Goal: Task Accomplishment & Management: Manage account settings

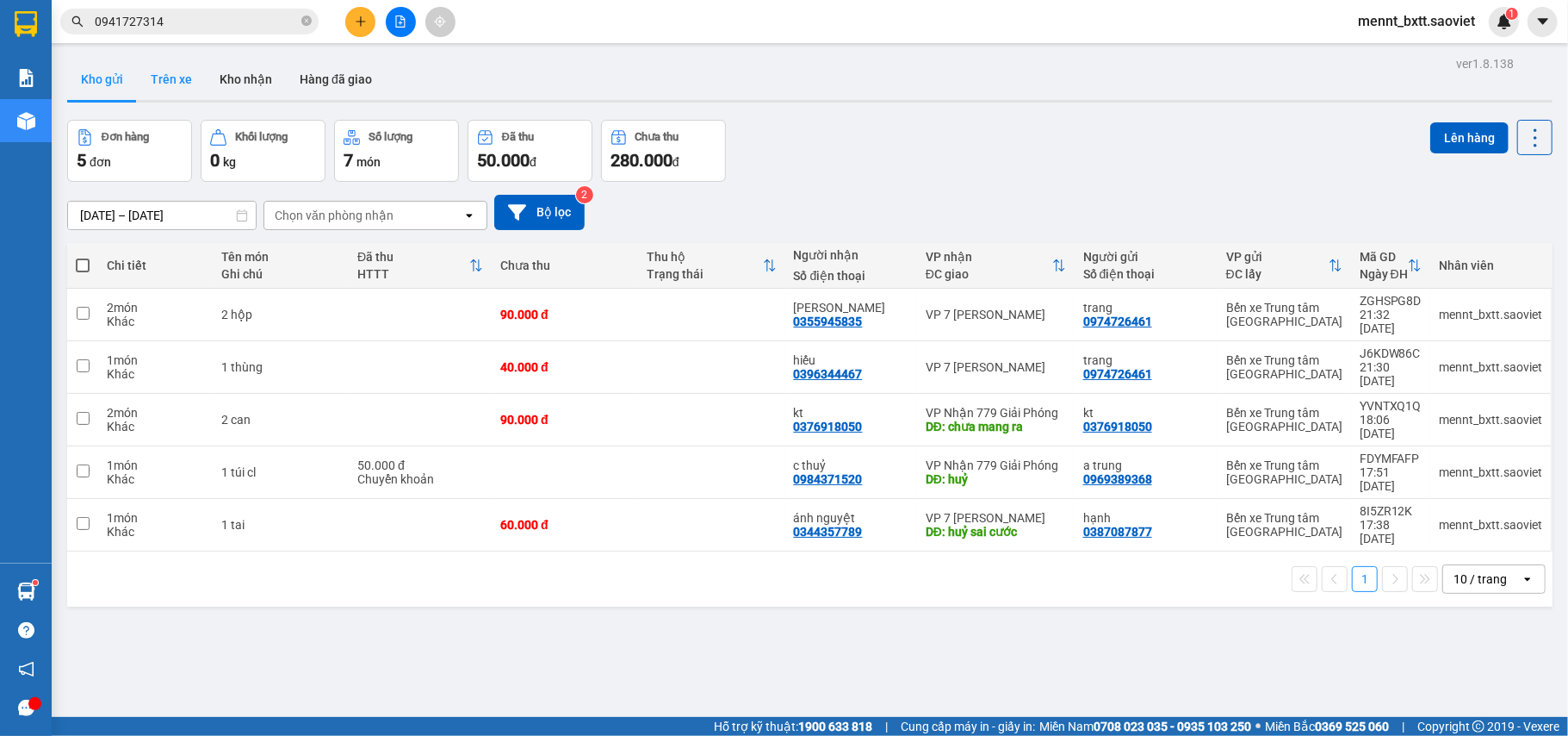
click at [163, 70] on button "Trên xe" at bounding box center [172, 79] width 69 height 42
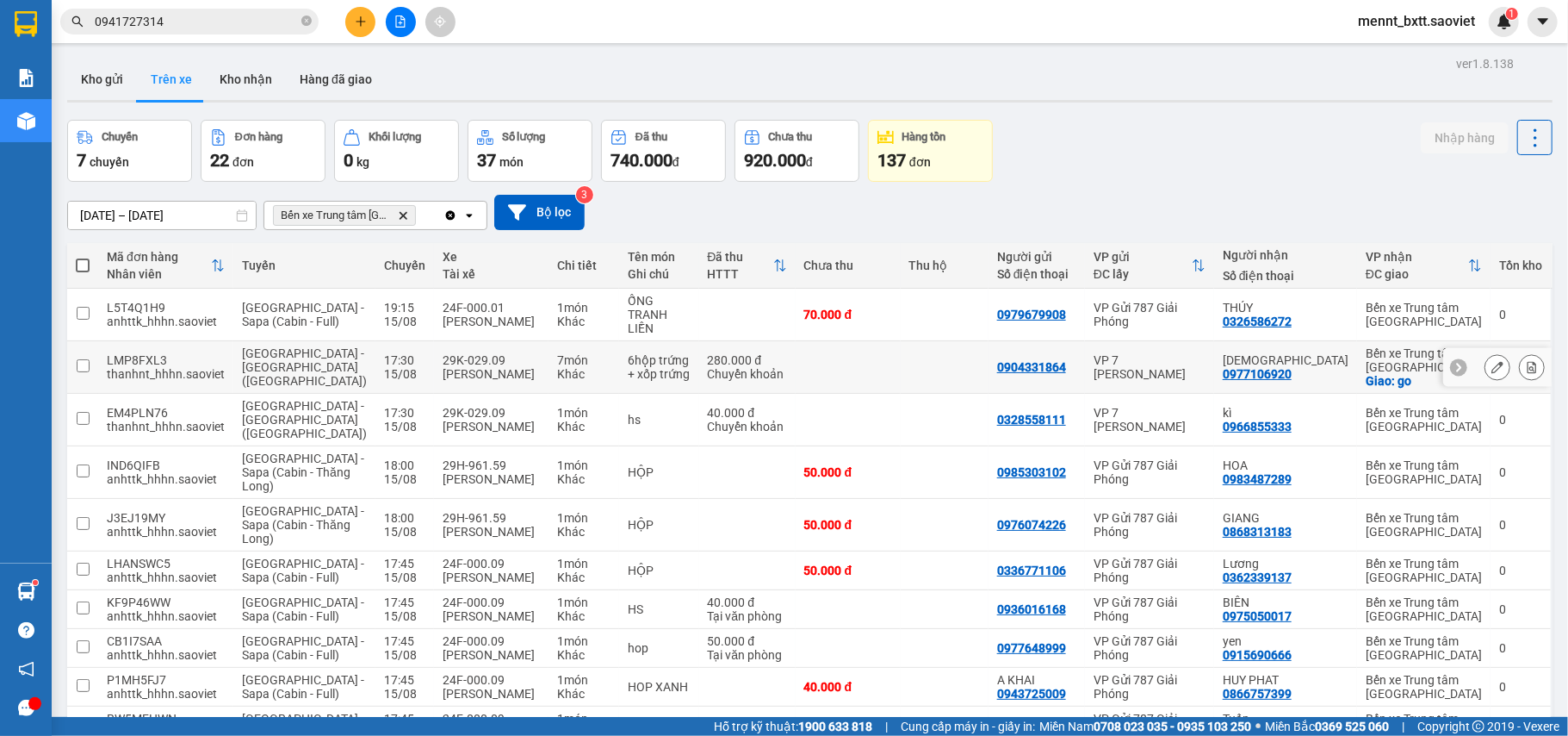
scroll to position [79, 0]
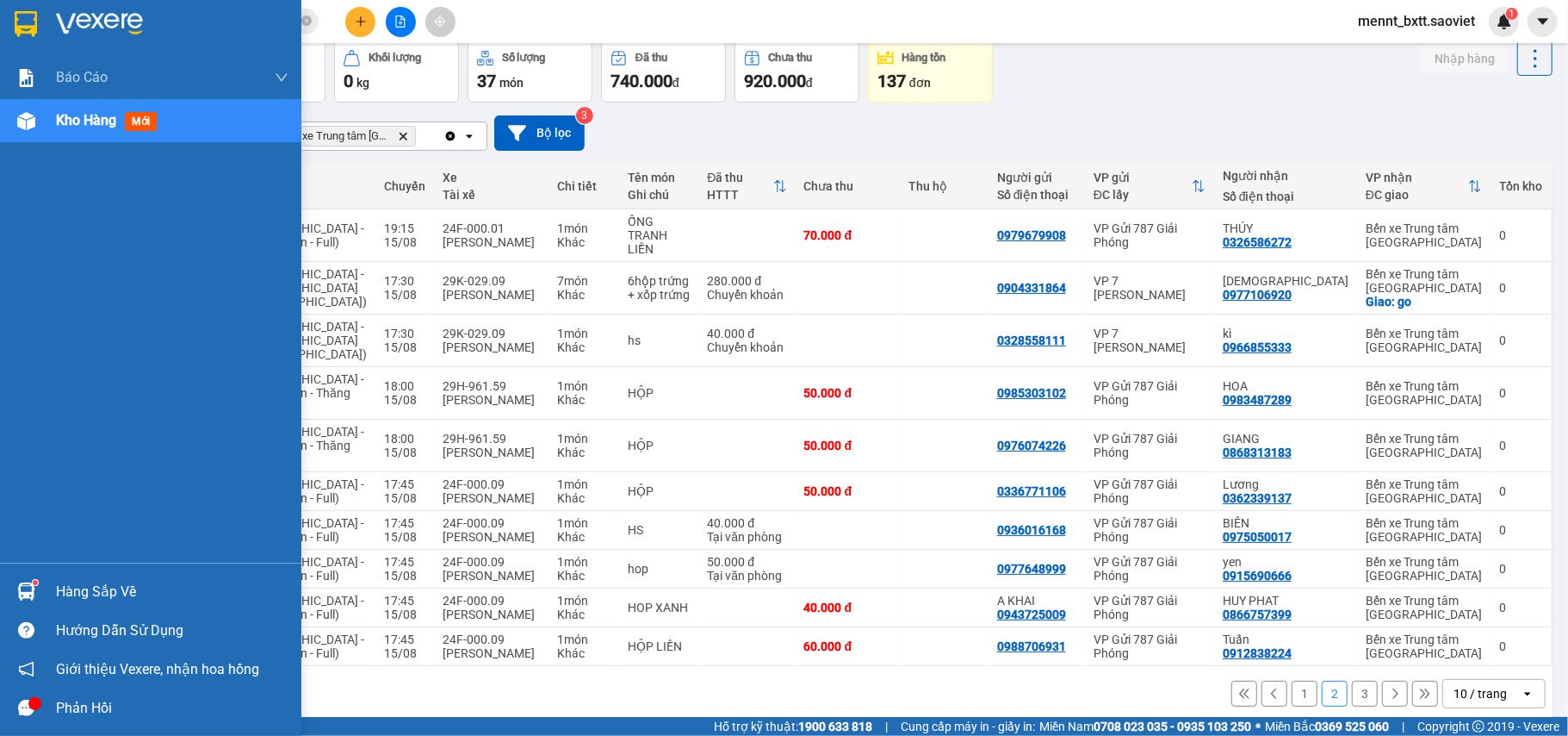
click at [74, 119] on span "Kho hàng" at bounding box center [85, 121] width 60 height 17
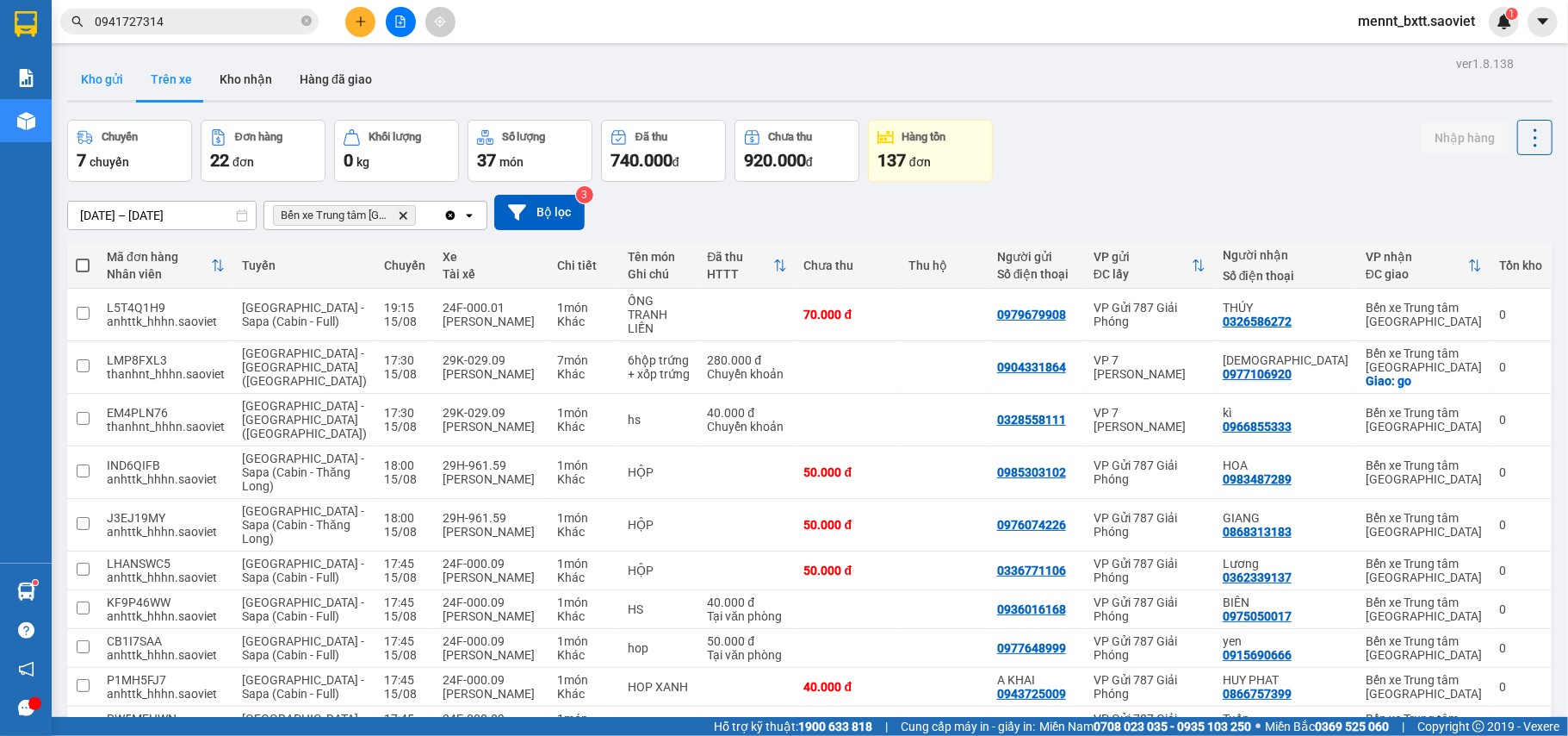
click at [112, 73] on button "Kho gửi" at bounding box center [101, 79] width 70 height 42
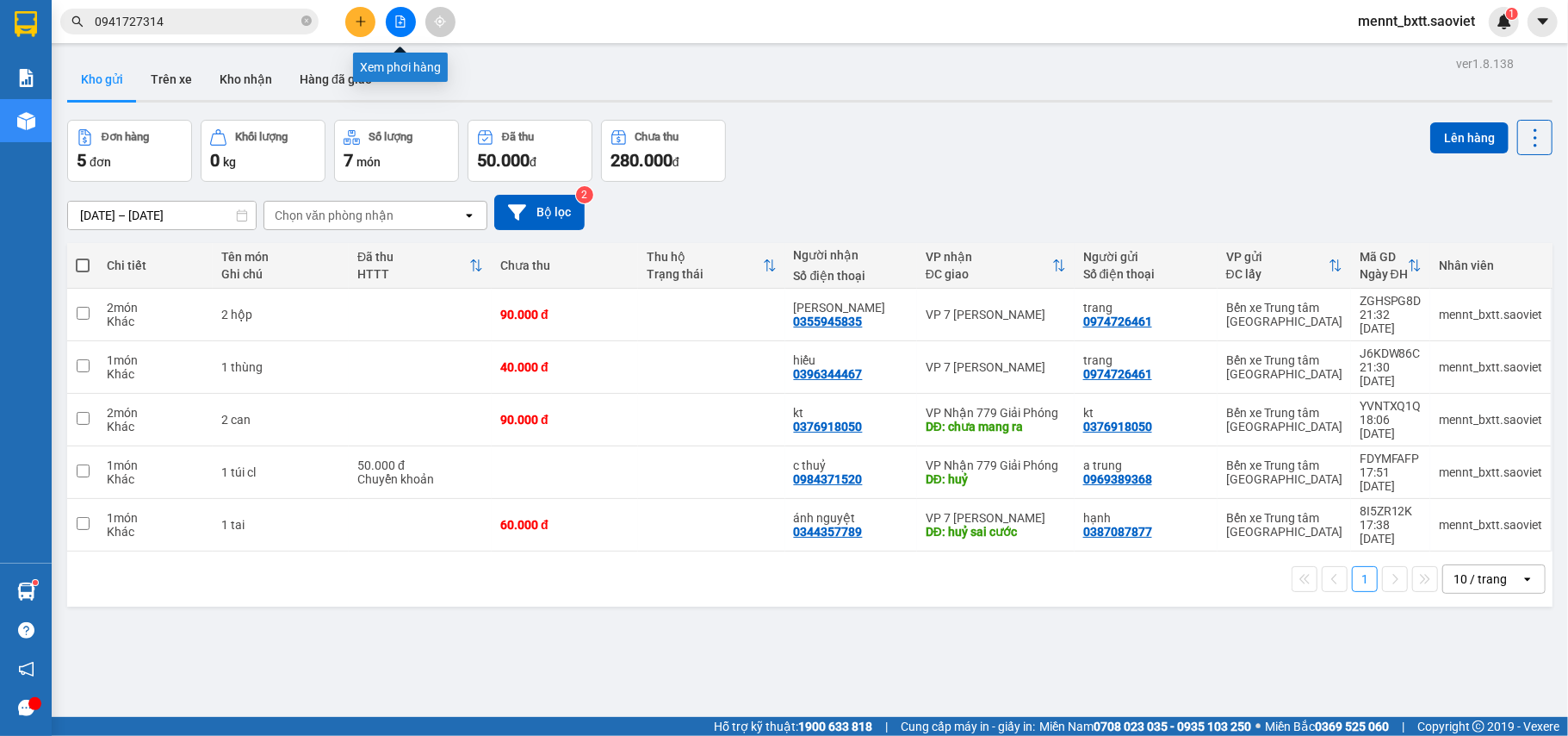
click at [394, 20] on icon "file-add" at bounding box center [400, 21] width 12 height 12
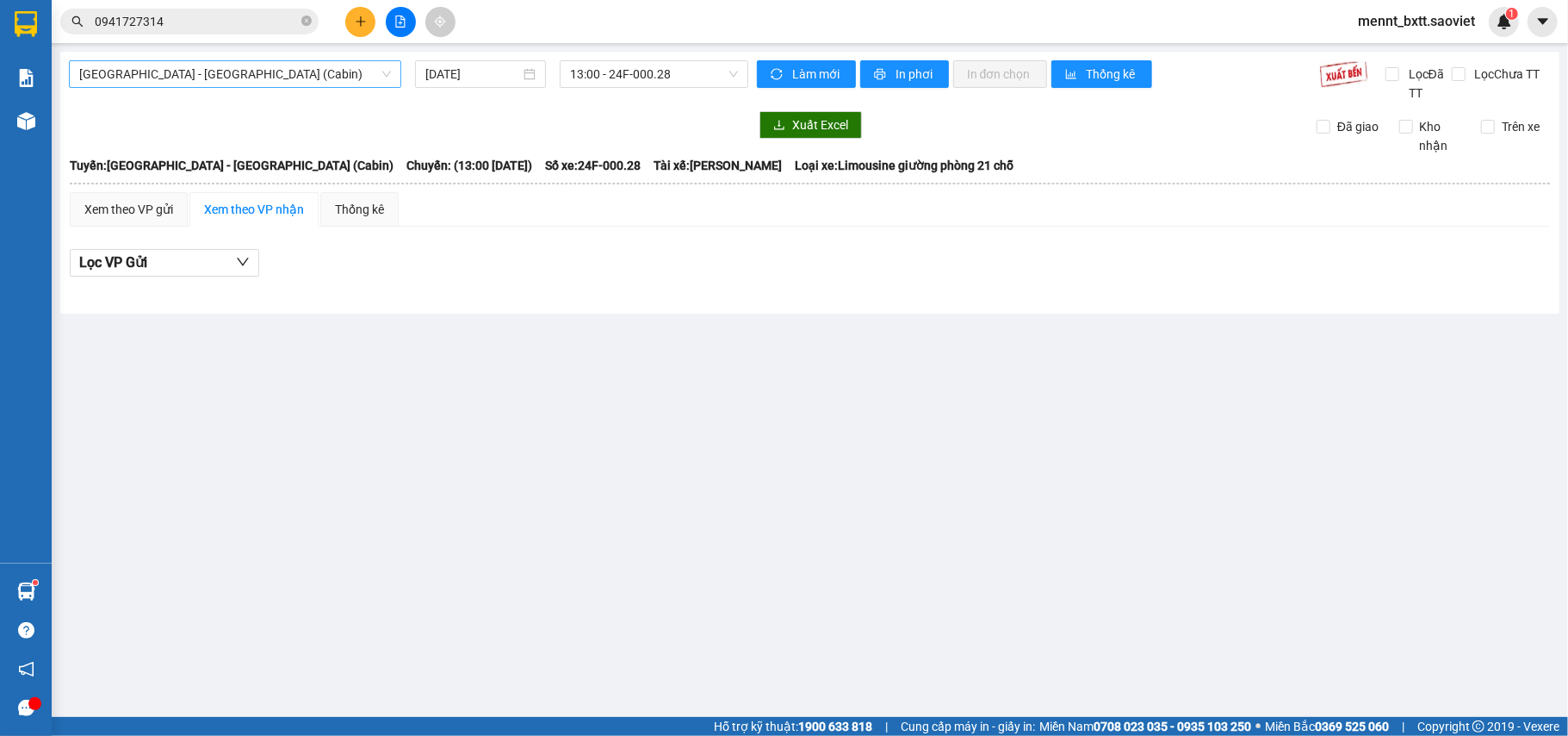
click at [306, 69] on span "[GEOGRAPHIC_DATA] - [GEOGRAPHIC_DATA] (Cabin)" at bounding box center [235, 74] width 312 height 26
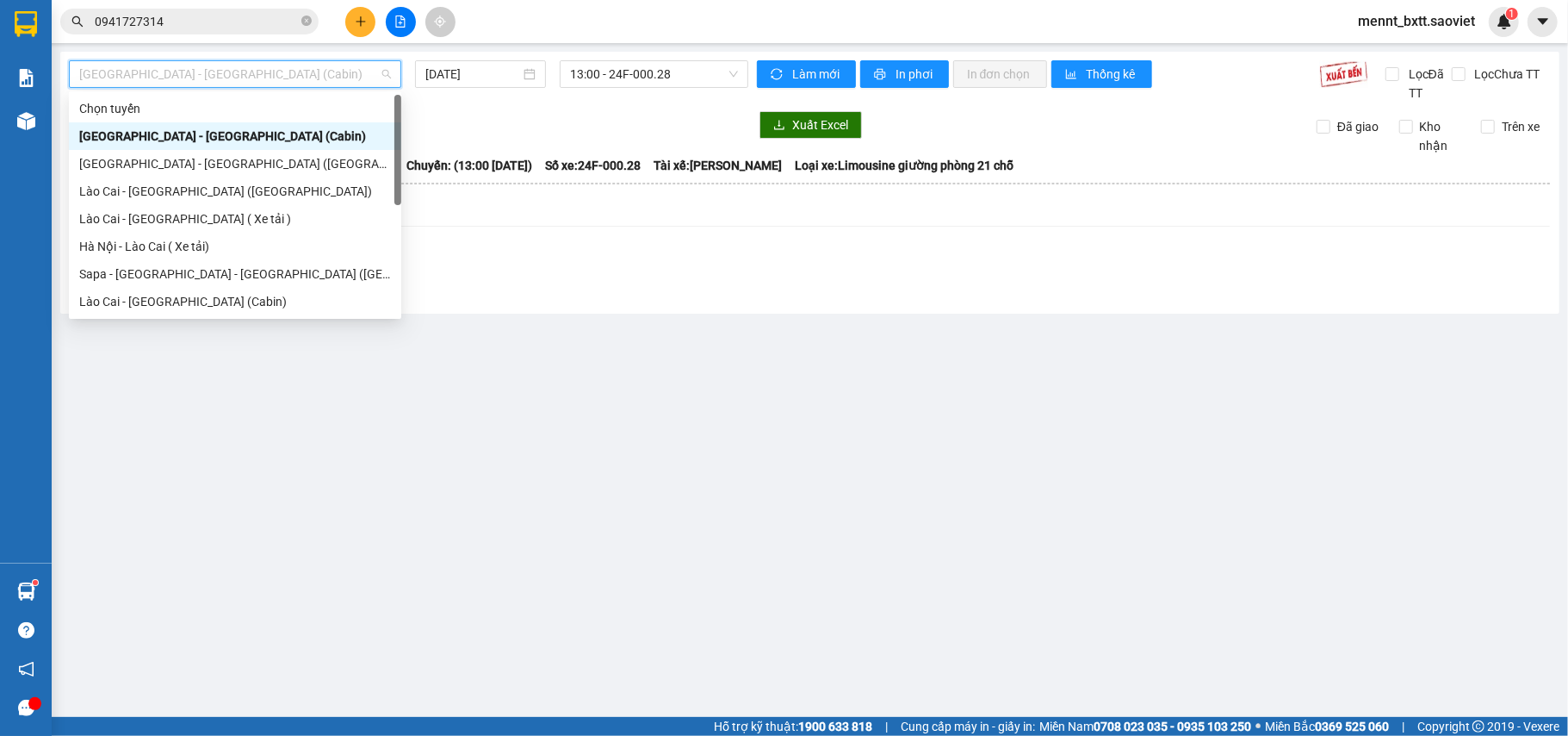
scroll to position [138, 0]
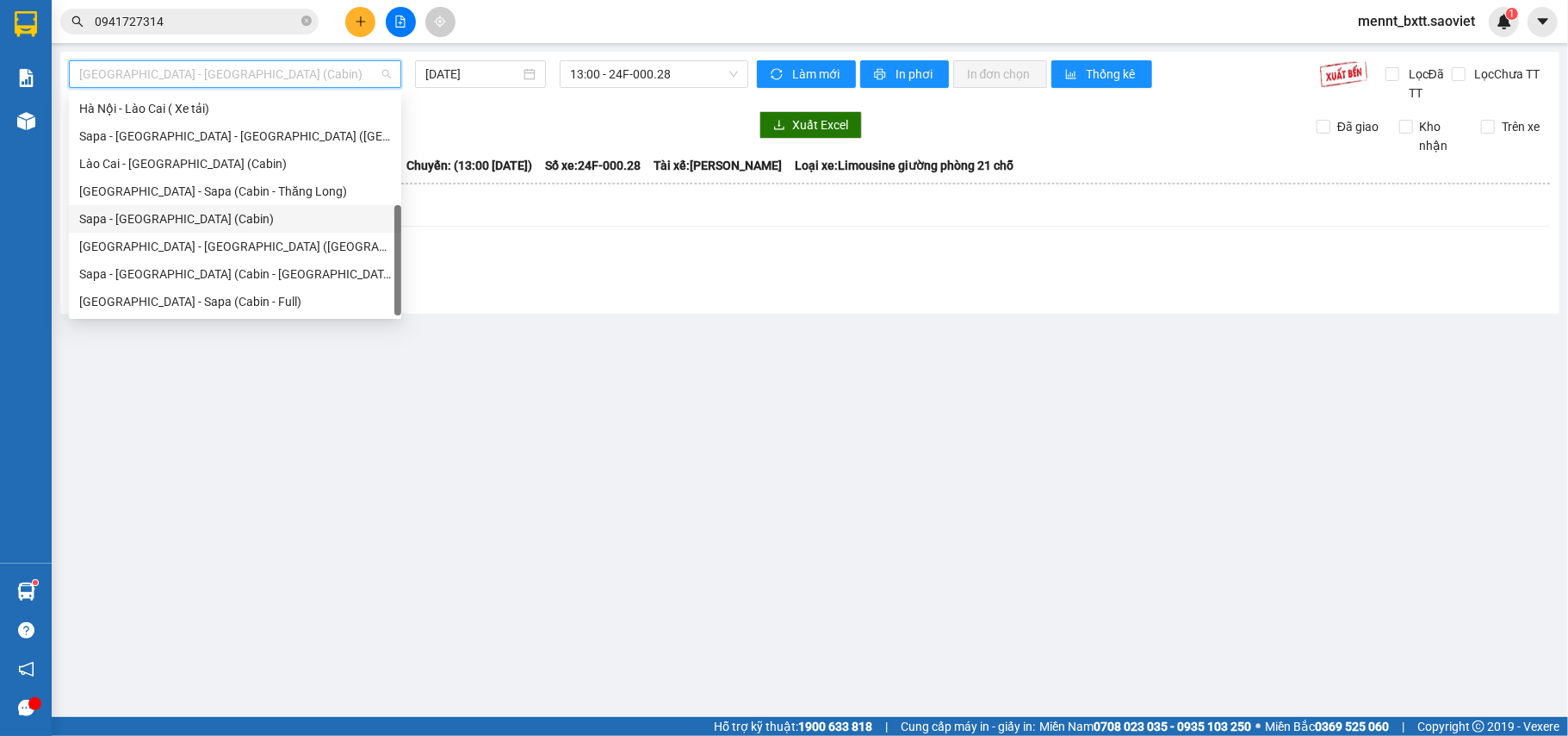
click at [243, 218] on div "Sapa - [GEOGRAPHIC_DATA] (Cabin)" at bounding box center [235, 219] width 312 height 19
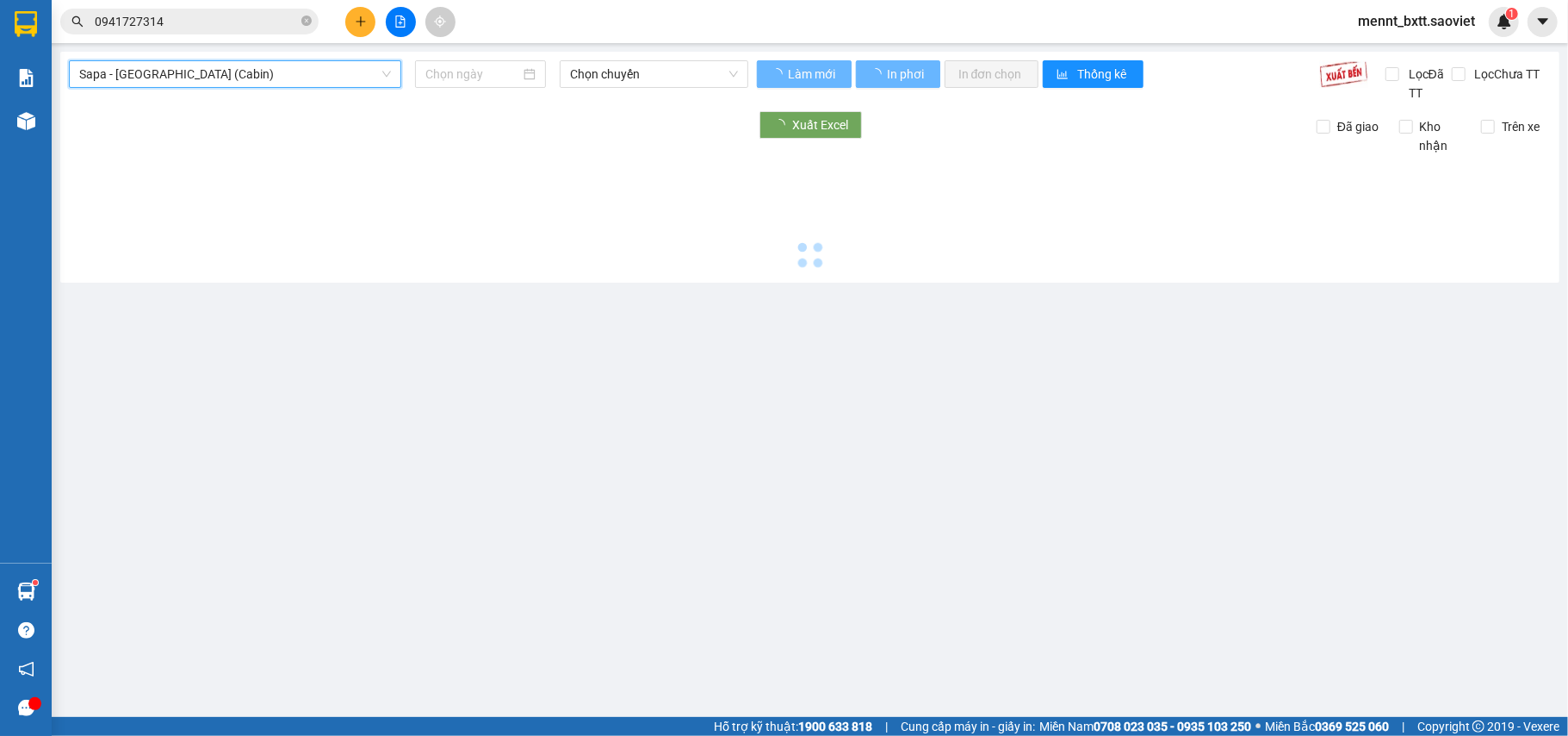
type input "[DATE]"
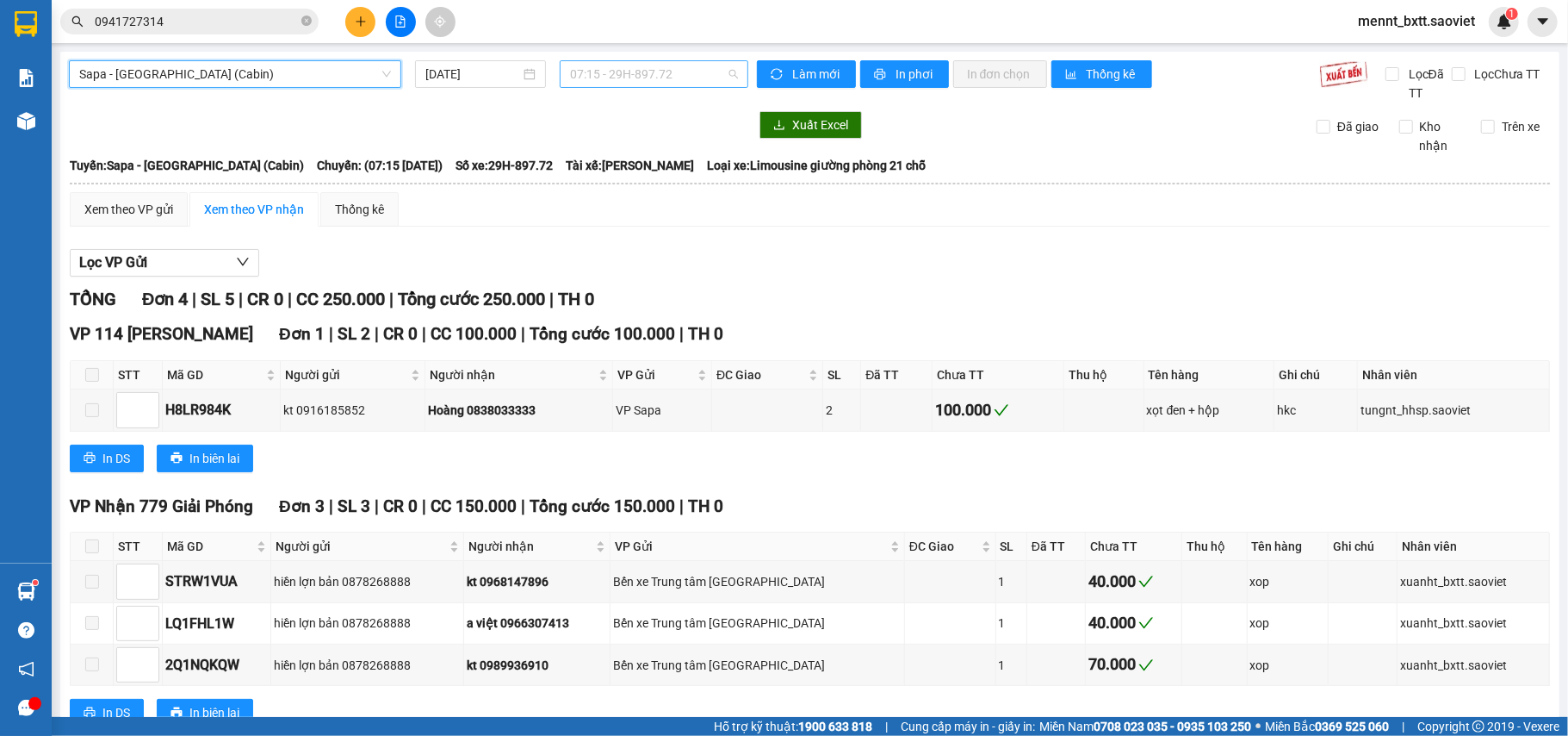
click at [580, 76] on span "07:15 - 29H-897.72" at bounding box center [654, 74] width 168 height 26
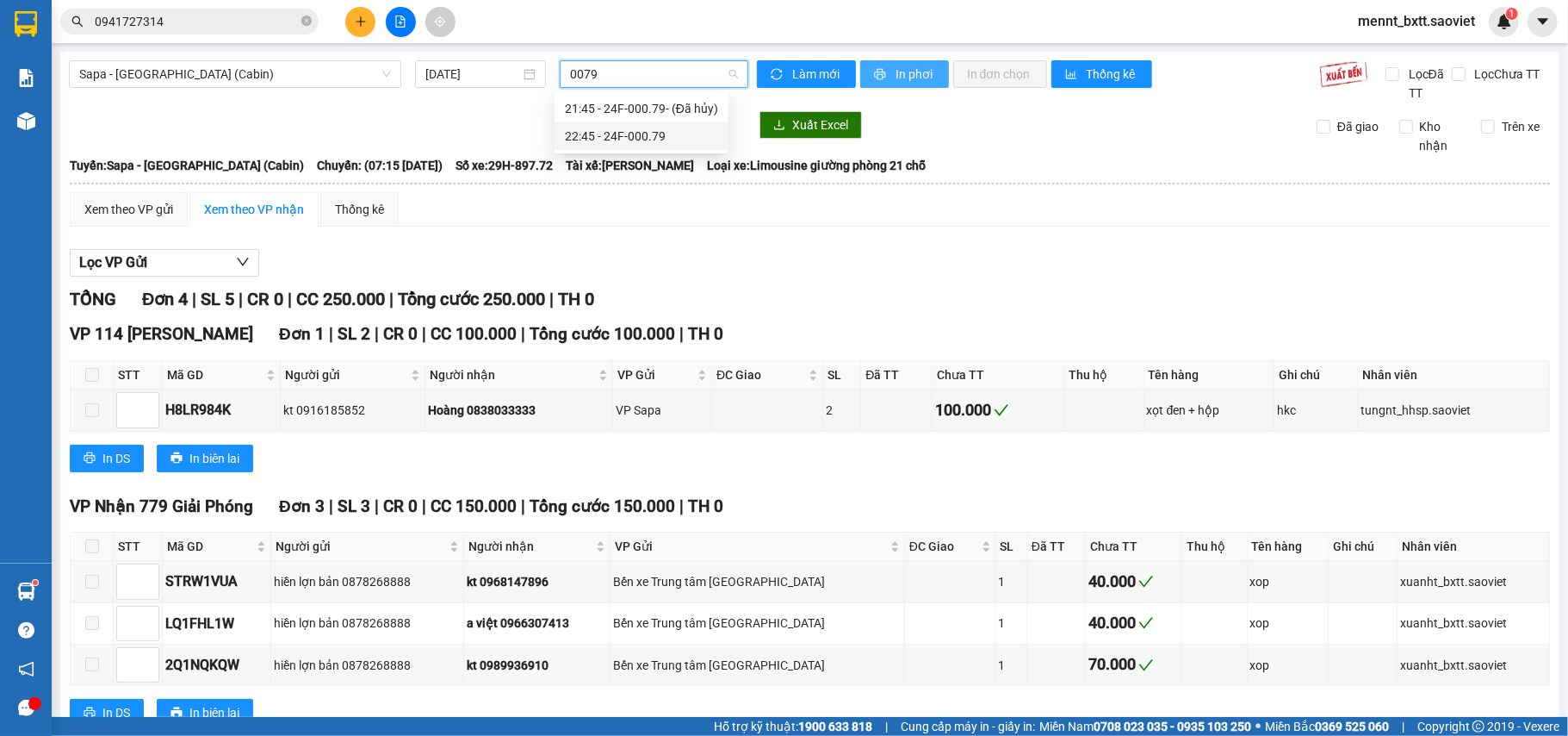
type input "0079"
click at [904, 71] on span "In phơi" at bounding box center [915, 74] width 40 height 19
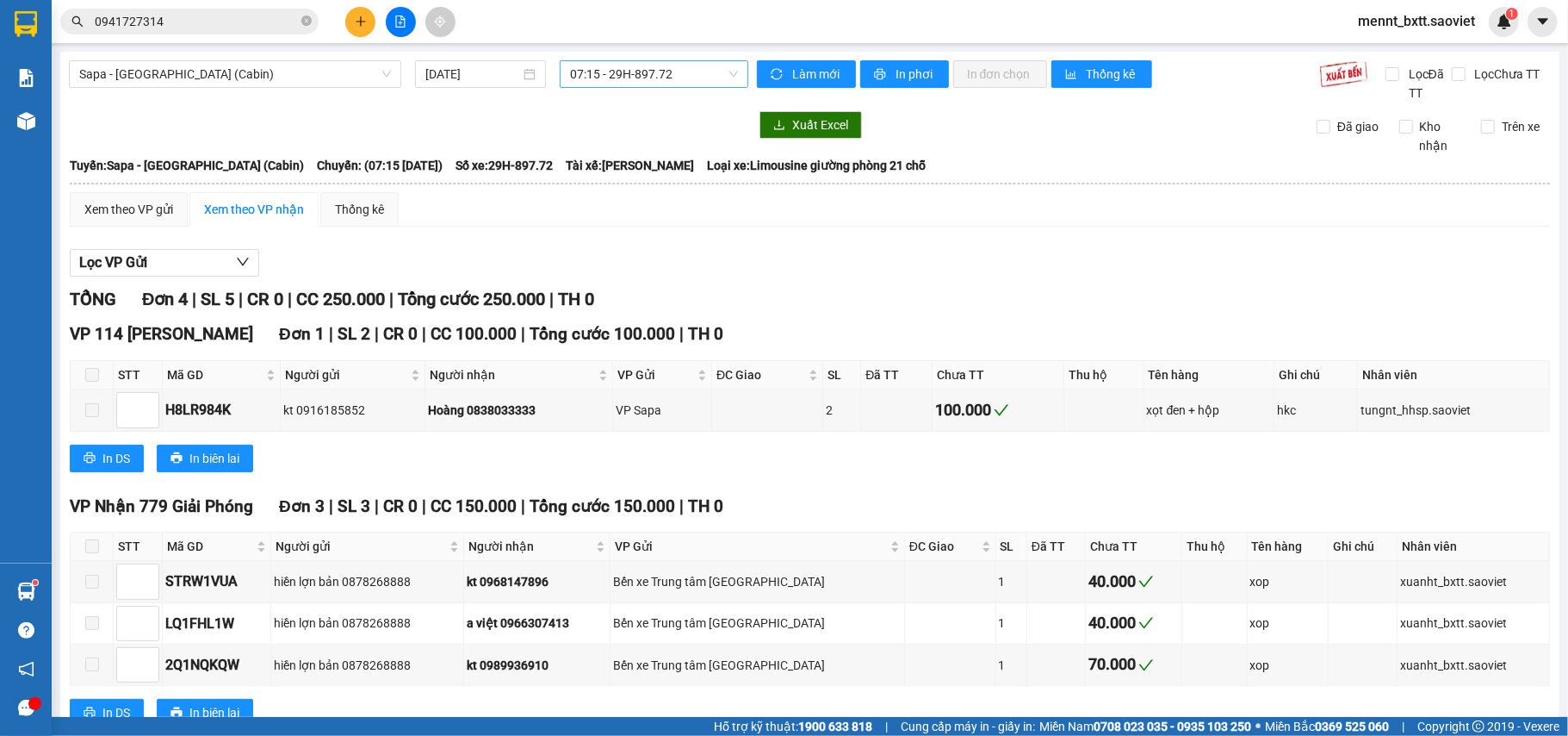
click at [584, 76] on span "07:15 - 29H-897.72" at bounding box center [654, 74] width 168 height 26
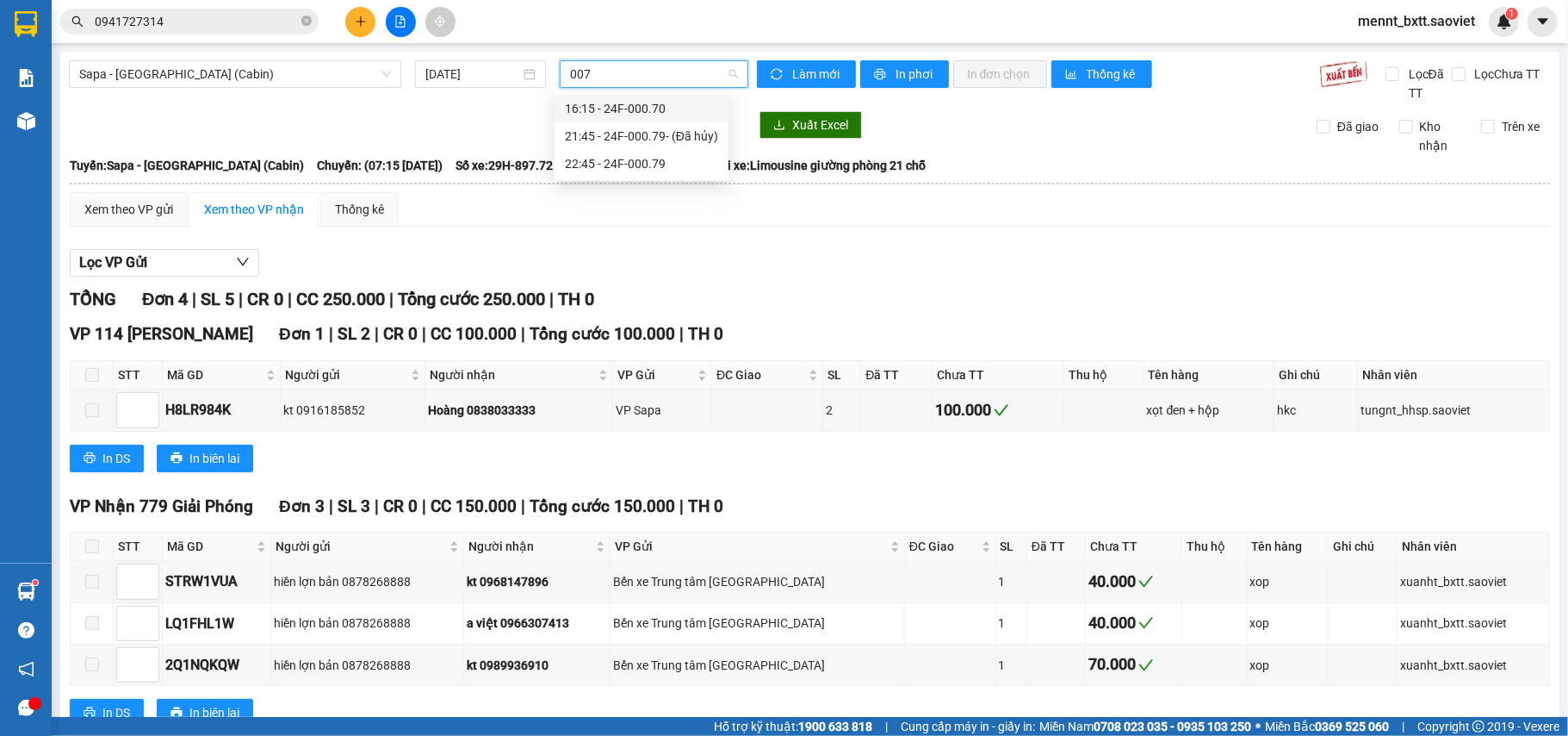
type input "0079"
click at [637, 143] on div "22:45 - 24F-000.79" at bounding box center [641, 136] width 153 height 19
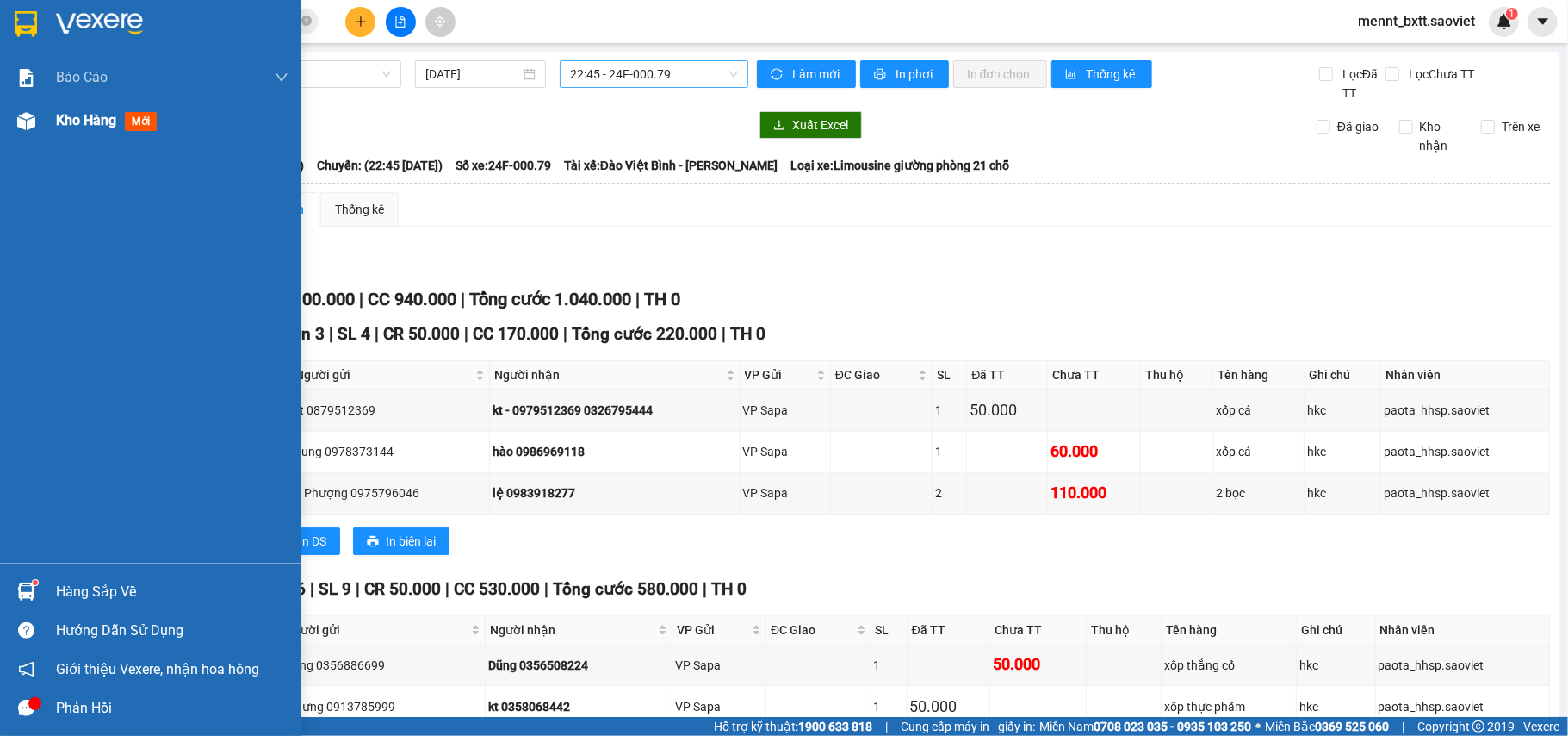
click at [73, 119] on span "Kho hàng" at bounding box center [85, 121] width 60 height 17
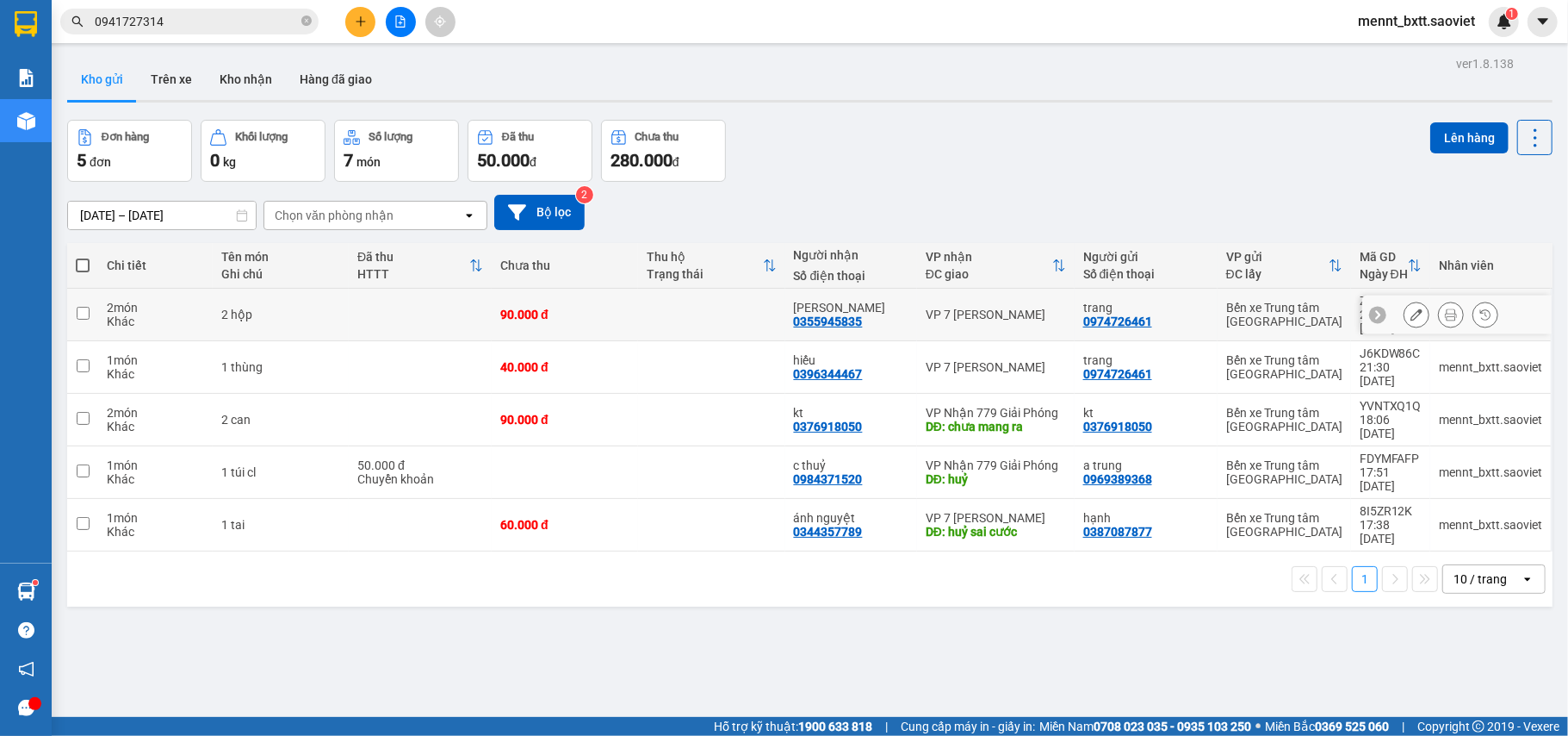
click at [340, 305] on td "2 hộp" at bounding box center [280, 315] width 136 height 53
checkbox input "true"
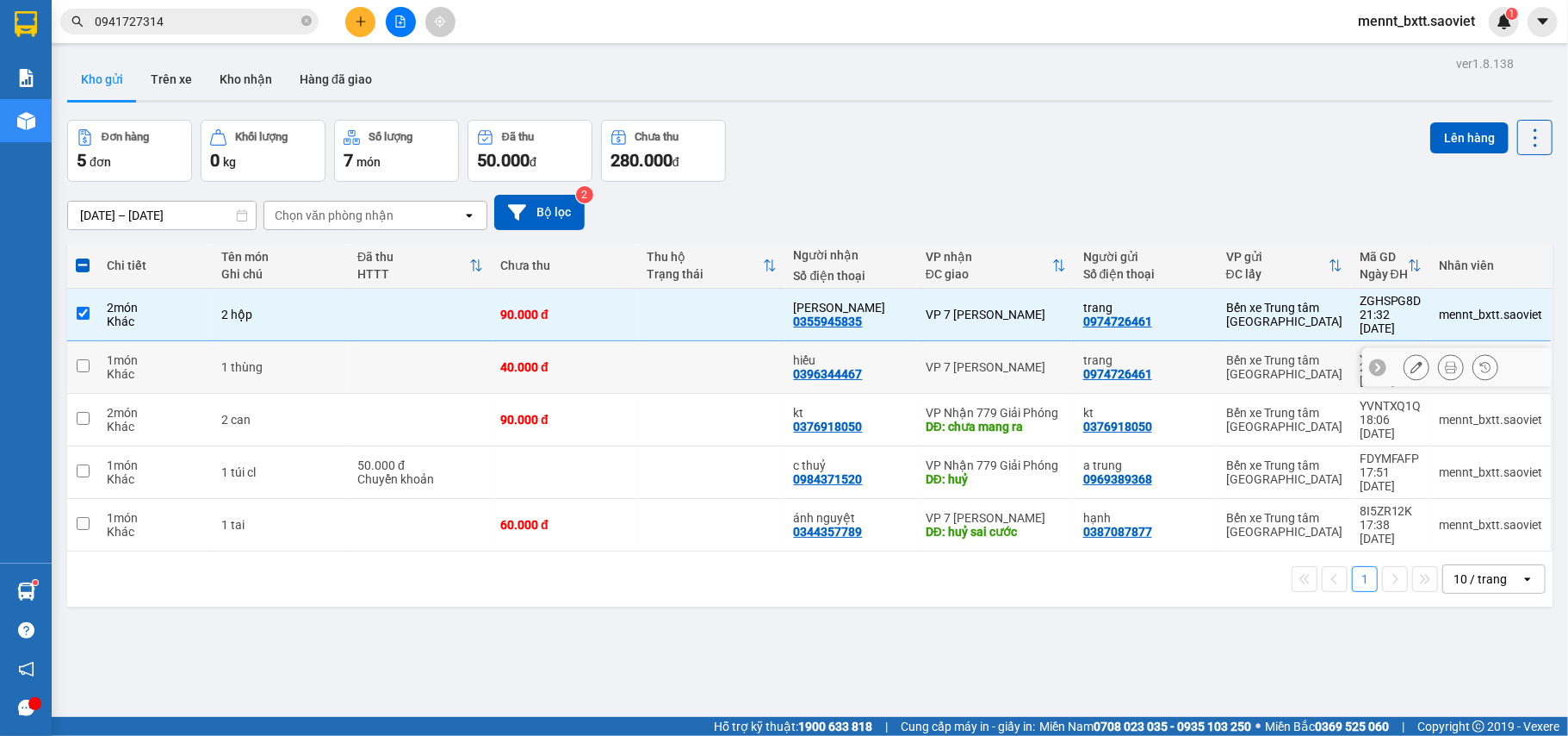
click at [376, 346] on td at bounding box center [420, 368] width 143 height 53
checkbox input "true"
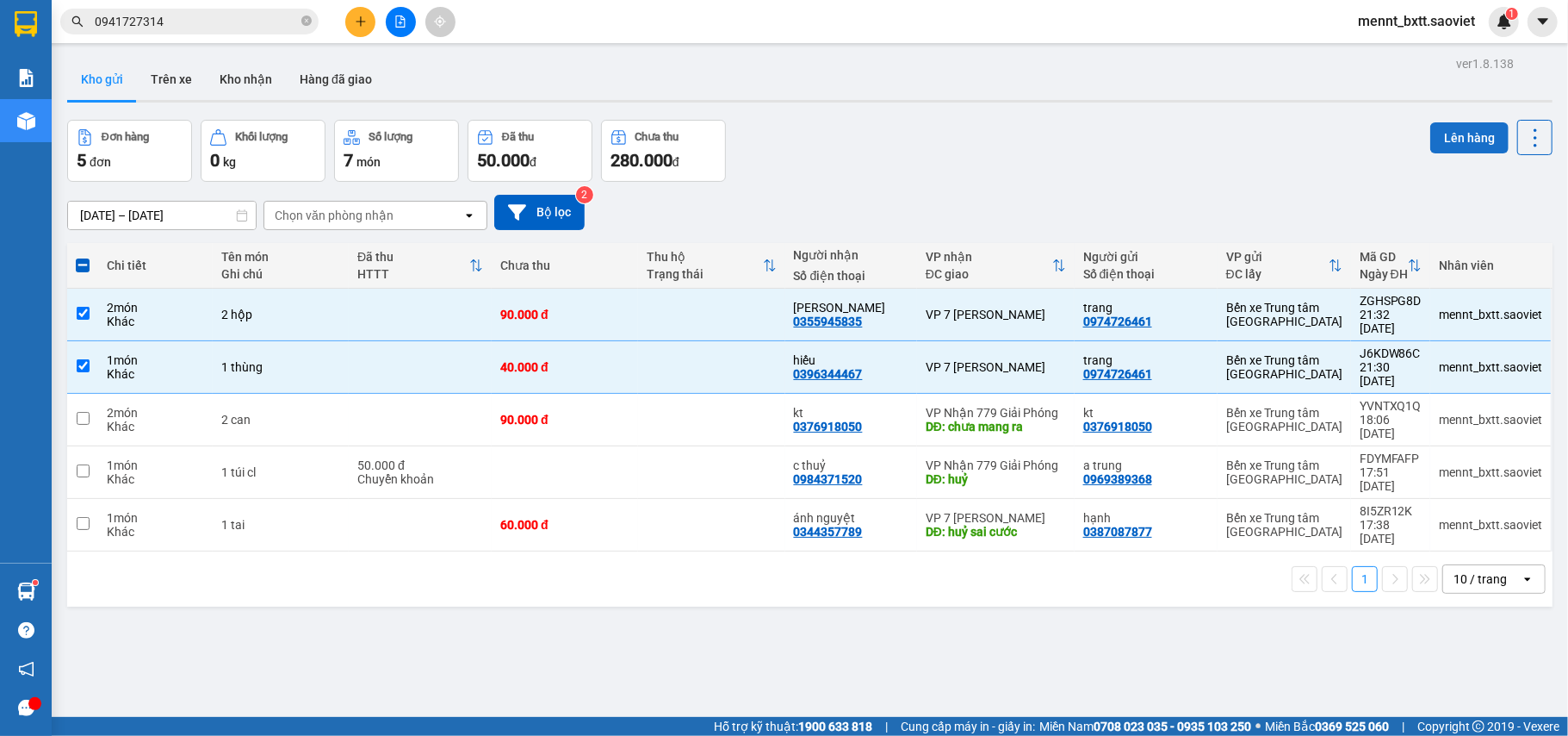
click at [1448, 146] on button "Lên hàng" at bounding box center [1470, 137] width 78 height 31
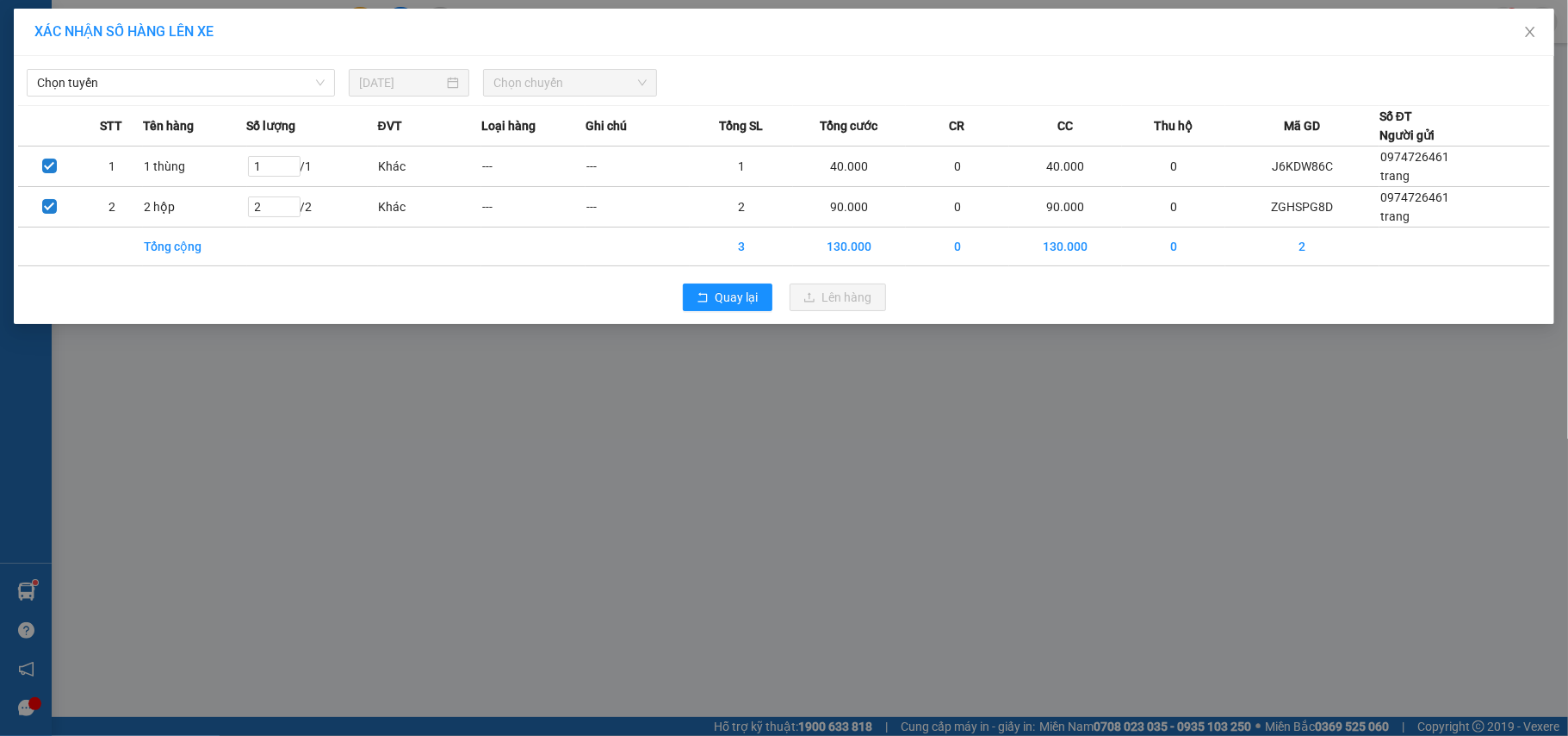
click at [250, 67] on div "Chọn tuyến [DATE] Chọn chuyến" at bounding box center [783, 78] width 1532 height 36
click at [248, 67] on div "Chọn tuyến [DATE] Chọn chuyến" at bounding box center [783, 78] width 1532 height 36
click at [245, 86] on span "Chọn tuyến" at bounding box center [181, 83] width 288 height 26
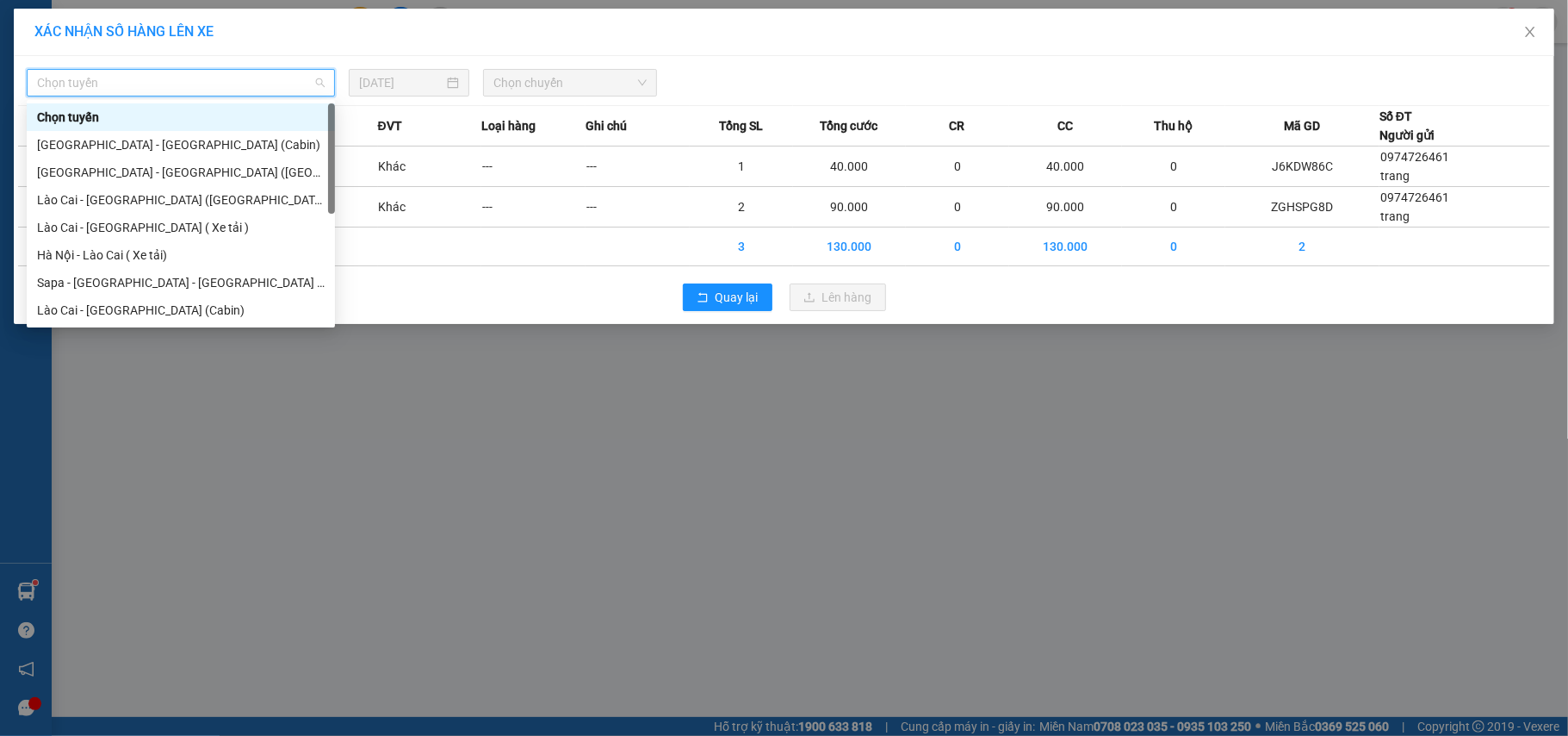
scroll to position [138, 0]
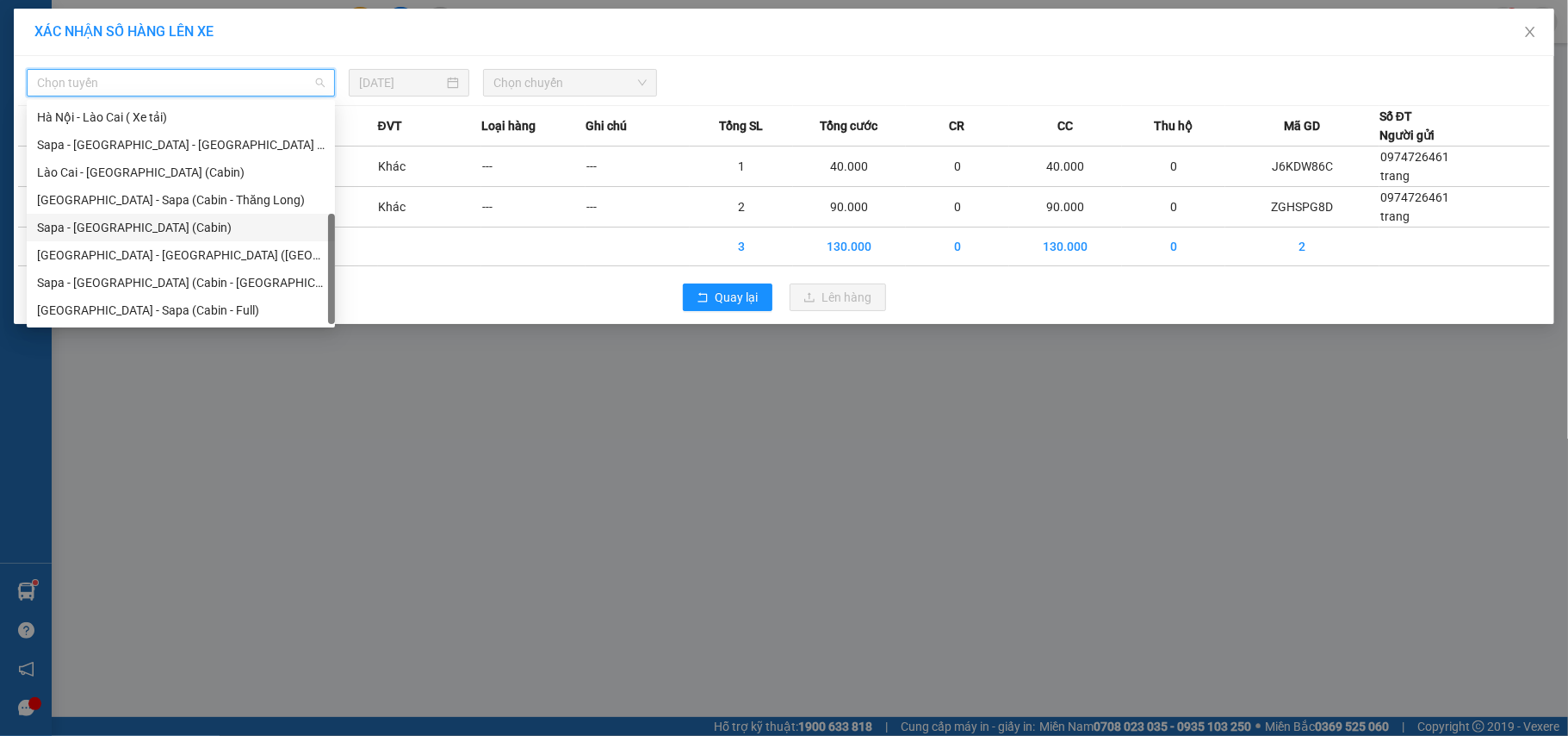
click at [190, 225] on div "Sapa - [GEOGRAPHIC_DATA] (Cabin)" at bounding box center [181, 227] width 288 height 19
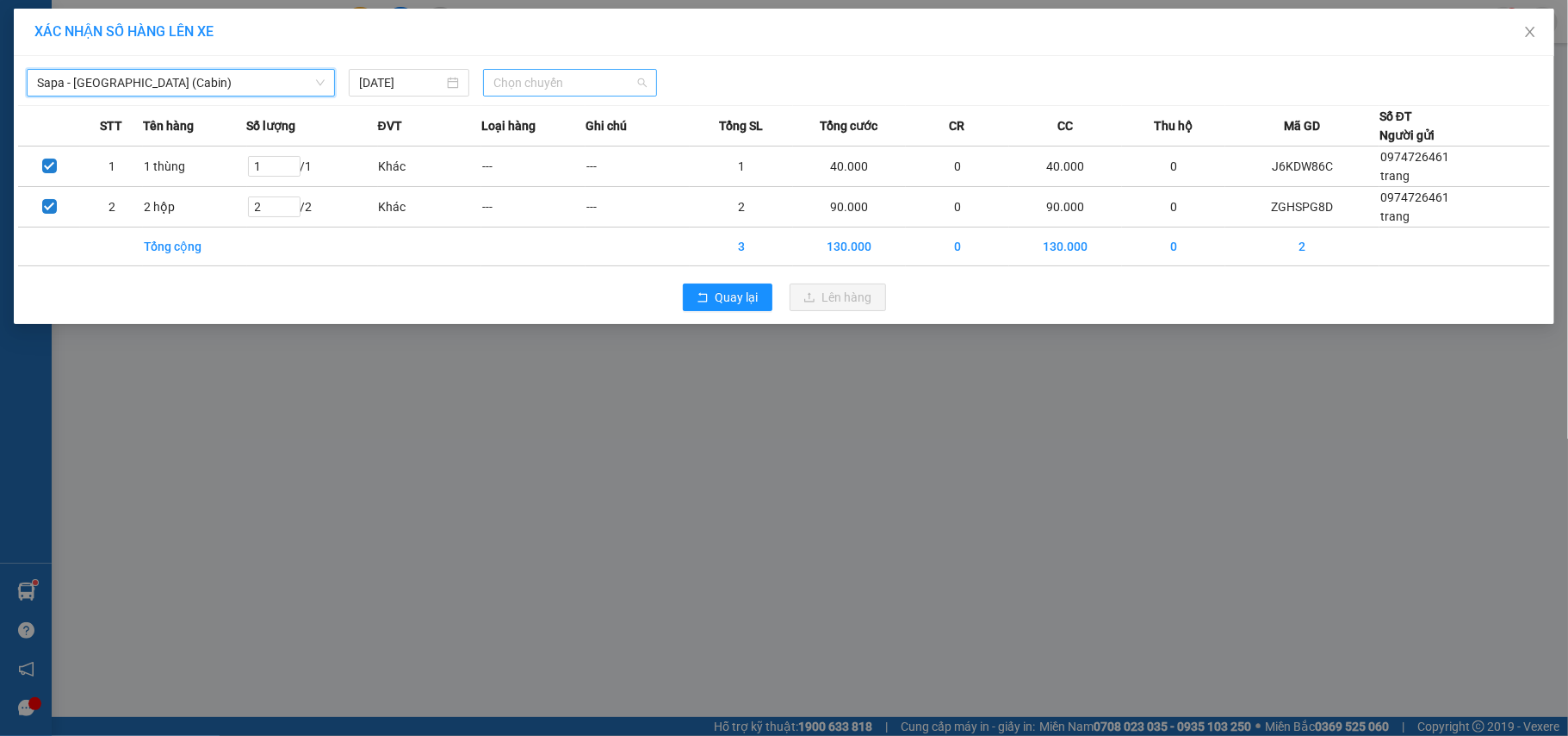
click at [508, 76] on span "Chọn chuyến" at bounding box center [570, 83] width 153 height 26
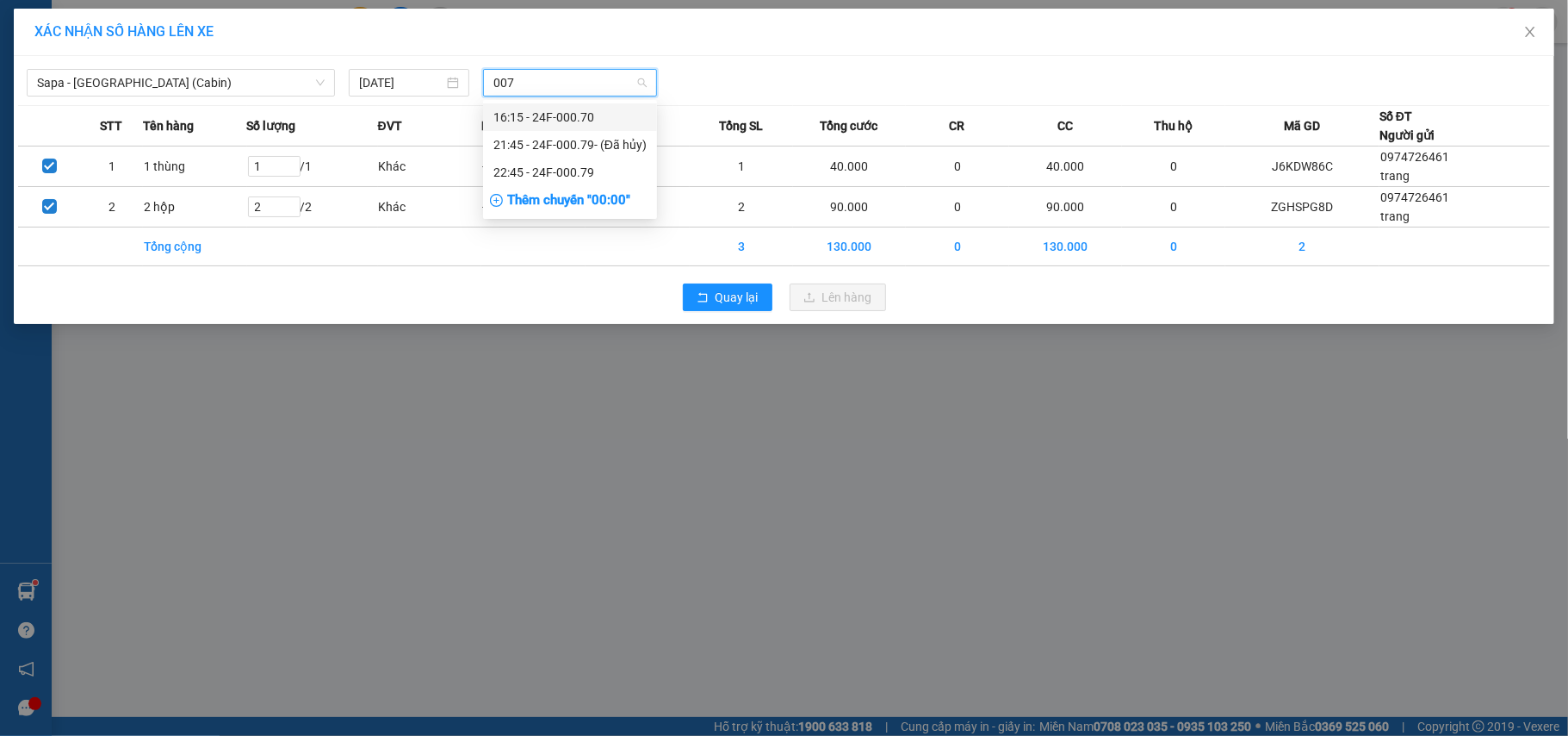
type input "0079"
click at [548, 138] on div "22:45 - 24F-000.79" at bounding box center [570, 145] width 153 height 19
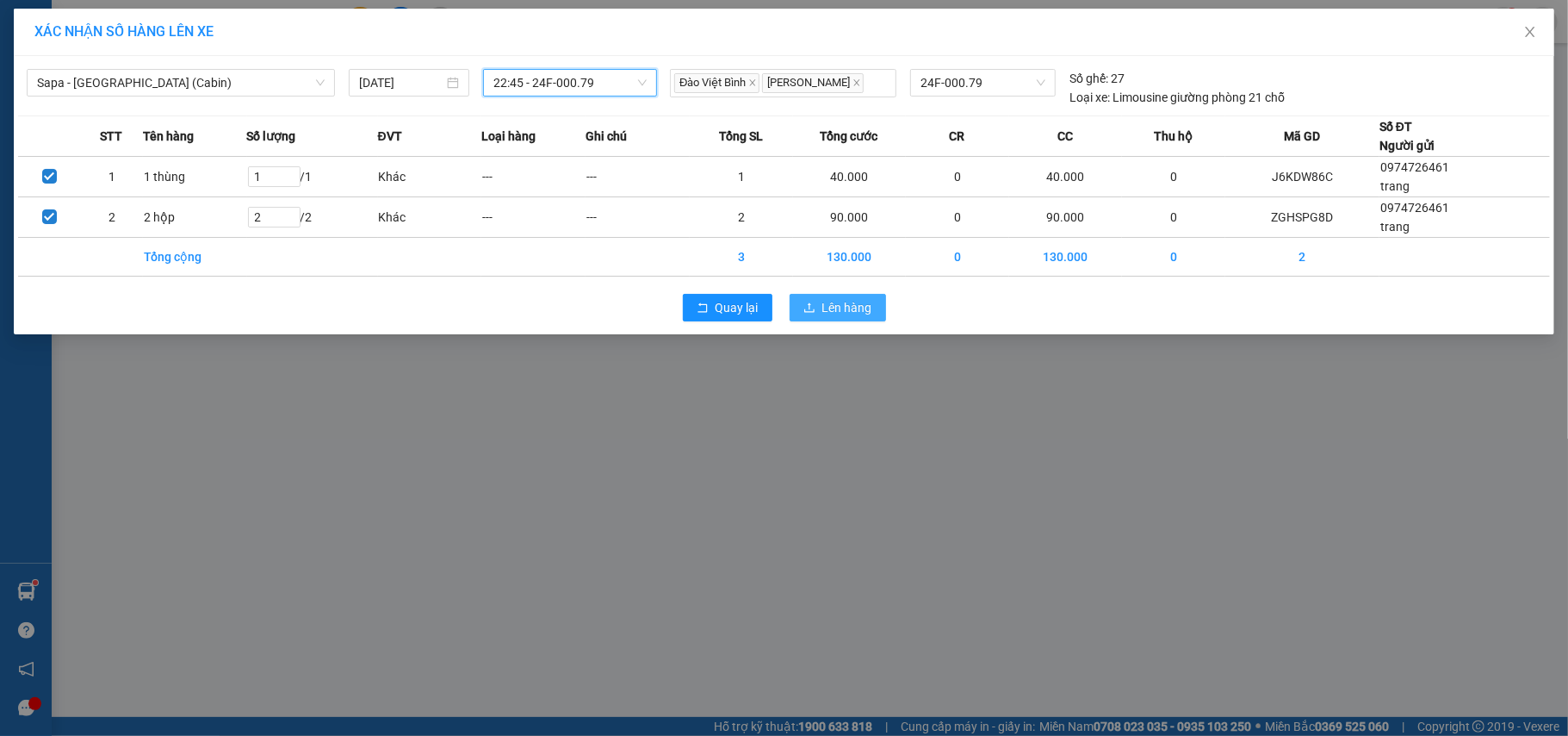
click at [828, 304] on span "Lên hàng" at bounding box center [848, 307] width 50 height 19
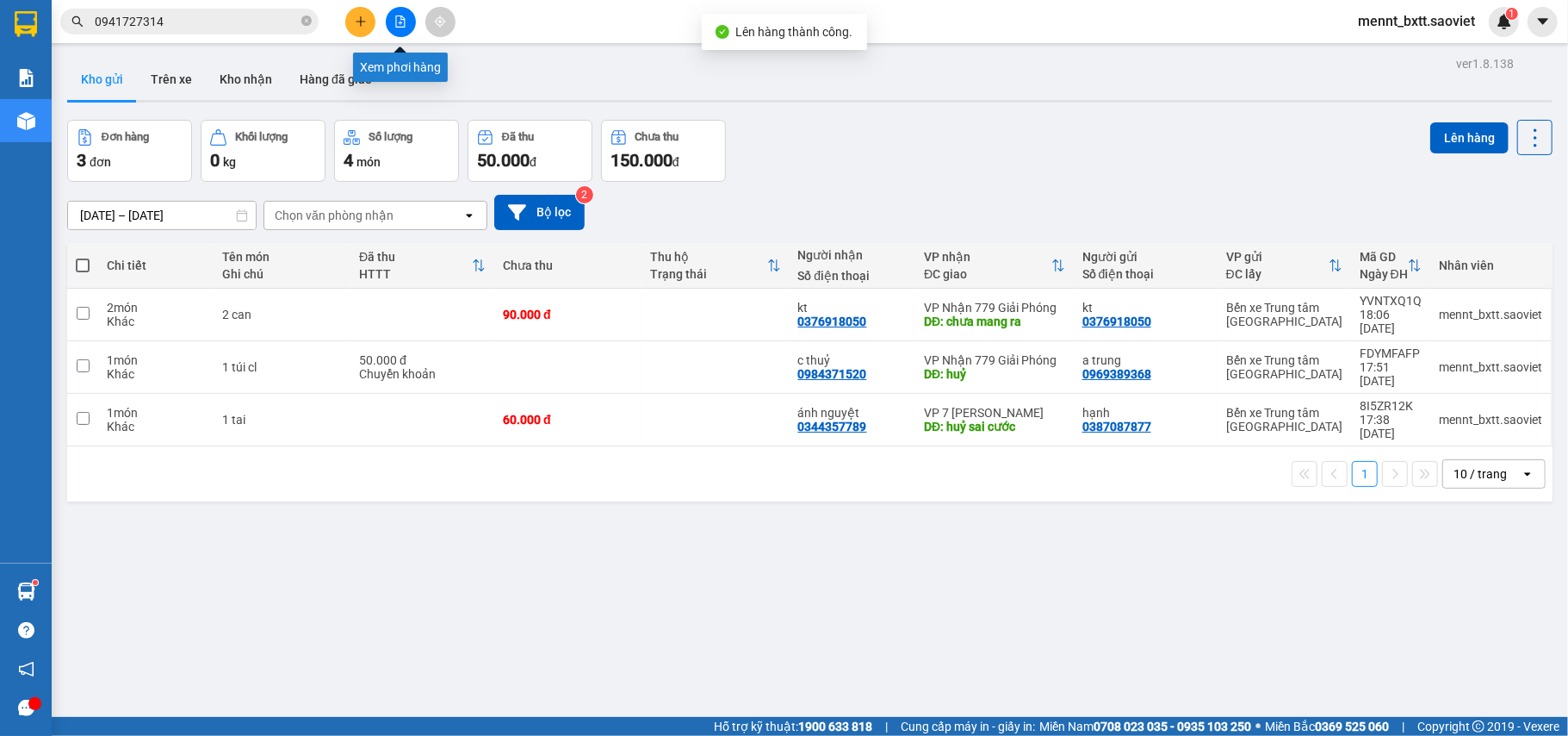
click at [388, 21] on button at bounding box center [401, 21] width 30 height 30
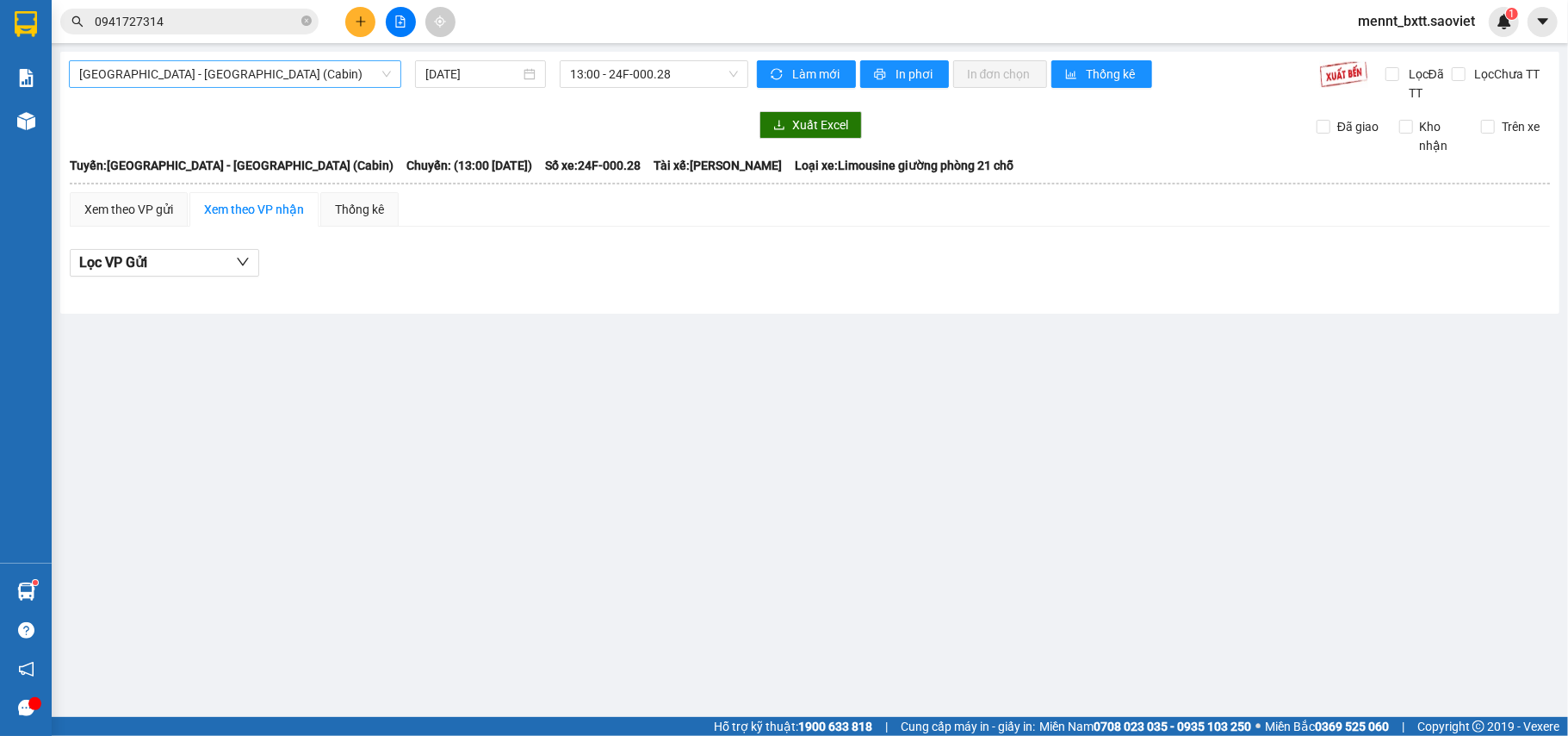
click at [287, 67] on span "[GEOGRAPHIC_DATA] - [GEOGRAPHIC_DATA] (Cabin)" at bounding box center [235, 74] width 312 height 26
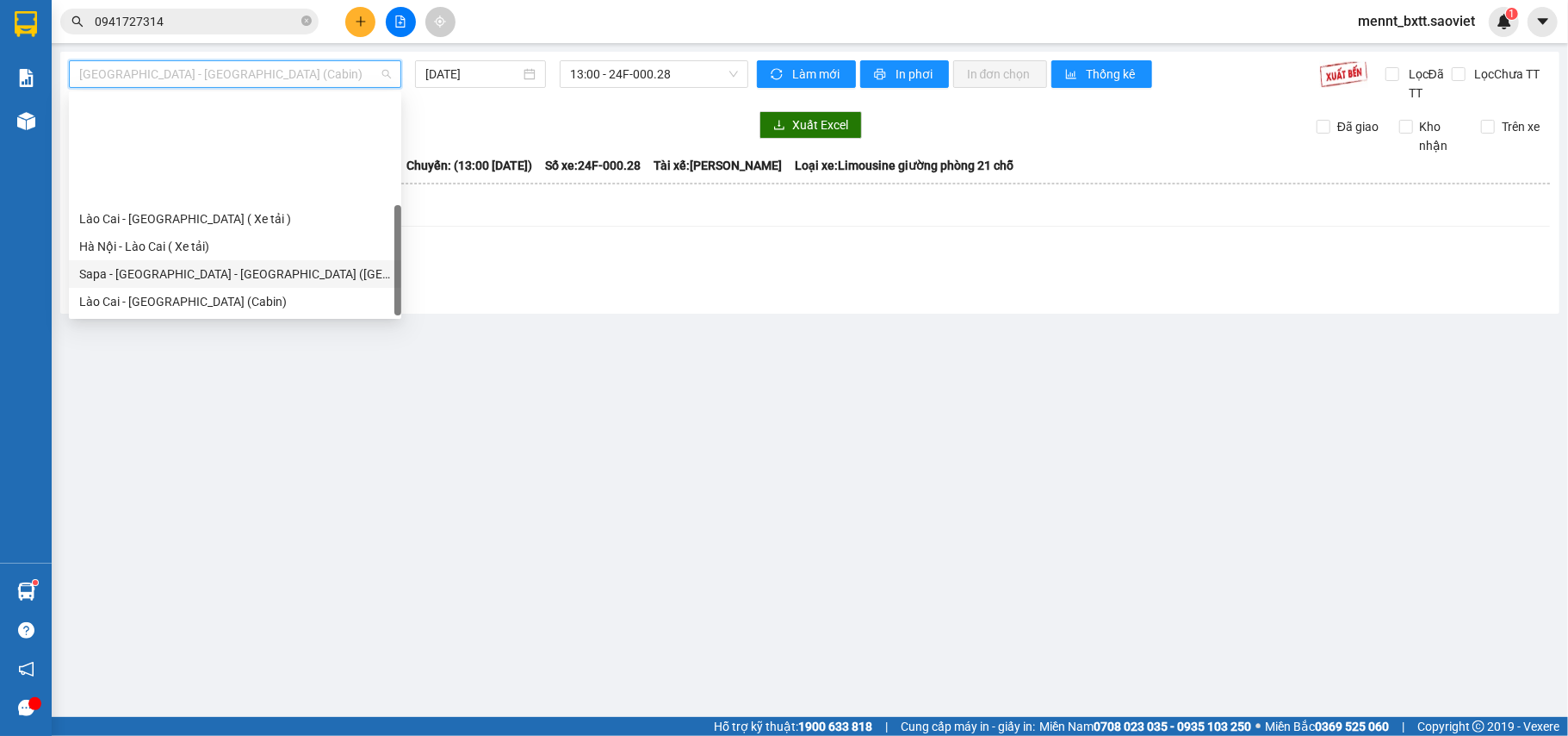
scroll to position [138, 0]
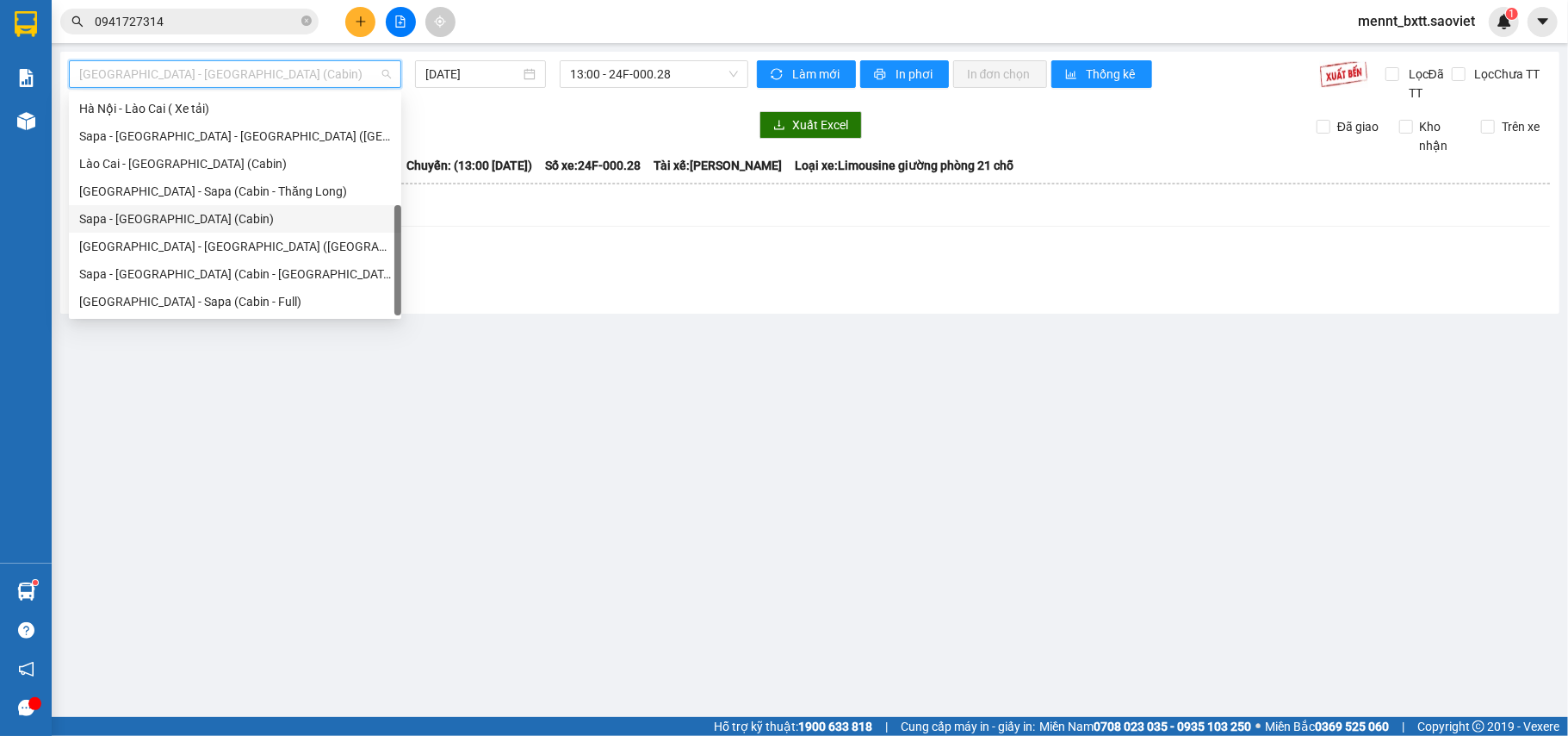
click at [225, 221] on div "Sapa - [GEOGRAPHIC_DATA] (Cabin)" at bounding box center [235, 219] width 312 height 19
type input "[DATE]"
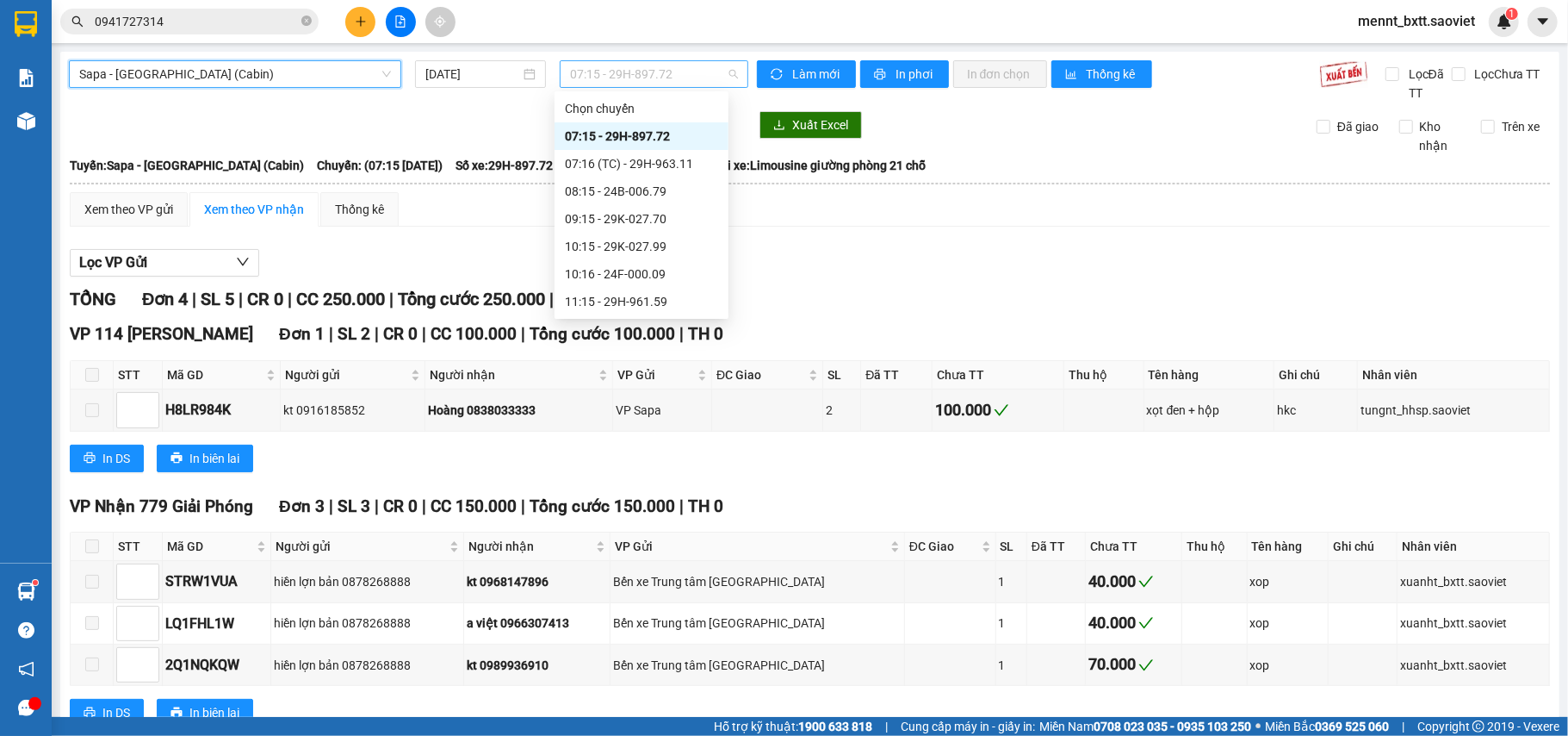
click at [586, 71] on span "07:15 - 29H-897.72" at bounding box center [654, 74] width 168 height 26
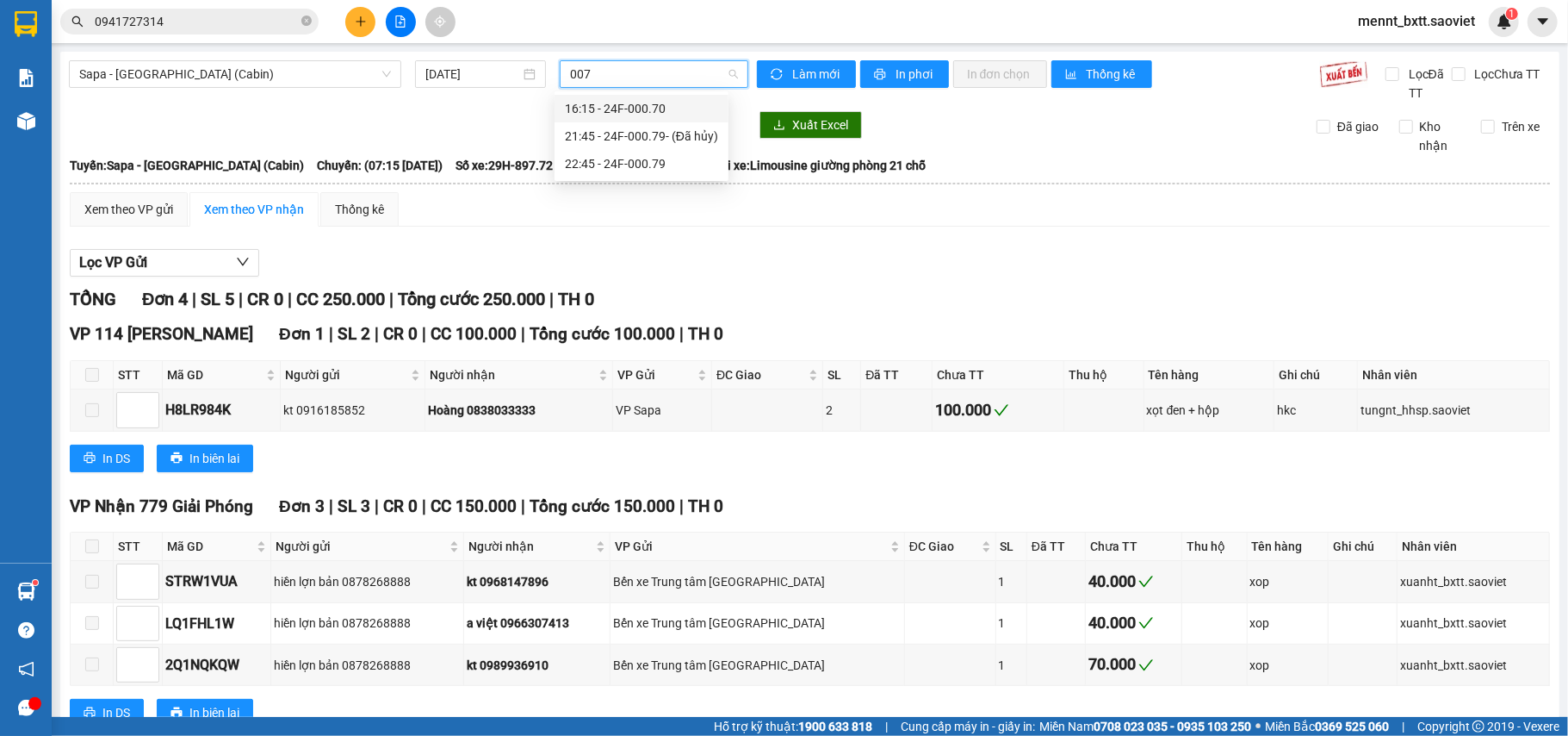
type input "0079"
click at [634, 139] on div "22:45 - 24F-000.79" at bounding box center [641, 136] width 153 height 19
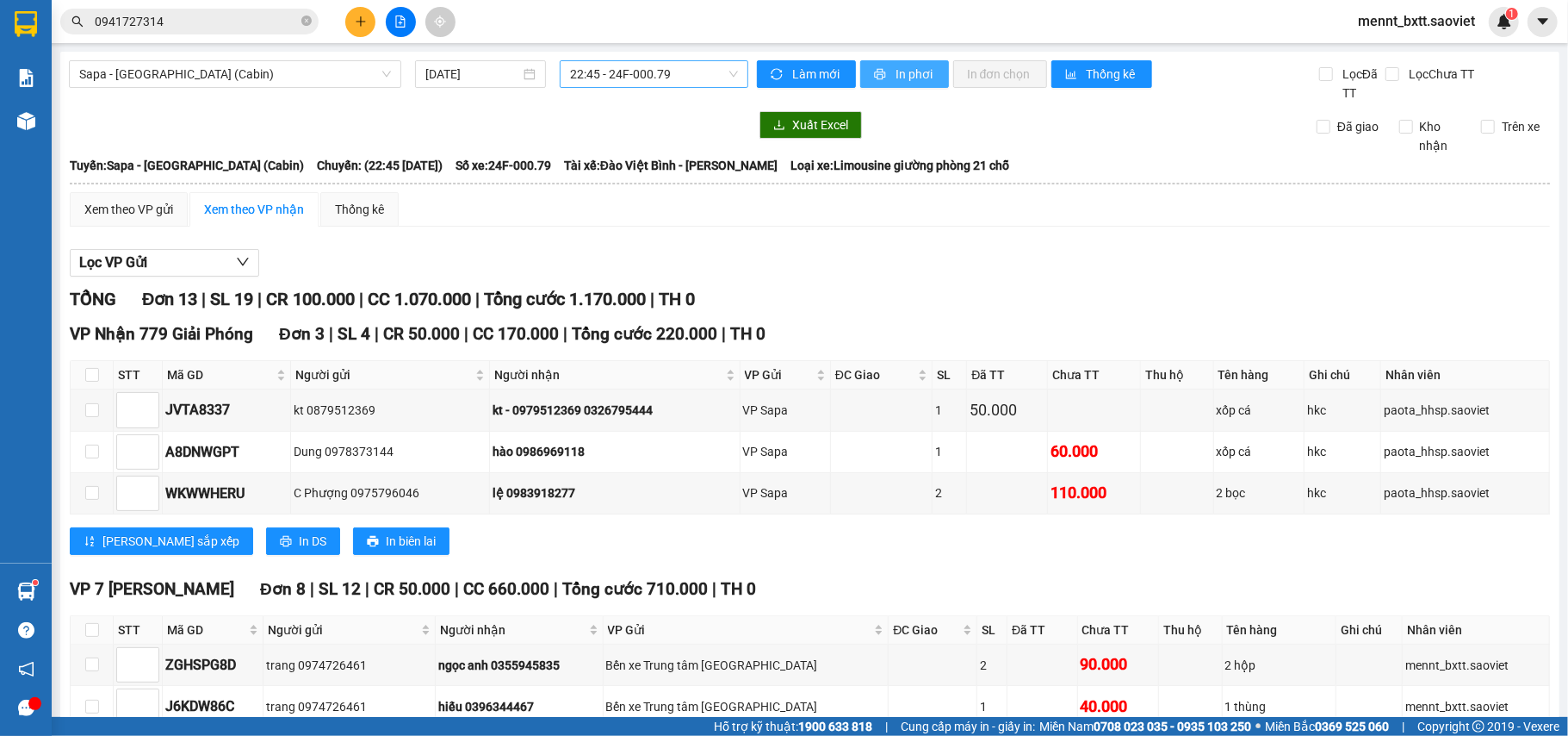
click at [900, 72] on span "In phơi" at bounding box center [915, 74] width 40 height 19
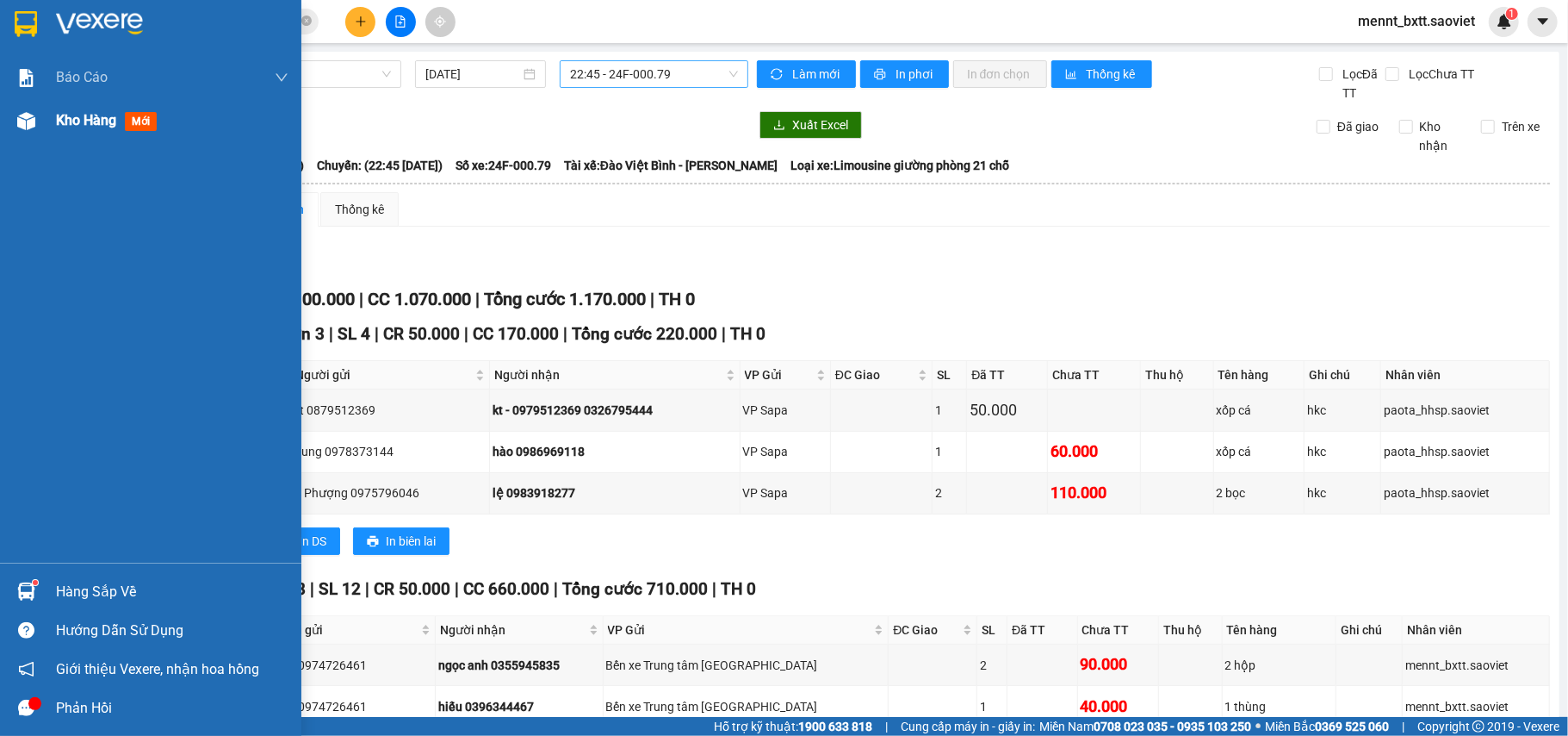
click at [80, 112] on span "Kho hàng" at bounding box center [85, 121] width 60 height 17
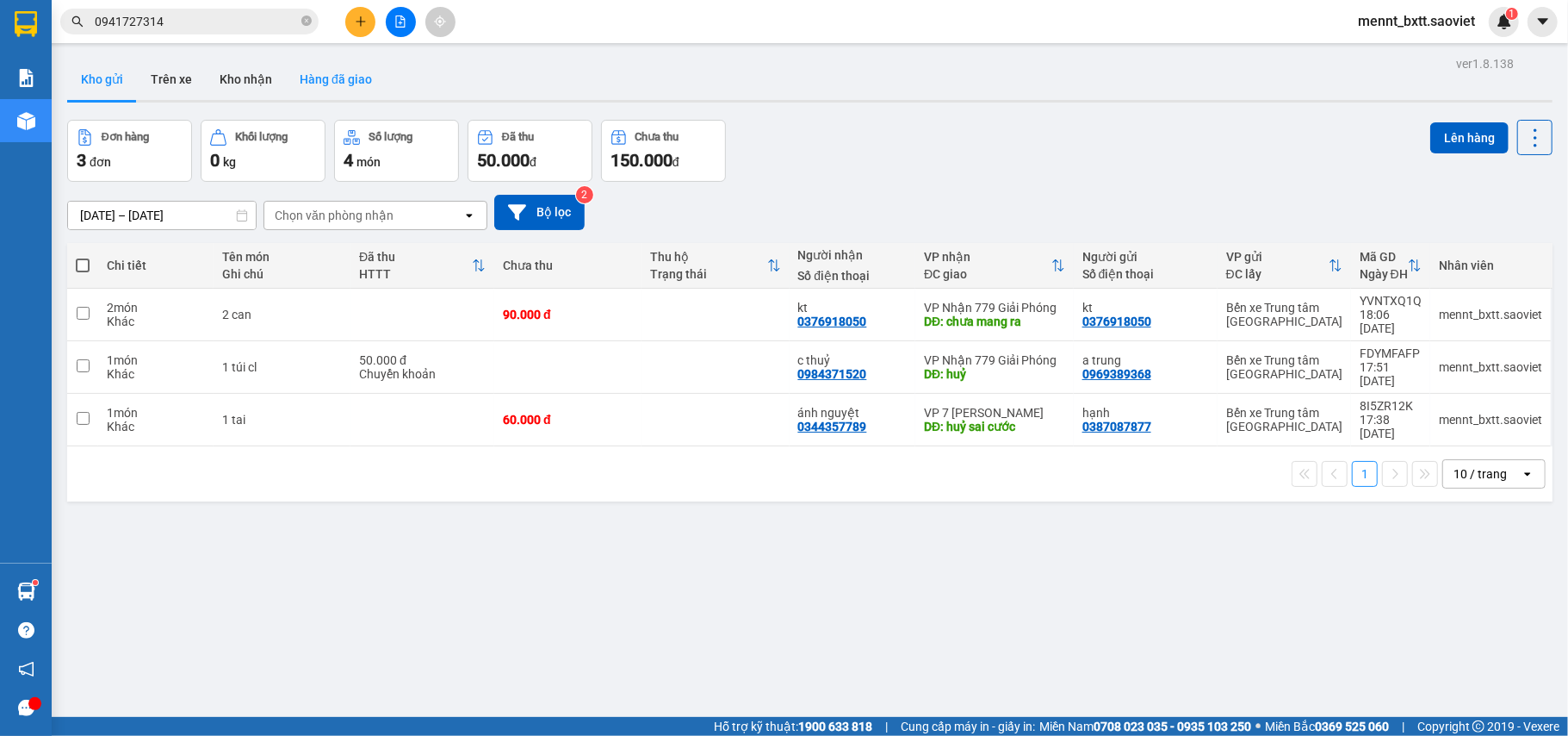
click at [315, 76] on button "Hàng đã giao" at bounding box center [336, 79] width 100 height 42
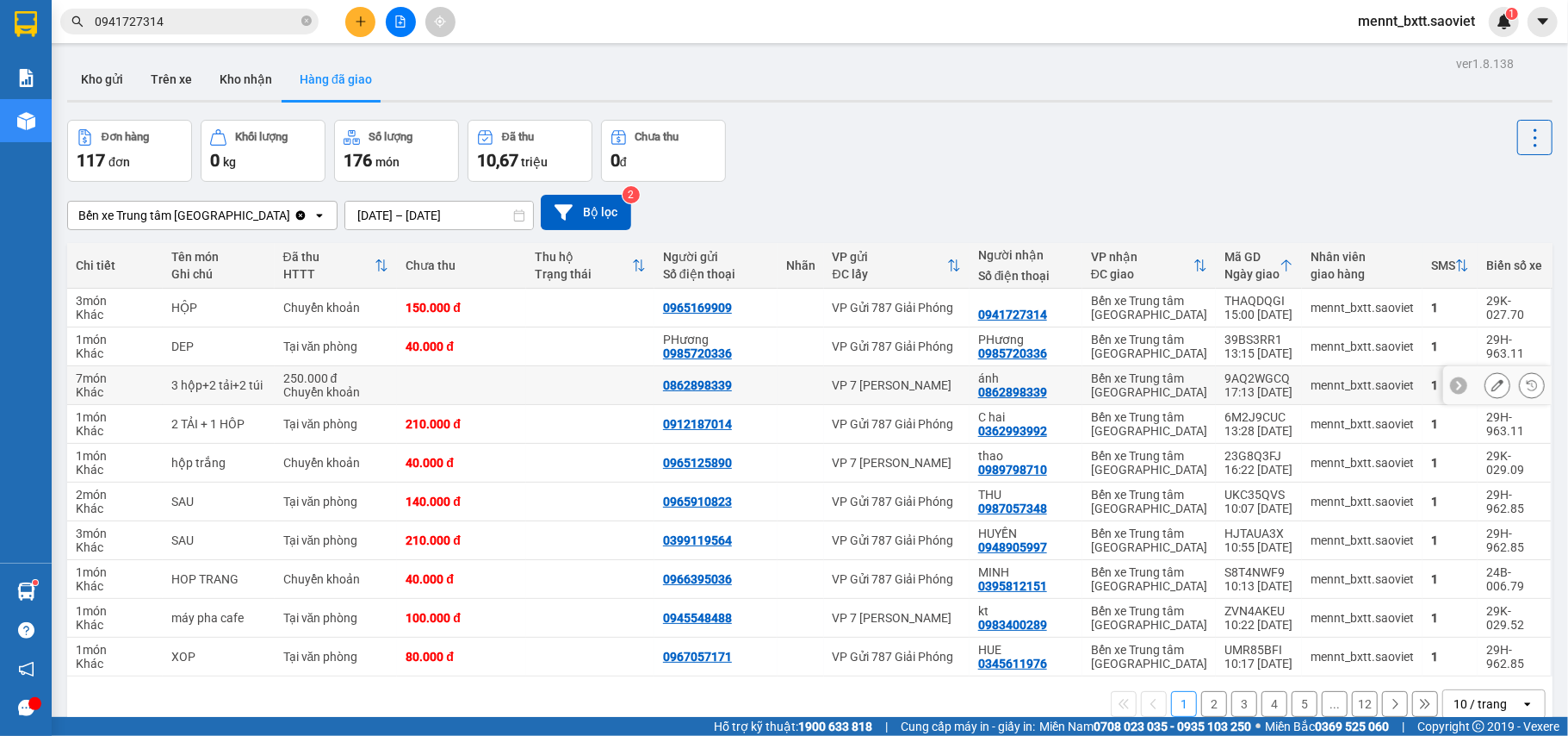
scroll to position [79, 0]
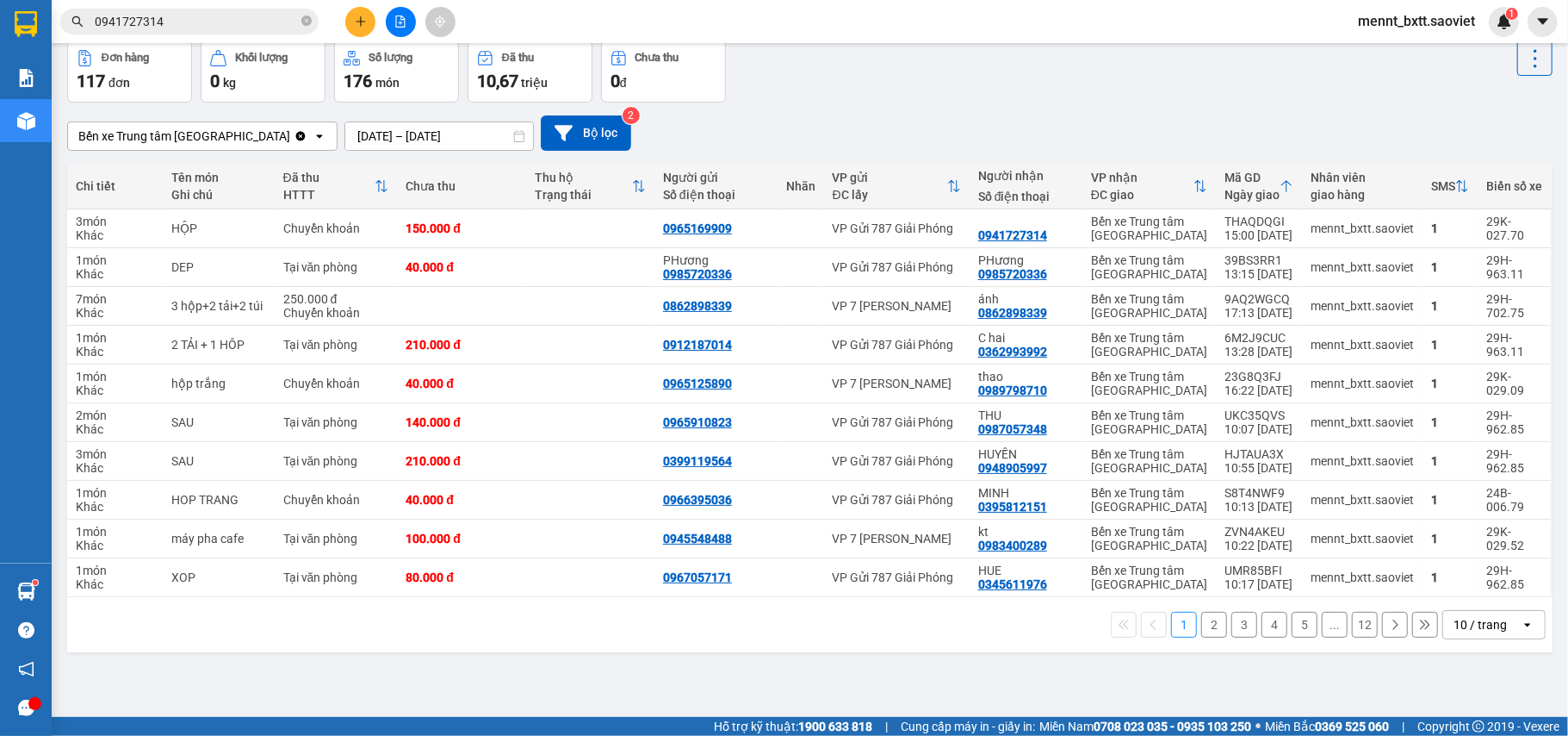
click at [1202, 624] on button "2" at bounding box center [1215, 625] width 26 height 26
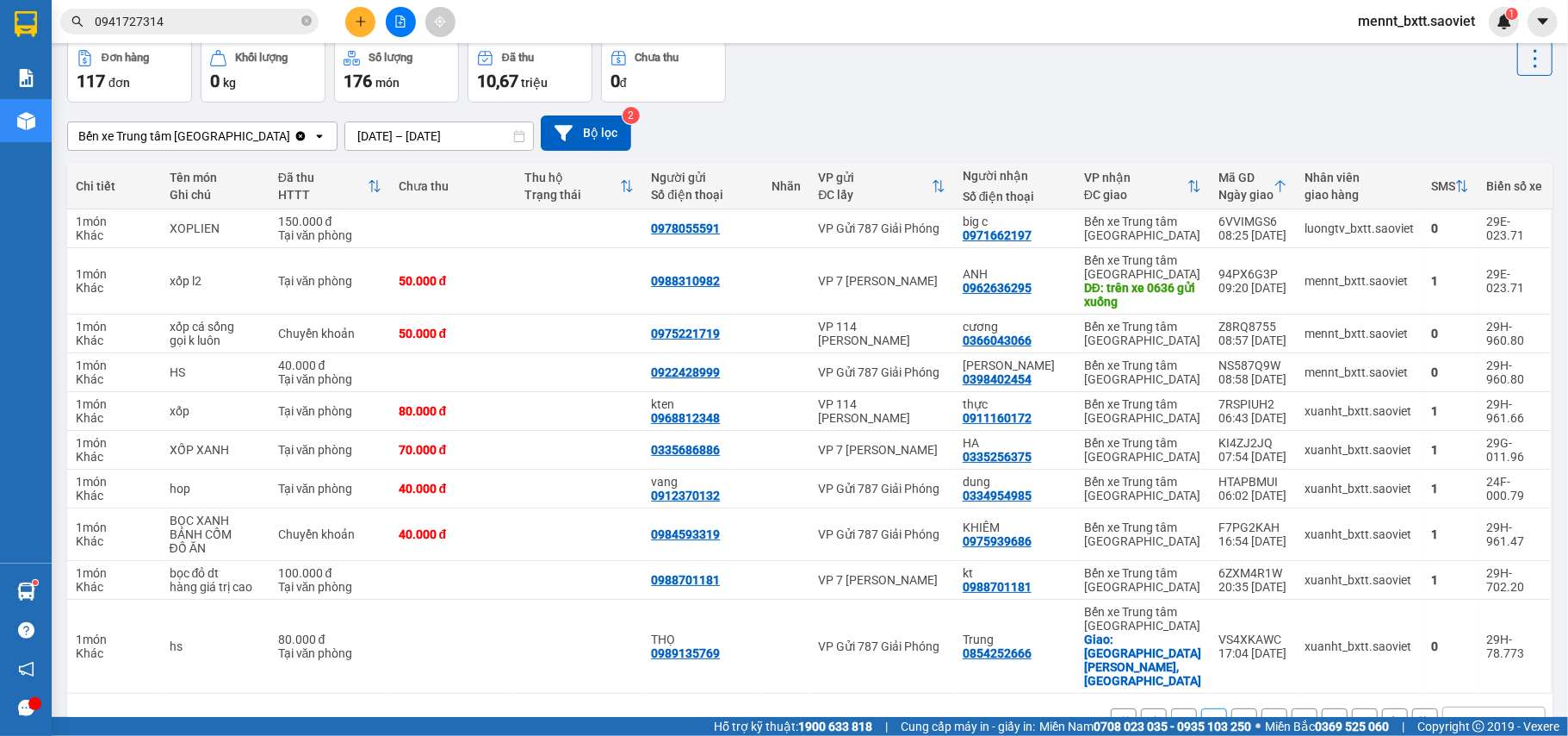
click at [1248, 102] on div "Bến xe Trung tâm Lào Cai Clear value open [DATE] – [DATE] Press the down arrow …" at bounding box center [809, 133] width 1485 height 61
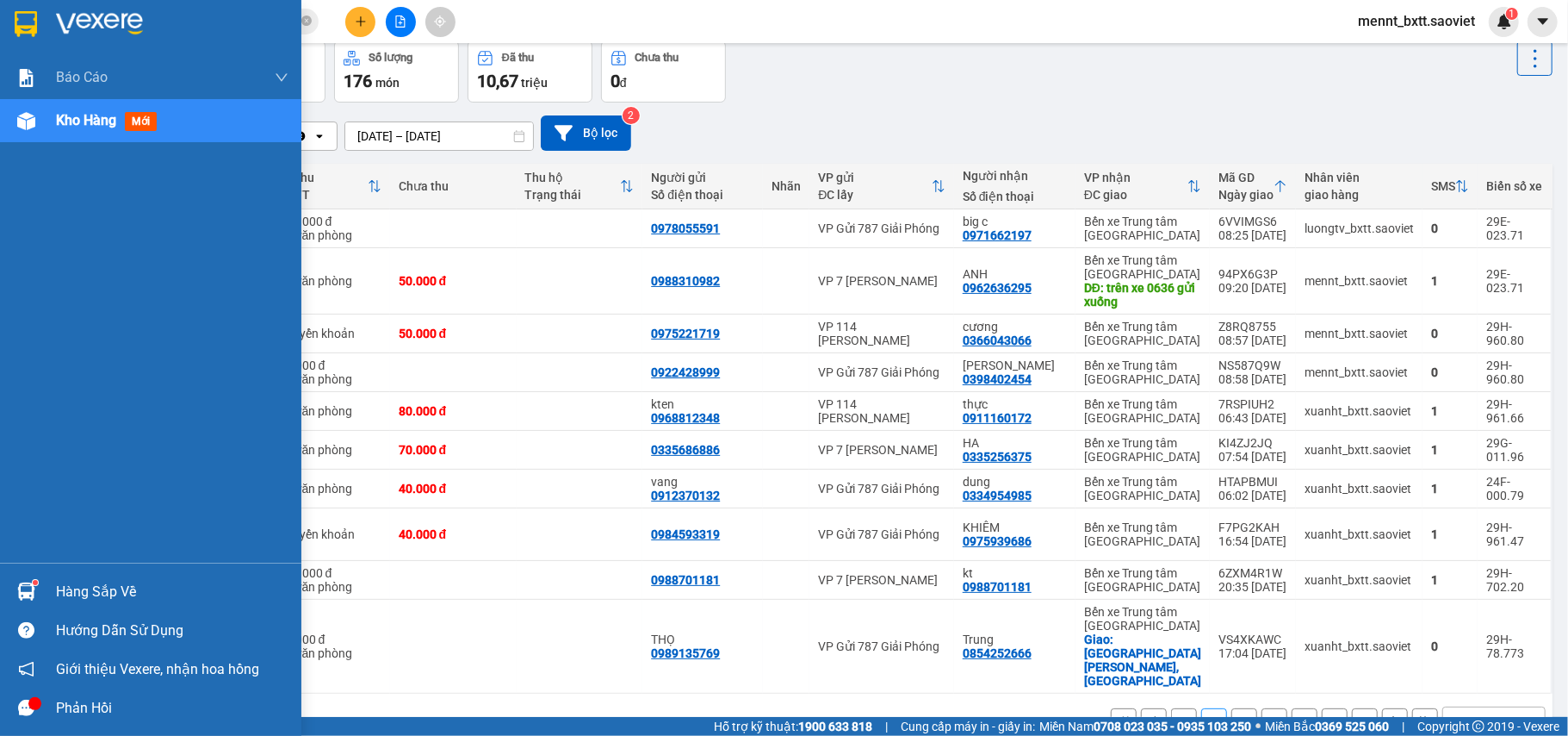
click at [78, 118] on span "Kho hàng" at bounding box center [85, 121] width 60 height 17
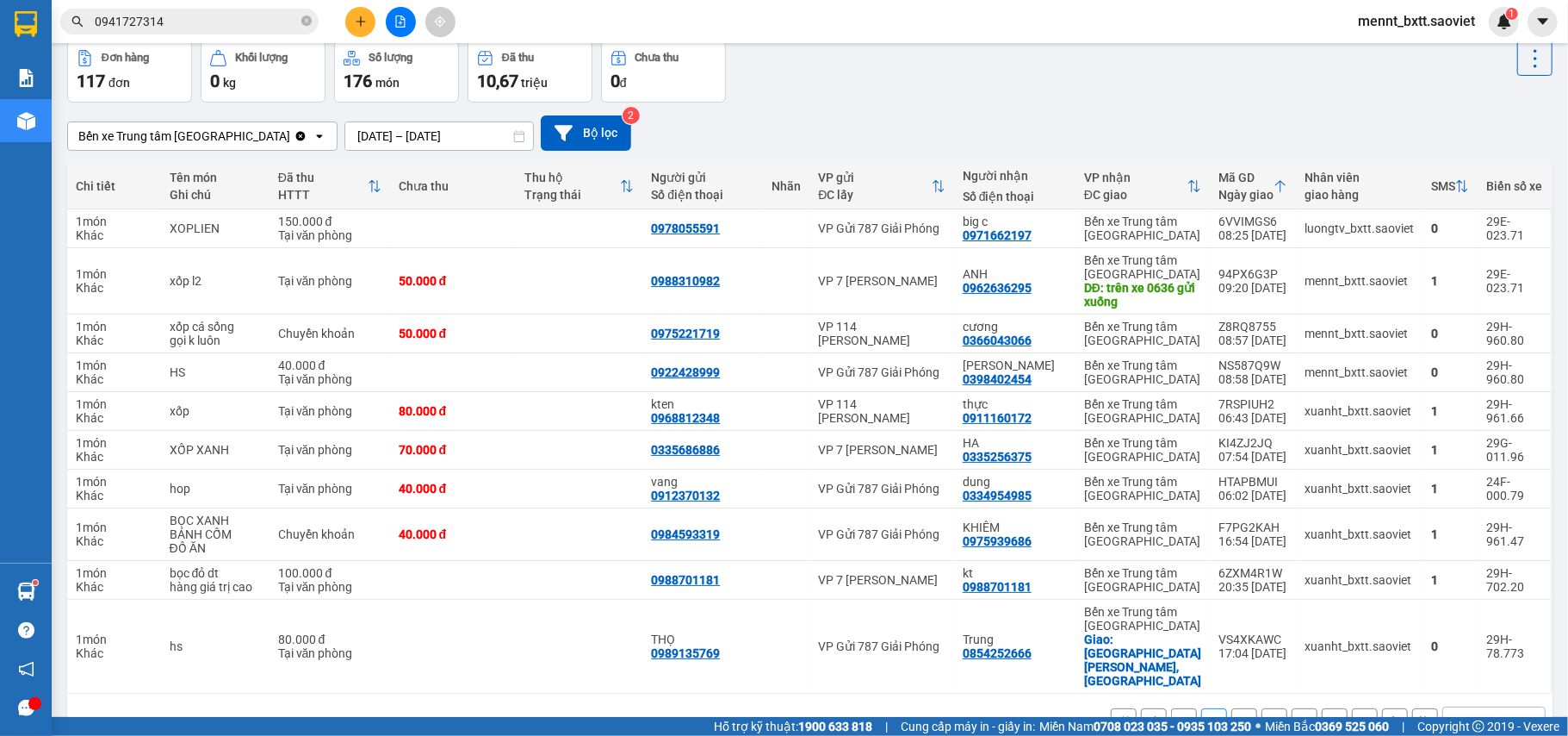
click at [1004, 95] on div "Đơn hàng 117 đơn Khối lượng 0 kg Số lượng 176 món Đã thu 10,67 triệu Chưa thu 0…" at bounding box center [809, 71] width 1485 height 62
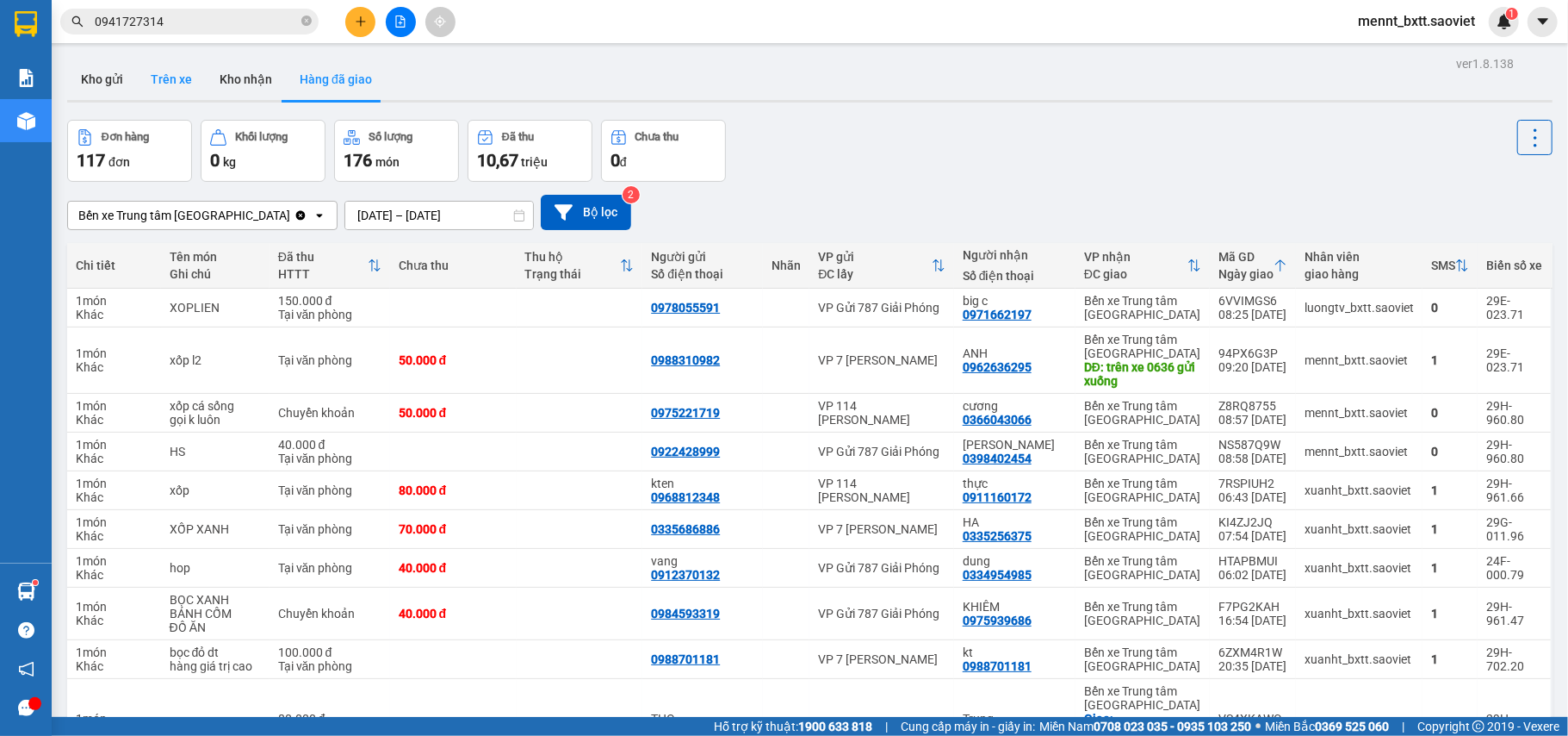
click at [169, 80] on button "Trên xe" at bounding box center [172, 79] width 69 height 42
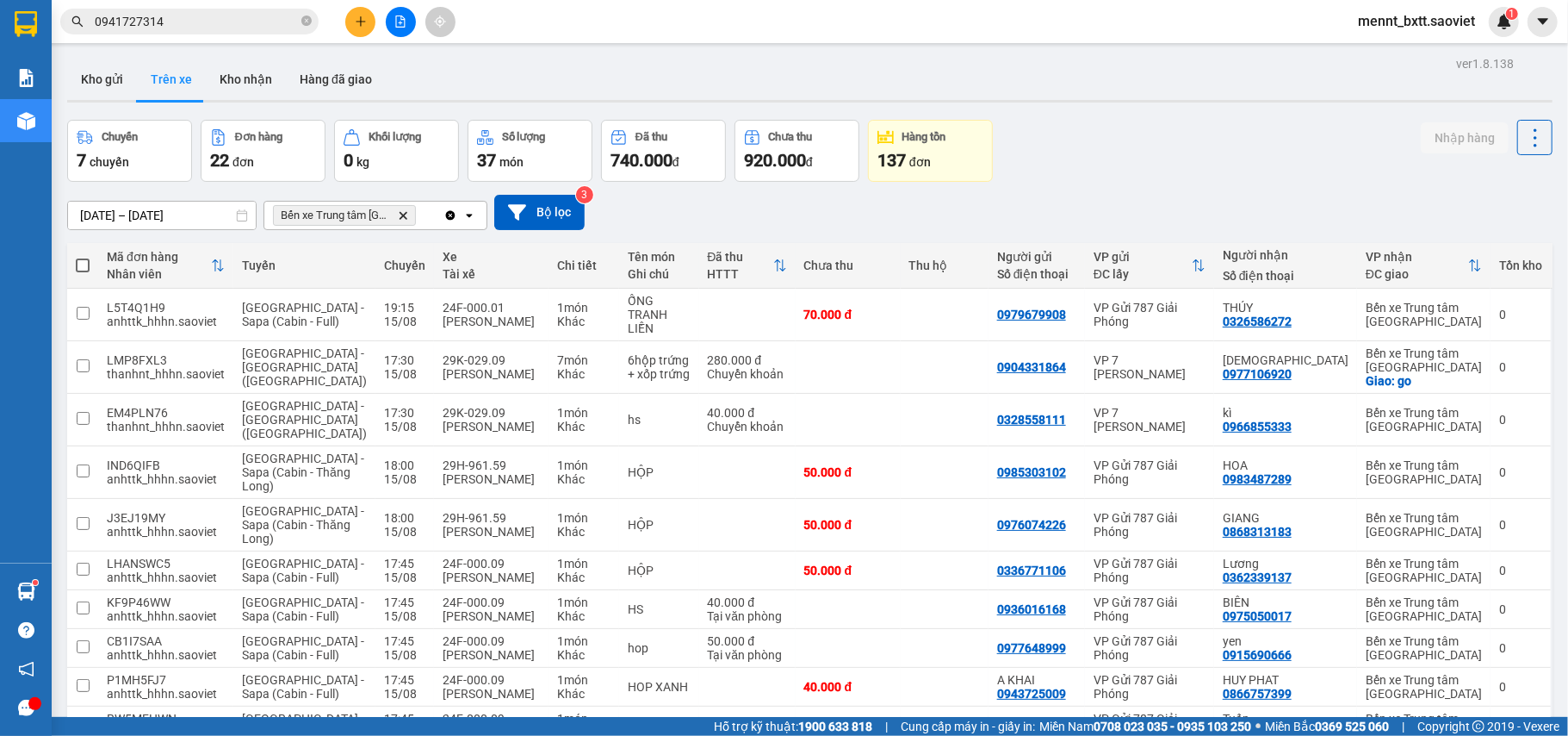
scroll to position [79, 0]
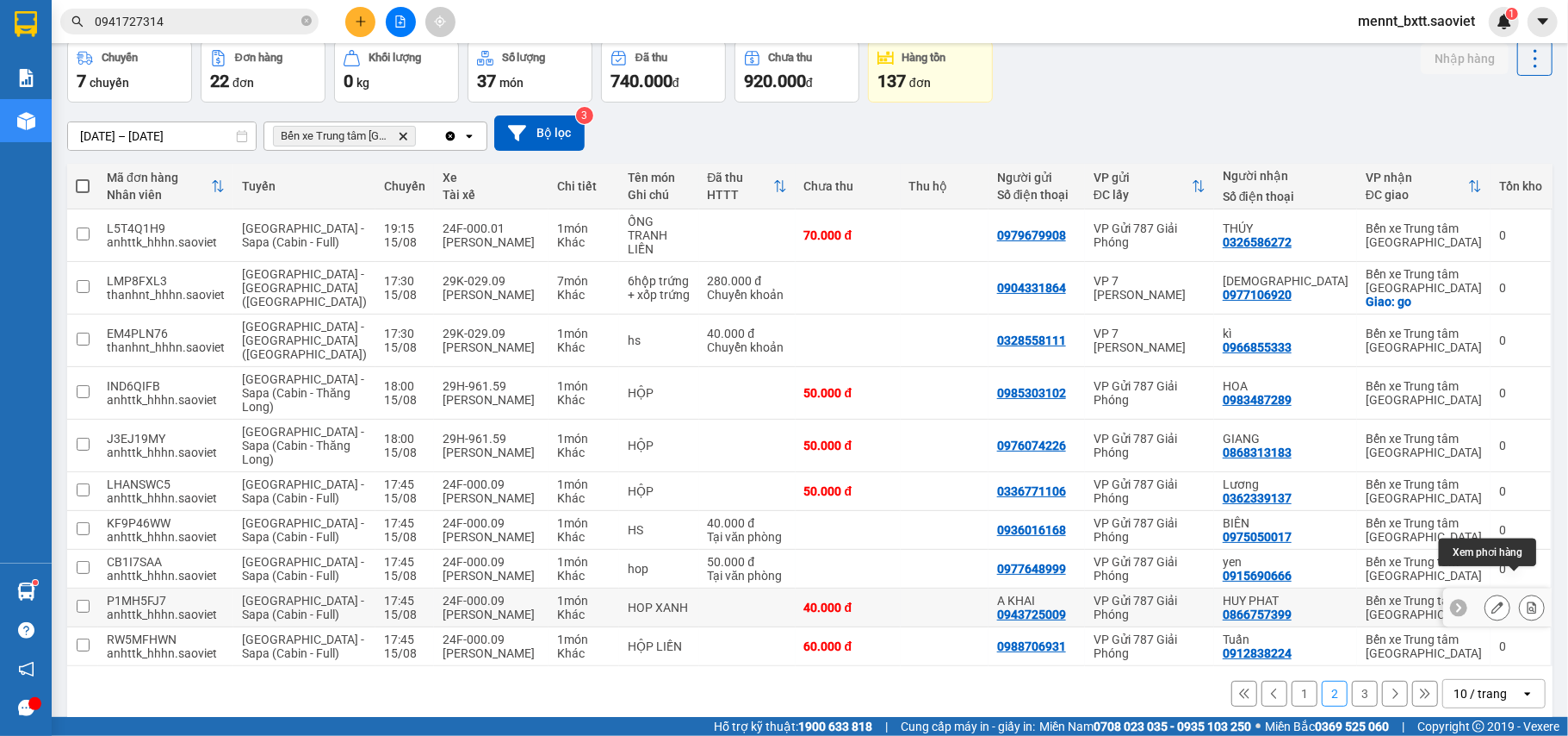
click at [1520, 593] on button at bounding box center [1532, 608] width 24 height 30
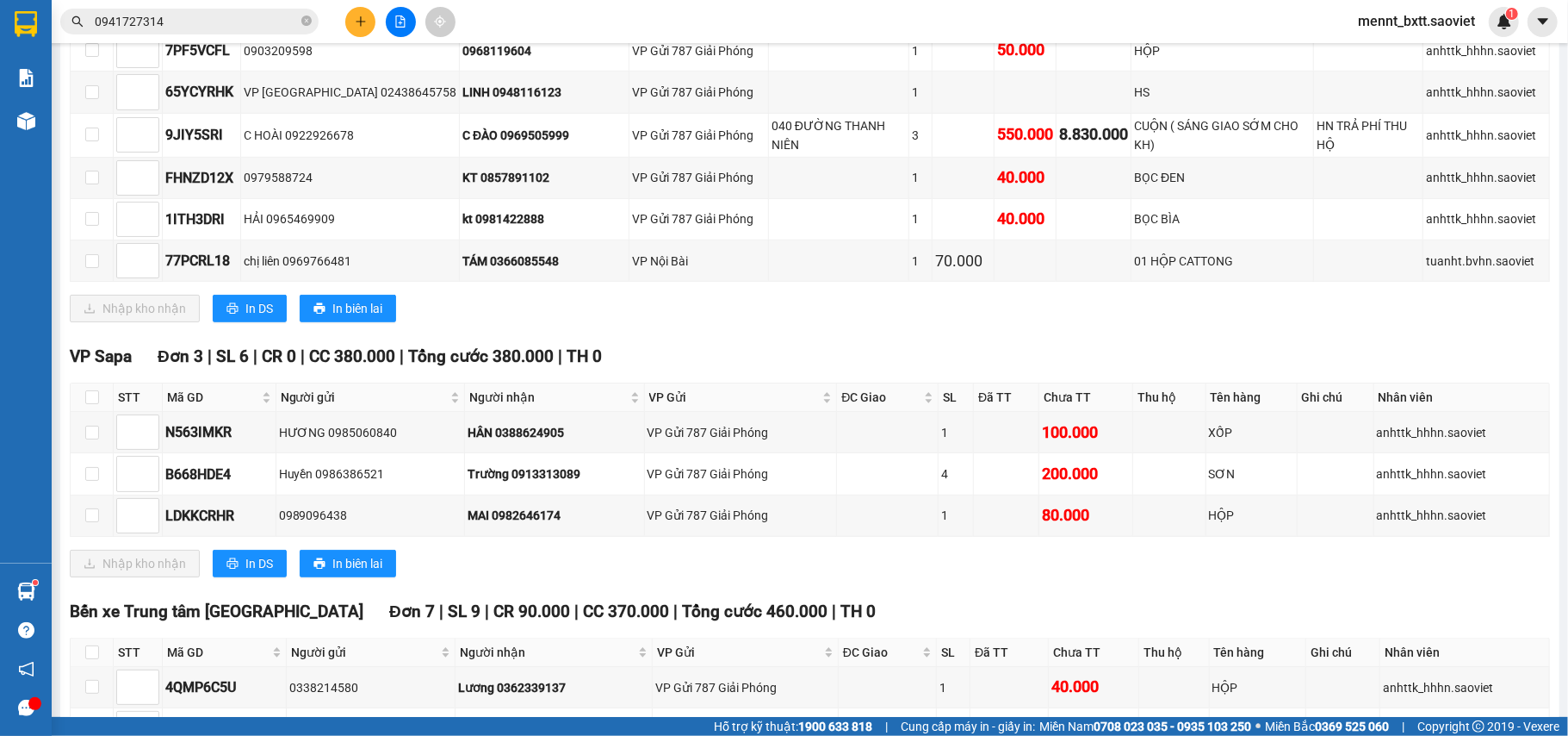
scroll to position [998, 0]
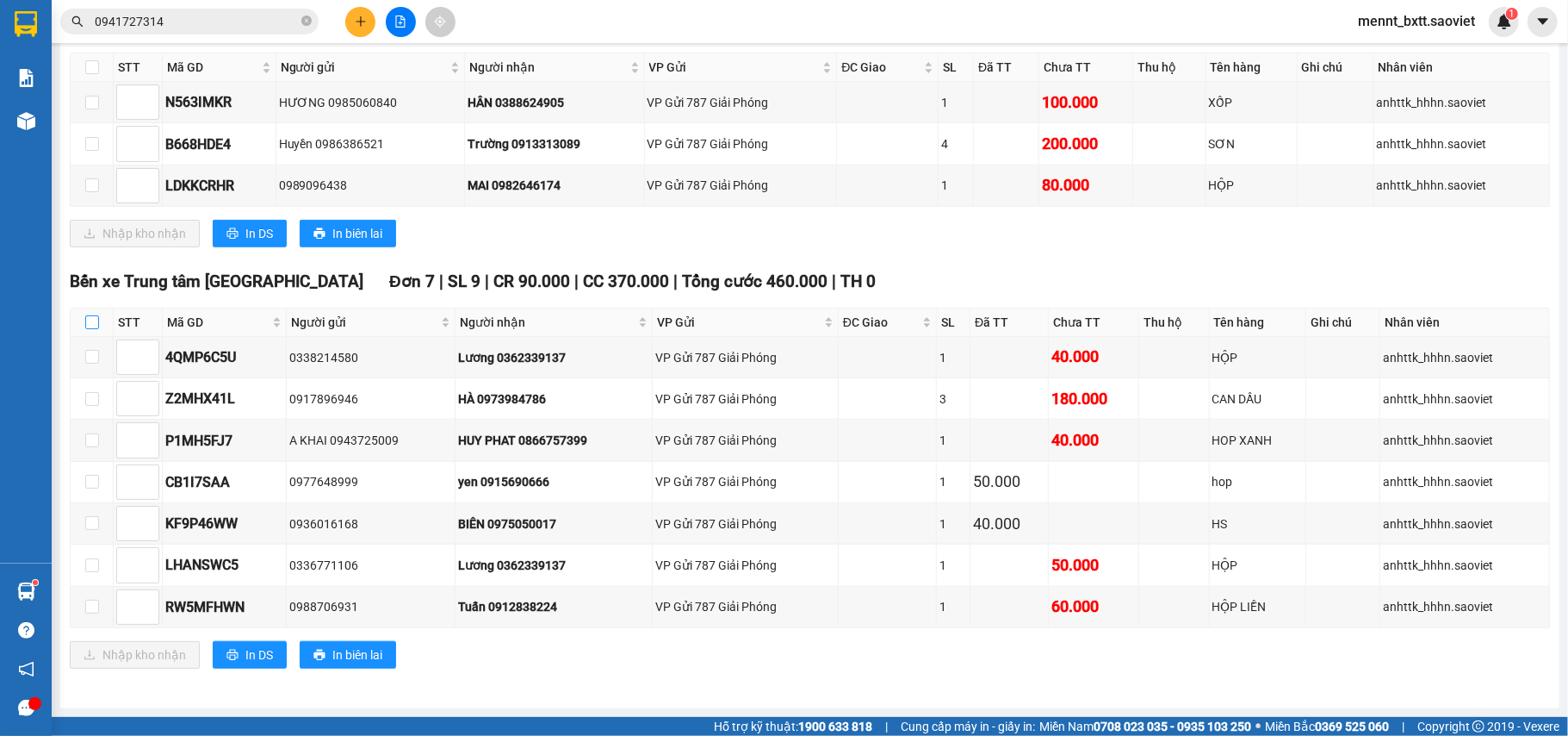
click at [91, 320] on input "checkbox" at bounding box center [92, 322] width 14 height 14
checkbox input "true"
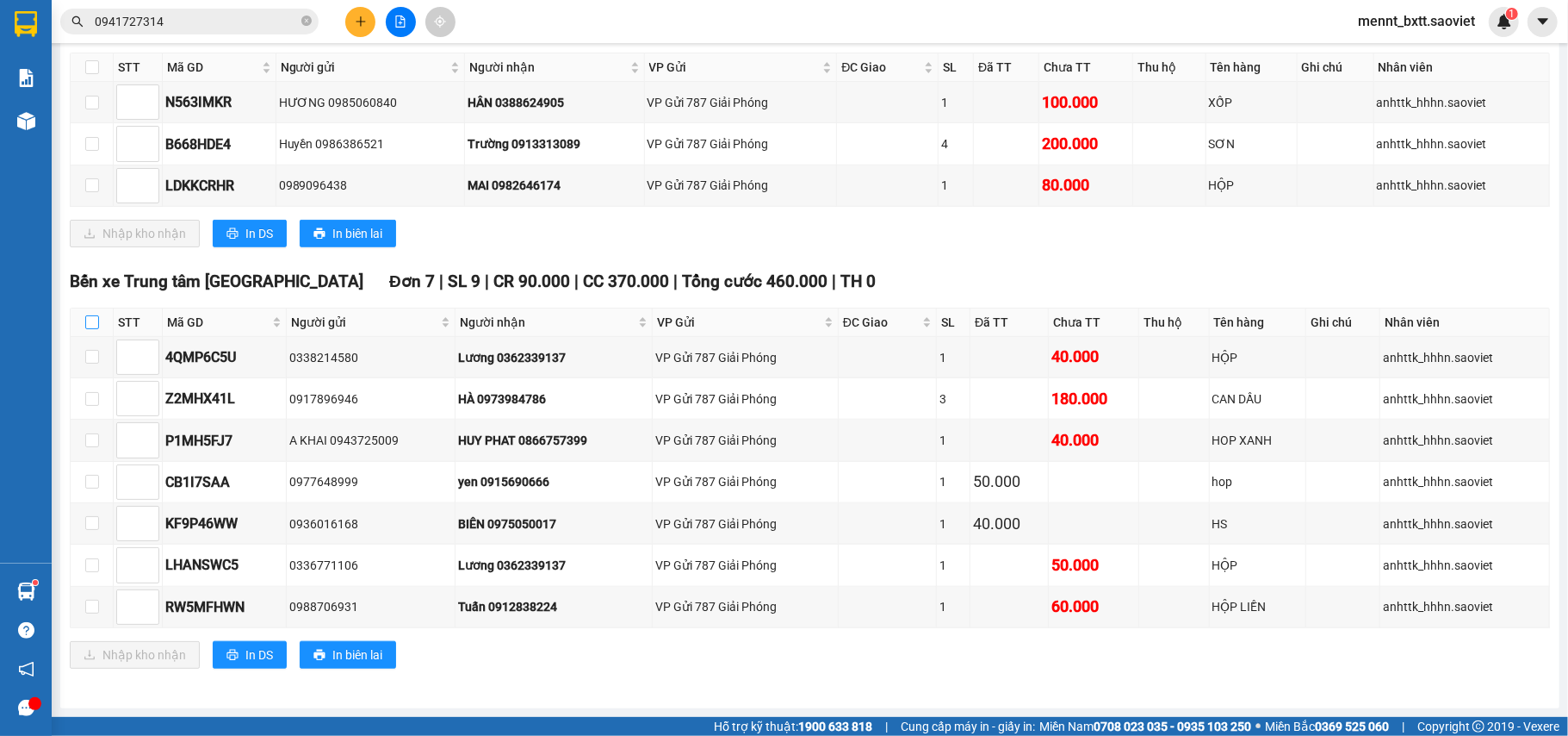
checkbox input "true"
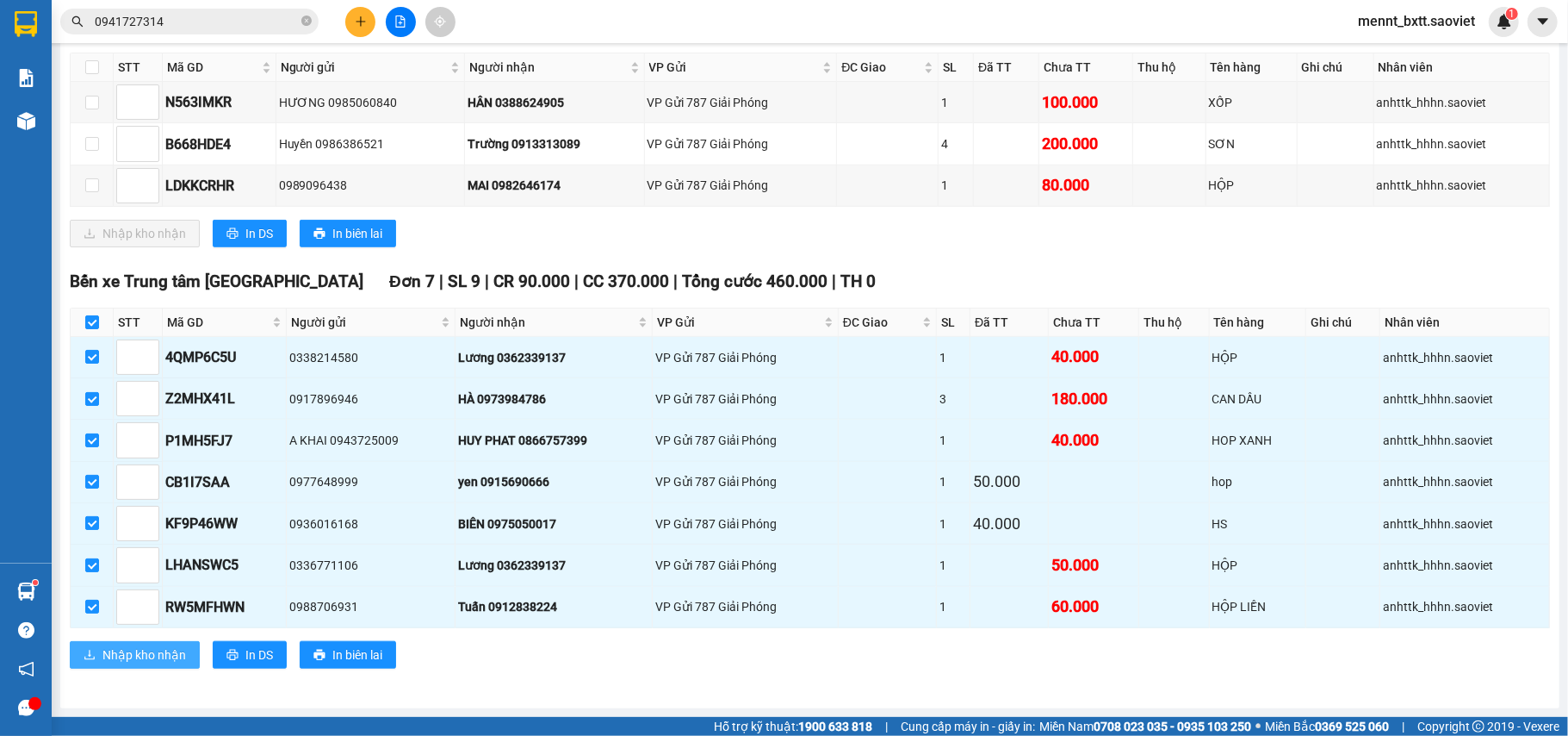
click at [100, 656] on button "Nhập kho nhận" at bounding box center [135, 655] width 130 height 28
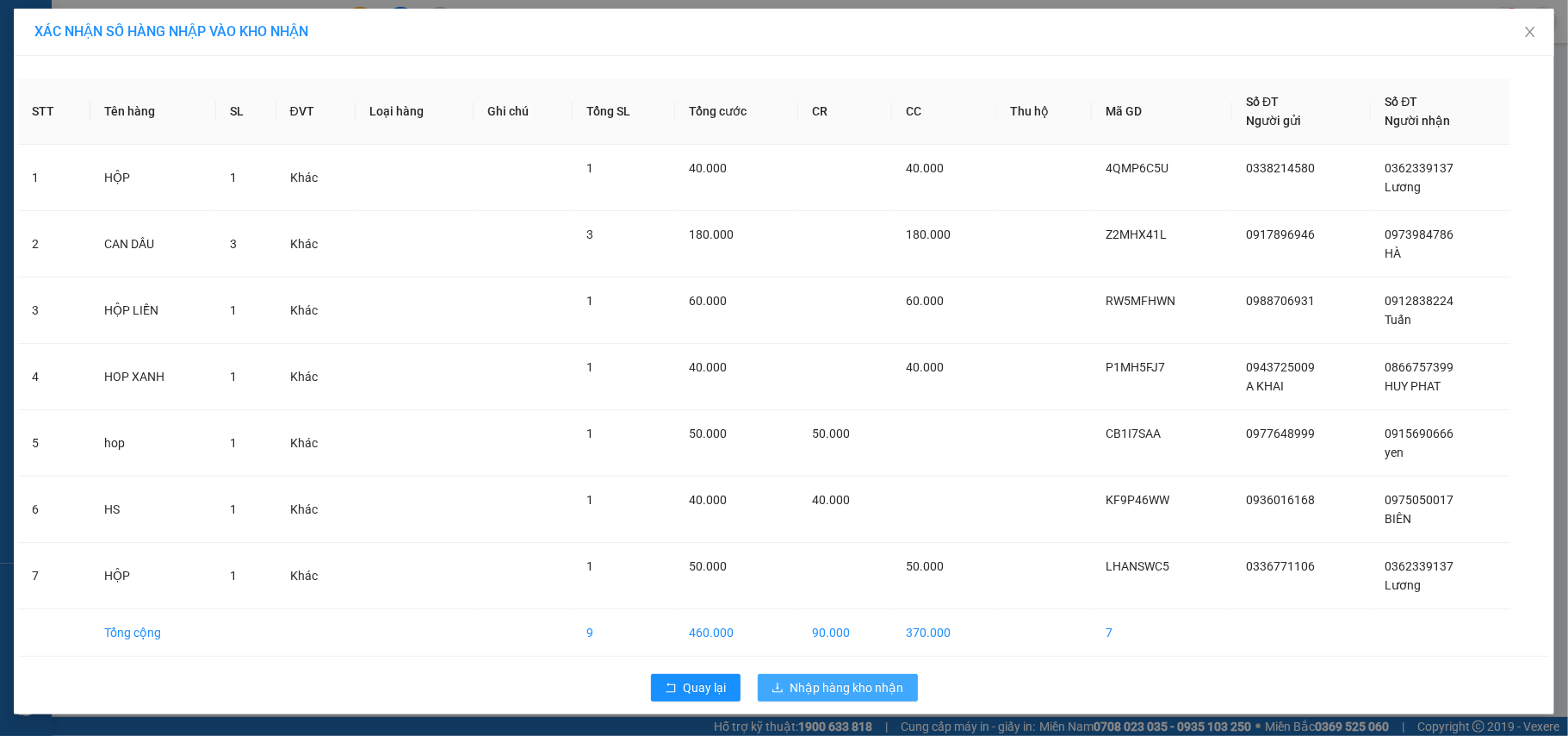
click at [849, 692] on span "Nhập hàng kho nhận" at bounding box center [847, 688] width 114 height 19
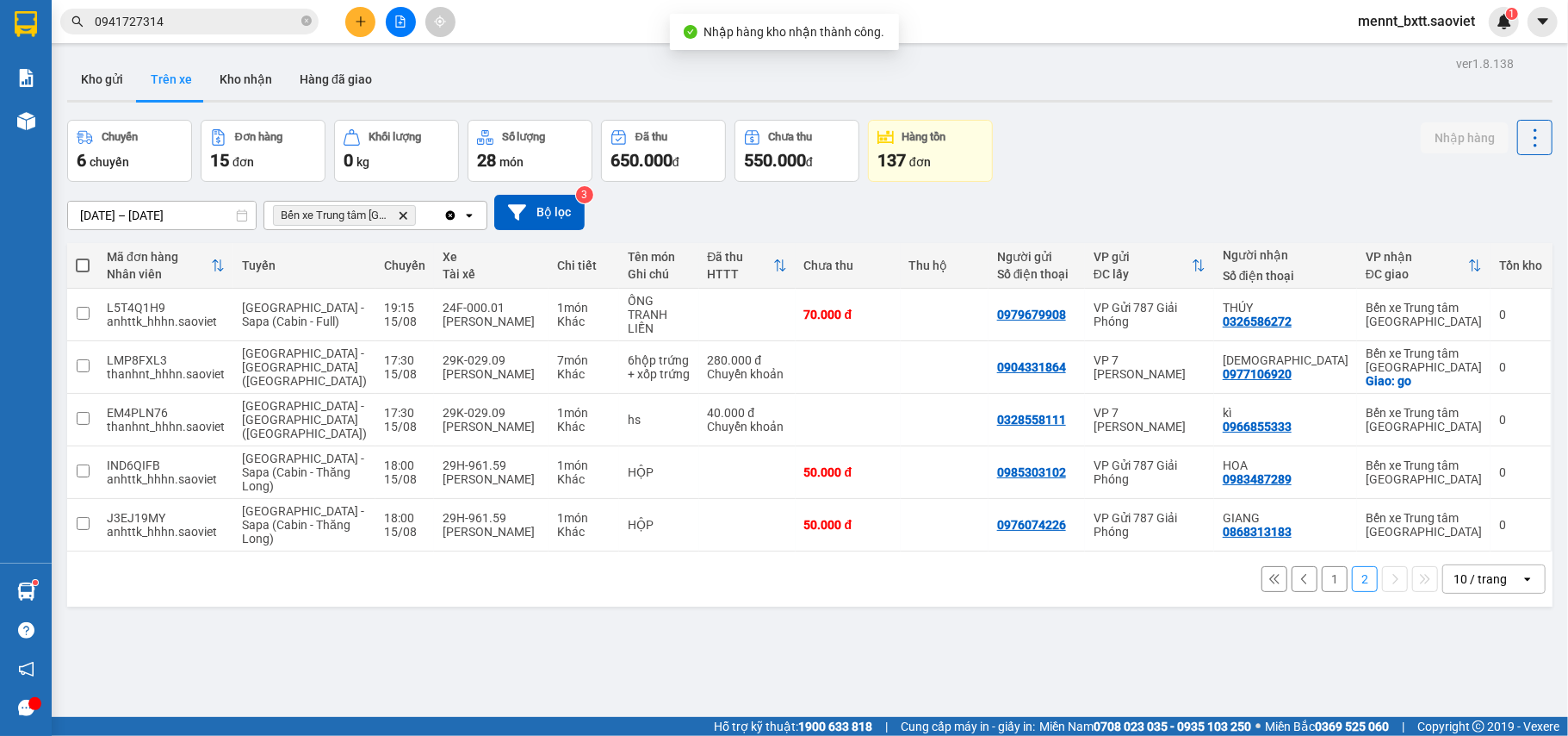
click at [1145, 156] on div "Chuyến 6 chuyến Đơn hàng 15 đơn Khối lượng 0 kg Số lượng 28 món Đã thu 650.000 …" at bounding box center [809, 150] width 1485 height 62
click at [245, 77] on button "Kho nhận" at bounding box center [246, 79] width 80 height 42
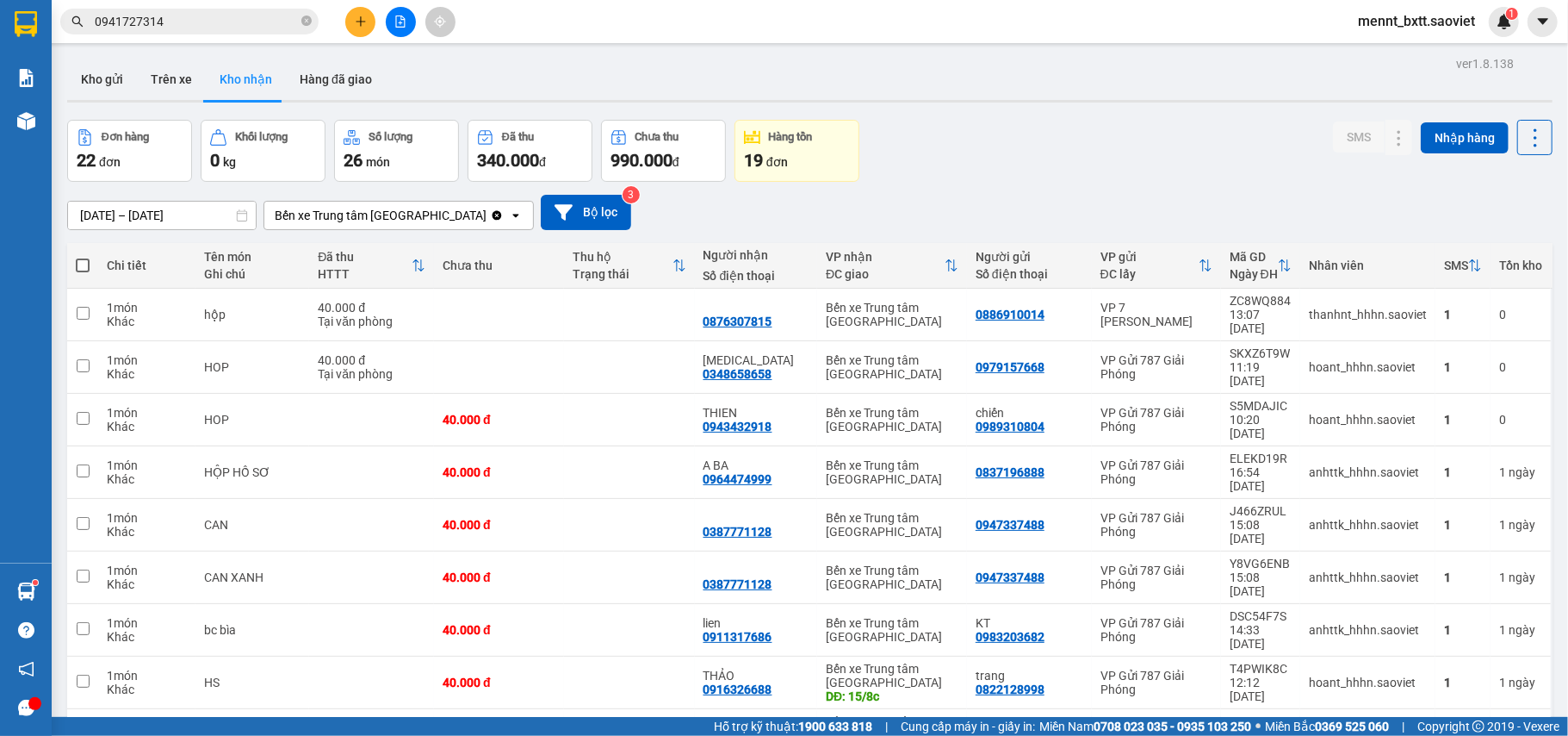
scroll to position [79, 0]
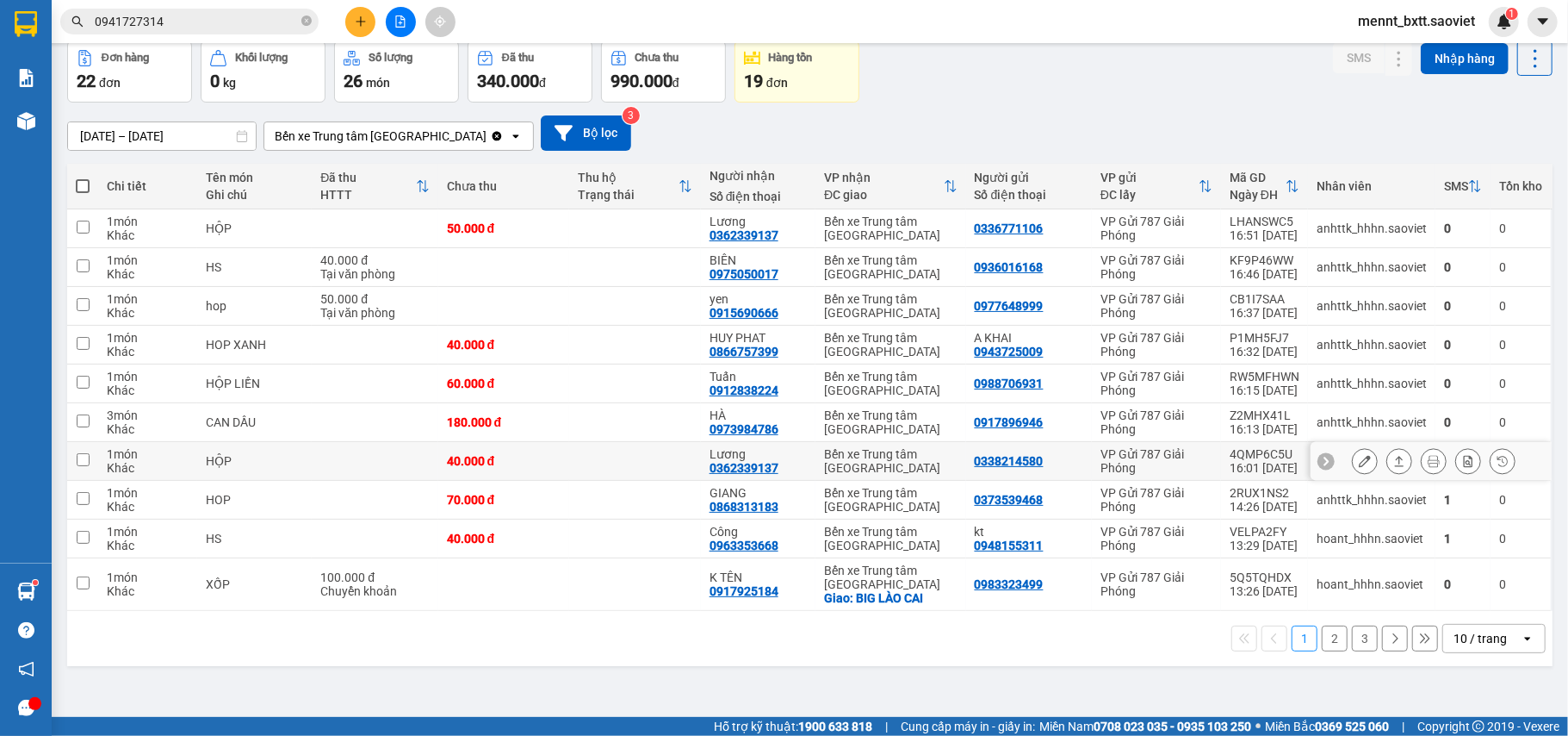
click at [913, 456] on div "Bến xe Trung tâm [GEOGRAPHIC_DATA]" at bounding box center [890, 461] width 133 height 28
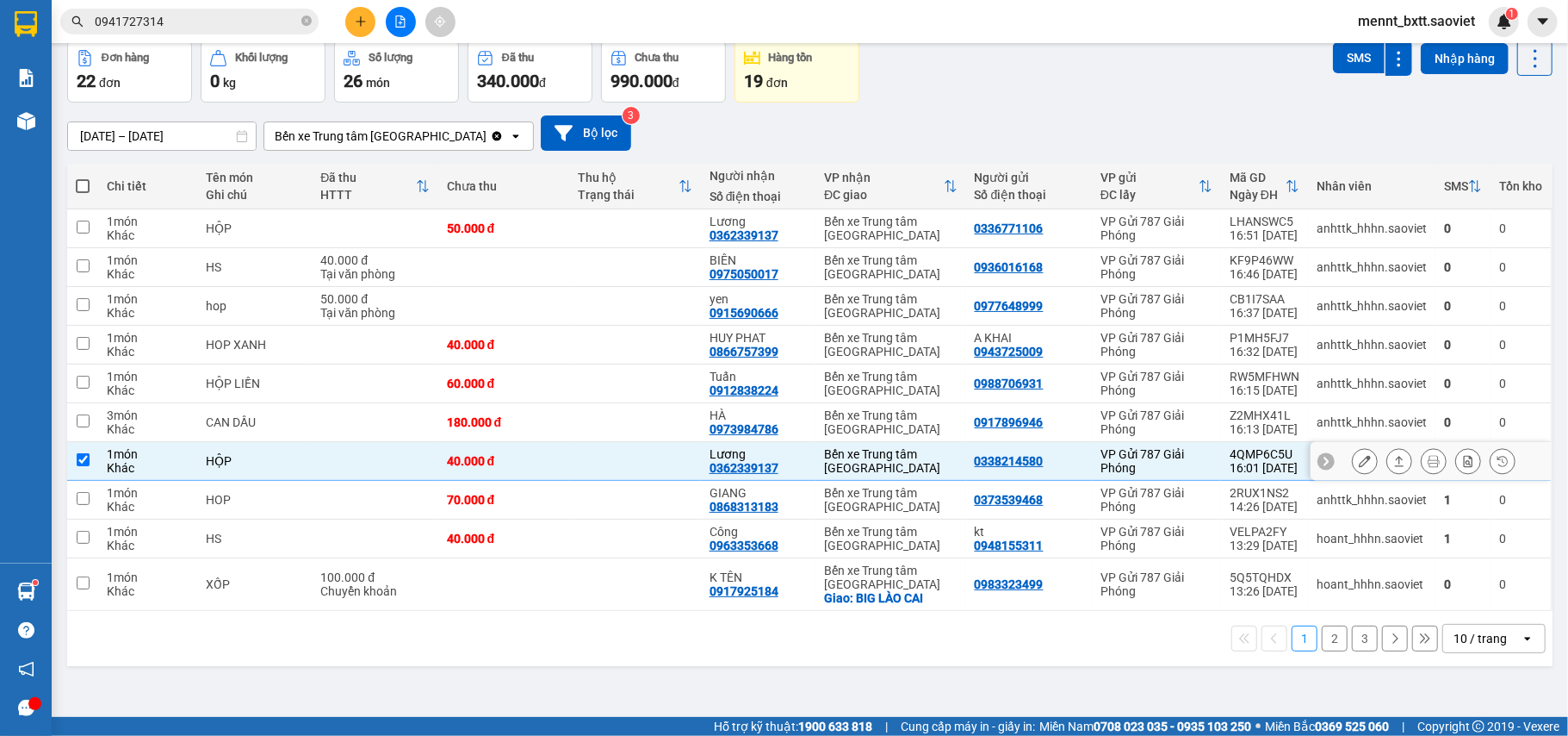
click at [913, 456] on div "Bến xe Trung tâm [GEOGRAPHIC_DATA]" at bounding box center [890, 461] width 133 height 28
checkbox input "false"
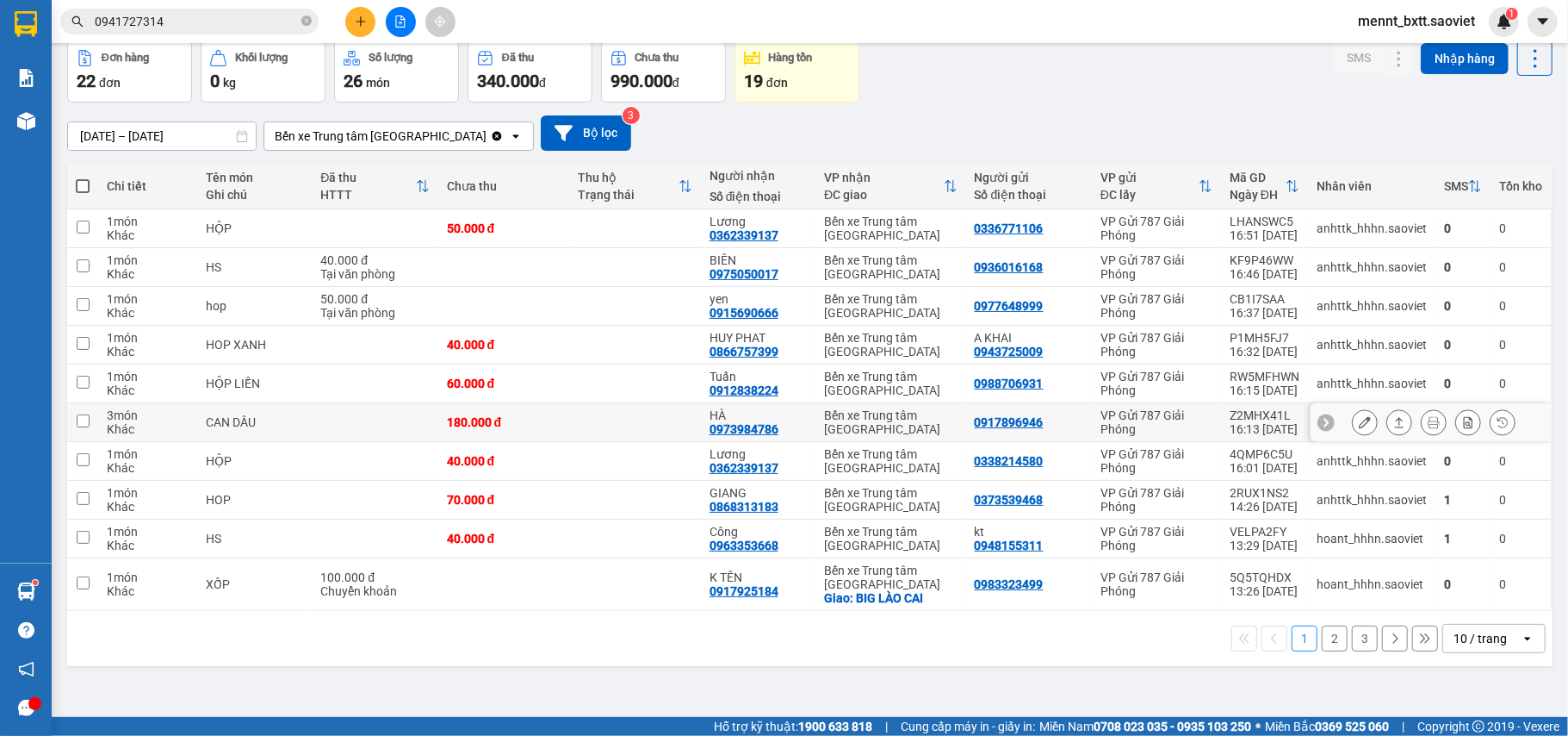
click at [913, 435] on div "Bến xe Trung tâm [GEOGRAPHIC_DATA]" at bounding box center [890, 422] width 133 height 28
checkbox input "true"
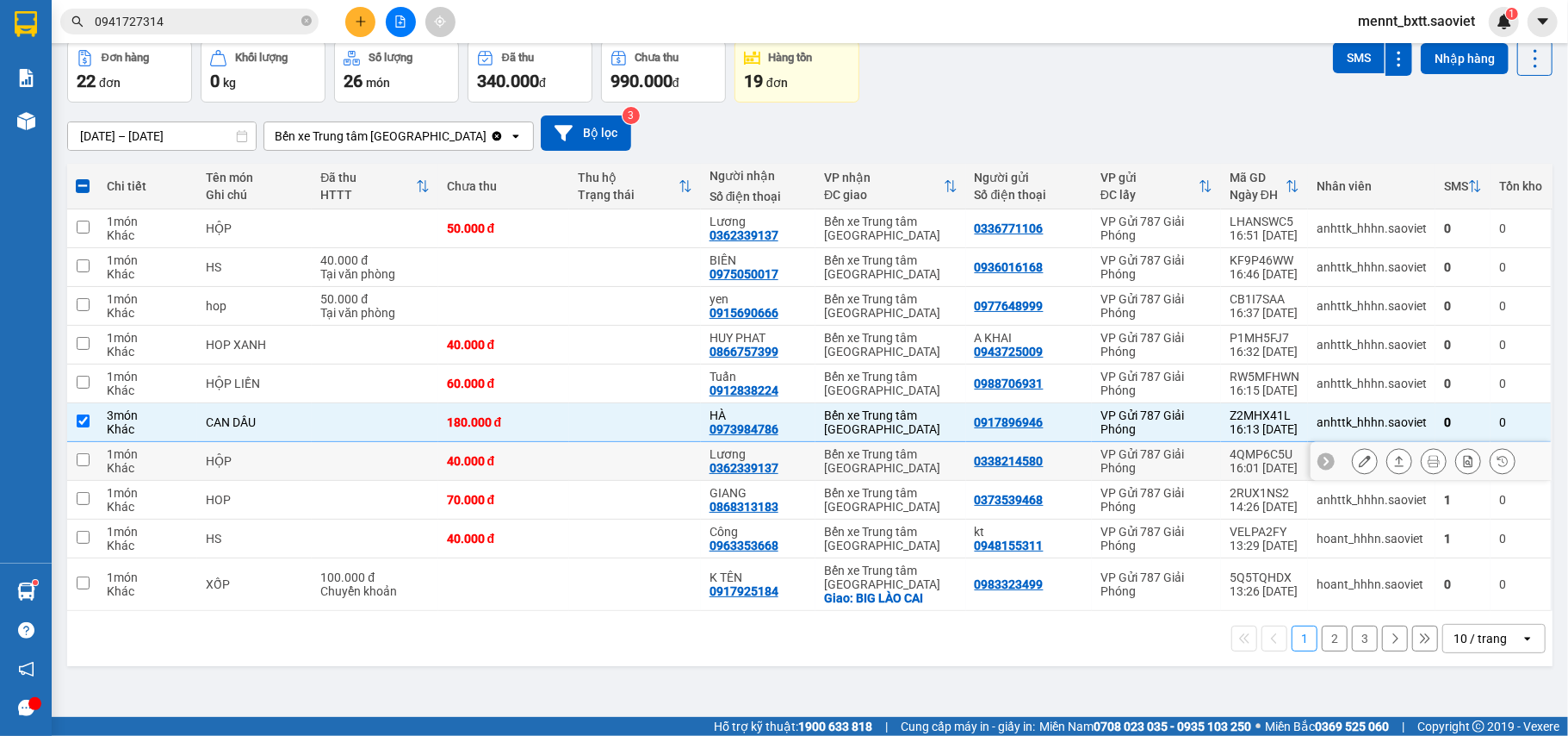
click at [918, 466] on div "Bến xe Trung tâm [GEOGRAPHIC_DATA]" at bounding box center [890, 461] width 133 height 28
checkbox input "true"
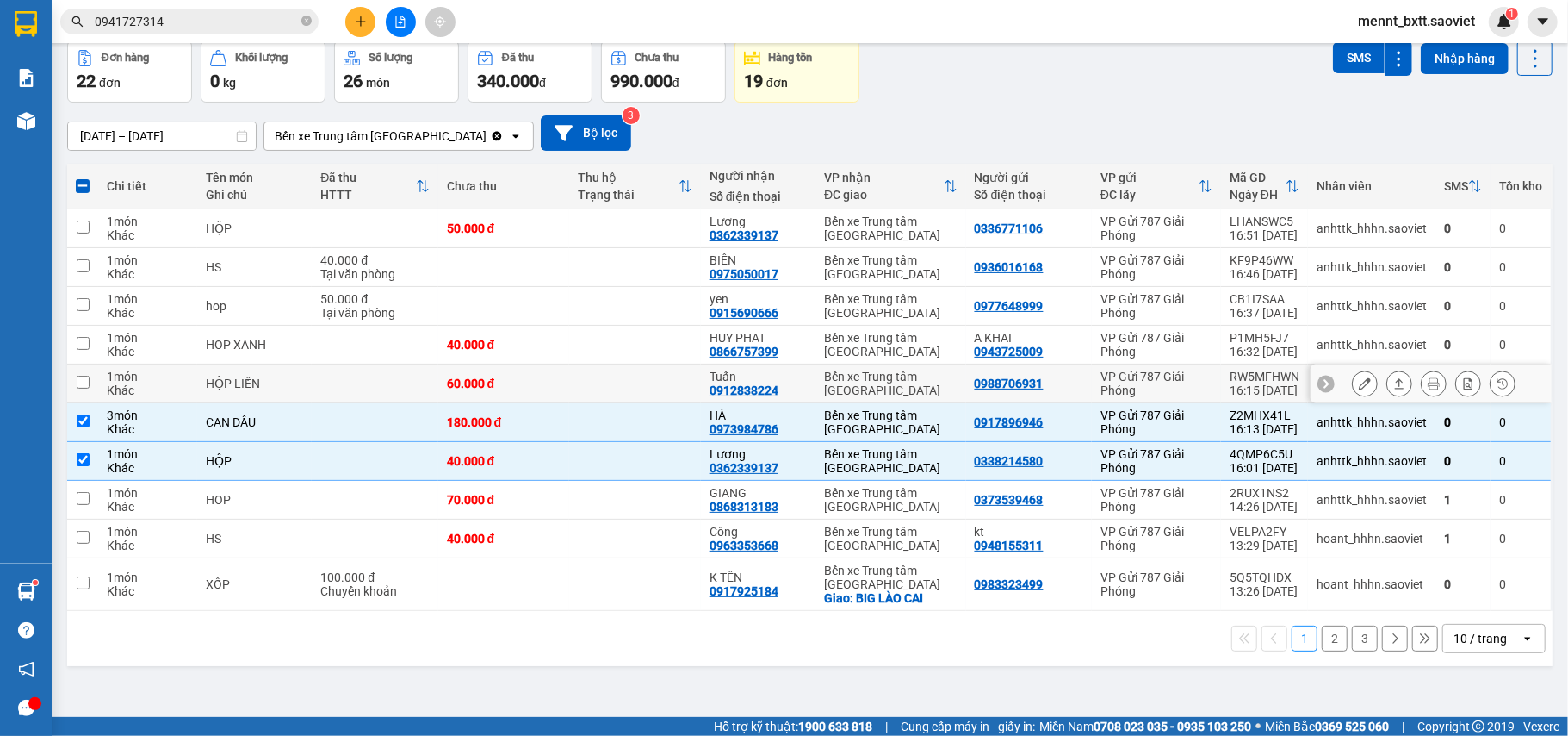
click at [918, 383] on div "Bến xe Trung tâm [GEOGRAPHIC_DATA]" at bounding box center [890, 383] width 133 height 28
checkbox input "true"
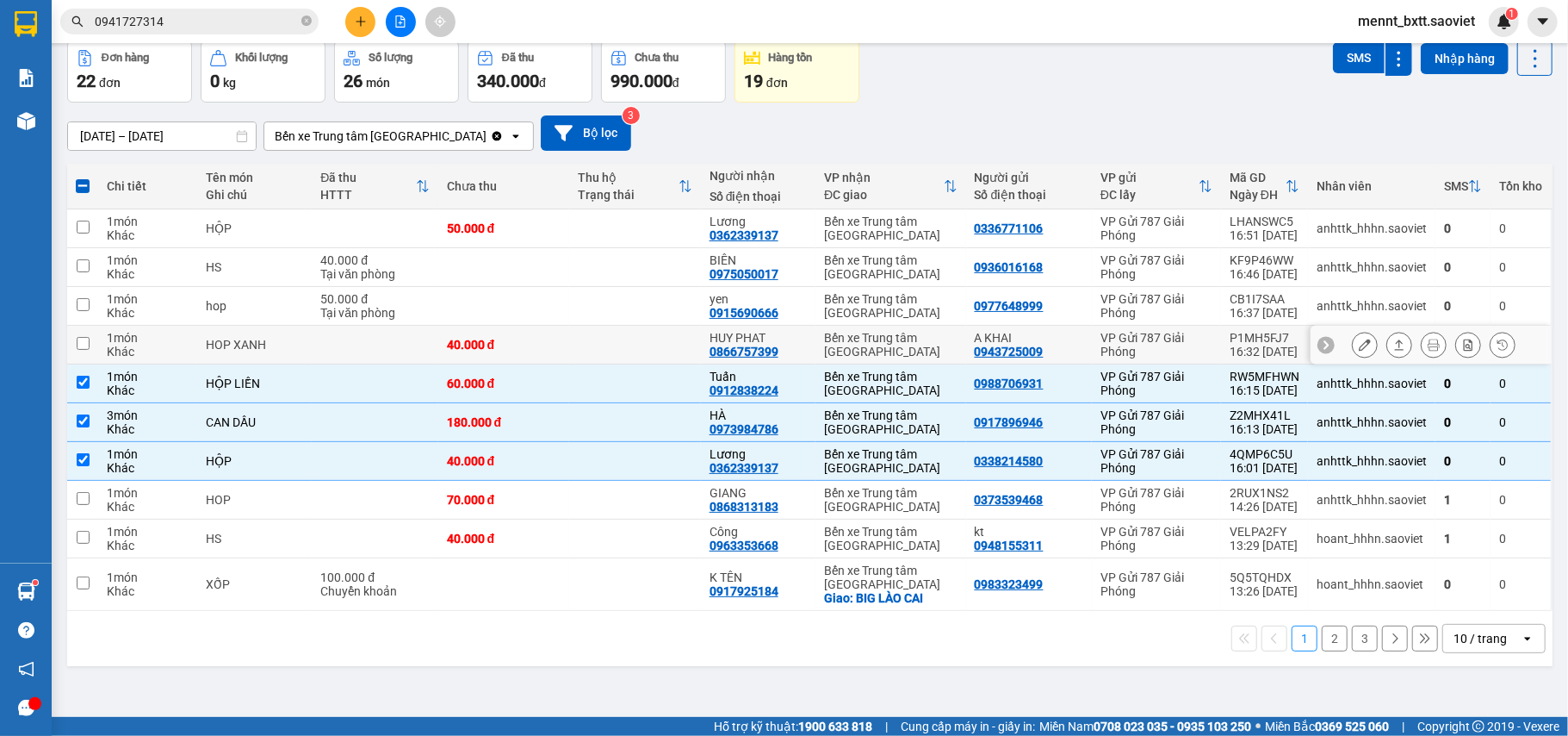
click at [924, 335] on div "Bến xe Trung tâm [GEOGRAPHIC_DATA]" at bounding box center [890, 344] width 133 height 28
checkbox input "true"
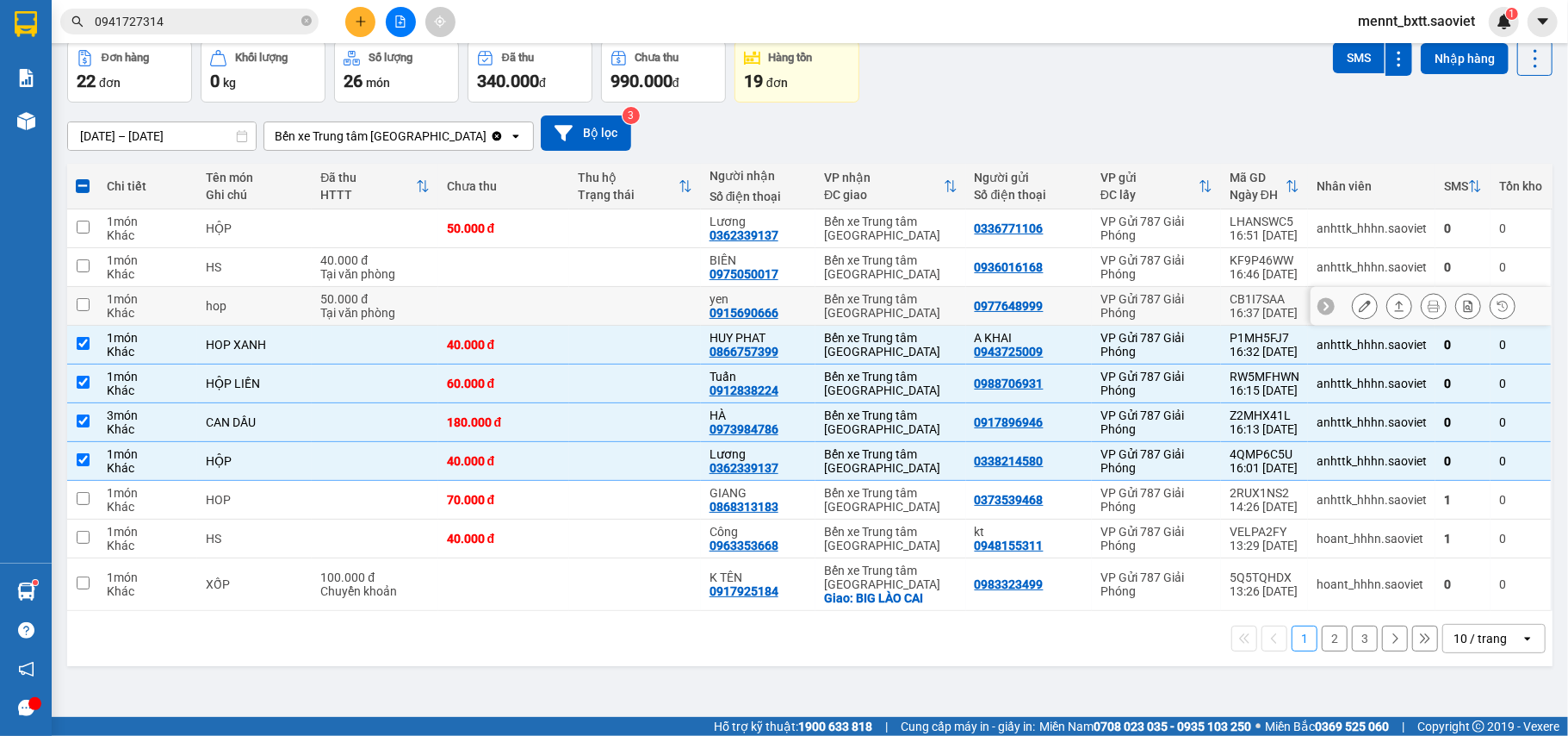
click at [924, 314] on div "Bến xe Trung tâm [GEOGRAPHIC_DATA]" at bounding box center [890, 306] width 133 height 28
checkbox input "true"
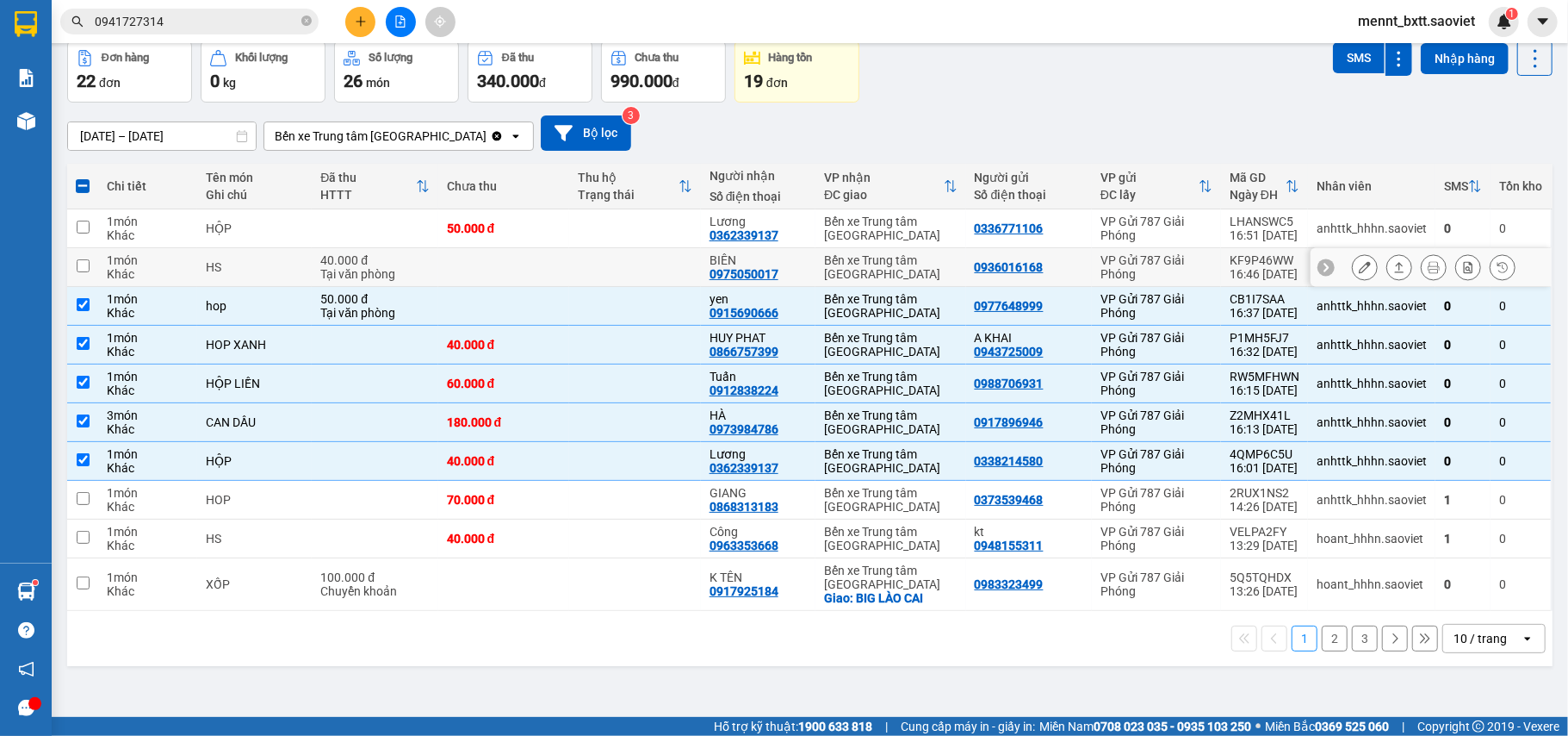
click at [925, 269] on div "Bến xe Trung tâm [GEOGRAPHIC_DATA]" at bounding box center [890, 267] width 133 height 28
checkbox input "true"
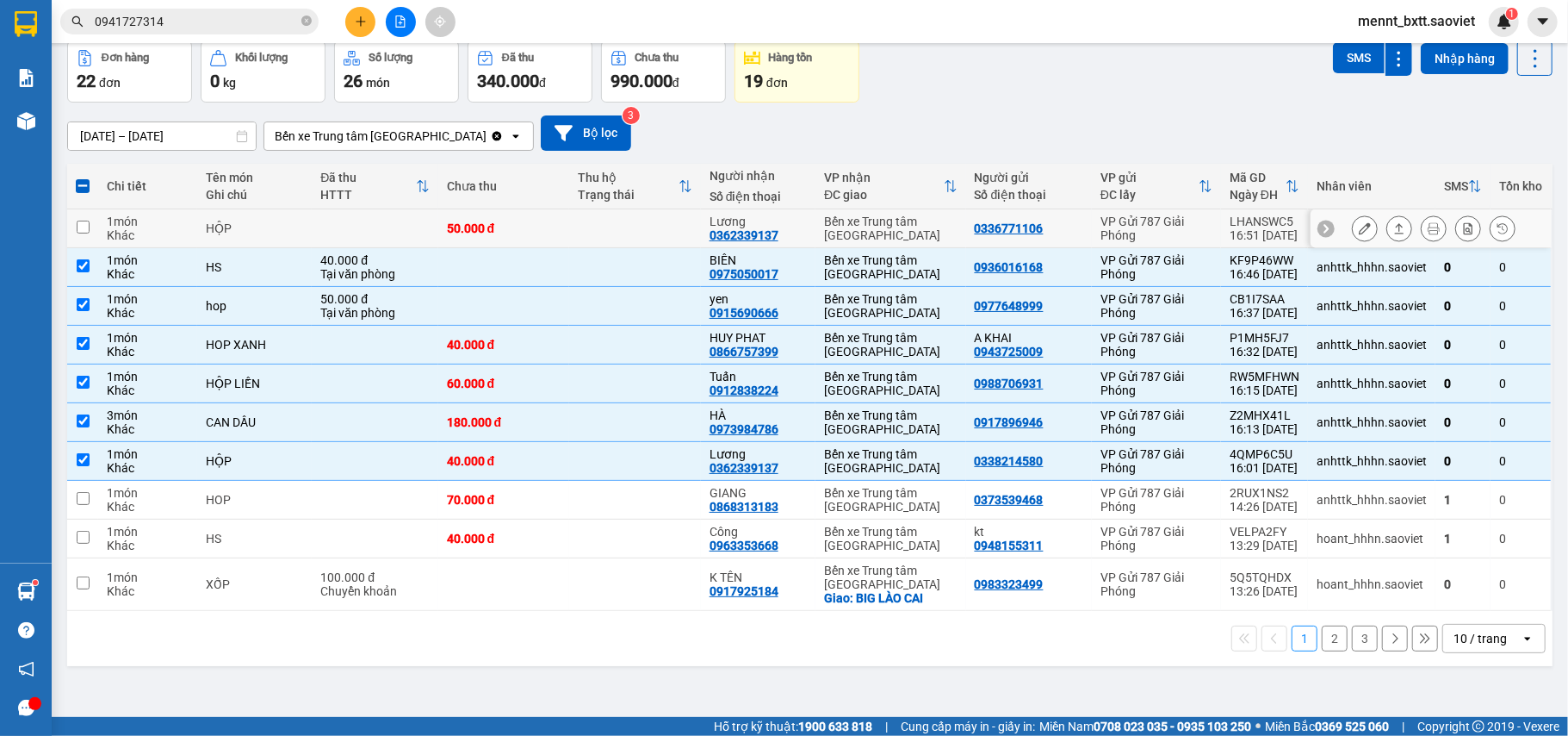
click at [928, 218] on div "Bến xe Trung tâm [GEOGRAPHIC_DATA]" at bounding box center [890, 228] width 133 height 28
checkbox input "true"
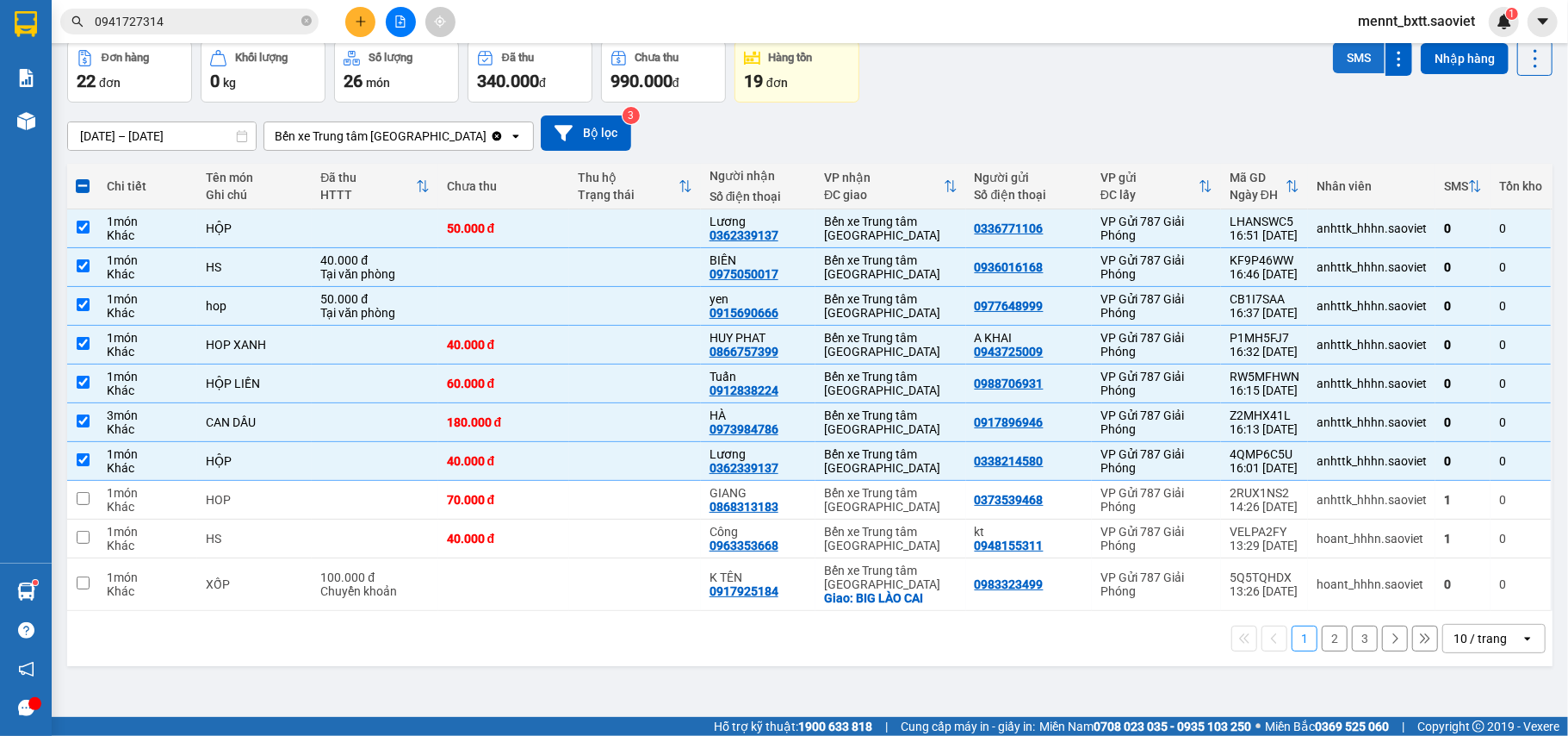
click at [1333, 62] on button "SMS" at bounding box center [1359, 57] width 52 height 31
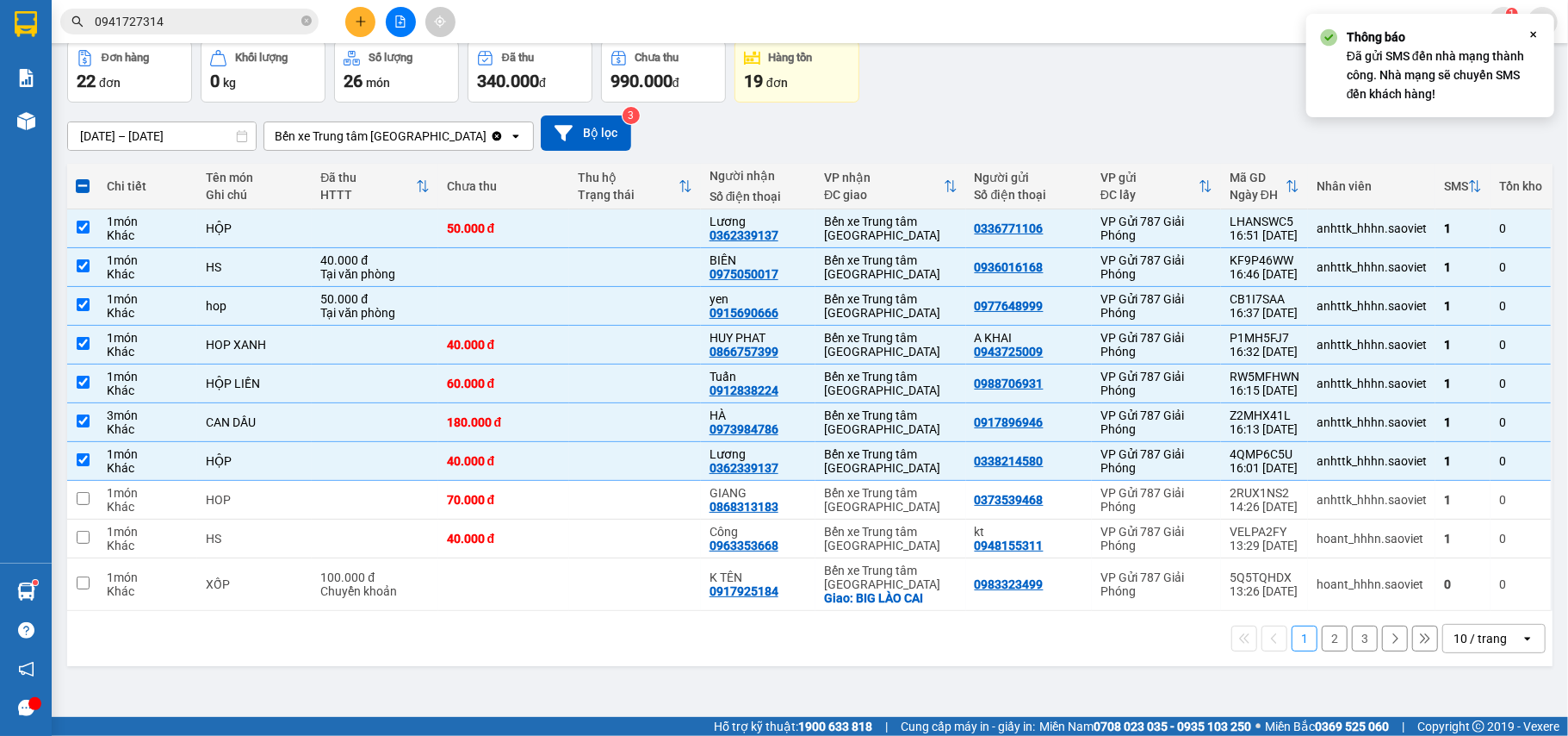
click at [1103, 135] on div "[DATE] – [DATE] Press the down arrow key to interact with the calendar and sele…" at bounding box center [809, 133] width 1485 height 35
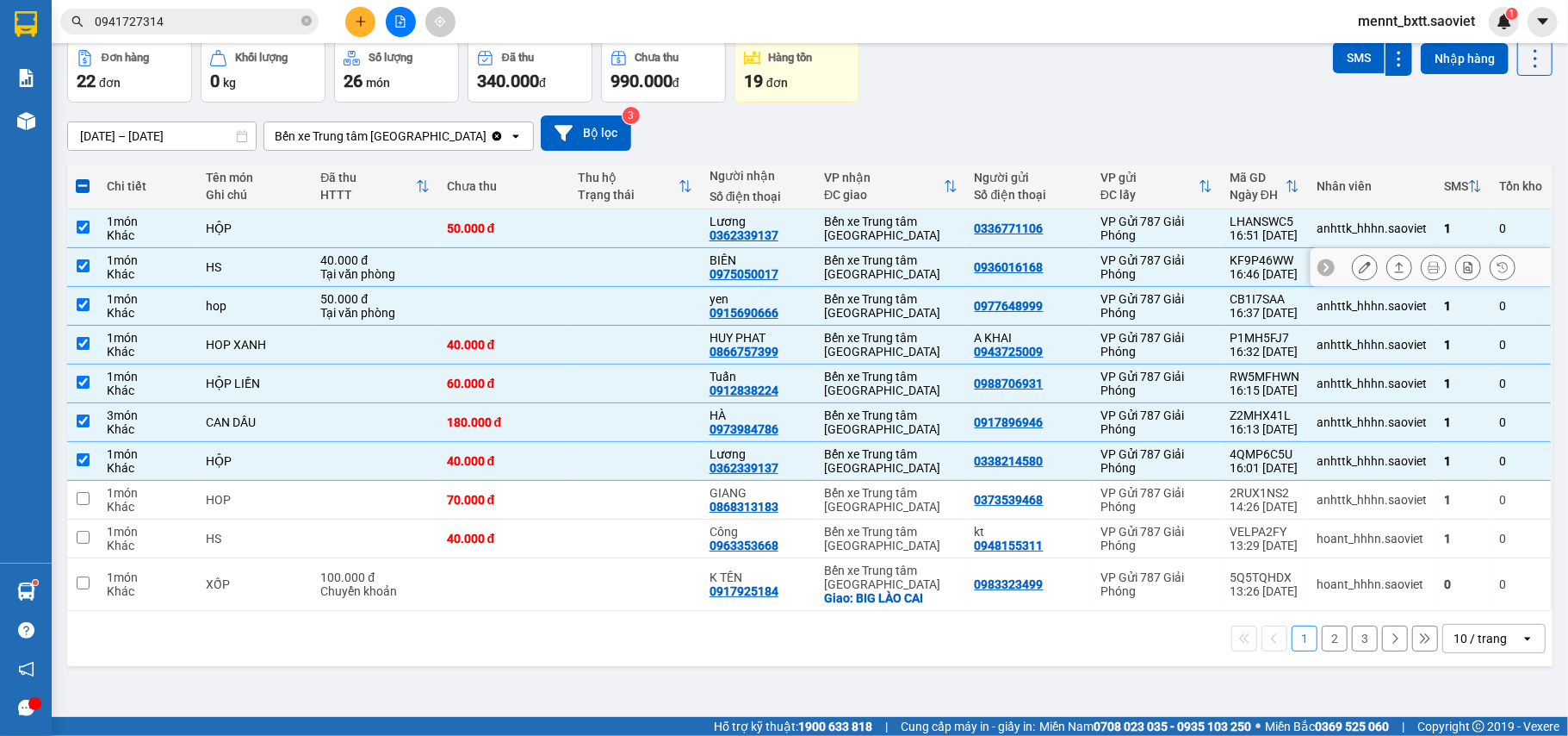
scroll to position [0, 0]
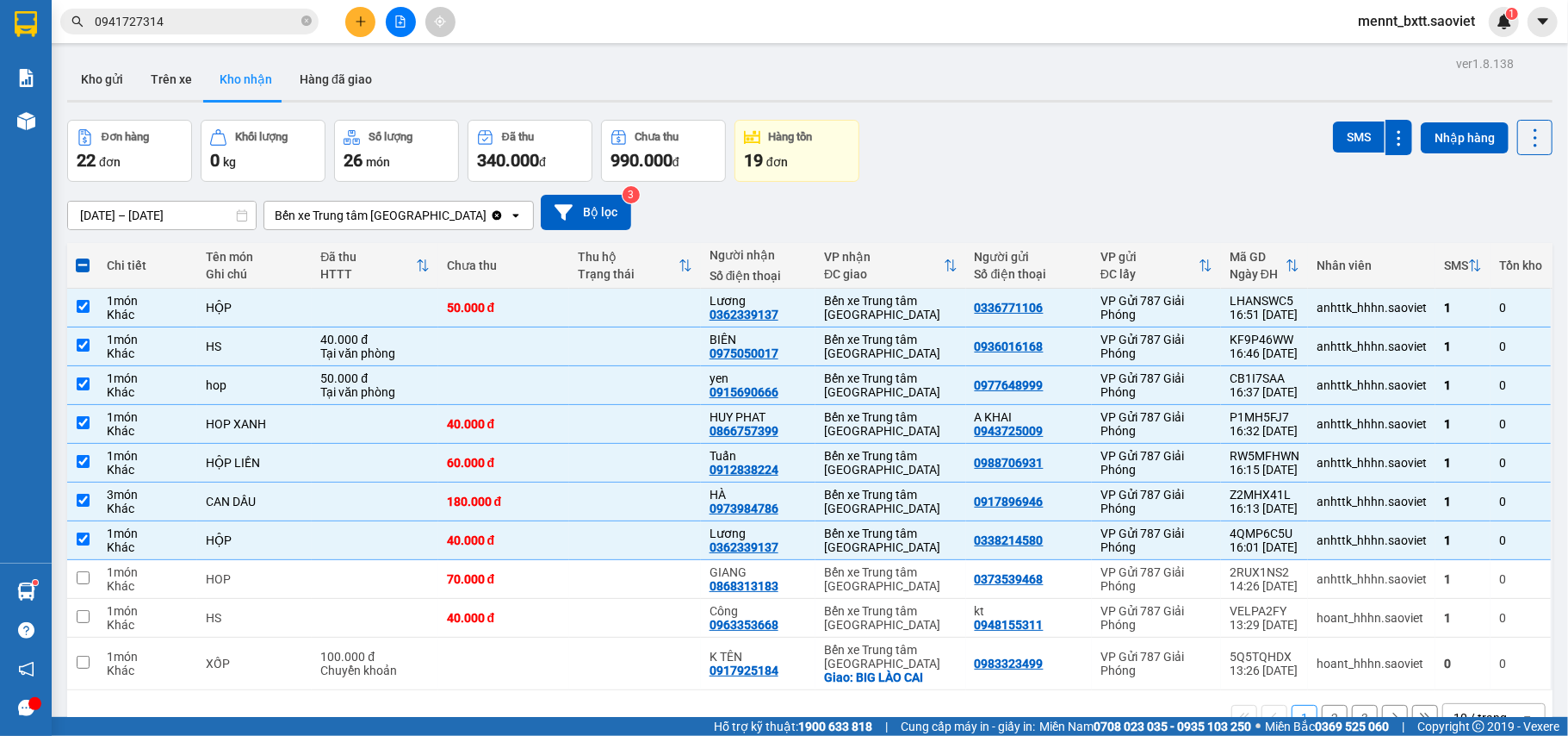
click at [83, 259] on span at bounding box center [83, 265] width 14 height 14
click at [83, 257] on input "checkbox" at bounding box center [83, 257] width 0 height 0
checkbox input "true"
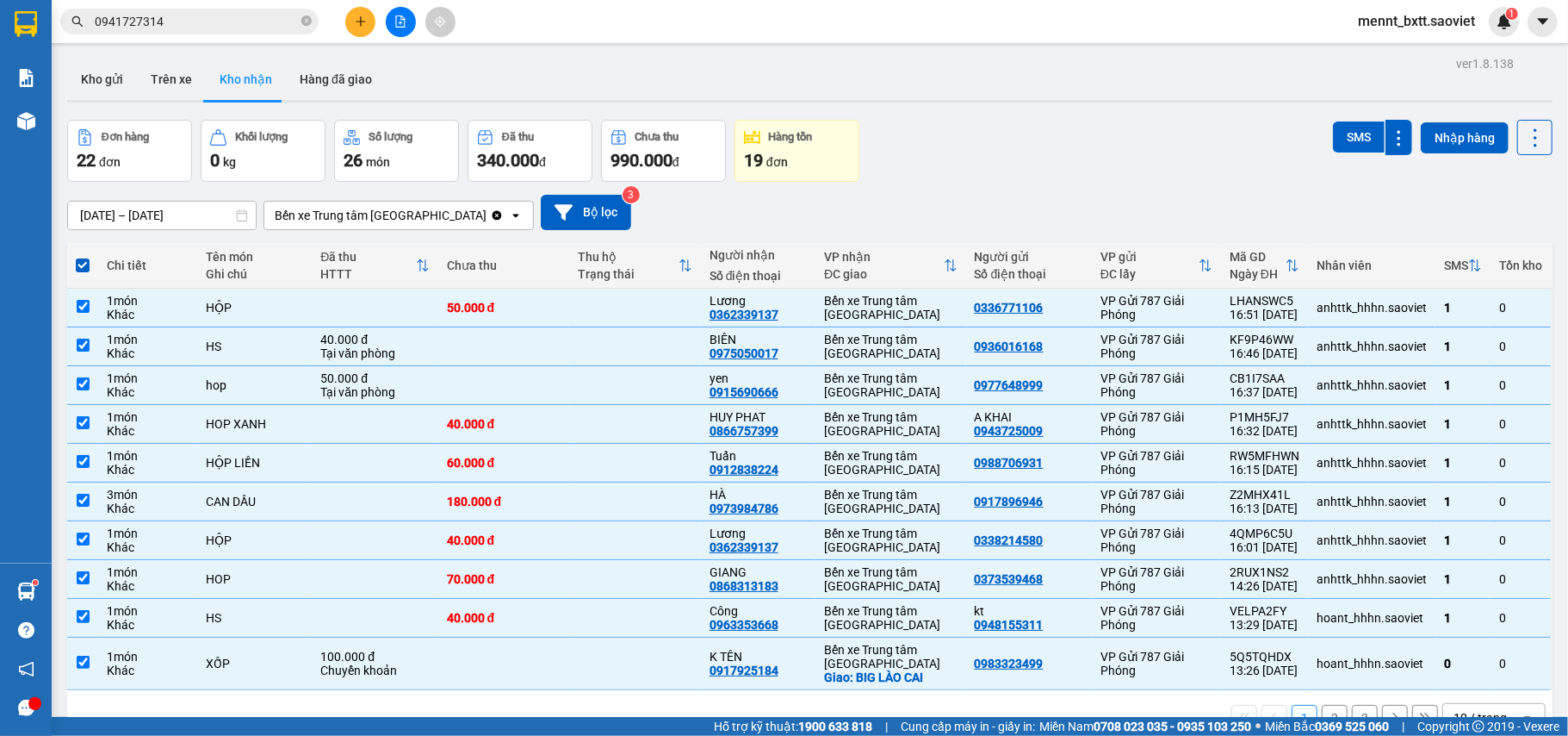
click at [83, 259] on span at bounding box center [83, 265] width 14 height 14
click at [83, 257] on input "checkbox" at bounding box center [83, 257] width 0 height 0
checkbox input "false"
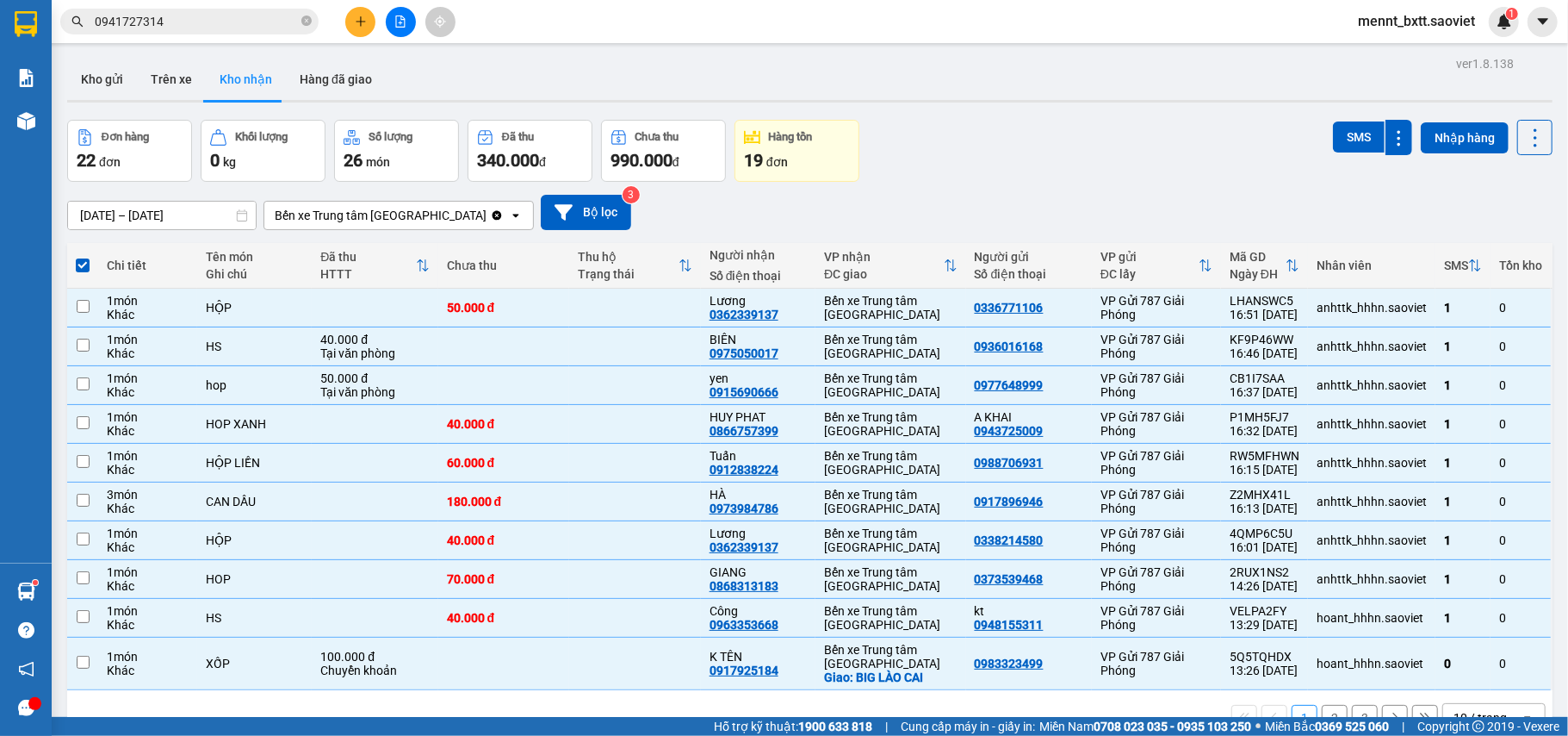
checkbox input "false"
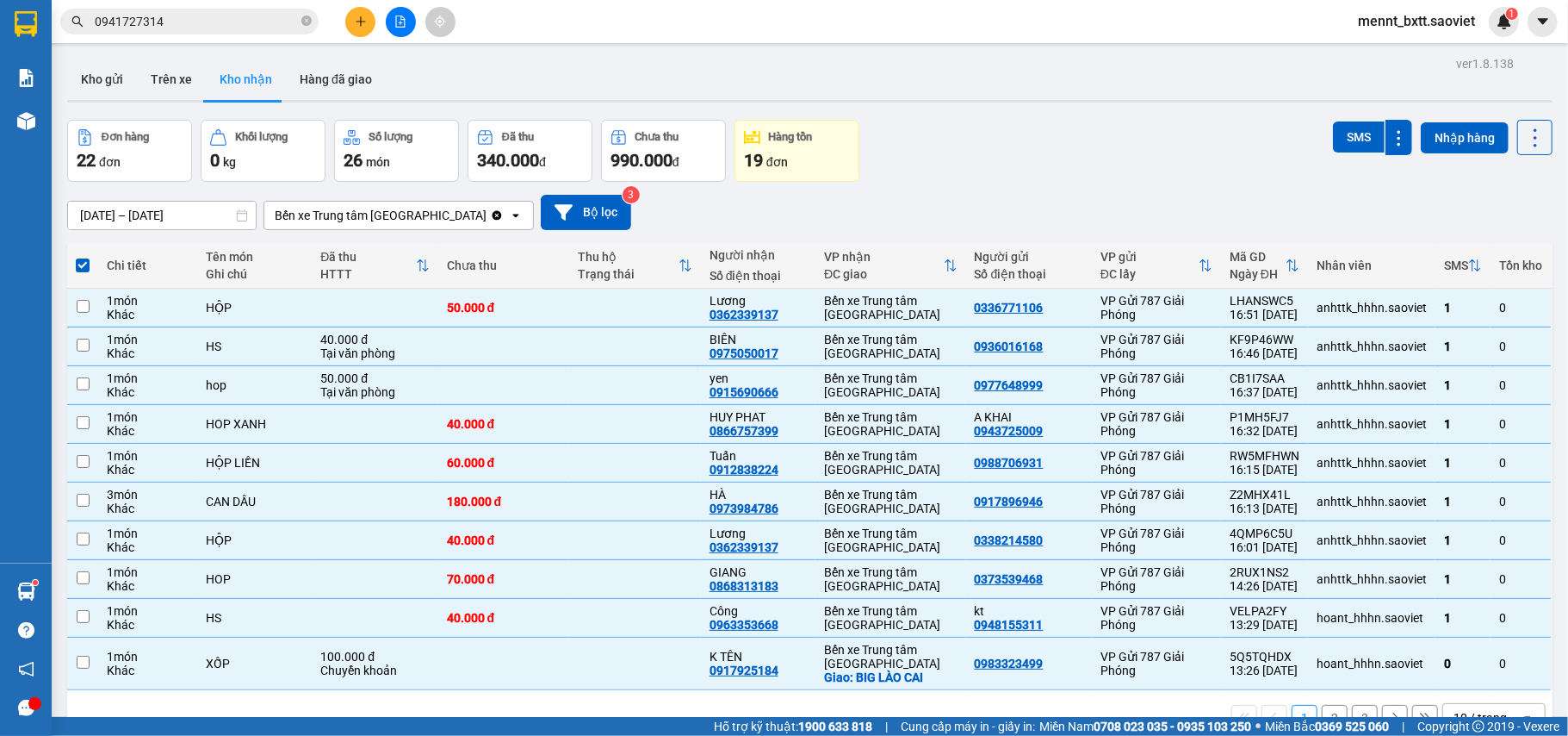
checkbox input "false"
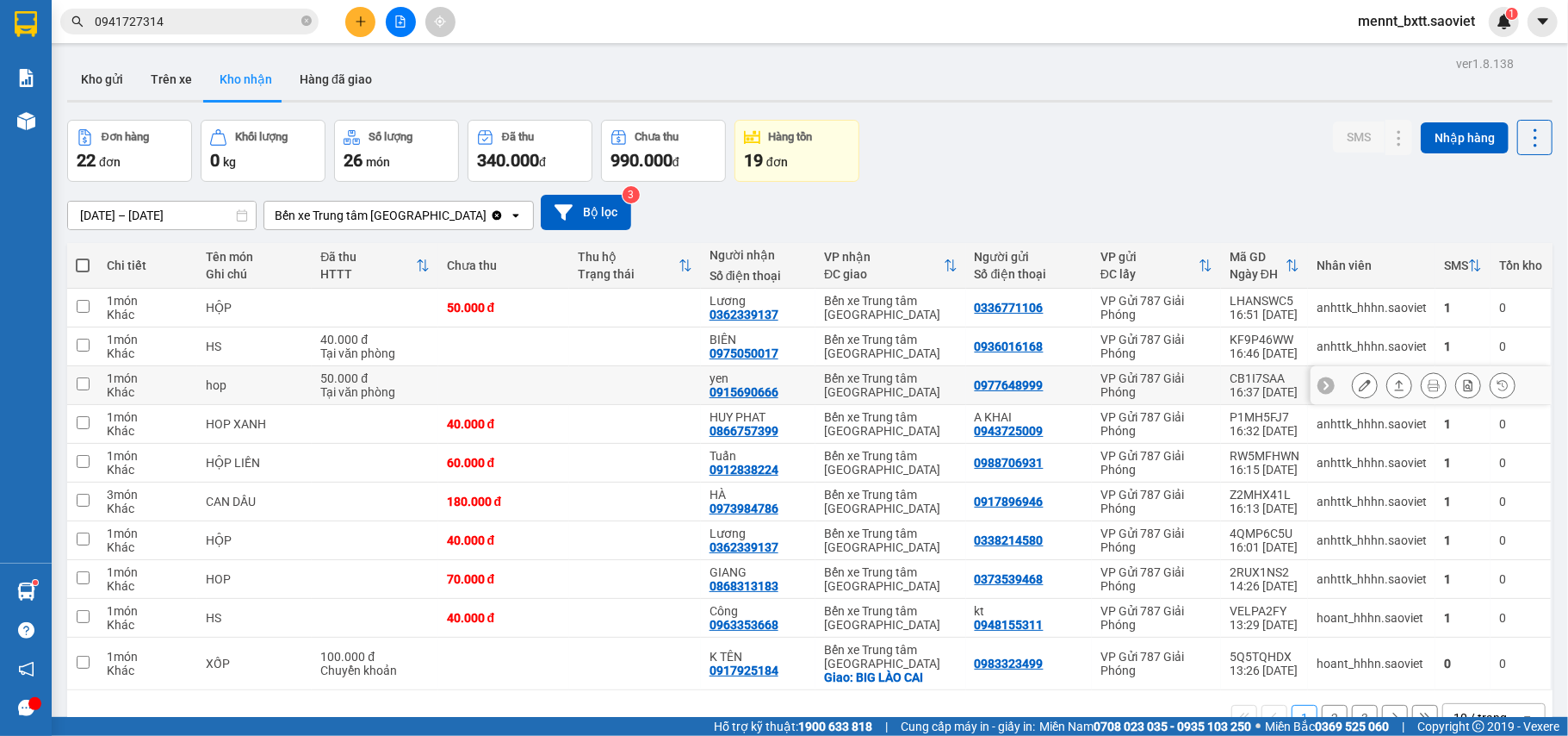
scroll to position [79, 0]
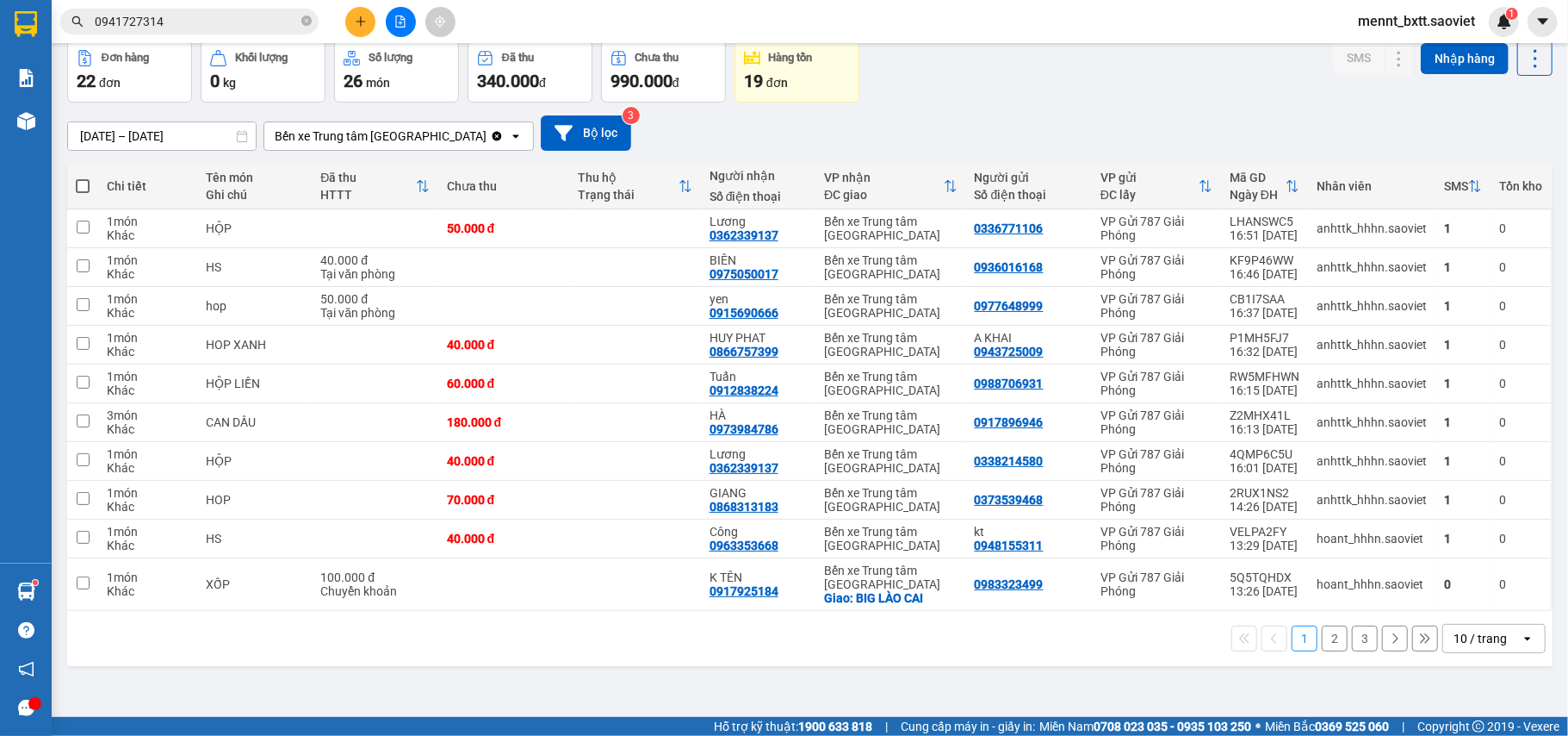
click at [1322, 641] on button "2" at bounding box center [1335, 639] width 26 height 26
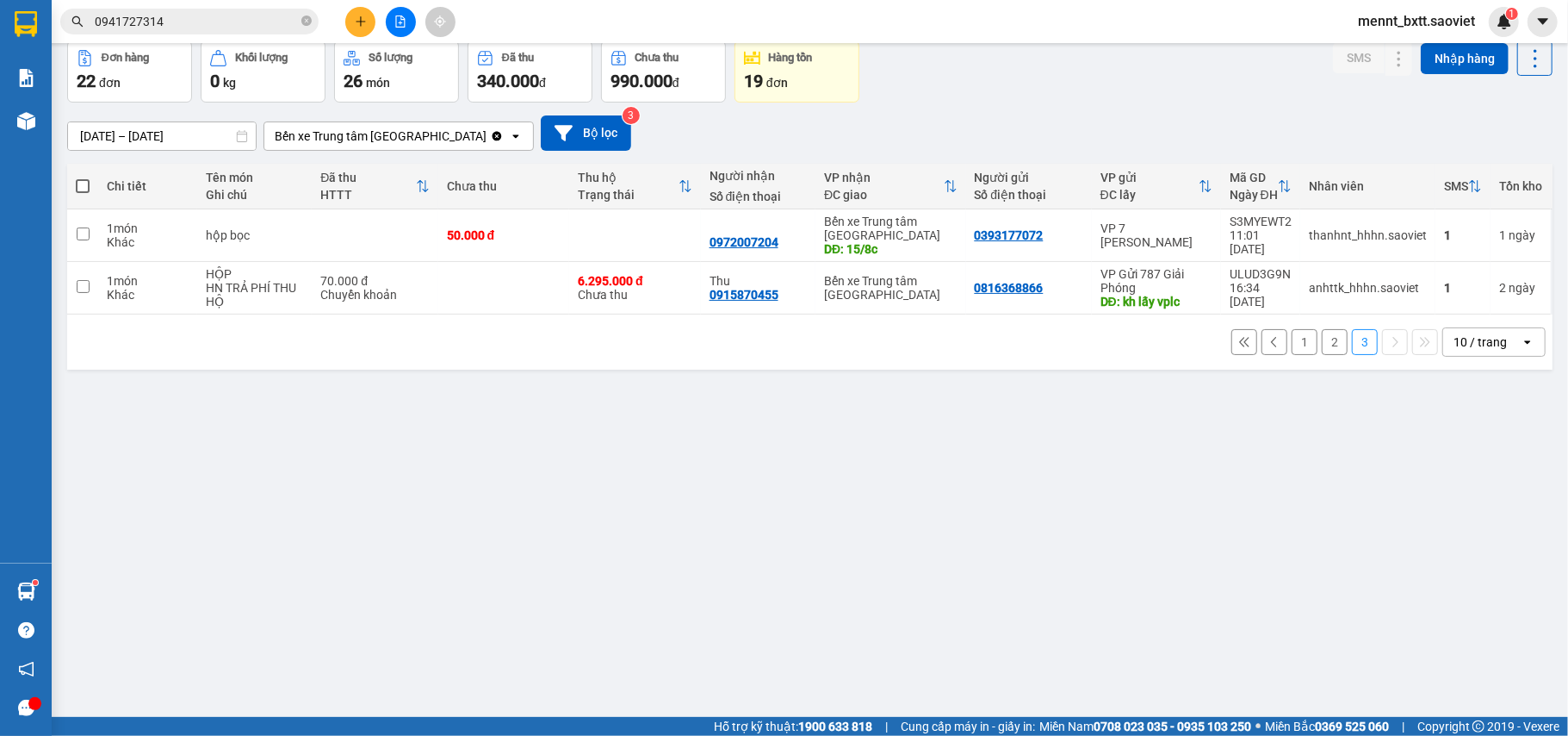
click at [1322, 353] on button "2" at bounding box center [1335, 342] width 26 height 26
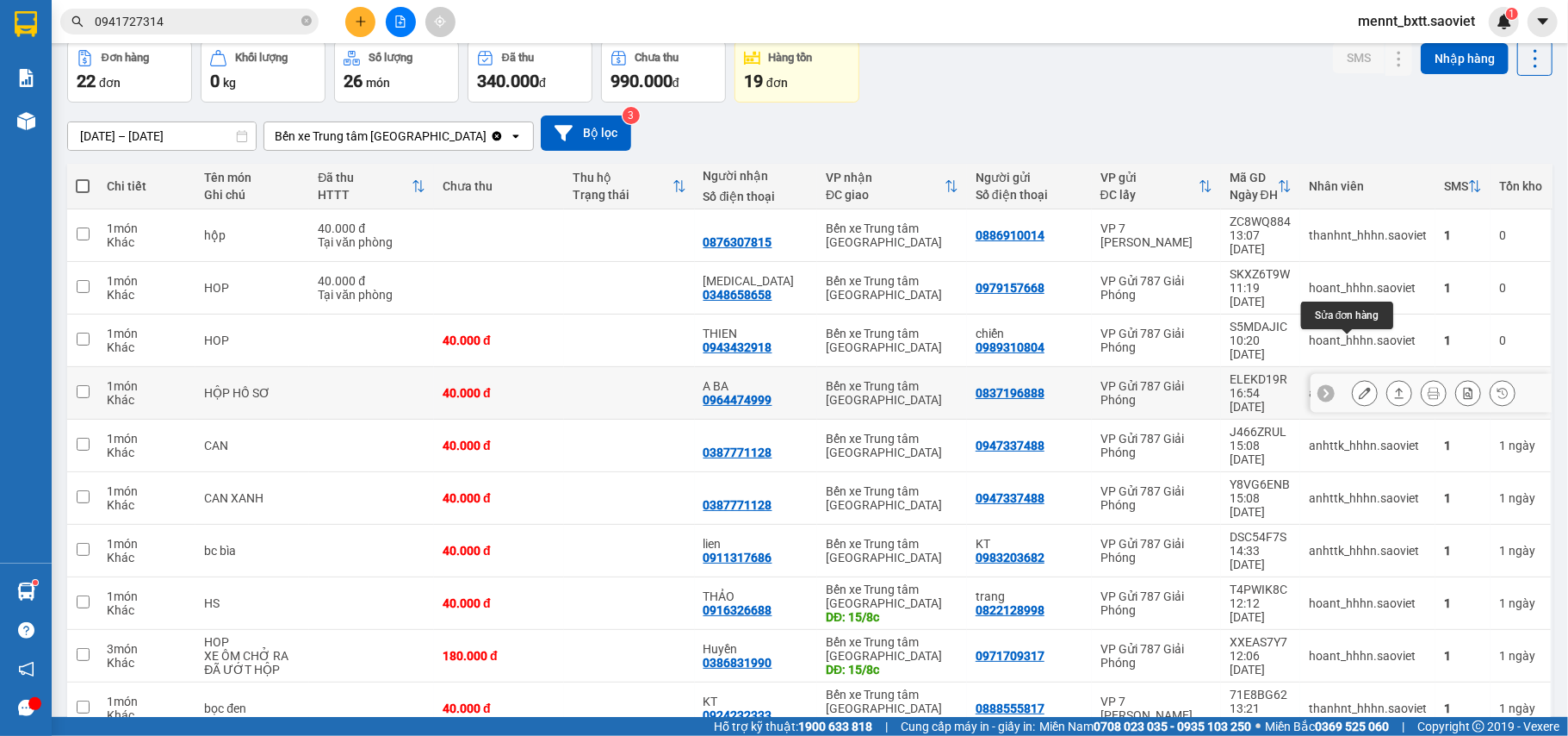
click at [1359, 387] on icon at bounding box center [1365, 393] width 12 height 12
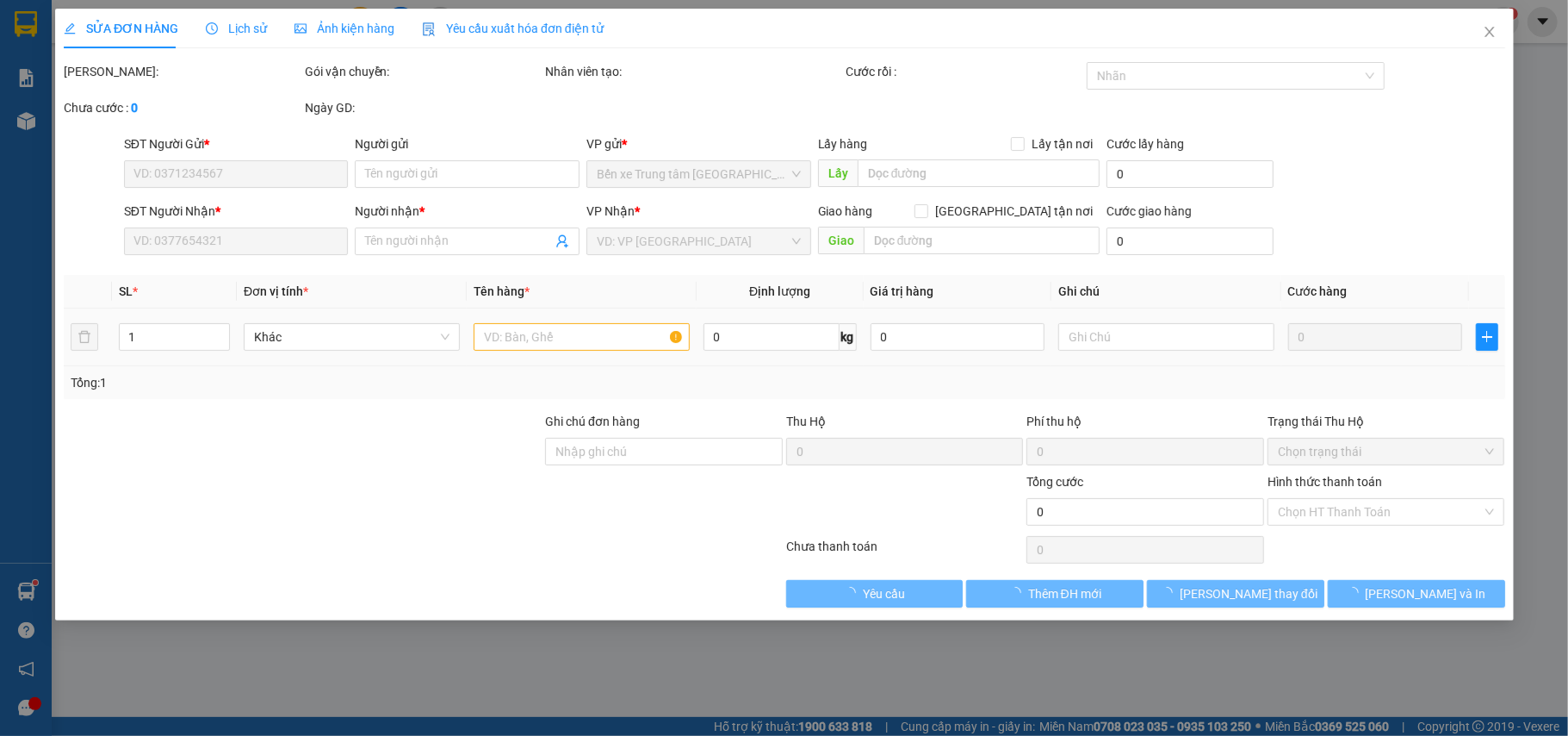
type input "0837196888"
type input "0964474999"
type input "A BA"
type input "40.000"
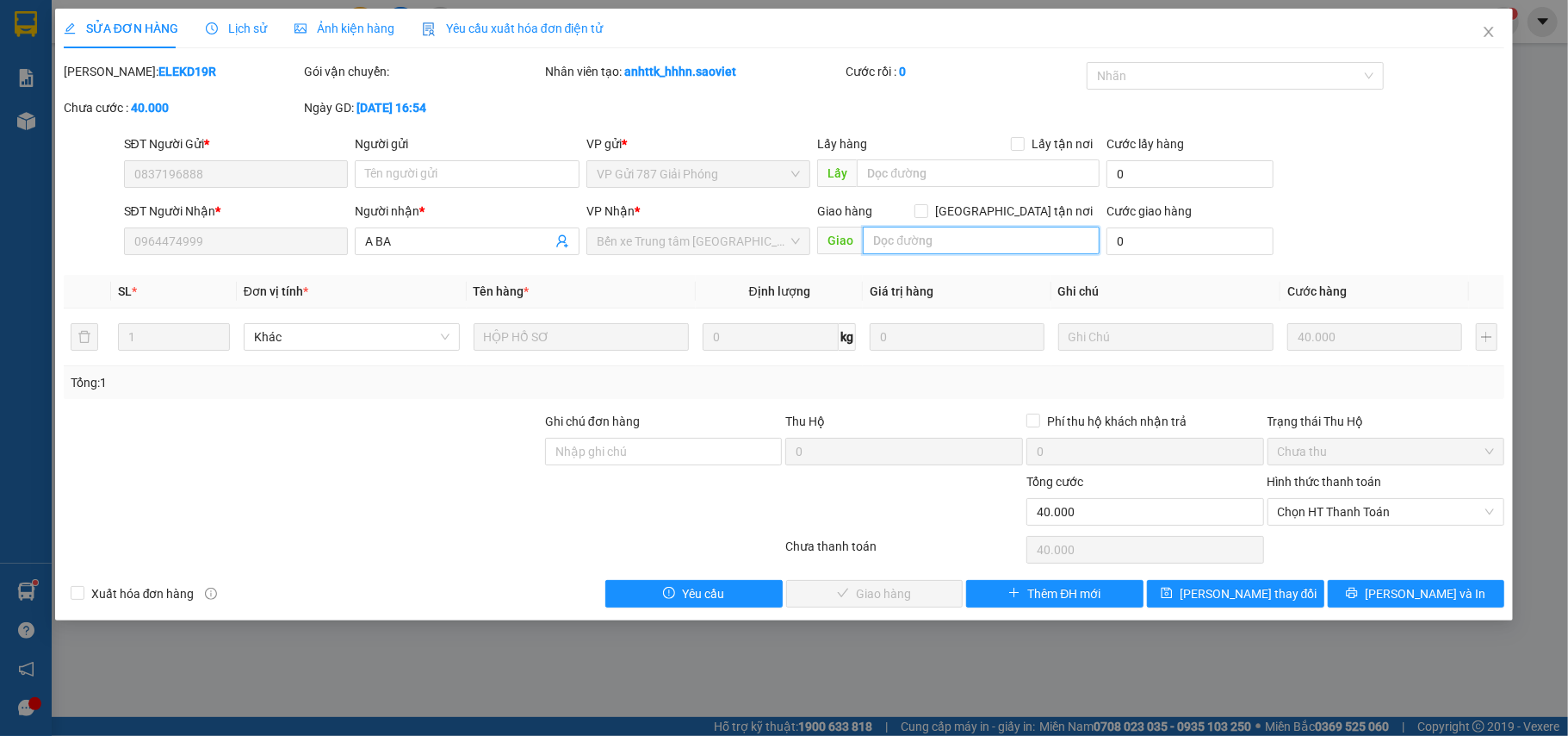
click at [894, 232] on input "text" at bounding box center [981, 240] width 237 height 28
type input "15/8c"
click at [1253, 600] on span "[PERSON_NAME] thay đổi" at bounding box center [1249, 593] width 138 height 19
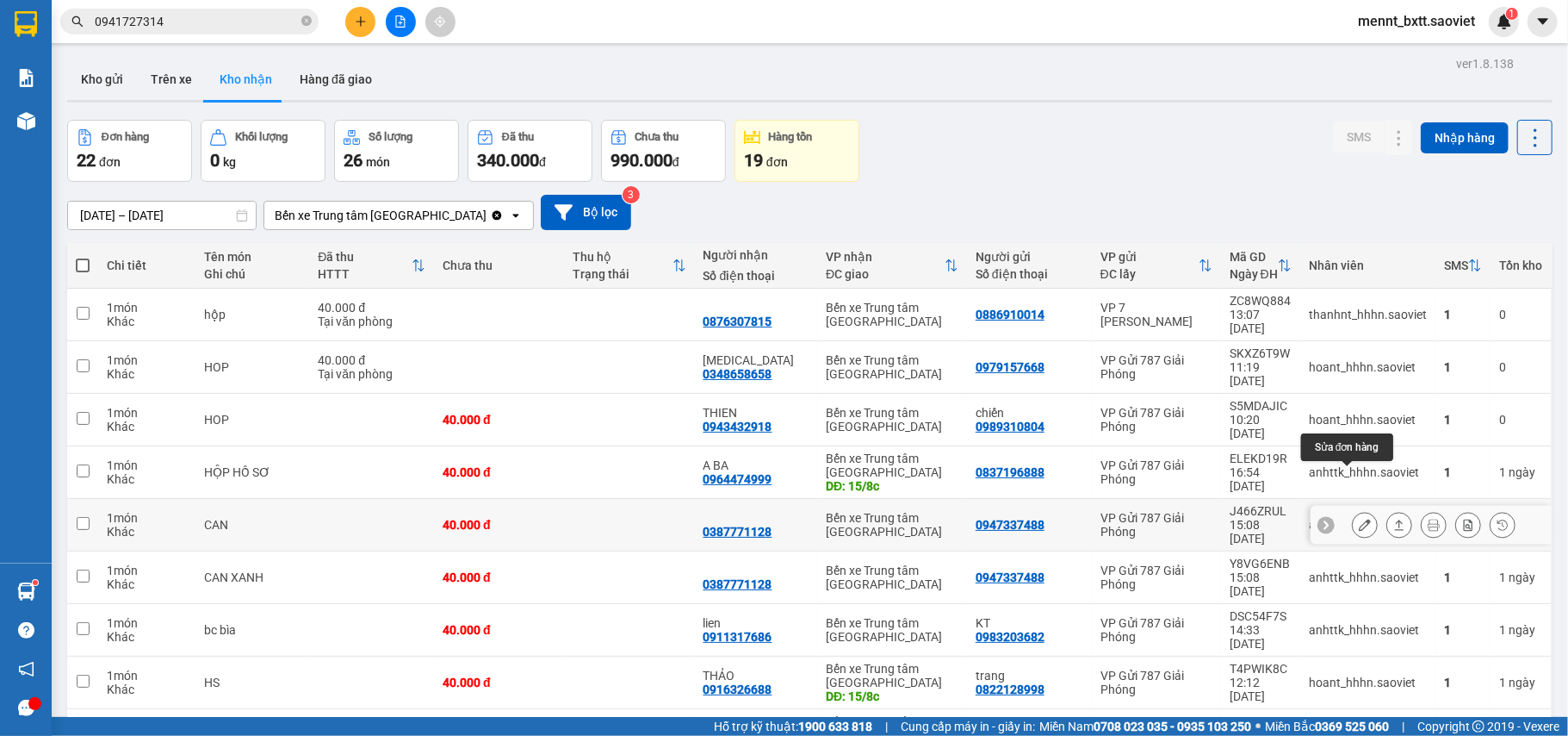
click at [1359, 519] on icon at bounding box center [1365, 524] width 12 height 12
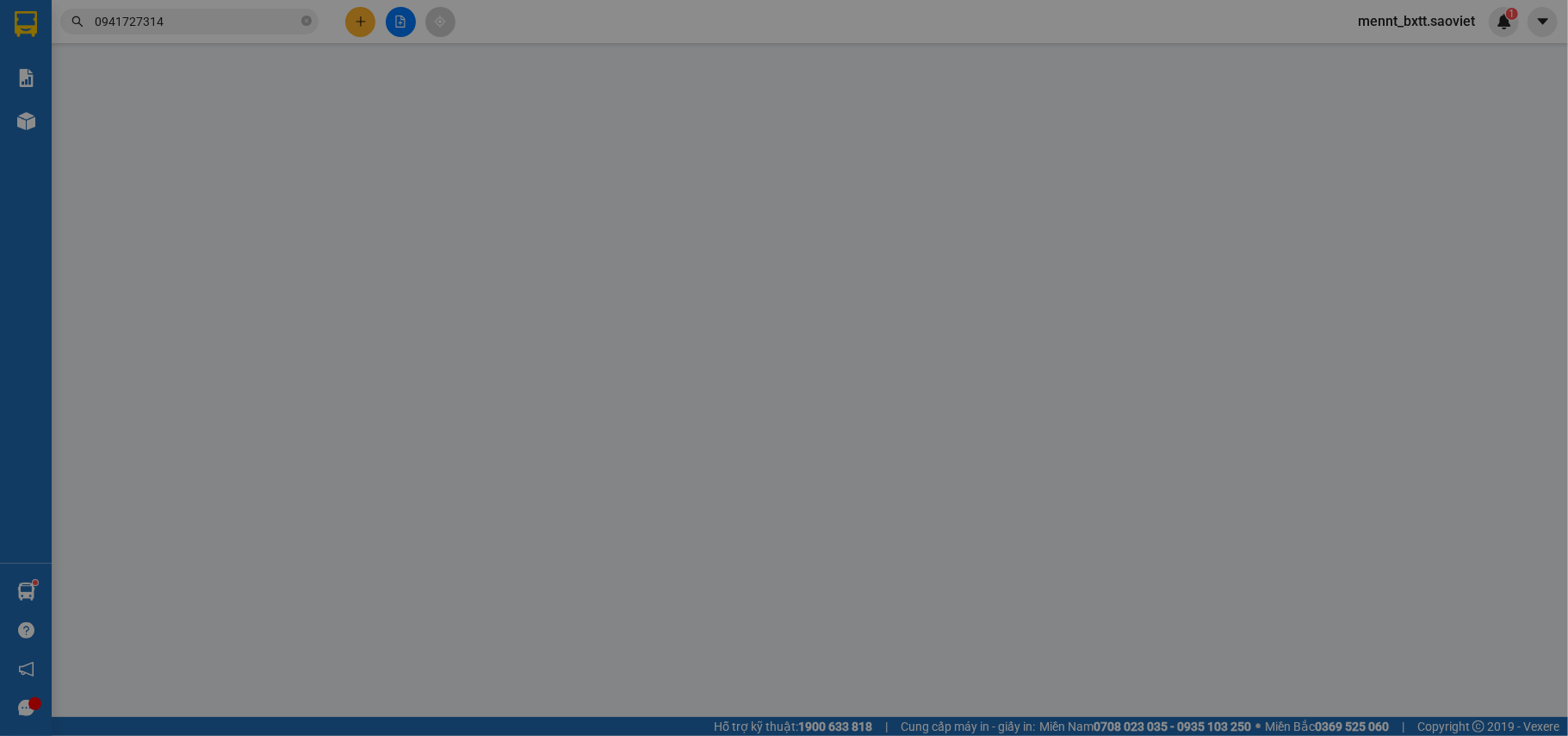
type input "0947337488"
type input "0387771128"
type input "40.000"
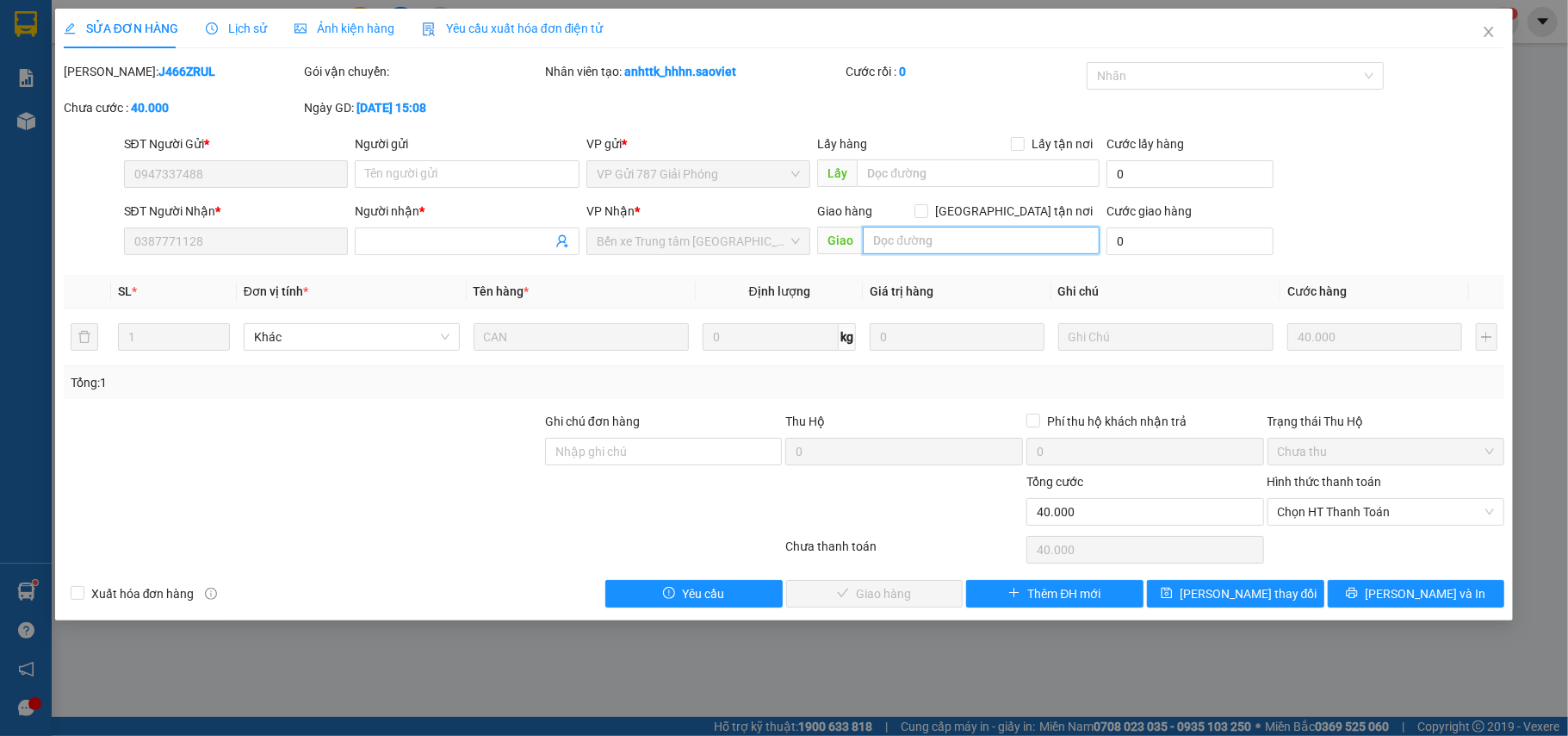
click at [887, 236] on input "text" at bounding box center [981, 240] width 237 height 28
type input "15/8c"
click at [1238, 600] on span "[PERSON_NAME] thay đổi" at bounding box center [1249, 593] width 138 height 19
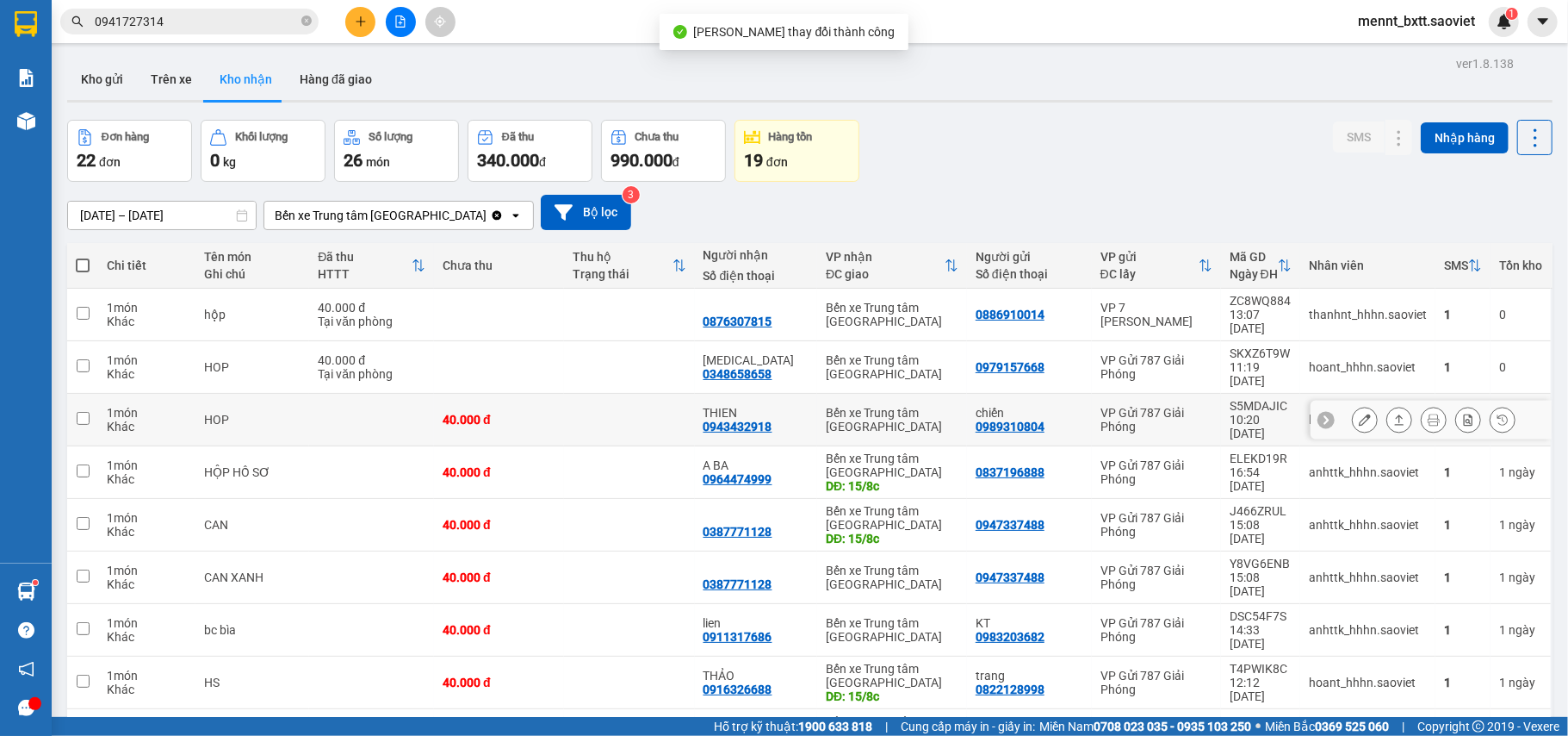
scroll to position [103, 0]
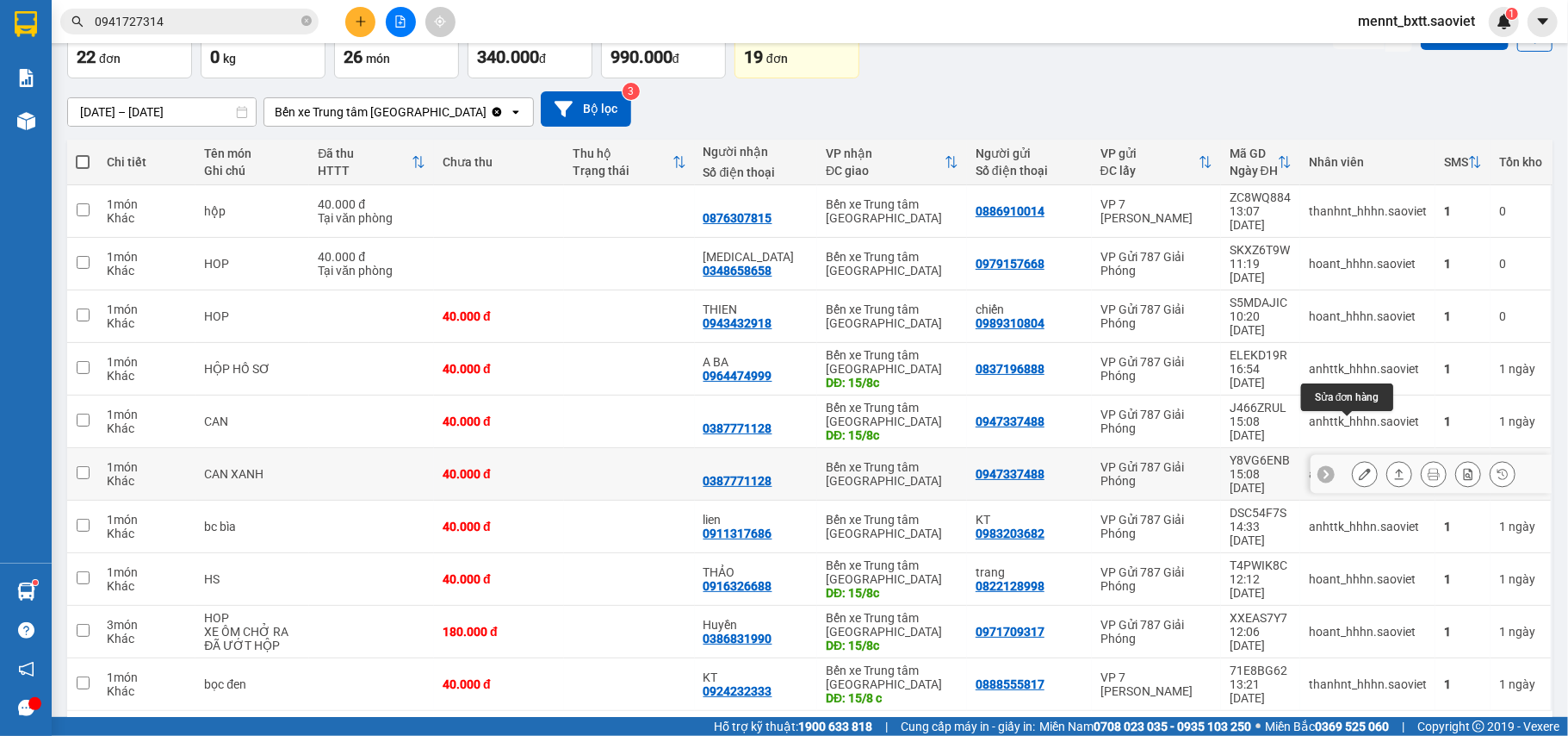
click at [1359, 468] on icon at bounding box center [1365, 473] width 12 height 12
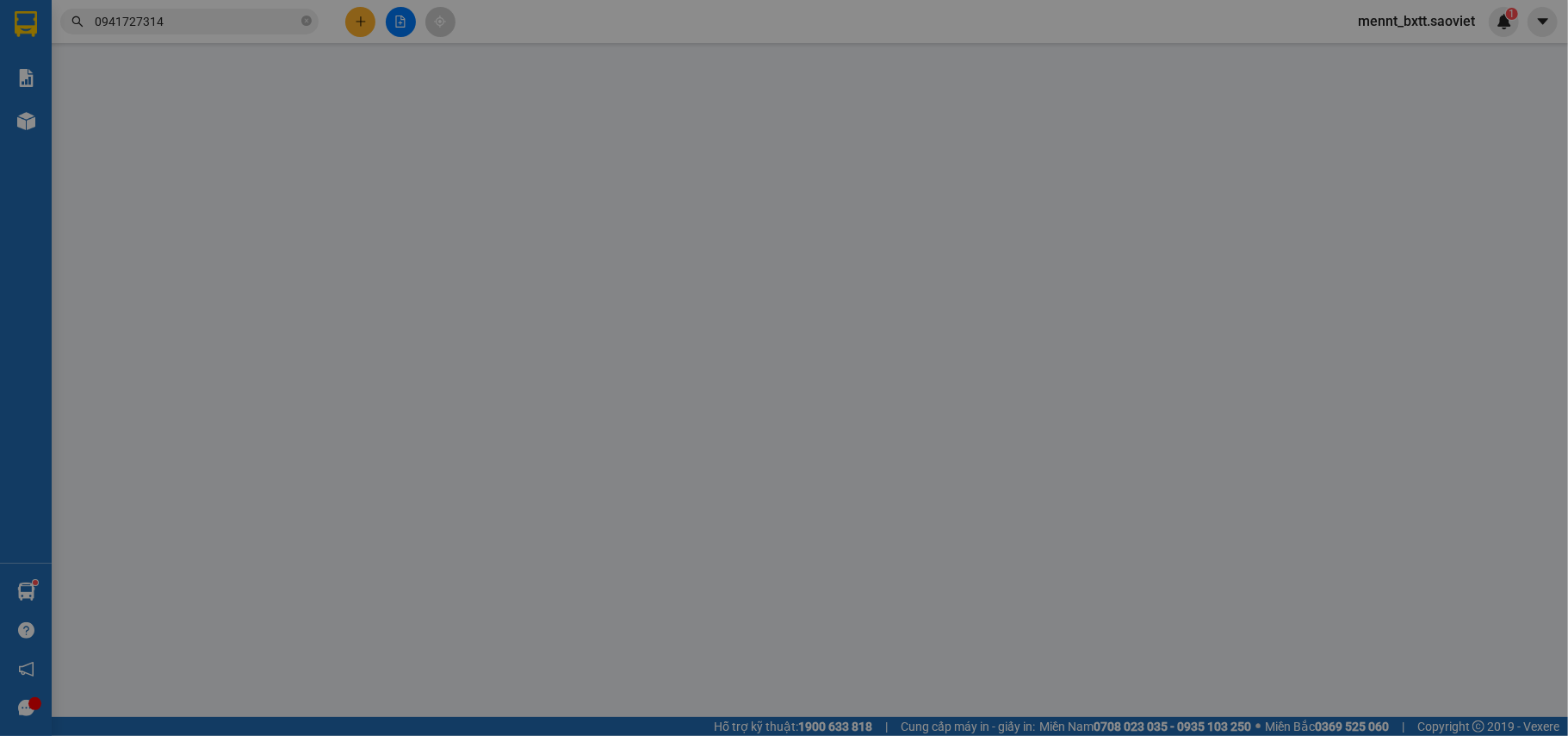
type input "0947337488"
type input "0387771128"
type input "40.000"
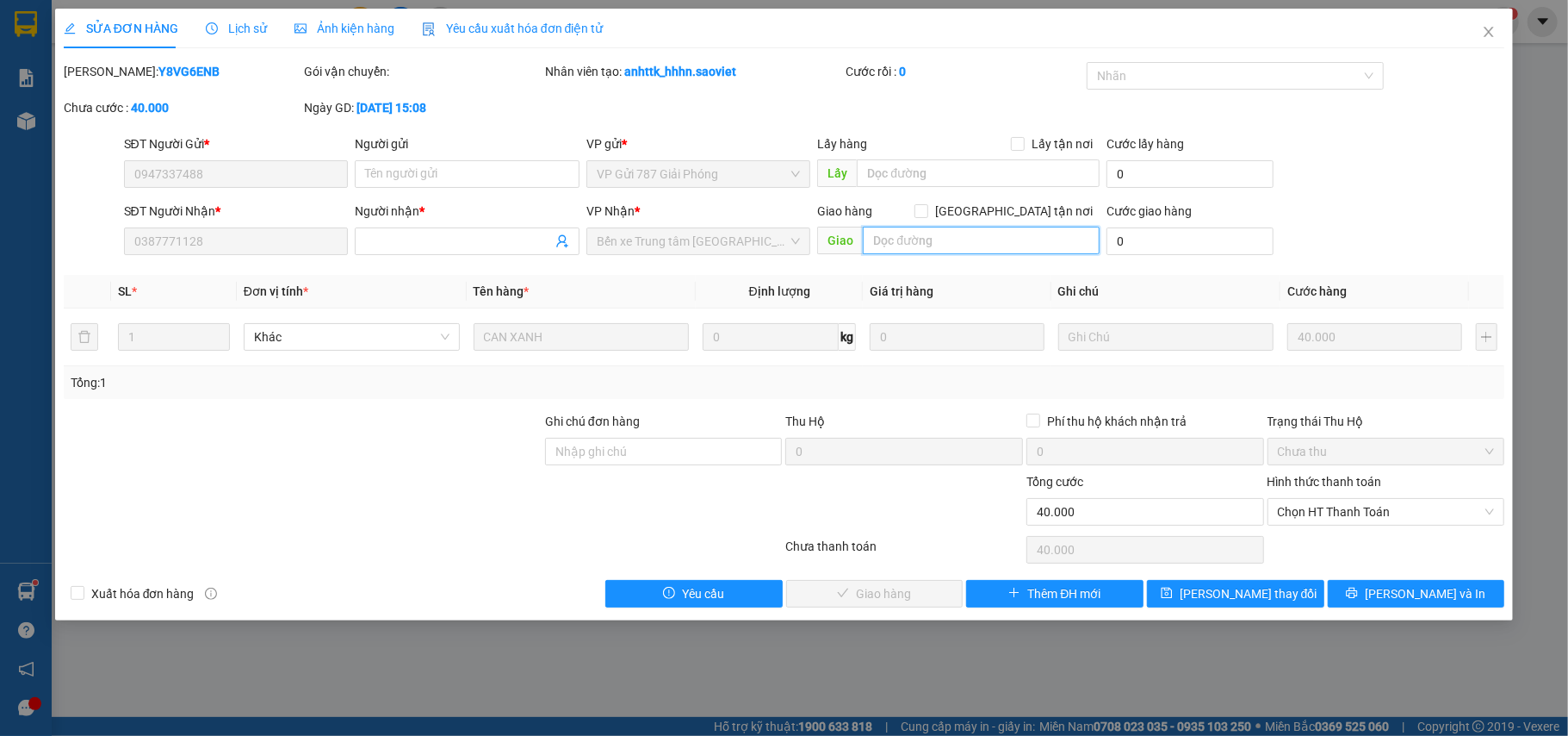
click at [917, 242] on input "text" at bounding box center [981, 240] width 237 height 28
type input "15/8c"
click at [1258, 595] on span "[PERSON_NAME] thay đổi" at bounding box center [1249, 593] width 138 height 19
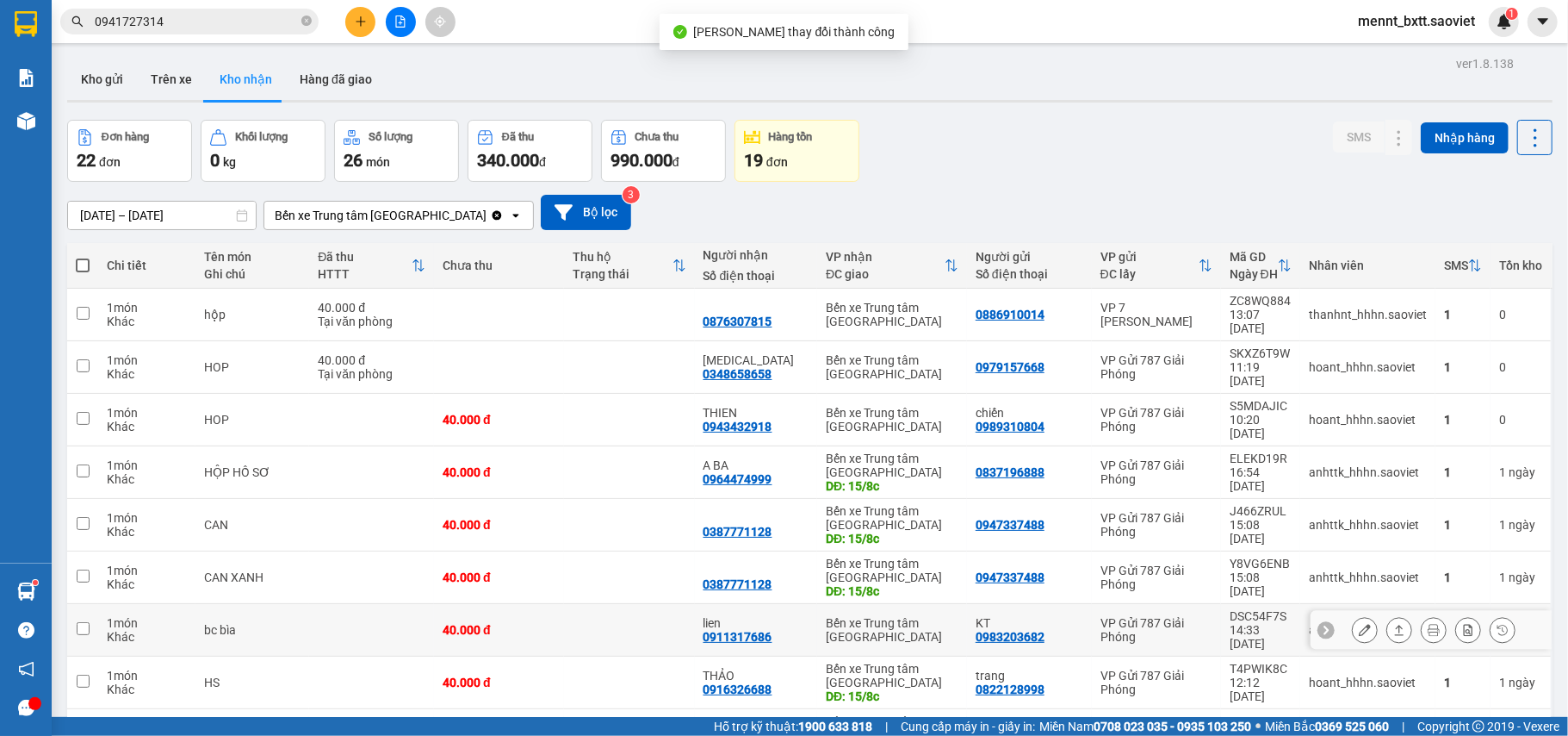
scroll to position [117, 0]
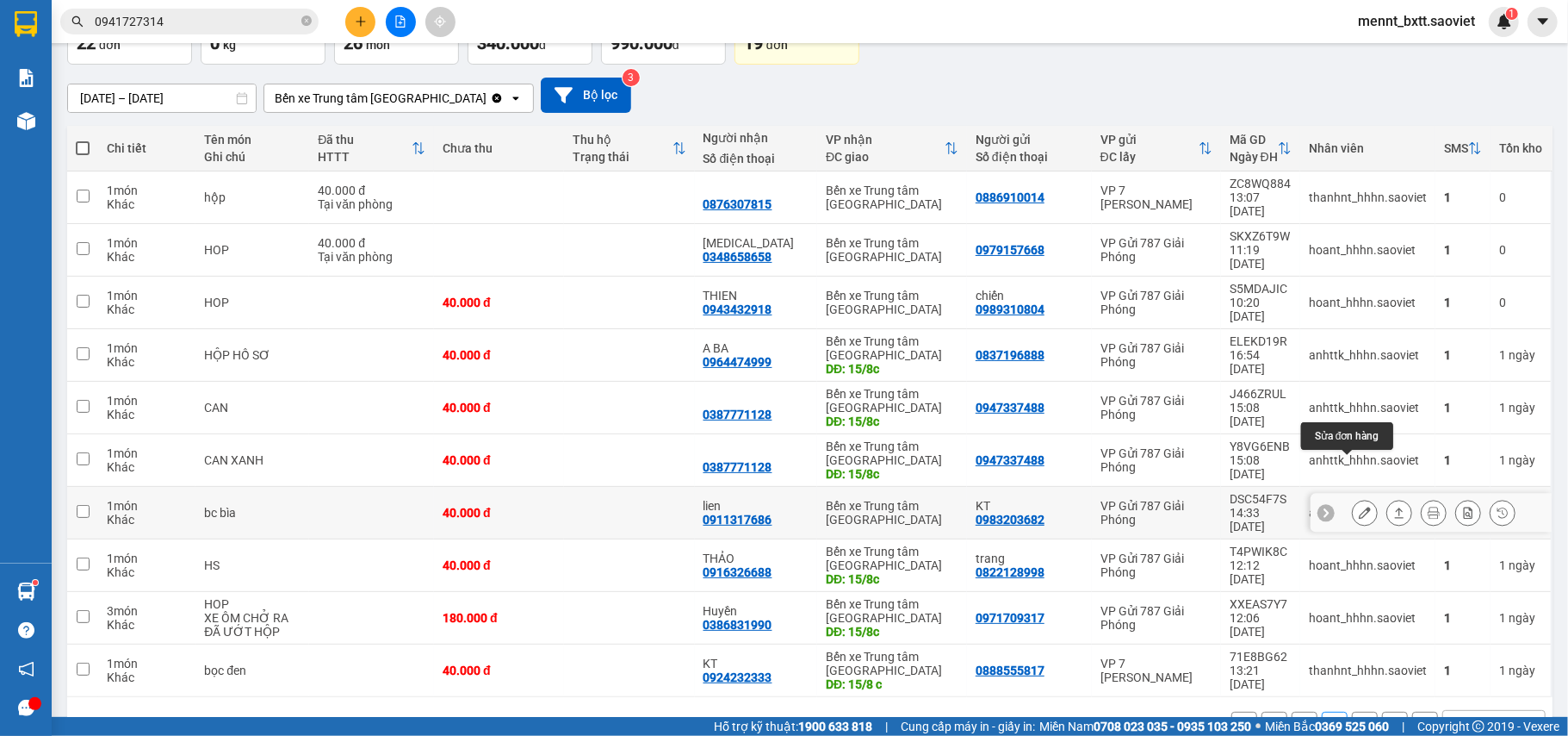
click at [1359, 507] on icon at bounding box center [1365, 512] width 12 height 12
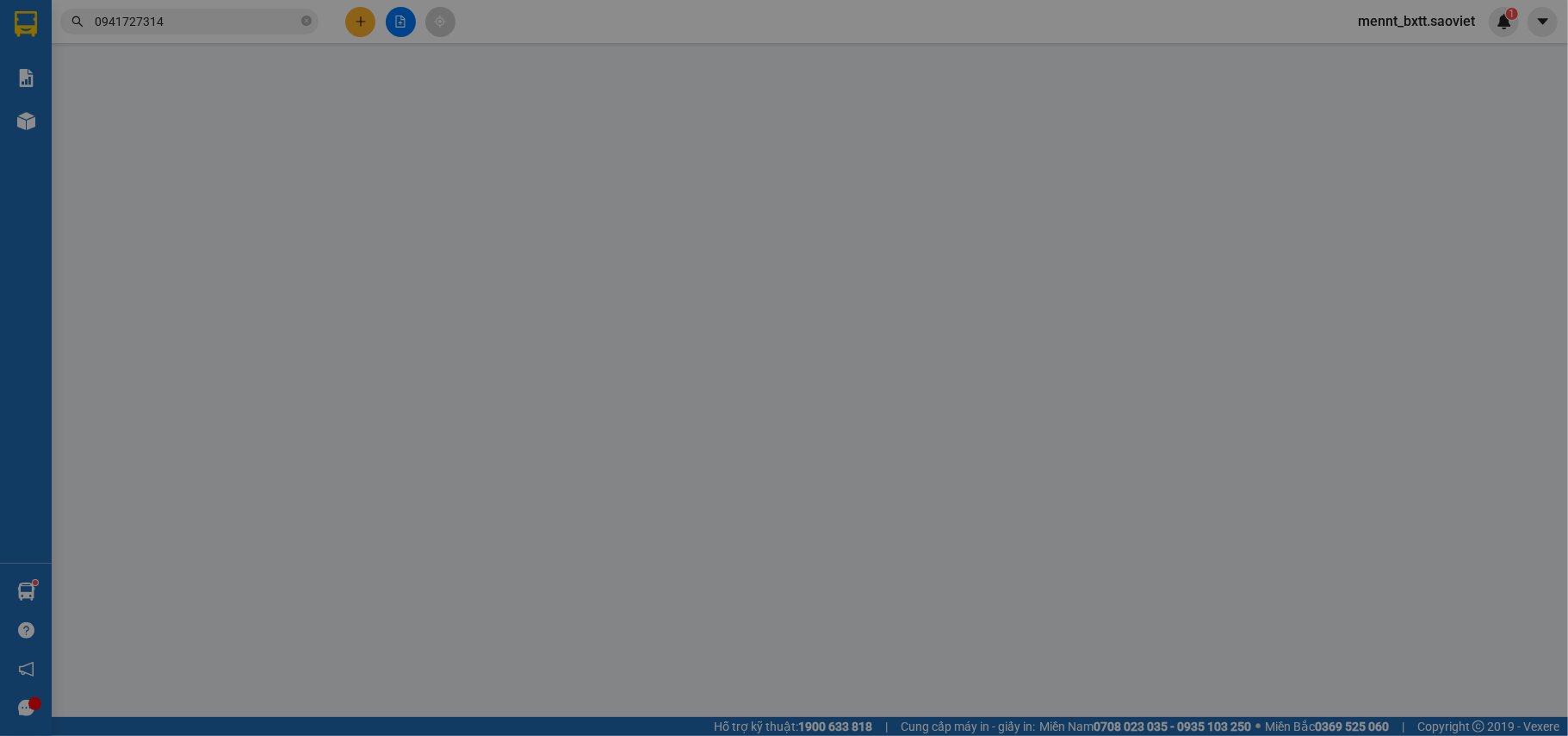
type input "0983203682"
type input "KT"
type input "0911317686"
type input "lien"
type input "40.000"
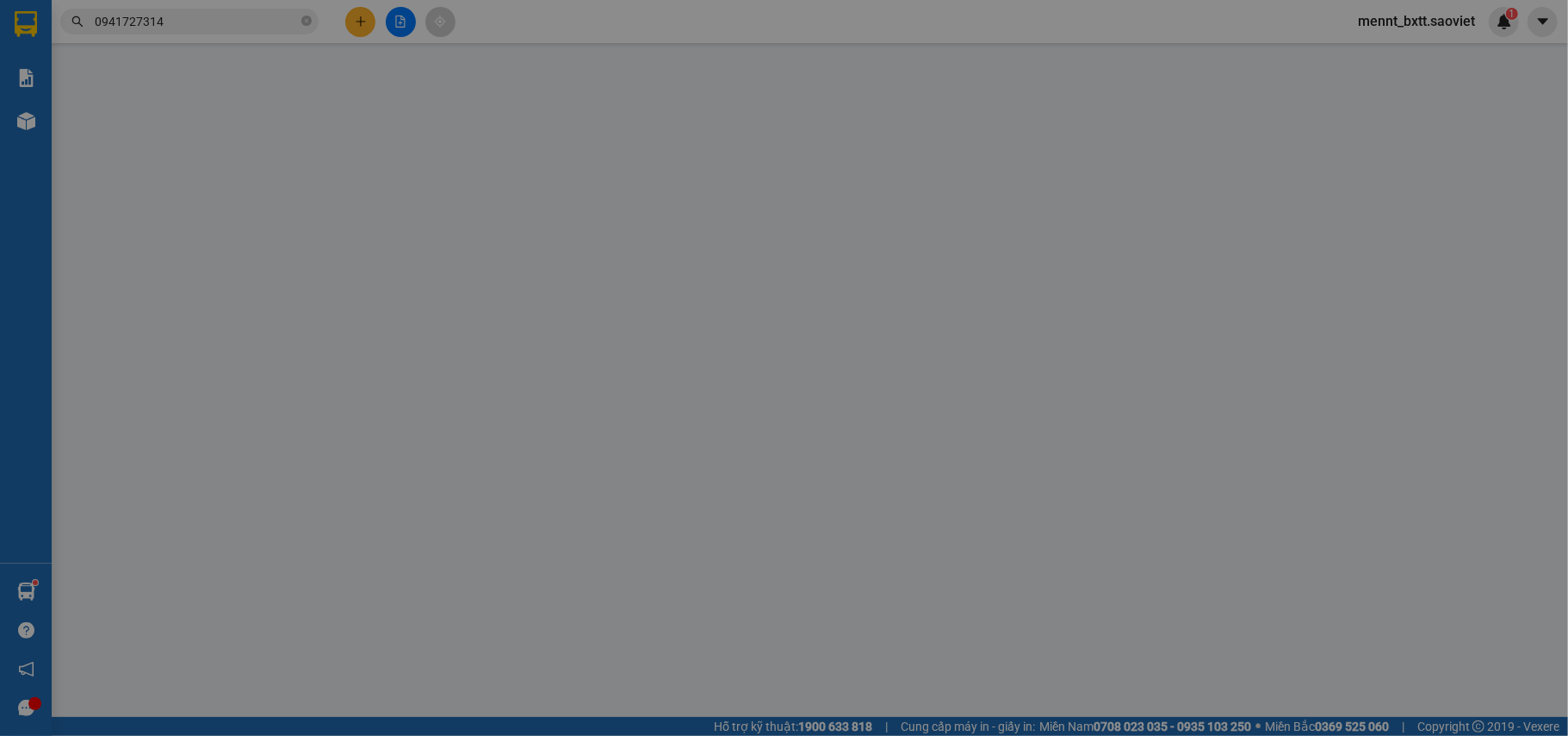
type input "40.000"
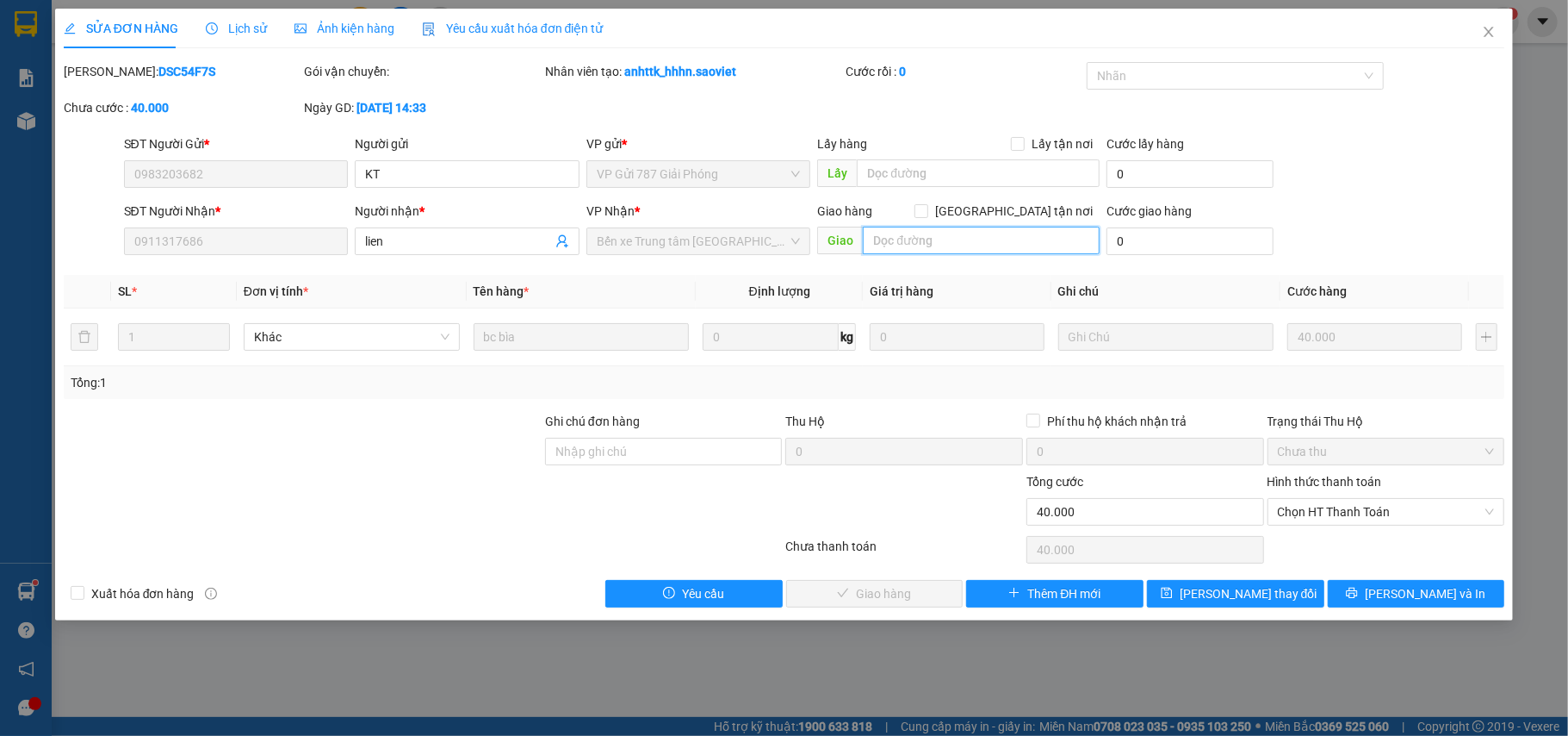
click at [906, 239] on input "text" at bounding box center [981, 240] width 237 height 28
type input "15/8c"
click at [1273, 598] on span "[PERSON_NAME] thay đổi" at bounding box center [1249, 593] width 138 height 19
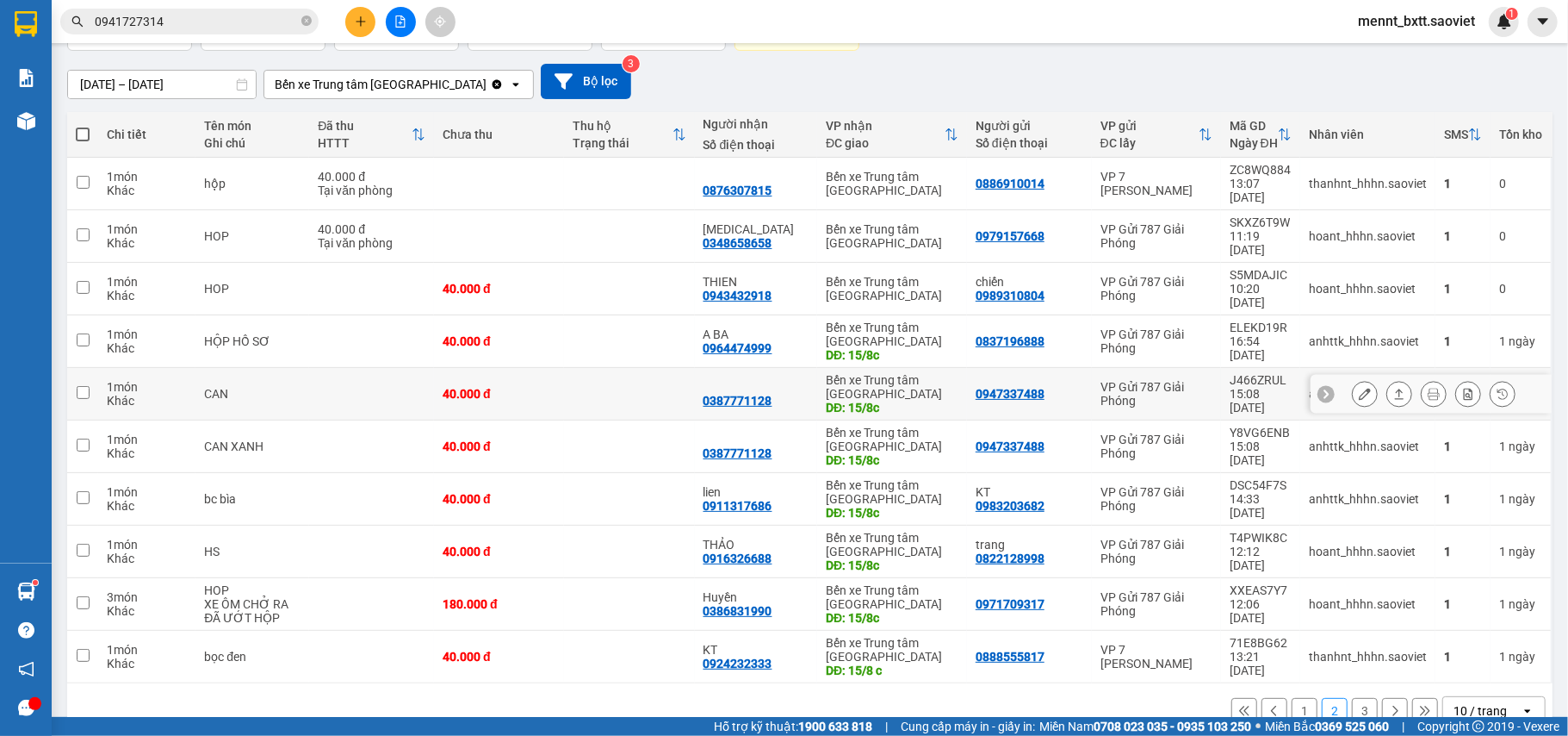
scroll to position [16, 0]
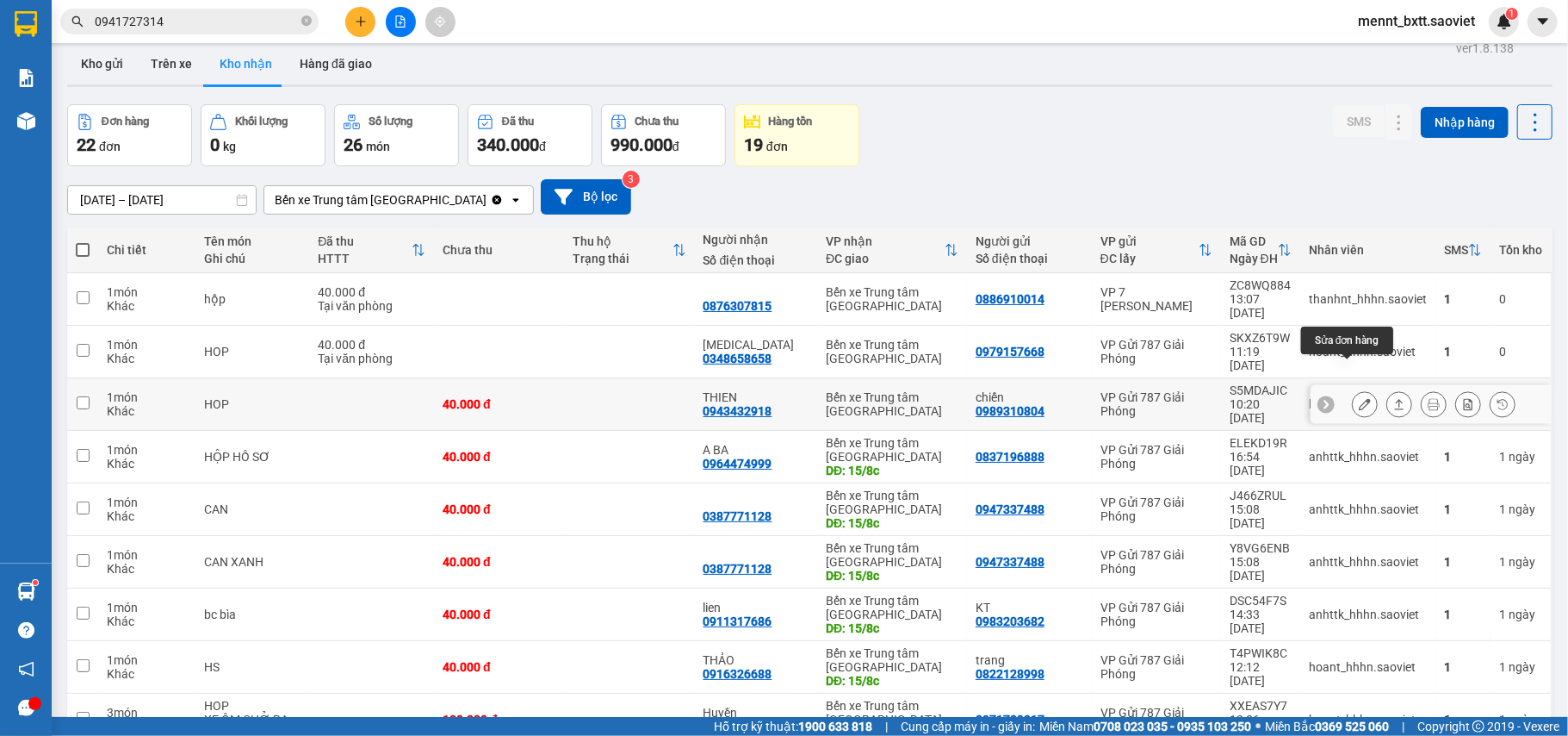
click at [1359, 398] on icon at bounding box center [1365, 404] width 12 height 12
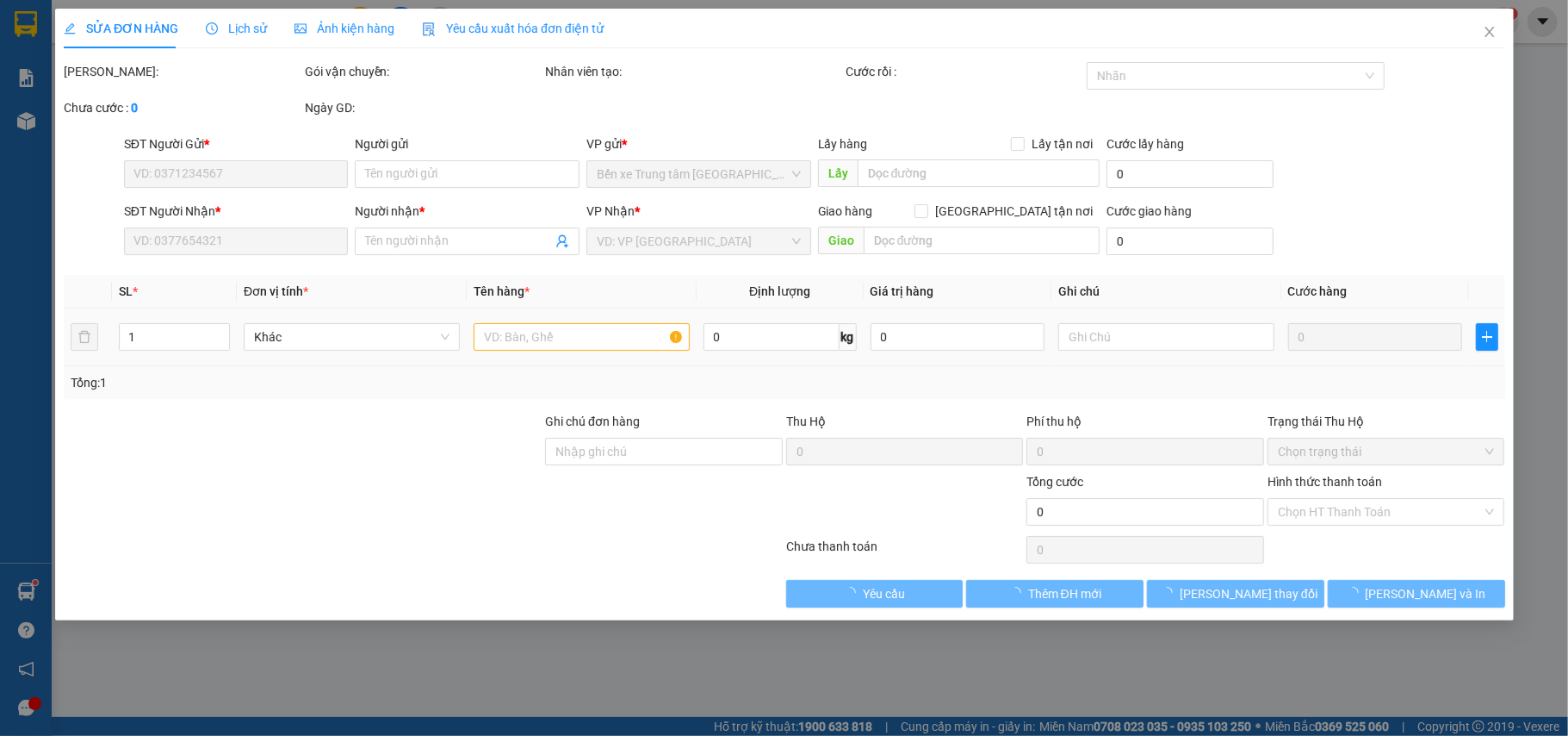
type input "0989310804"
type input "chiến"
type input "0943432918"
type input "THIEN"
type input "40.000"
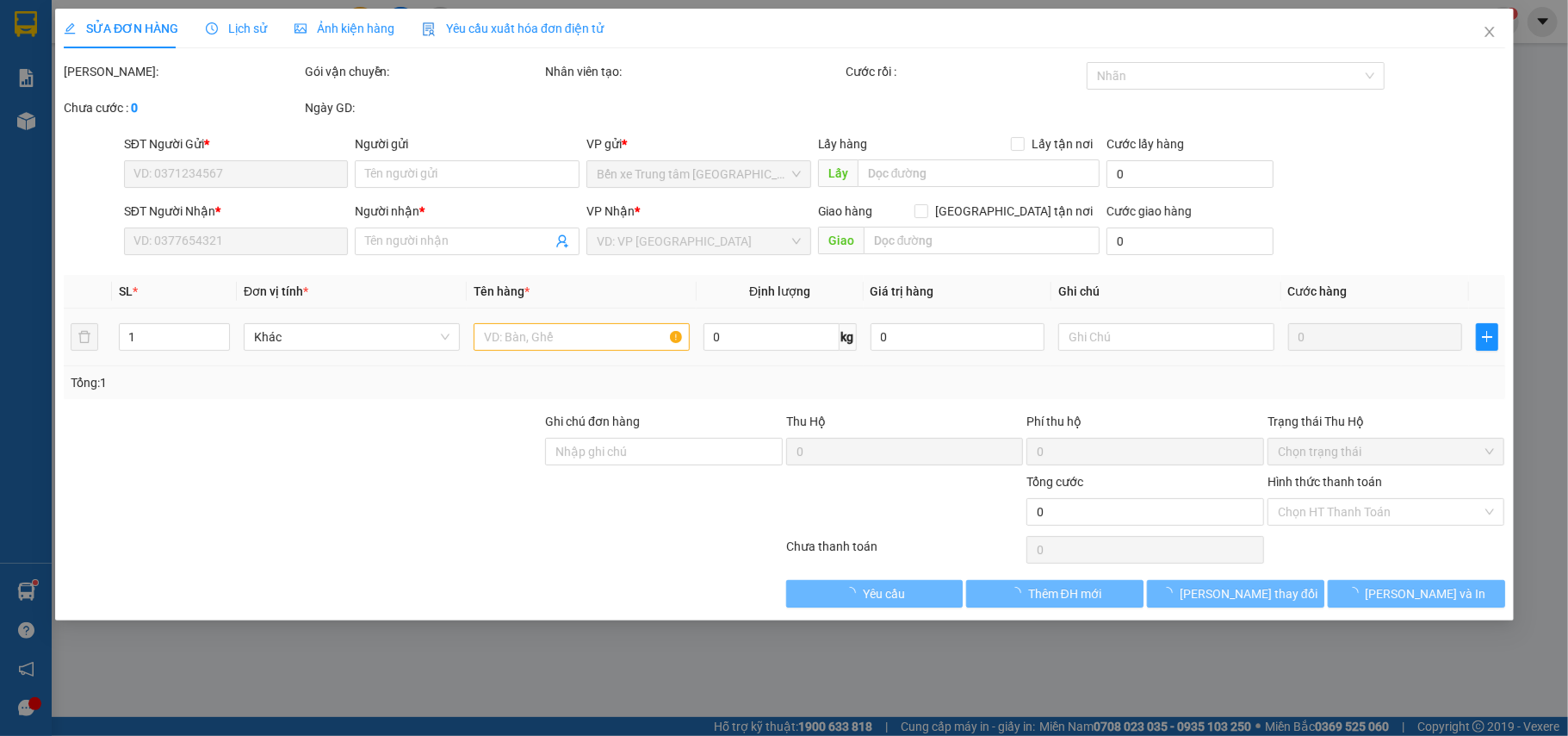
type input "40.000"
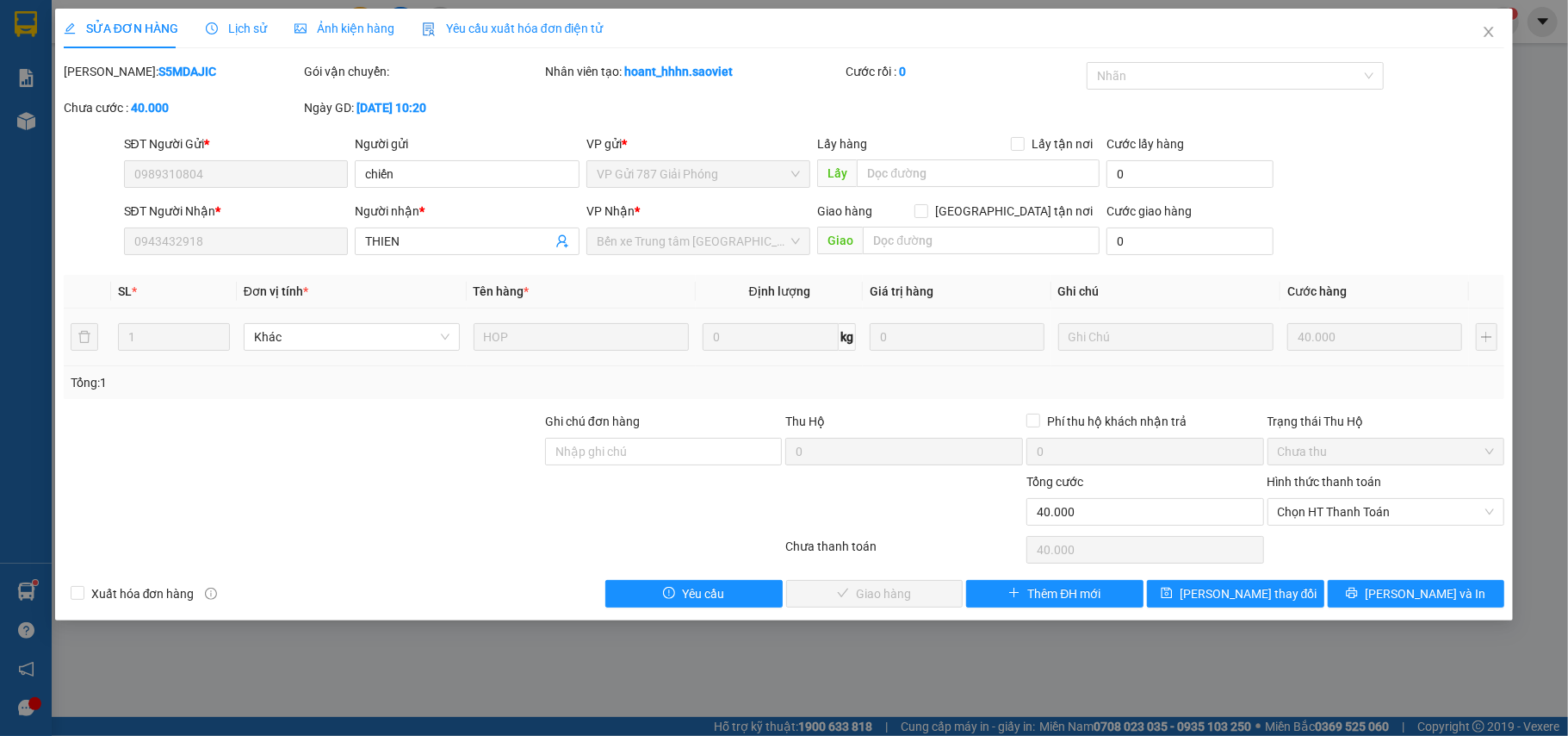
click at [245, 22] on span "Lịch sử" at bounding box center [237, 28] width 61 height 14
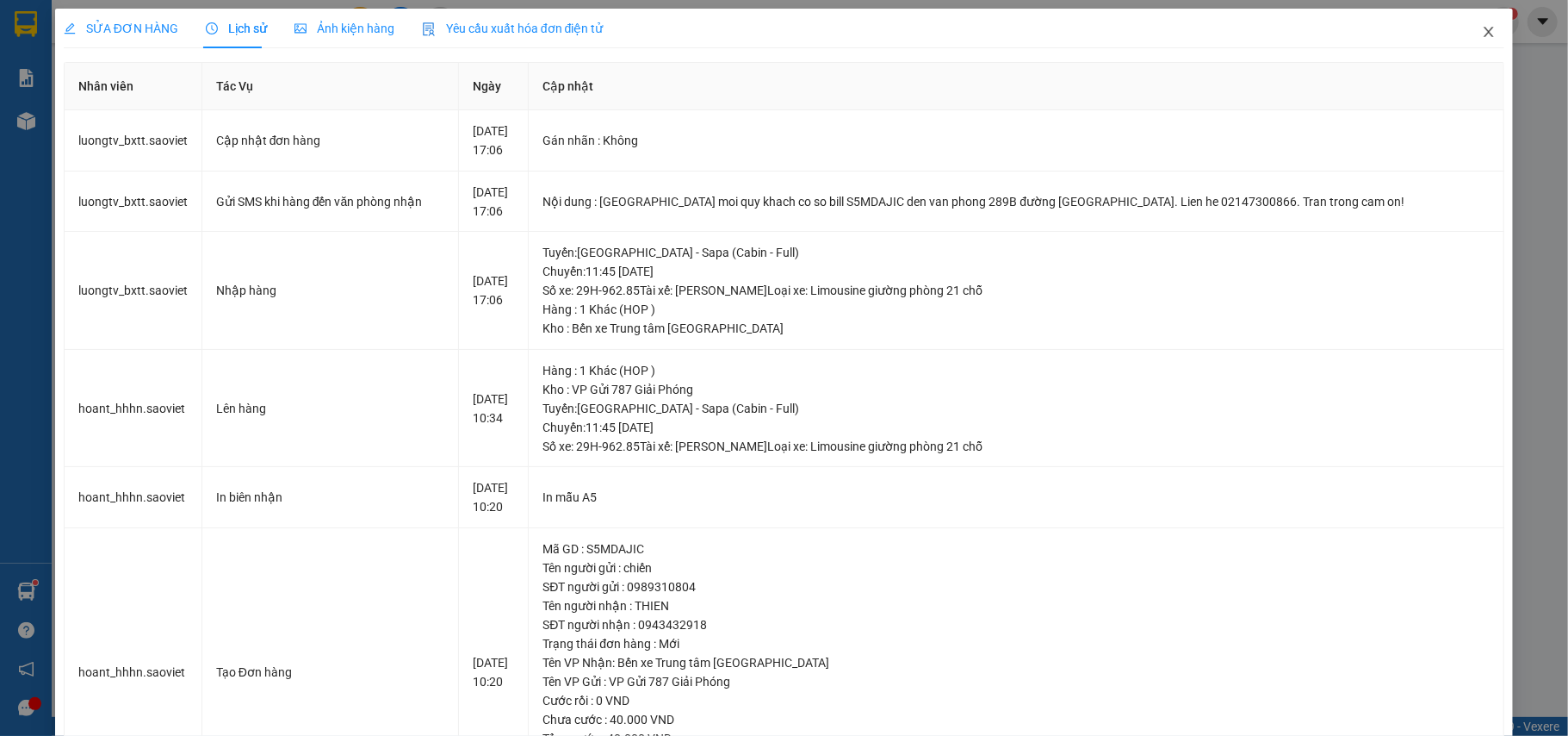
click at [1483, 30] on icon "close" at bounding box center [1489, 32] width 14 height 14
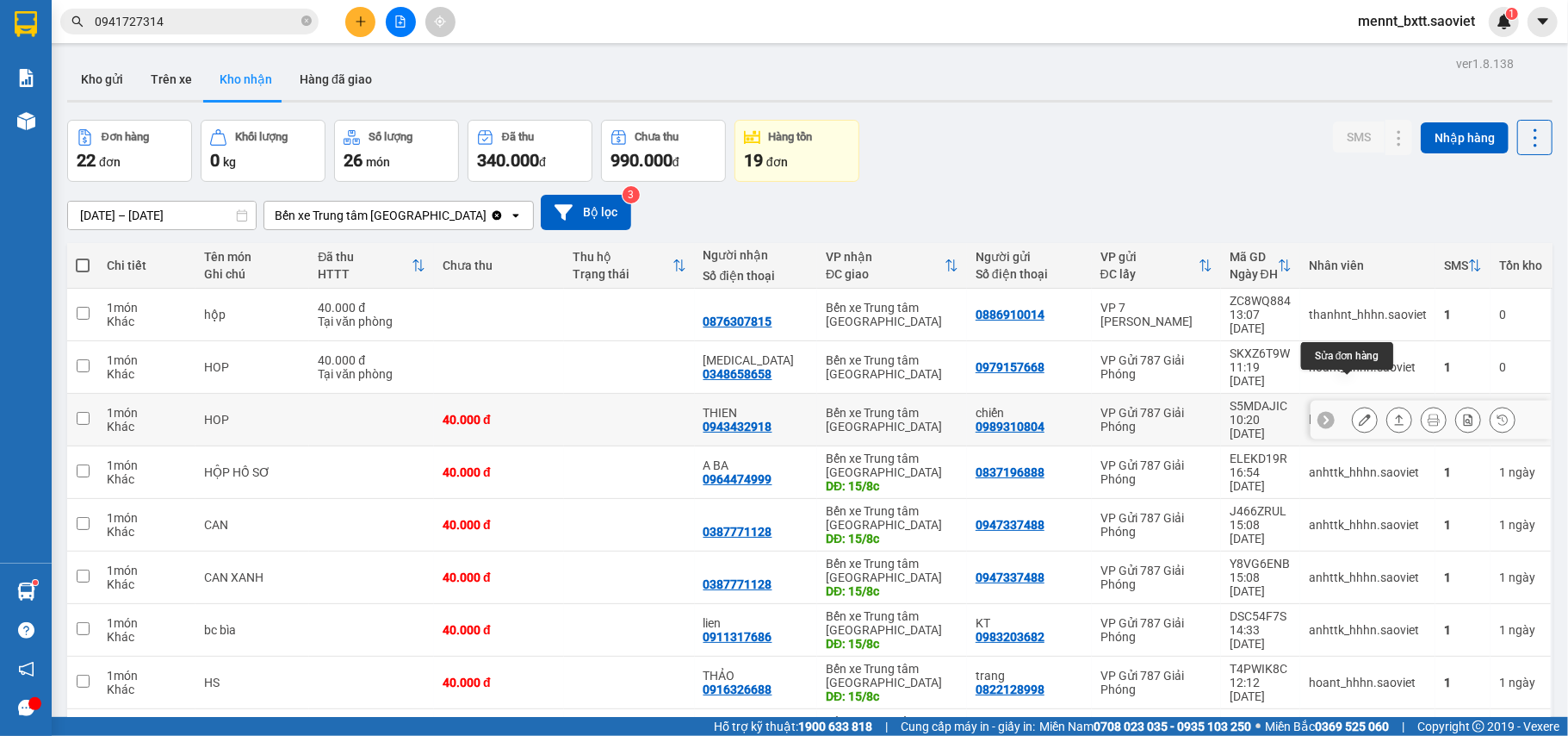
click at [1359, 414] on icon at bounding box center [1365, 420] width 12 height 12
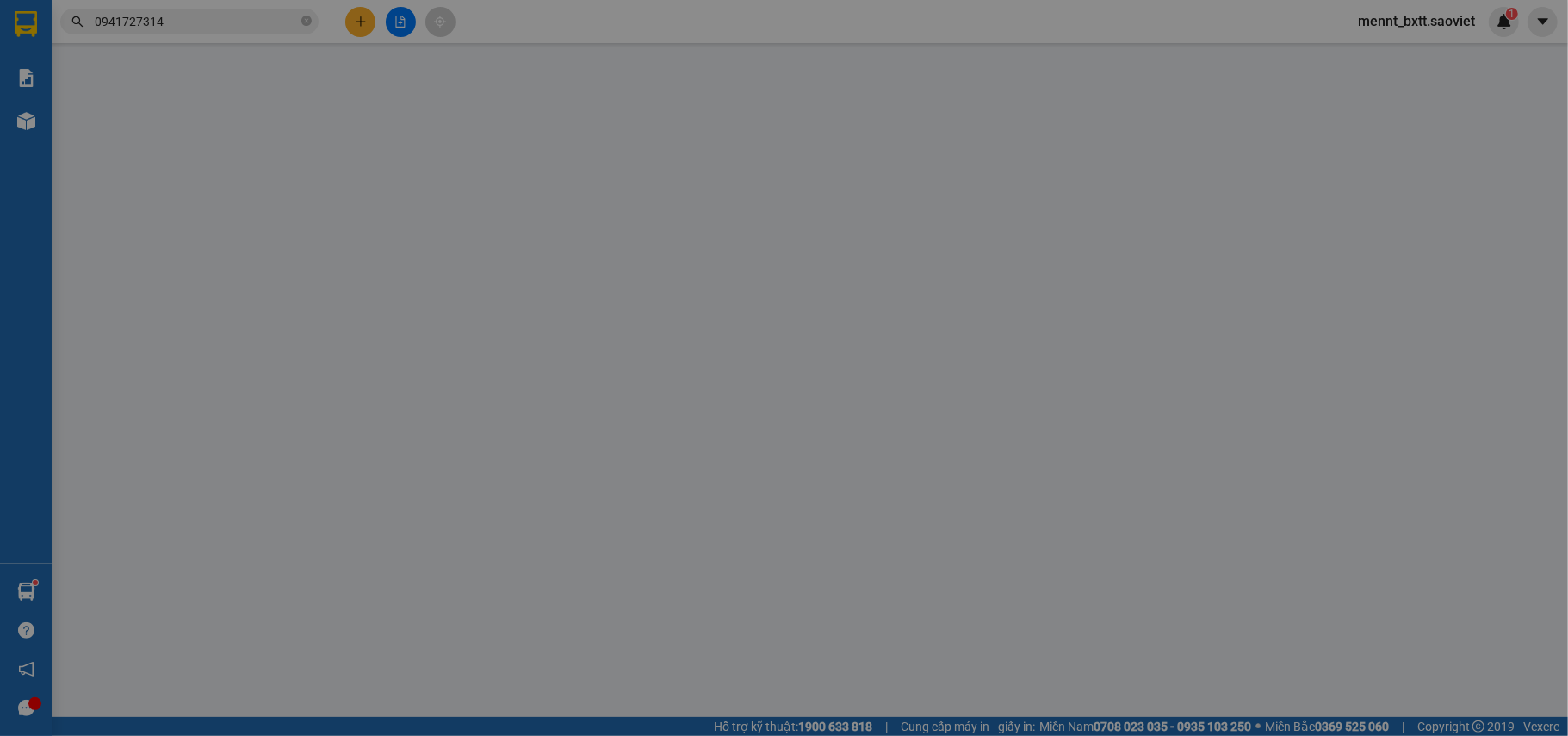
type input "0989310804"
type input "chiến"
type input "0943432918"
type input "THIEN"
type input "40.000"
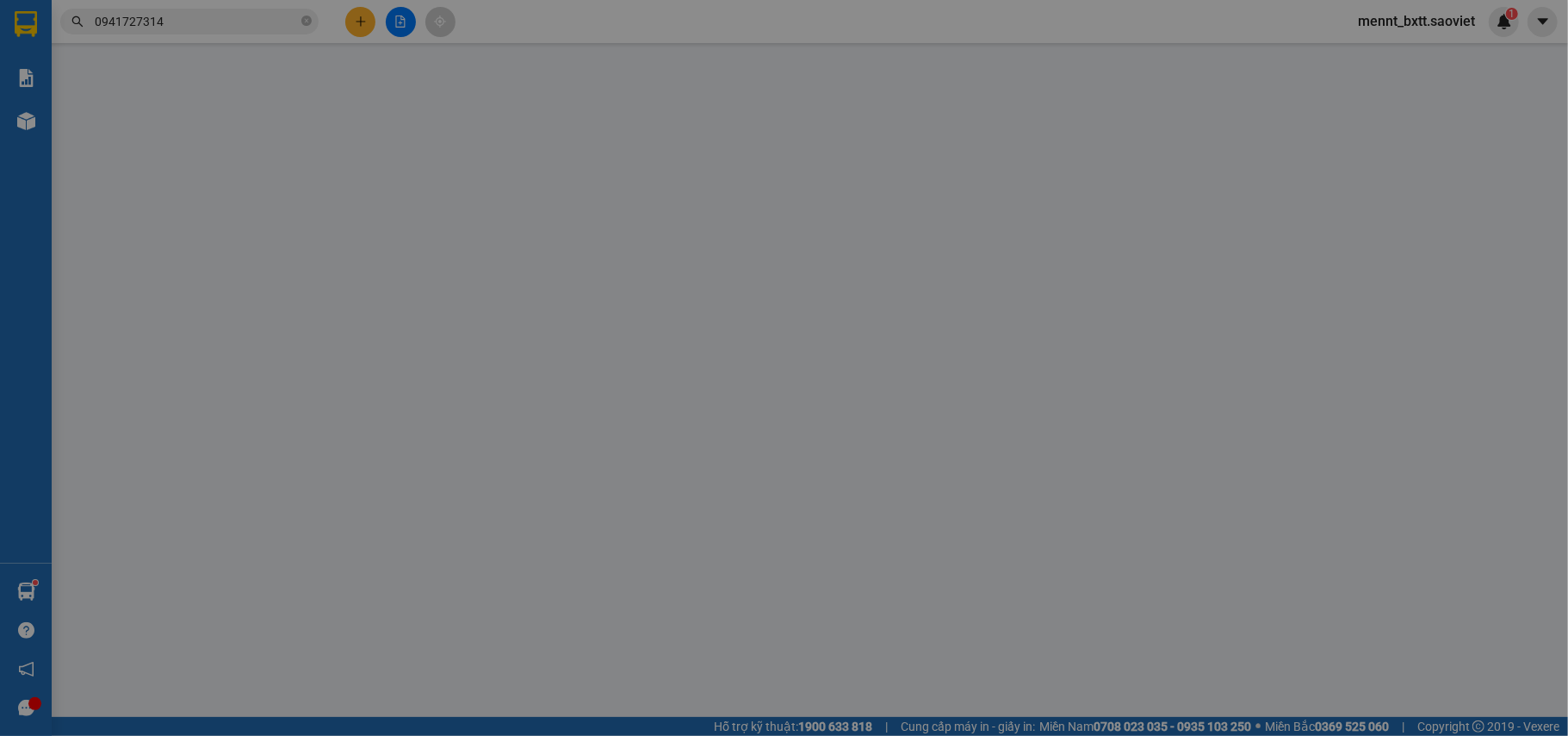
type input "40.000"
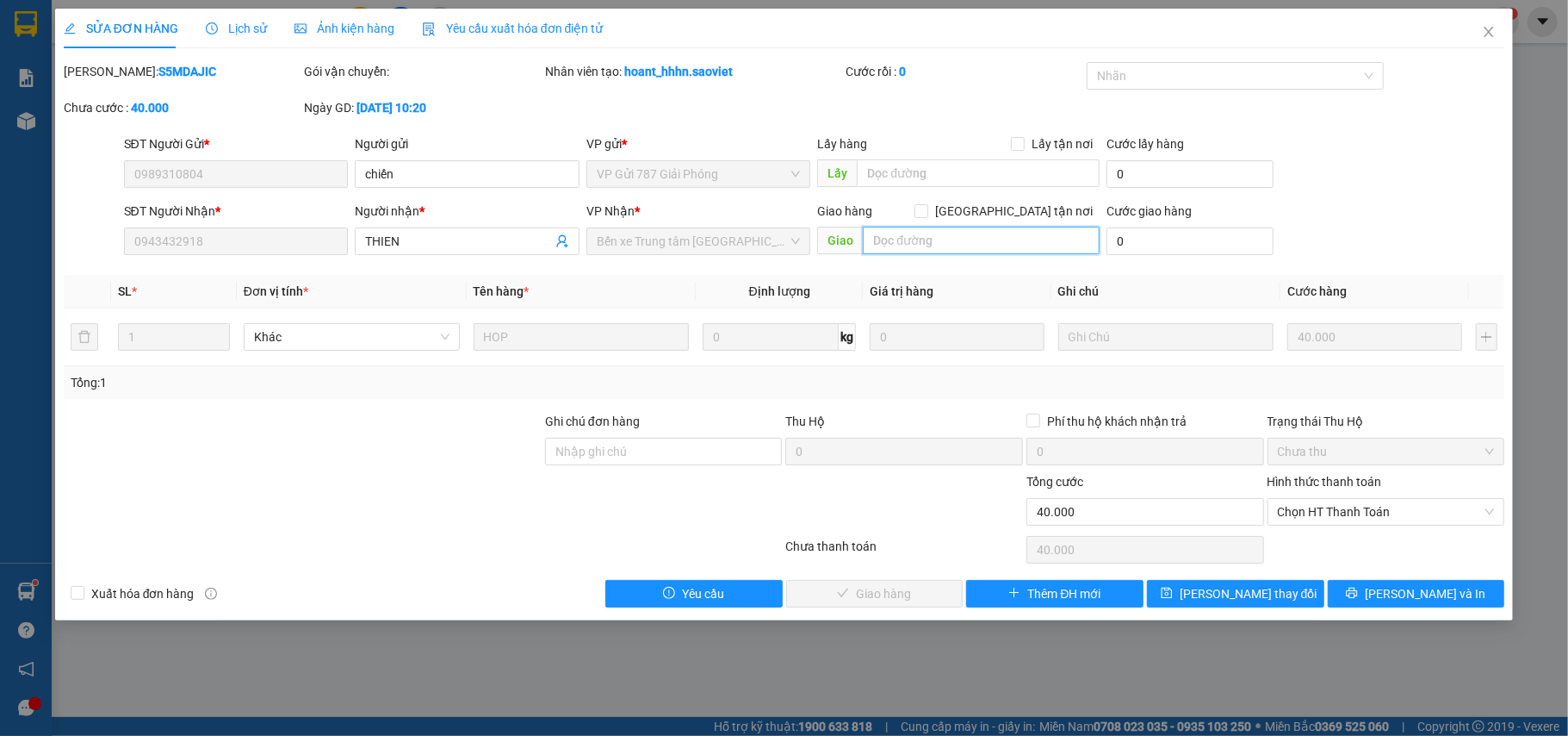
click at [891, 245] on input "text" at bounding box center [981, 240] width 237 height 28
type input "15/8c"
click at [1247, 597] on span "[PERSON_NAME] thay đổi" at bounding box center [1249, 593] width 138 height 19
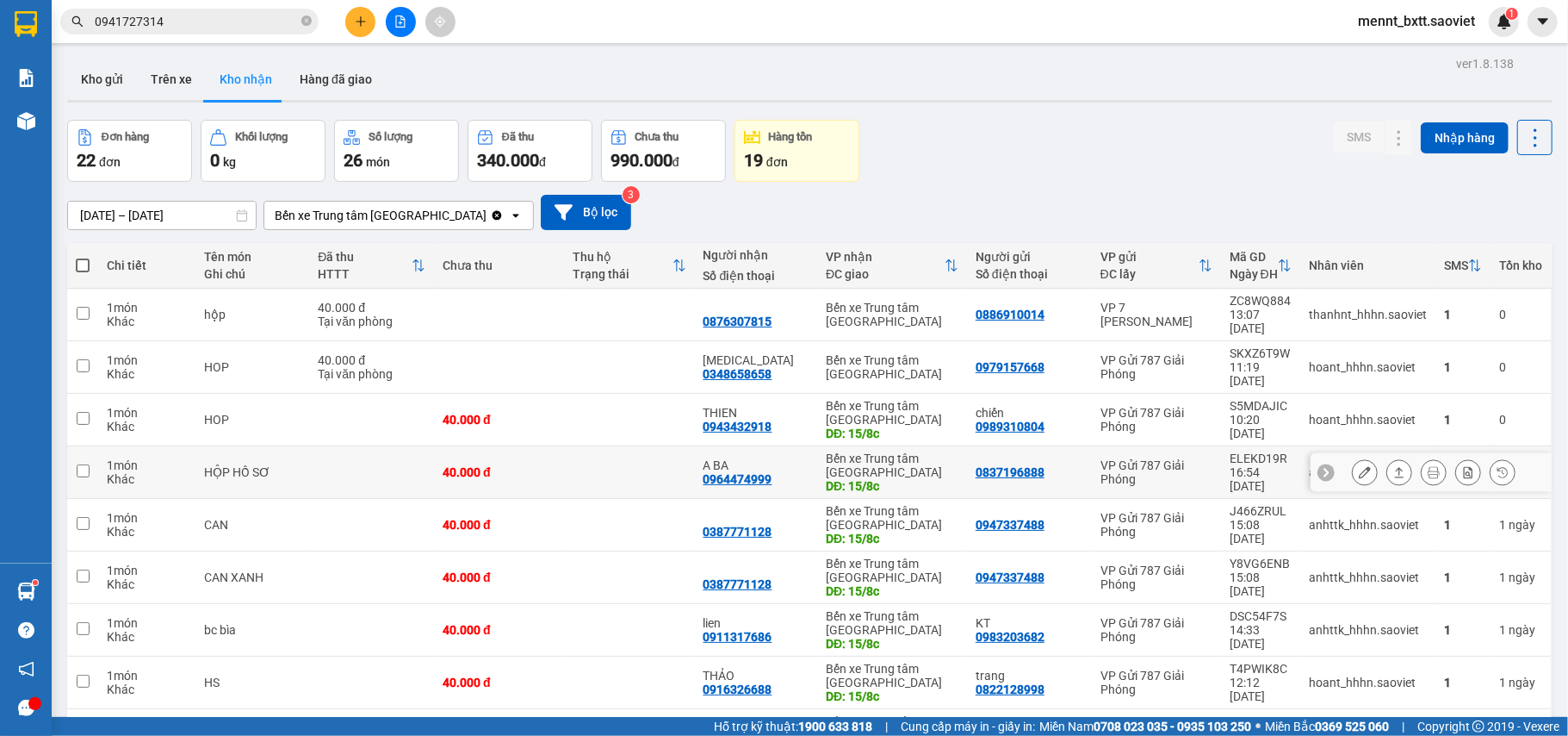
scroll to position [145, 0]
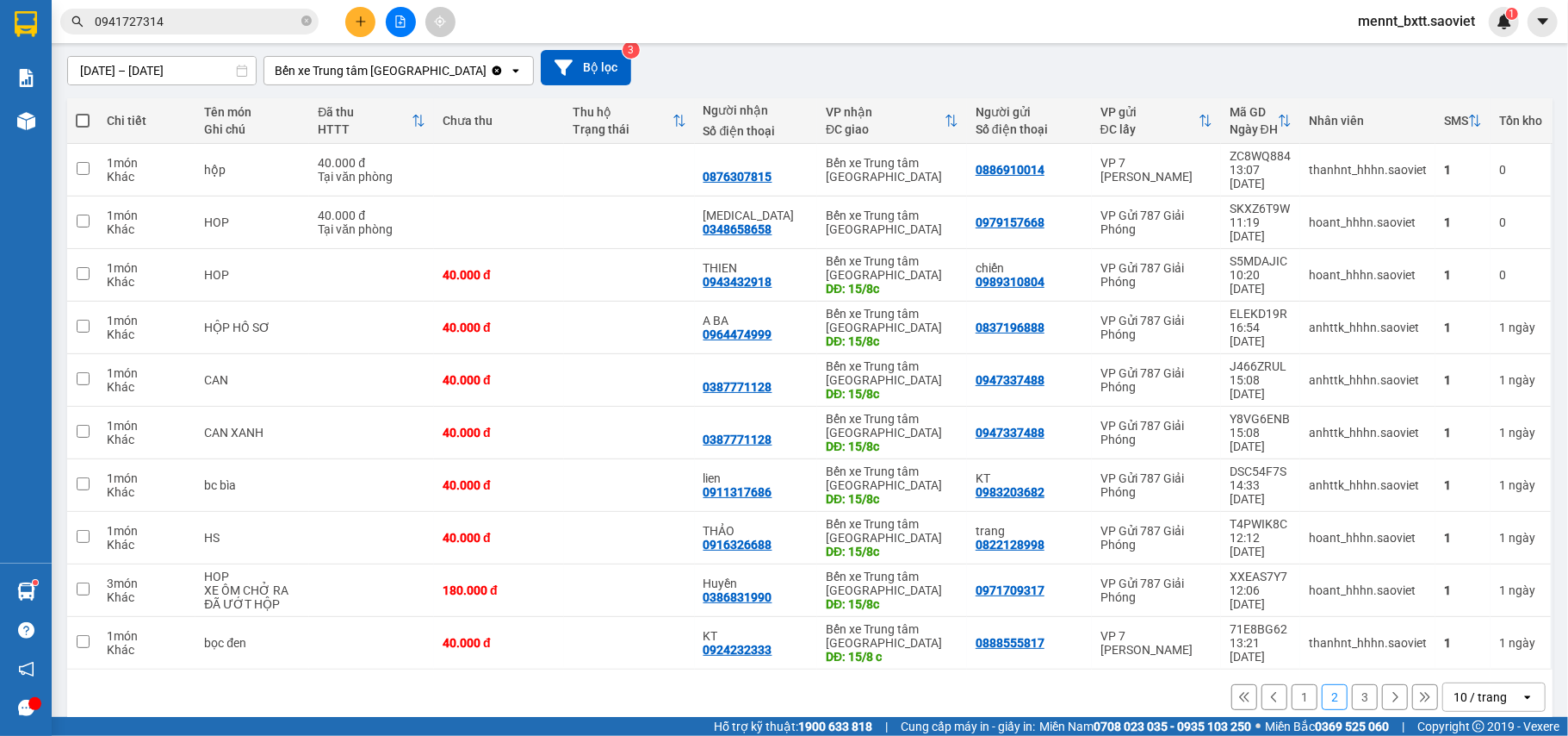
click at [1292, 684] on button "1" at bounding box center [1305, 697] width 26 height 26
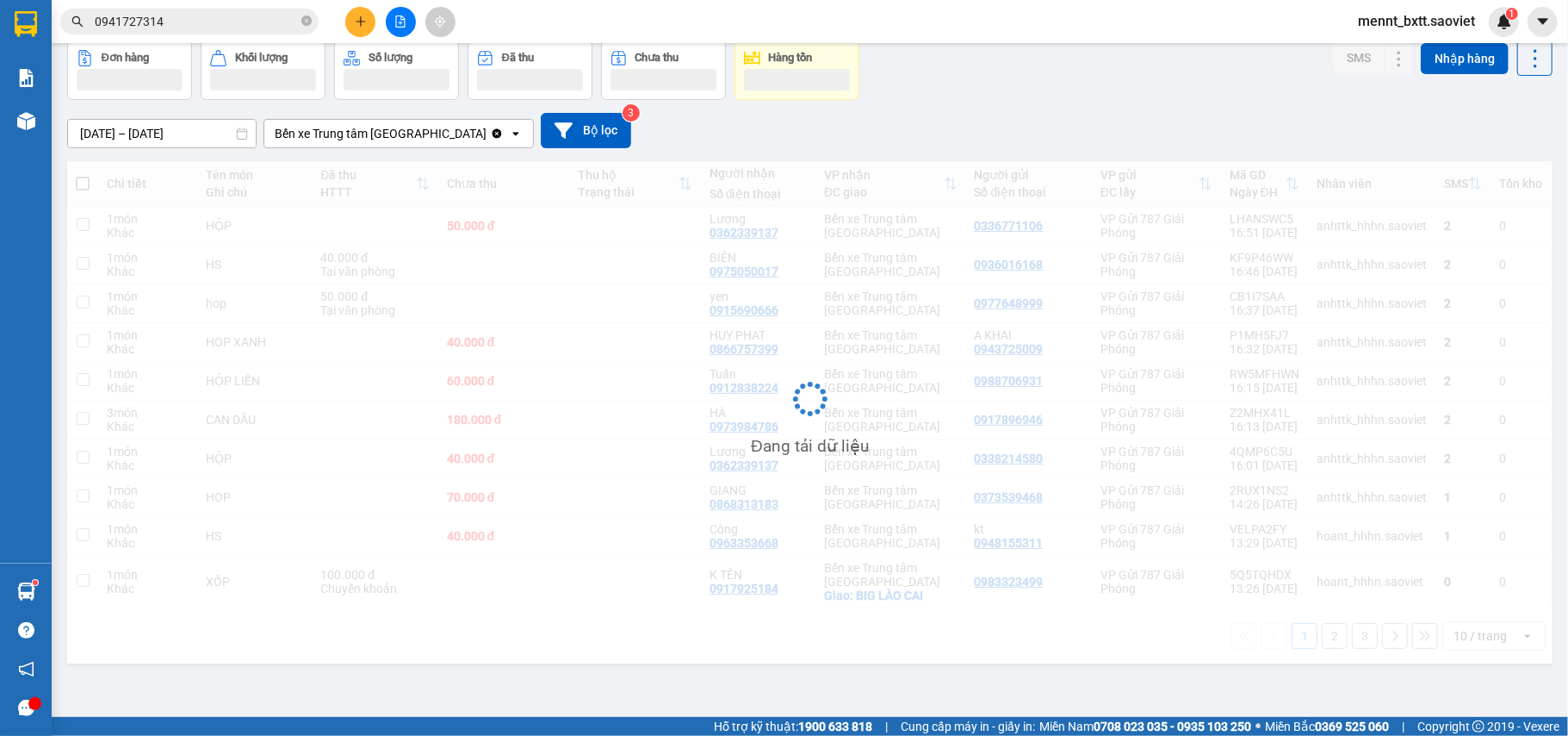
scroll to position [79, 0]
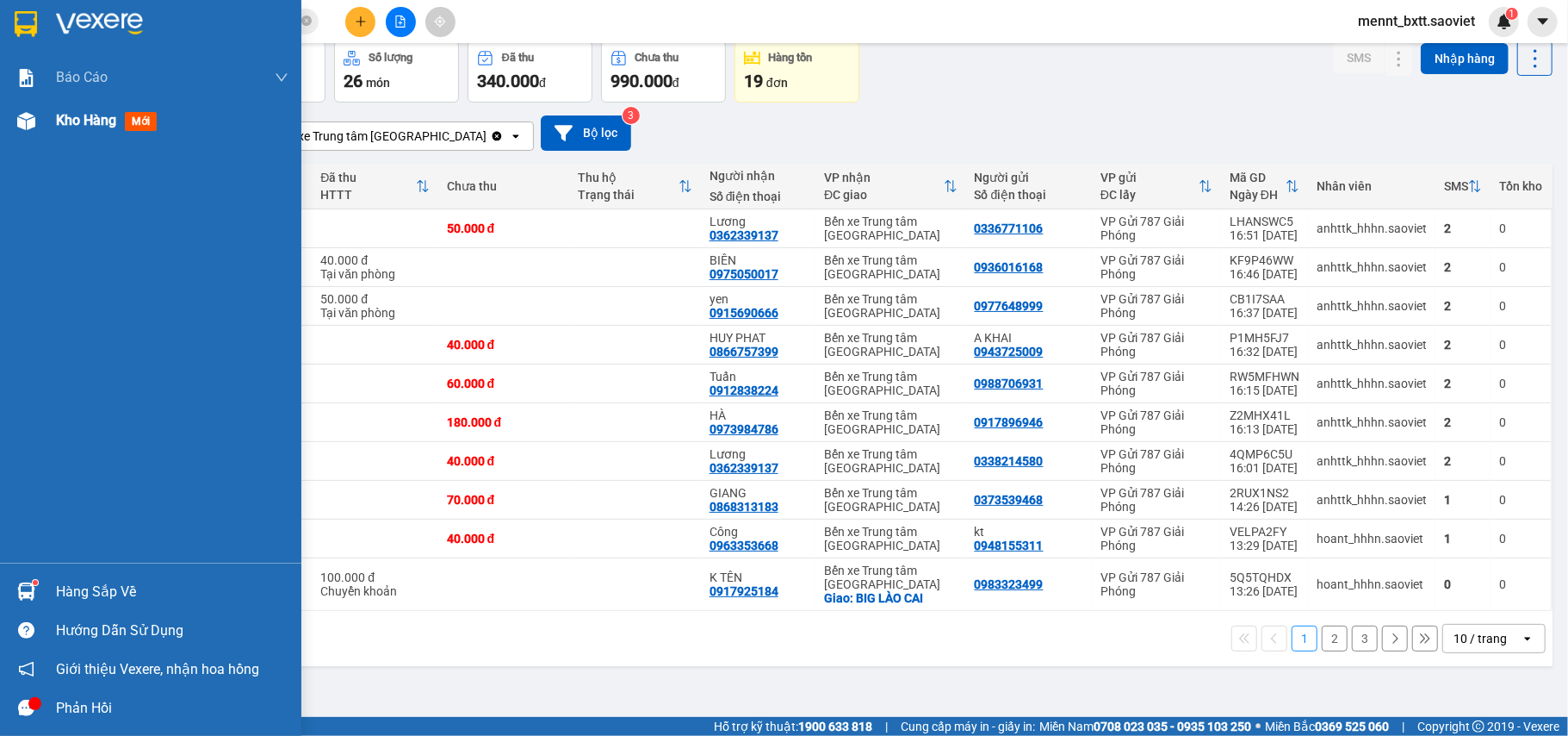
click at [70, 115] on span "Kho hàng" at bounding box center [85, 121] width 60 height 17
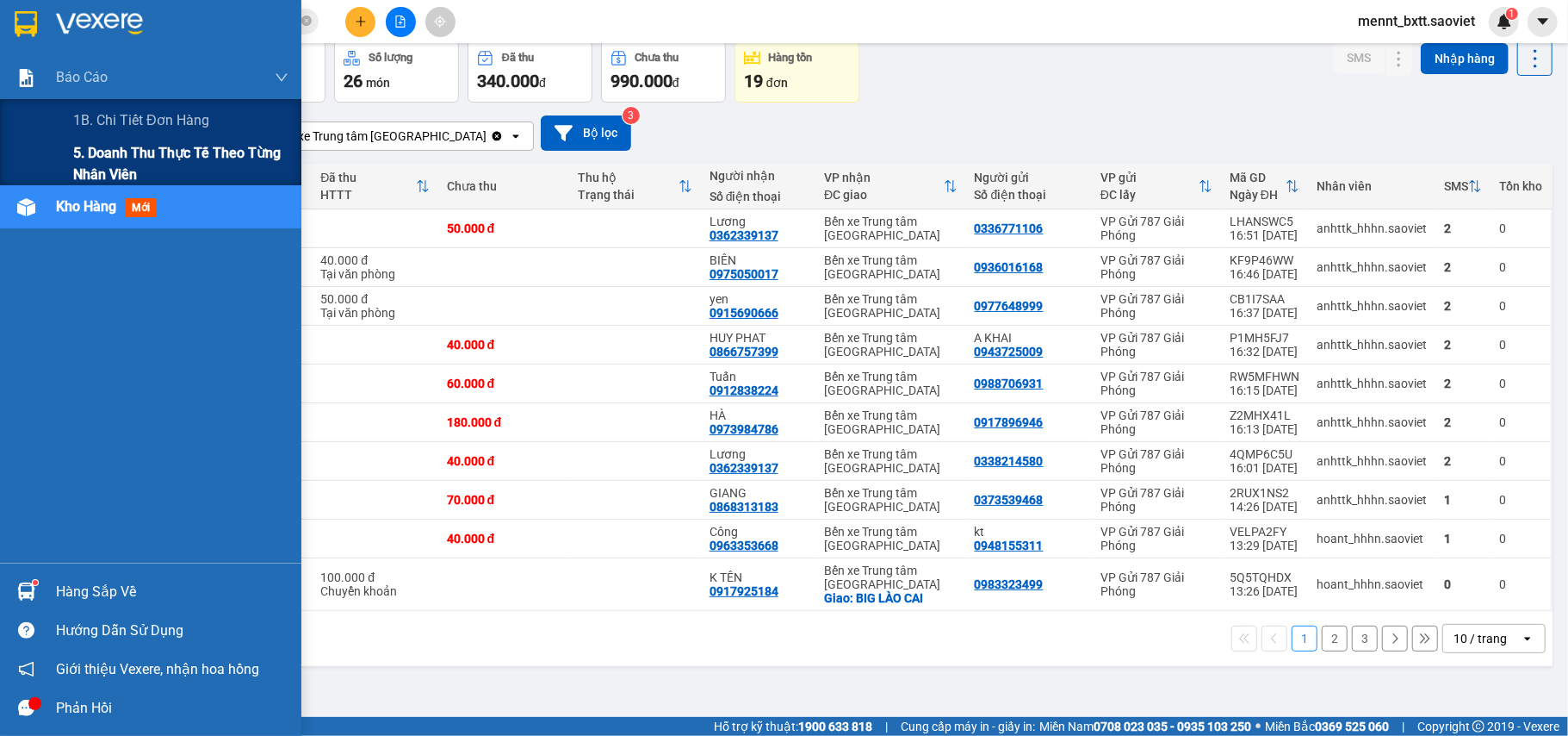
click at [124, 151] on span "5. Doanh thu thực tế theo từng nhân viên" at bounding box center [181, 163] width 215 height 43
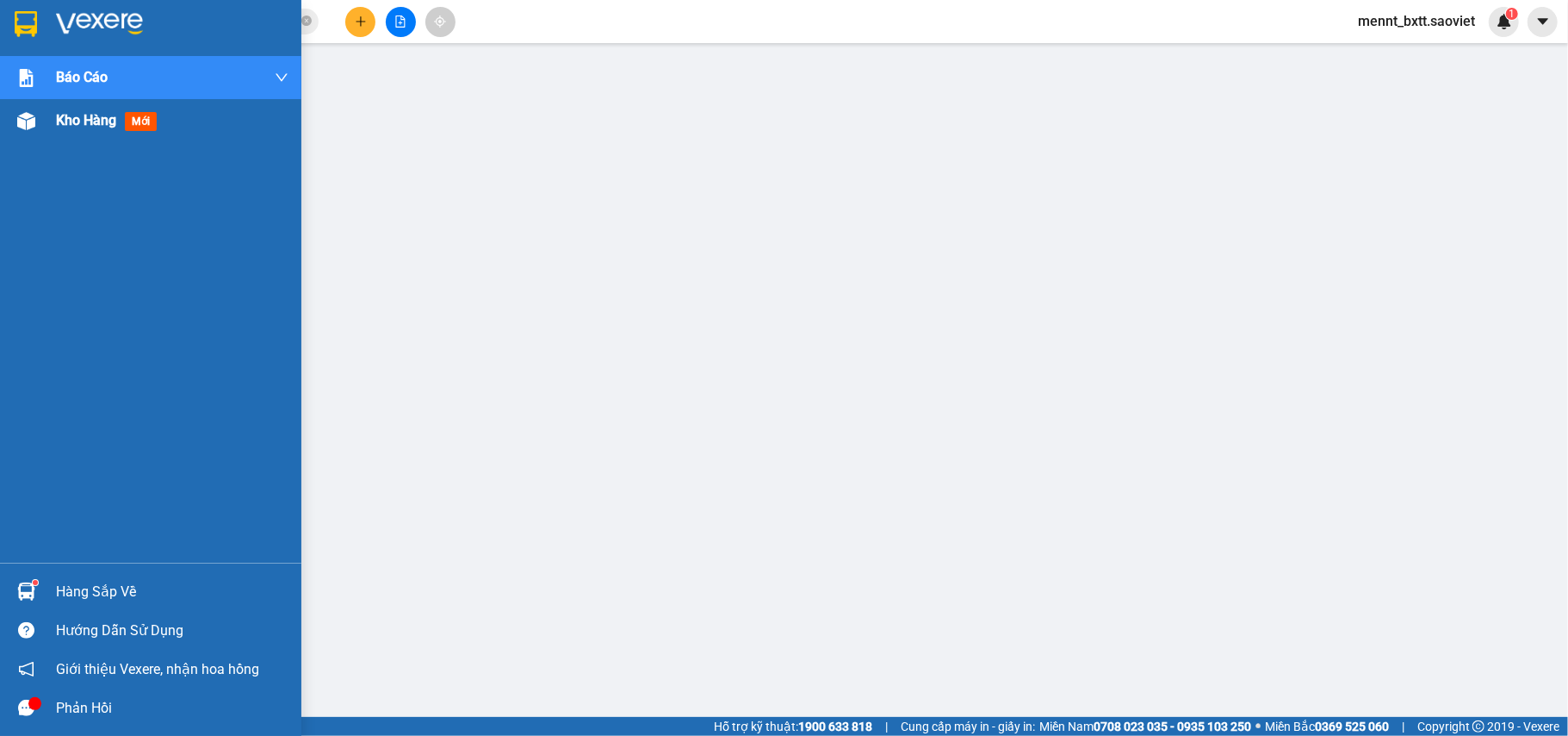
click at [62, 123] on span "Kho hàng" at bounding box center [85, 121] width 60 height 17
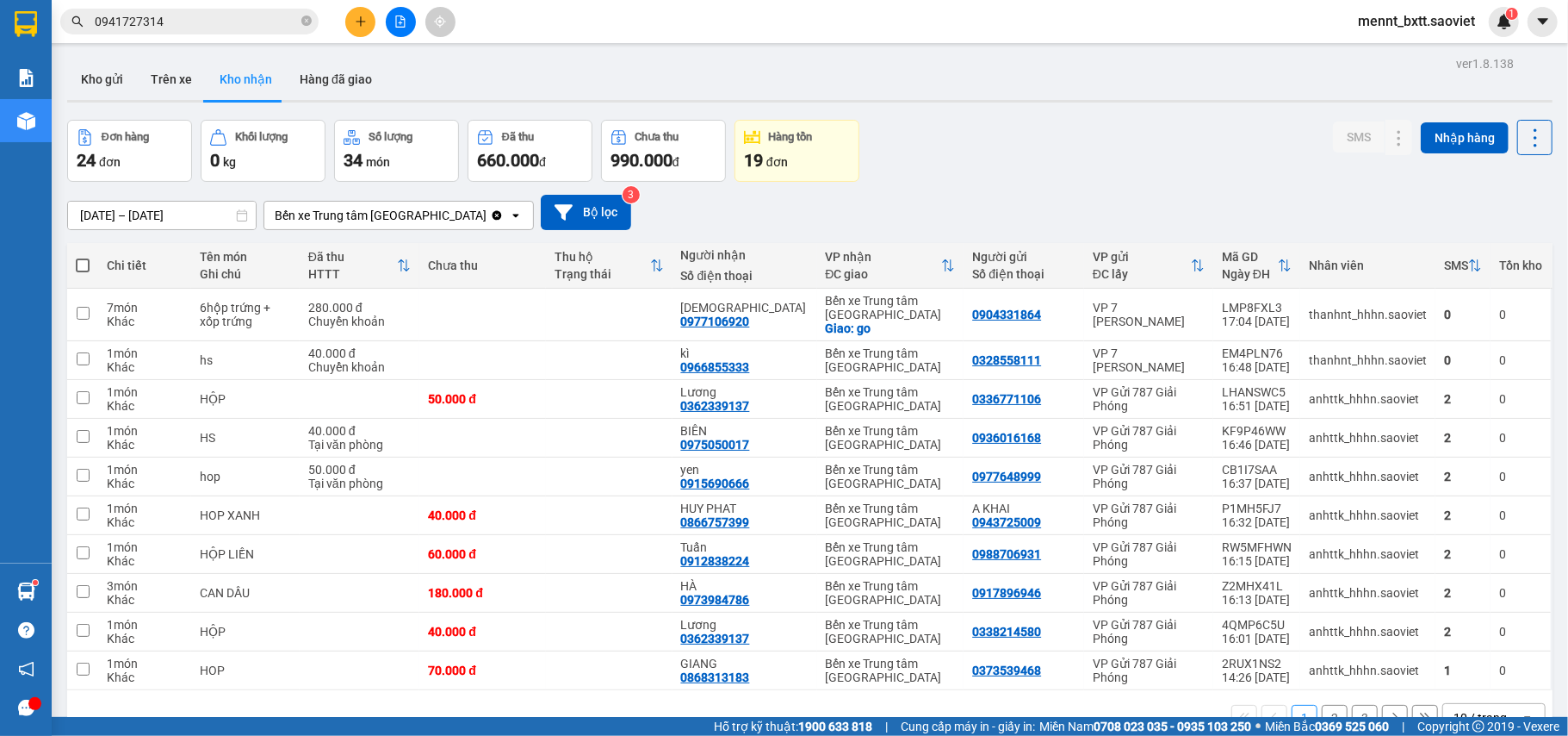
scroll to position [79, 0]
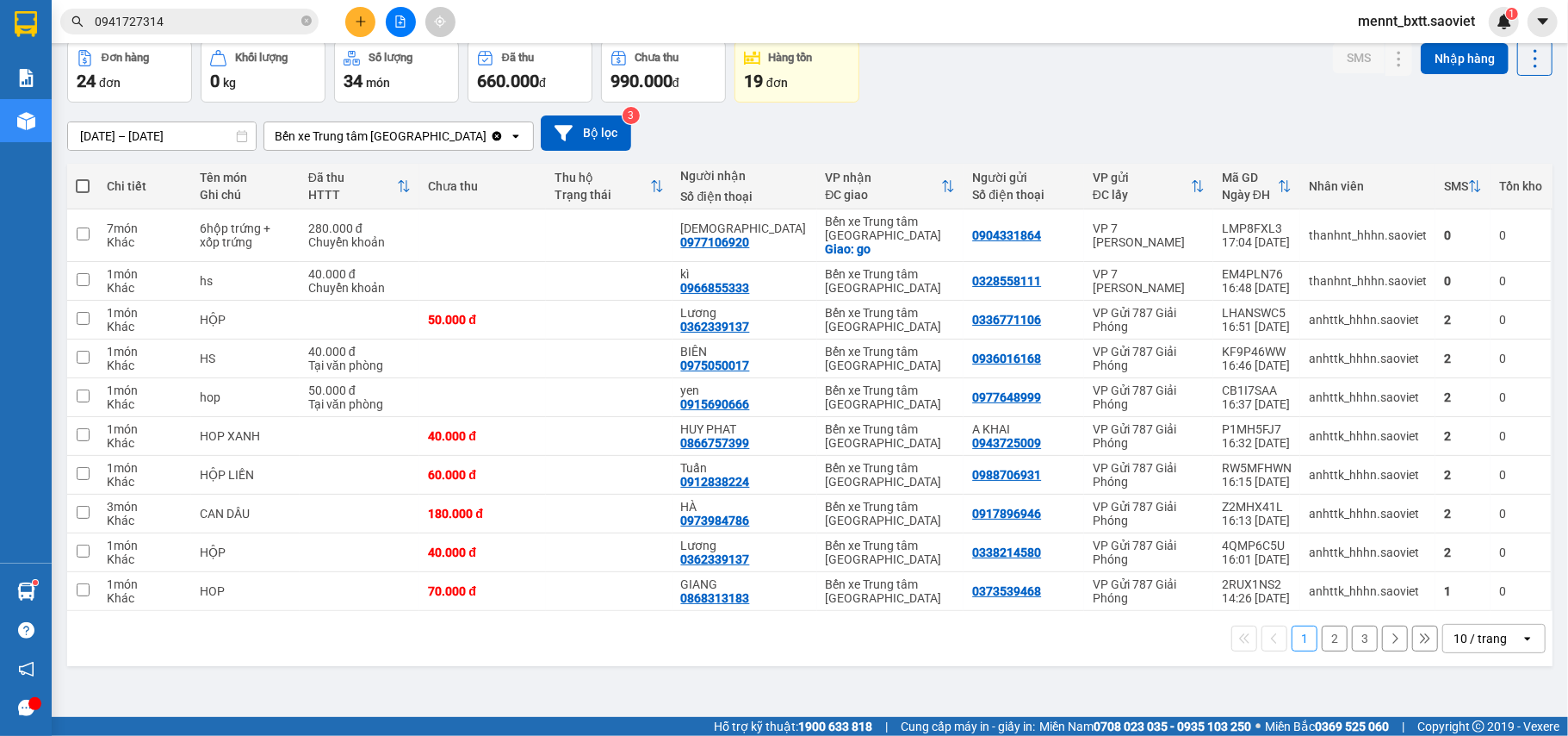
click at [1352, 642] on button "3" at bounding box center [1365, 639] width 26 height 26
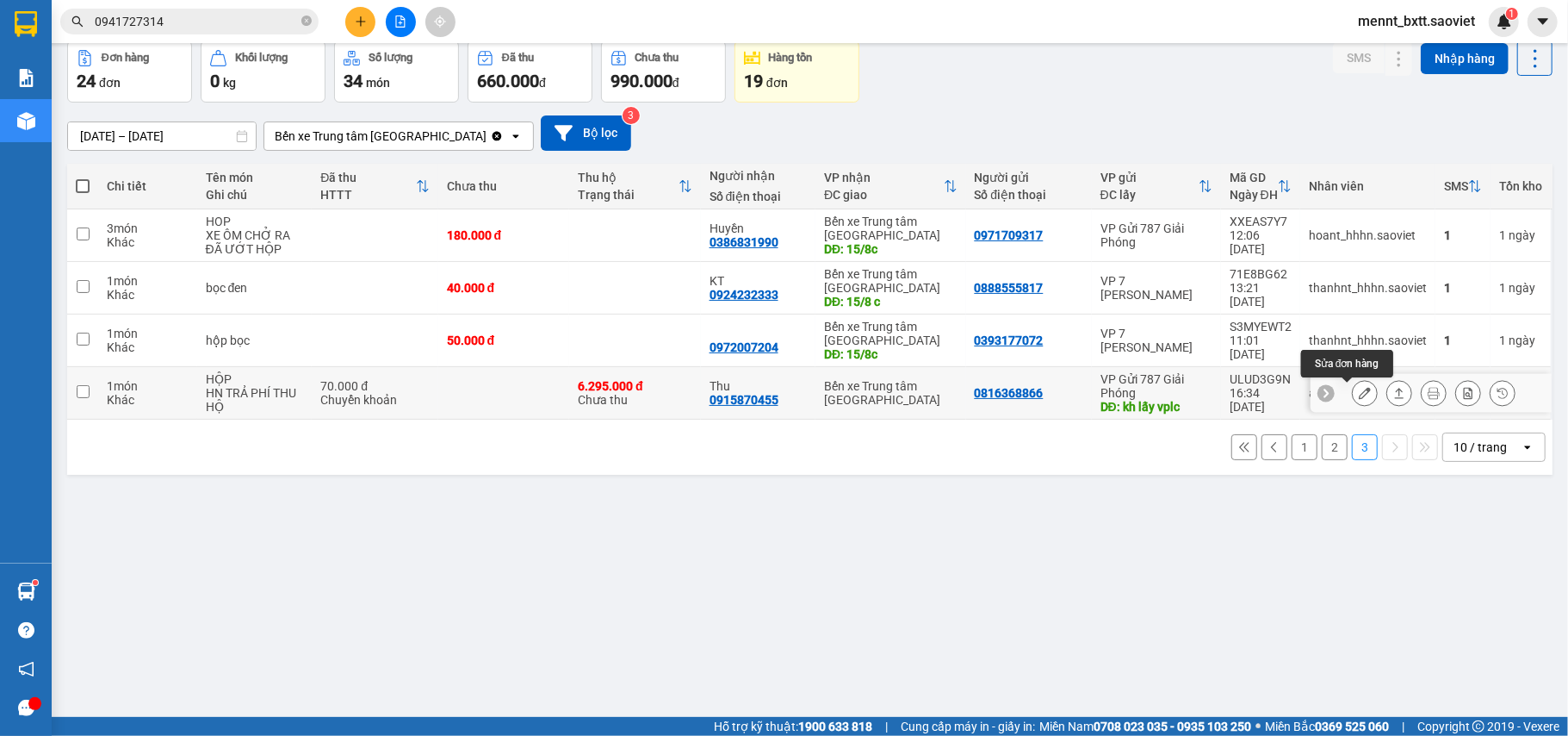
click at [1359, 396] on icon at bounding box center [1365, 393] width 12 height 12
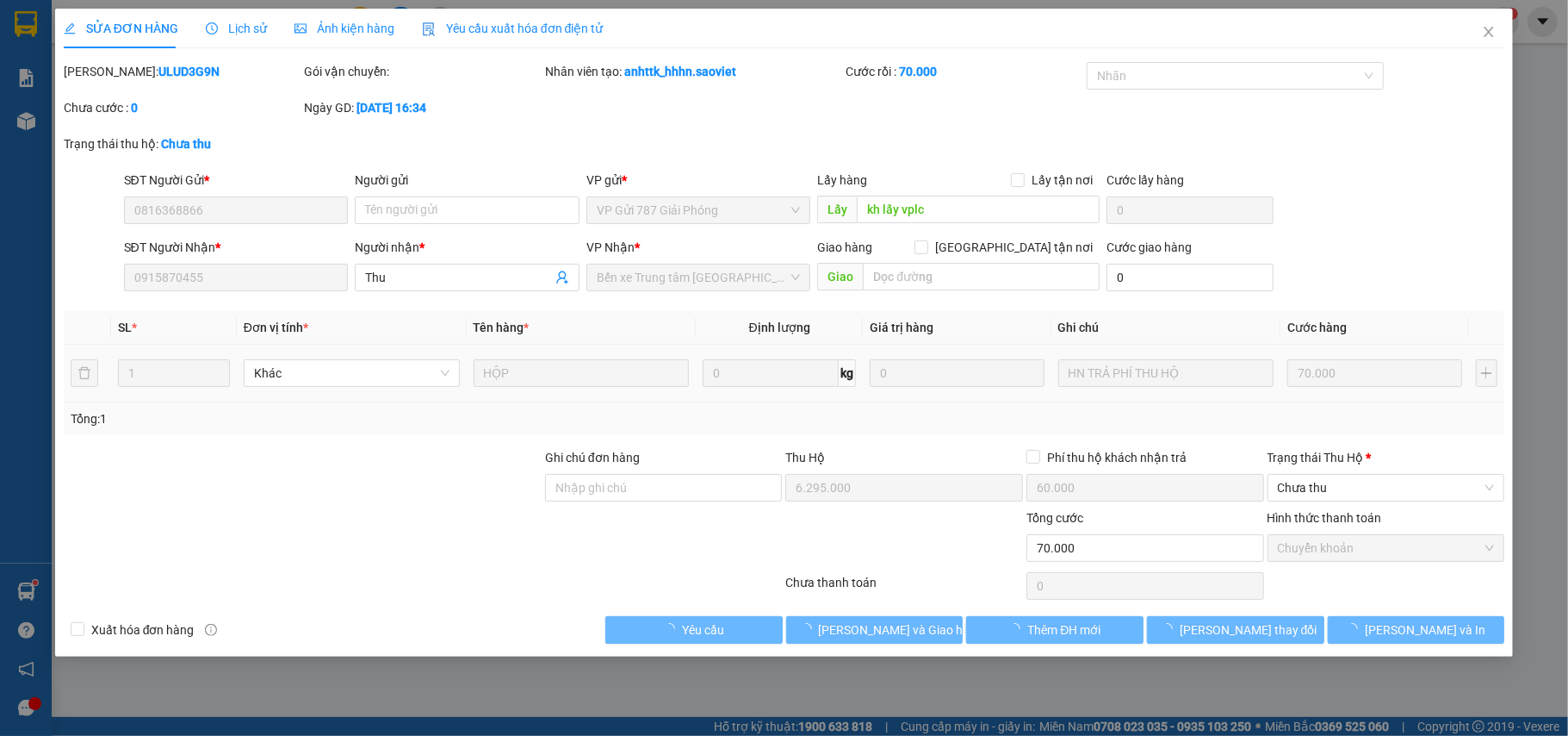
type input "0816368866"
type input "kh lấy vplc"
type input "0915870455"
type input "Thu"
type input "6.295.000"
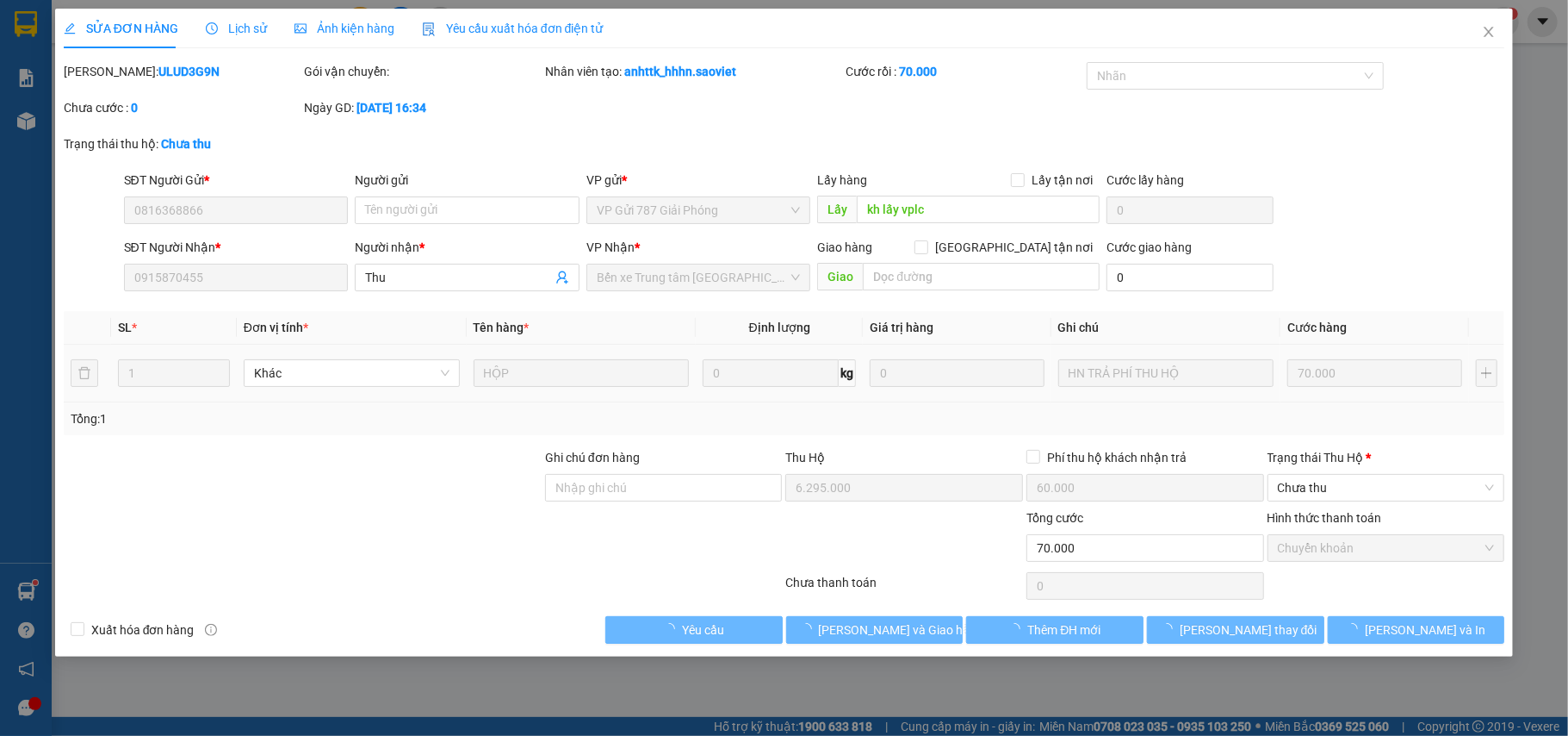
type input "60.000"
type input "70.000"
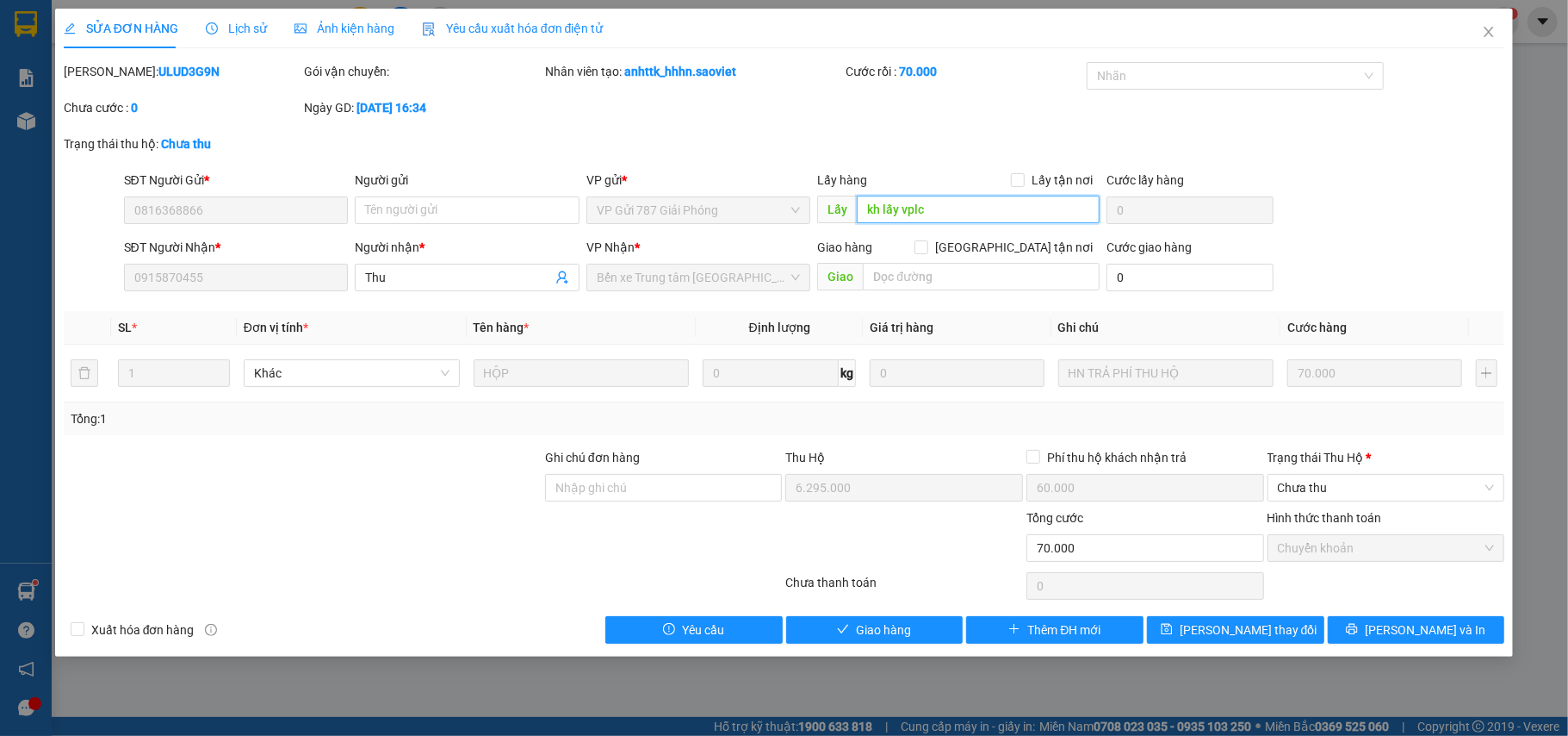
click at [966, 205] on input "kh lấy vplc" at bounding box center [979, 210] width 243 height 28
click at [968, 201] on input "kh lấy vplc" at bounding box center [979, 210] width 243 height 28
type input "kh lấy vplc gửi xe 2909"
click at [1268, 636] on span "[PERSON_NAME] thay đổi" at bounding box center [1249, 629] width 138 height 19
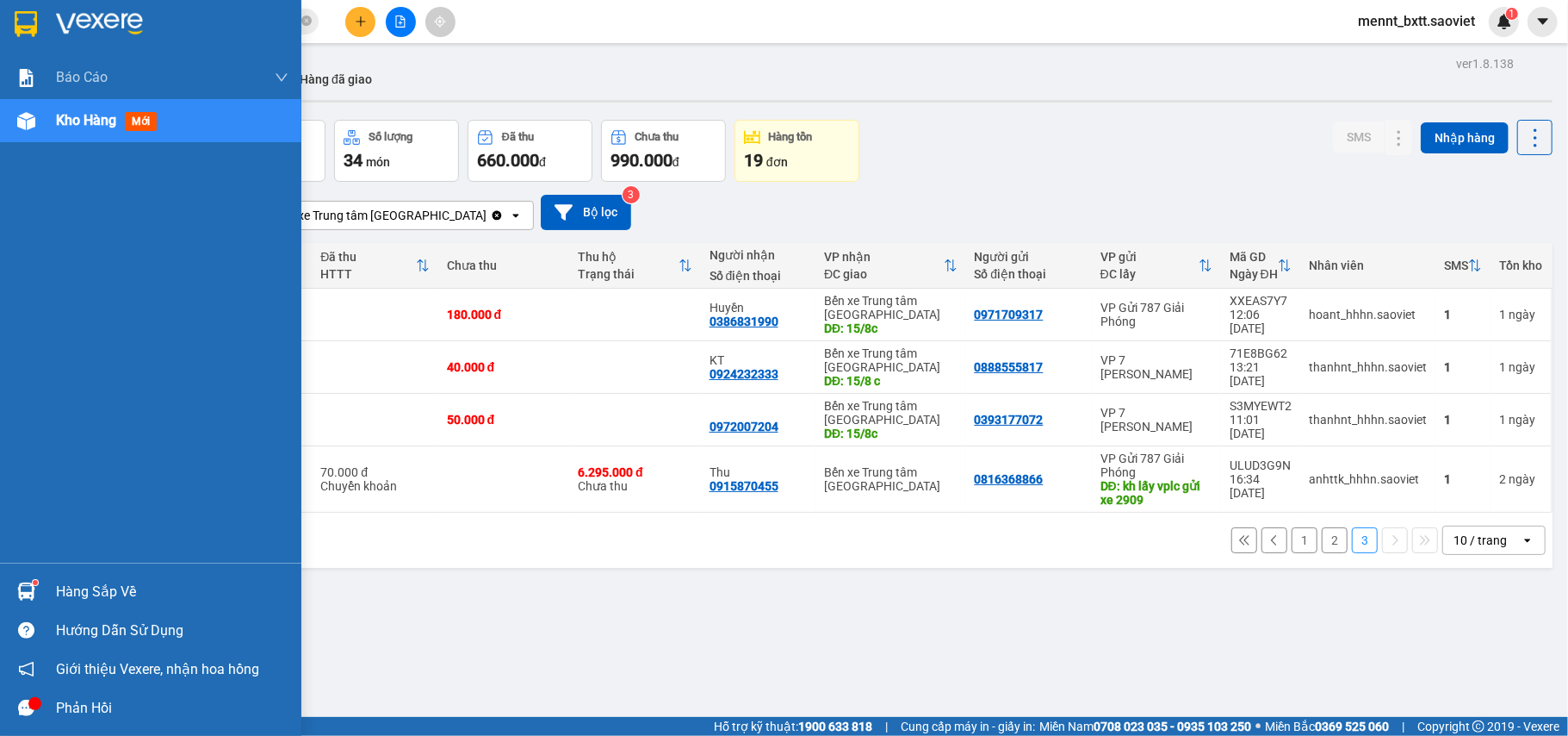
click at [88, 118] on span "Kho hàng" at bounding box center [85, 121] width 60 height 17
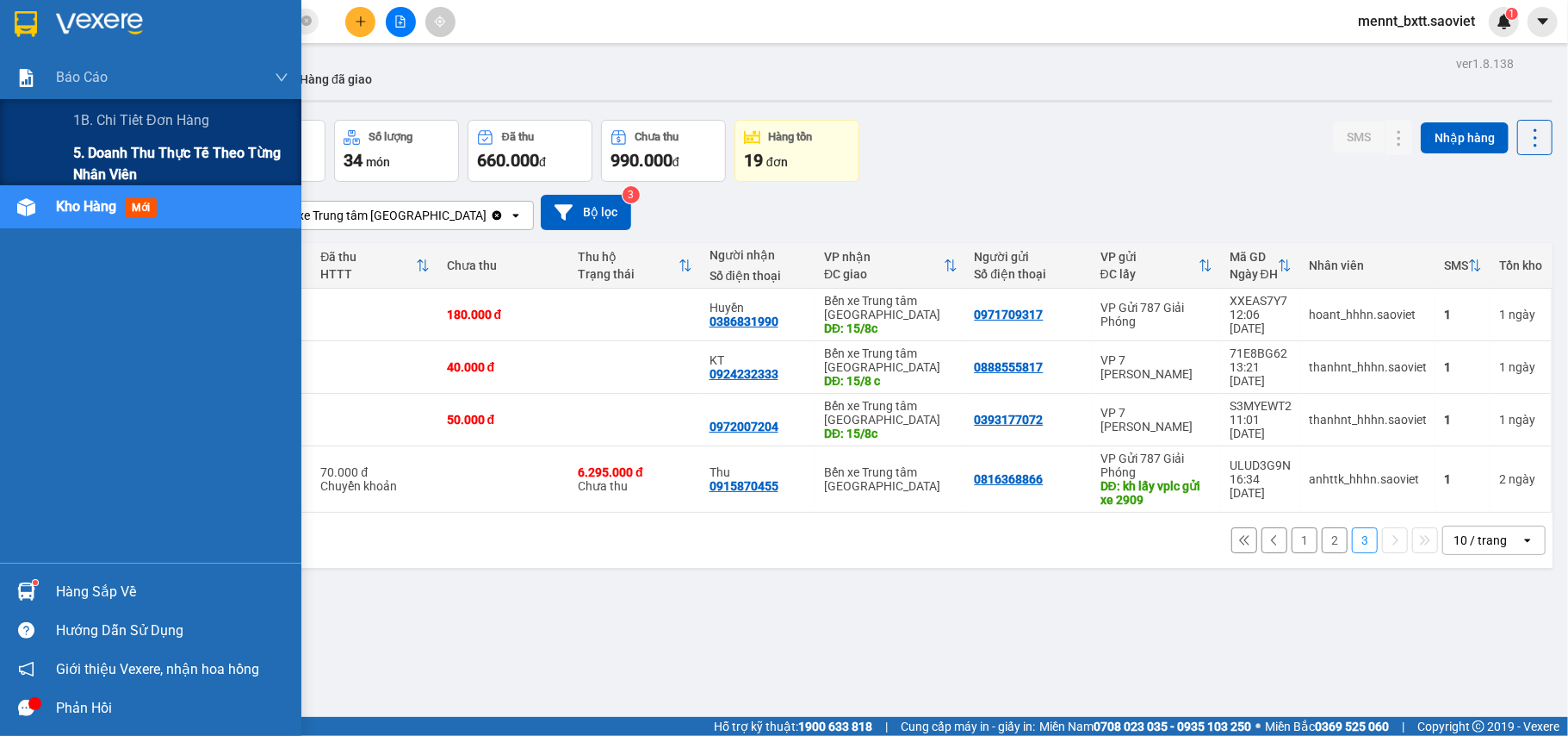
click at [141, 159] on span "5. Doanh thu thực tế theo từng nhân viên" at bounding box center [181, 163] width 215 height 43
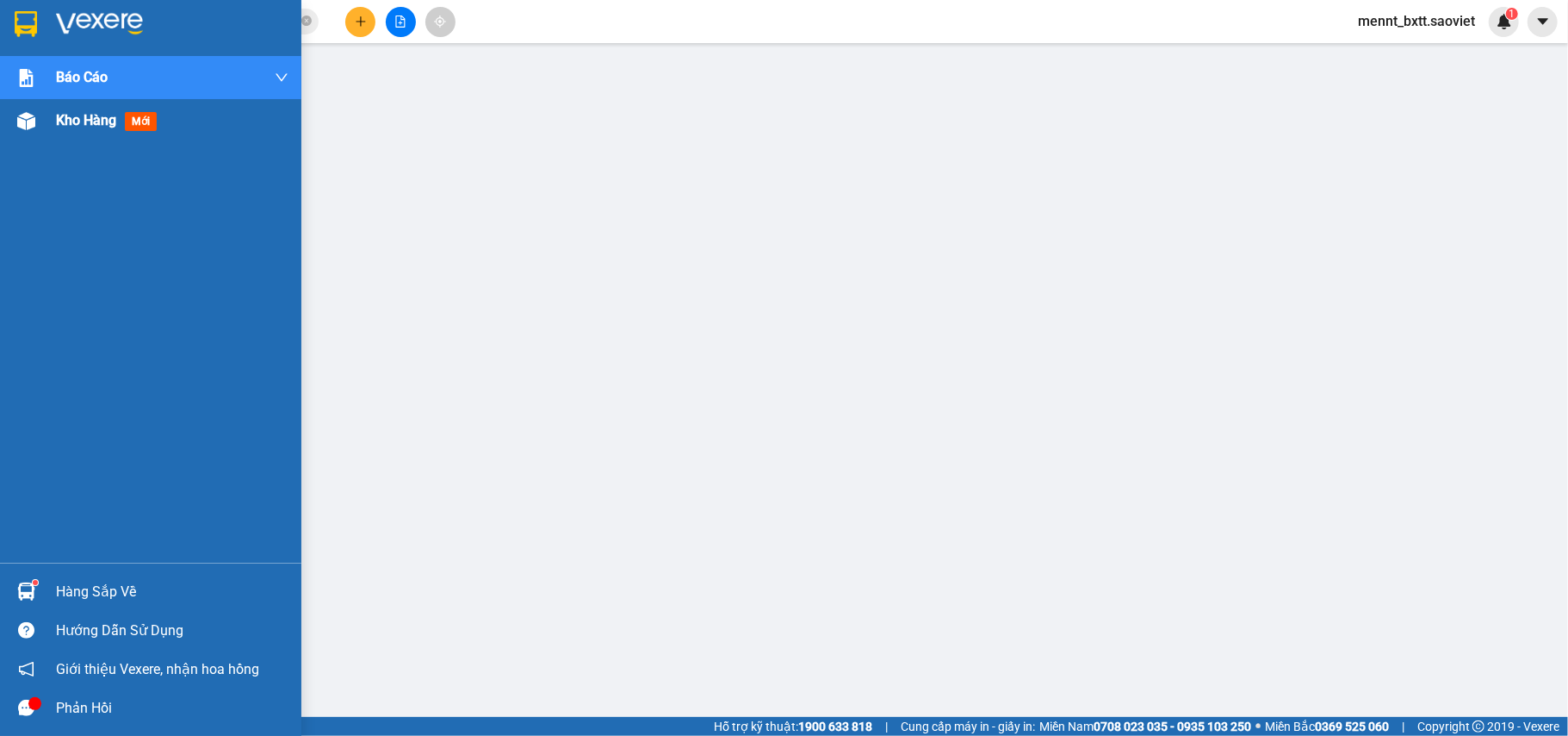
click at [69, 123] on span "Kho hàng" at bounding box center [85, 121] width 60 height 17
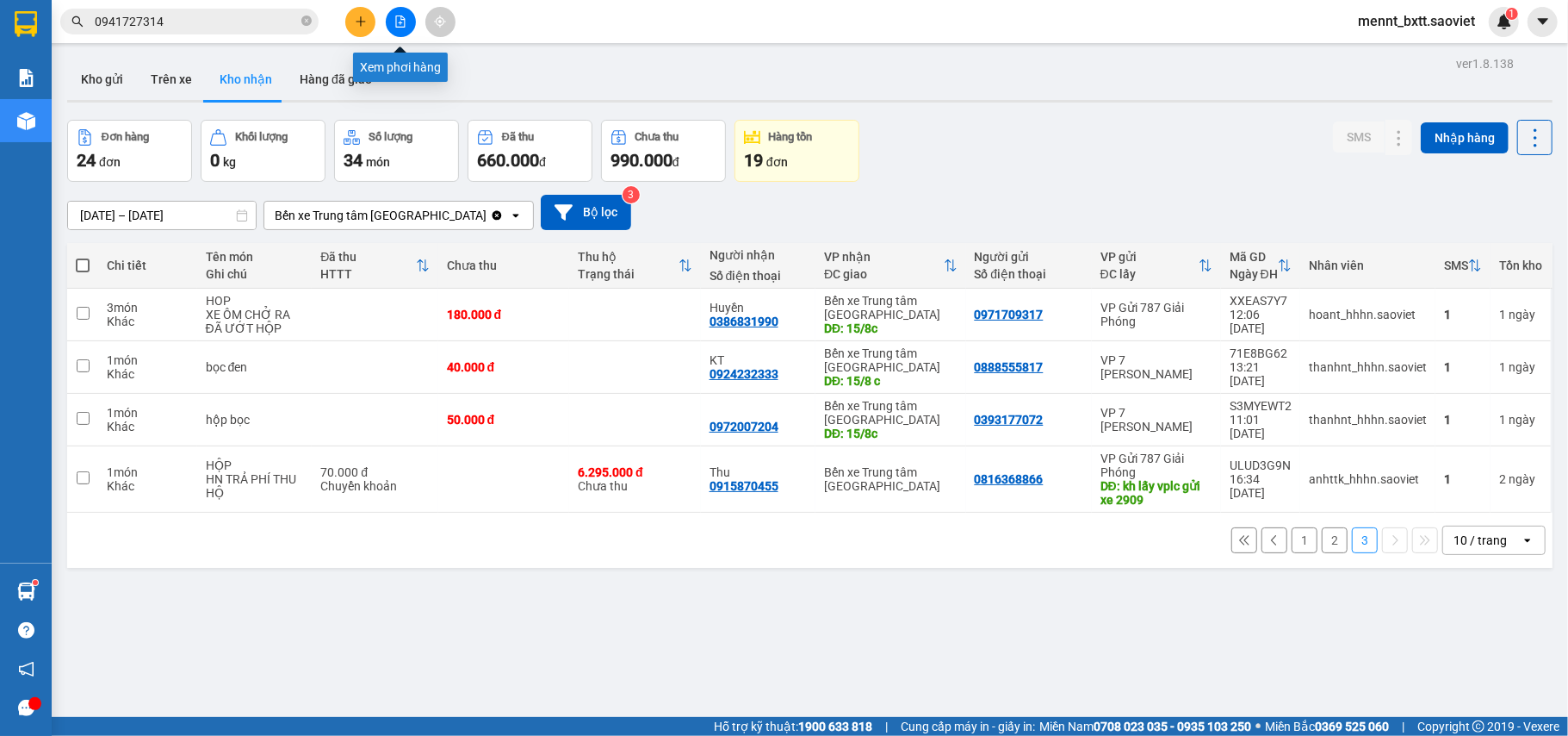
click at [404, 18] on icon "file-add" at bounding box center [400, 21] width 12 height 12
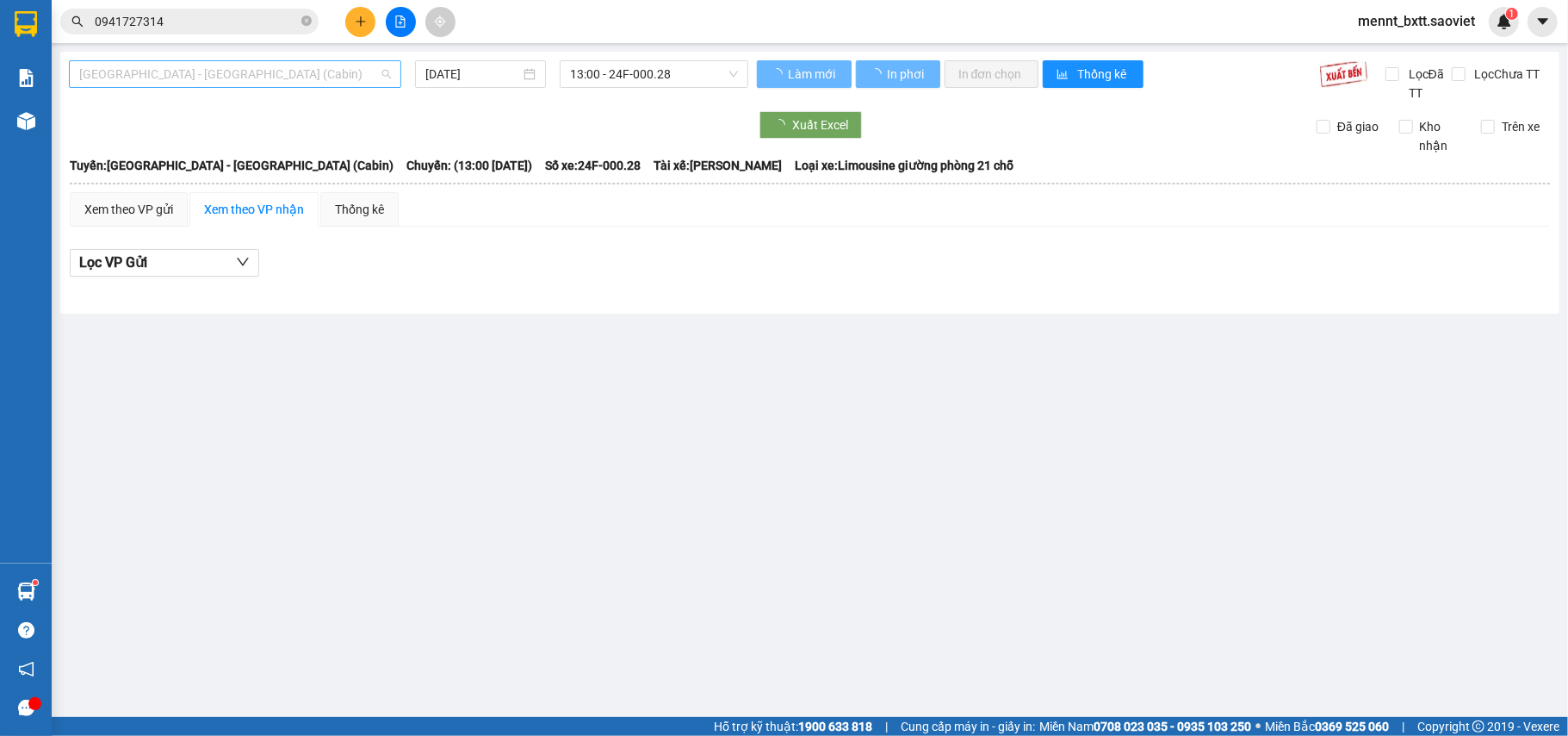
click at [276, 62] on span "[GEOGRAPHIC_DATA] - [GEOGRAPHIC_DATA] (Cabin)" at bounding box center [235, 74] width 312 height 26
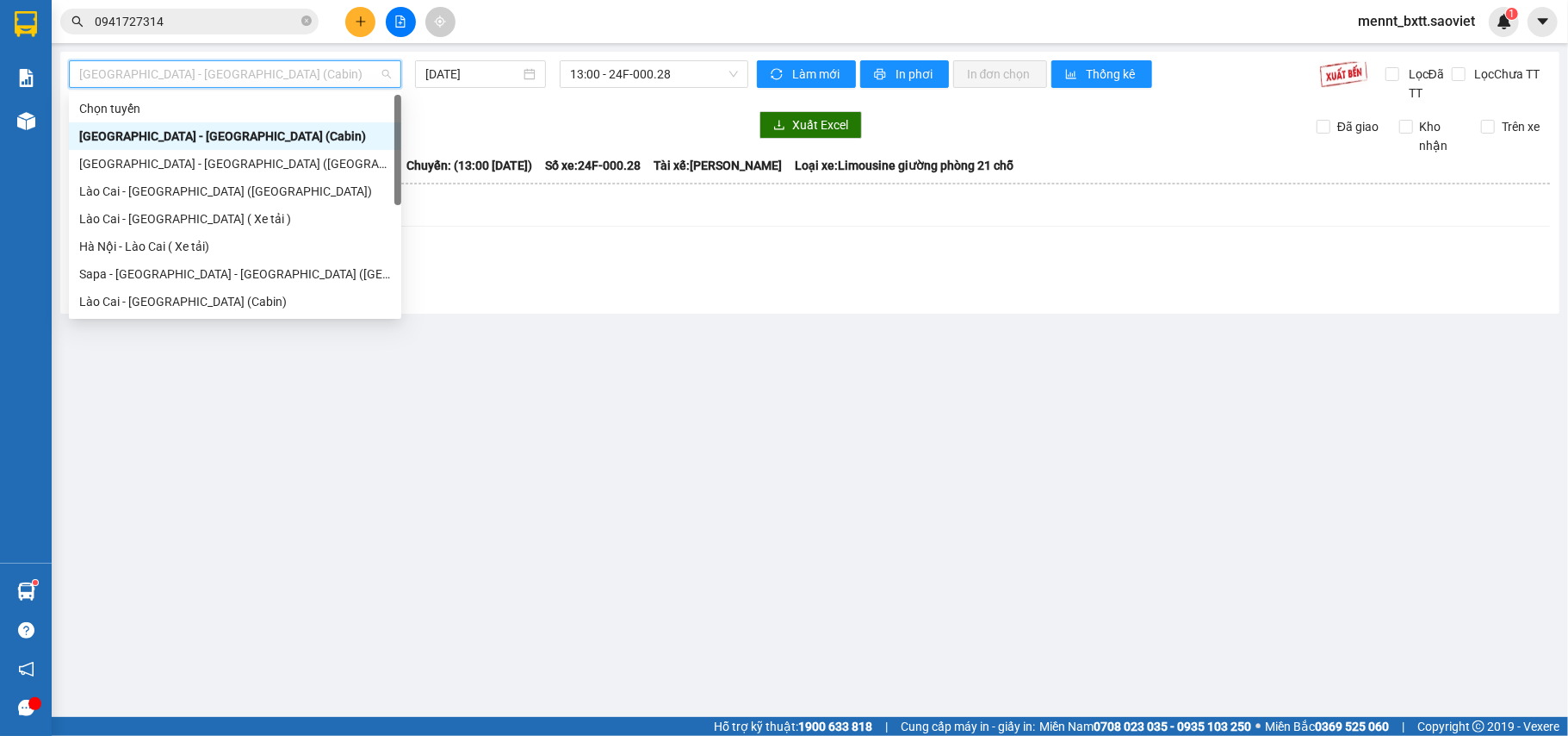
scroll to position [138, 0]
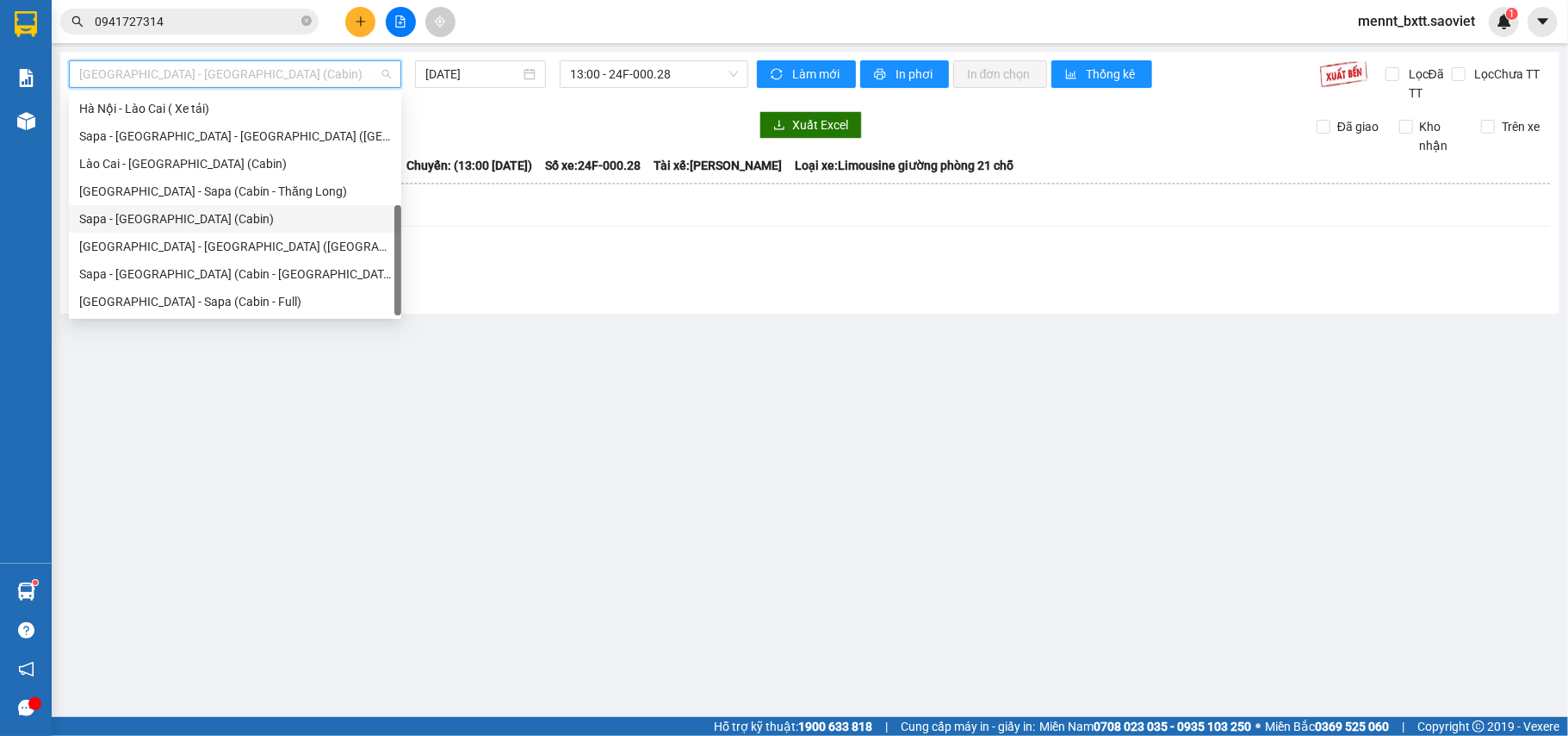
click at [224, 212] on div "Sapa - [GEOGRAPHIC_DATA] (Cabin)" at bounding box center [235, 219] width 312 height 19
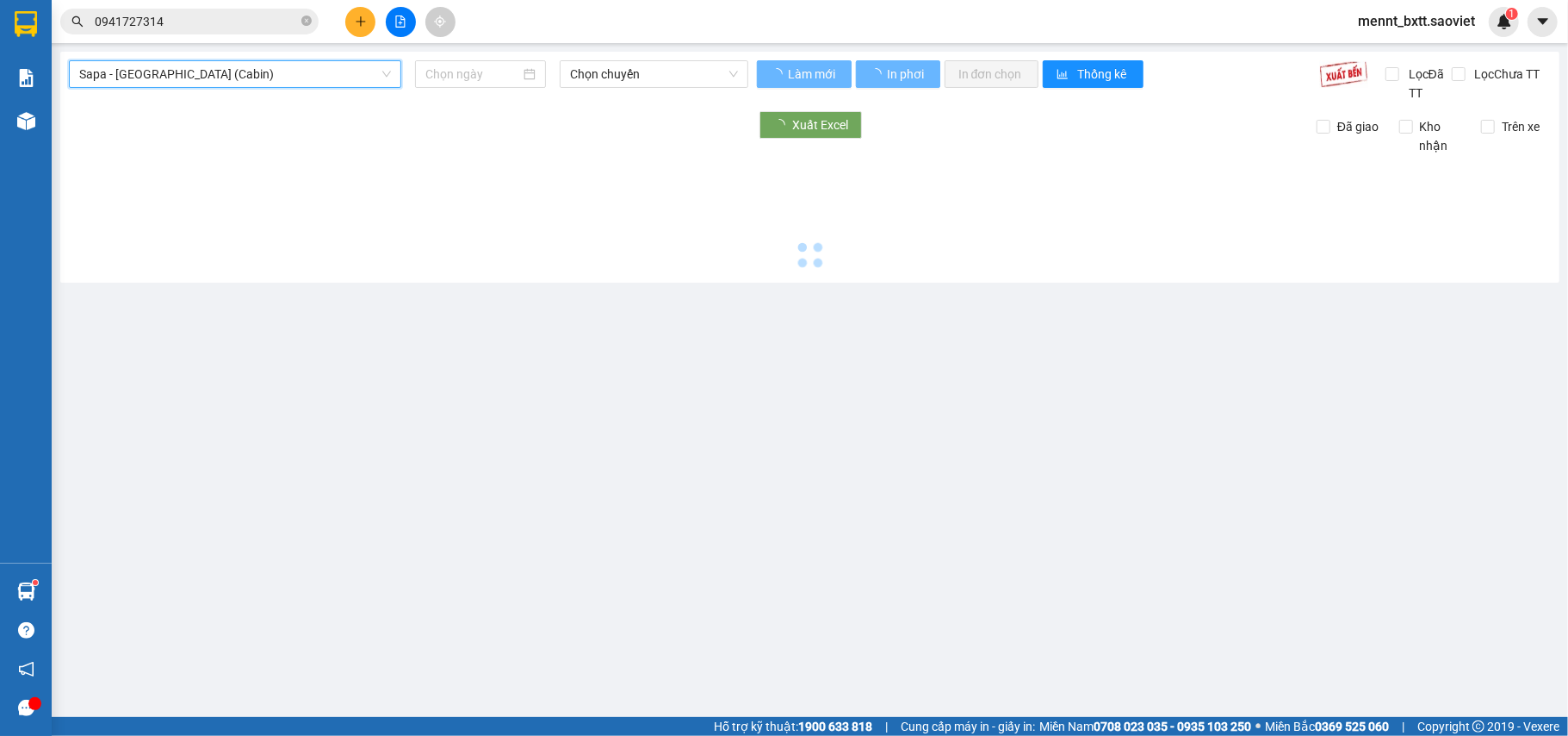
type input "[DATE]"
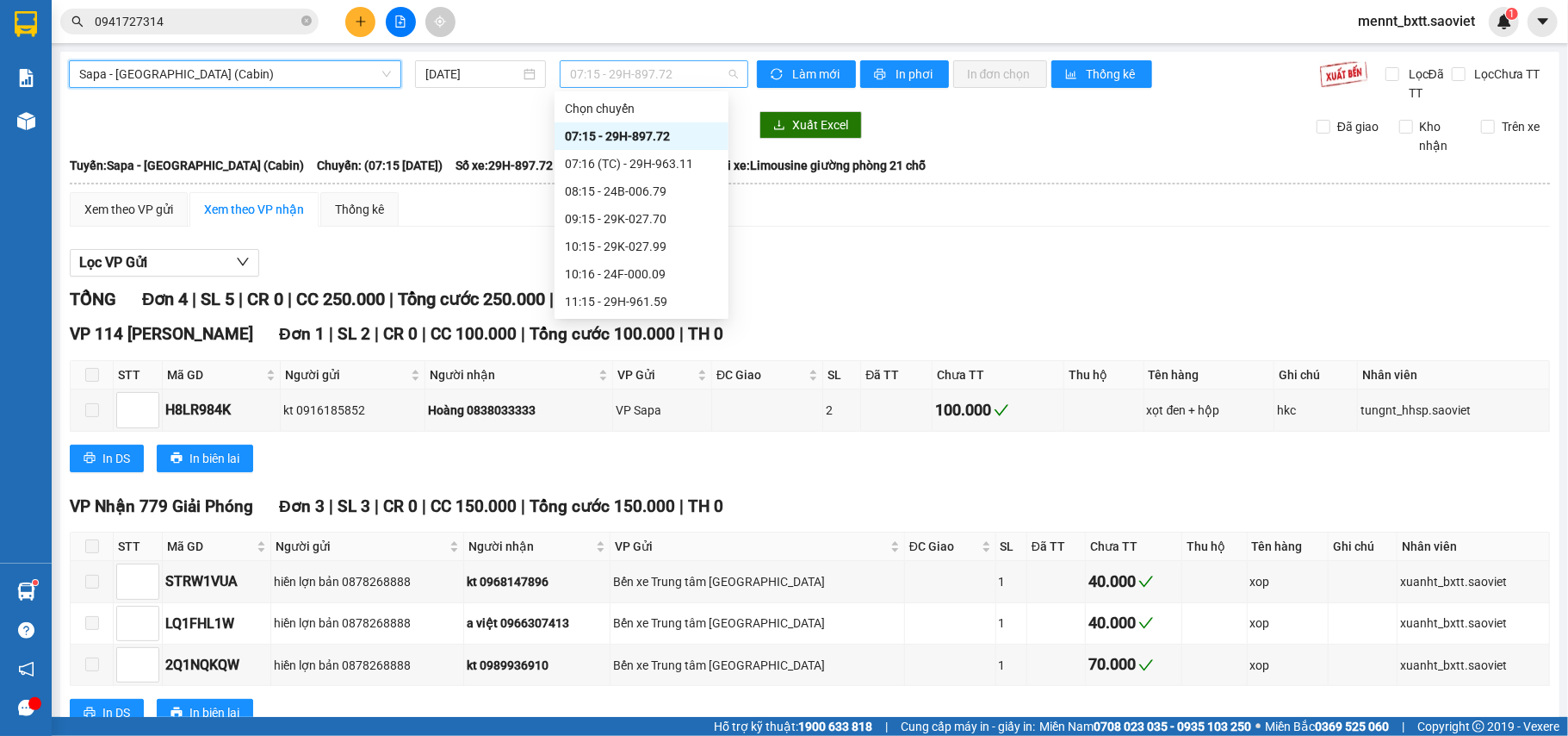
click at [603, 73] on span "07:15 - 29H-897.72" at bounding box center [654, 74] width 168 height 26
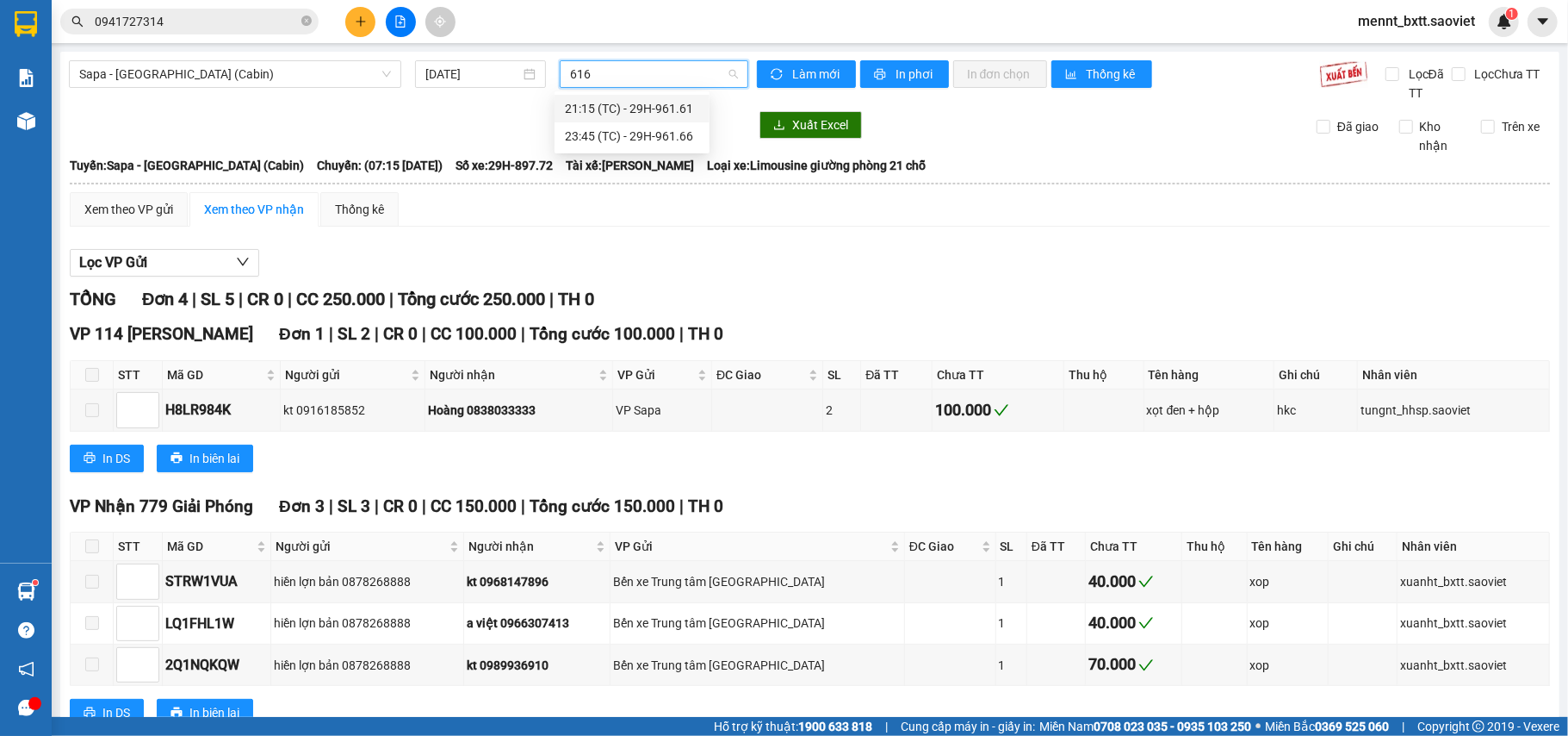
type input "6166"
click at [655, 108] on div "23:45 (TC) - 29H-961.66" at bounding box center [632, 109] width 135 height 19
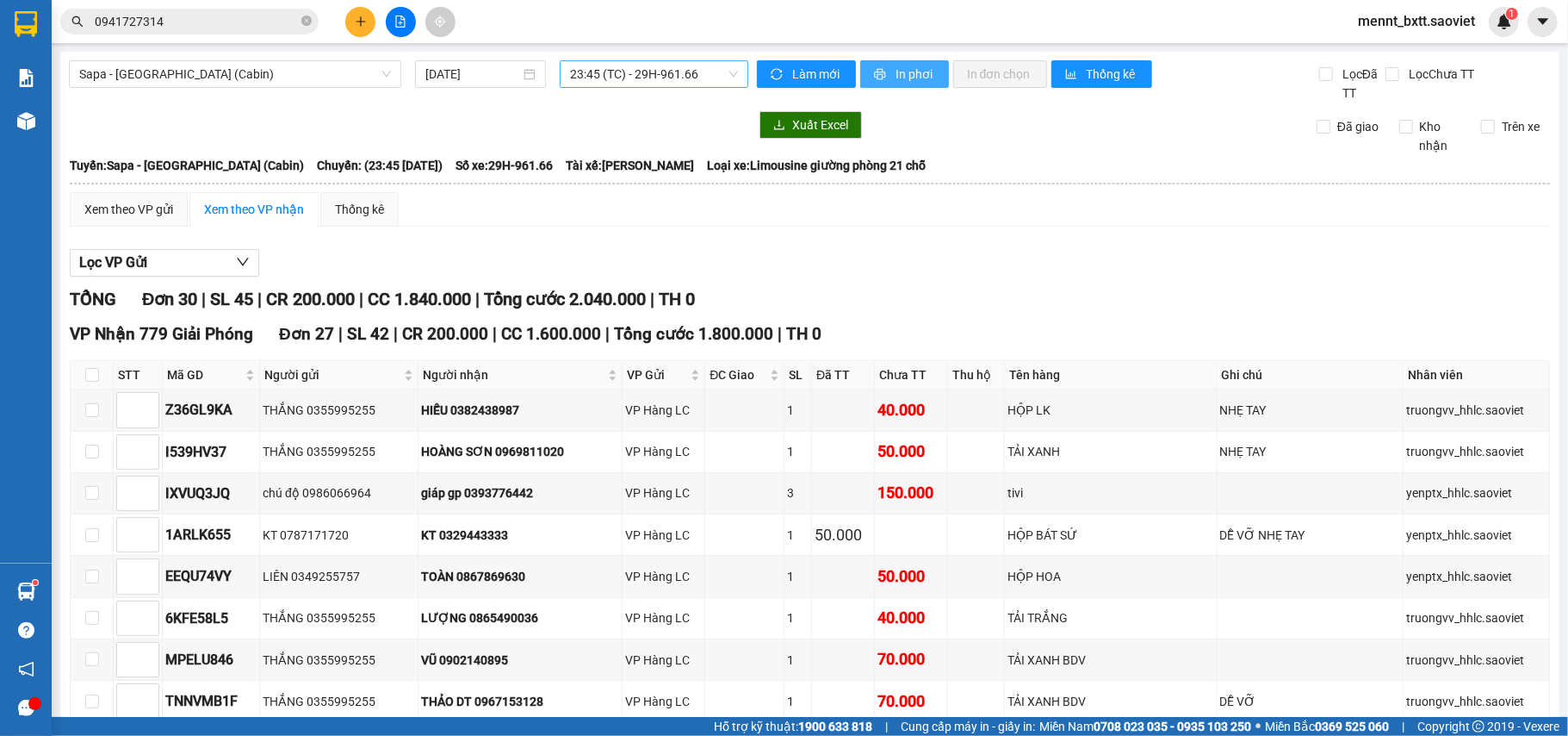
click at [897, 77] on span "In phơi" at bounding box center [915, 74] width 40 height 19
click at [624, 73] on span "23:45 (TC) - 29H-961.66" at bounding box center [654, 74] width 168 height 26
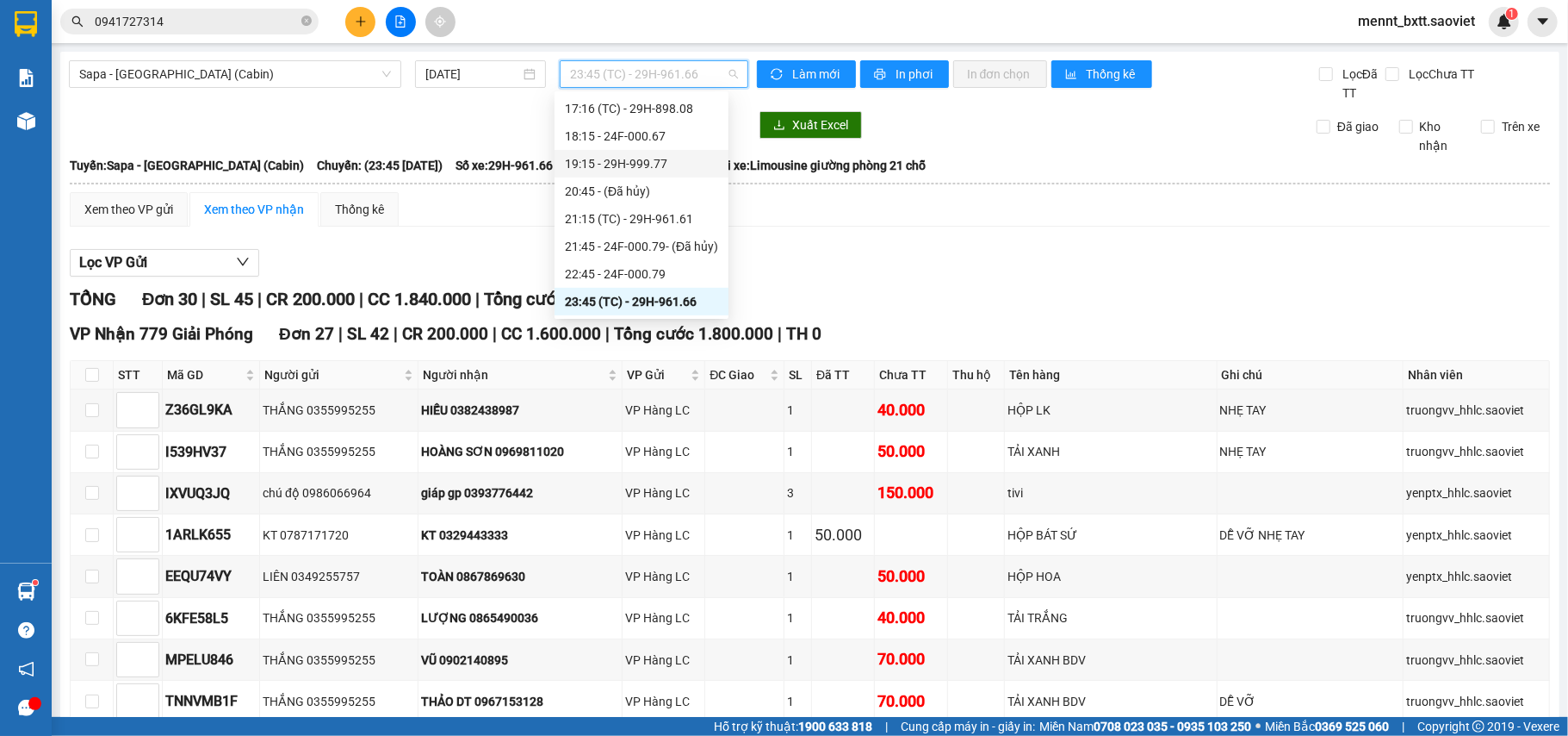
scroll to position [749, 0]
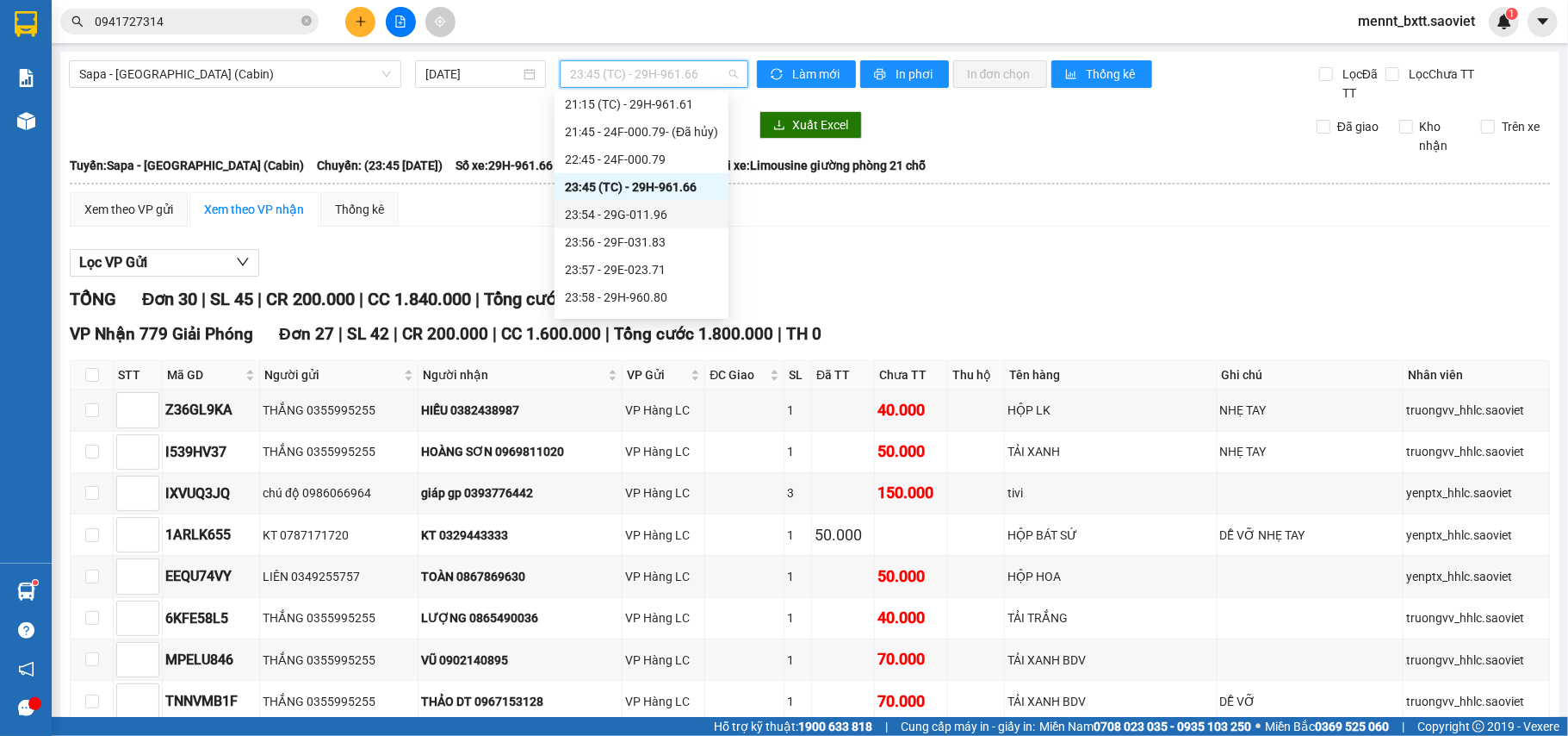
click at [628, 217] on div "23:54 - 29G-011.96" at bounding box center [641, 214] width 153 height 19
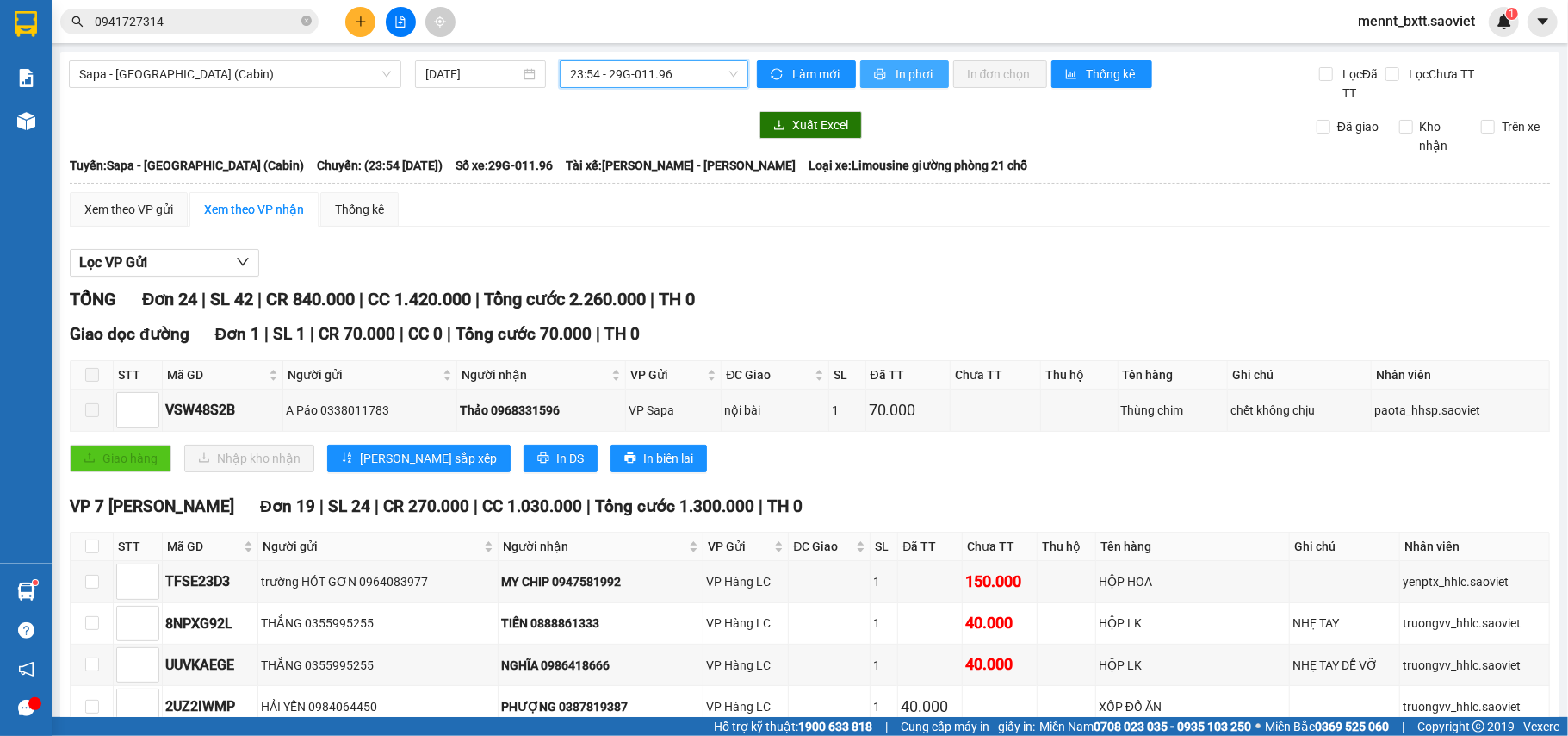
click at [880, 74] on span "printer" at bounding box center [881, 74] width 15 height 14
drag, startPoint x: 339, startPoint y: 126, endPoint x: 312, endPoint y: 20, distance: 109.4
click at [339, 126] on div at bounding box center [408, 125] width 679 height 28
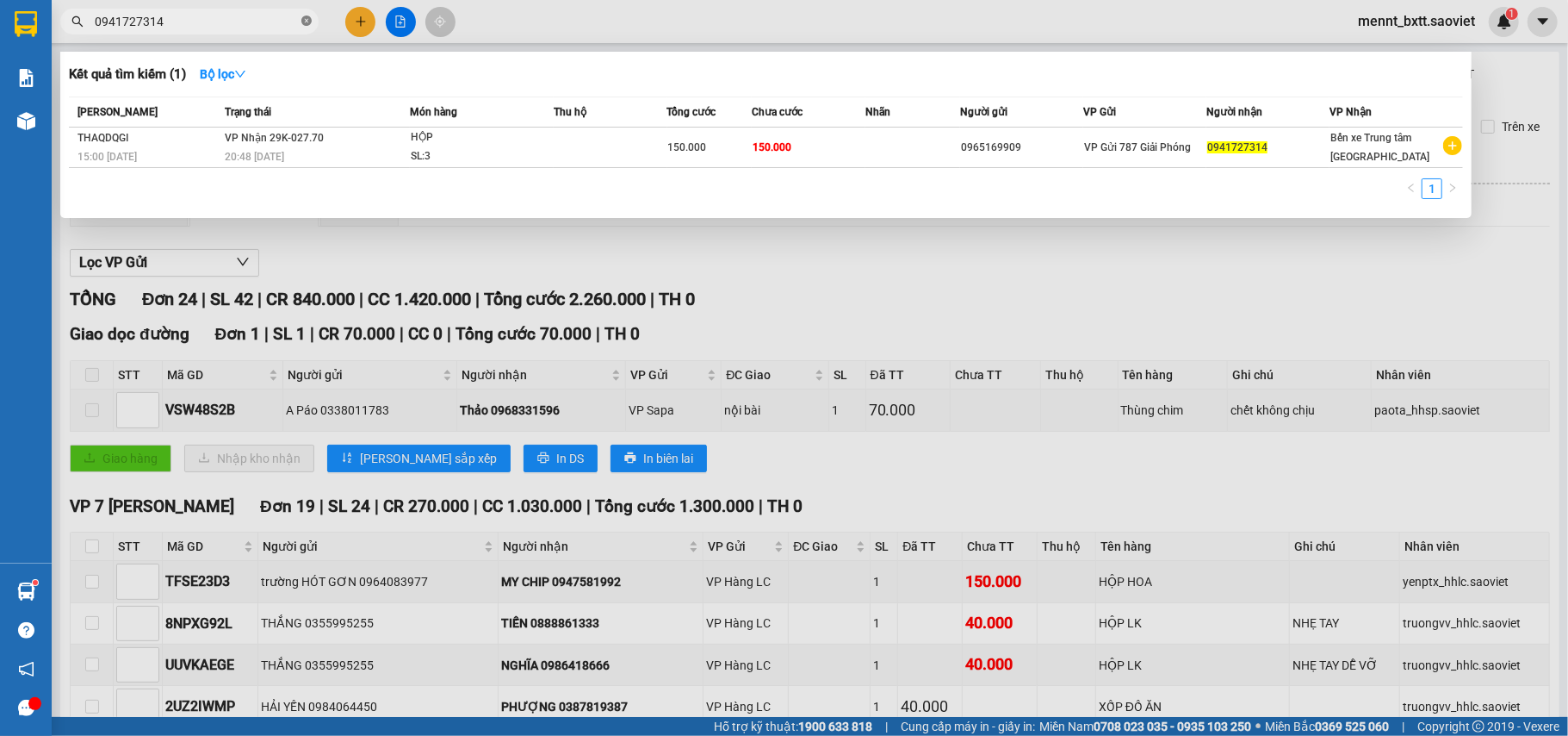
click at [302, 21] on icon "close-circle" at bounding box center [306, 20] width 10 height 10
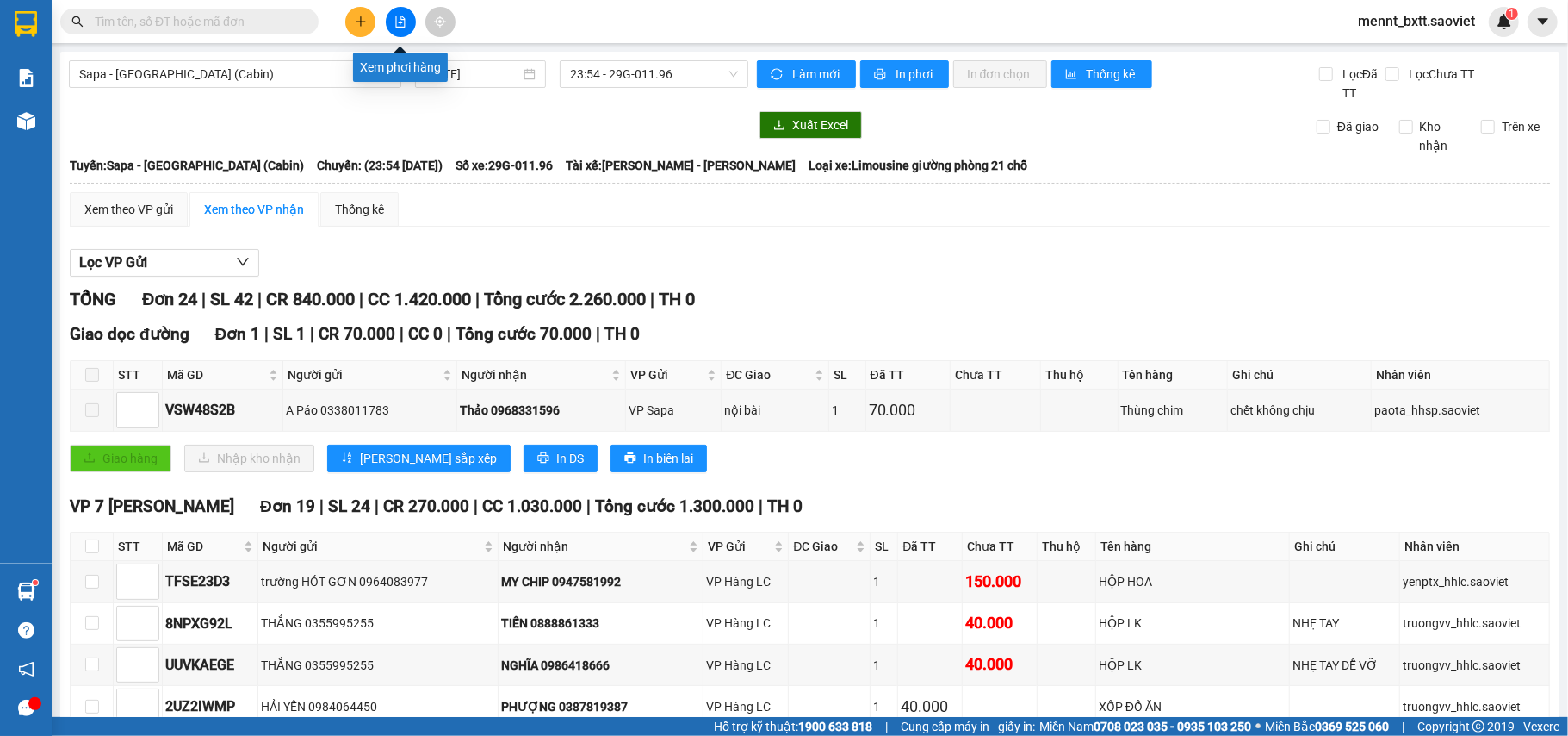
click at [397, 16] on icon "file-add" at bounding box center [401, 21] width 9 height 12
click at [392, 28] on button at bounding box center [401, 21] width 30 height 30
click at [251, 76] on span "Sapa - [GEOGRAPHIC_DATA] (Cabin)" at bounding box center [235, 74] width 312 height 26
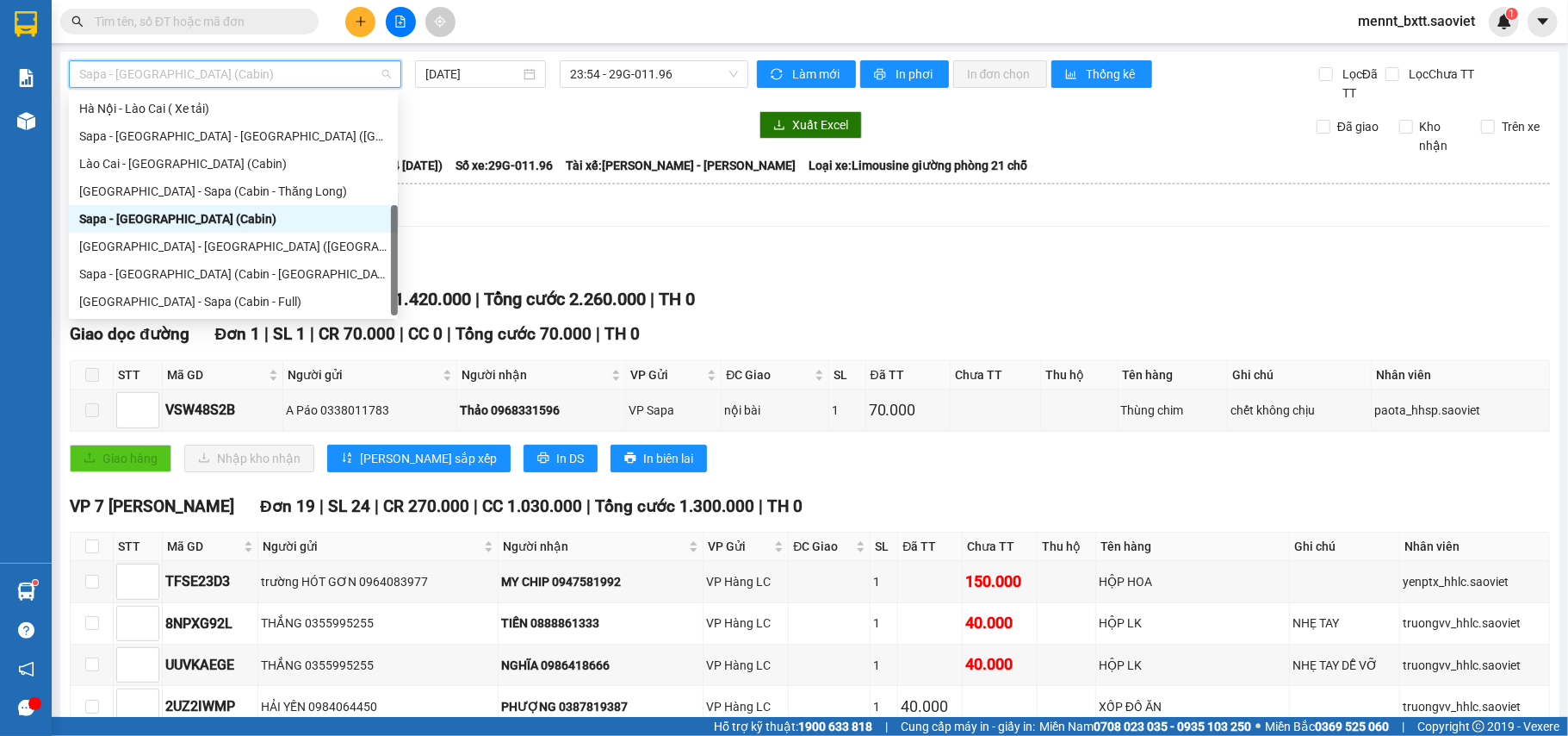
click at [214, 219] on div "Sapa - [GEOGRAPHIC_DATA] (Cabin)" at bounding box center [233, 219] width 308 height 19
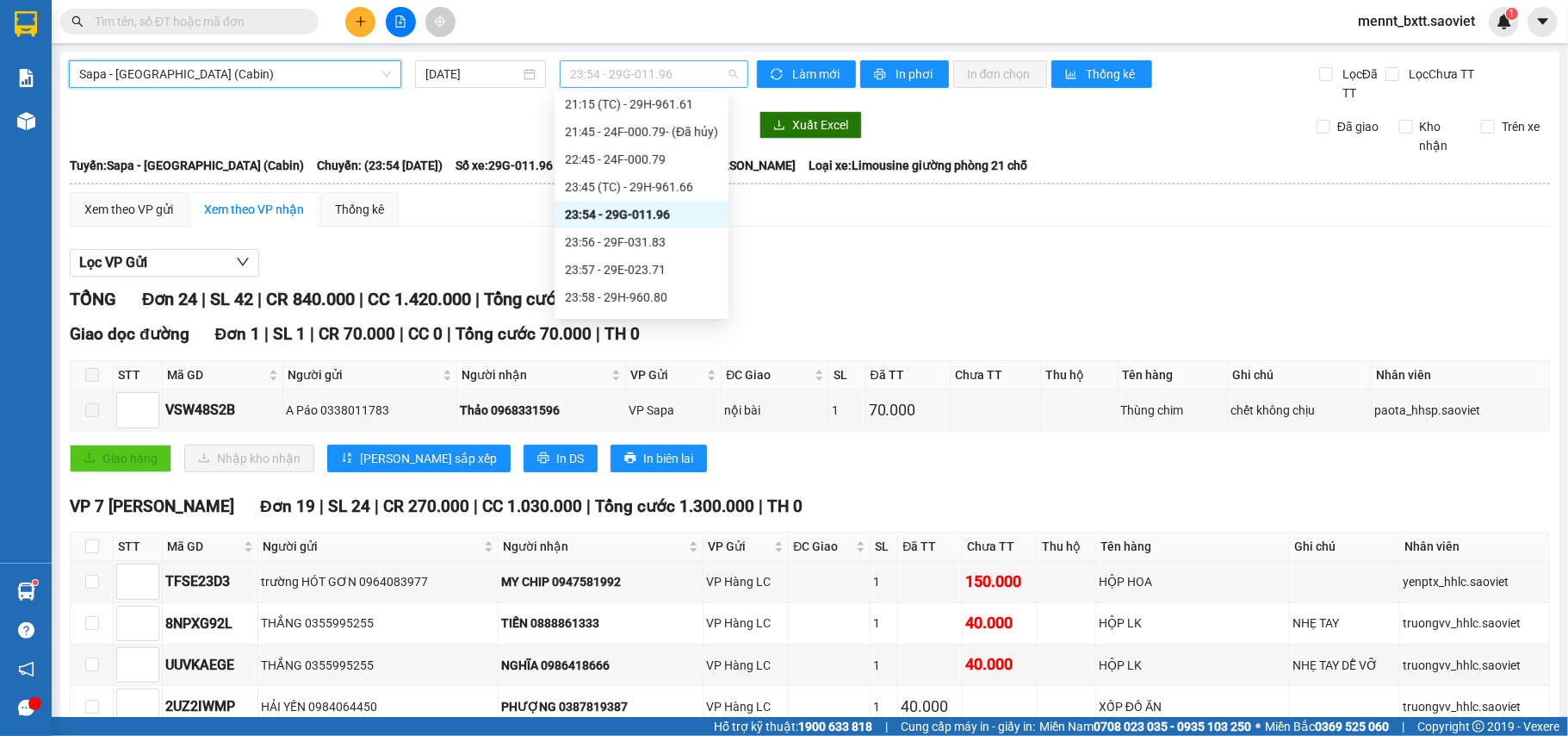
click at [603, 73] on span "23:54 - 29G-011.96" at bounding box center [654, 74] width 168 height 26
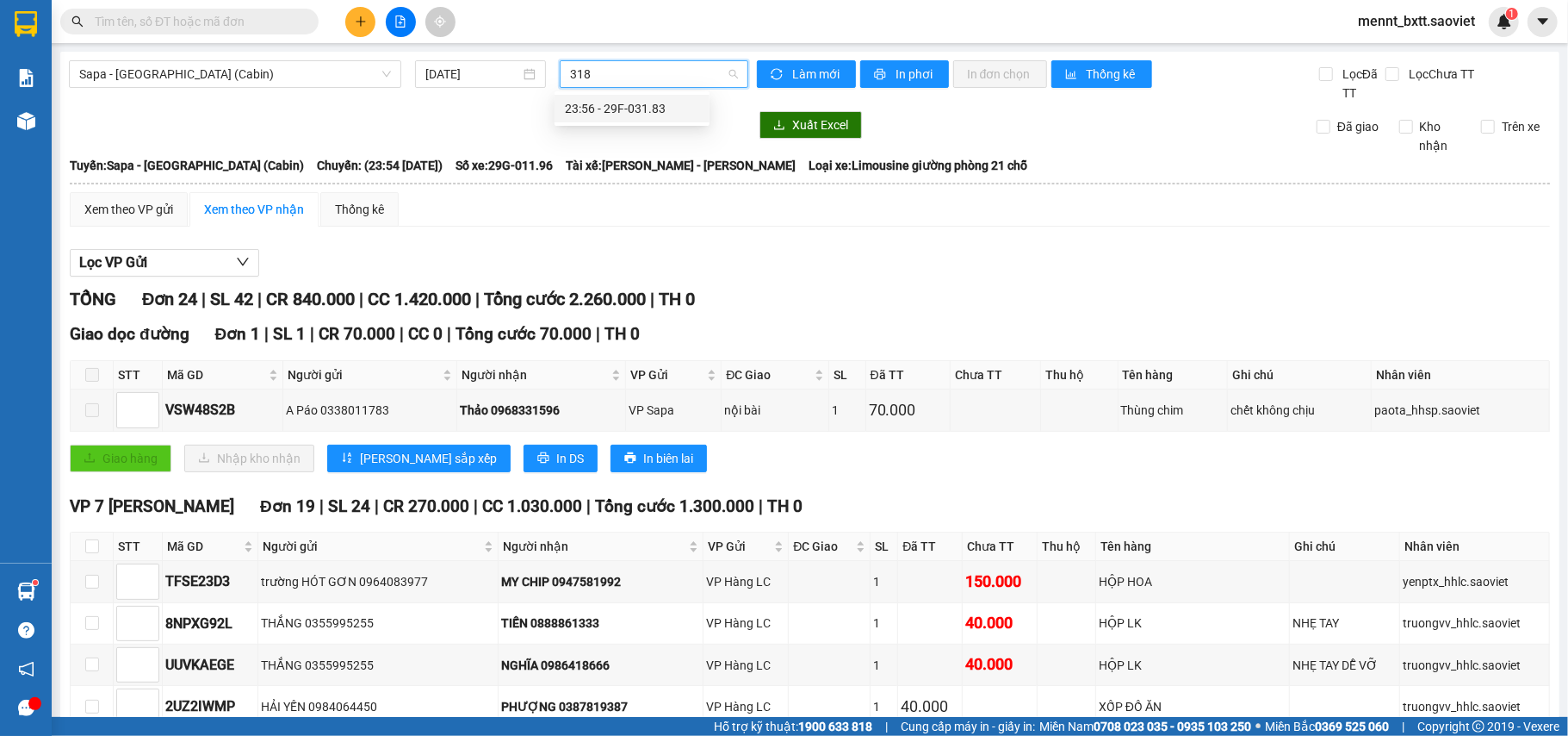
type input "3183"
click at [627, 102] on div "23:56 - 29F-031.83" at bounding box center [632, 109] width 135 height 19
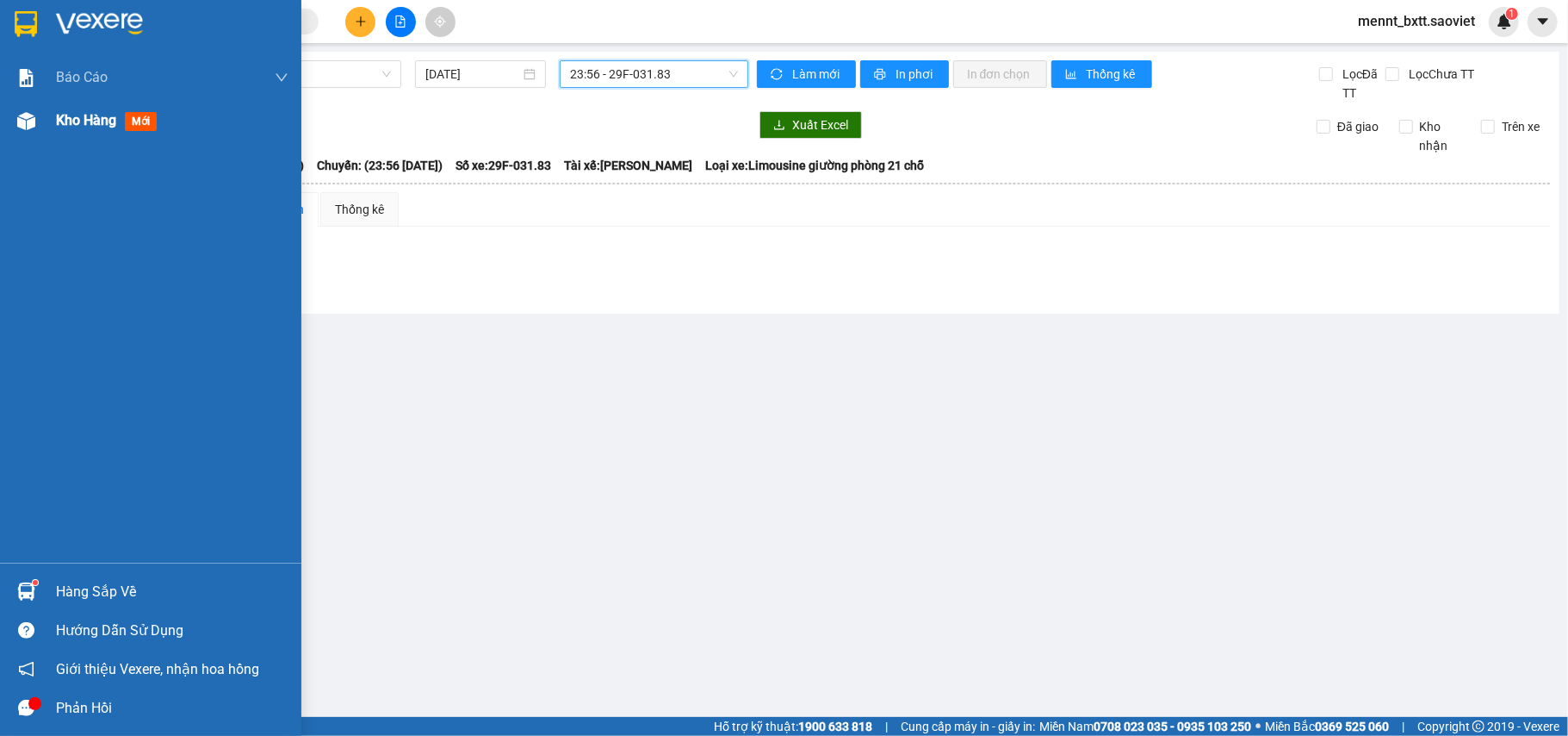
click at [76, 119] on span "Kho hàng" at bounding box center [85, 121] width 60 height 17
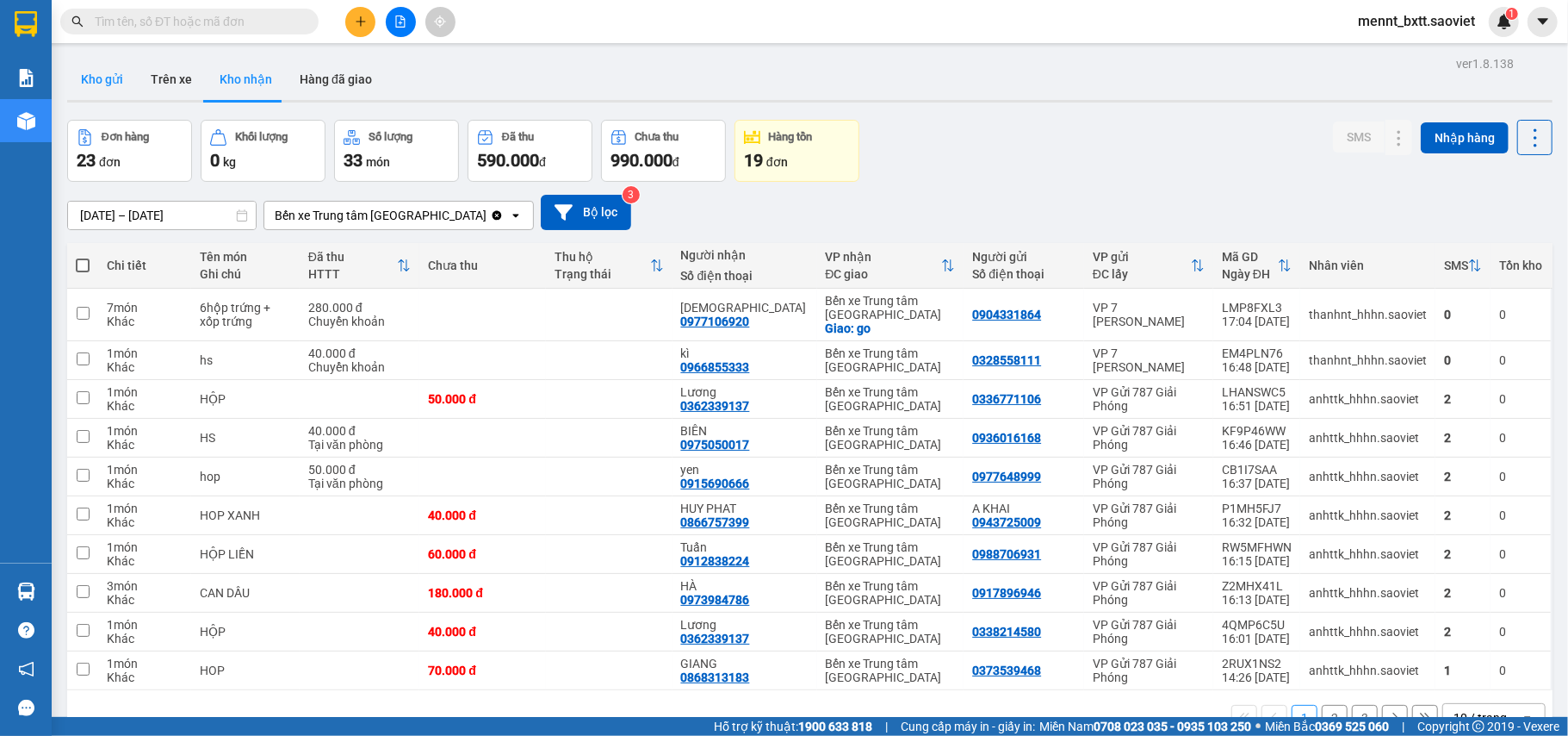
click at [101, 76] on button "Kho gửi" at bounding box center [101, 79] width 70 height 42
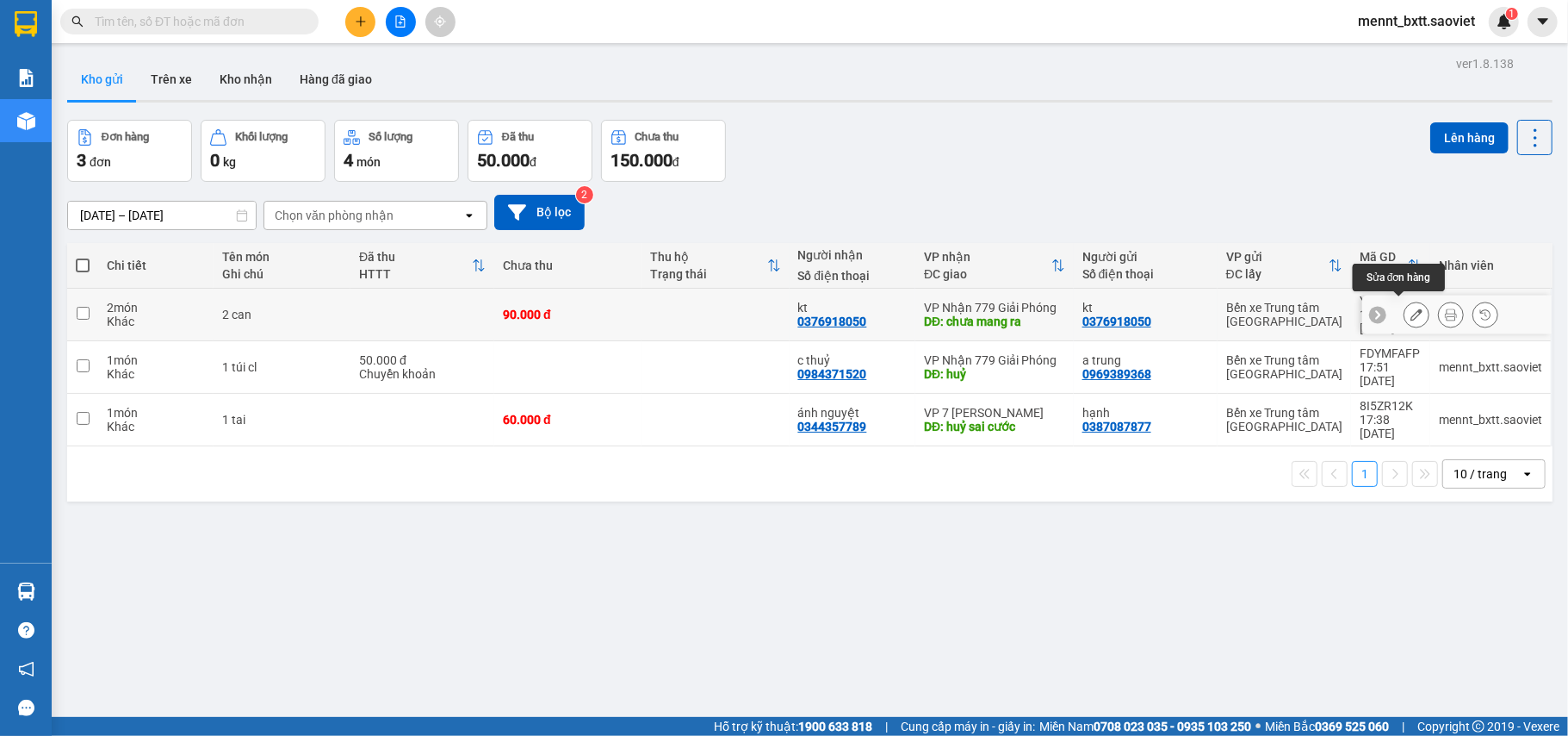
click at [1405, 317] on button at bounding box center [1417, 315] width 24 height 30
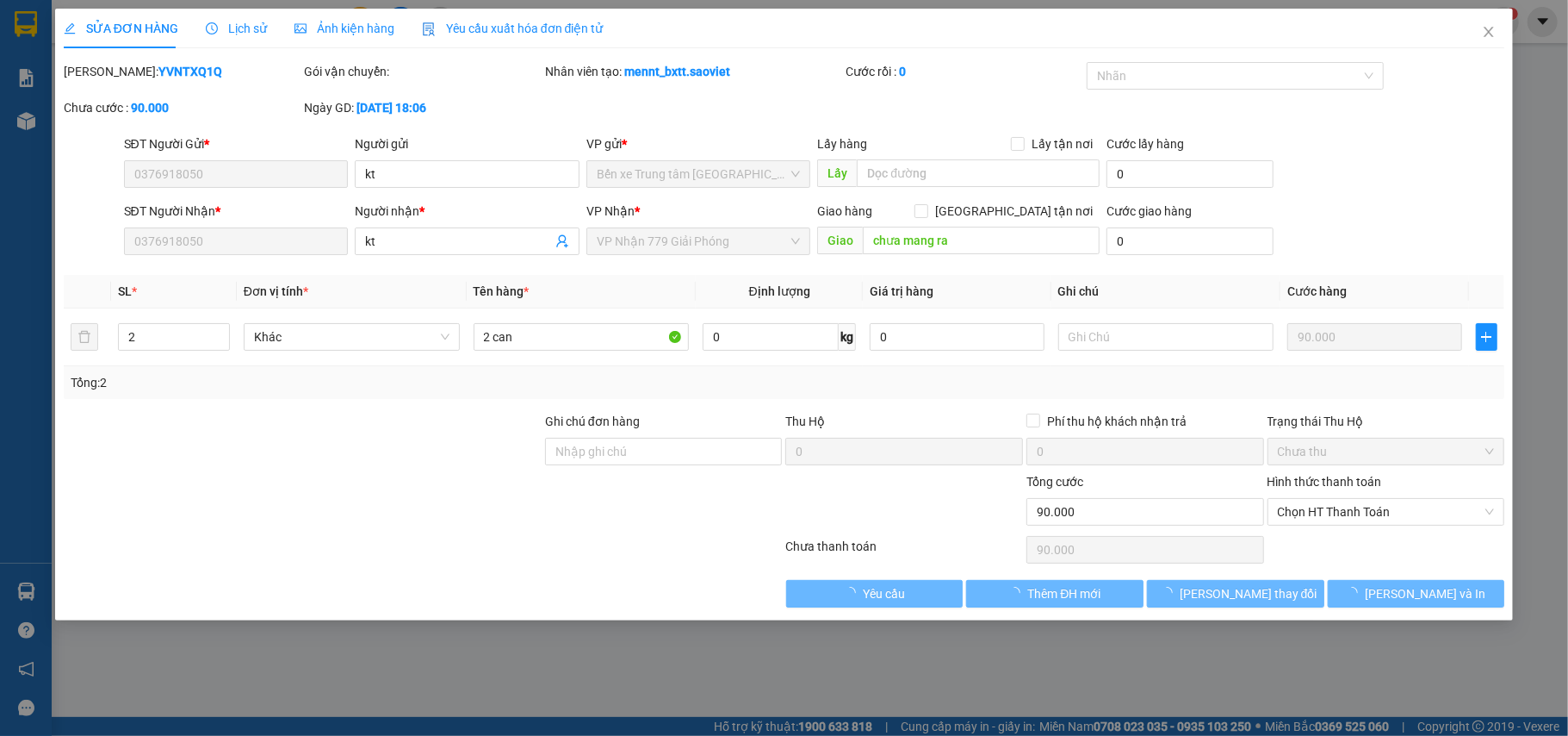
type input "0376918050"
type input "kt"
type input "0376918050"
type input "kt"
type input "chưa mang ra"
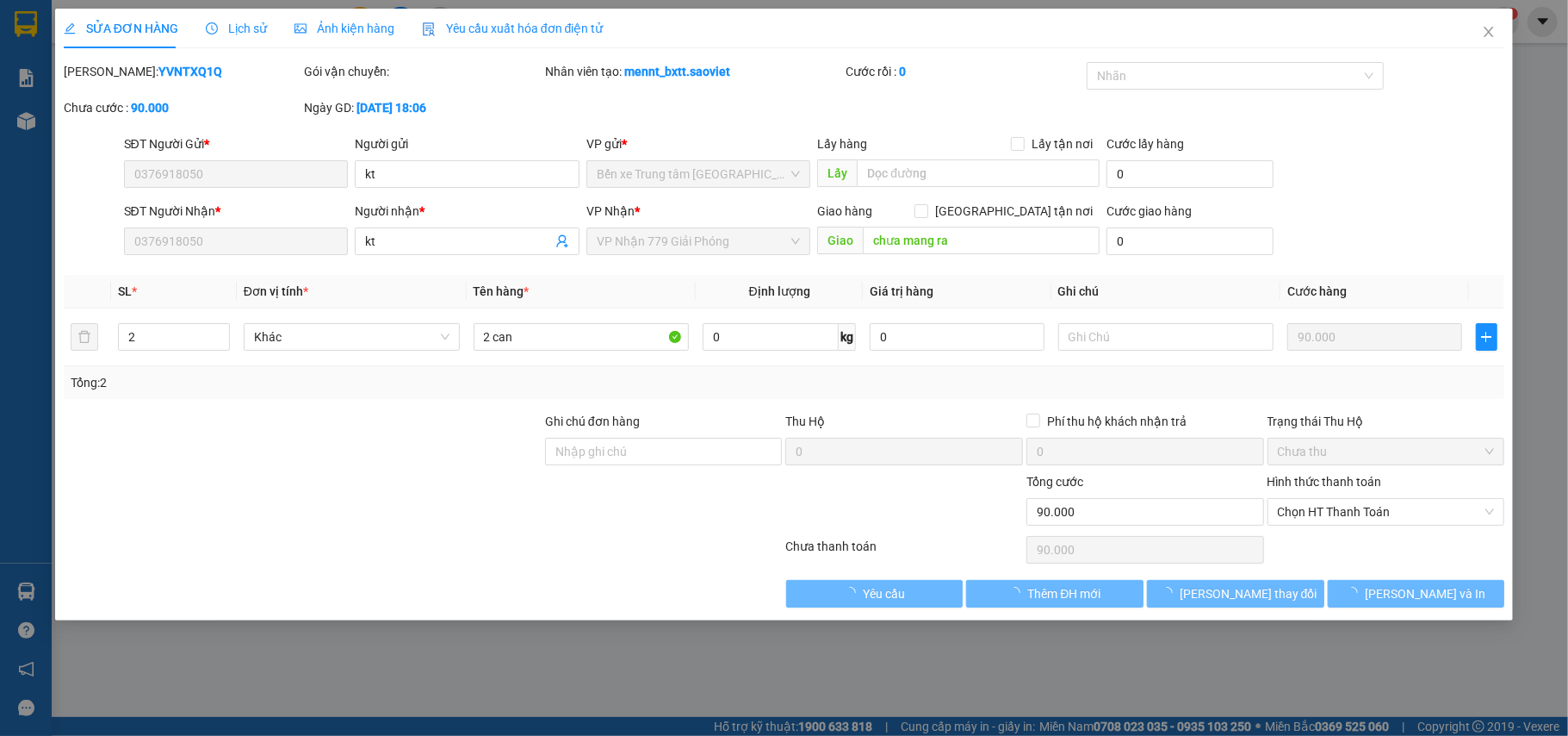
type input "90.000"
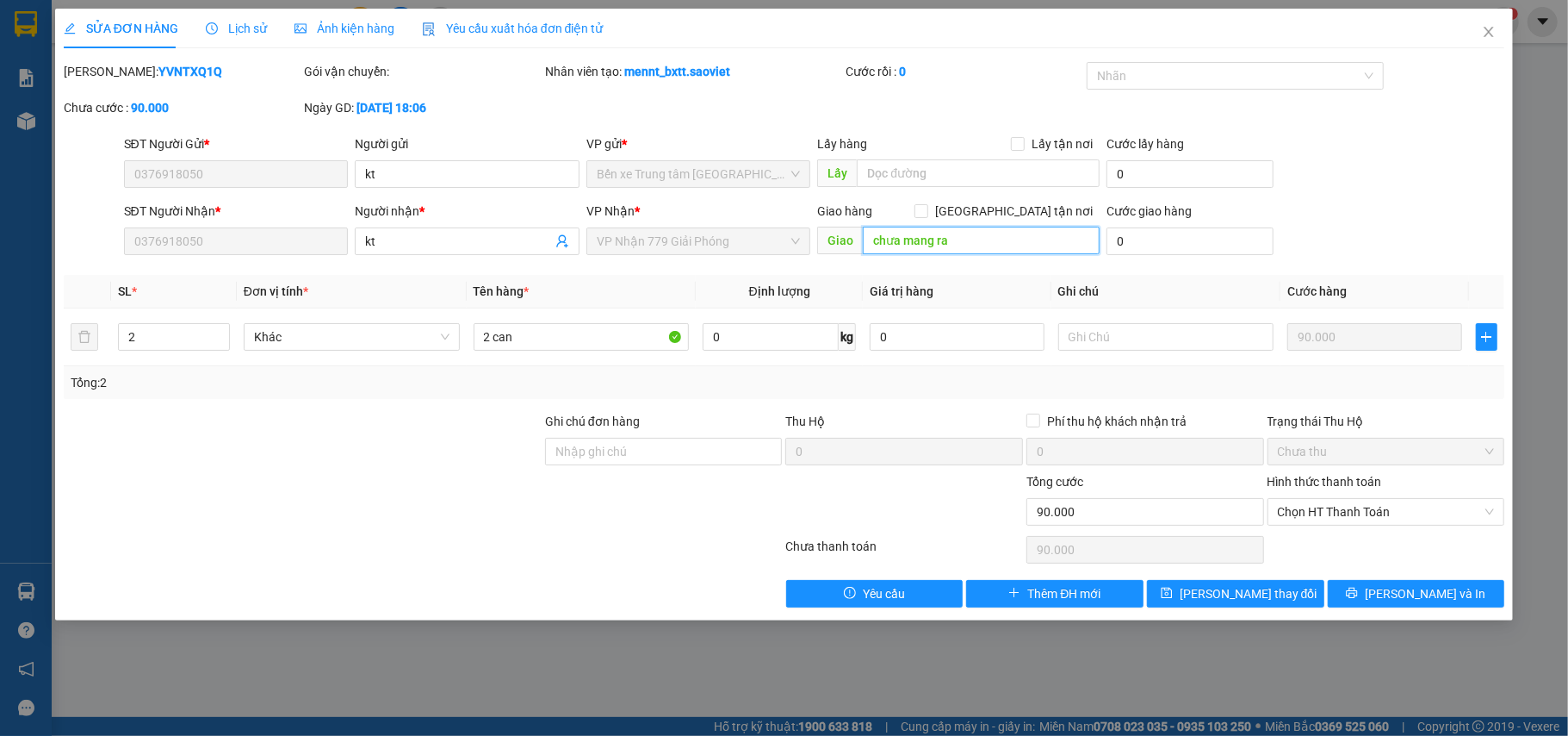
click at [962, 239] on input "chưa mang ra" at bounding box center [981, 240] width 237 height 28
click at [1248, 597] on span "[PERSON_NAME] thay đổi" at bounding box center [1249, 593] width 138 height 19
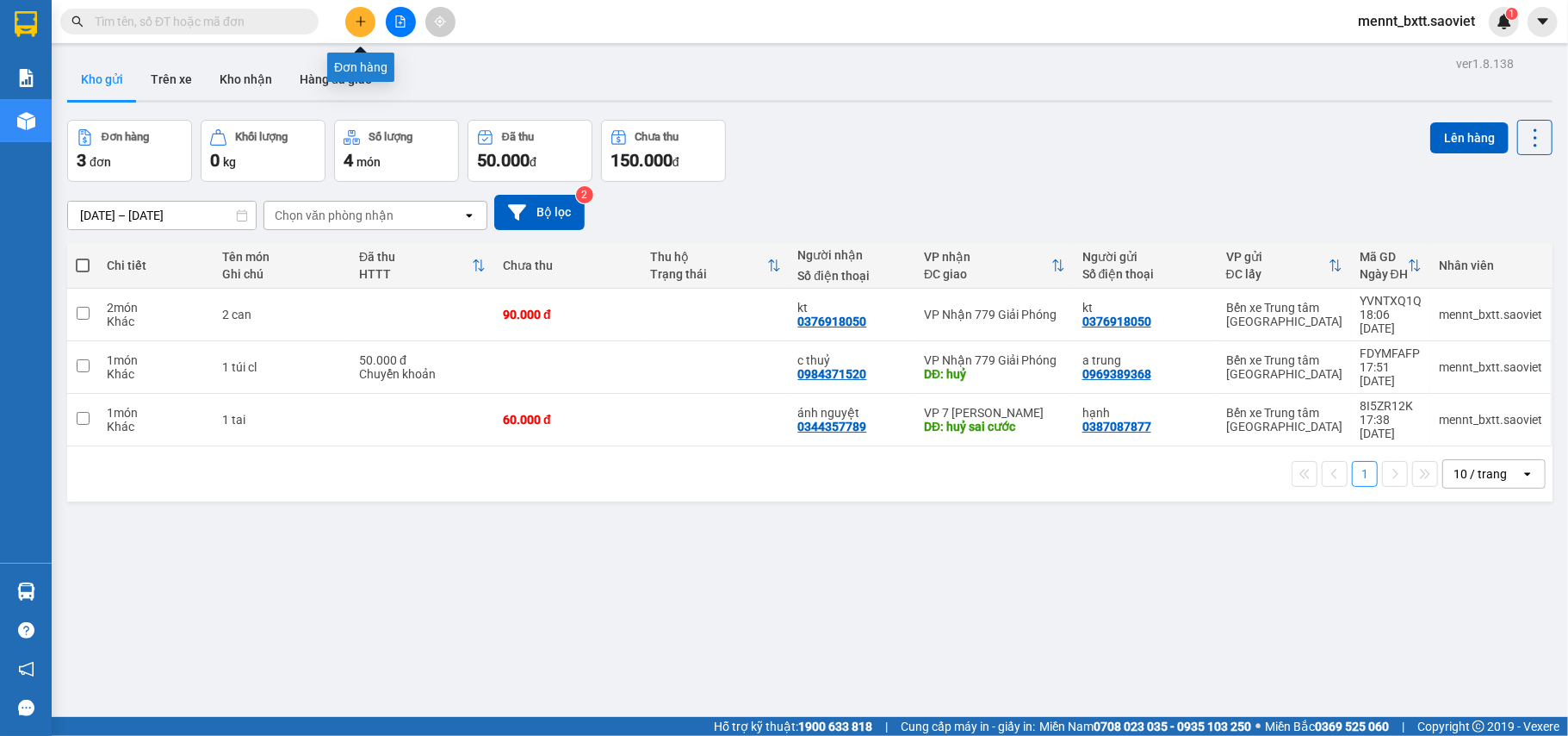
click at [356, 20] on icon "plus" at bounding box center [360, 21] width 12 height 12
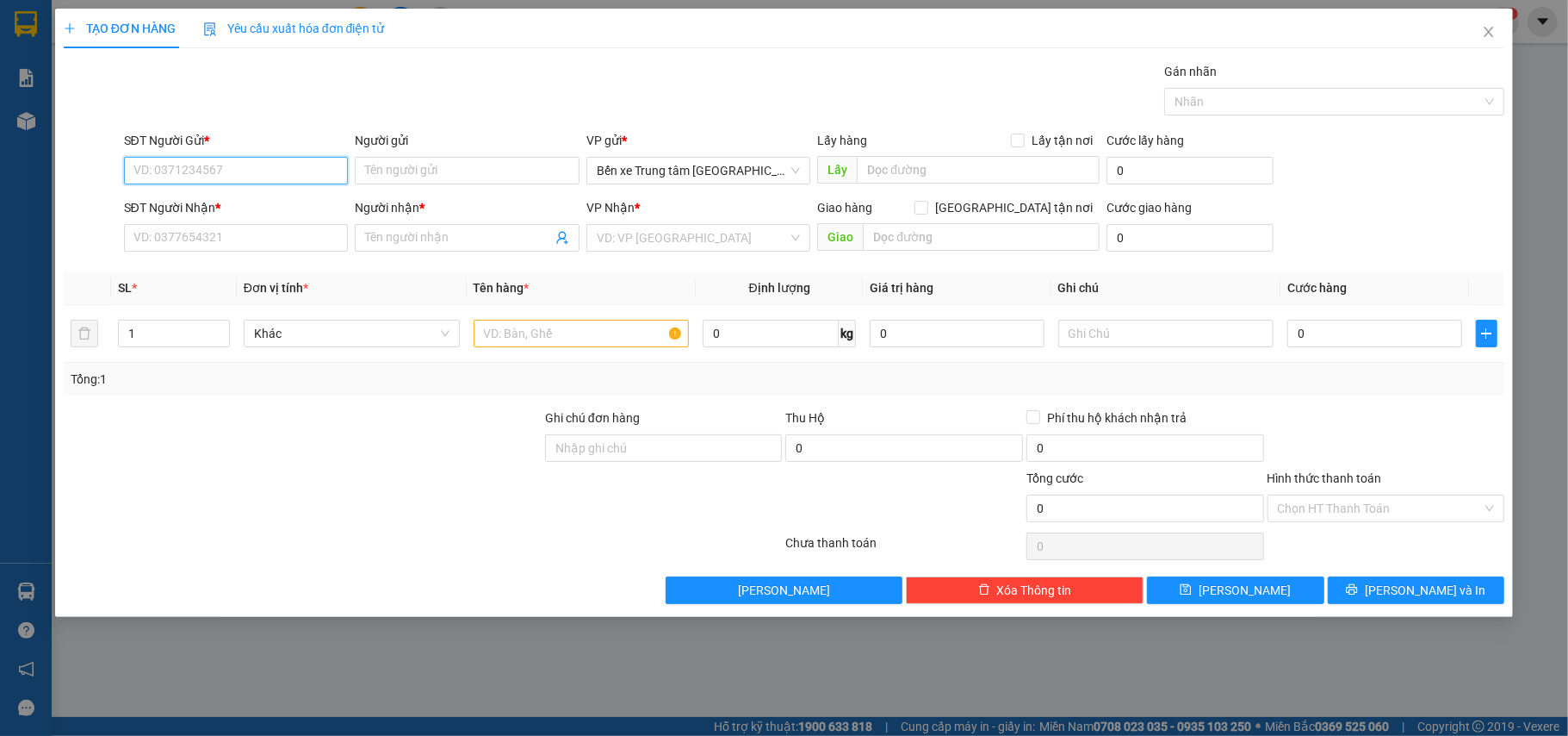
click at [149, 170] on input "SĐT Người Gửi *" at bounding box center [237, 171] width 225 height 28
click at [253, 204] on div "0966296991 - rượu" at bounding box center [237, 206] width 204 height 19
type input "0966296991"
type input "rượu"
type input "fat"
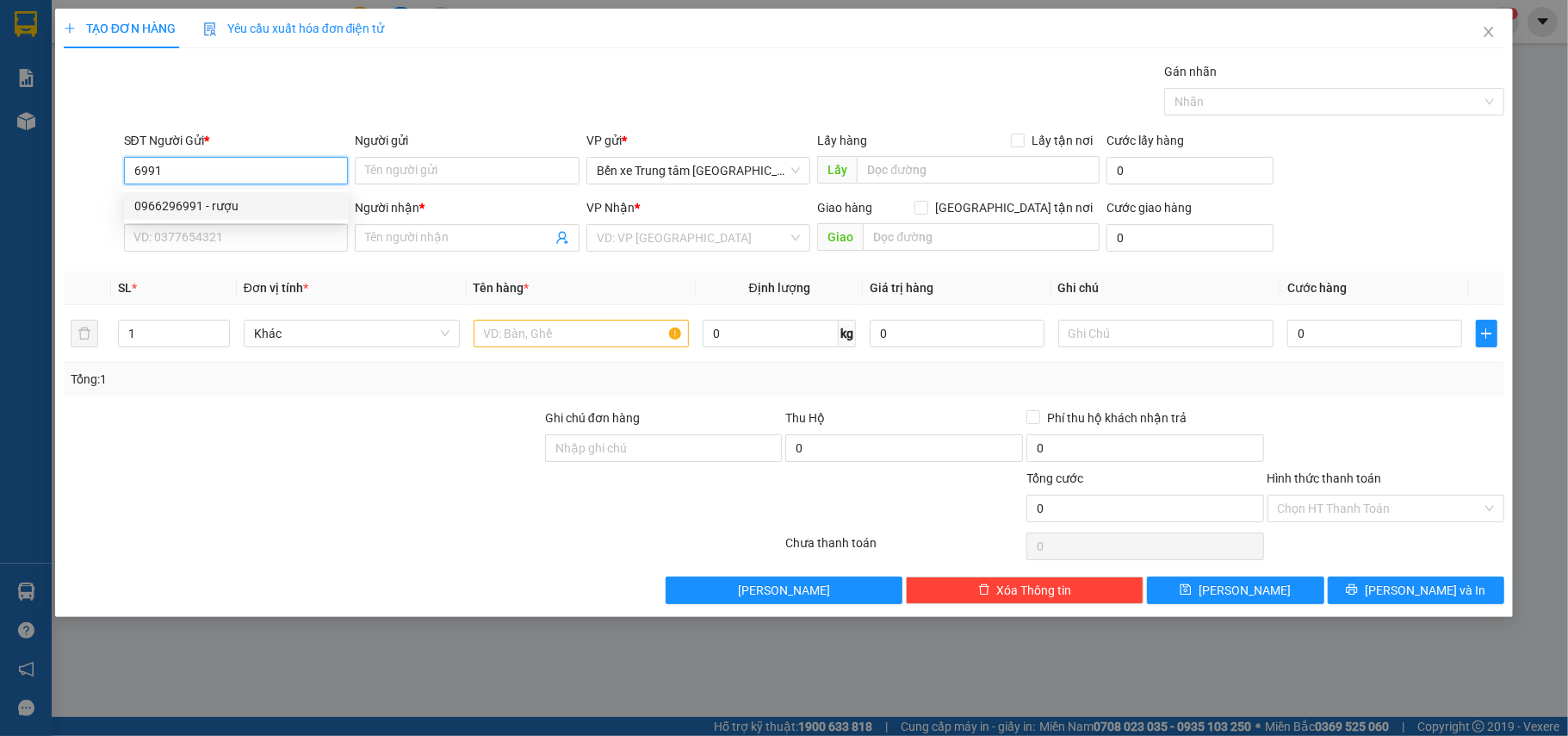
type input "0966296991"
type input "rượu"
click at [672, 248] on span "VP [PERSON_NAME]" at bounding box center [699, 238] width 204 height 26
type input "0966296991"
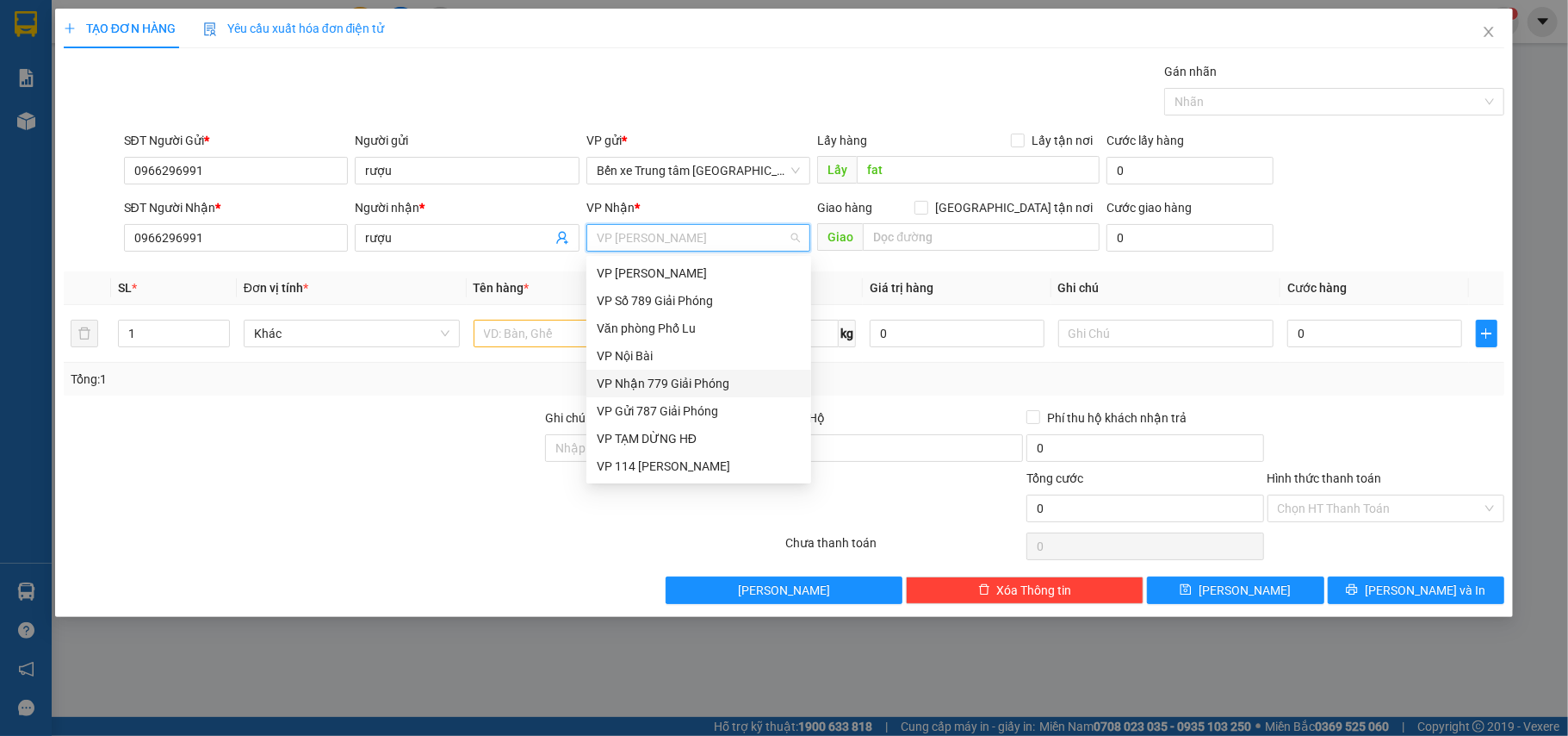
click at [676, 380] on div "VP Nhận 779 Giải Phóng" at bounding box center [699, 383] width 204 height 19
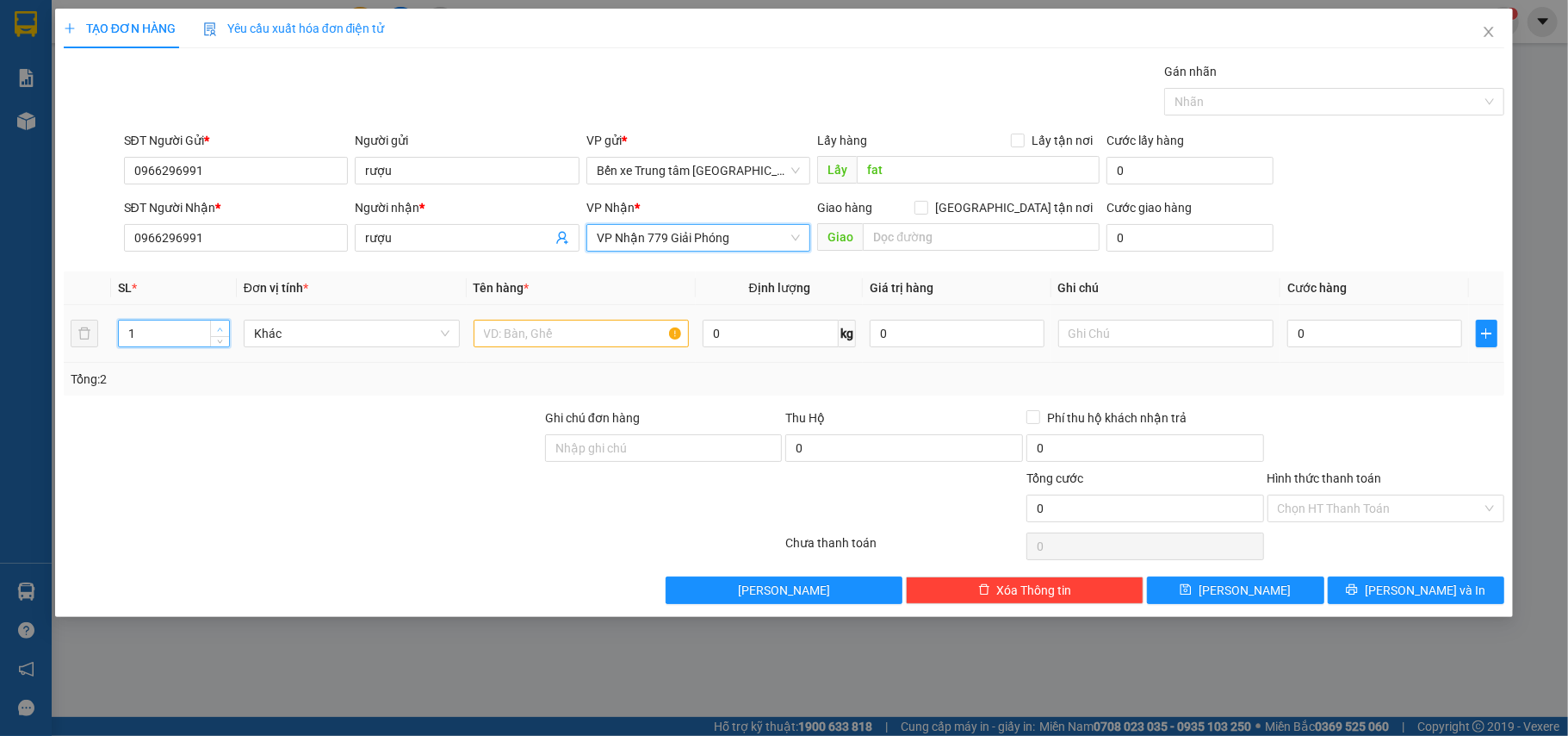
type input "2"
click at [219, 329] on icon "up" at bounding box center [220, 329] width 6 height 6
click at [510, 339] on input "text" at bounding box center [582, 333] width 216 height 28
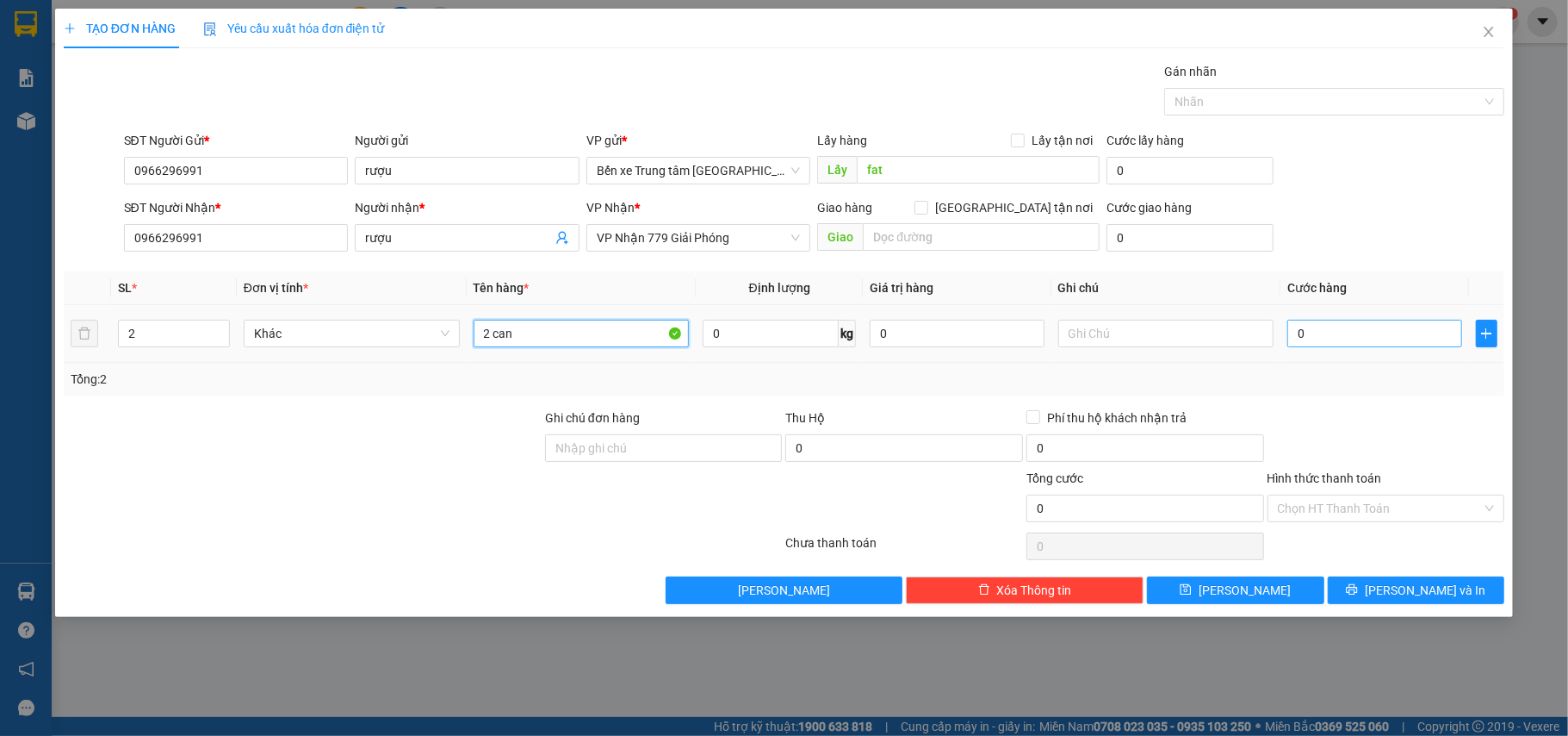
type input "2 can"
click at [1327, 334] on input "0" at bounding box center [1375, 333] width 174 height 28
type input "1"
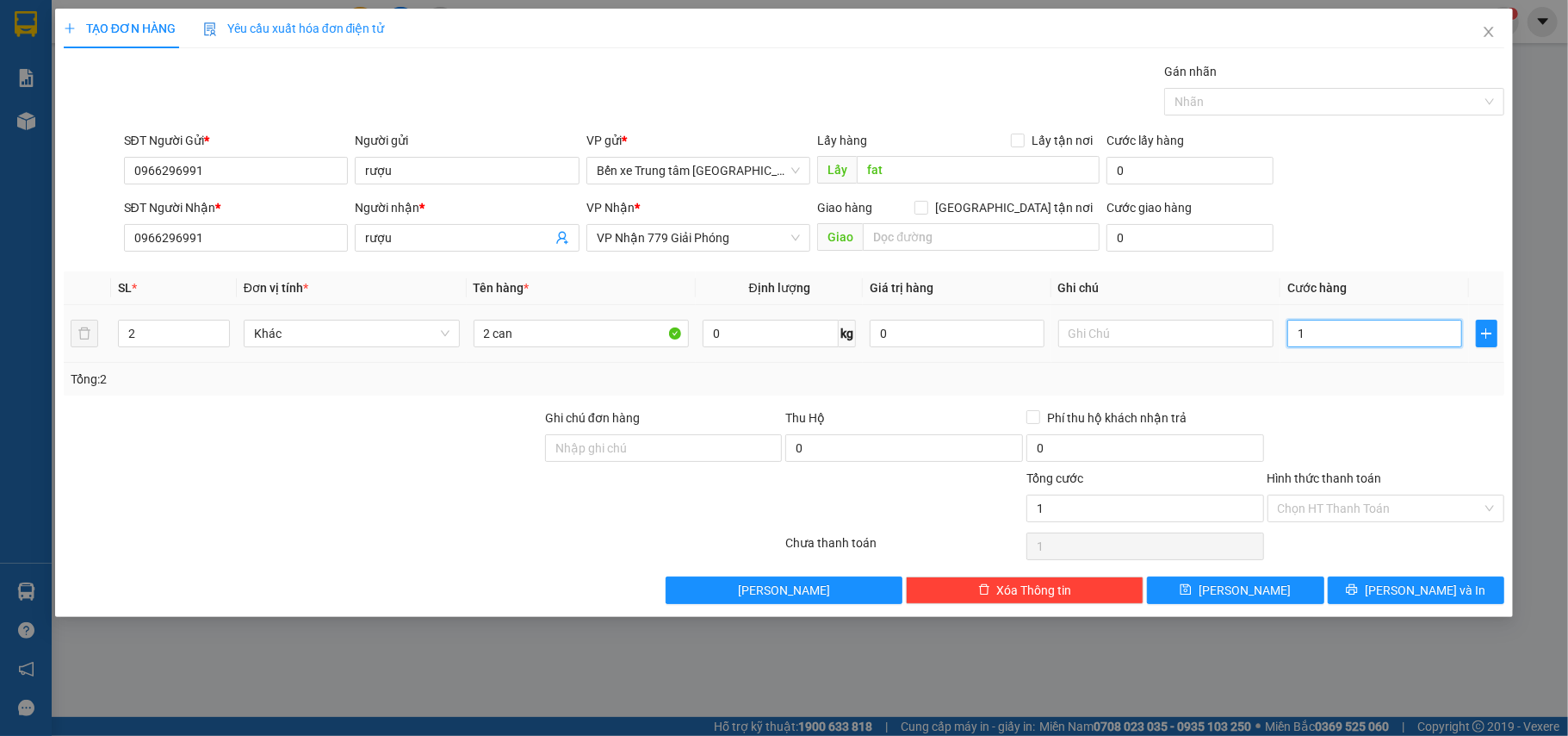
type input "10"
type input "100"
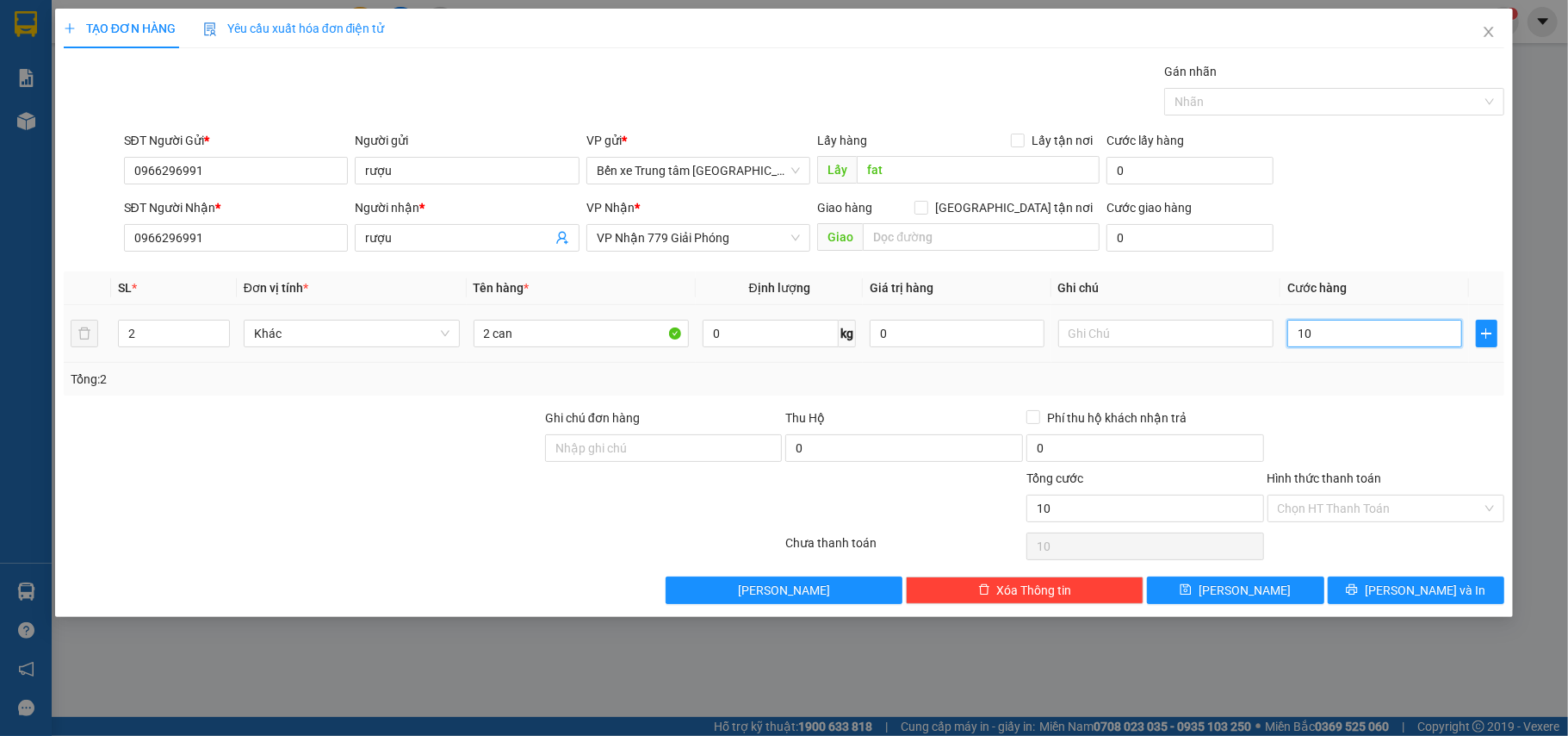
type input "100"
type input "100.000"
click at [1369, 203] on div "SĐT Người Nhận * 0966296991 Người nhận * rượu VP Nhận * VP Nhận 779 Giải Phóng …" at bounding box center [815, 228] width 1388 height 60
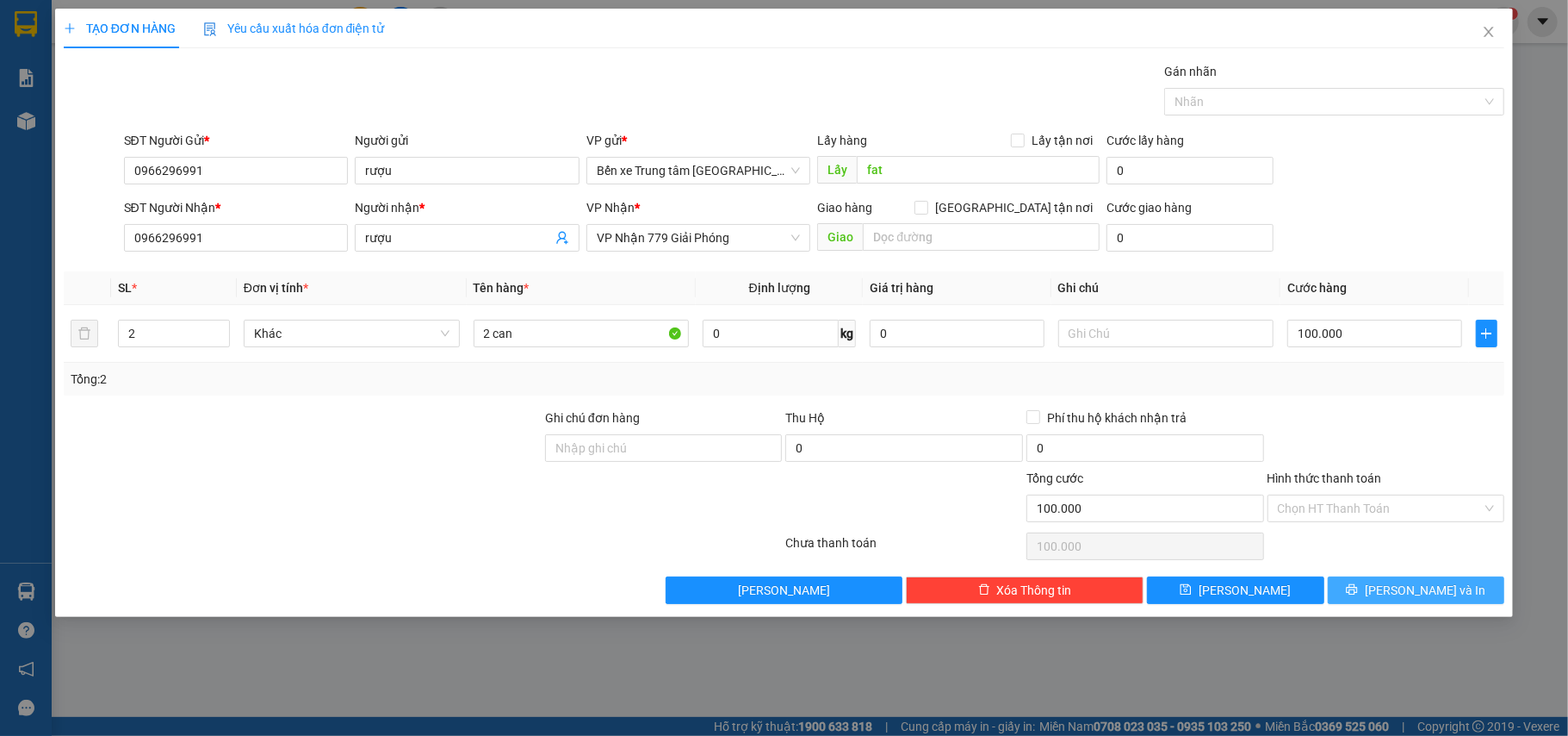
click at [1418, 583] on span "[PERSON_NAME] và In" at bounding box center [1425, 590] width 121 height 19
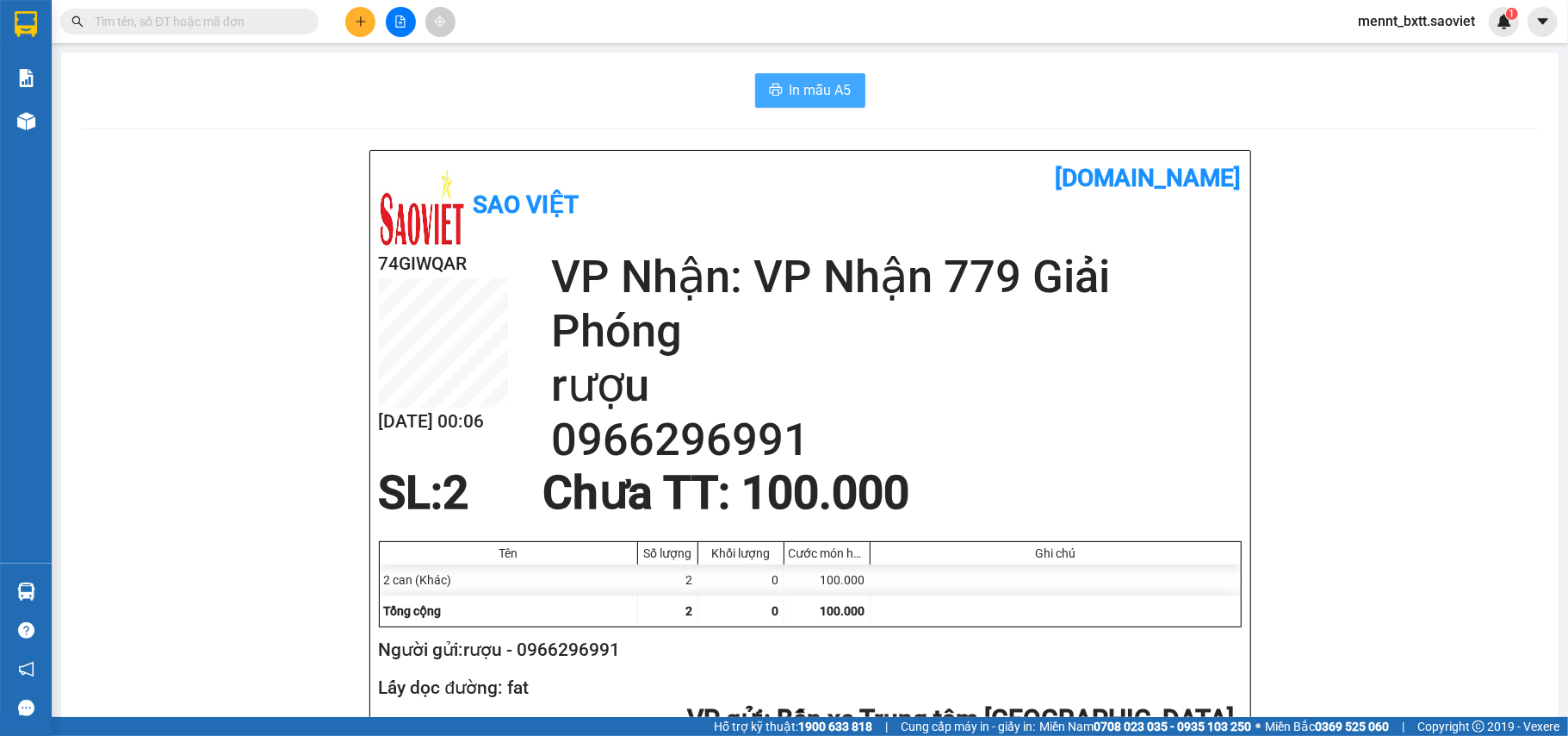
click at [792, 80] on span "In mẫu A5" at bounding box center [820, 89] width 62 height 21
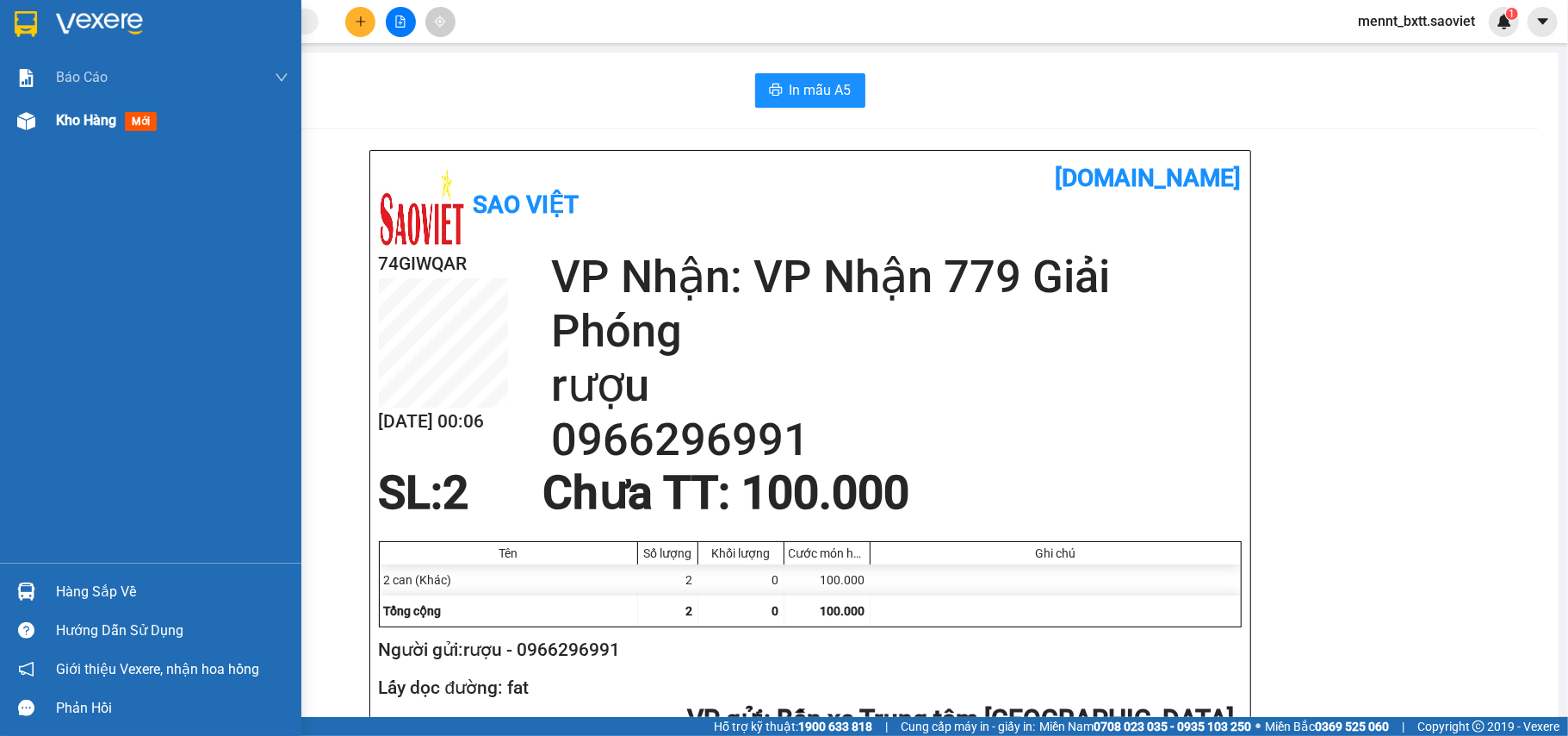
click at [66, 125] on span "Kho hàng" at bounding box center [85, 121] width 60 height 17
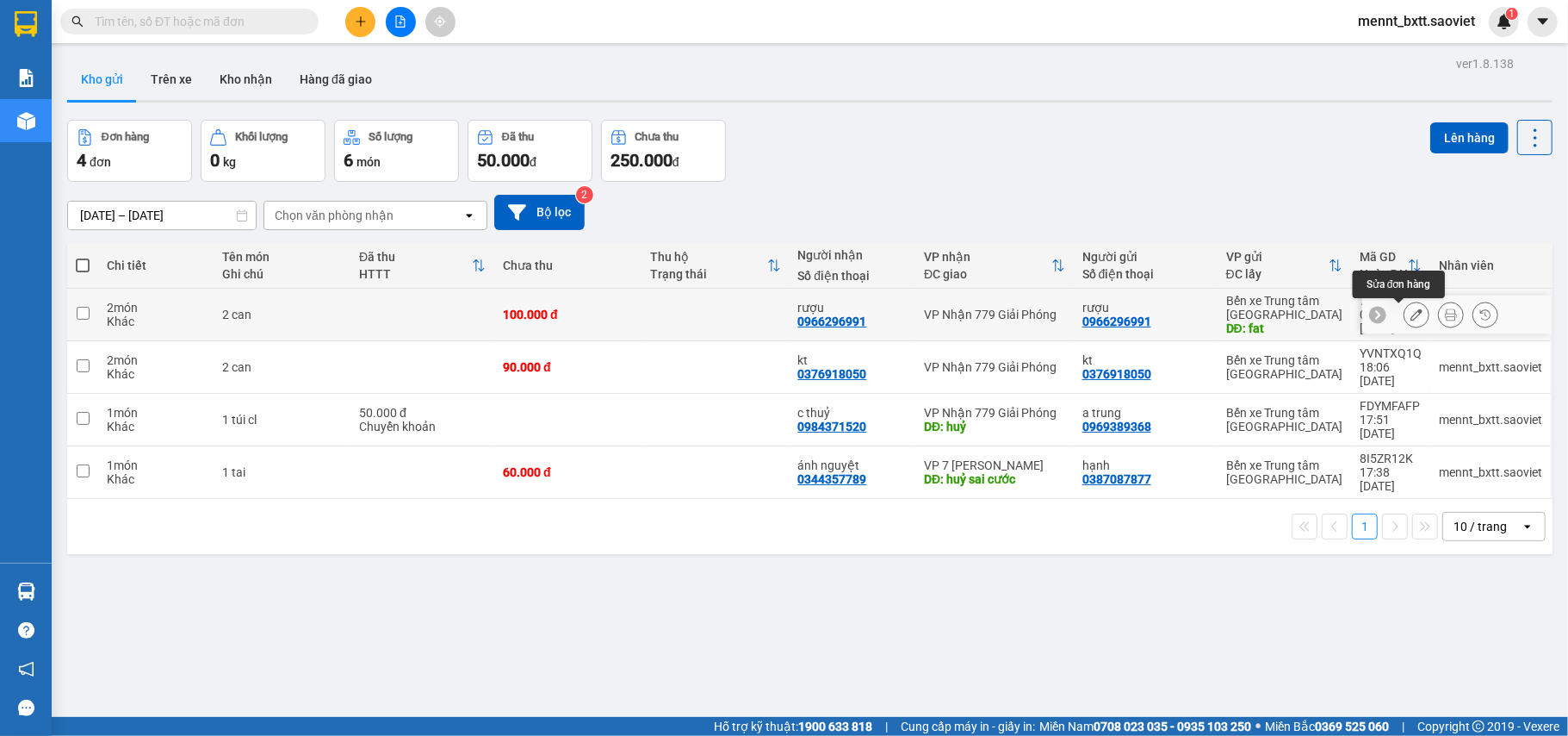
click at [1411, 316] on icon at bounding box center [1417, 314] width 12 height 12
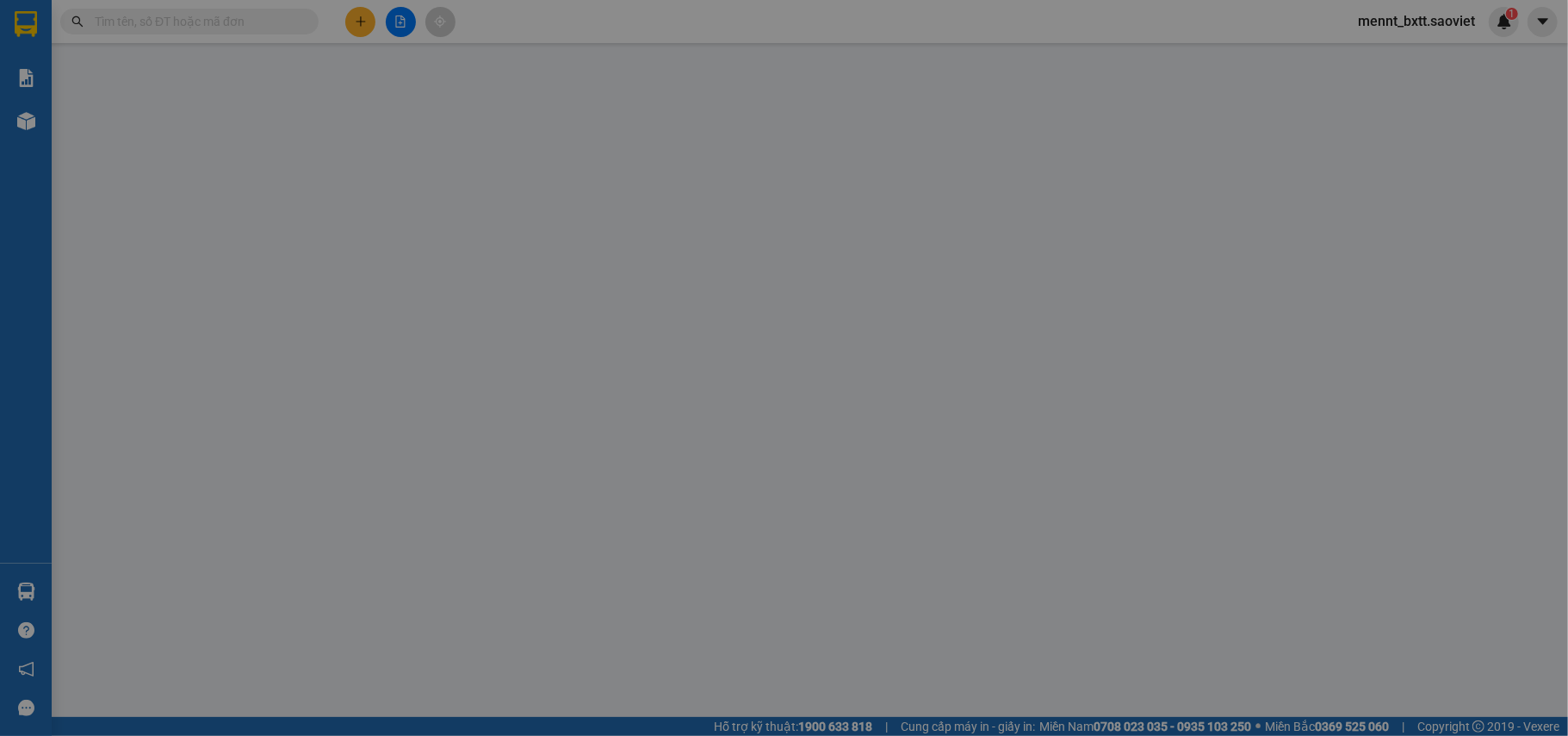
type input "0966296991"
type input "rượu"
type input "fat"
type input "0966296991"
type input "rượu"
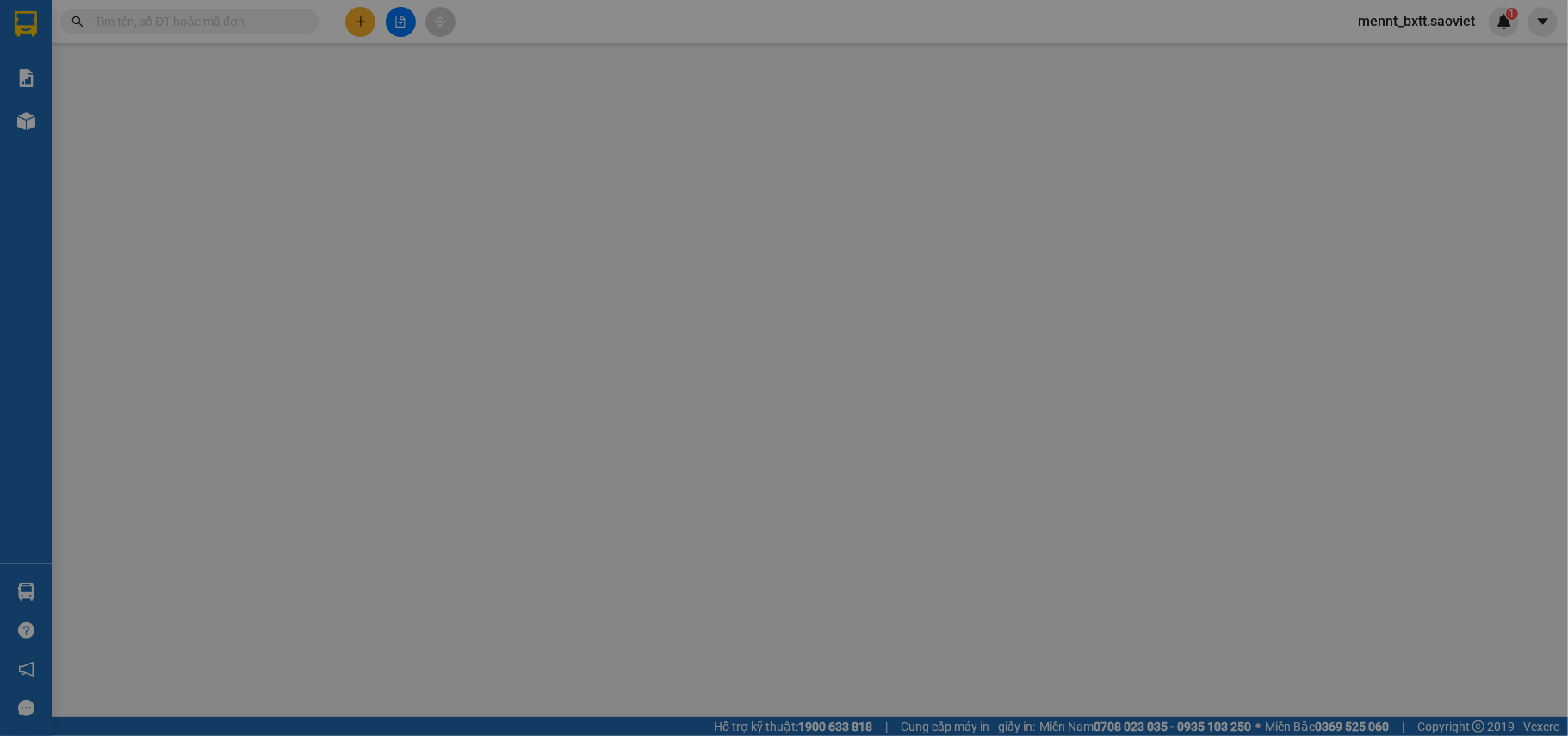
type input "100.000"
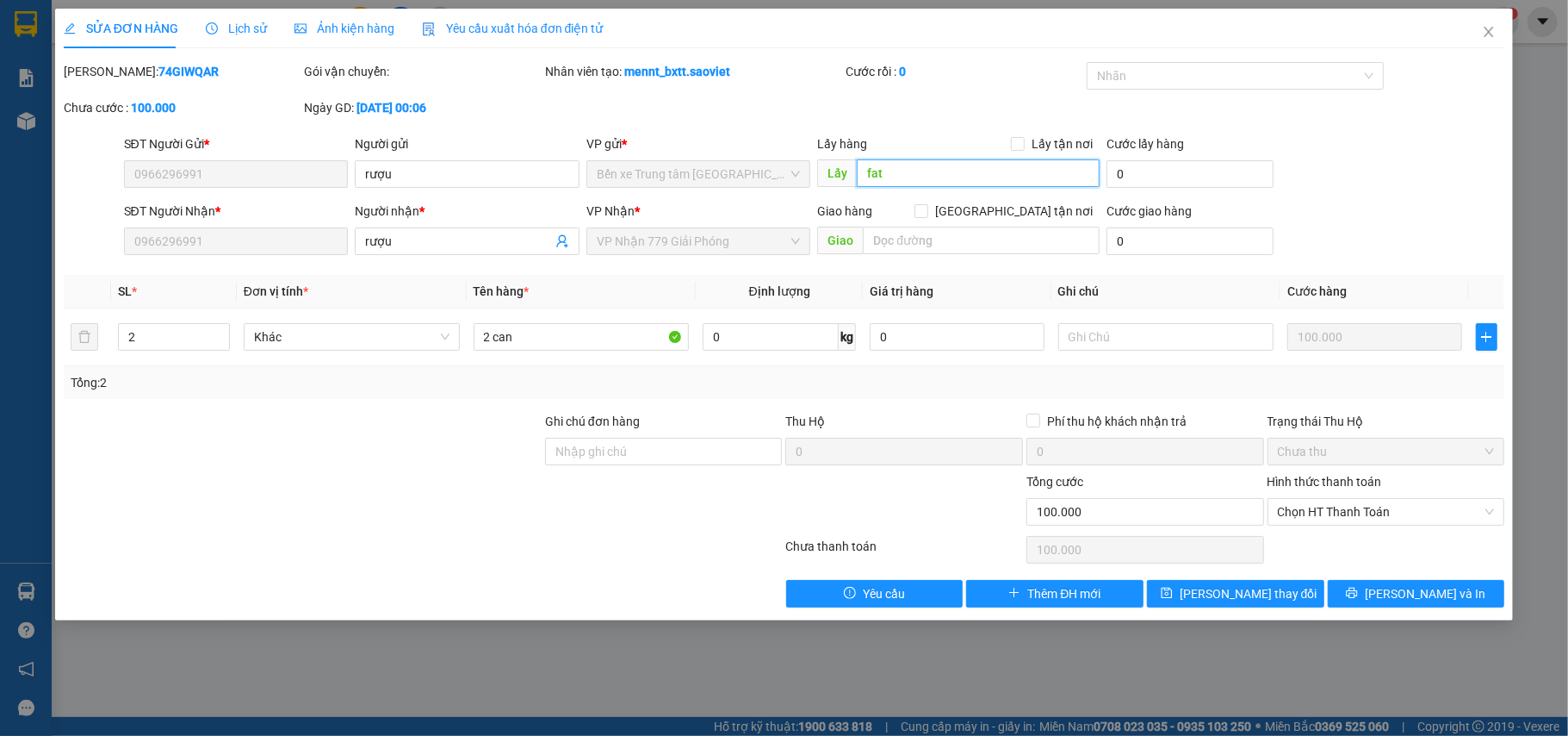
click at [905, 175] on input "fat" at bounding box center [979, 174] width 243 height 28
click at [720, 236] on span "VP Nhận 779 Giải Phóng" at bounding box center [699, 241] width 204 height 26
click at [879, 236] on input "text" at bounding box center [981, 240] width 237 height 28
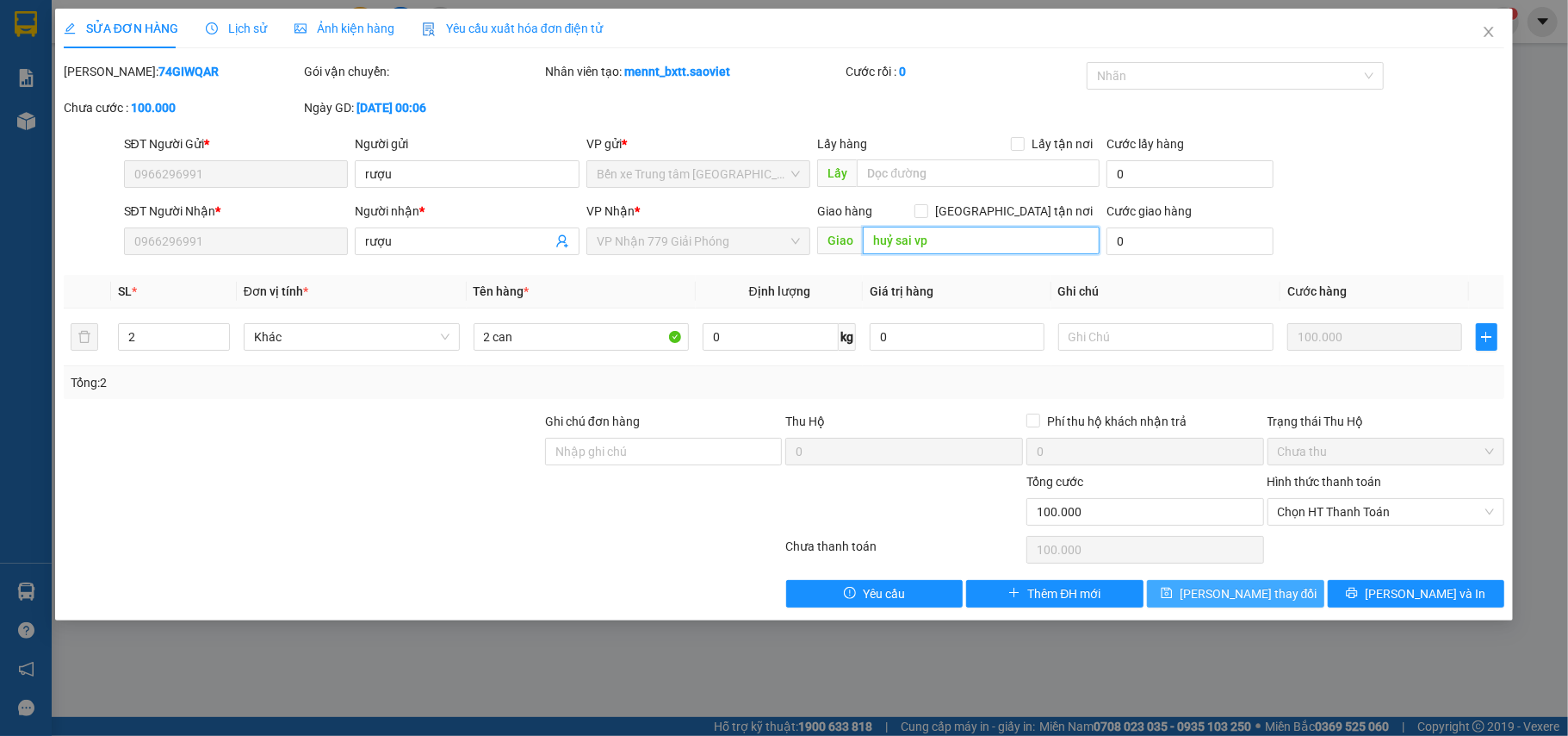
type input "huỷ sai vp"
click at [1257, 600] on span "[PERSON_NAME] thay đổi" at bounding box center [1249, 593] width 138 height 19
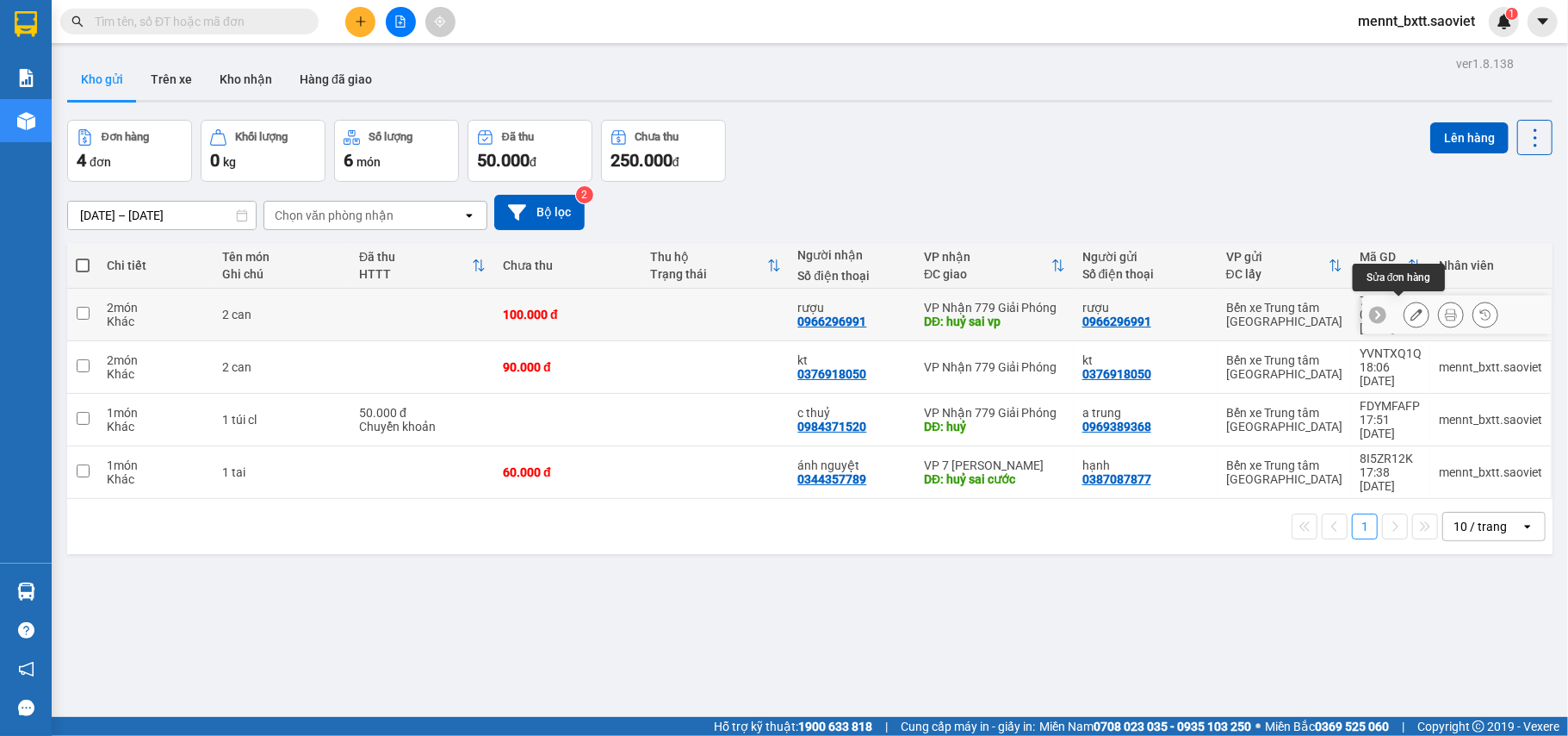
click at [1411, 314] on icon at bounding box center [1417, 314] width 12 height 12
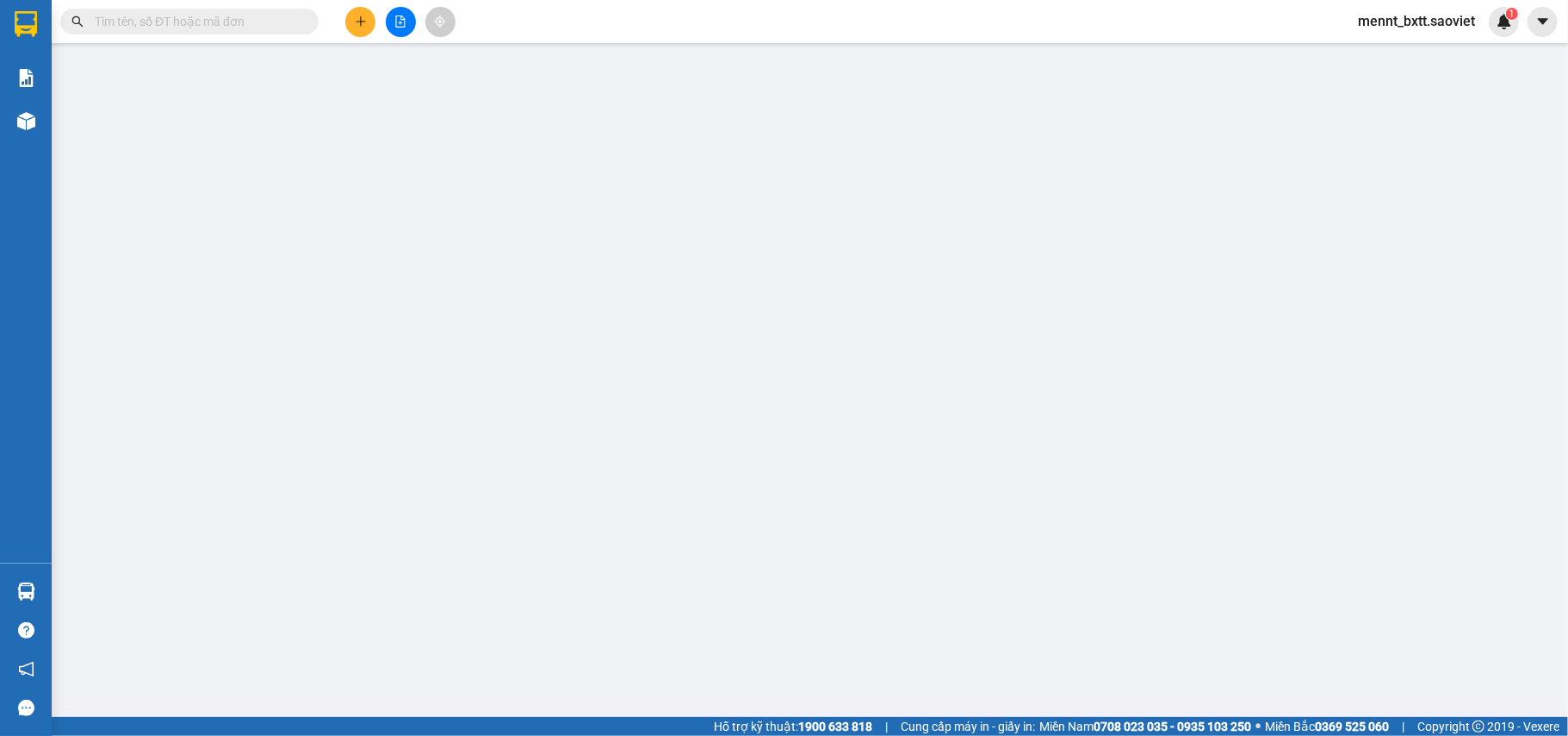
type input "0966296991"
type input "rượu"
type input "0966296991"
type input "rượu"
type input "huỷ sai vp"
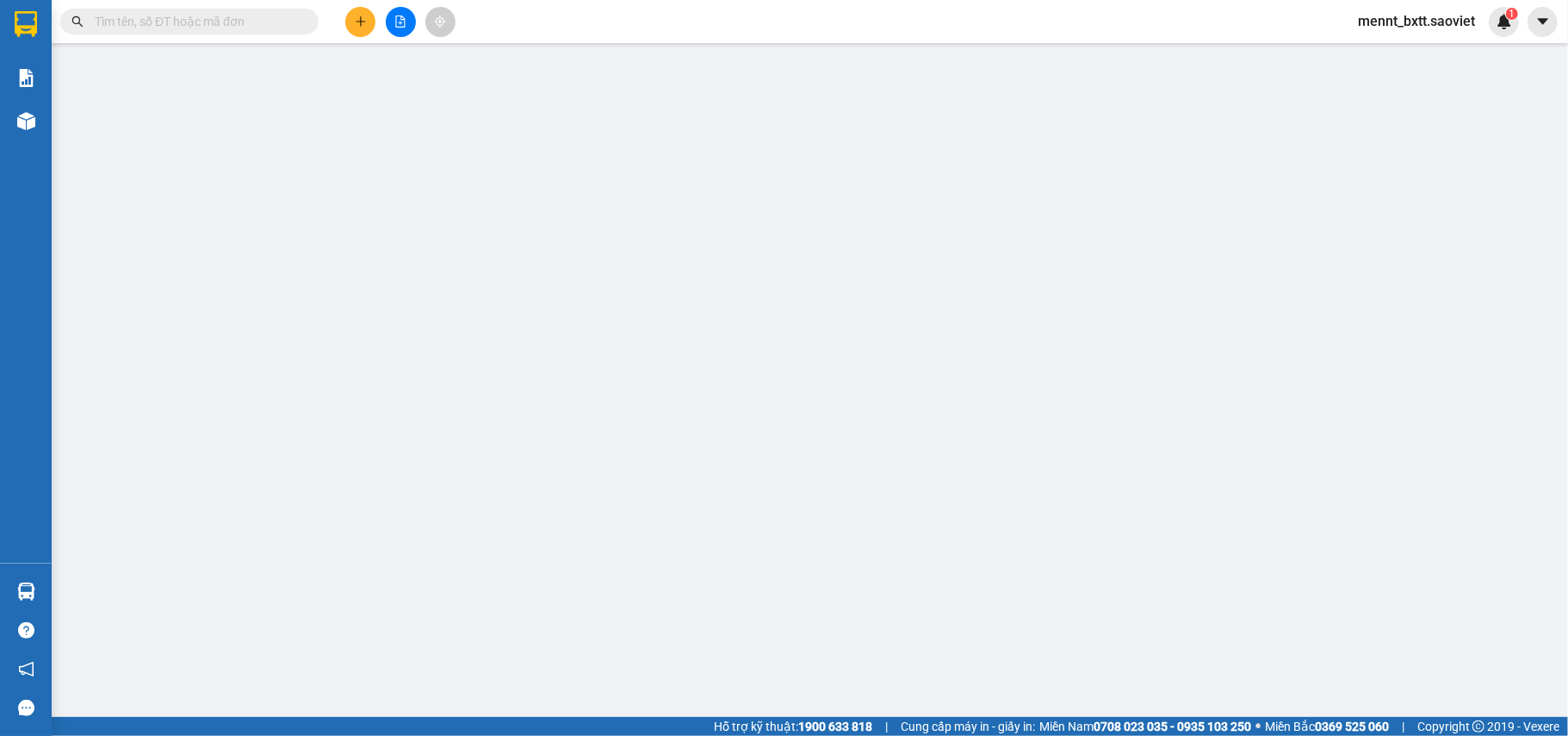
type input "100.000"
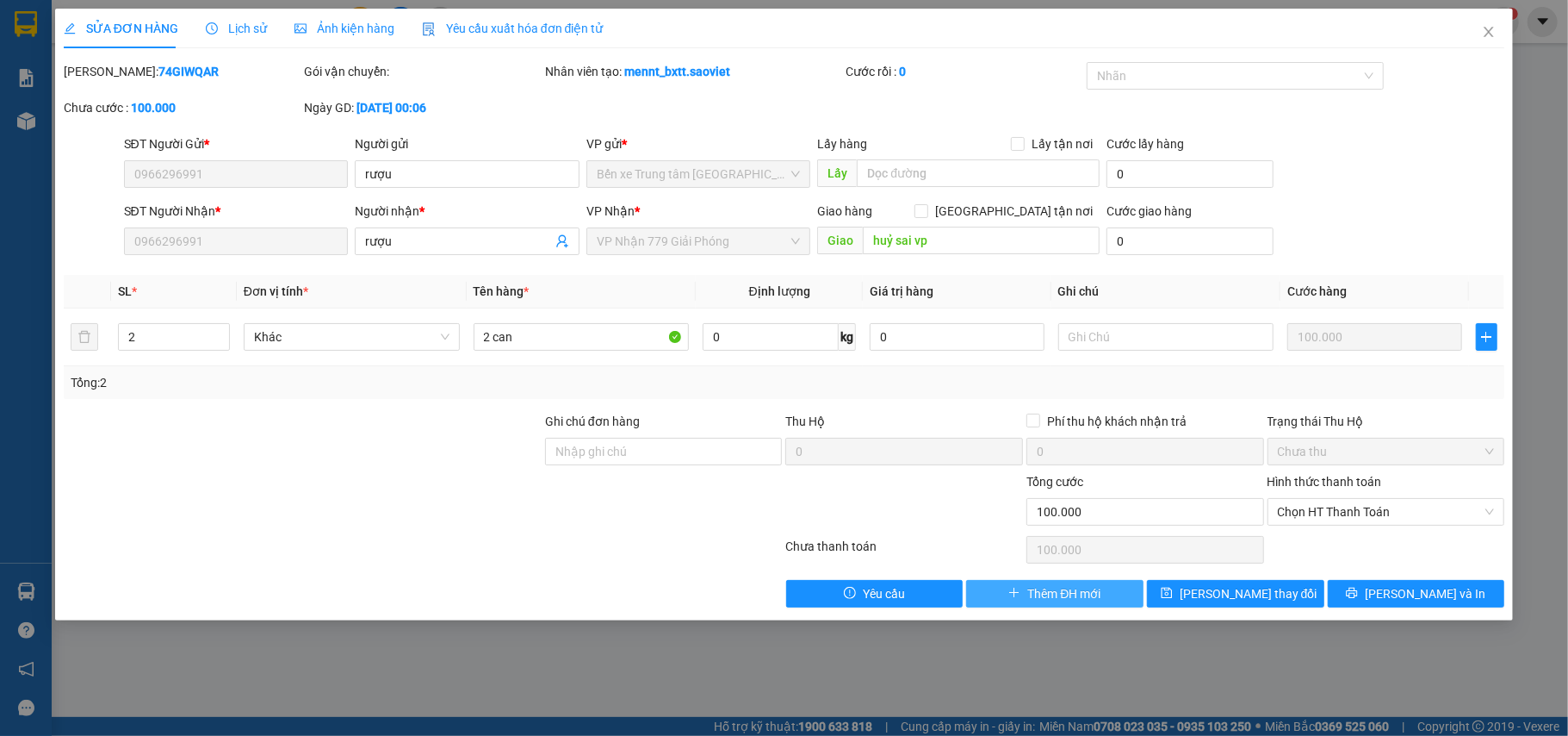
click at [1068, 595] on span "Thêm ĐH mới" at bounding box center [1063, 593] width 73 height 19
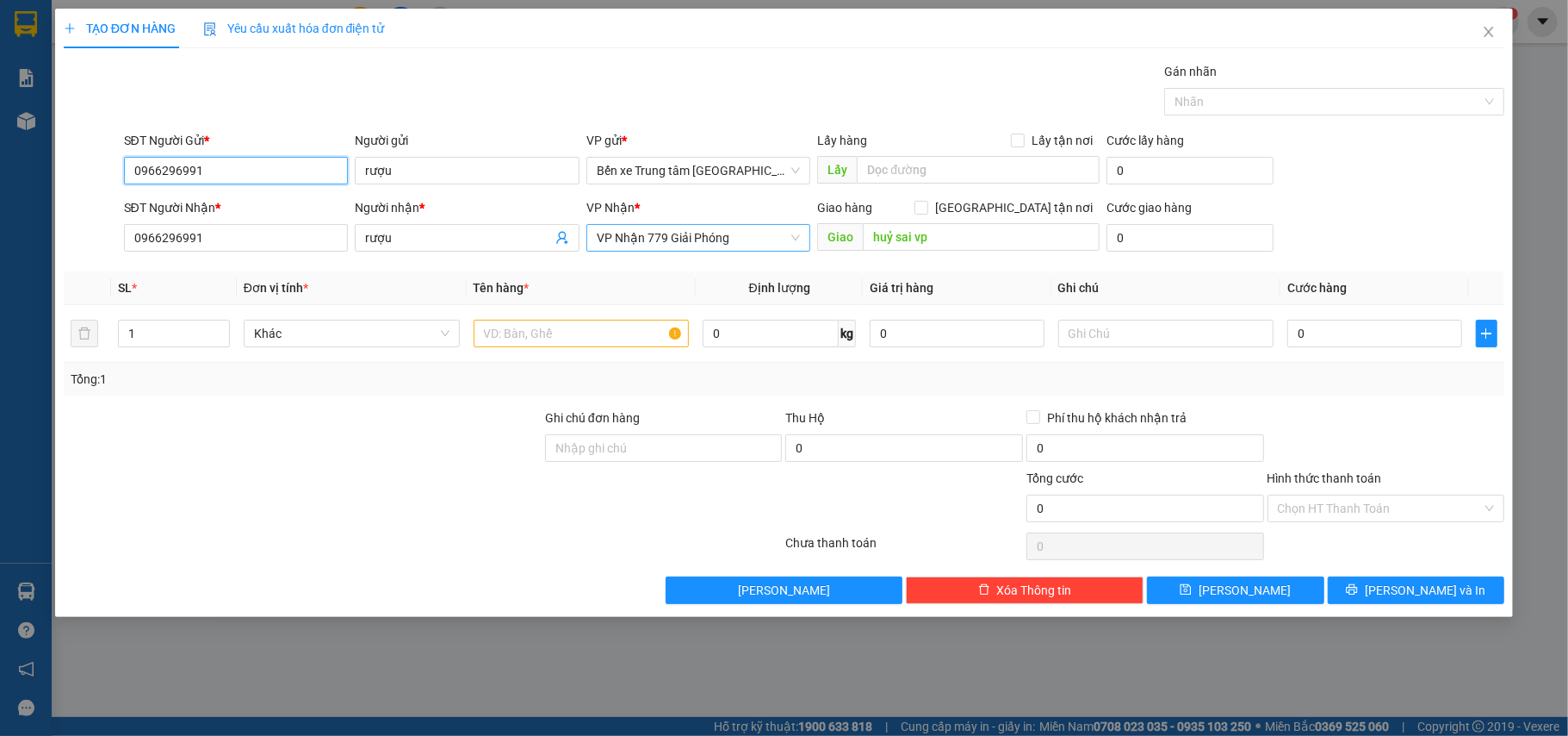
click at [670, 239] on span "VP Nhận 779 Giải Phóng" at bounding box center [699, 238] width 204 height 26
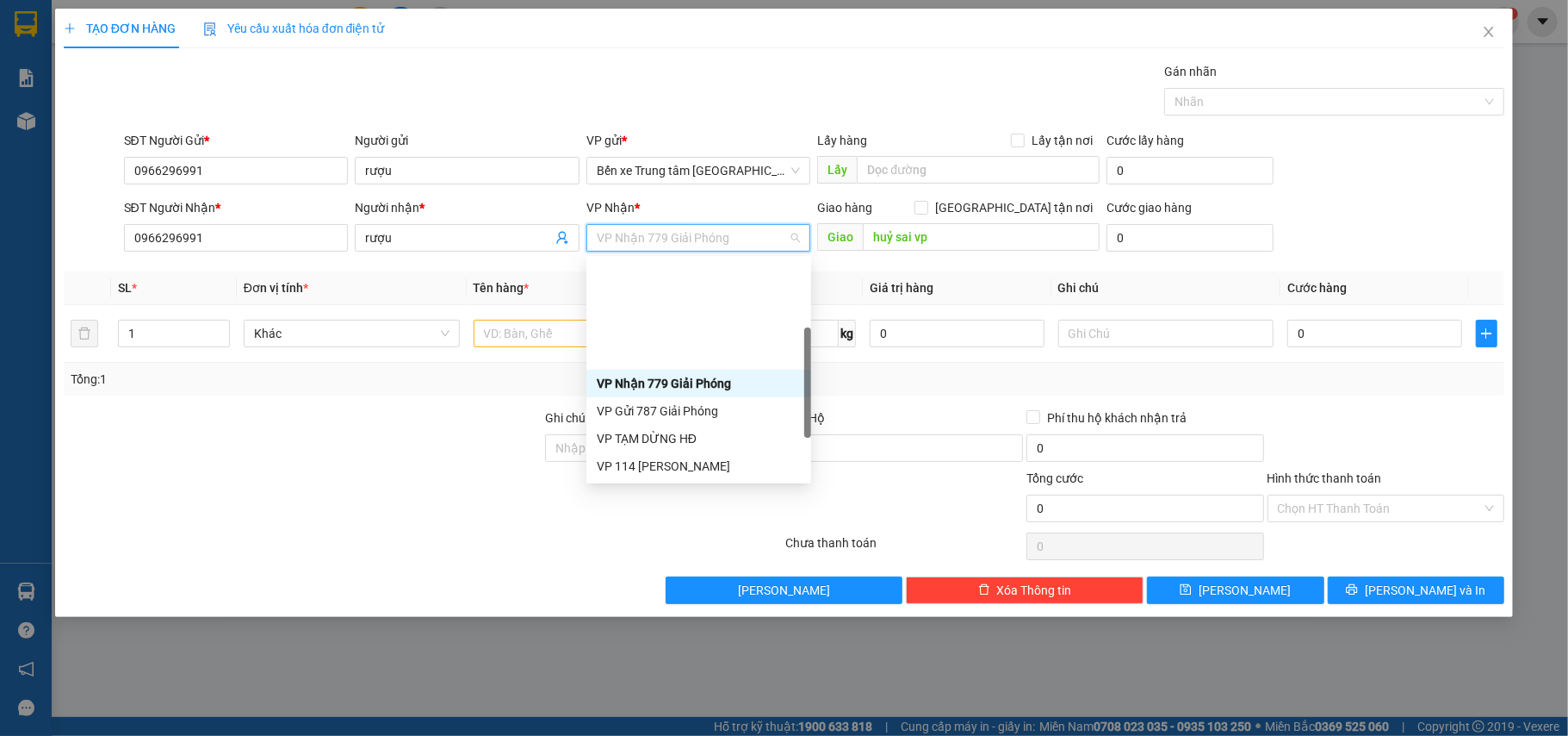
scroll to position [187, 0]
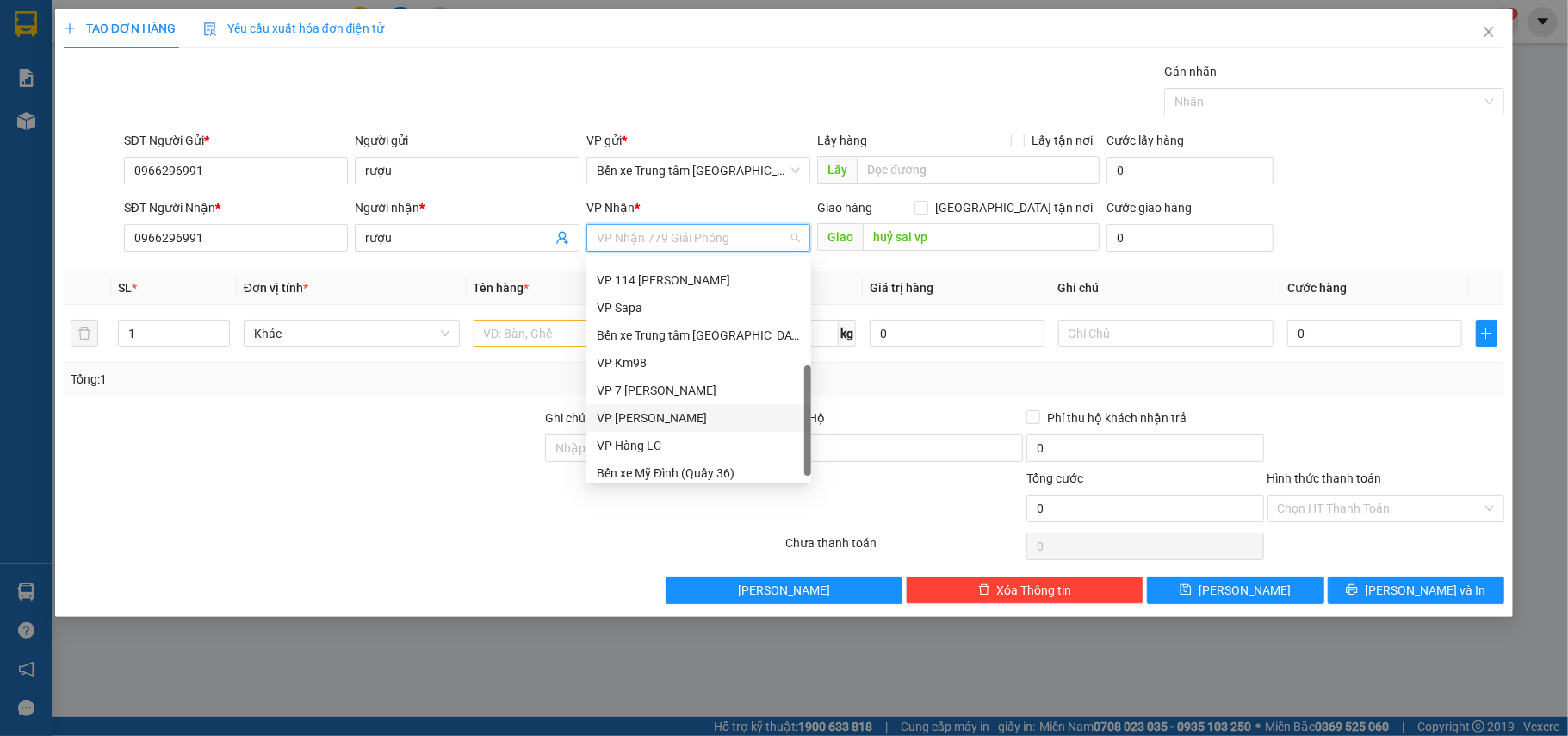
click at [662, 424] on div "VP [PERSON_NAME]" at bounding box center [699, 418] width 204 height 19
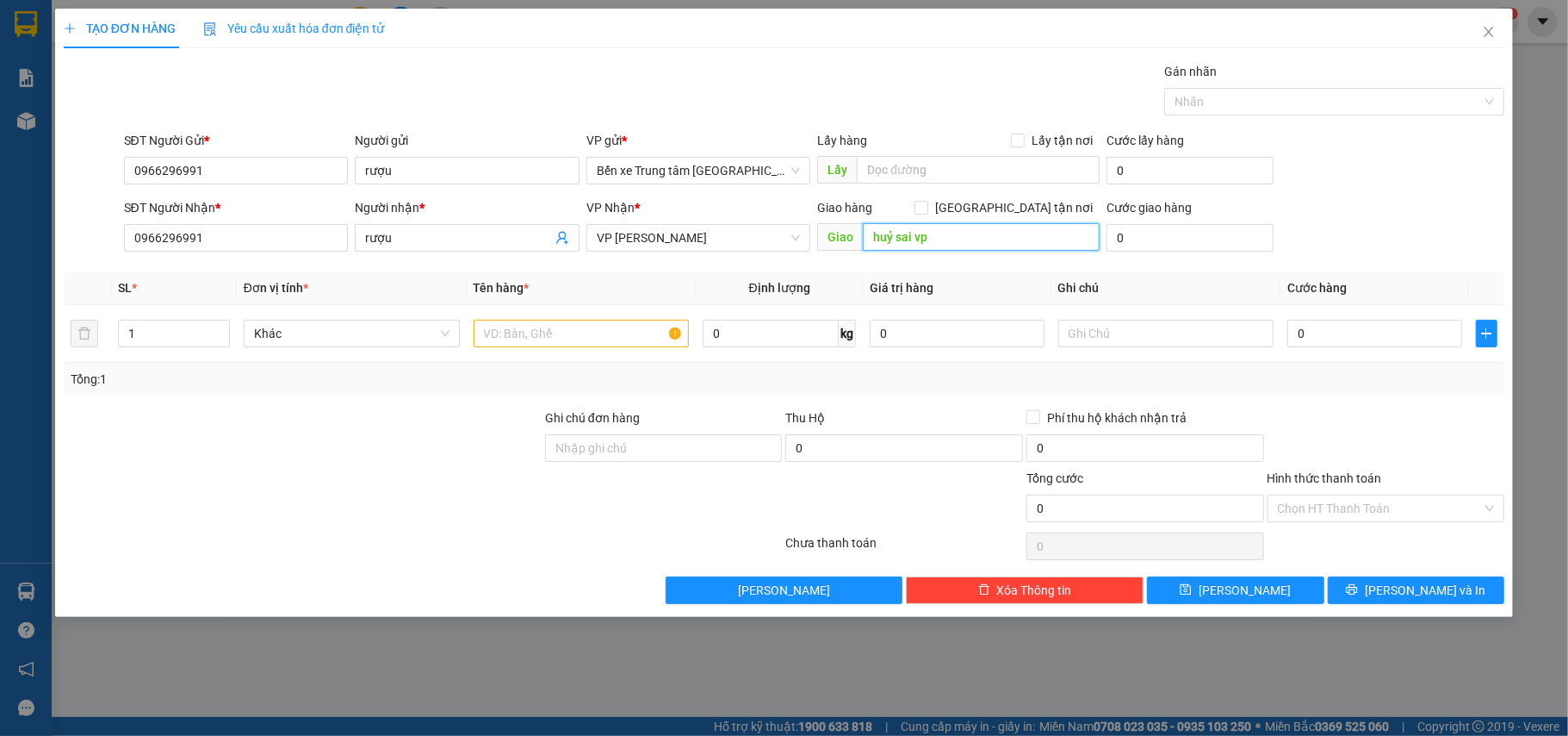
click at [944, 241] on input "huỷ sai vp" at bounding box center [981, 237] width 237 height 28
type input "2"
click at [222, 330] on icon "up" at bounding box center [220, 329] width 6 height 6
click at [504, 336] on input "text" at bounding box center [582, 333] width 216 height 28
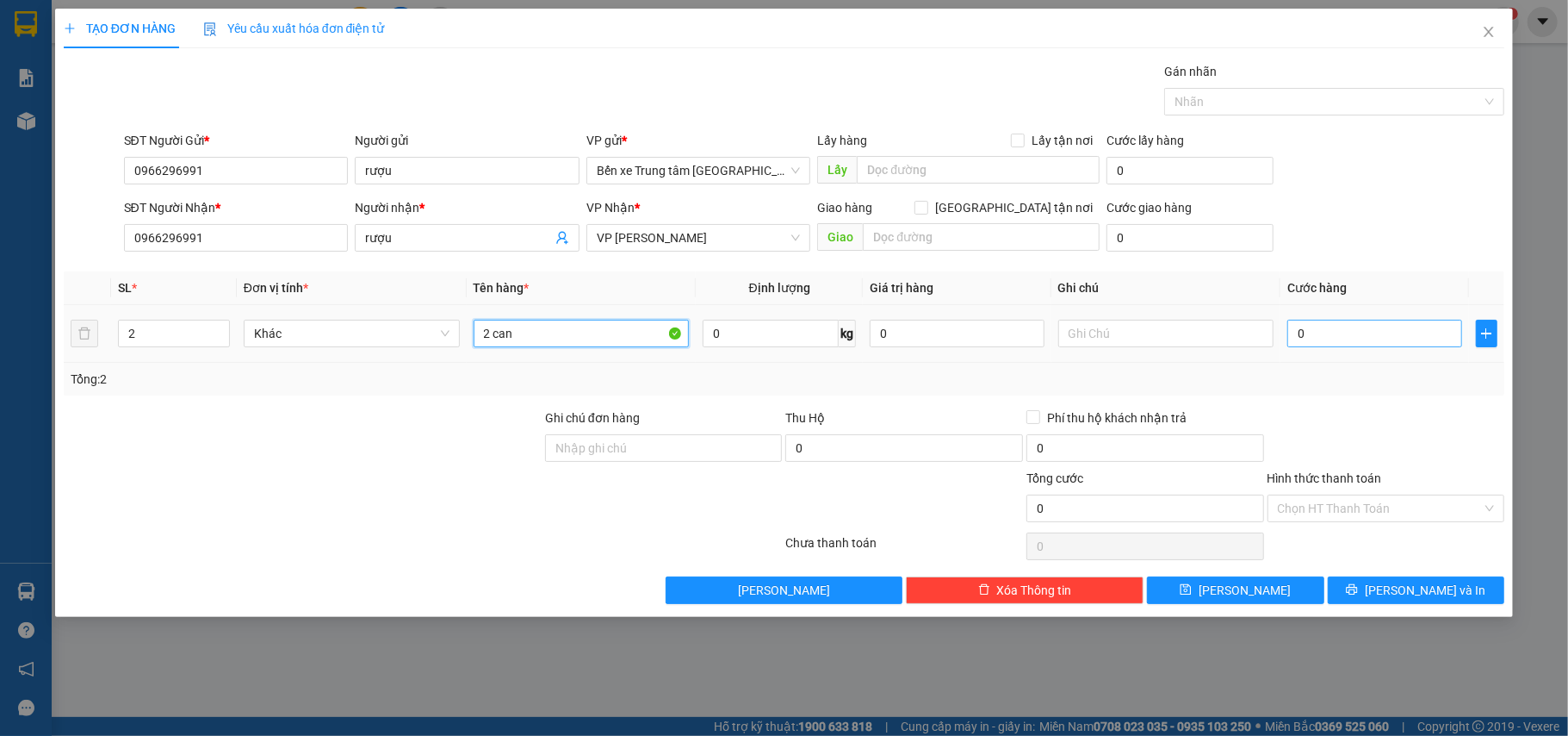
type input "2 can"
click at [1320, 332] on input "0" at bounding box center [1375, 333] width 174 height 28
type input "1"
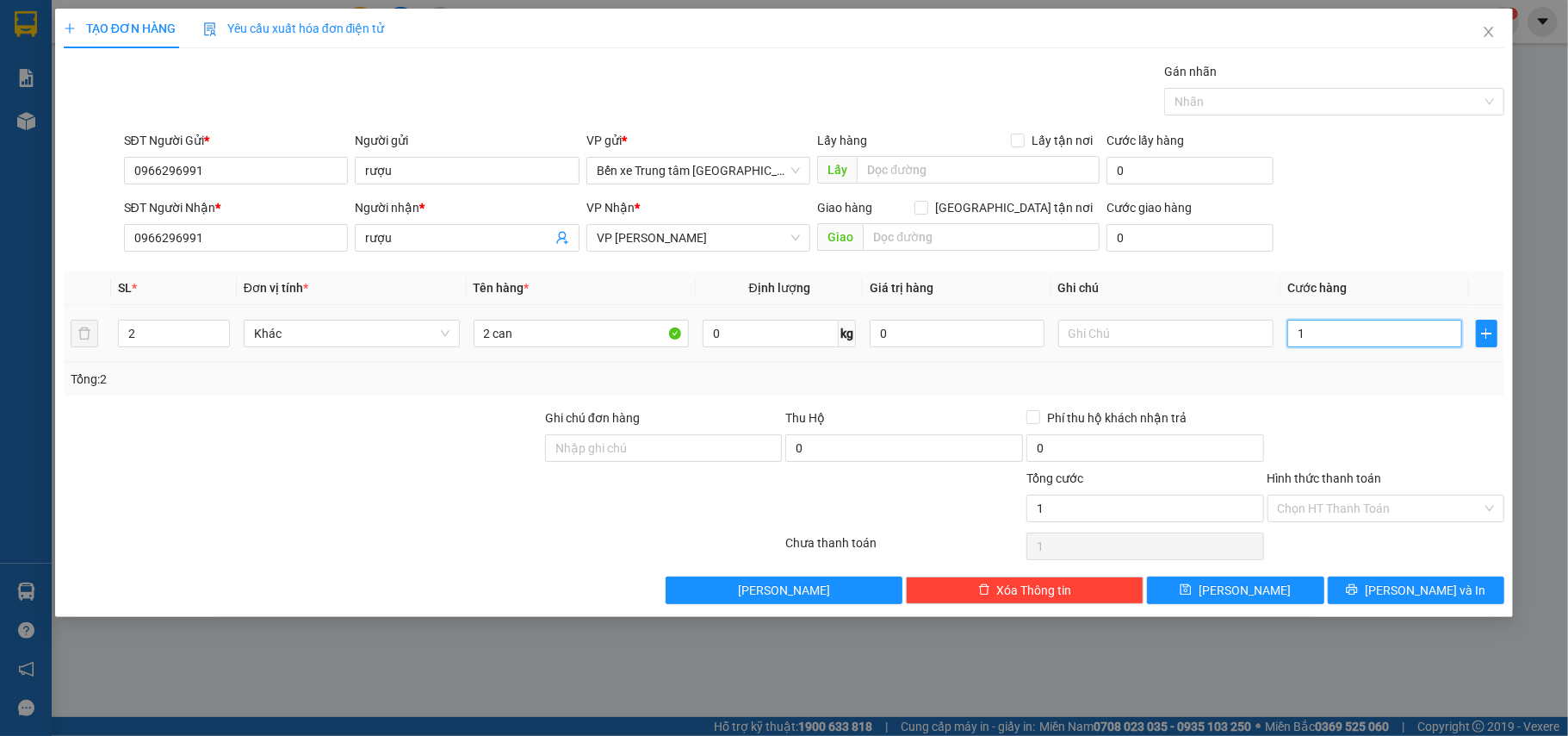
type input "10"
type input "100"
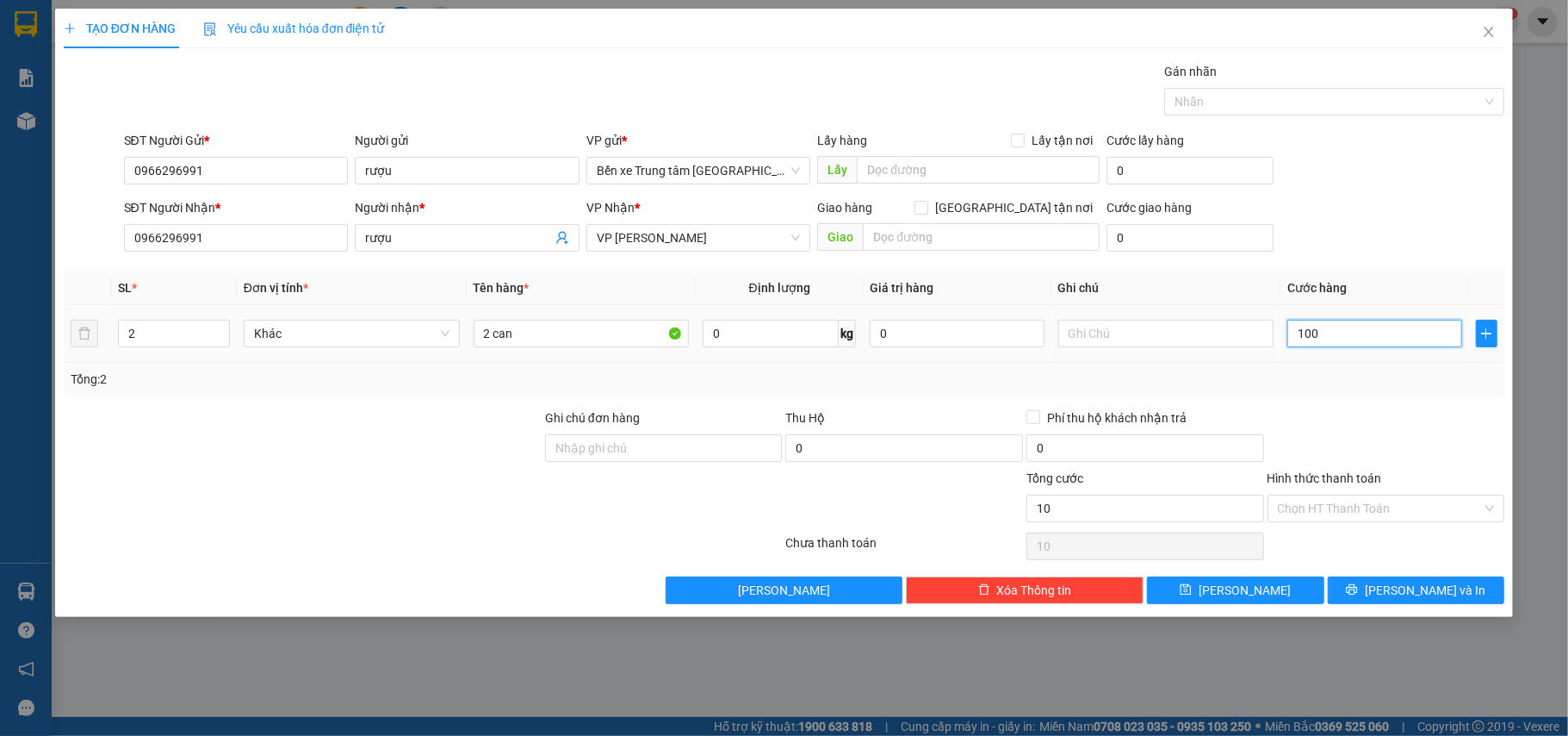
type input "100"
type input "100.000"
click at [1362, 198] on form "SĐT Người Gửi * 0966296991 Người gửi rượu VP gửi * Bến xe Trung tâm Lào Cai Lấy…" at bounding box center [785, 194] width 1442 height 127
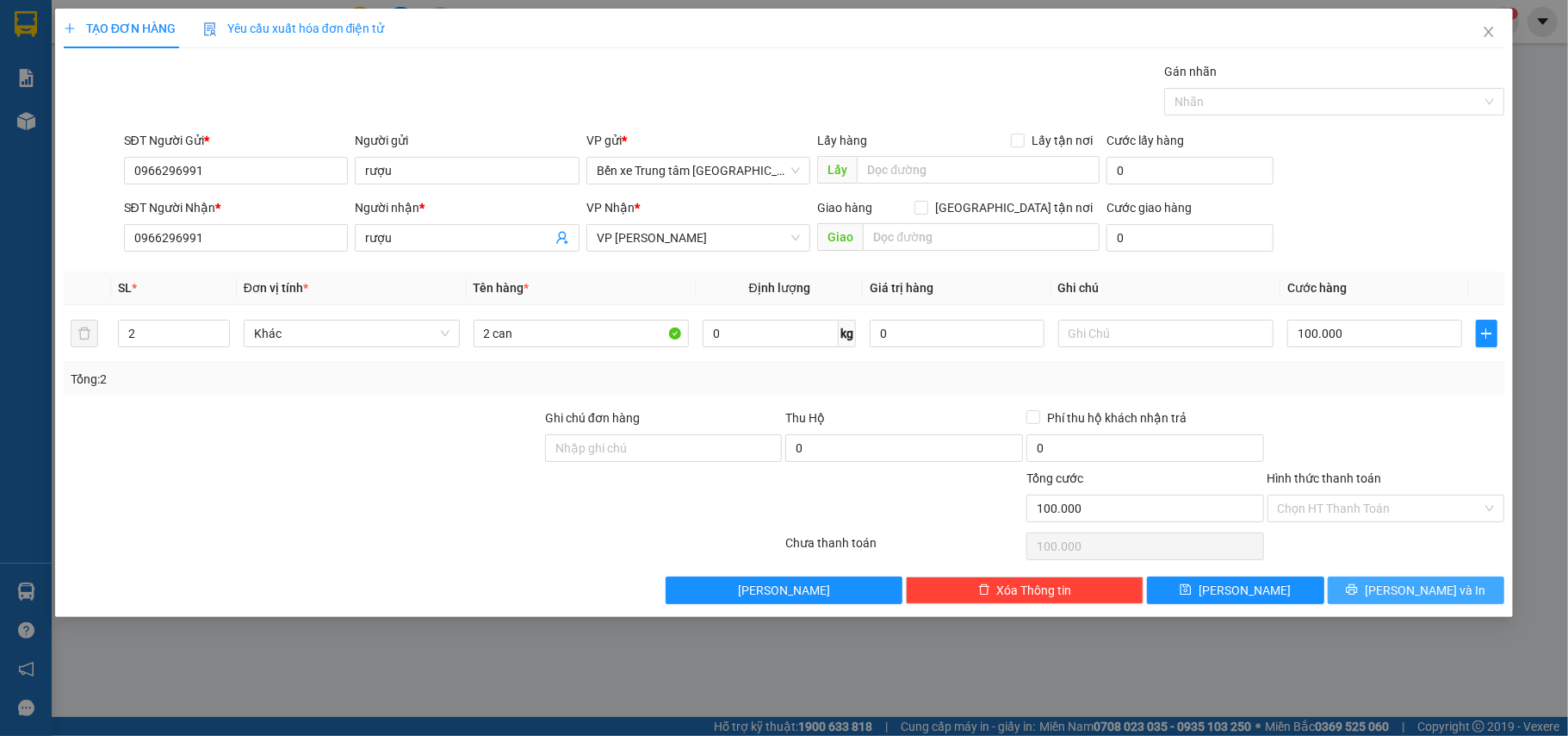
click at [1414, 595] on span "[PERSON_NAME] và In" at bounding box center [1425, 590] width 121 height 19
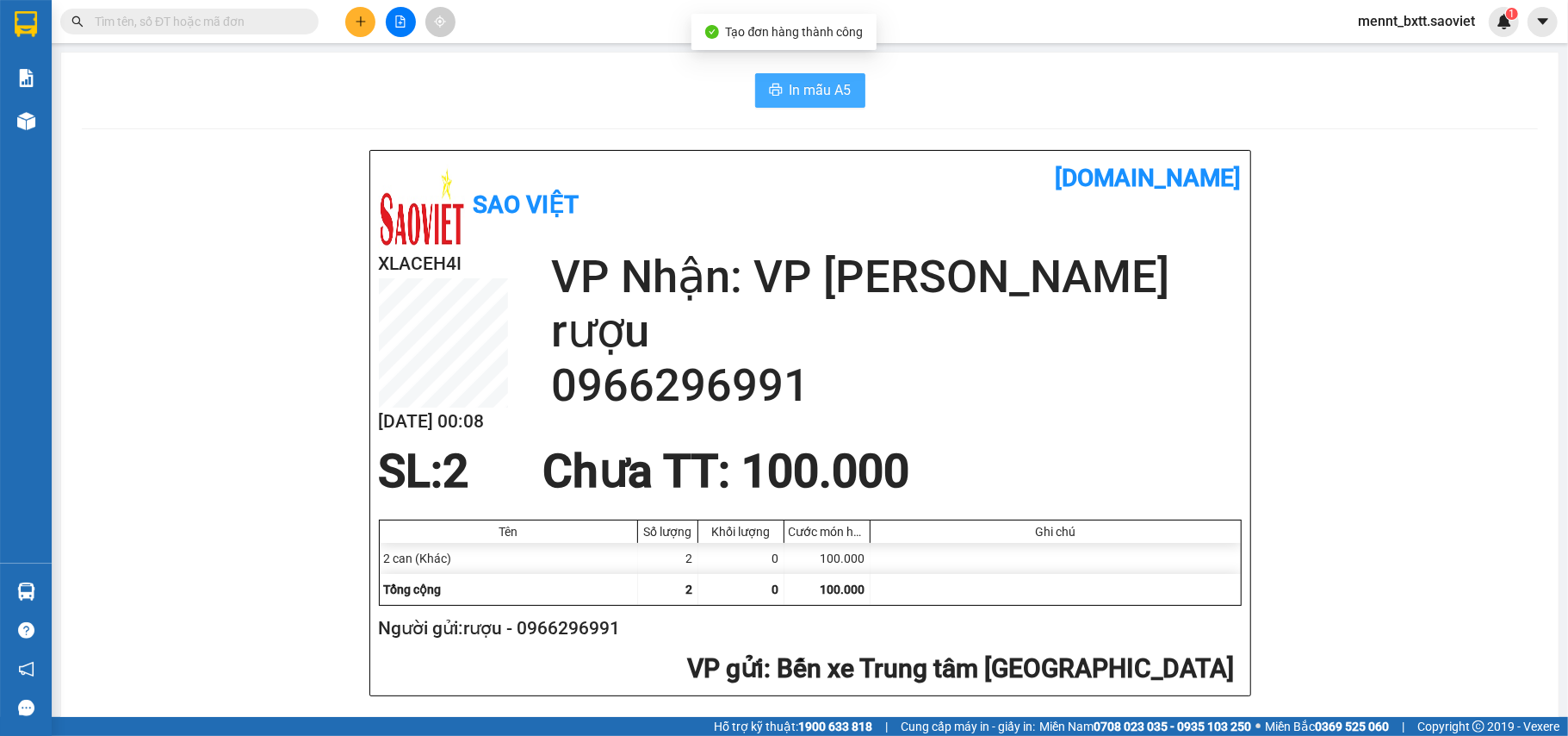
click at [817, 95] on span "In mẫu A5" at bounding box center [820, 89] width 62 height 21
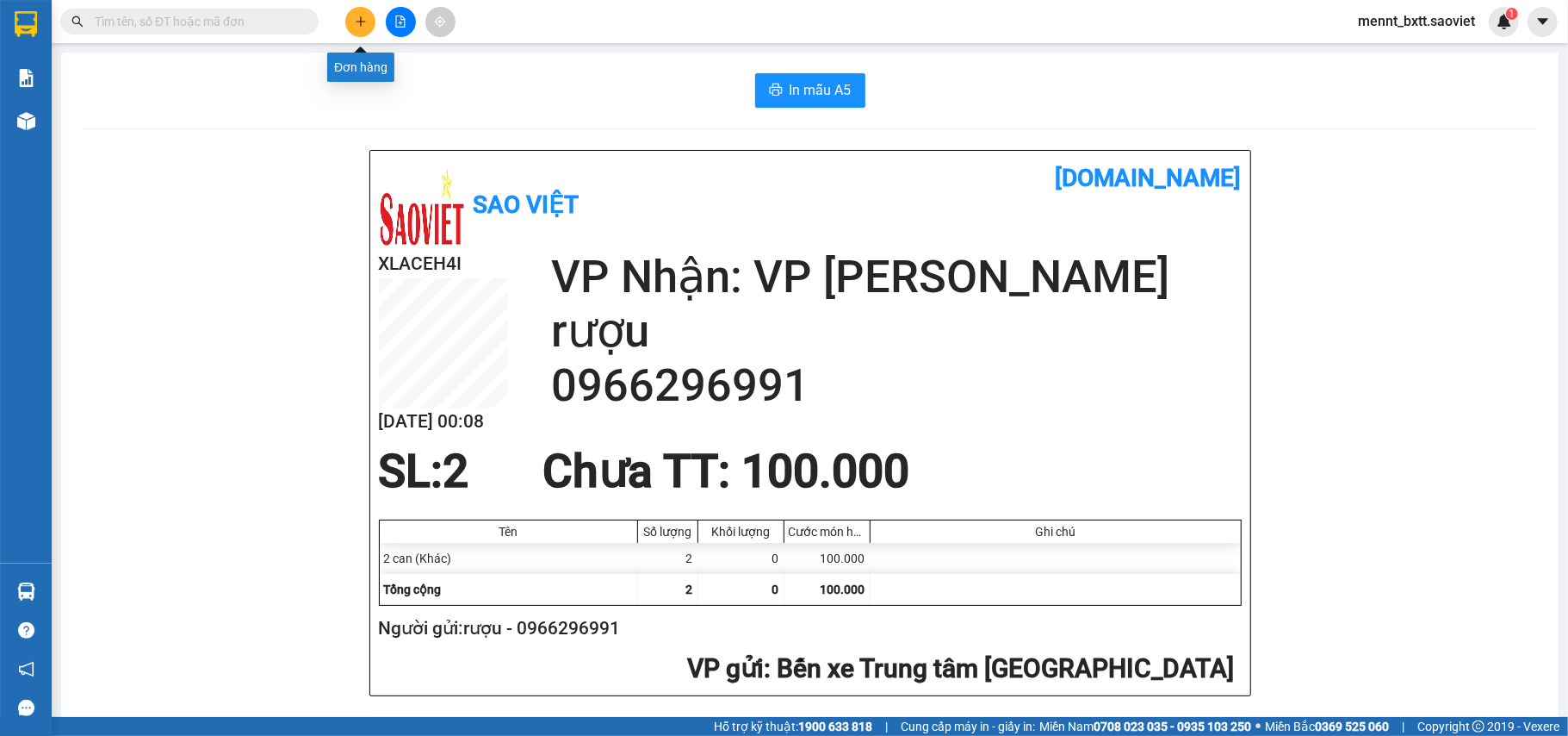
click at [356, 18] on icon "plus" at bounding box center [360, 21] width 12 height 12
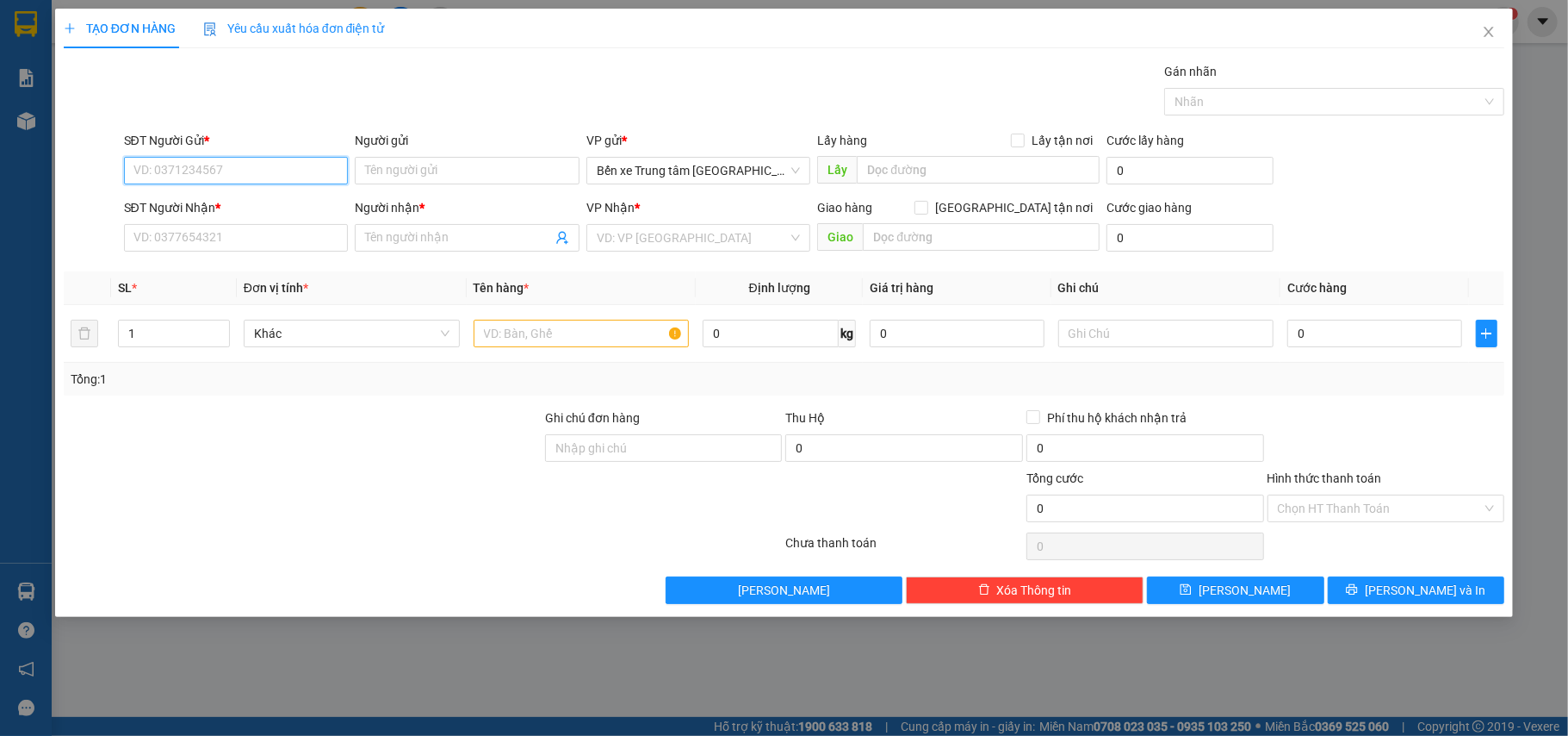
click at [159, 167] on input "SĐT Người Gửi *" at bounding box center [237, 171] width 225 height 28
click at [205, 204] on div "0396557298 - KT" at bounding box center [237, 206] width 204 height 19
type input "0396557298"
type input "KT"
type input "0396557298"
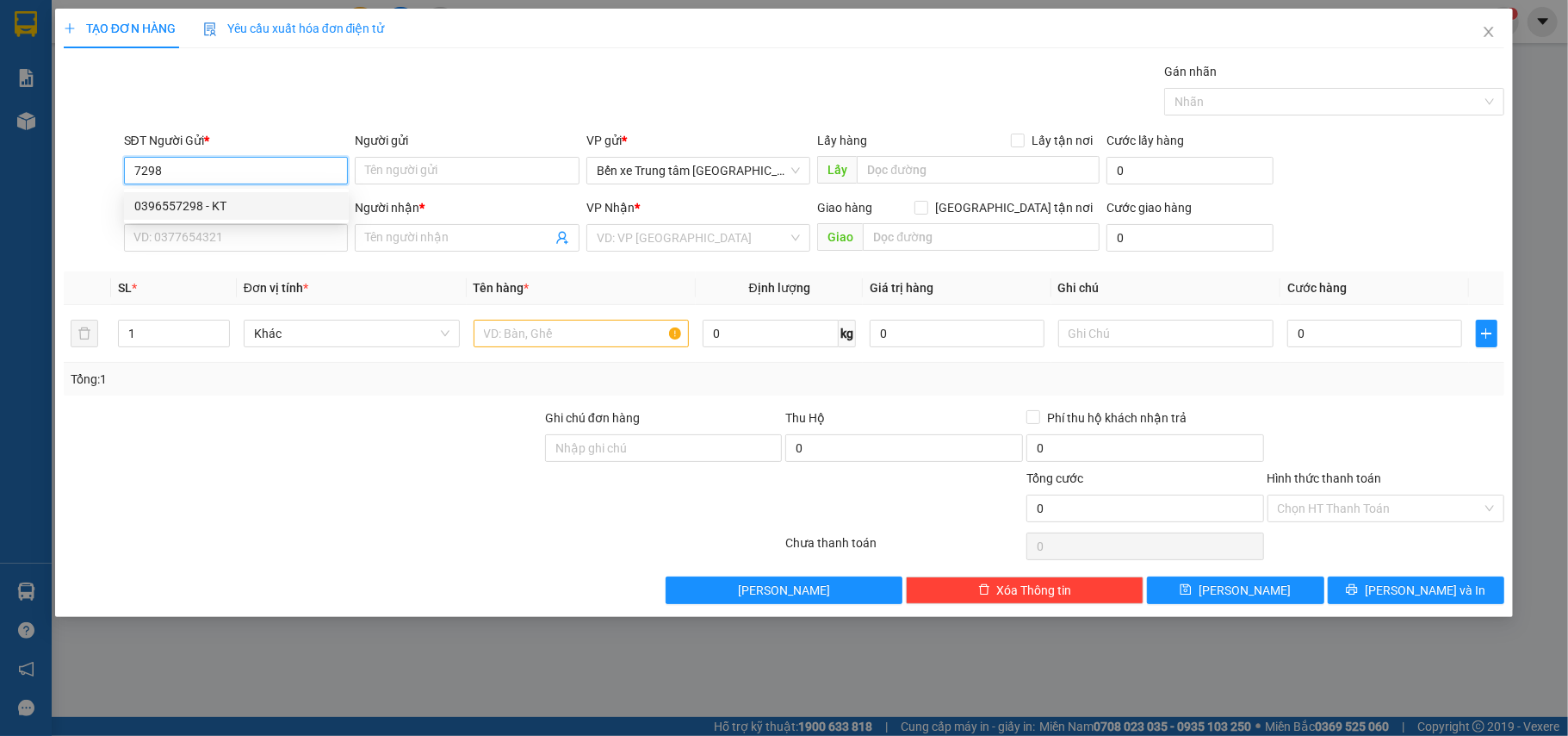
type input "KT"
type input "đã gọi 9/8"
type input "0396557298"
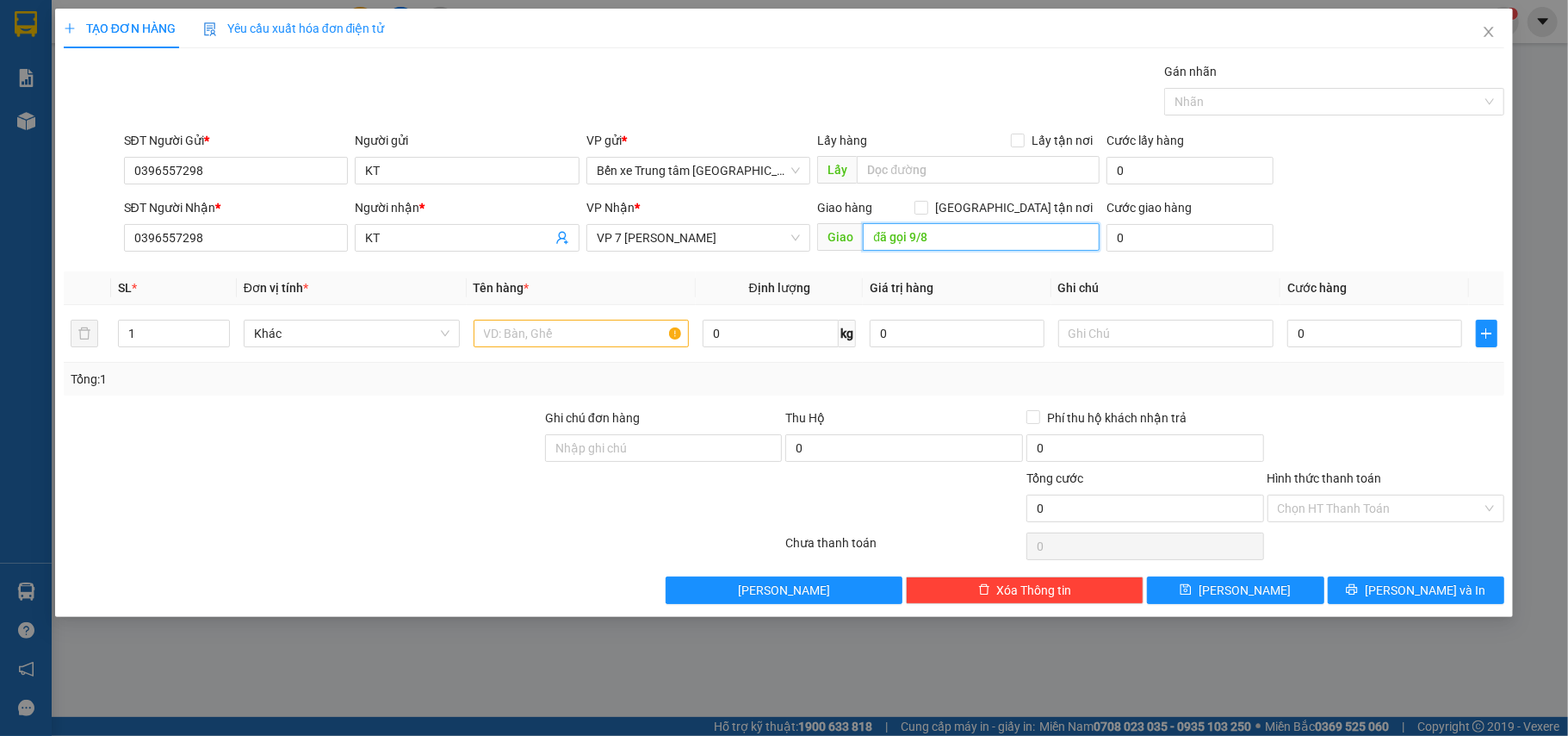
click at [945, 241] on input "đã gọi 9/8" at bounding box center [981, 237] width 237 height 28
click at [151, 336] on input "1" at bounding box center [174, 333] width 110 height 26
type input "10"
click at [498, 334] on input "text" at bounding box center [582, 333] width 216 height 28
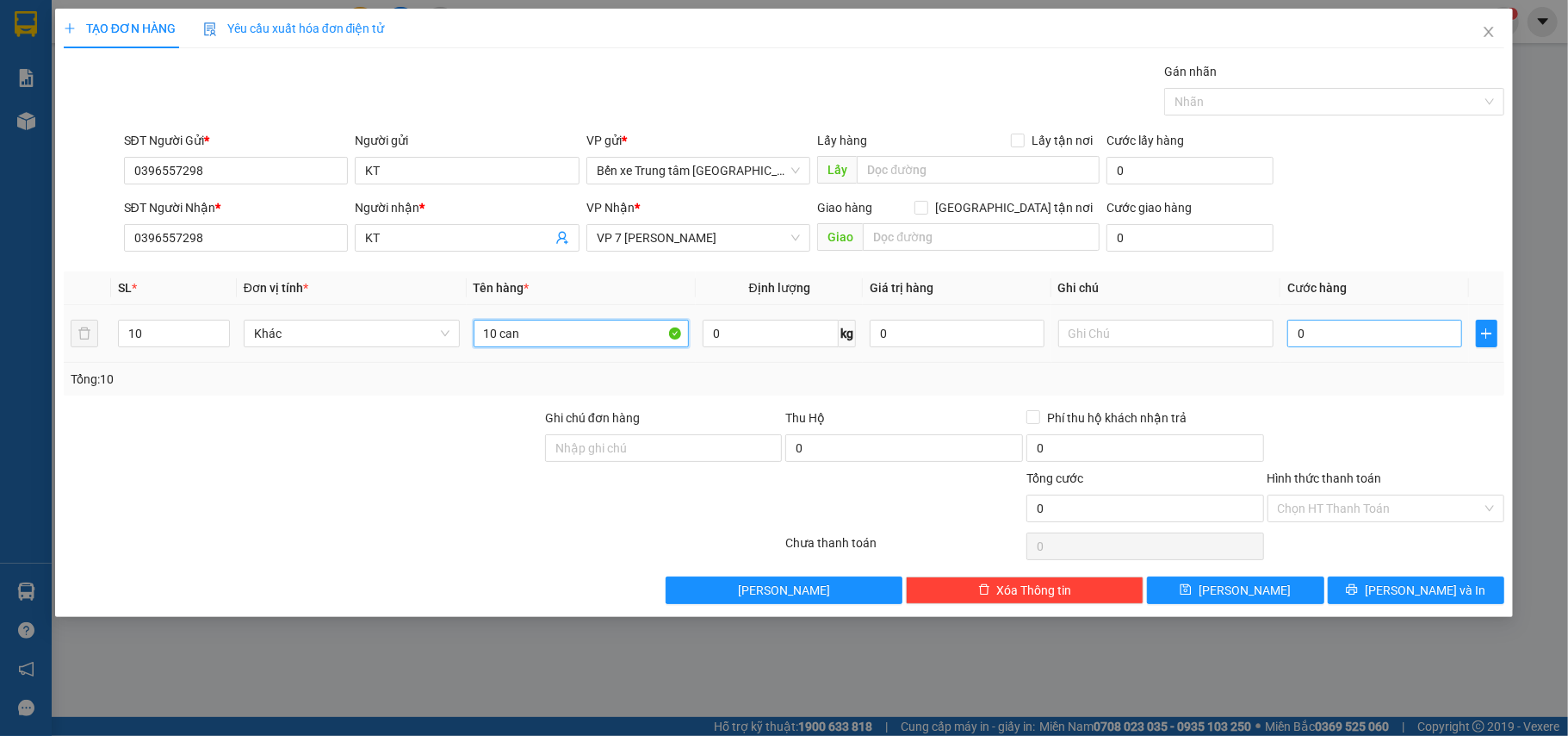
type input "10 can"
click at [1327, 334] on input "0" at bounding box center [1375, 333] width 174 height 28
type input "4"
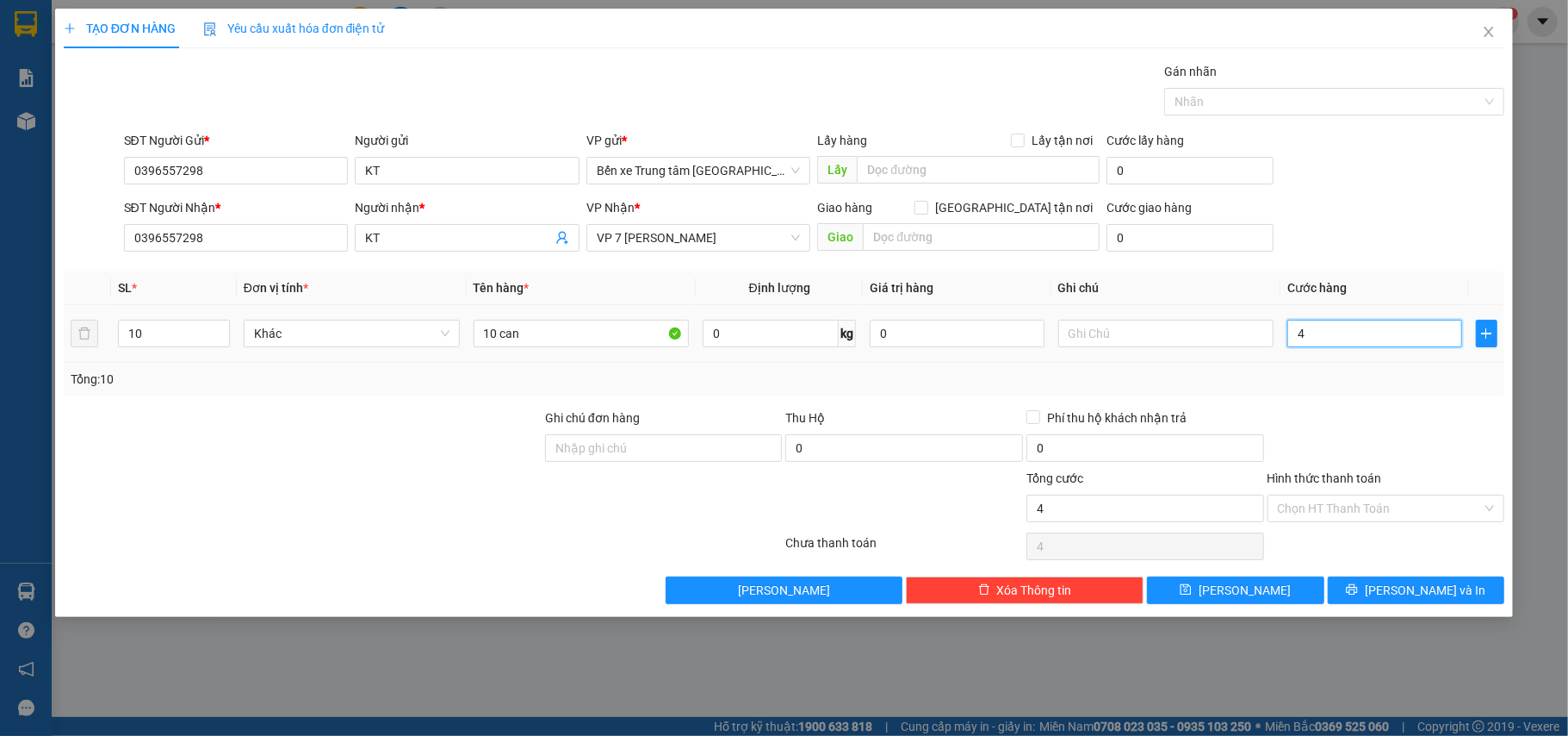
type input "45"
type input "450"
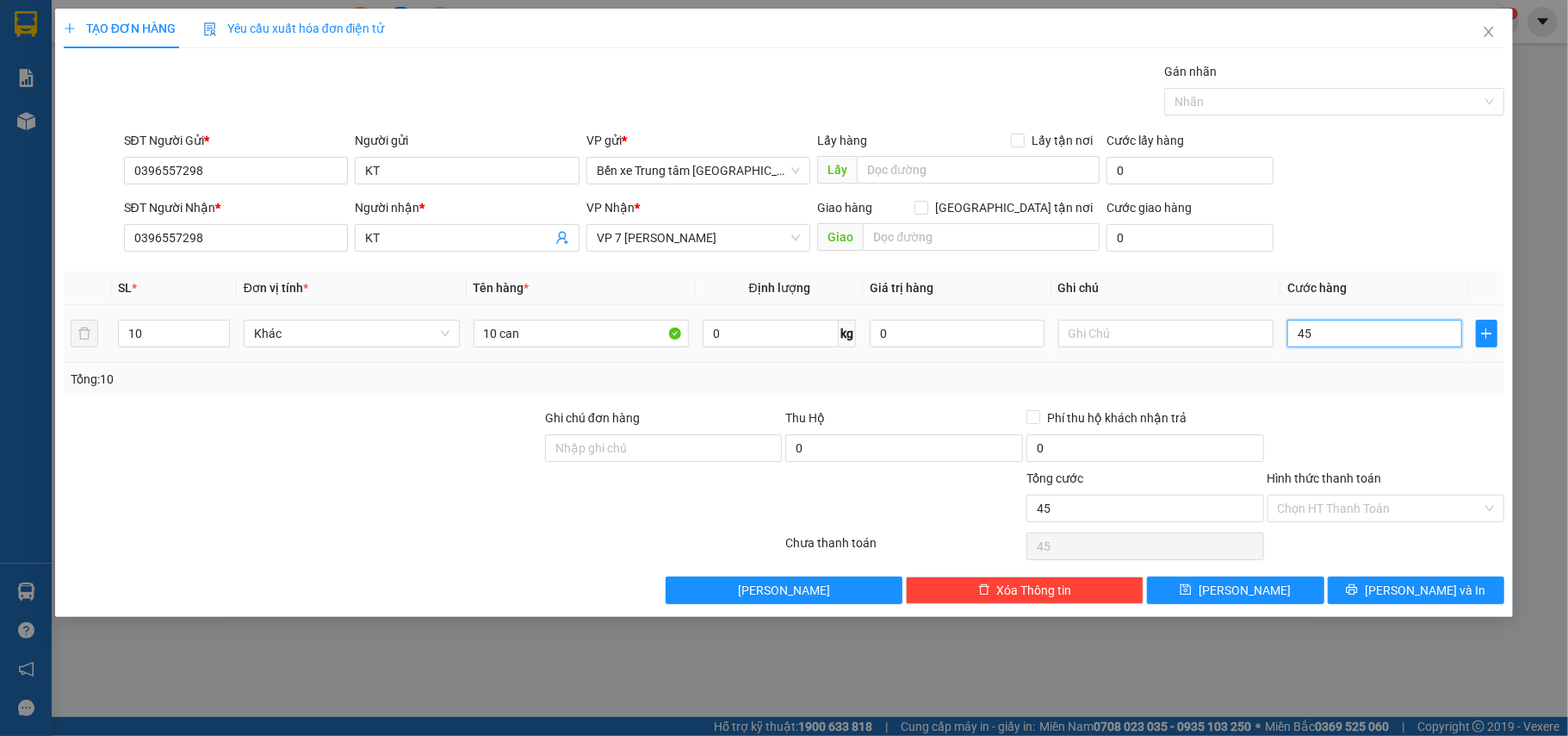
type input "450"
type input "450.000"
click at [1387, 190] on div "SĐT Người Gửi * 0396557298 Người gửi KT VP gửi * Bến xe Trung tâm Lào Cai Lấy h…" at bounding box center [815, 161] width 1388 height 60
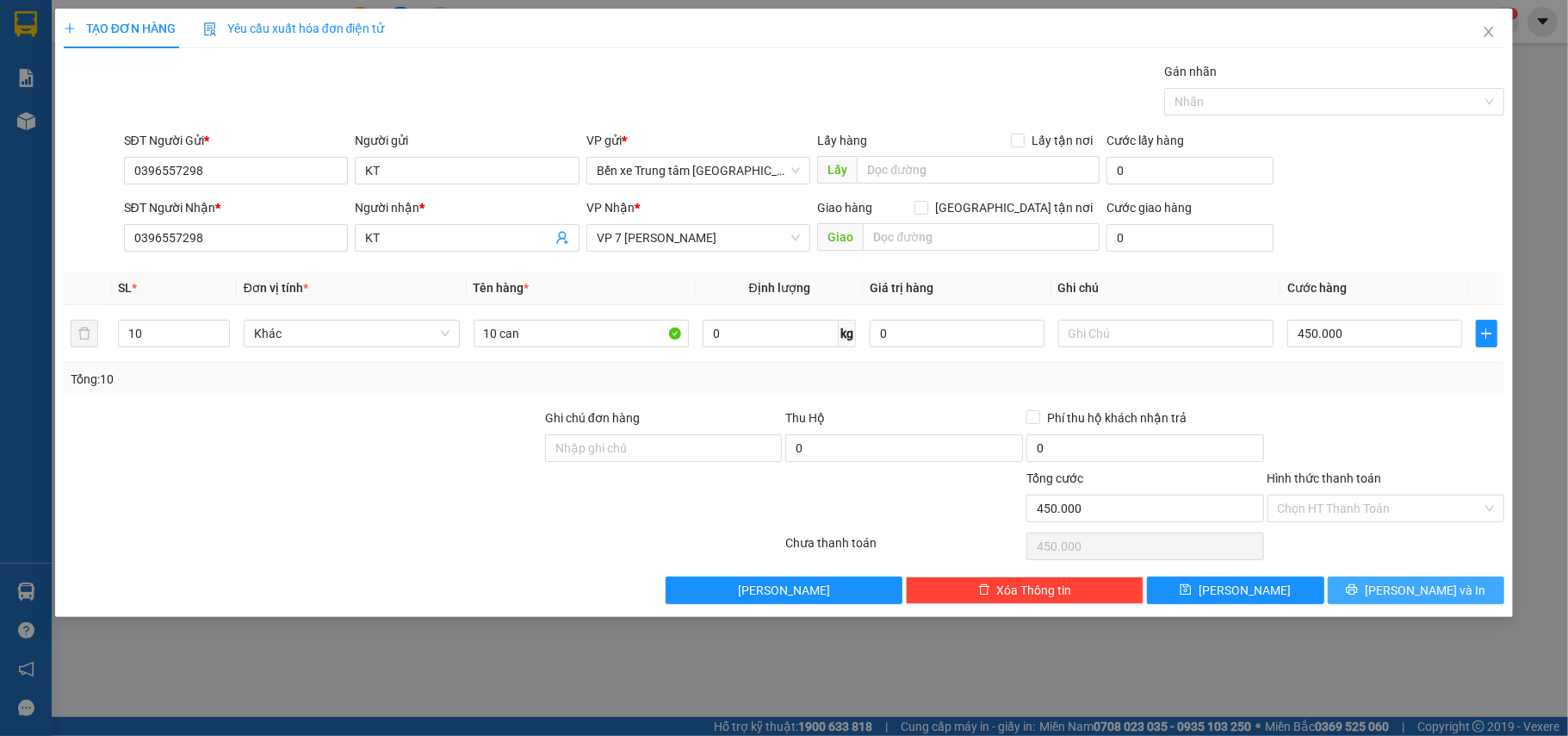
click at [1414, 593] on span "[PERSON_NAME] và In" at bounding box center [1425, 590] width 121 height 19
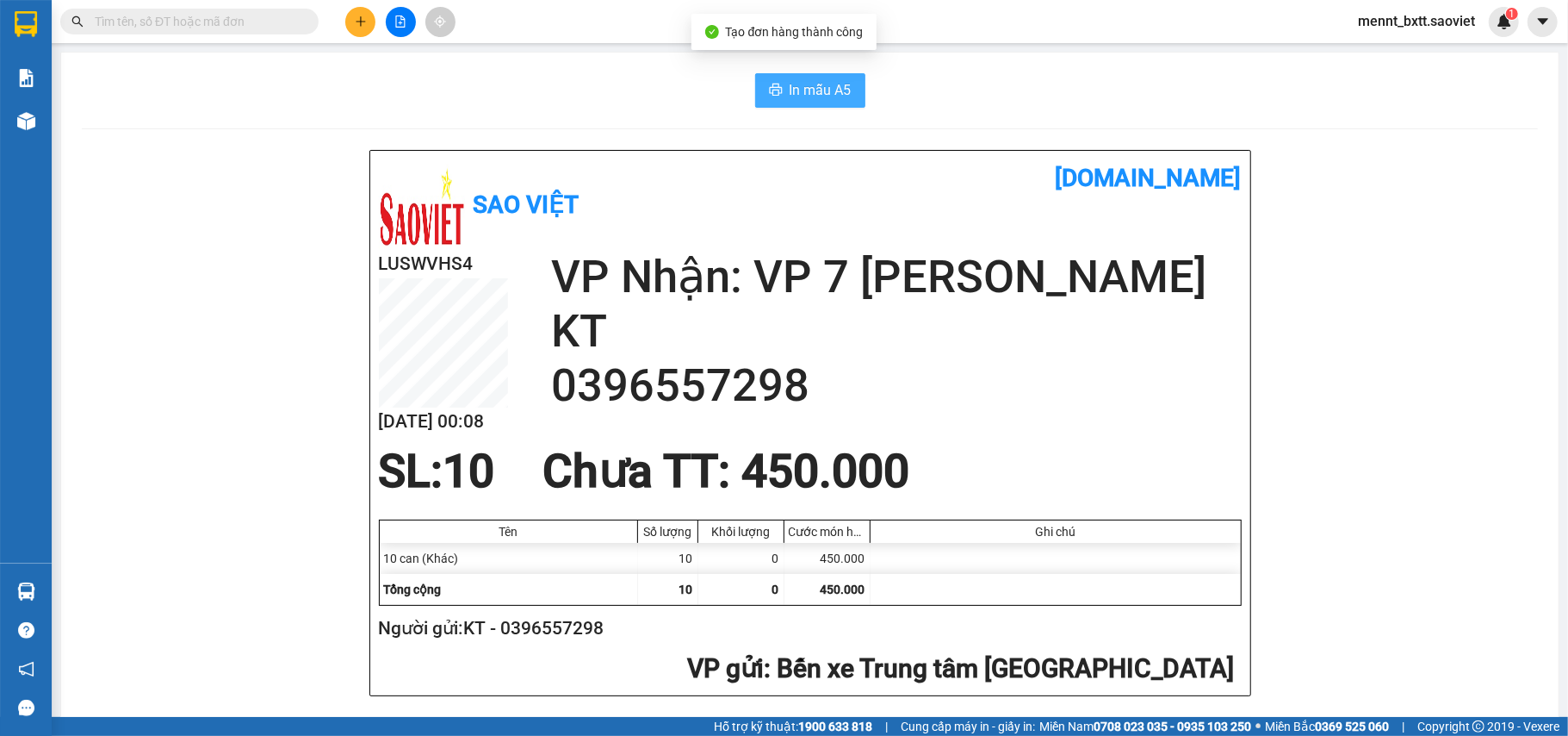
click at [817, 86] on span "In mẫu A5" at bounding box center [820, 89] width 62 height 21
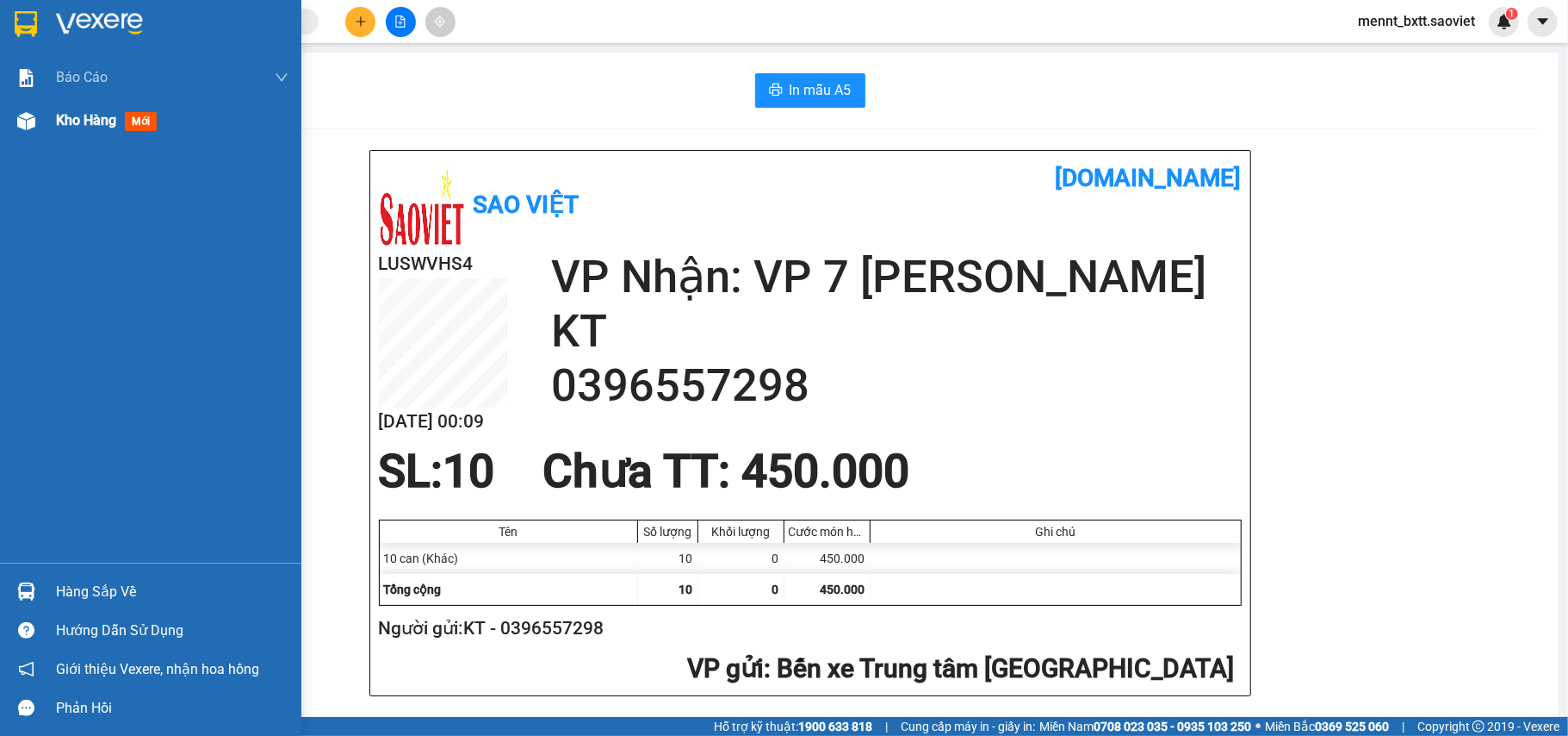
click at [71, 117] on span "Kho hàng" at bounding box center [85, 121] width 60 height 17
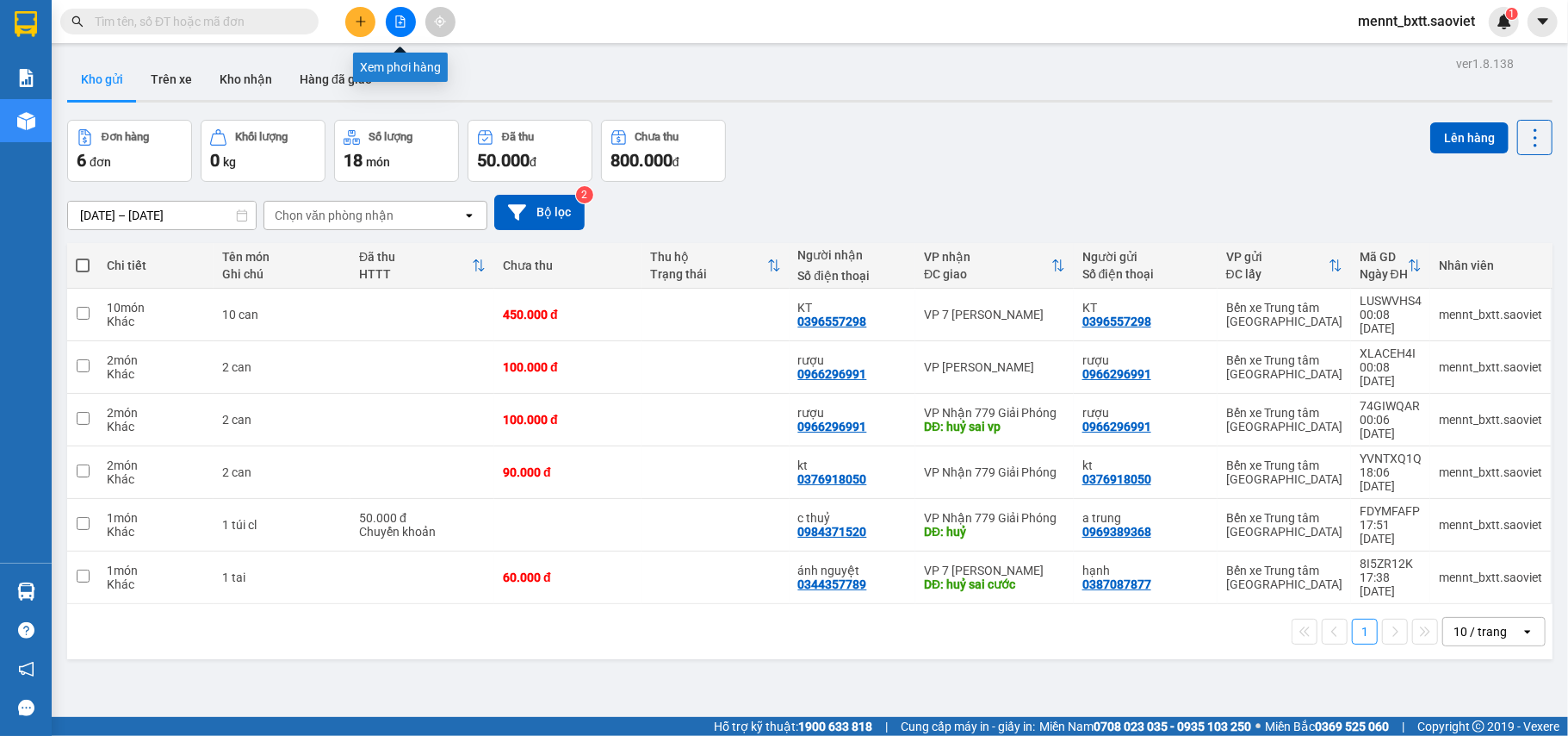
click at [390, 26] on button at bounding box center [401, 21] width 30 height 30
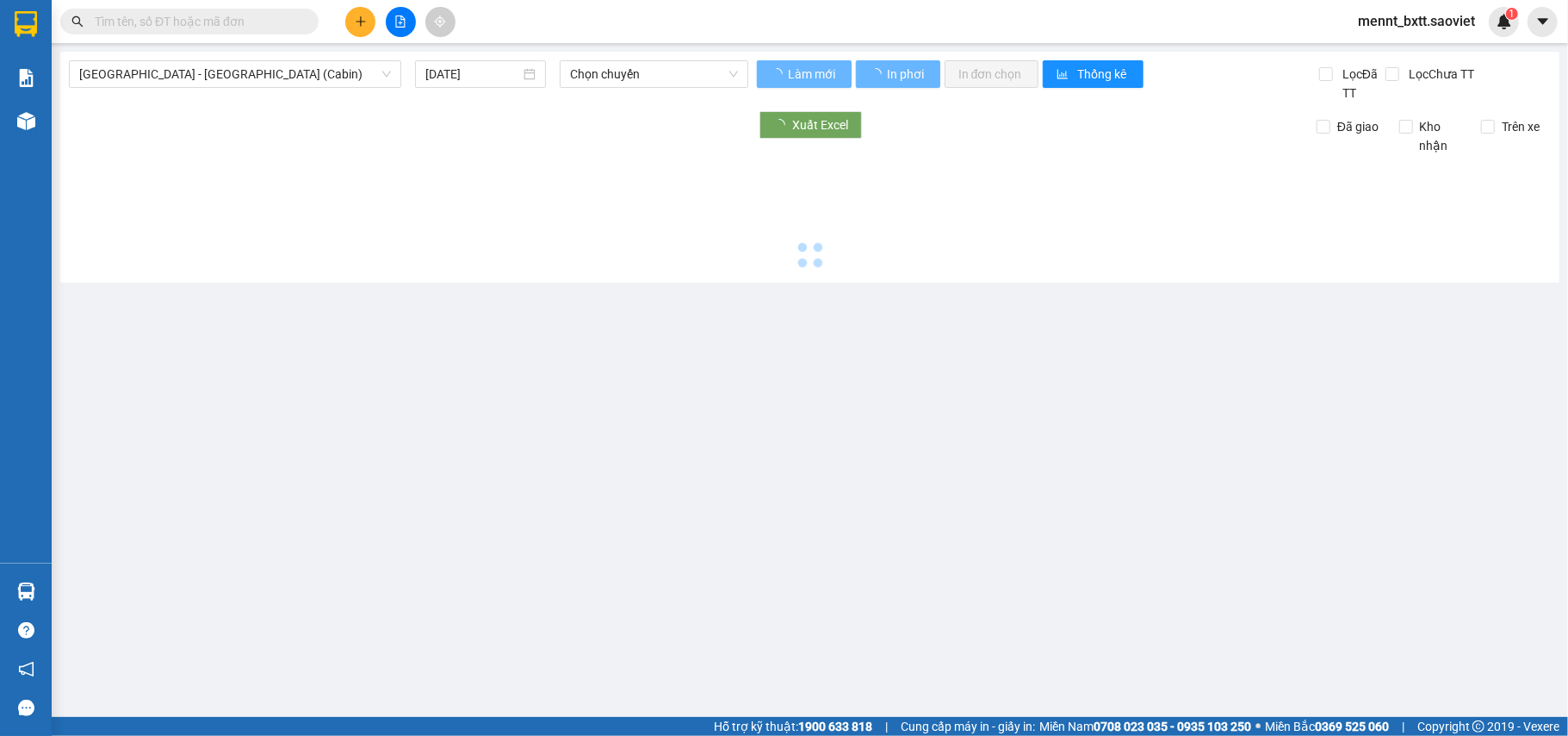
type input "16/08/2025"
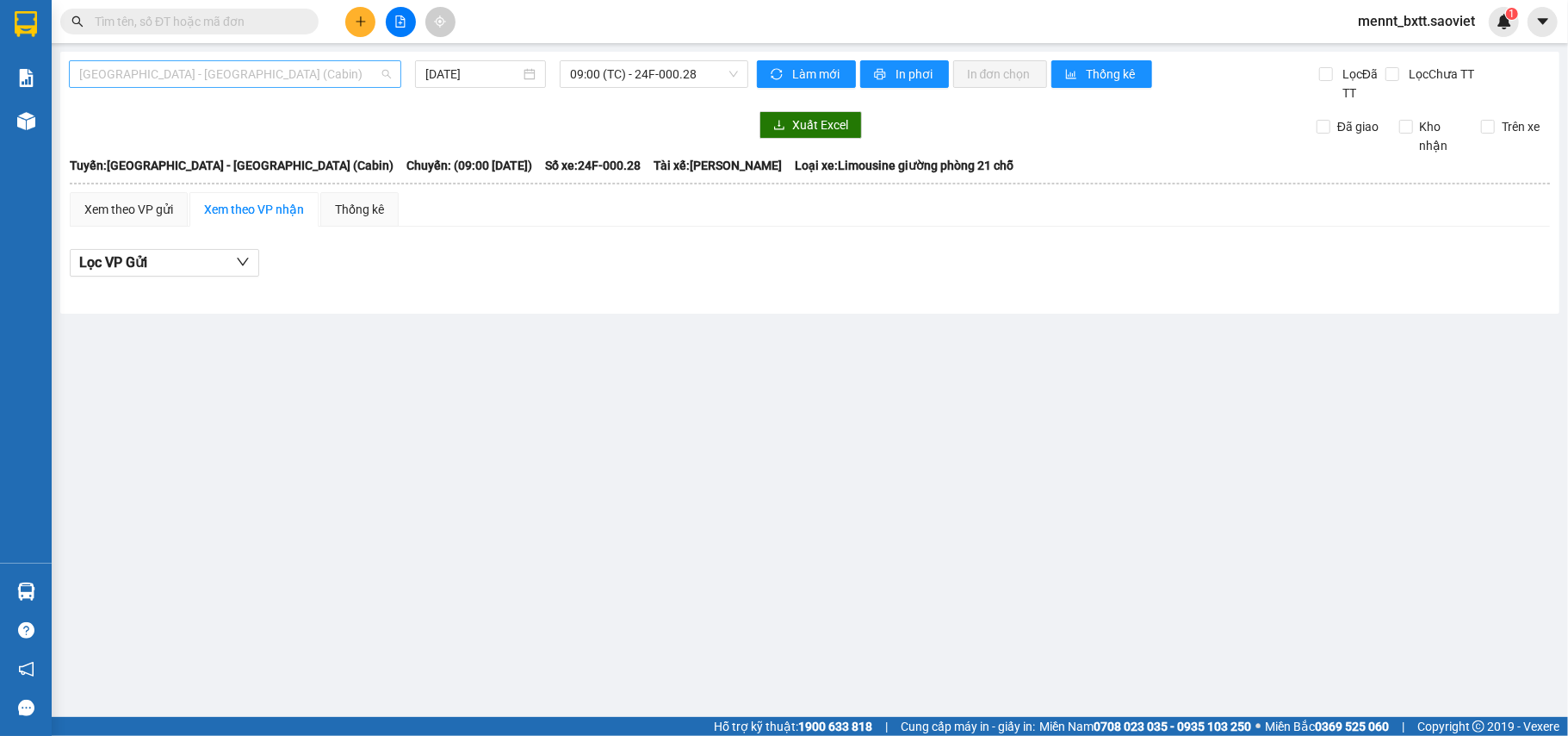
click at [232, 66] on span "[GEOGRAPHIC_DATA] - [GEOGRAPHIC_DATA] (Cabin)" at bounding box center [235, 74] width 312 height 26
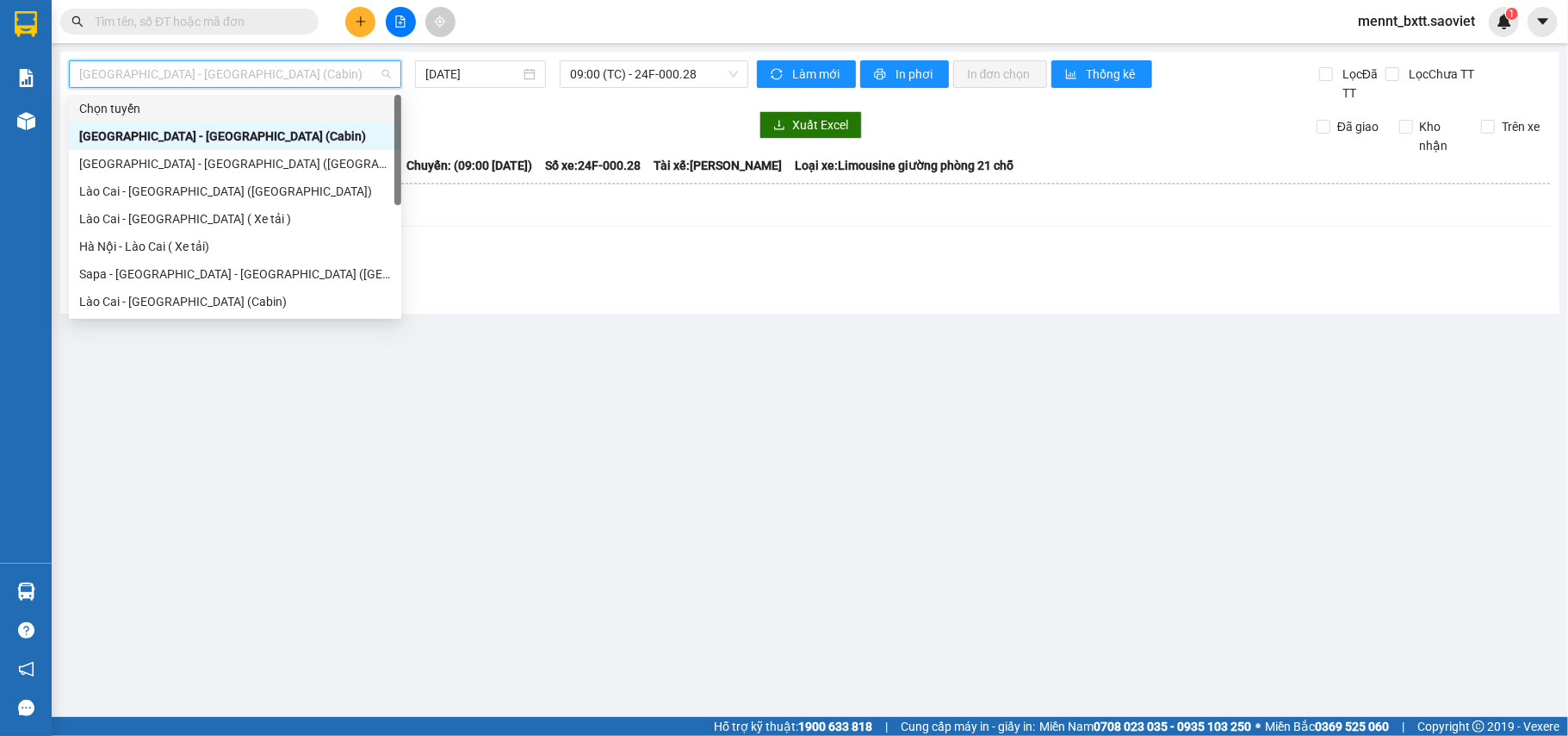
scroll to position [138, 0]
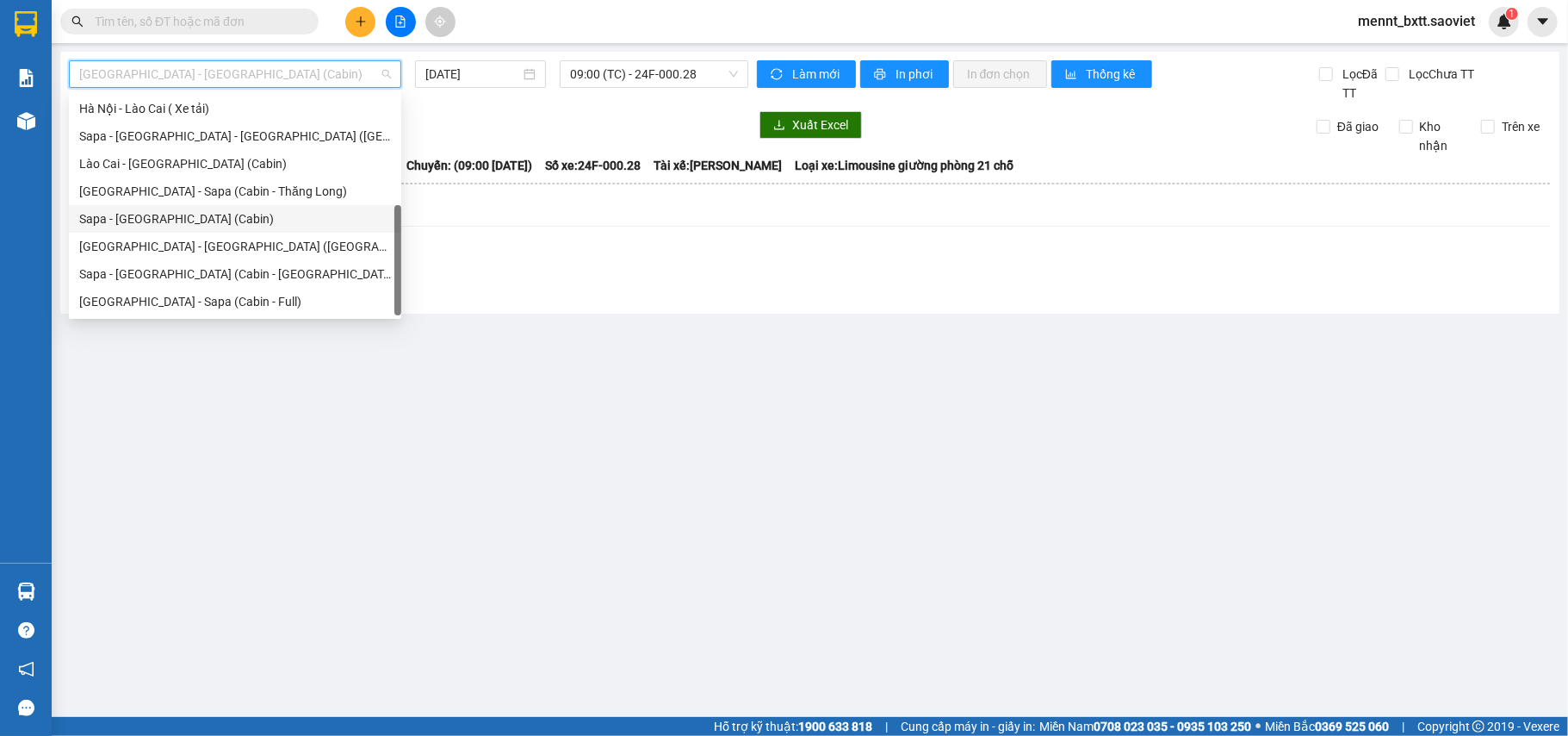
click at [204, 222] on div "Sapa - [GEOGRAPHIC_DATA] (Cabin)" at bounding box center [235, 219] width 312 height 19
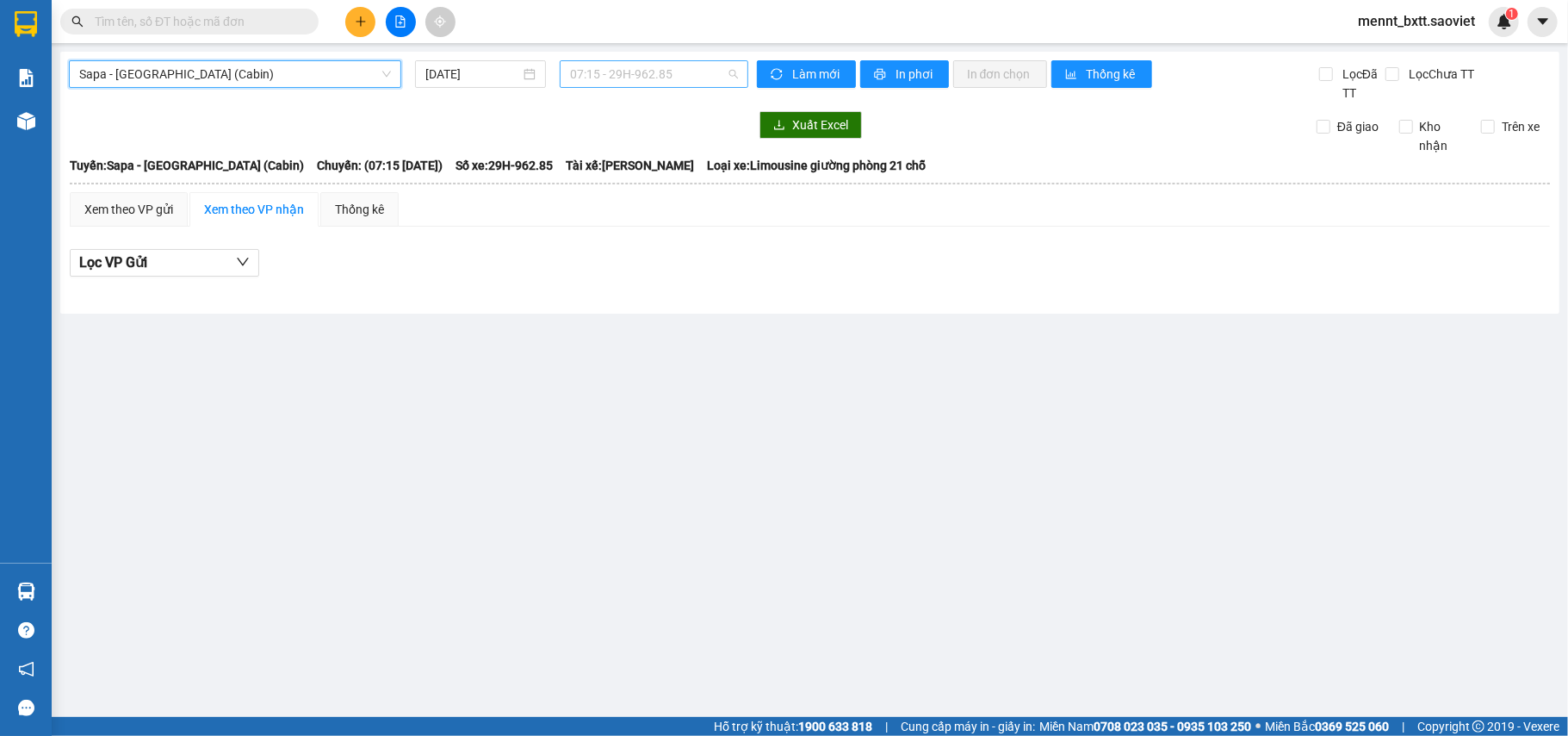
click at [579, 71] on span "07:15 - 29H-962.85" at bounding box center [654, 74] width 168 height 26
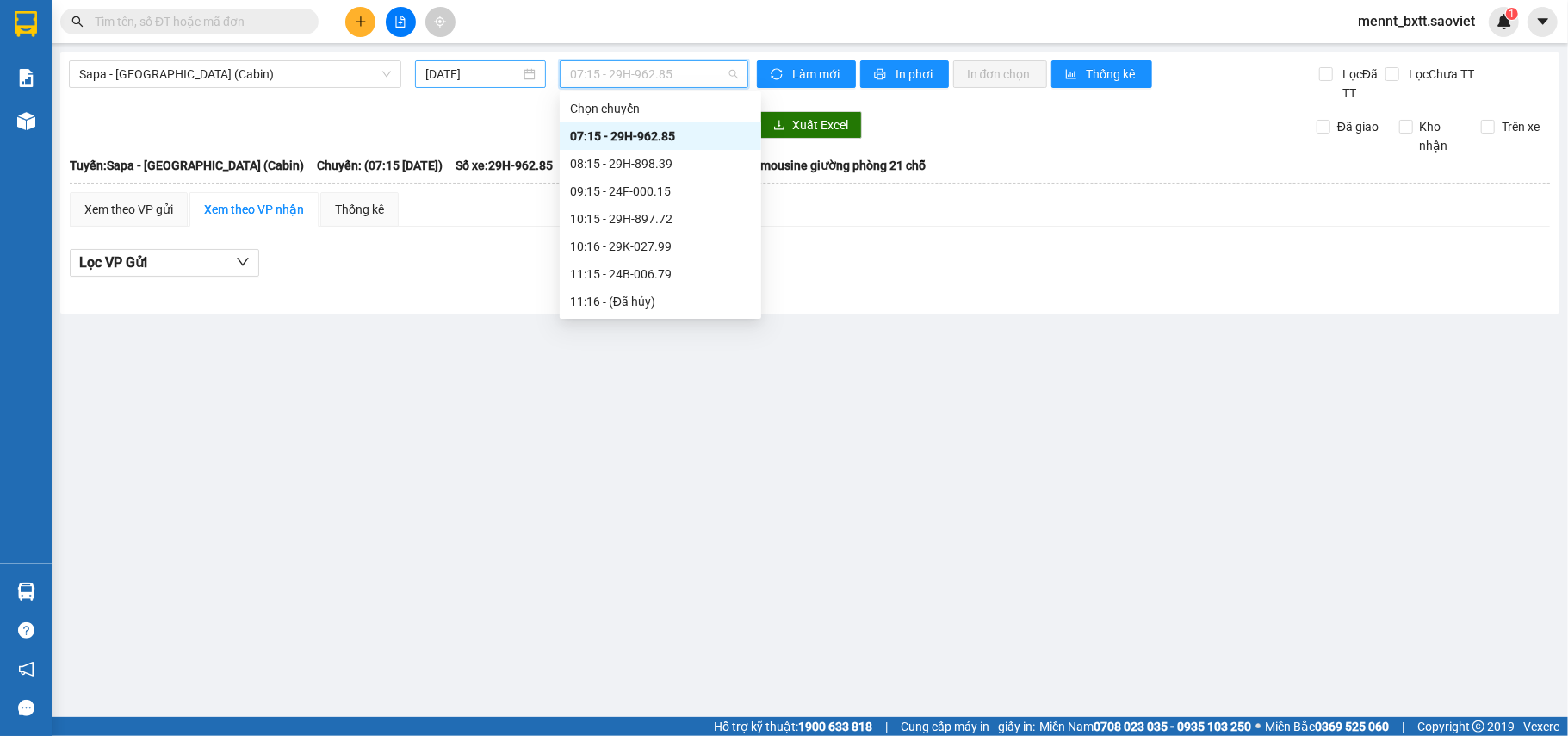
click at [435, 69] on input "16/08/2025" at bounding box center [473, 74] width 95 height 19
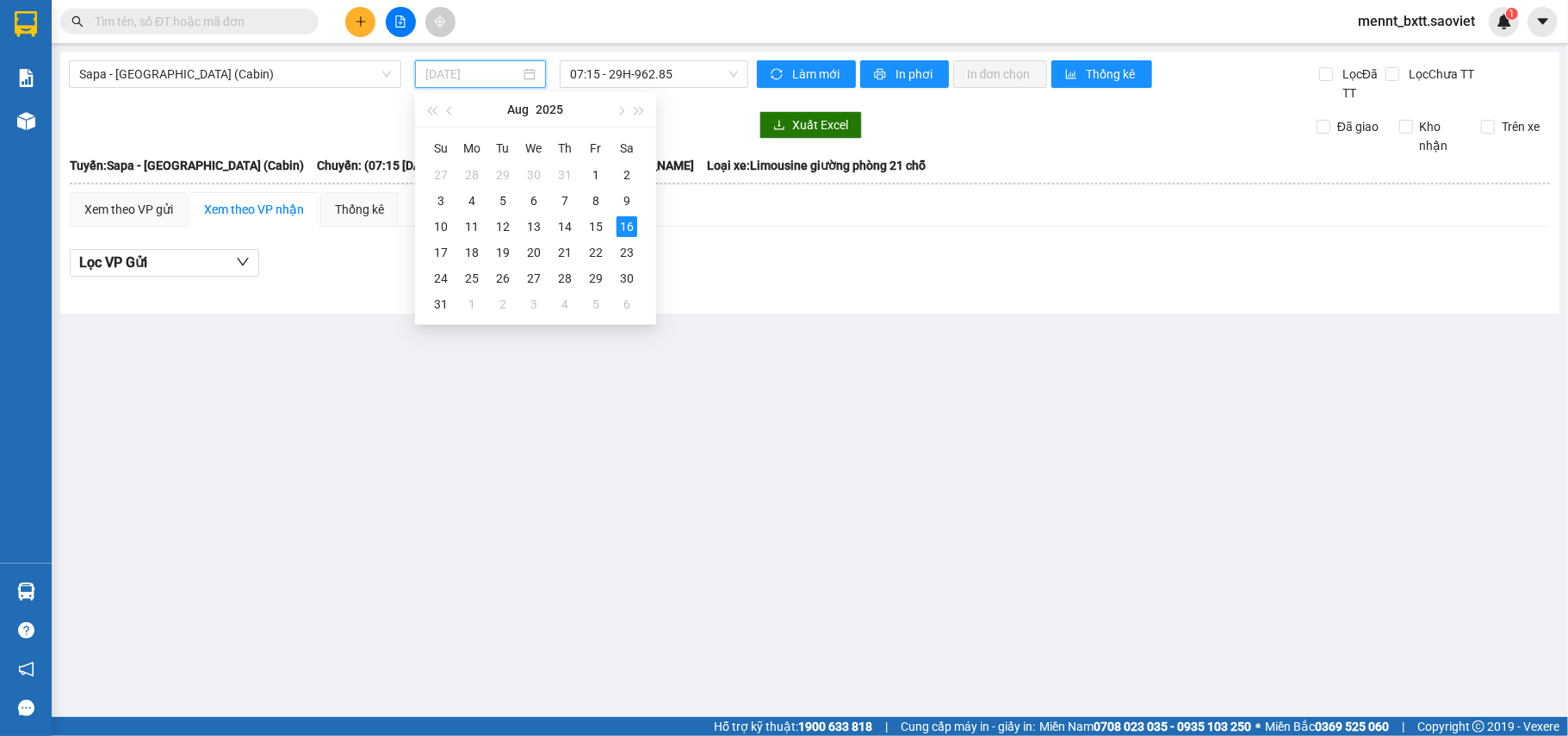
type input "16/08/2025"
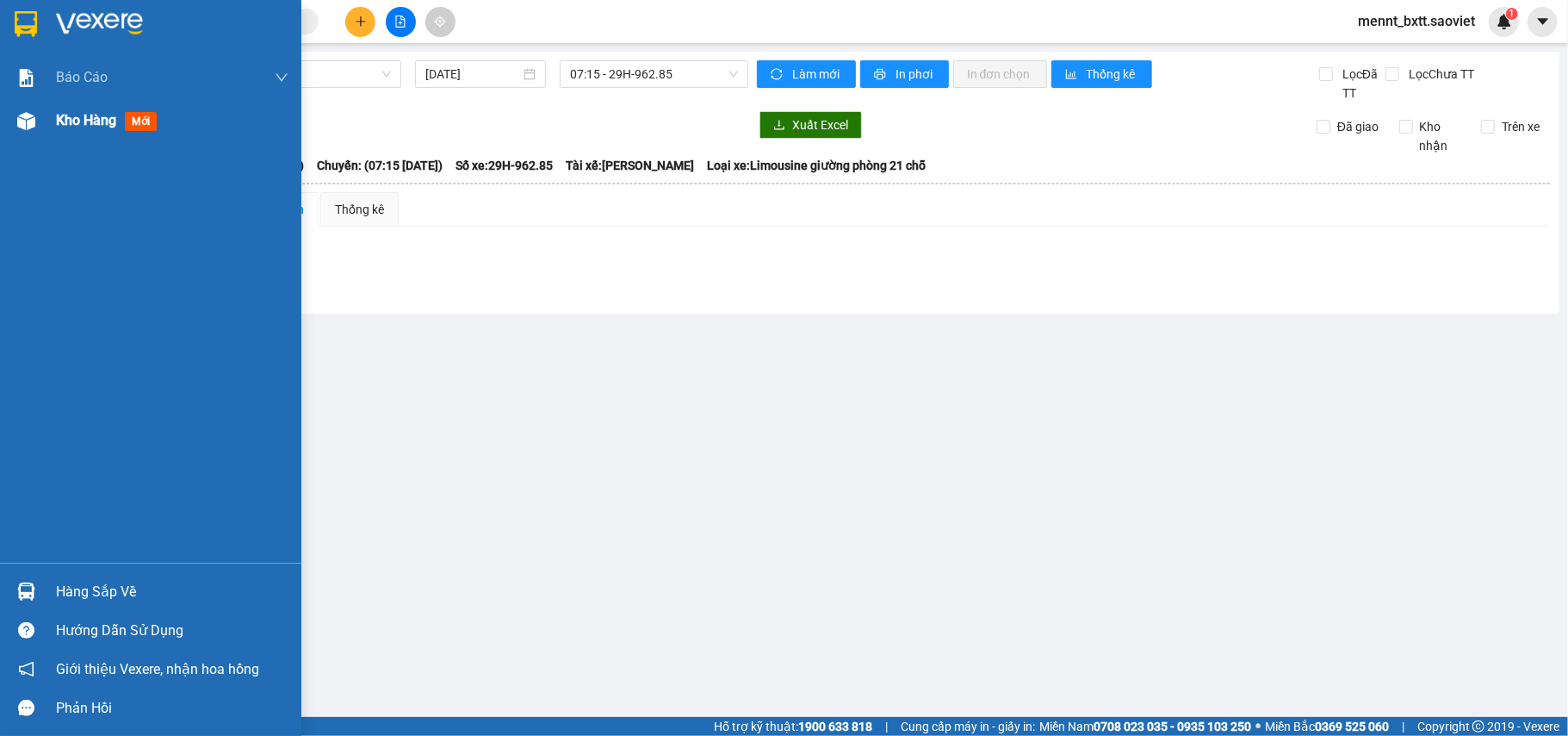
click at [71, 118] on span "Kho hàng" at bounding box center [85, 121] width 60 height 17
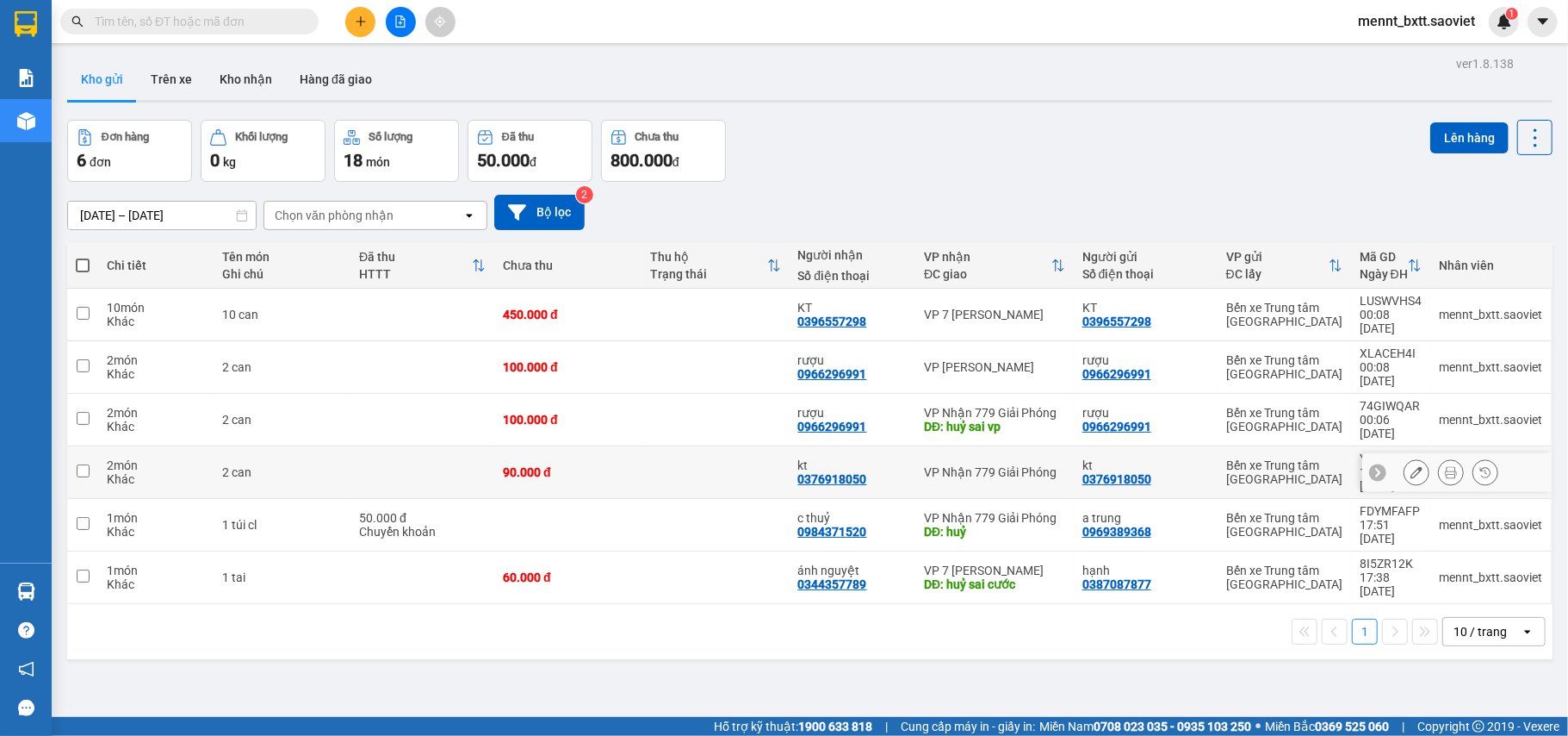
click at [444, 446] on td at bounding box center [422, 472] width 144 height 53
checkbox input "true"
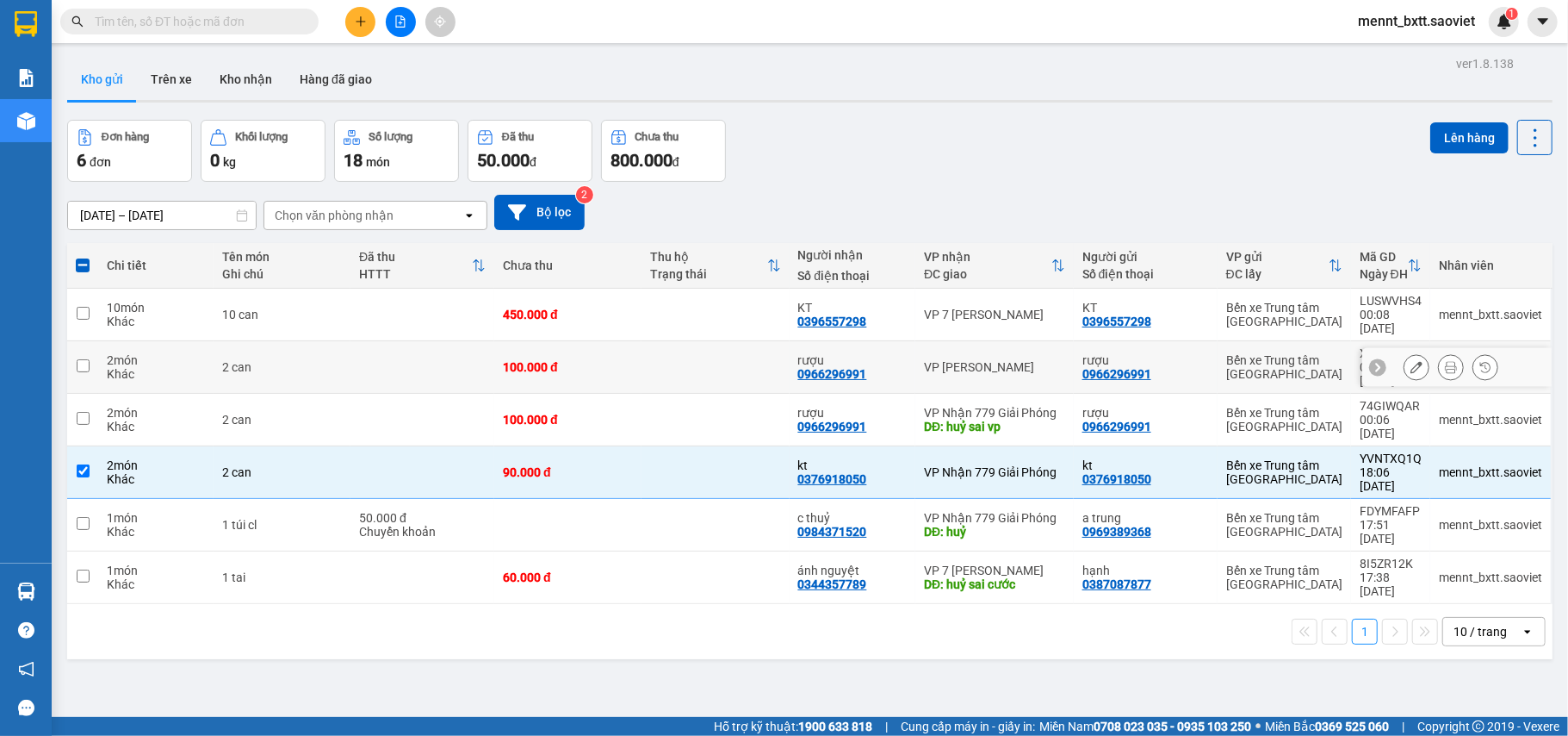
click at [432, 342] on td at bounding box center [422, 368] width 144 height 53
checkbox input "true"
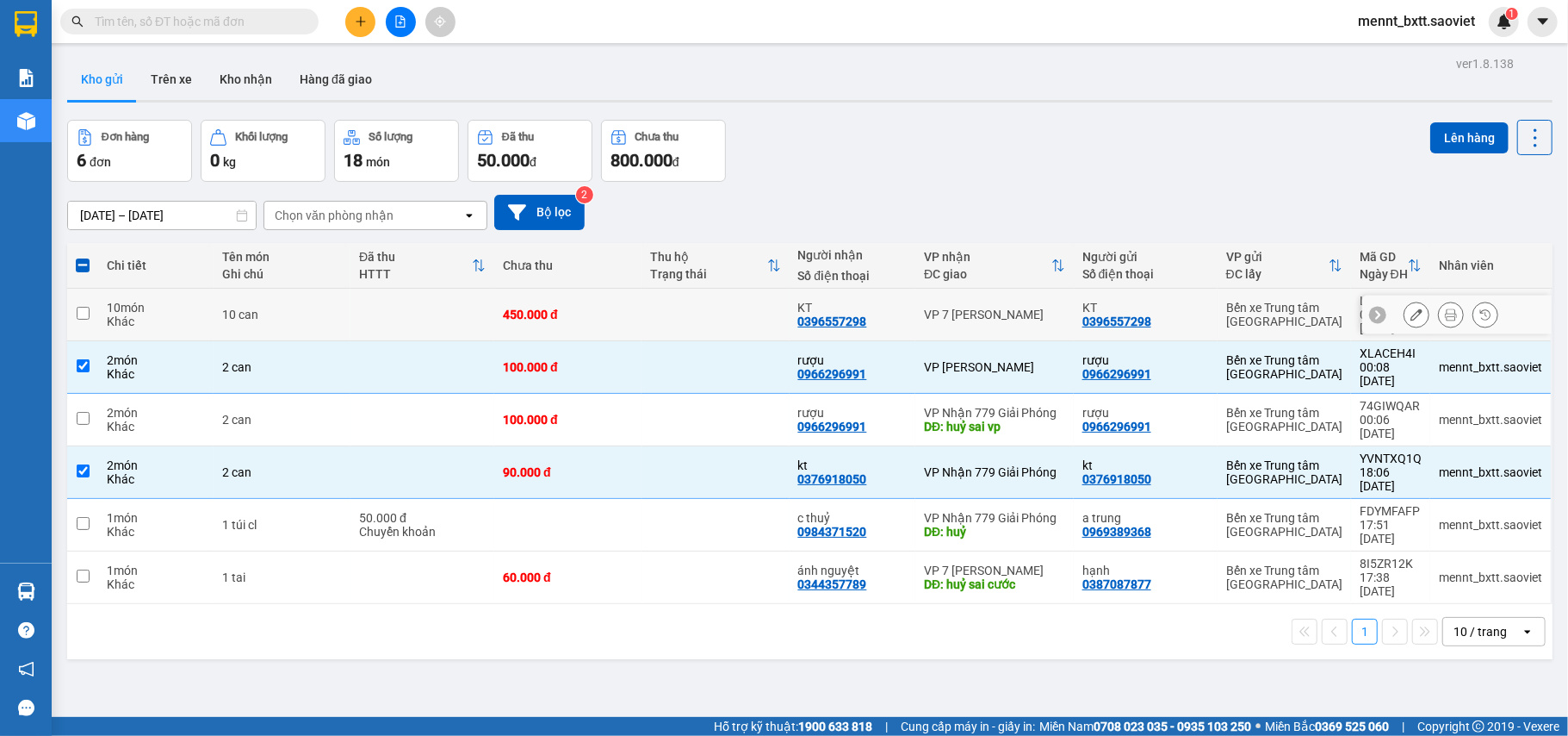
click at [431, 305] on td at bounding box center [422, 315] width 144 height 53
checkbox input "true"
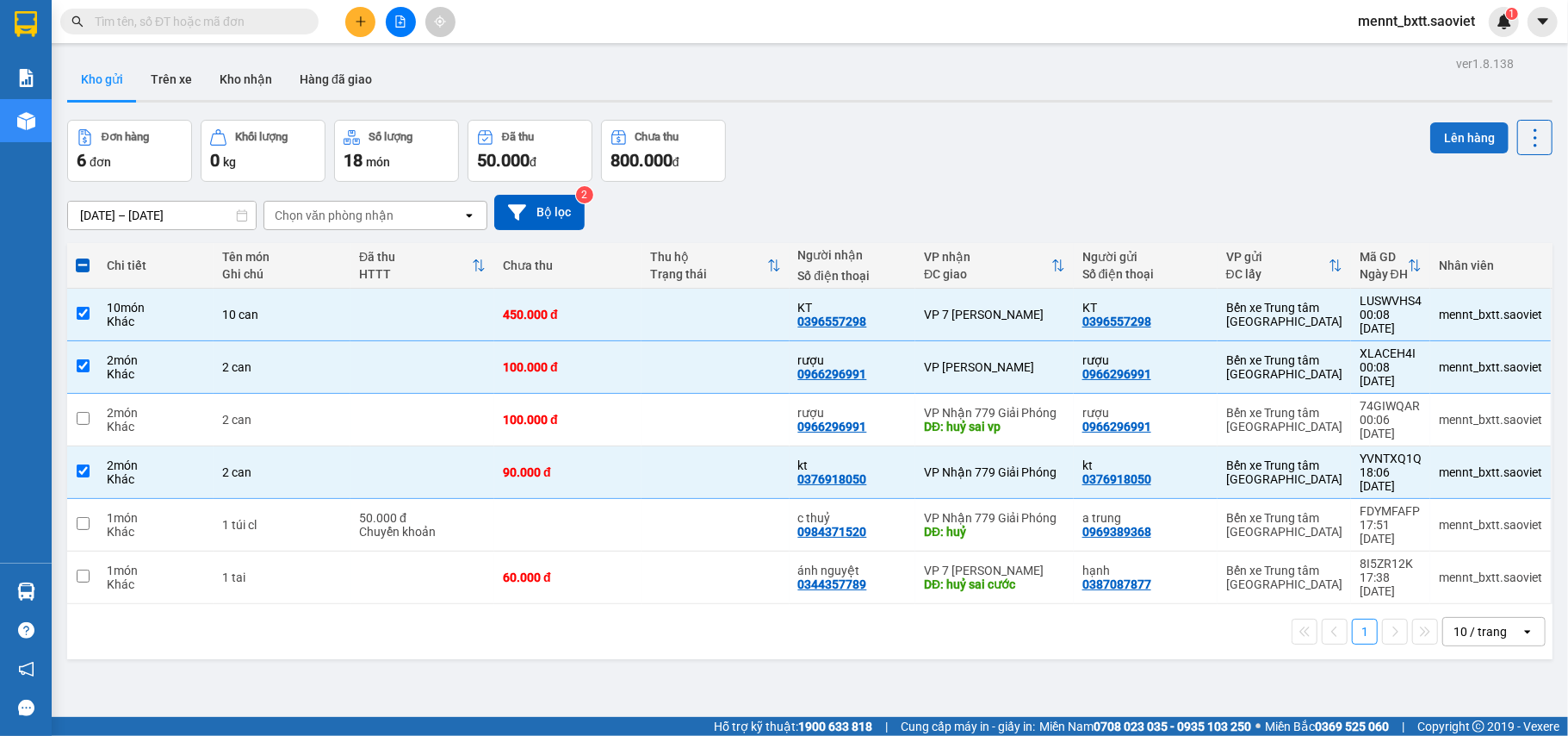
click at [1438, 138] on button "Lên hàng" at bounding box center [1470, 137] width 78 height 31
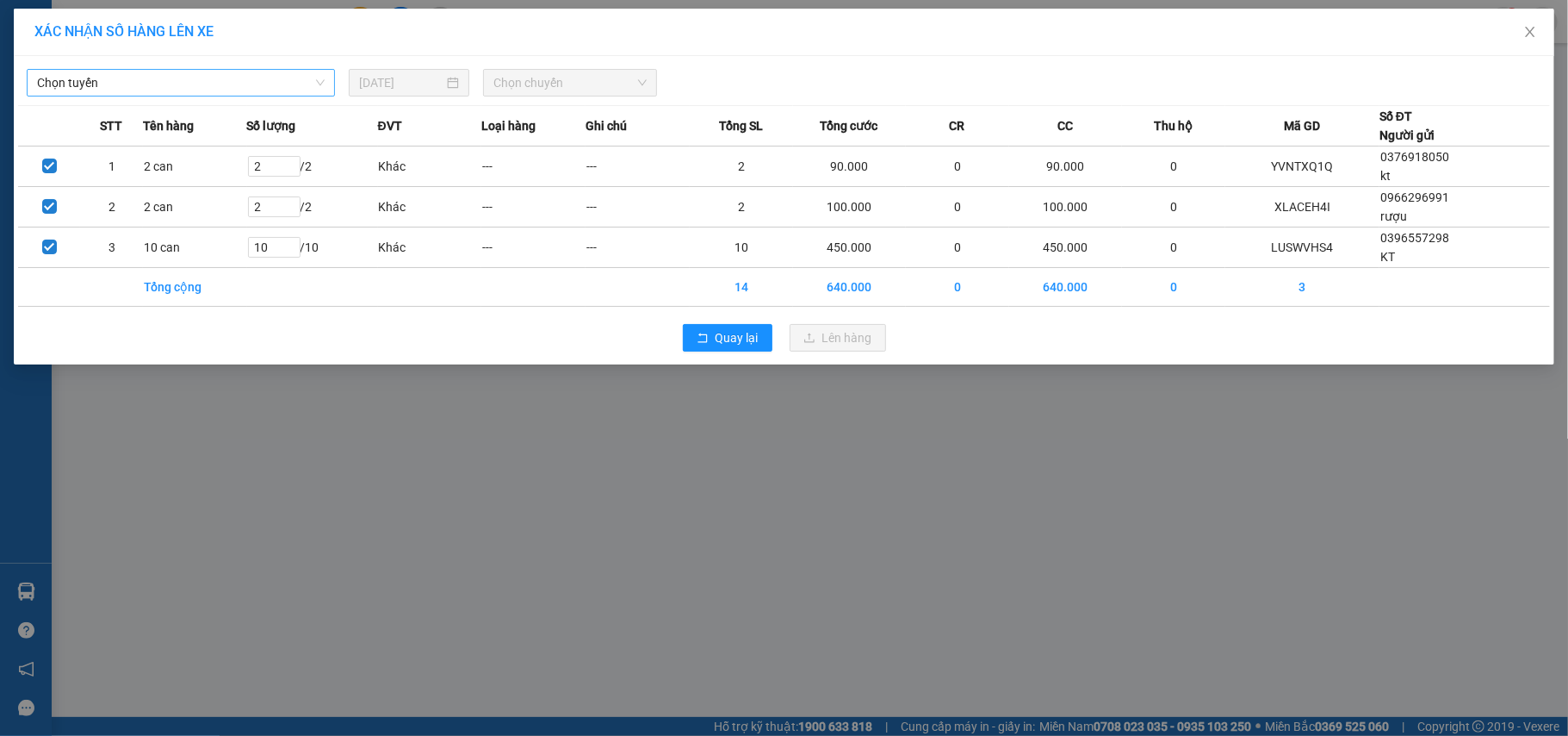
click at [228, 80] on span "Chọn tuyến" at bounding box center [181, 83] width 288 height 26
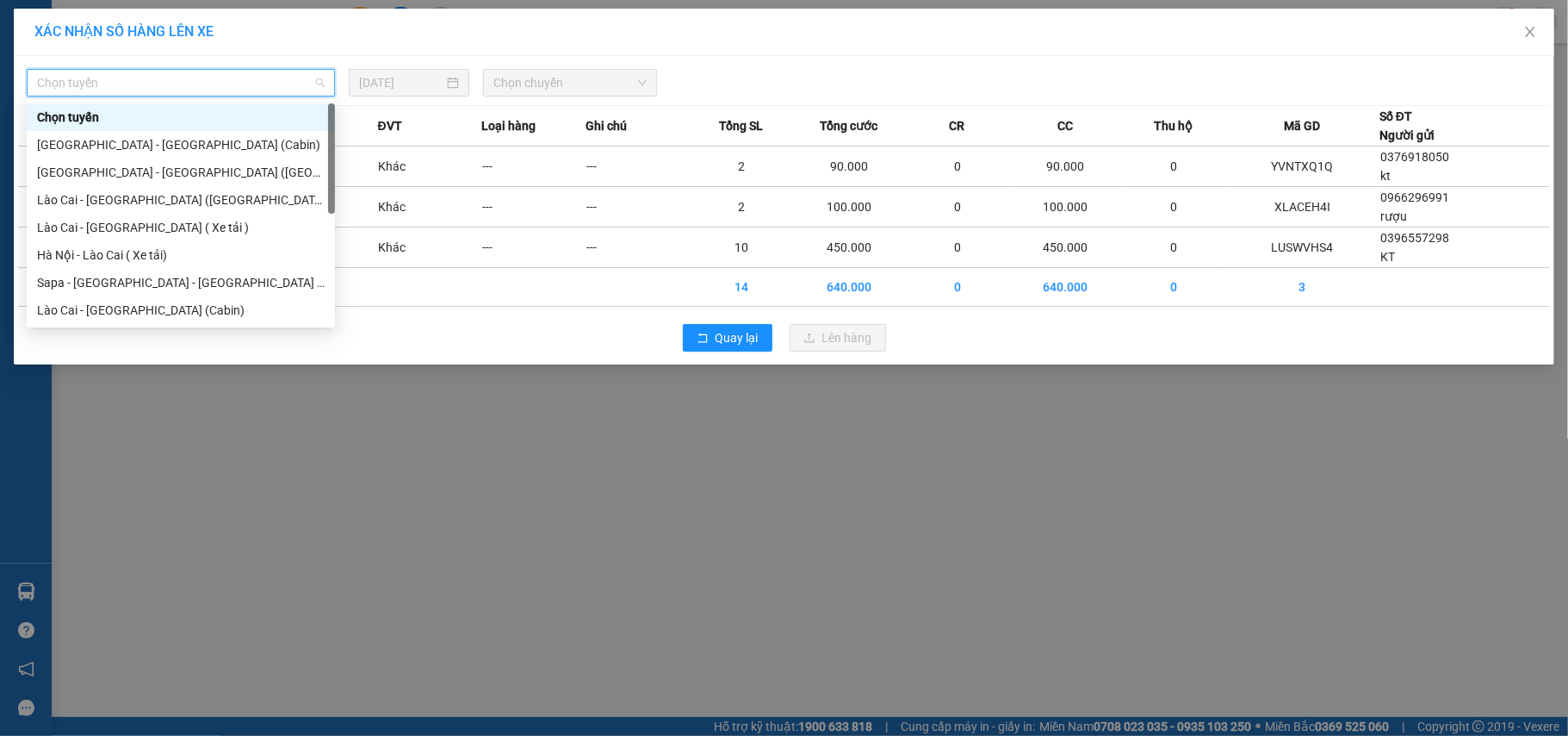
scroll to position [138, 0]
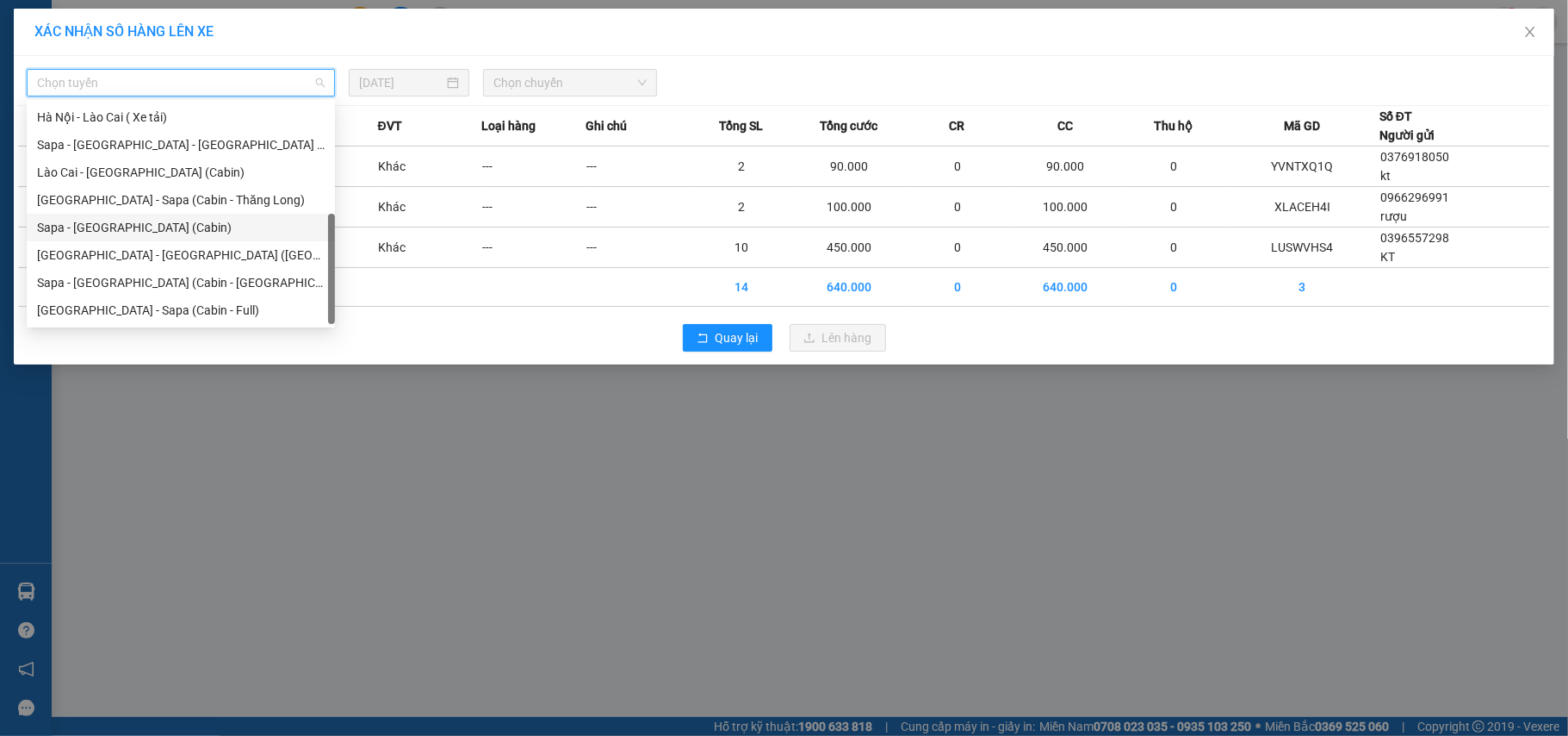
click at [174, 234] on div "Sapa - [GEOGRAPHIC_DATA] (Cabin)" at bounding box center [181, 227] width 288 height 19
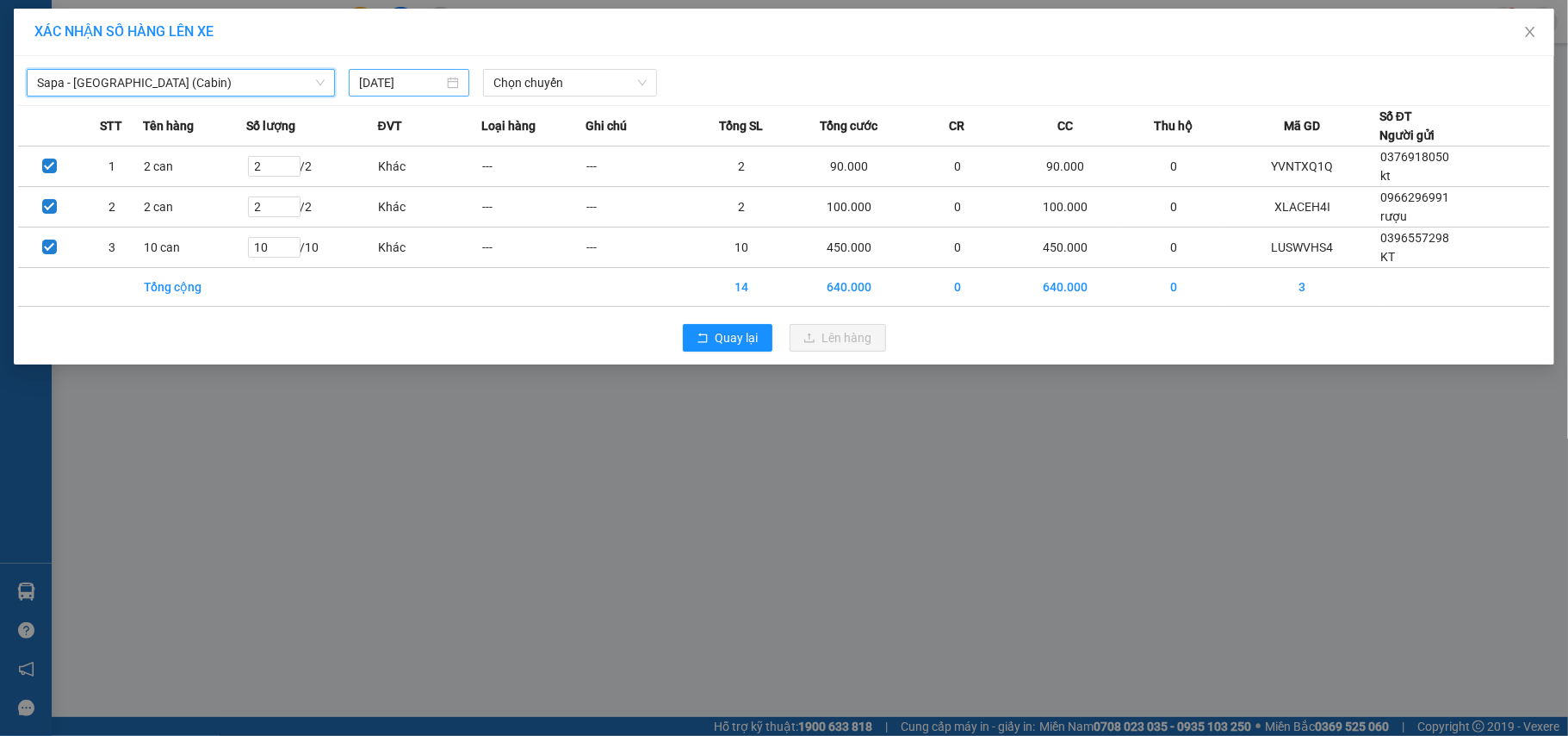
click at [383, 74] on input "16/08/2025" at bounding box center [401, 83] width 84 height 19
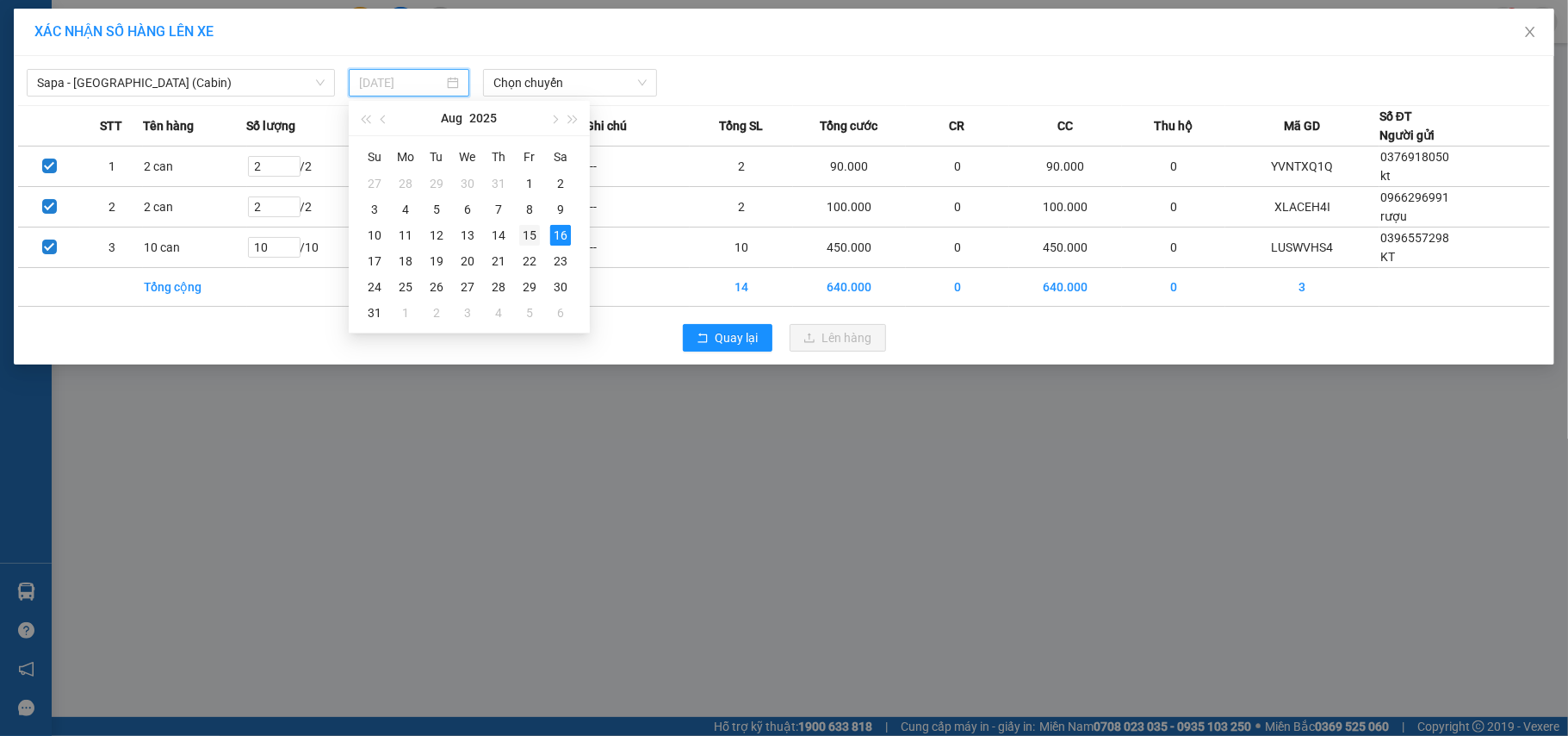
click at [524, 231] on div "15" at bounding box center [530, 235] width 20 height 20
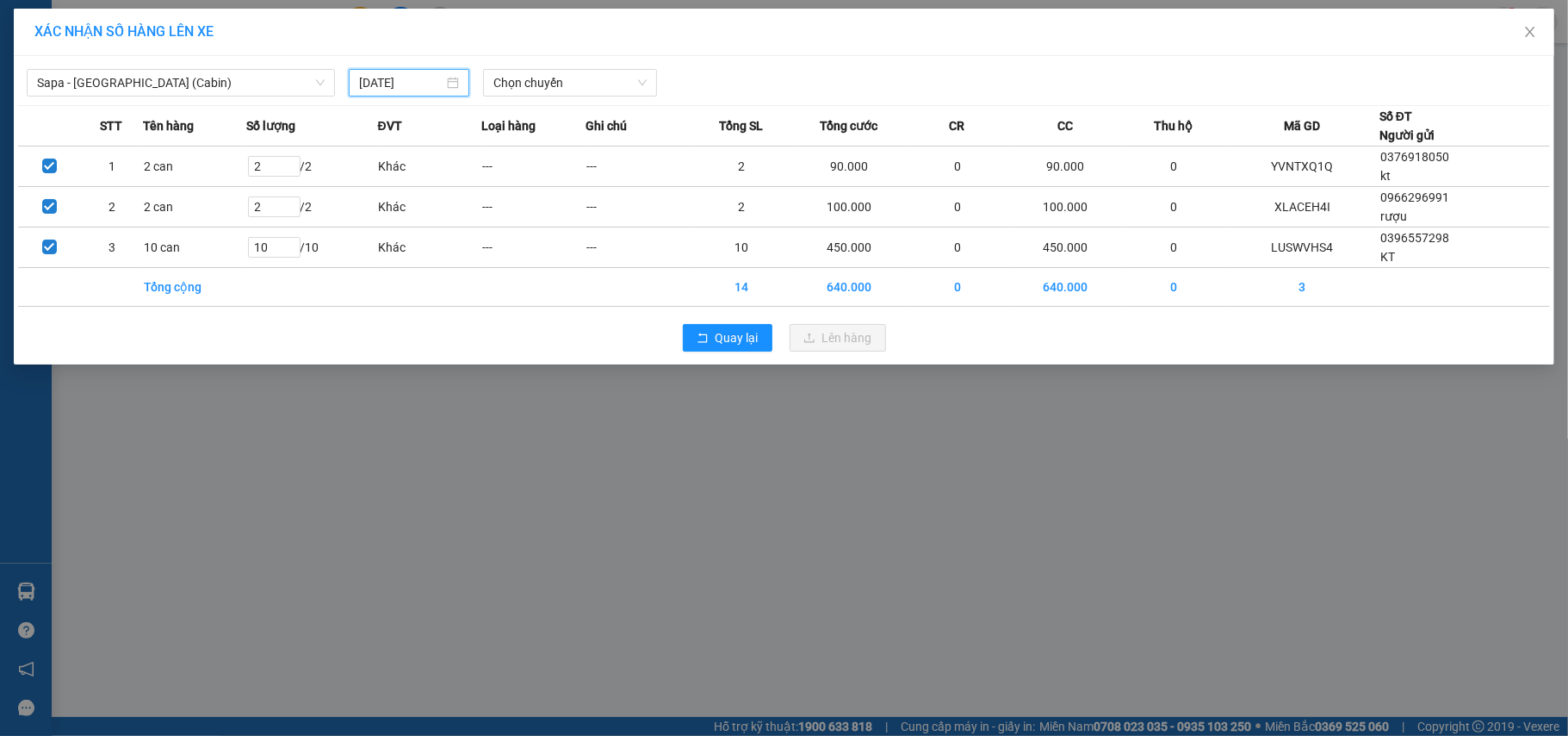
type input "[DATE]"
click at [508, 81] on span "Chọn chuyến" at bounding box center [570, 83] width 153 height 26
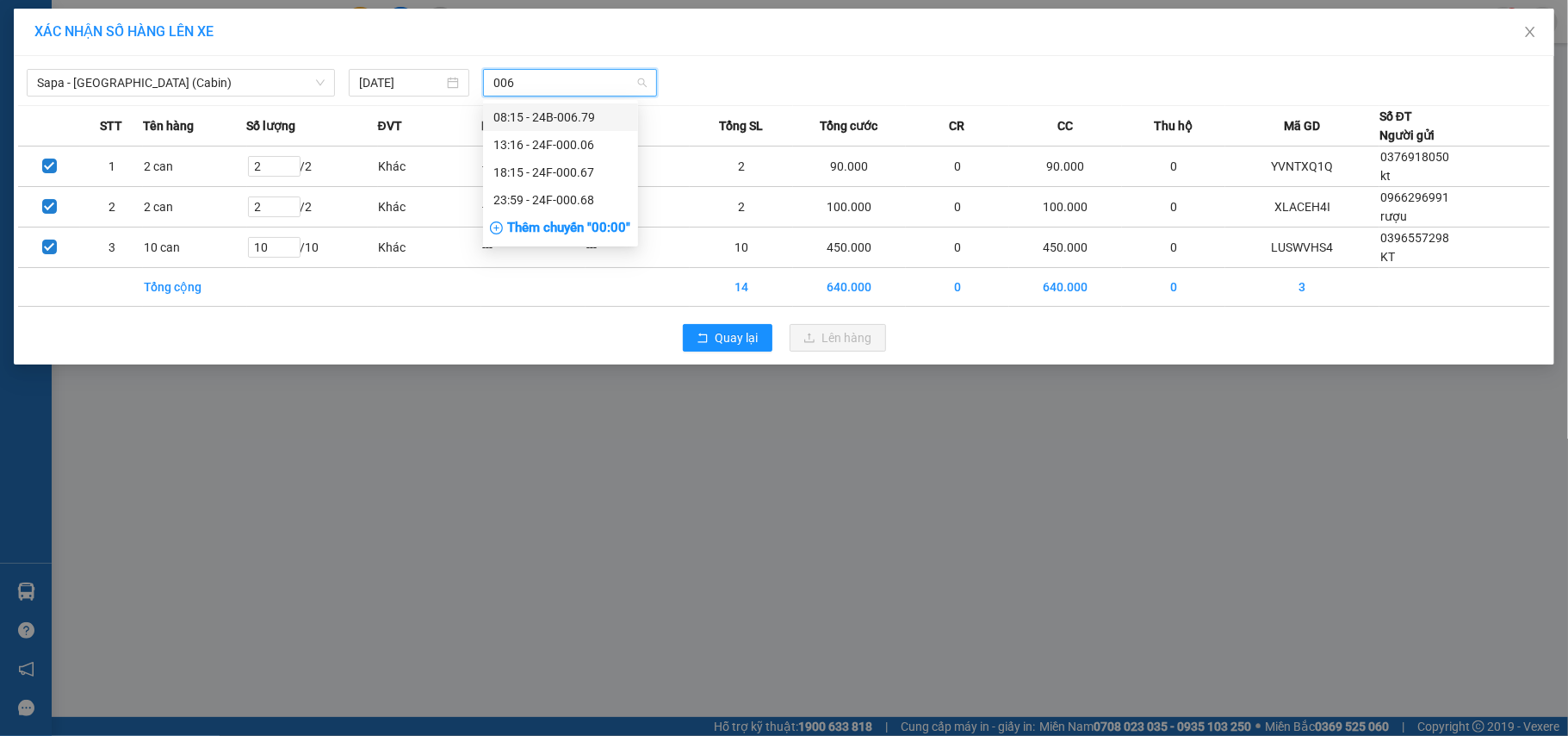
type input "0068"
click at [557, 114] on div "23:59 - 24F-000.68" at bounding box center [560, 117] width 135 height 19
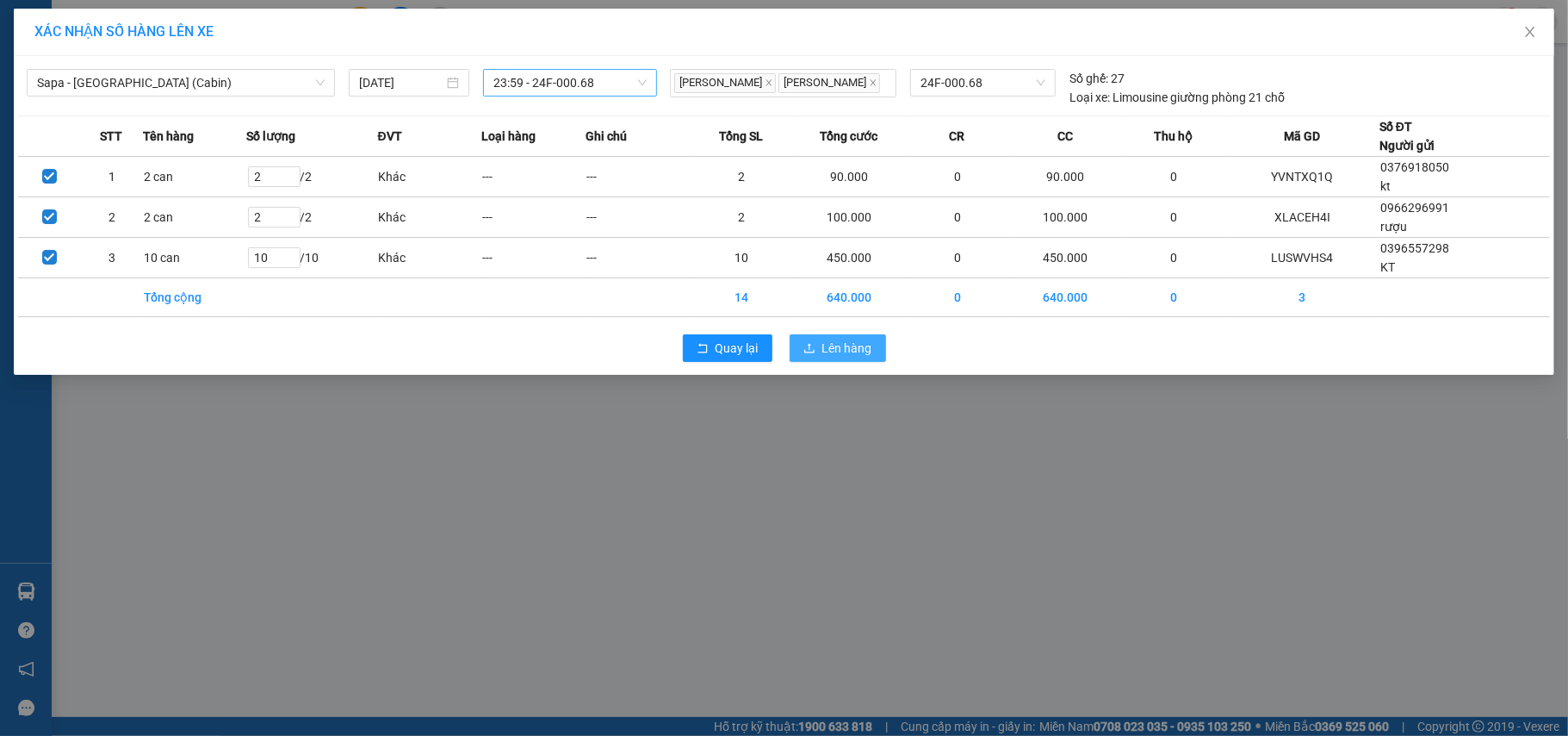
click at [834, 345] on span "Lên hàng" at bounding box center [848, 348] width 50 height 19
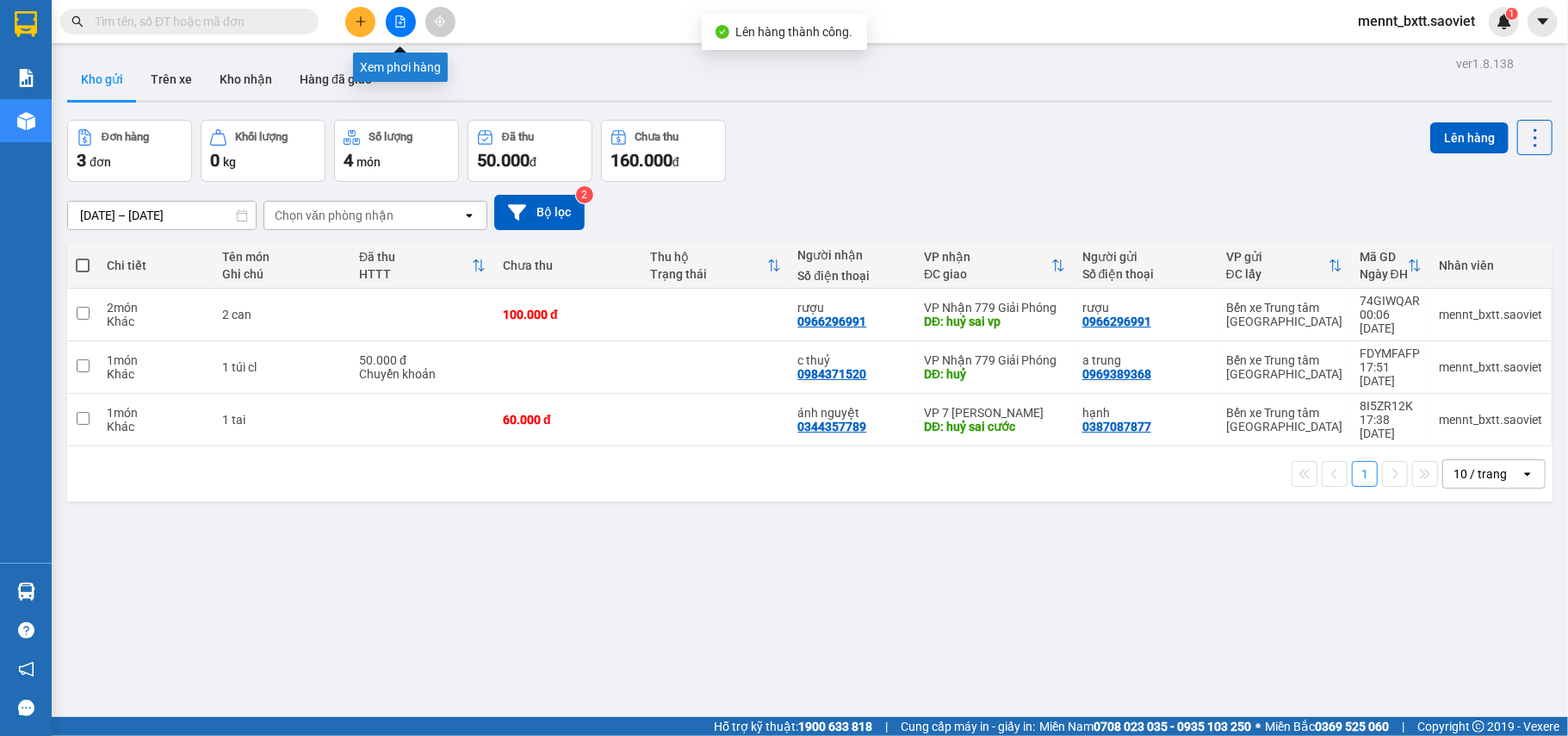
click at [402, 31] on button at bounding box center [401, 21] width 30 height 30
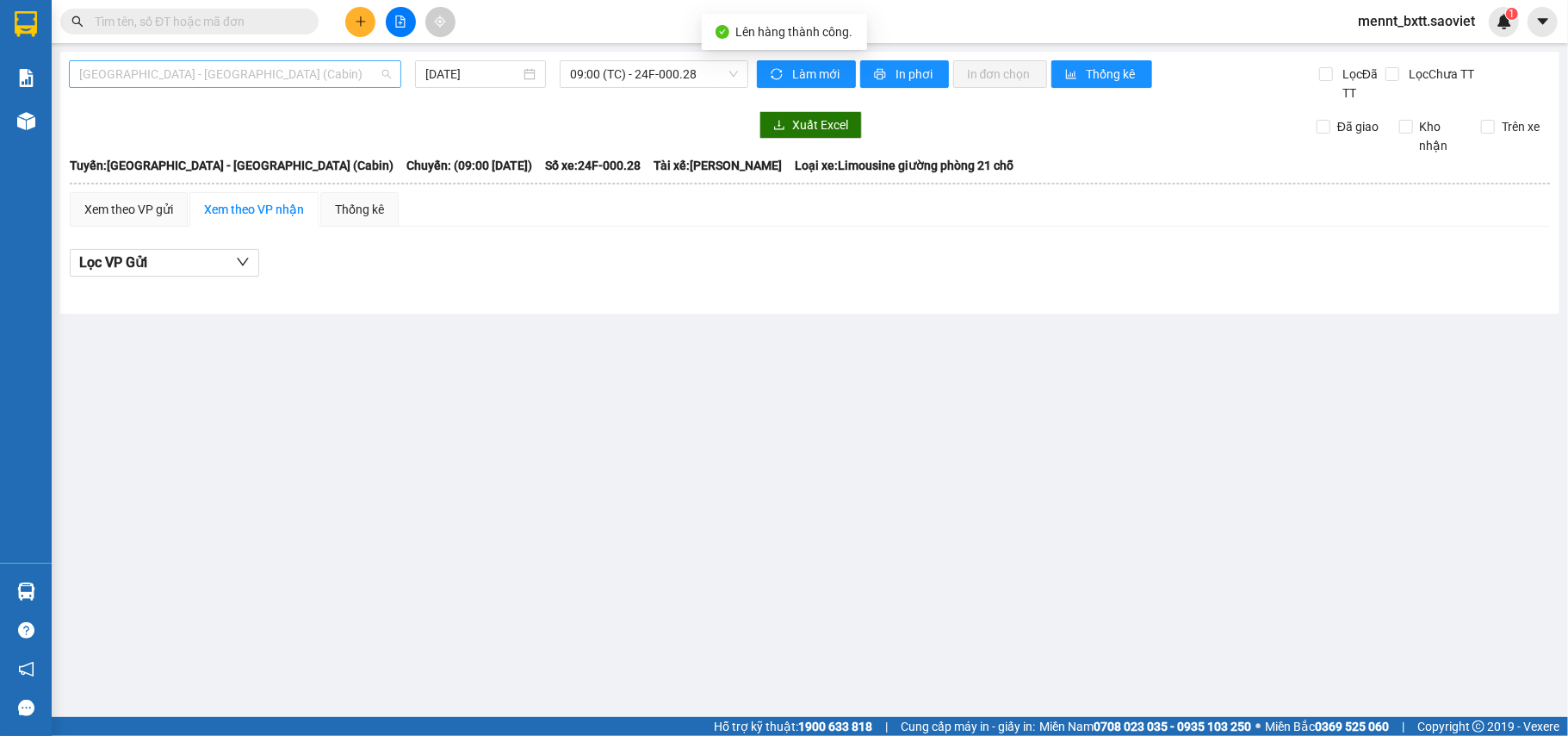
click at [350, 71] on span "[GEOGRAPHIC_DATA] - [GEOGRAPHIC_DATA] (Cabin)" at bounding box center [235, 74] width 312 height 26
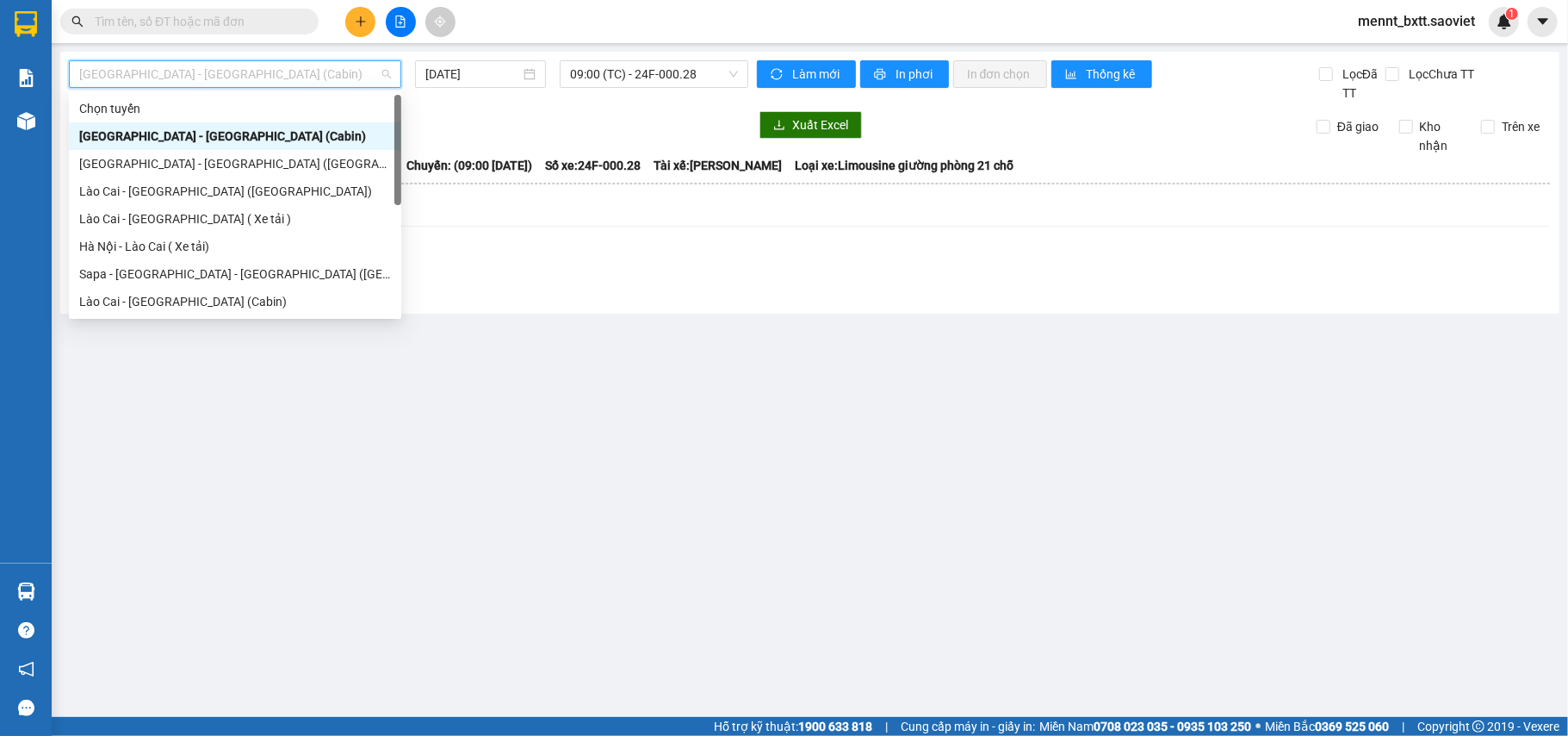
scroll to position [114, 0]
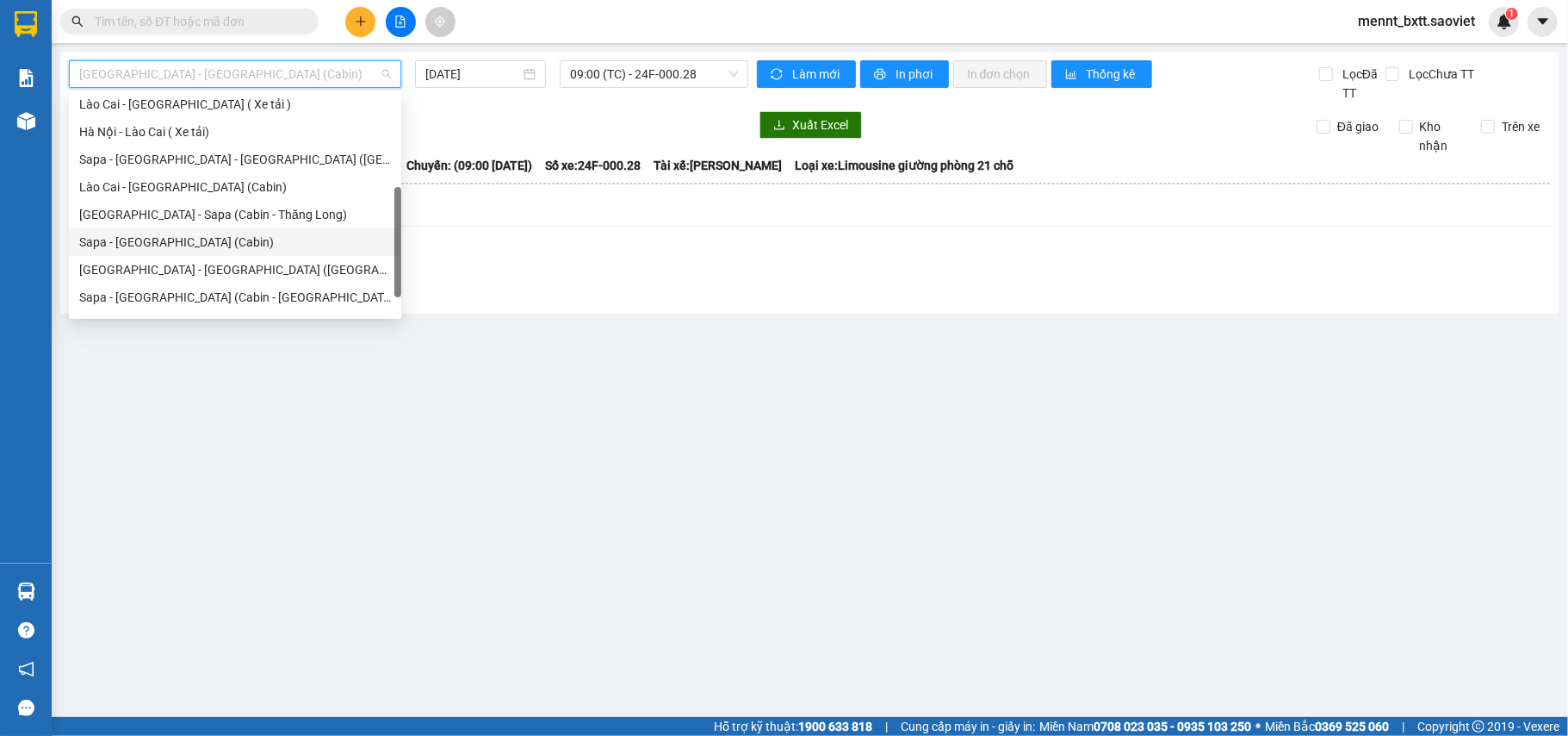
click at [218, 241] on div "Sapa - [GEOGRAPHIC_DATA] (Cabin)" at bounding box center [235, 242] width 312 height 19
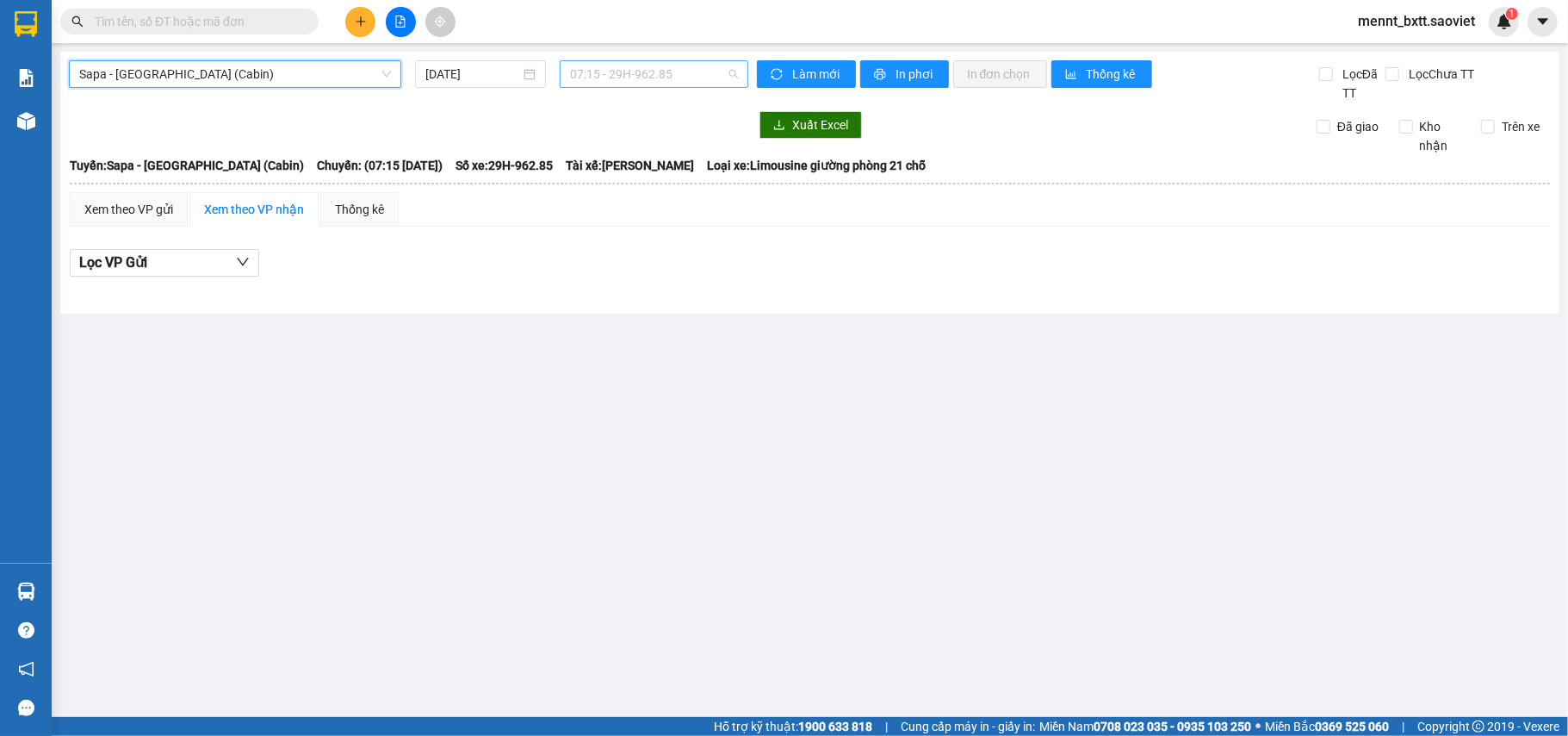
click at [596, 76] on span "07:15 - 29H-962.85" at bounding box center [654, 74] width 168 height 26
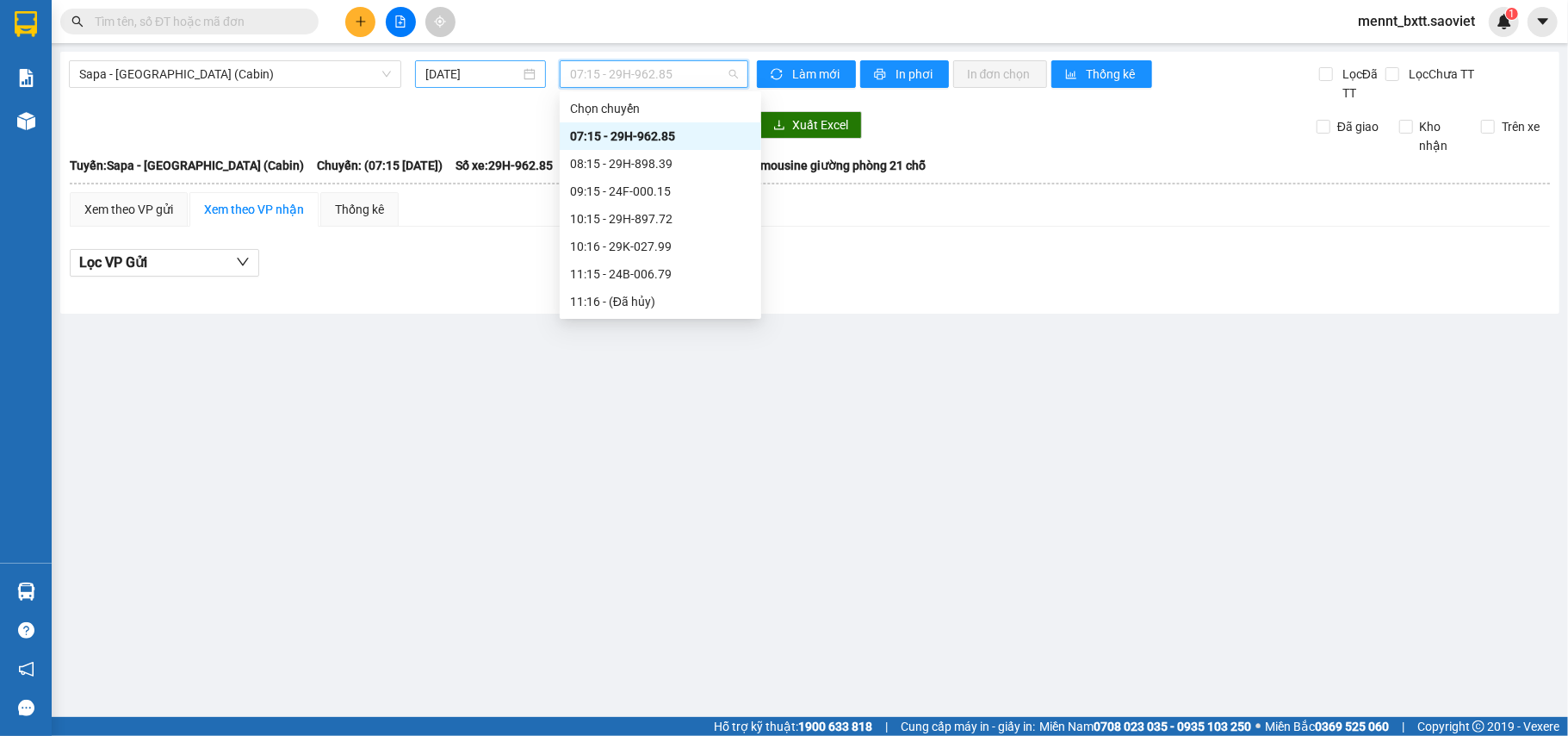
click at [460, 66] on input "16/08/2025" at bounding box center [473, 74] width 95 height 19
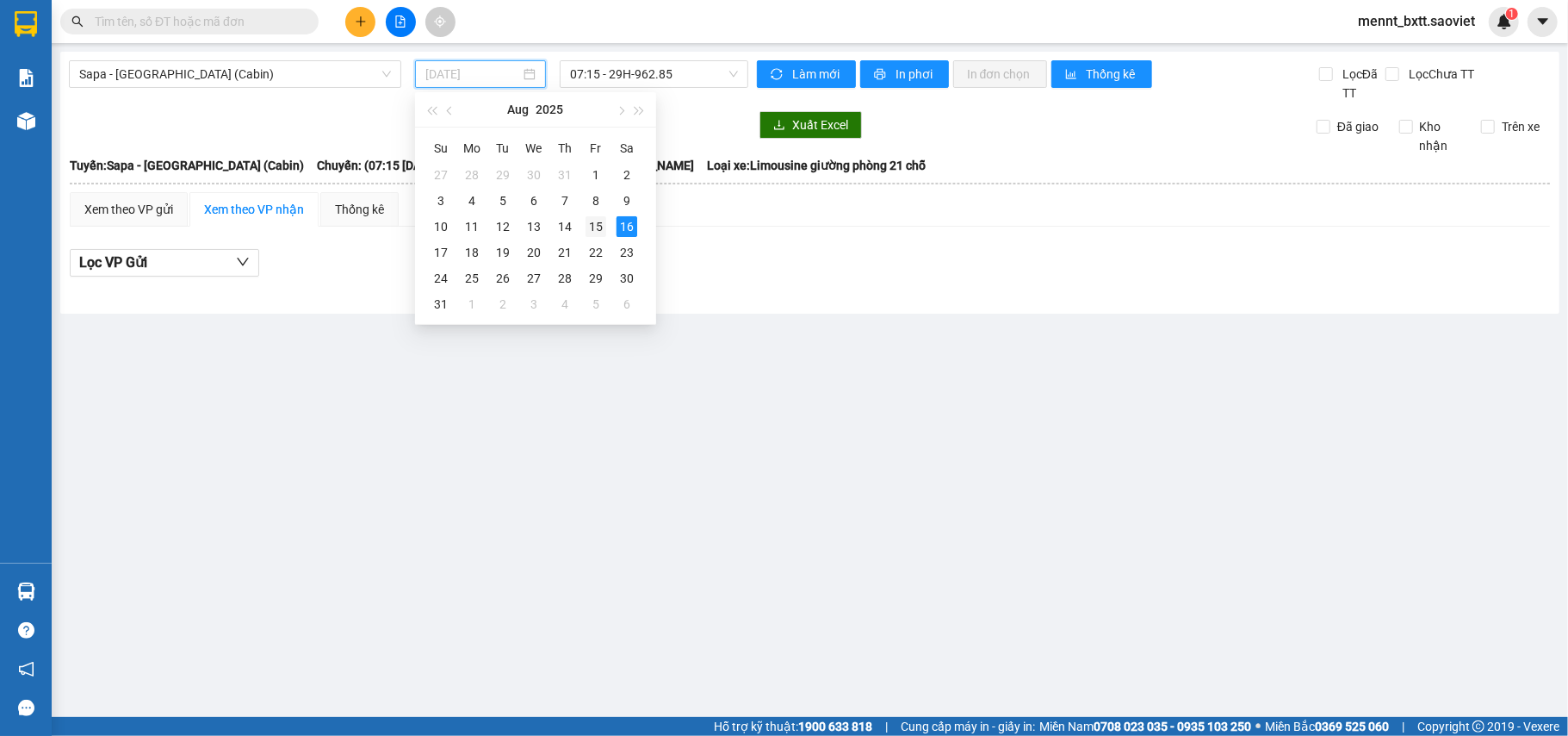
click at [596, 226] on div "15" at bounding box center [596, 226] width 20 height 20
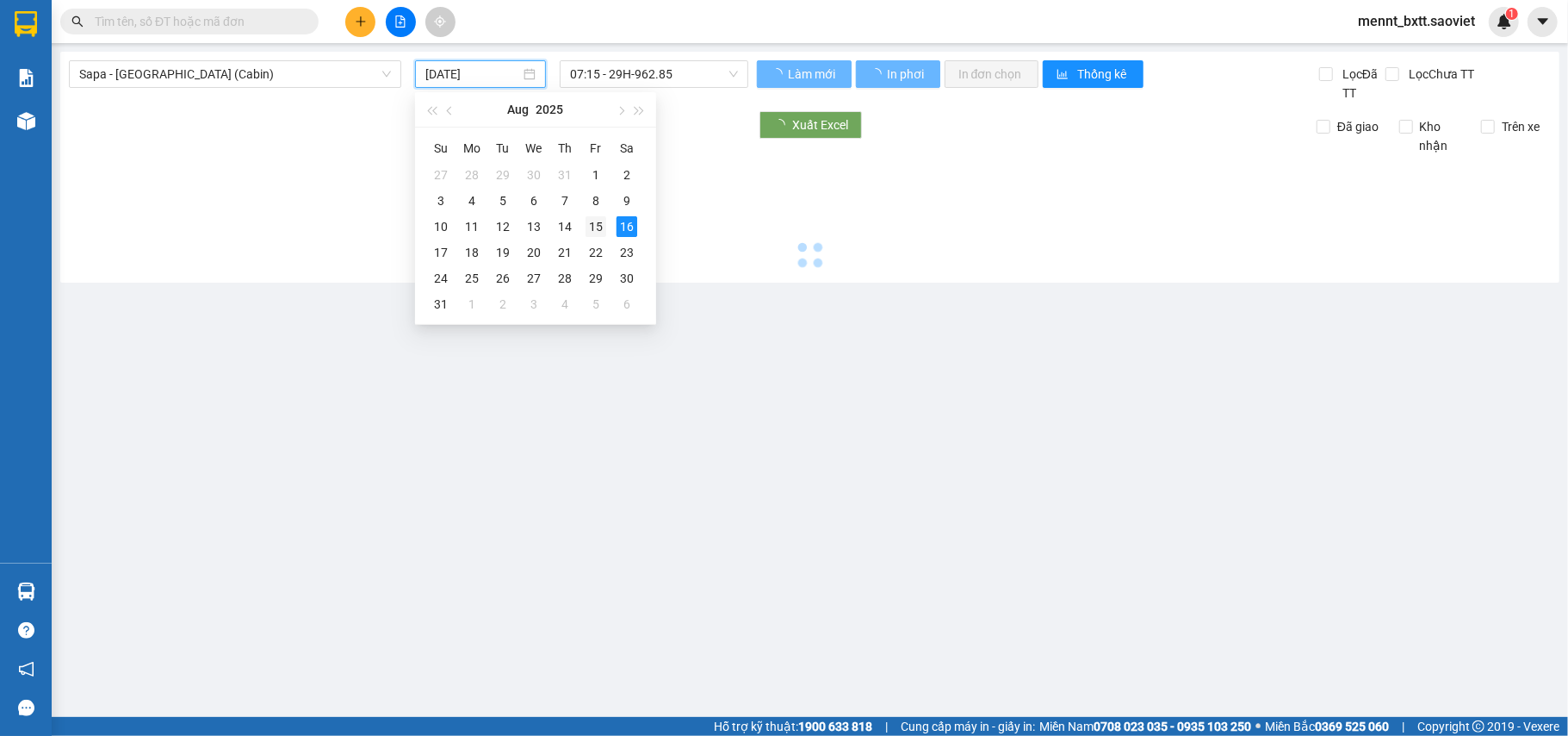
type input "[DATE]"
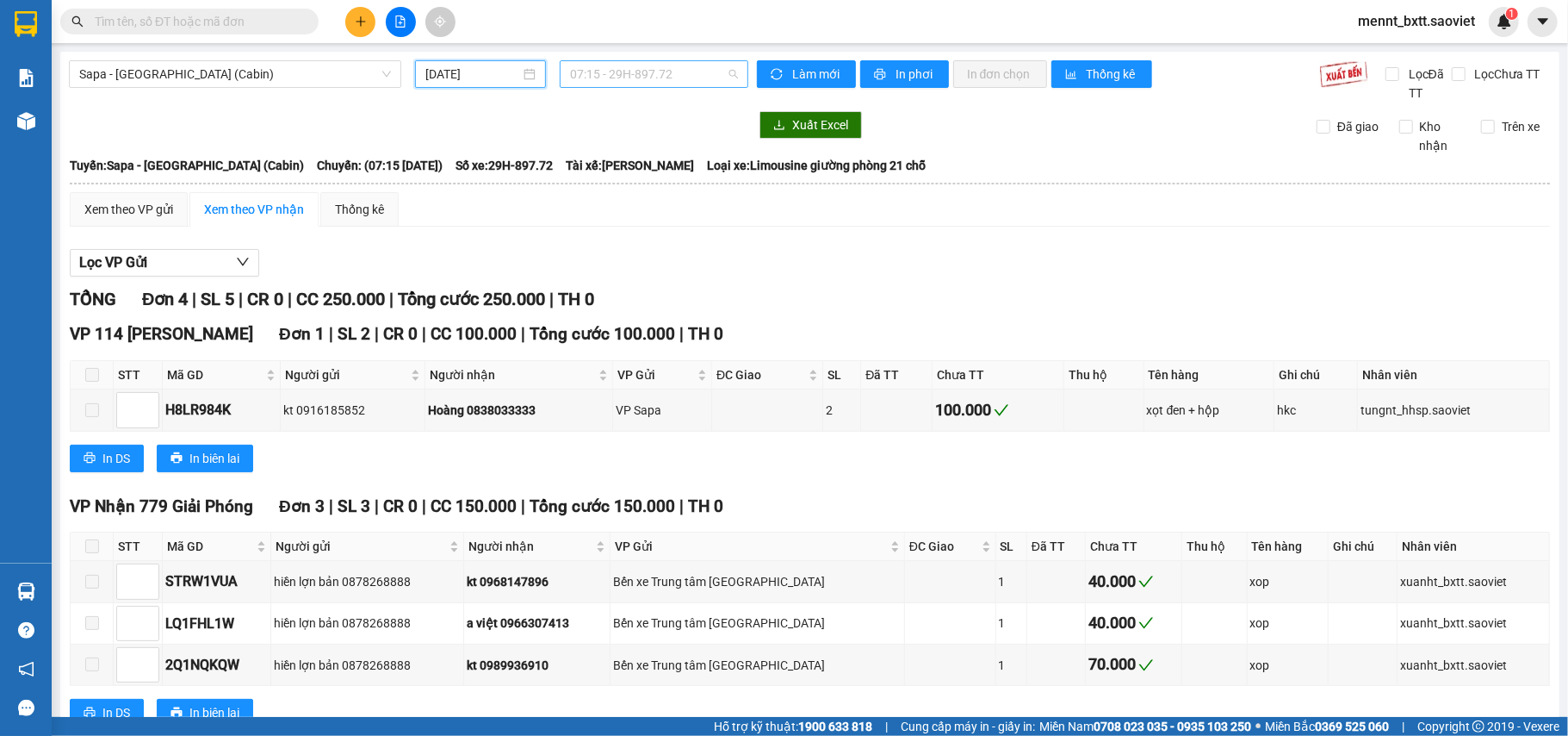
click at [605, 76] on span "07:15 - 29H-897.72" at bounding box center [654, 74] width 168 height 26
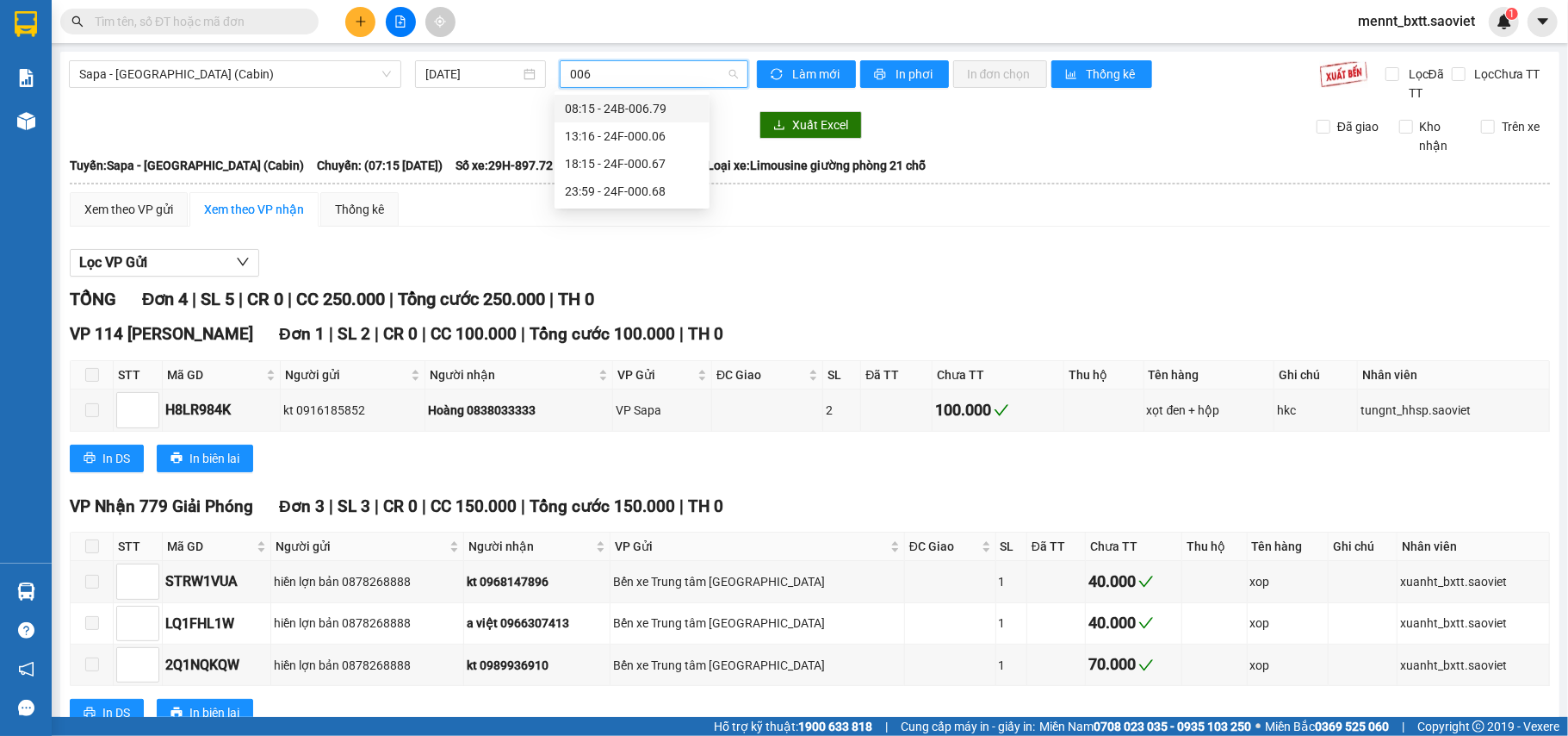
type input "0068"
click at [636, 109] on div "23:59 - 24F-000.68" at bounding box center [632, 109] width 135 height 19
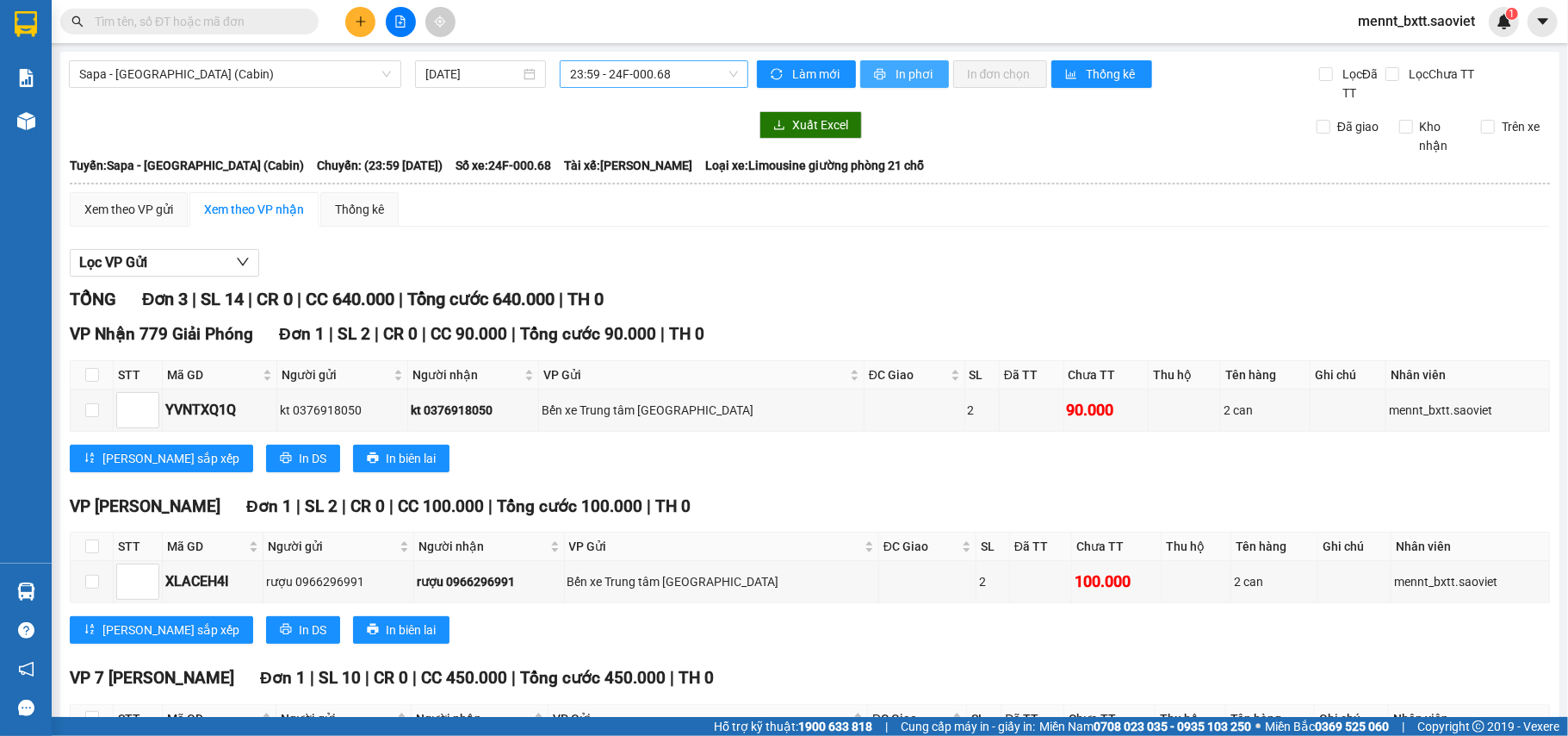
click at [895, 71] on span "In phơi" at bounding box center [915, 74] width 40 height 19
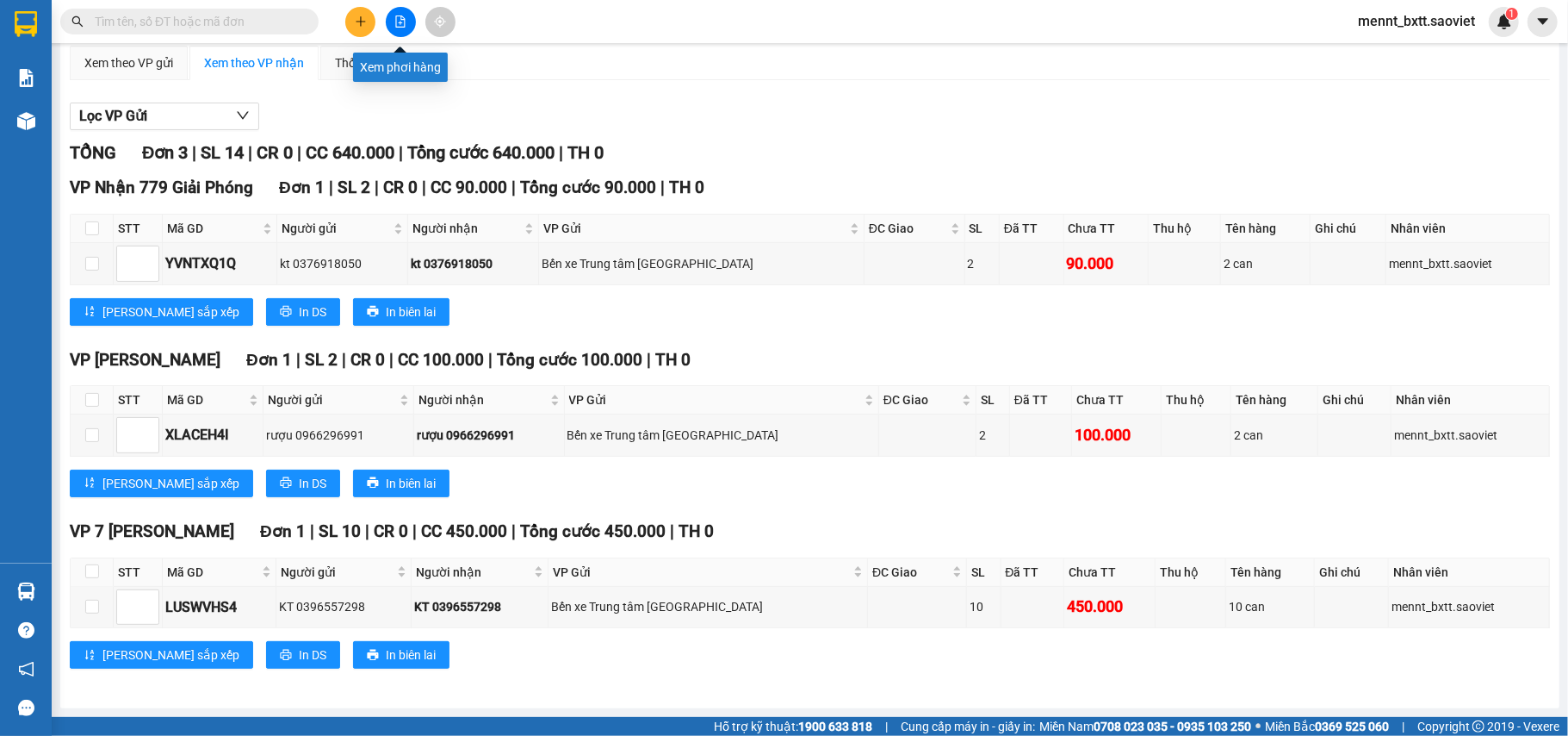
click at [392, 16] on button at bounding box center [401, 21] width 30 height 30
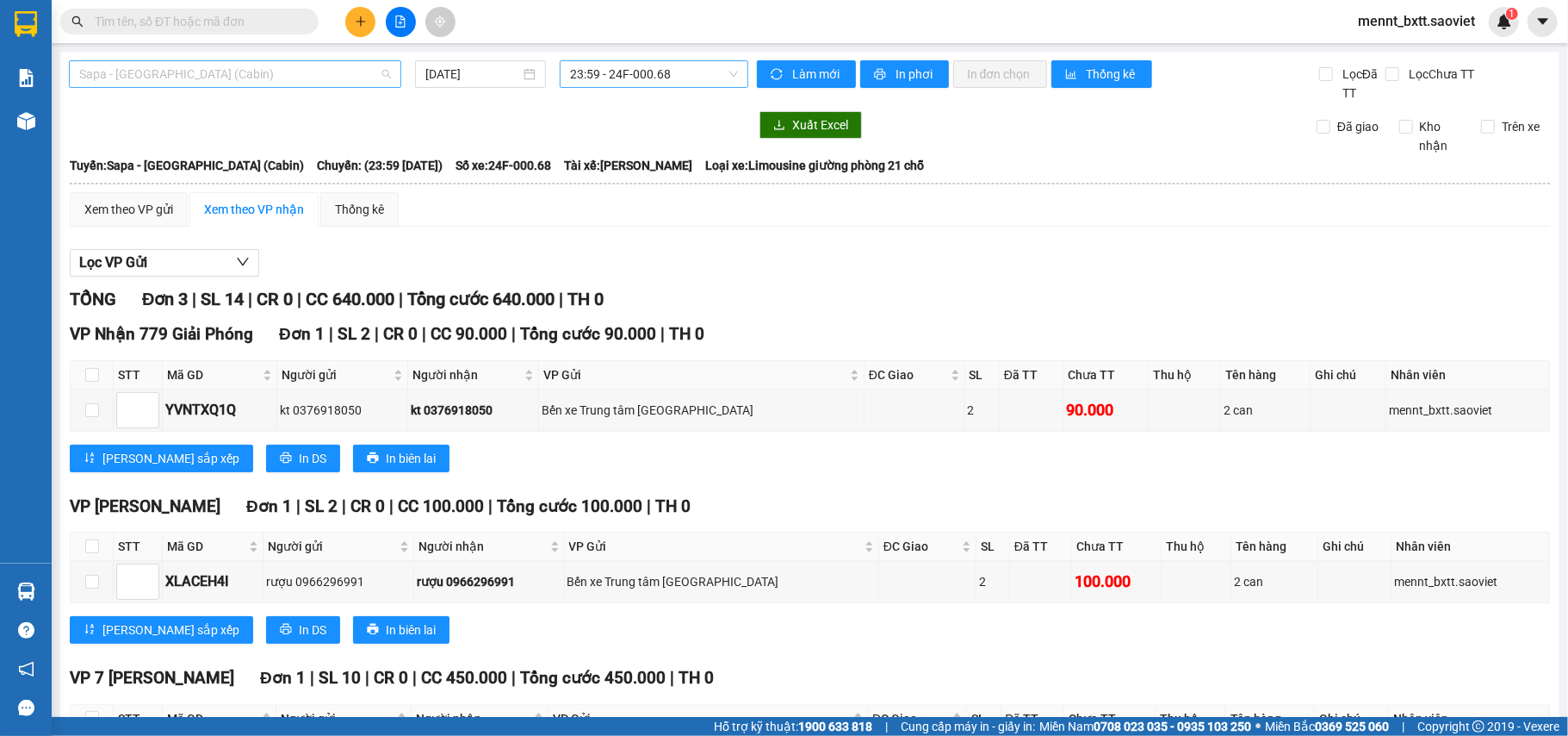
click at [277, 72] on span "Sapa - [GEOGRAPHIC_DATA] (Cabin)" at bounding box center [235, 74] width 312 height 26
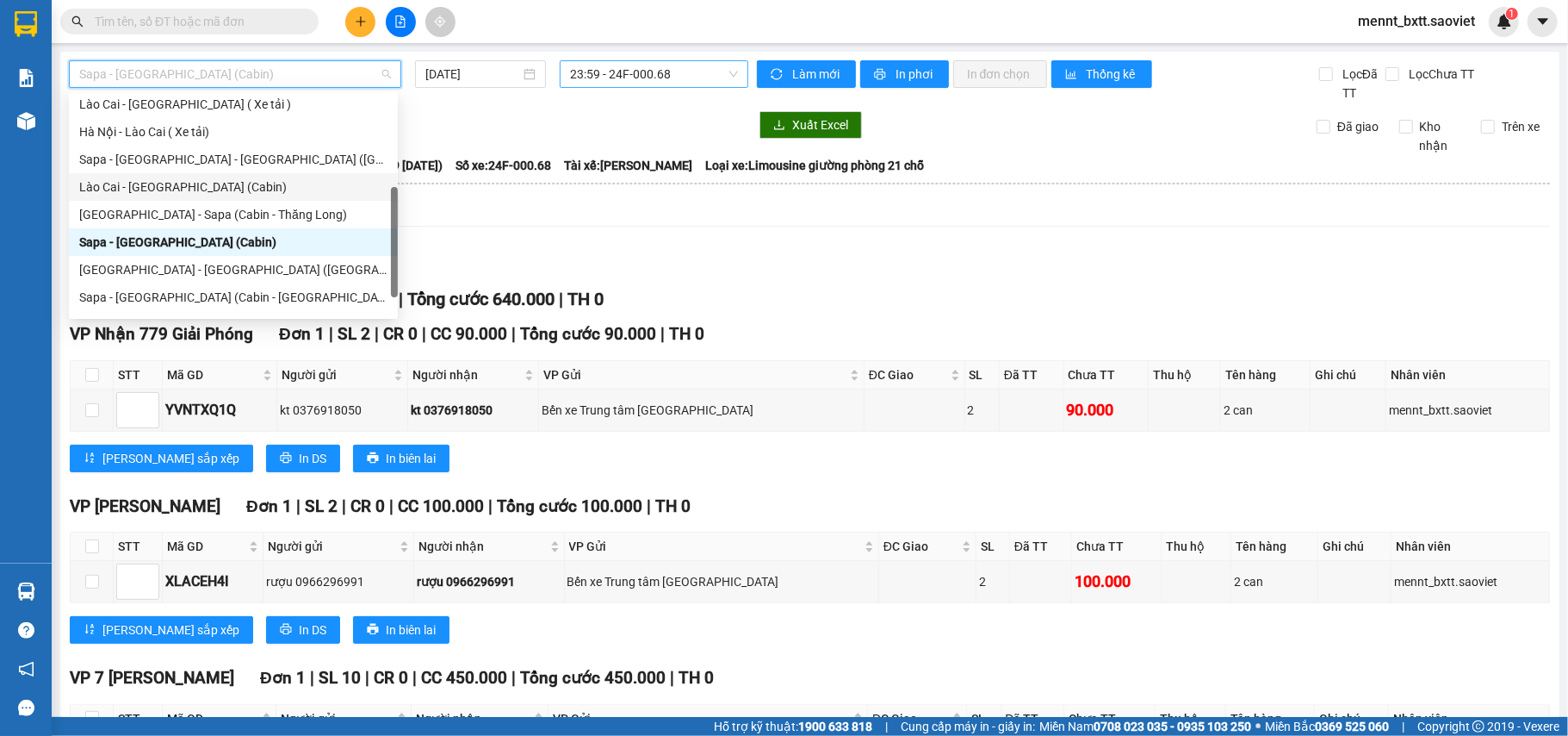
click at [211, 187] on div "Lào Cai - [GEOGRAPHIC_DATA] (Cabin)" at bounding box center [233, 187] width 308 height 19
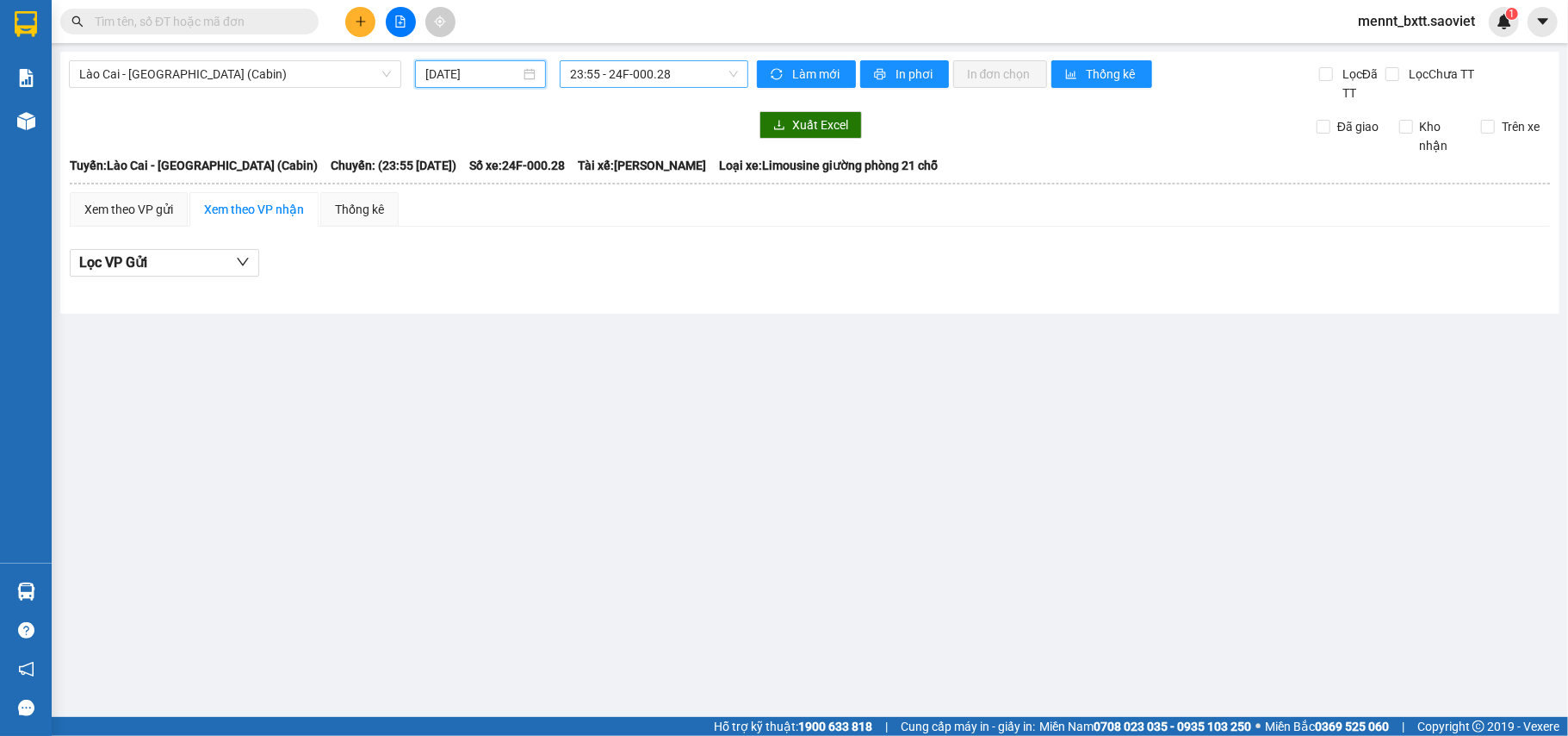
click at [431, 70] on input "16/08/2025" at bounding box center [473, 74] width 95 height 19
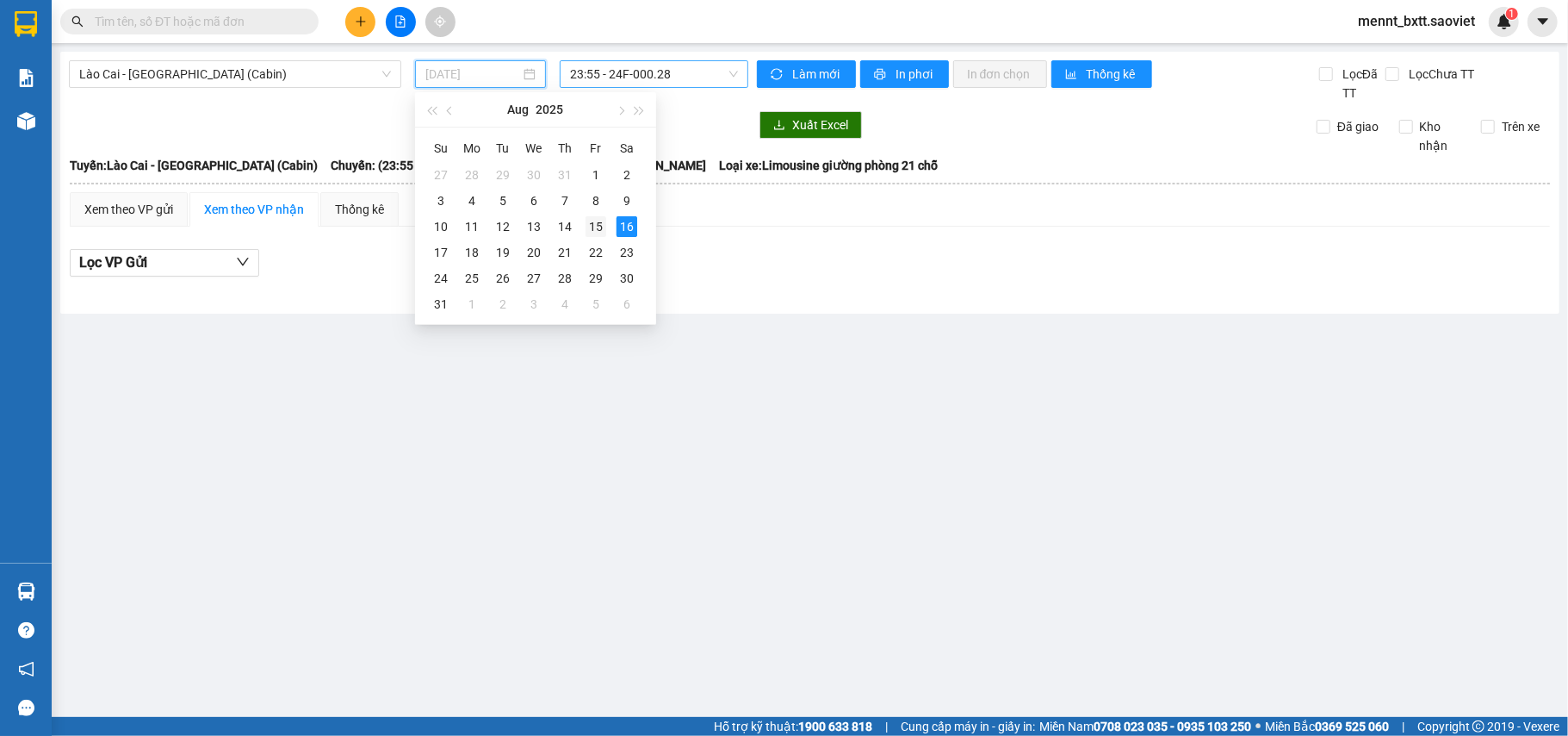
click at [595, 233] on div "15" at bounding box center [596, 226] width 20 height 20
type input "[DATE]"
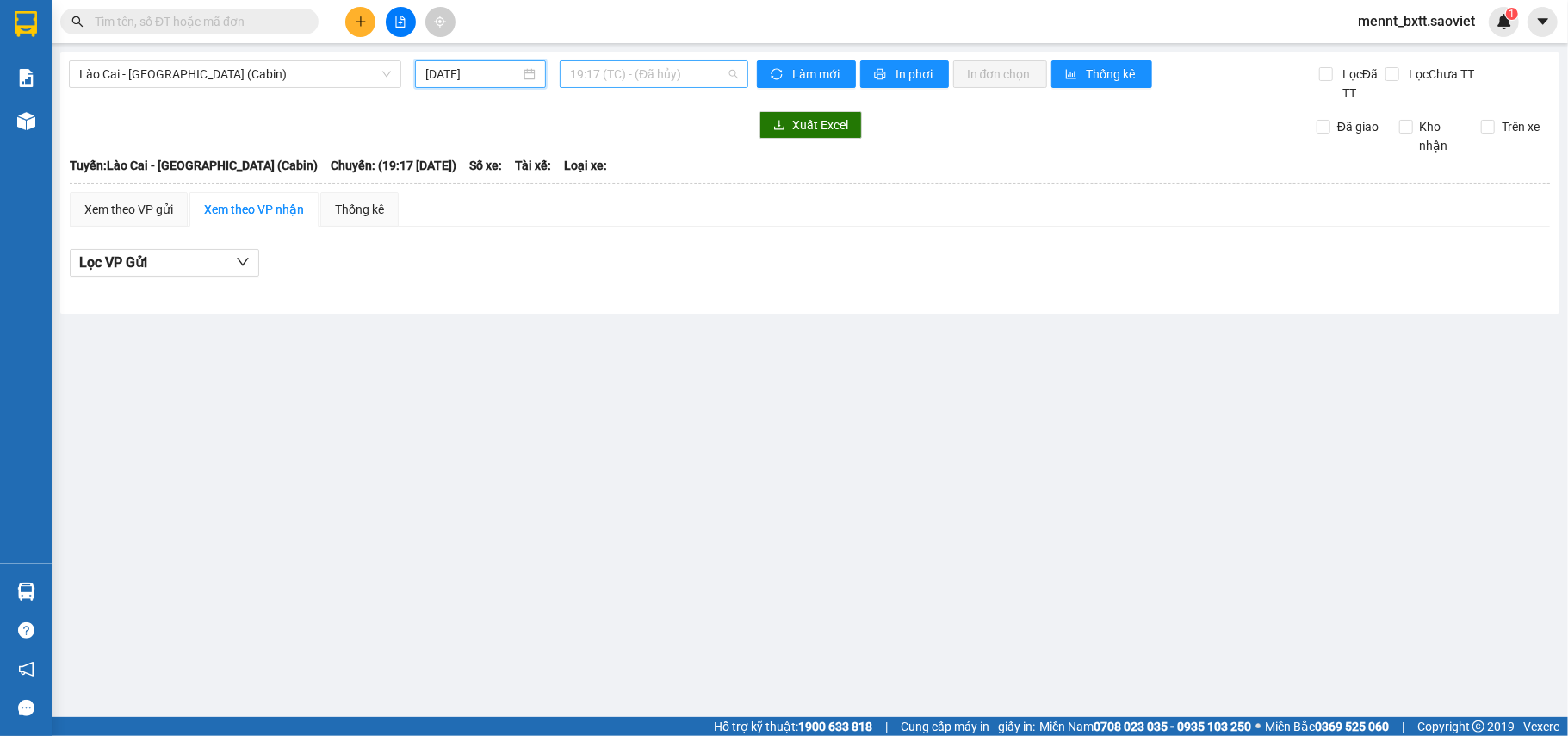
click at [589, 73] on span "19:17 (TC) - (Đã hủy)" at bounding box center [654, 74] width 168 height 26
type input "0028"
click at [618, 101] on div "23:55 - 24F-000.28" at bounding box center [637, 109] width 135 height 19
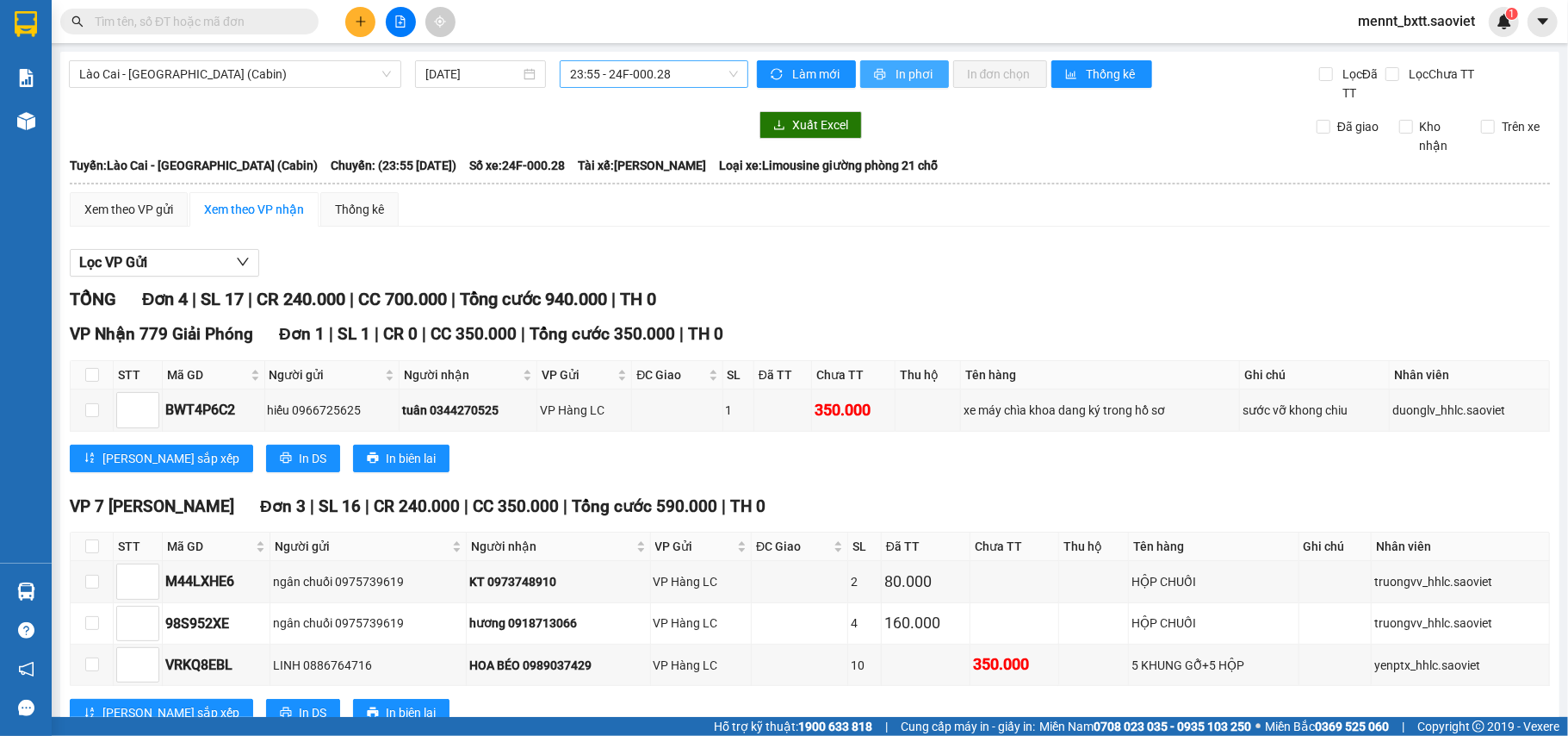
click at [915, 70] on span "In phơi" at bounding box center [915, 74] width 40 height 19
click at [402, 25] on icon "file-add" at bounding box center [400, 21] width 12 height 12
click at [311, 71] on span "Lào Cai - [GEOGRAPHIC_DATA] (Cabin)" at bounding box center [235, 74] width 312 height 26
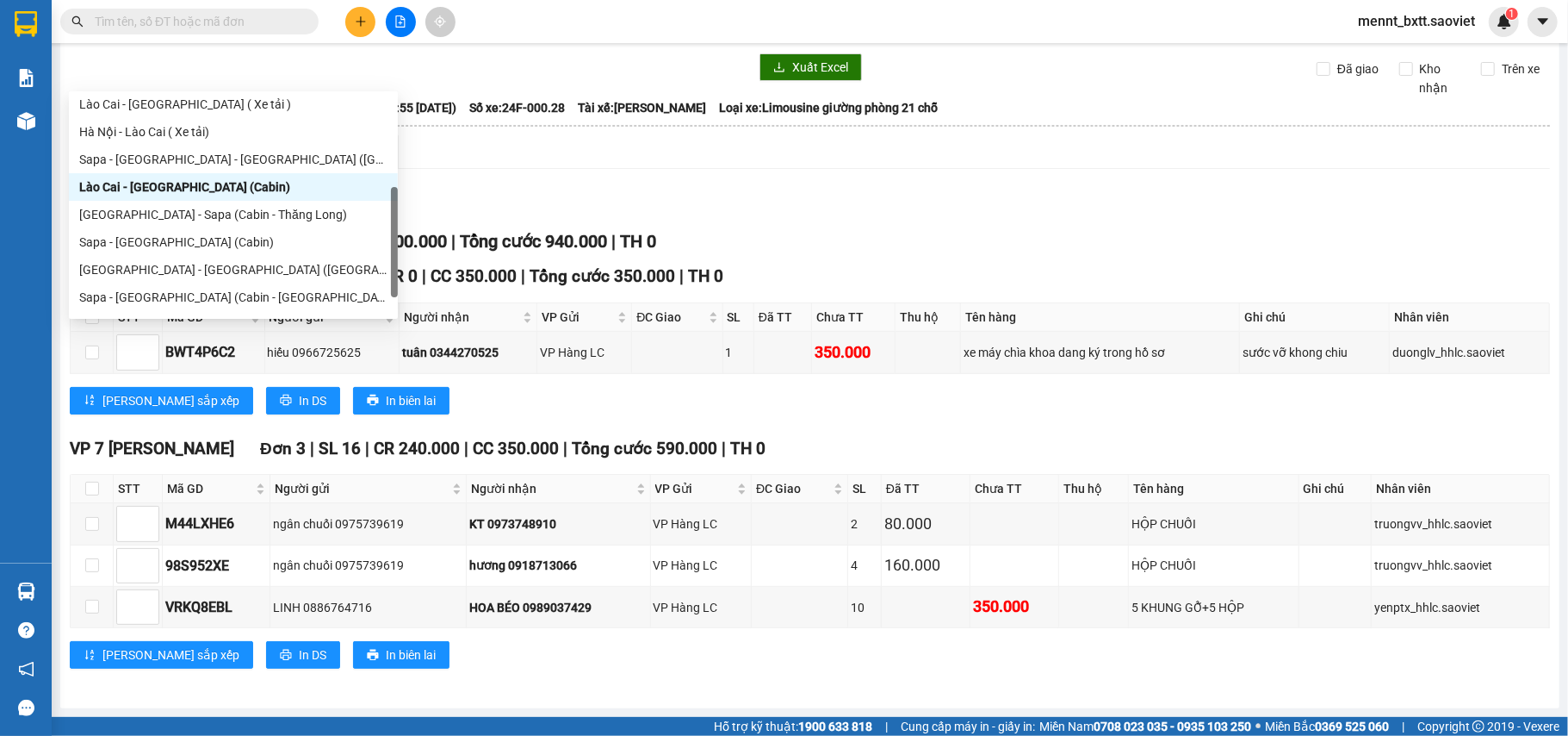
scroll to position [138, 0]
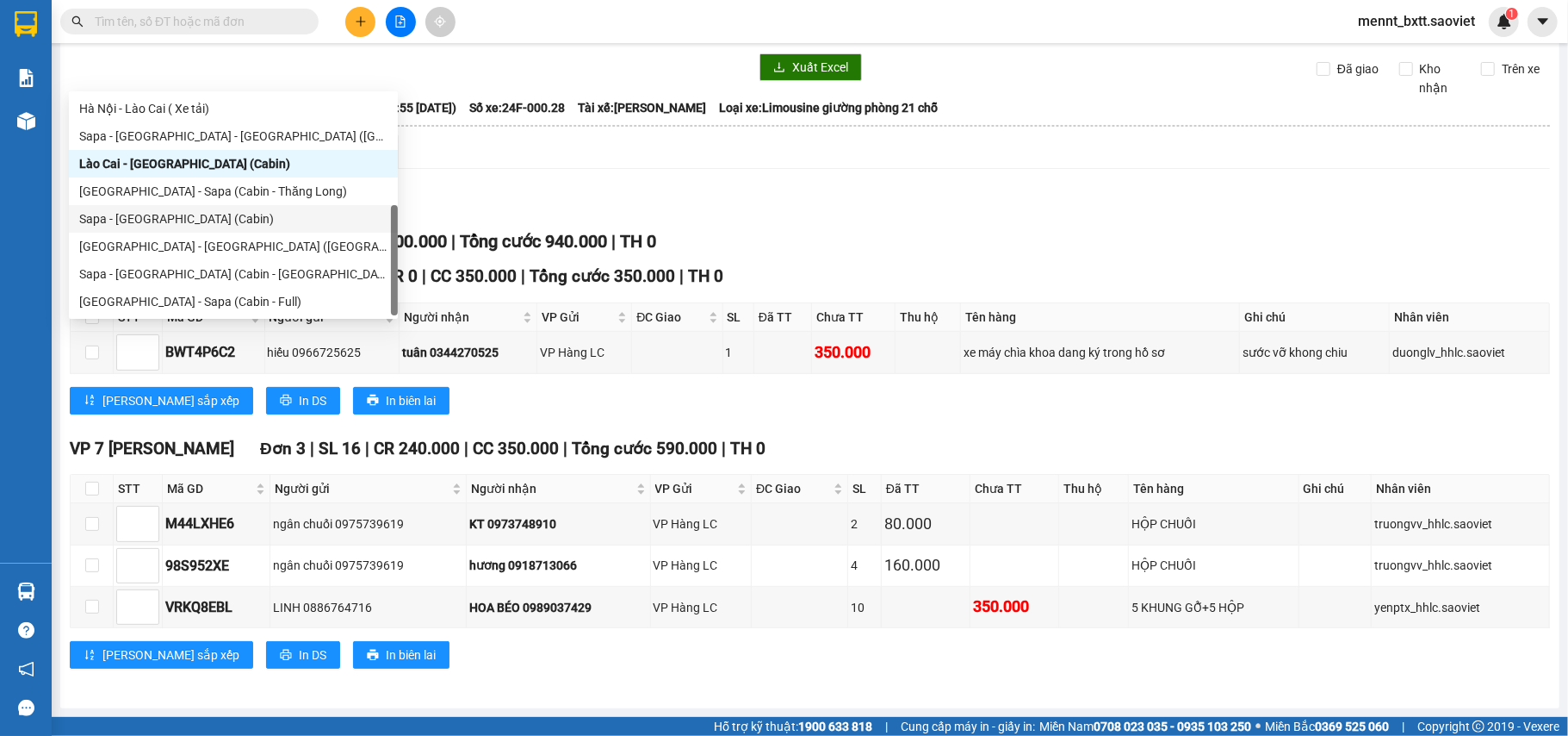
click at [225, 211] on div "Sapa - [GEOGRAPHIC_DATA] (Cabin)" at bounding box center [233, 219] width 308 height 19
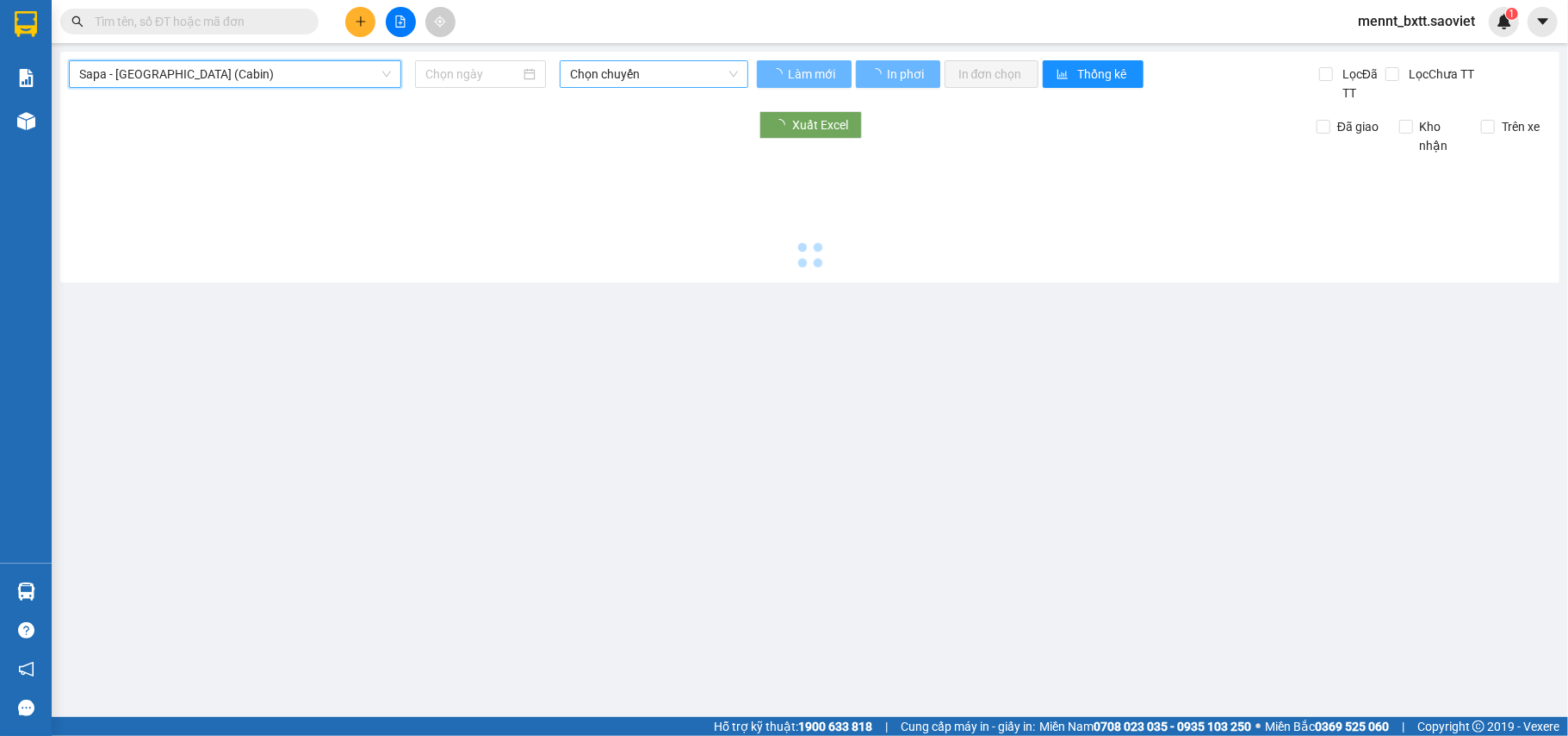
scroll to position [0, 0]
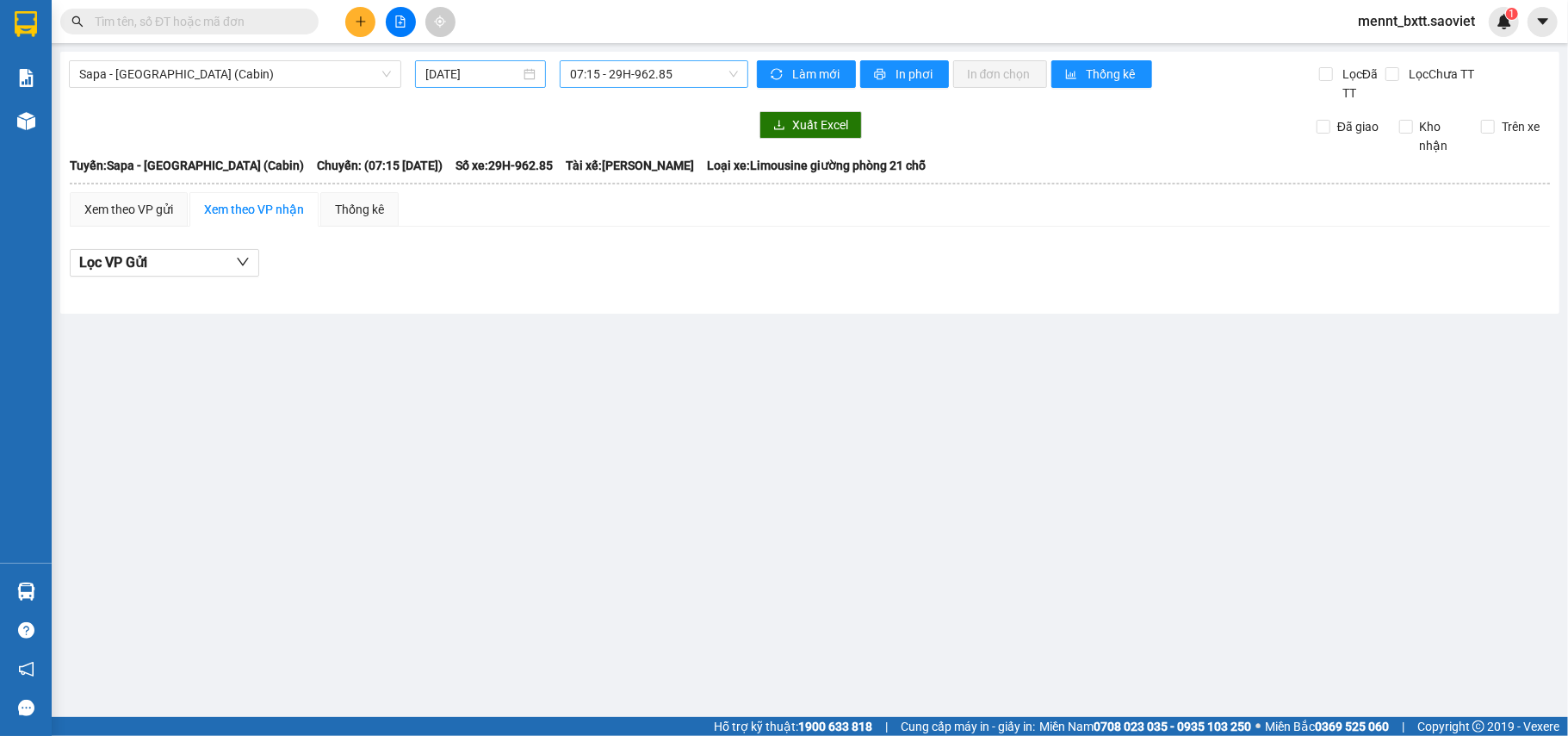
click at [427, 60] on div "16/08/2025" at bounding box center [480, 74] width 131 height 28
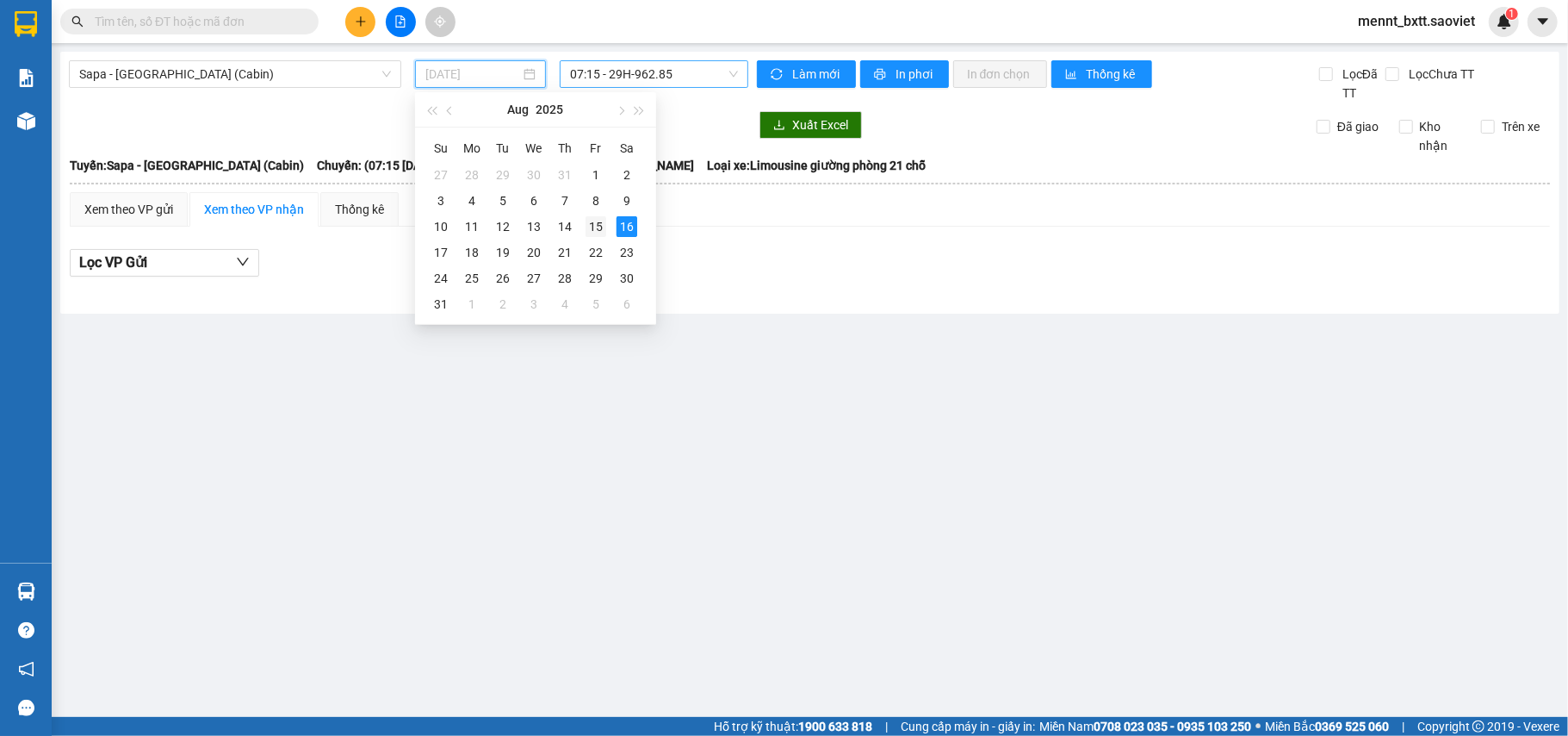
click at [600, 227] on div "15" at bounding box center [596, 226] width 20 height 20
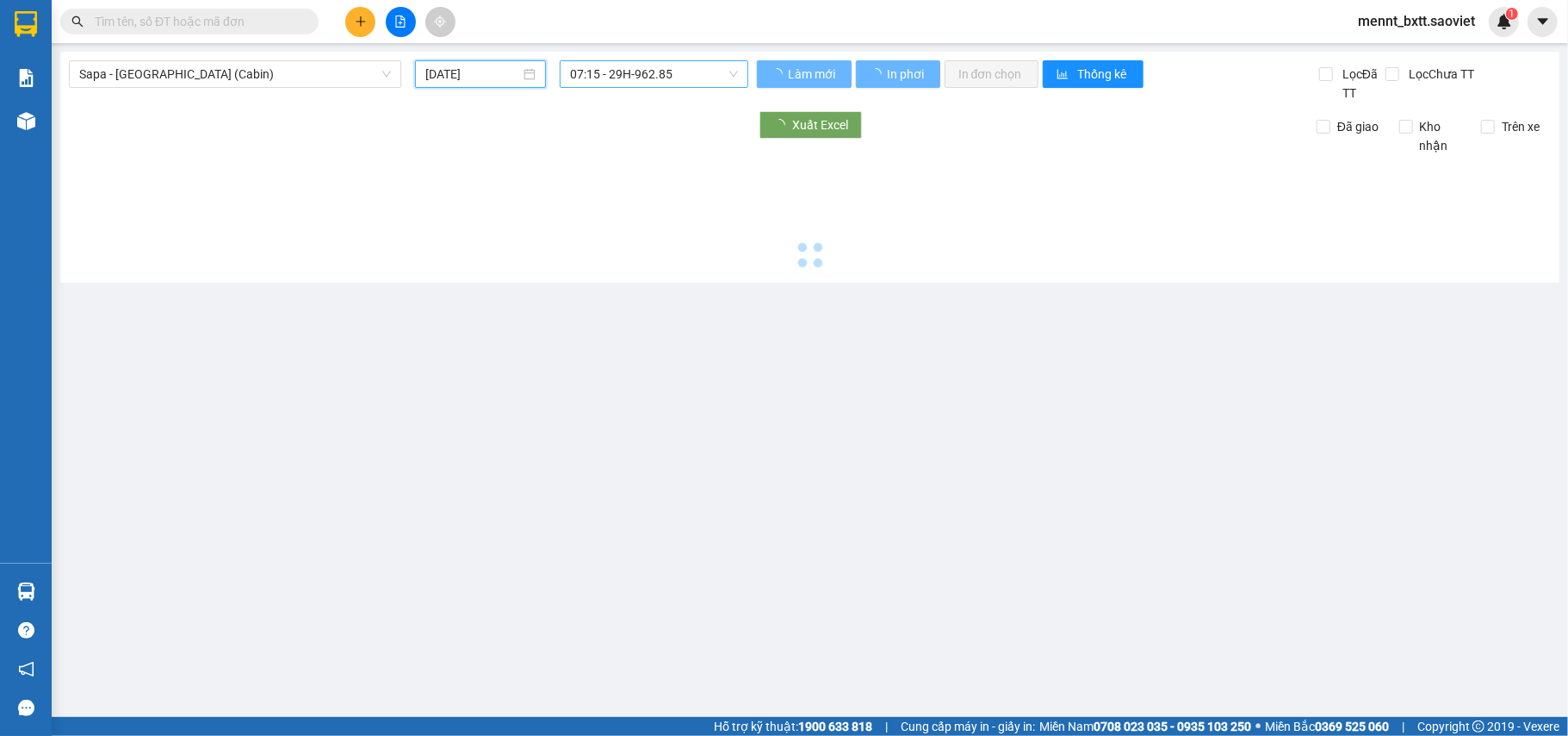
type input "[DATE]"
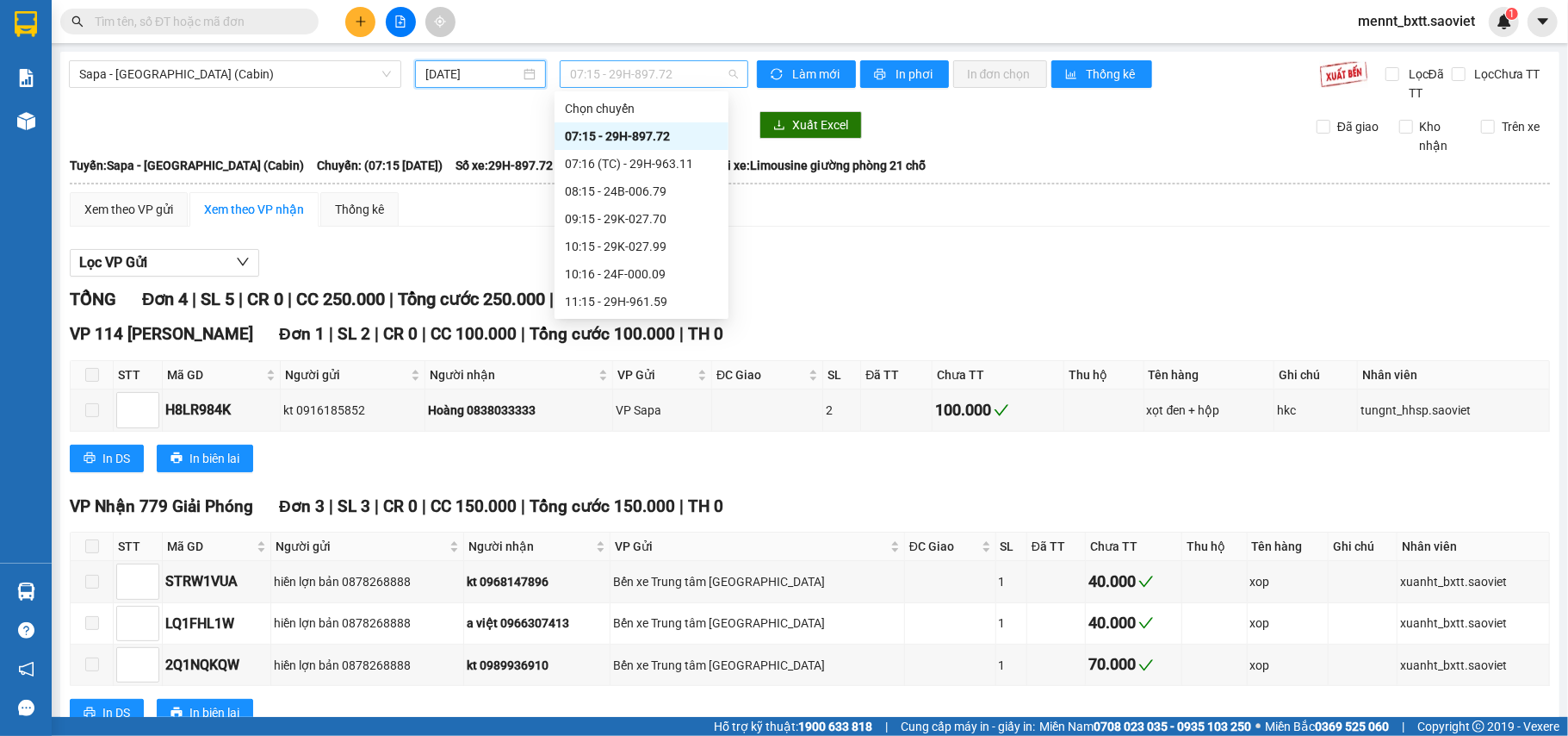
click at [583, 73] on span "07:15 - 29H-897.72" at bounding box center [654, 74] width 168 height 26
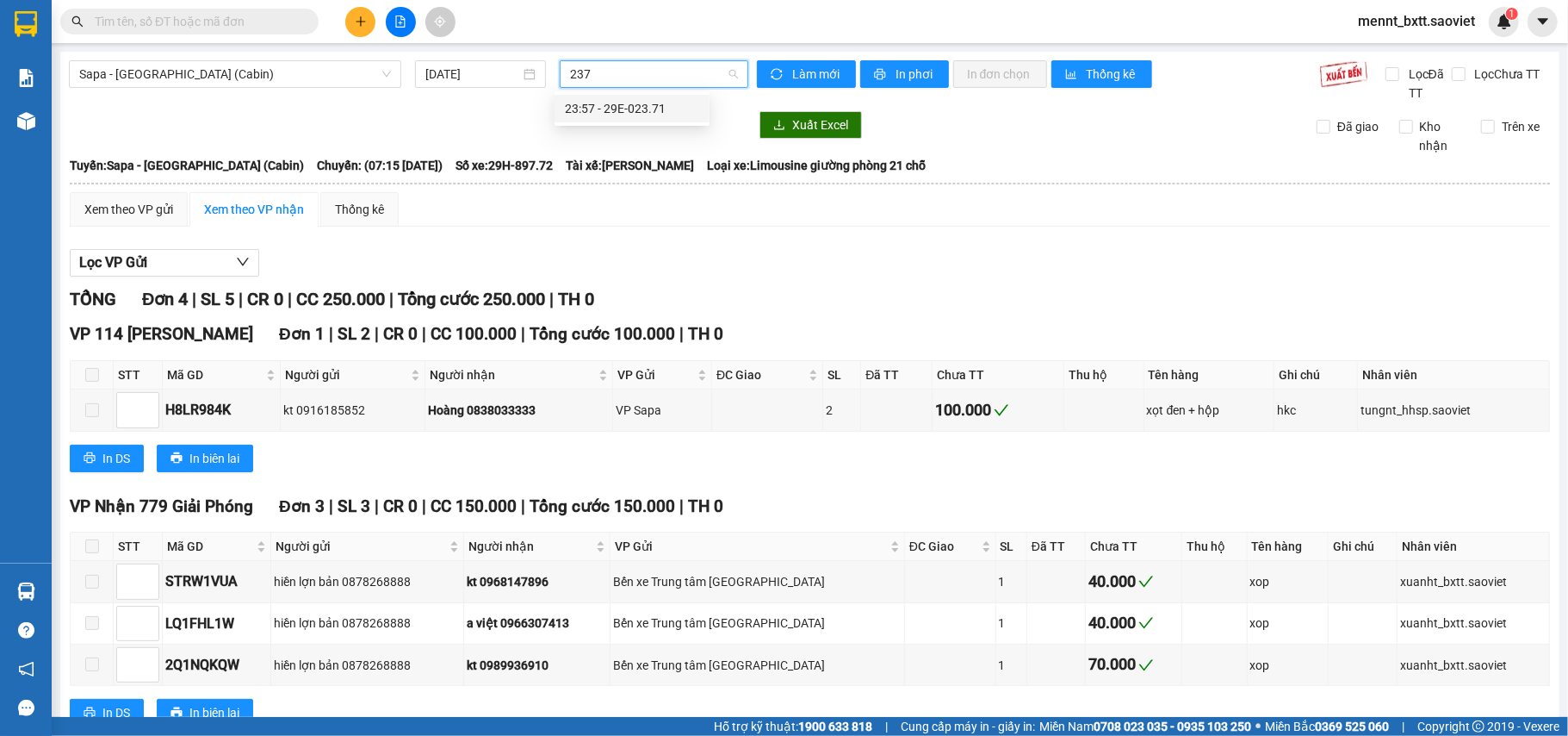
type input "2371"
click at [627, 112] on div "23:57 - 29E-023.71" at bounding box center [632, 109] width 135 height 19
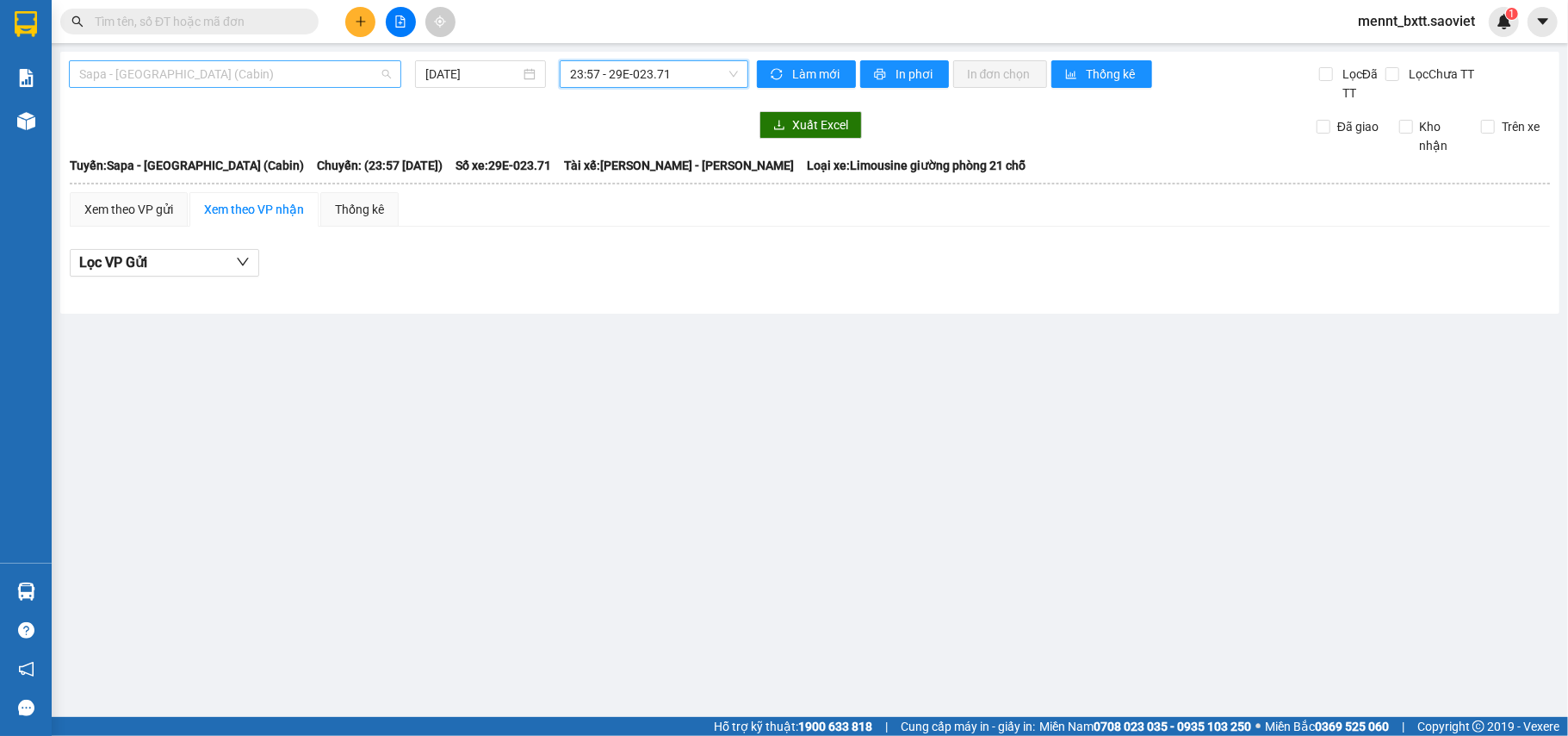
click at [290, 76] on span "Sapa - [GEOGRAPHIC_DATA] (Cabin)" at bounding box center [235, 74] width 312 height 26
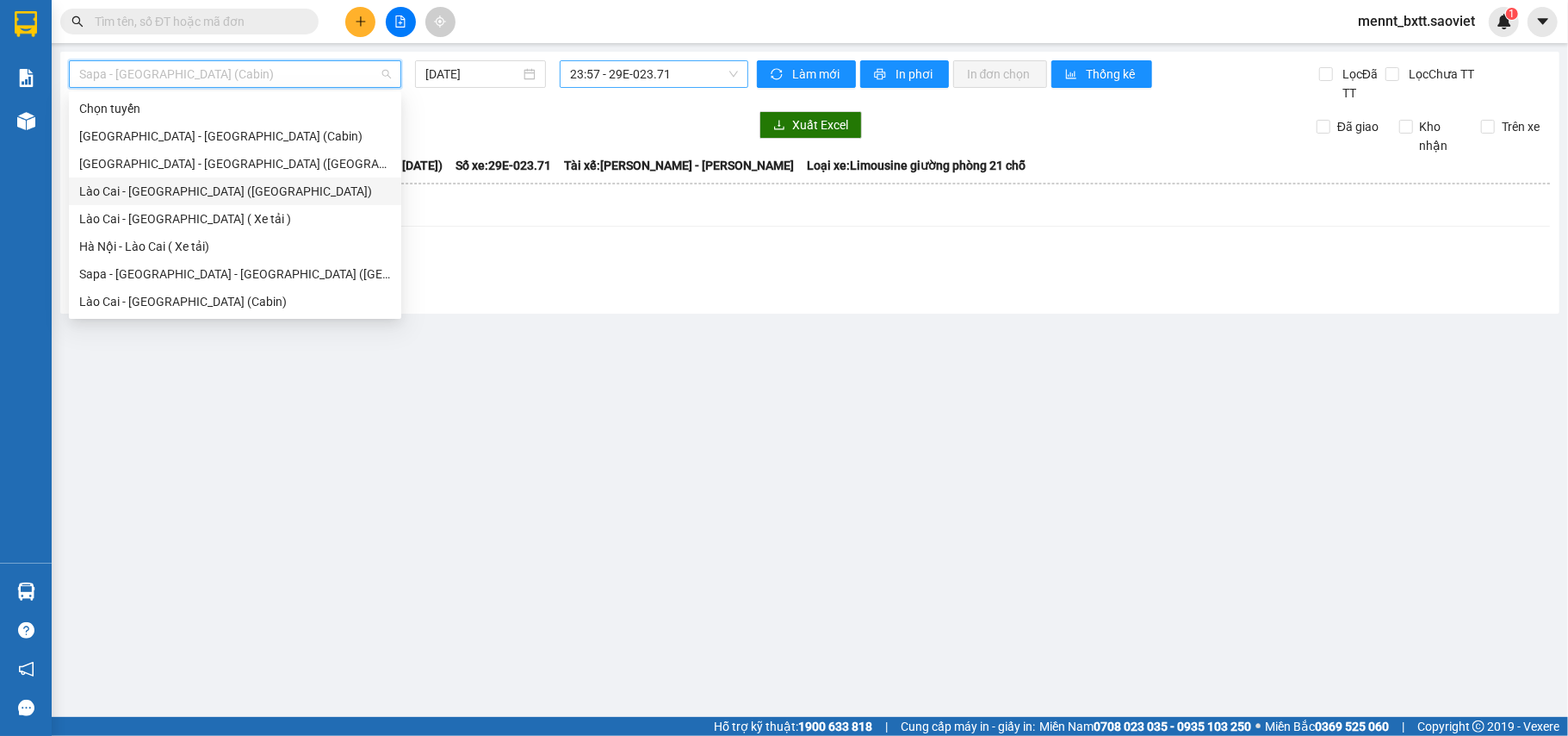
click at [236, 190] on div "Lào Cai - [GEOGRAPHIC_DATA] ([GEOGRAPHIC_DATA])" at bounding box center [235, 191] width 312 height 19
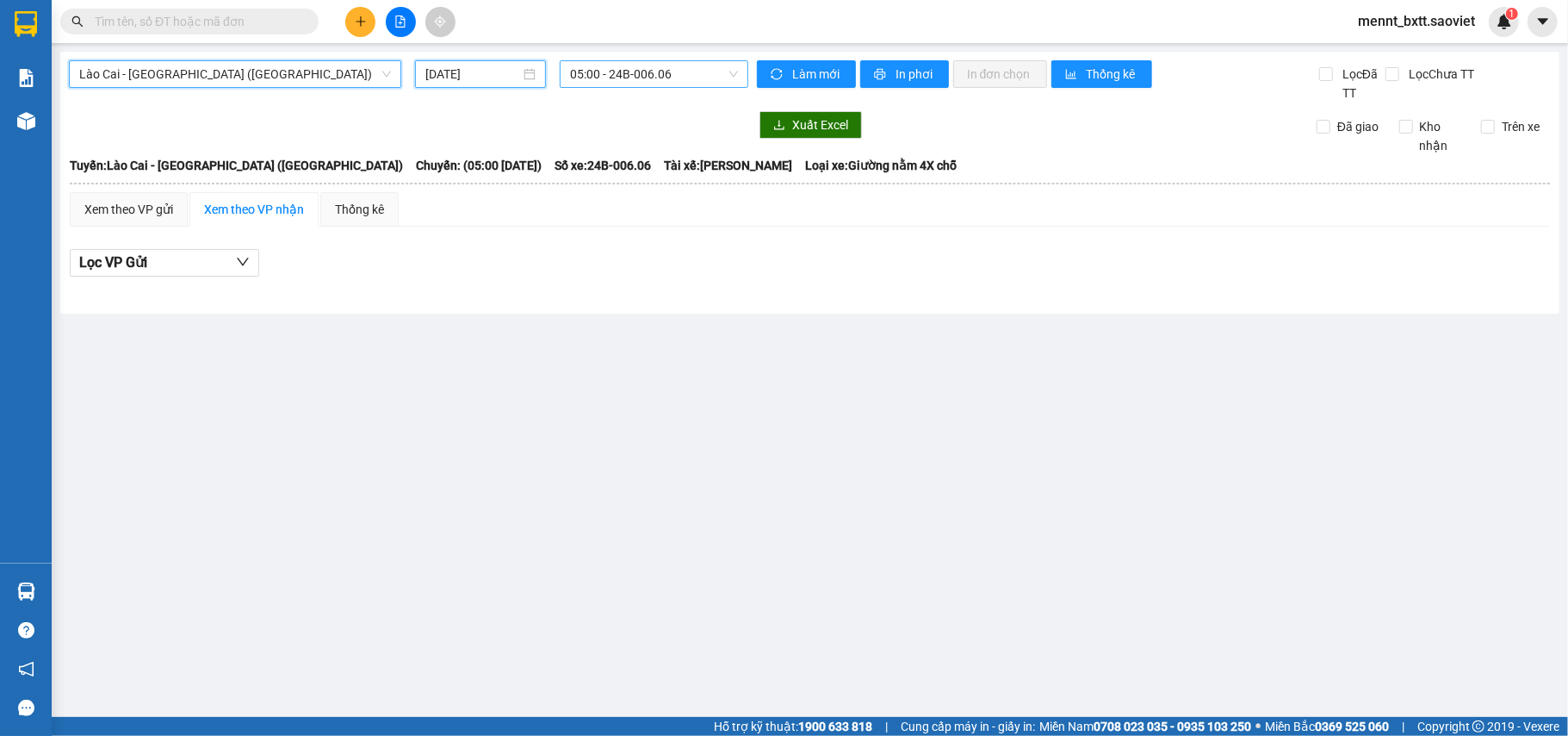
click at [443, 74] on input "16/08/2025" at bounding box center [473, 74] width 95 height 19
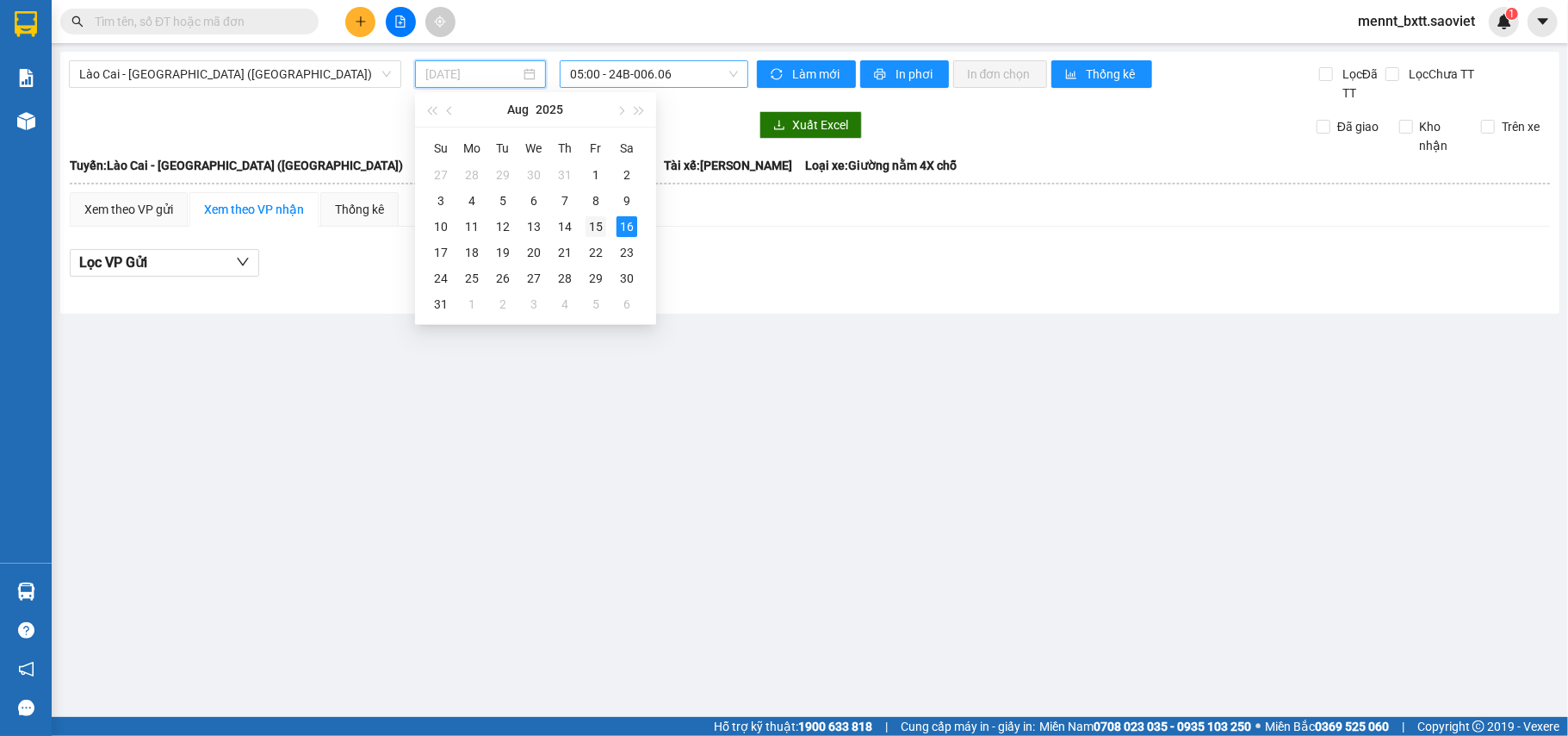
click at [593, 226] on div "15" at bounding box center [596, 226] width 20 height 20
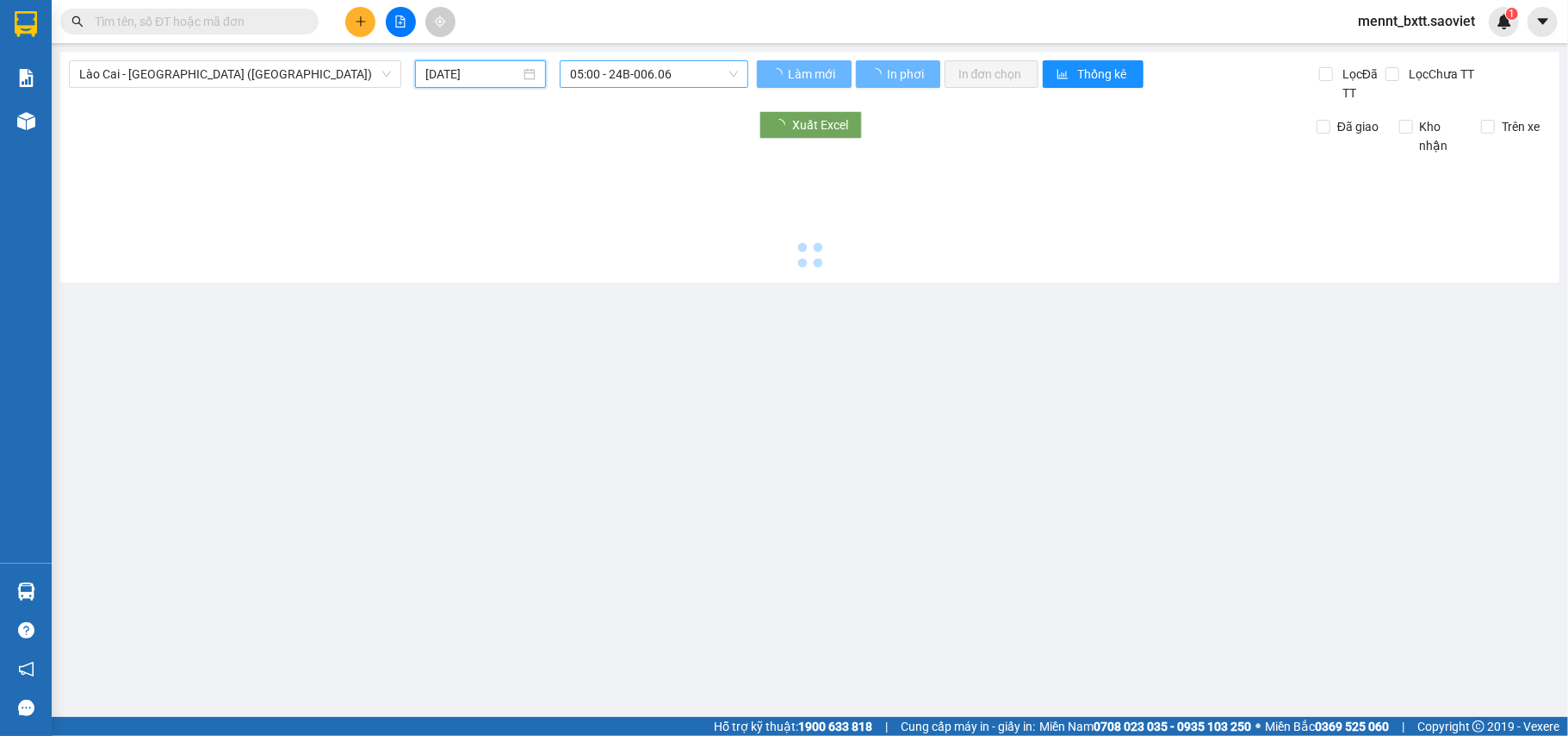
type input "[DATE]"
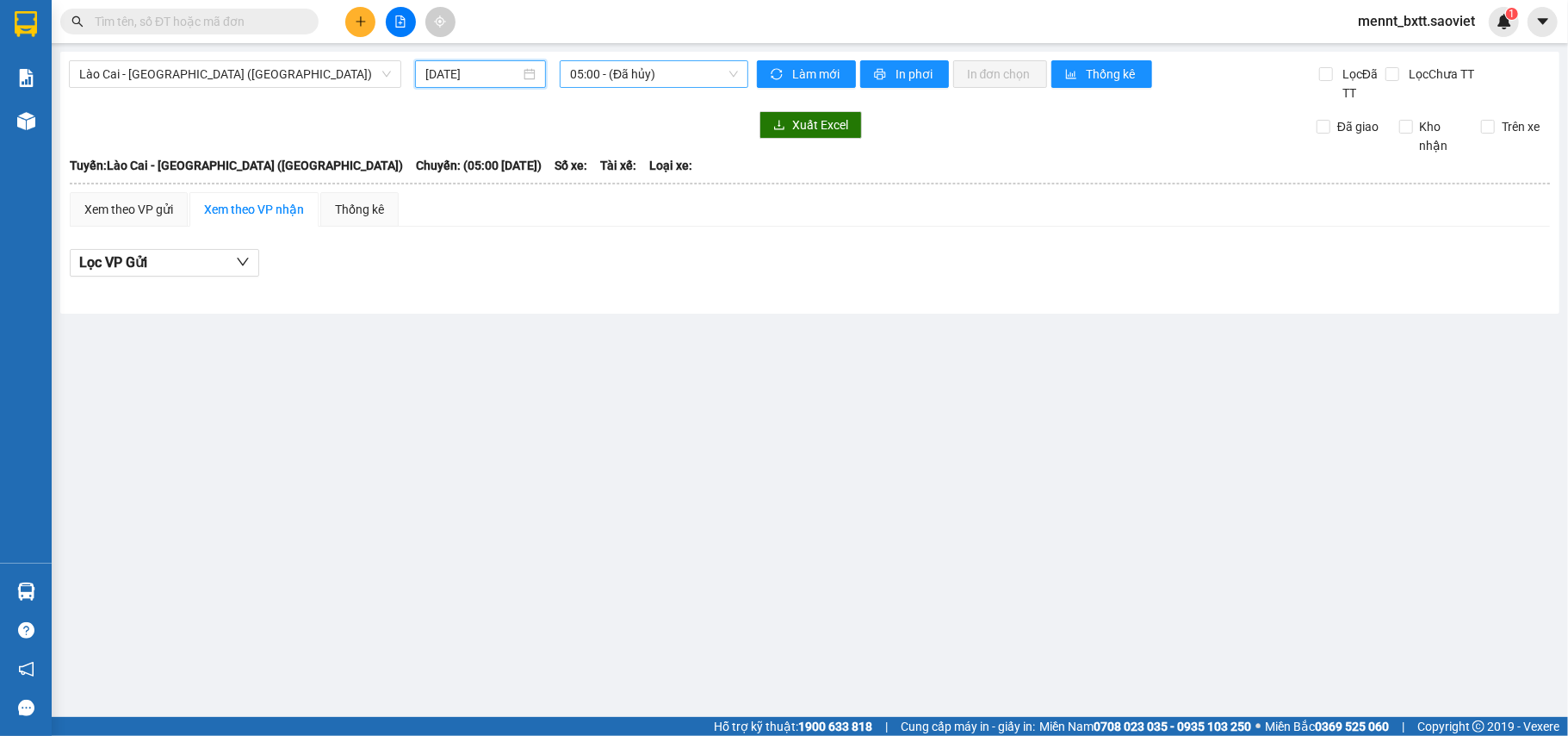
click at [597, 74] on span "05:00 - (Đã hủy)" at bounding box center [654, 74] width 168 height 26
type input "0678"
click at [301, 66] on span "Lào Cai - [GEOGRAPHIC_DATA] ([GEOGRAPHIC_DATA])" at bounding box center [235, 74] width 312 height 26
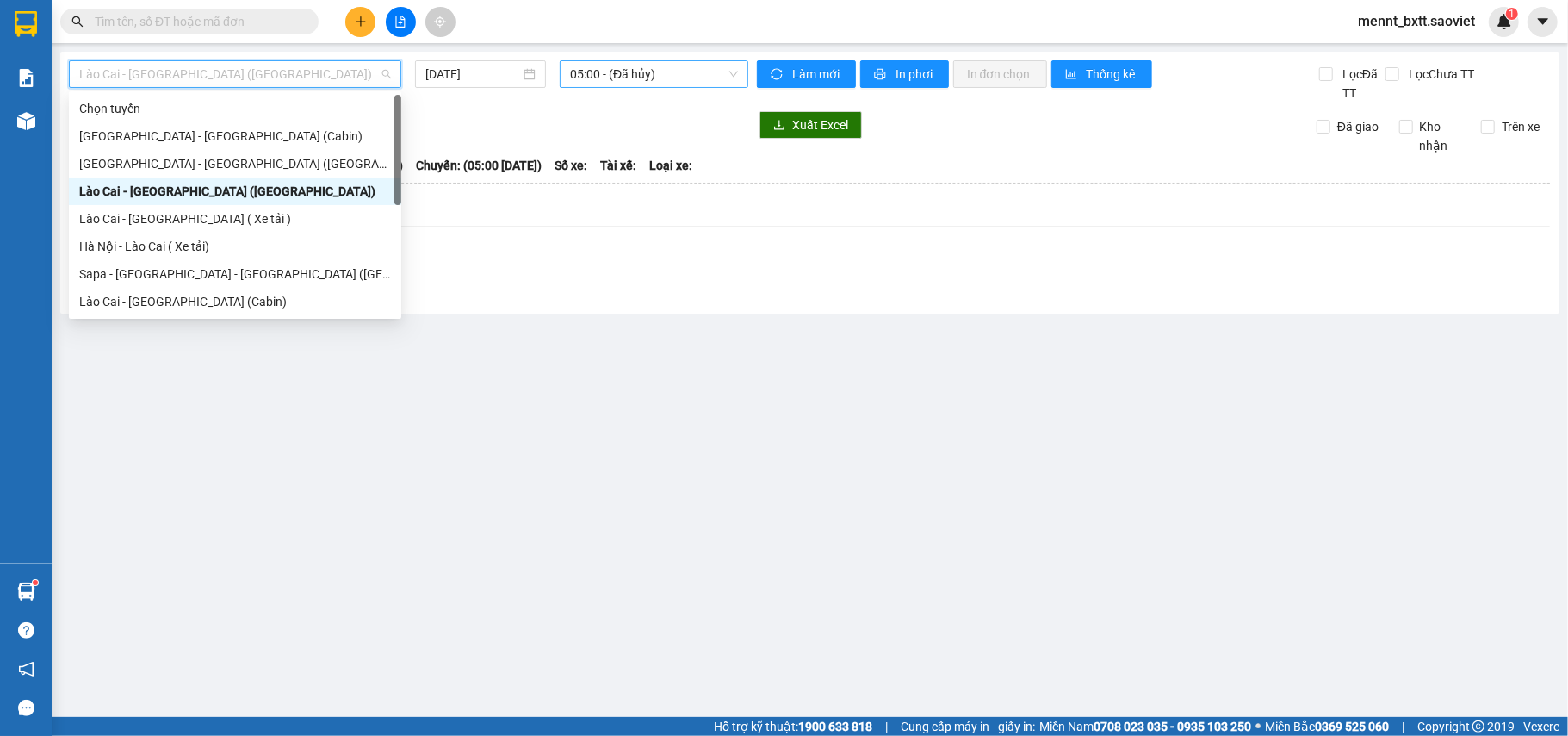
click at [235, 184] on div "Lào Cai - [GEOGRAPHIC_DATA] ([GEOGRAPHIC_DATA])" at bounding box center [235, 191] width 312 height 19
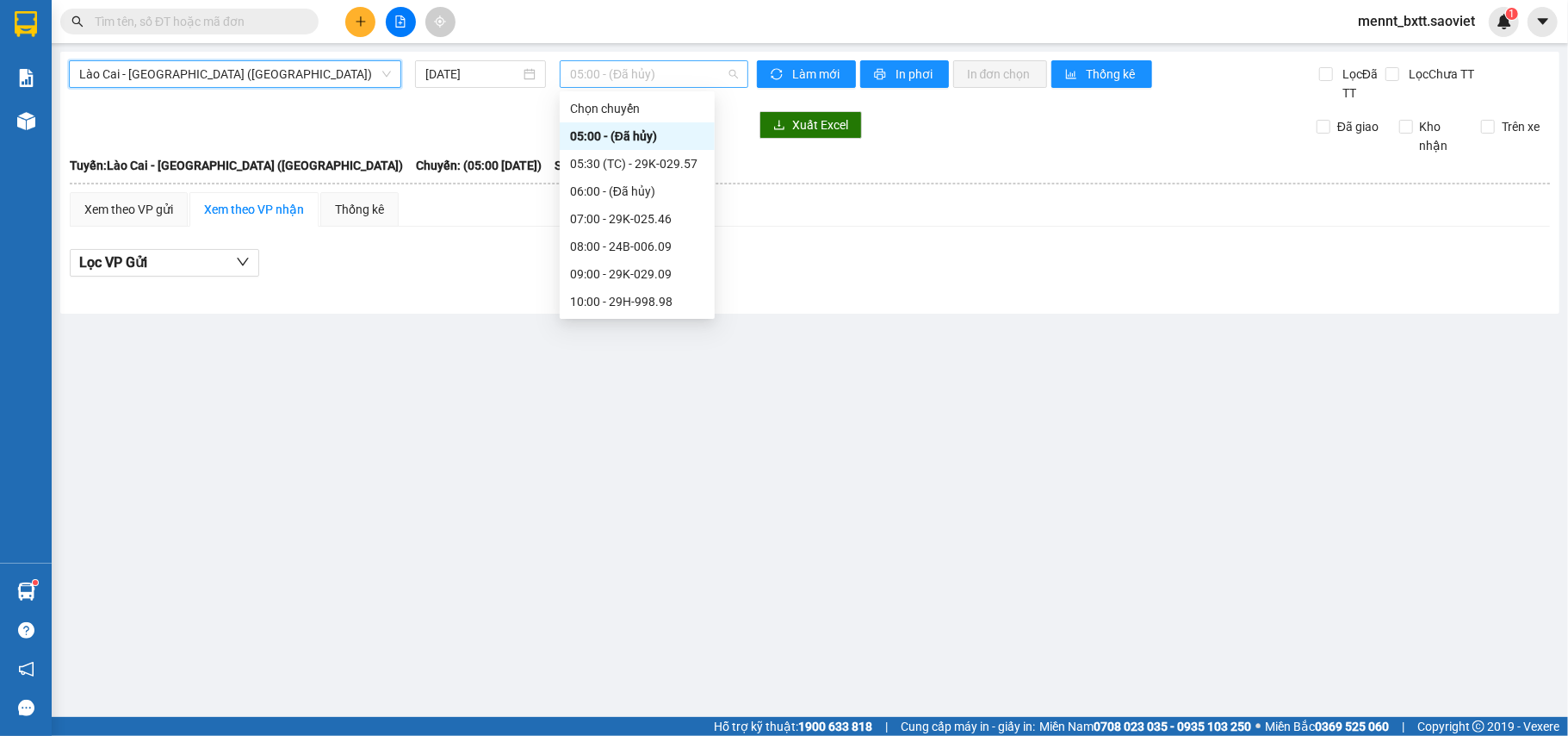
click at [587, 78] on span "05:00 - (Đã hủy)" at bounding box center [654, 74] width 168 height 26
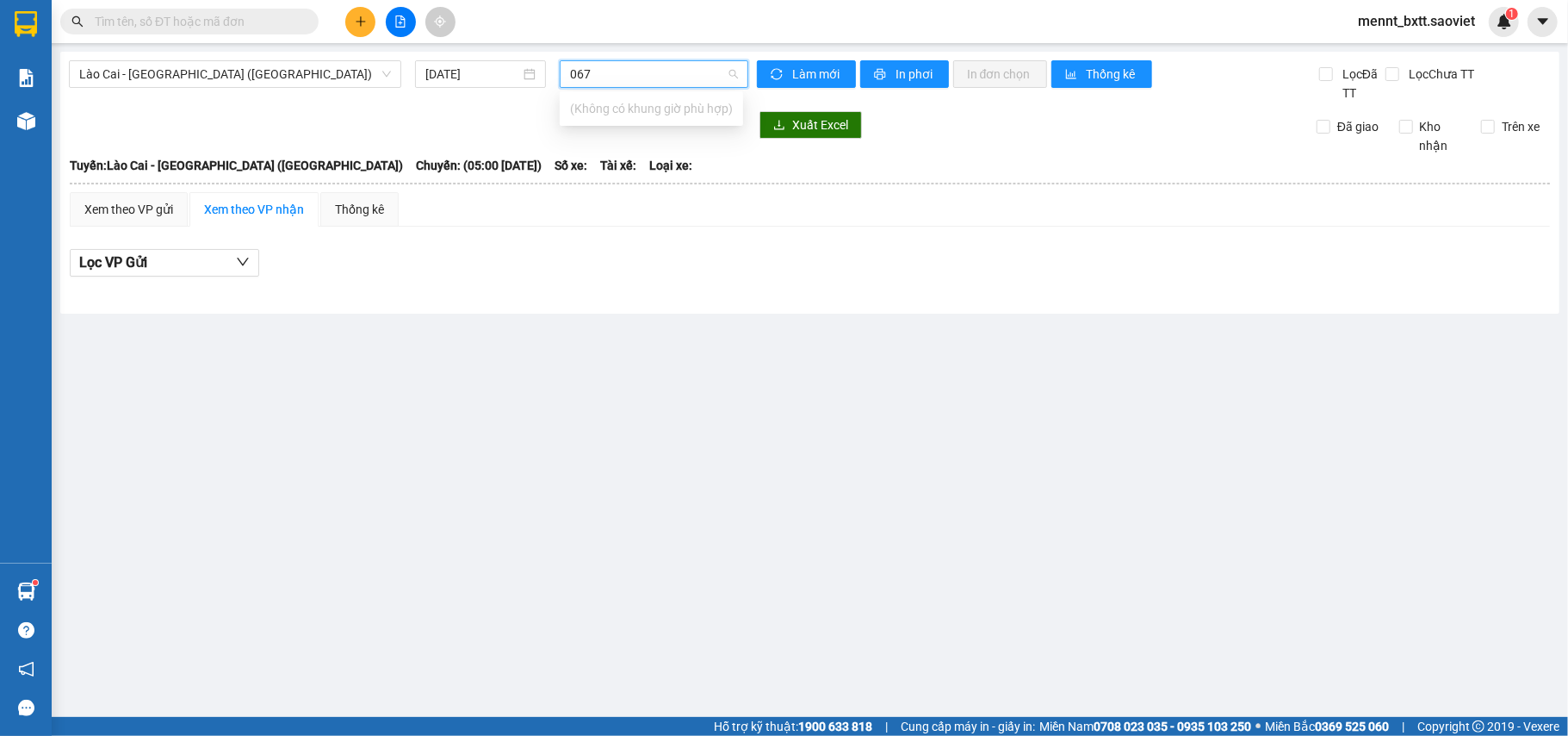
type input "0678"
click at [293, 71] on span "Lào Cai - [GEOGRAPHIC_DATA] ([GEOGRAPHIC_DATA])" at bounding box center [235, 74] width 312 height 26
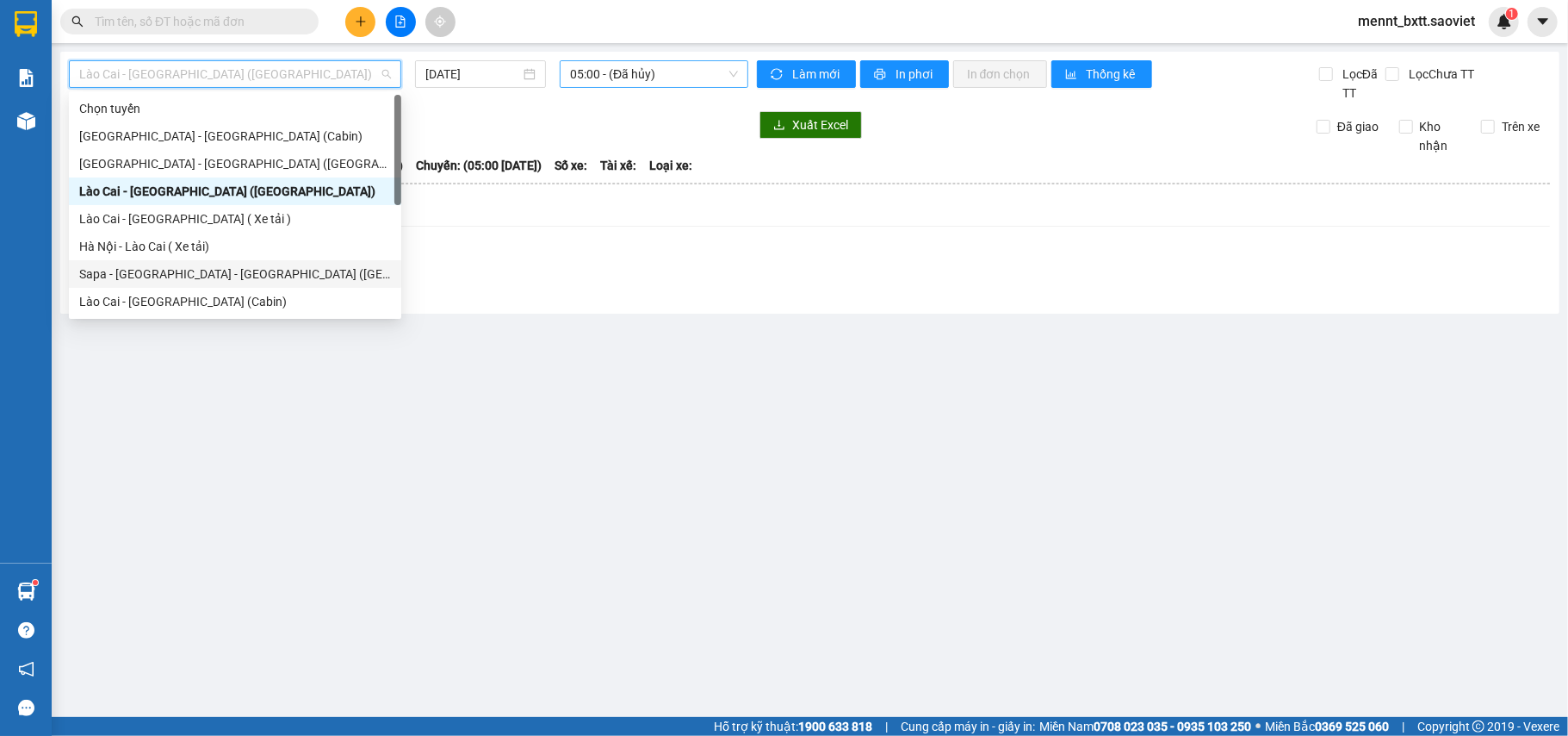
click at [236, 273] on div "Sapa - [GEOGRAPHIC_DATA] - [GEOGRAPHIC_DATA] ([GEOGRAPHIC_DATA])" at bounding box center [235, 274] width 312 height 19
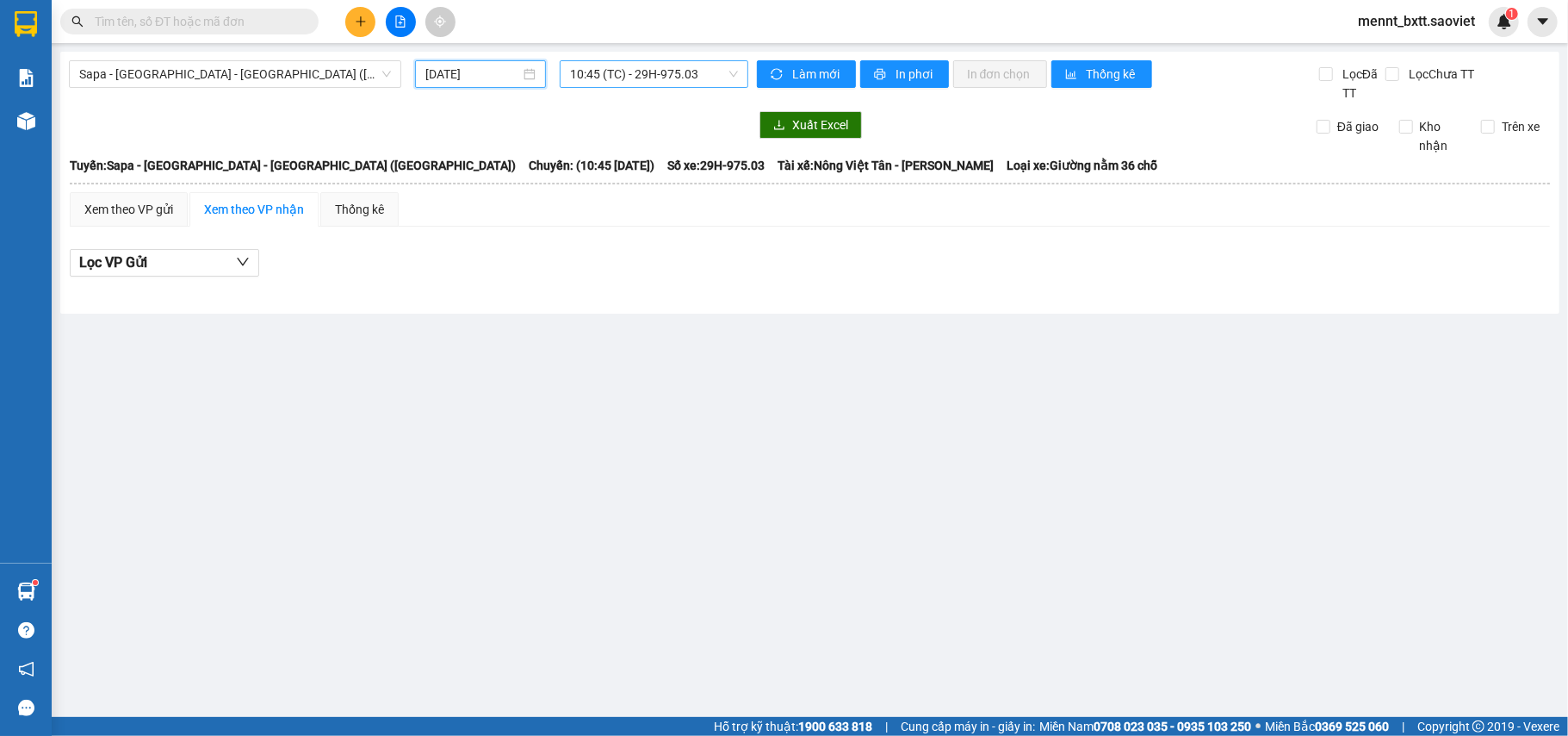
click at [442, 73] on input "16/08/2025" at bounding box center [473, 74] width 95 height 19
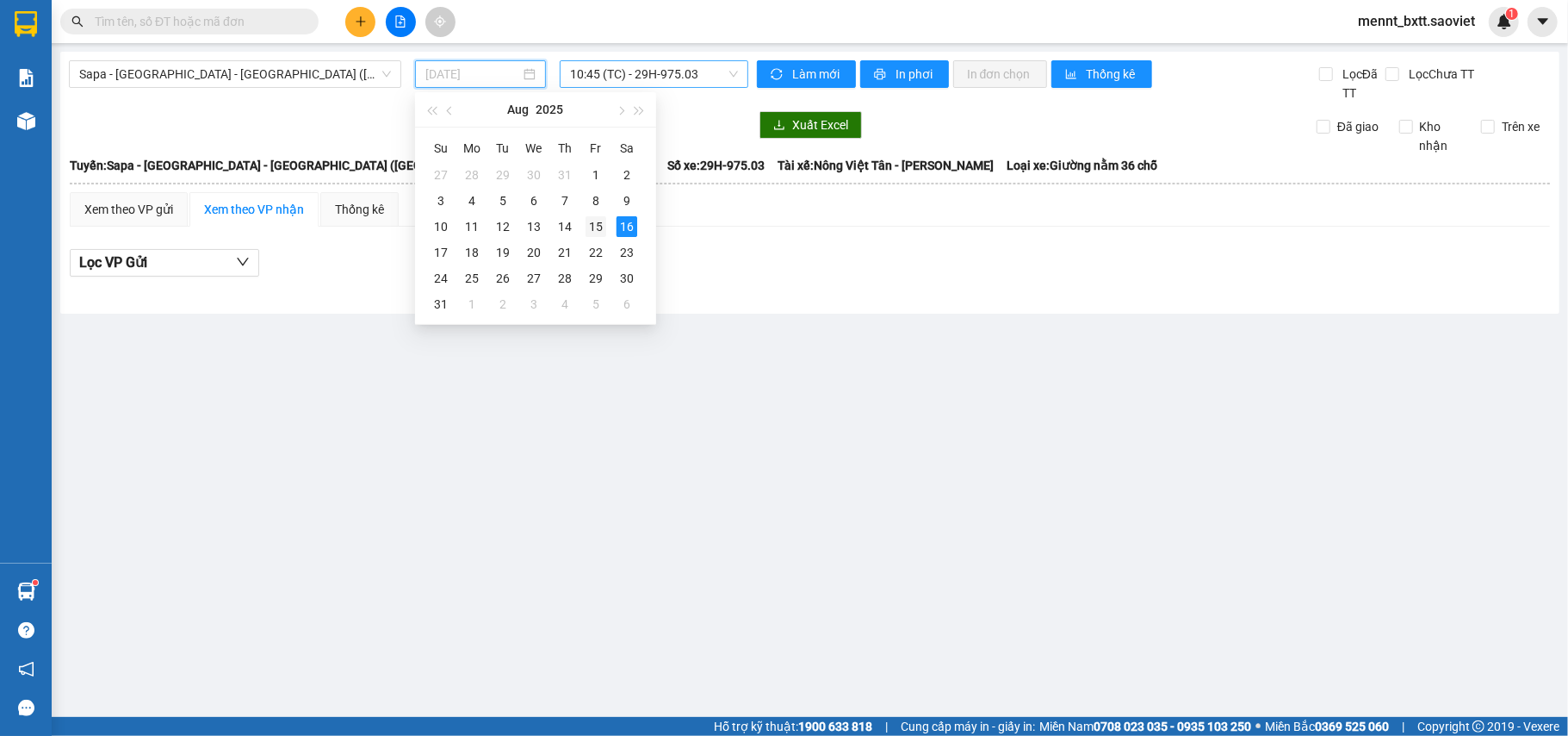
click at [593, 222] on div "15" at bounding box center [596, 226] width 20 height 20
type input "[DATE]"
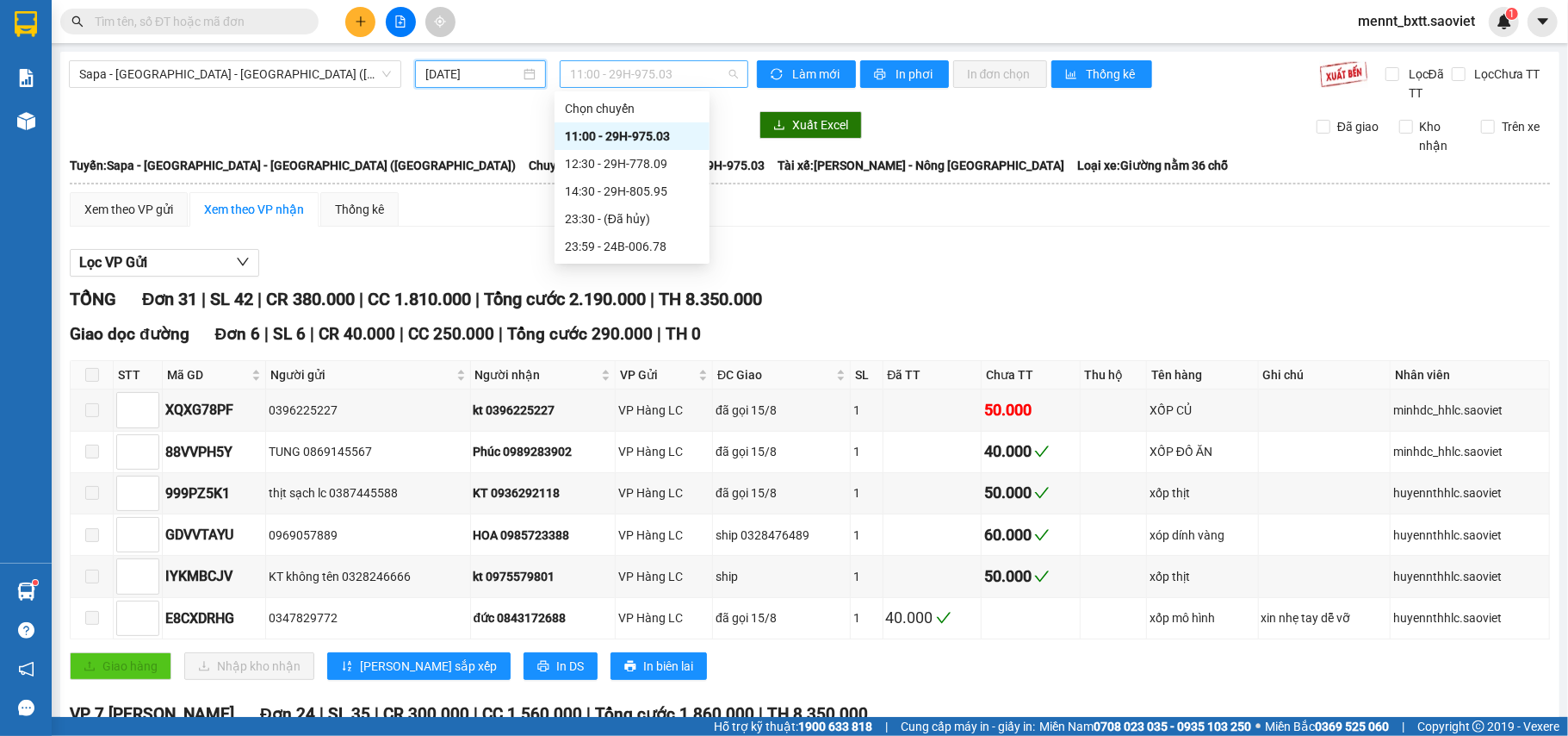
click at [590, 66] on span "11:00 - 29H-975.03" at bounding box center [654, 74] width 168 height 26
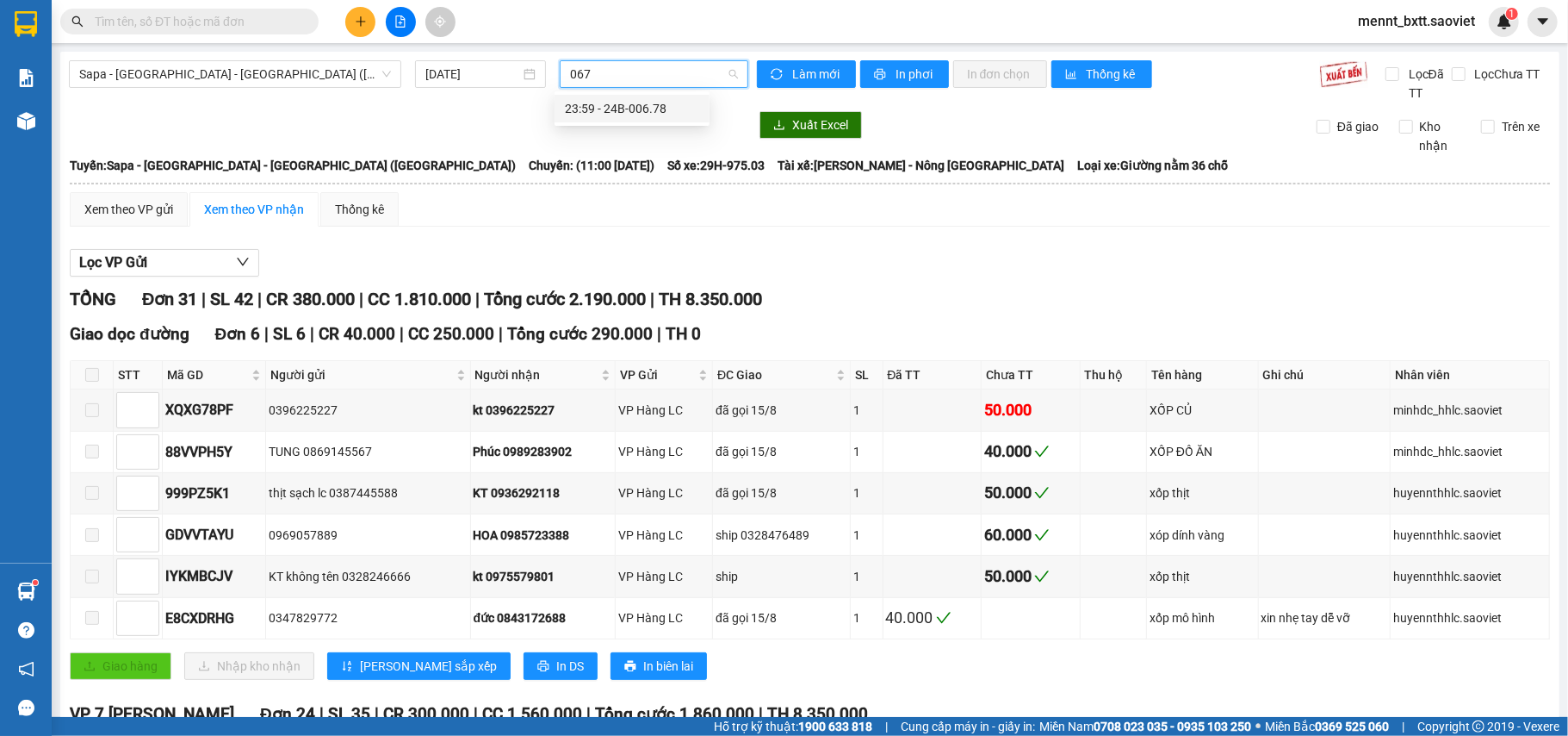
type input "0678"
click at [672, 104] on div "23:59 - 24B-006.78" at bounding box center [632, 109] width 135 height 19
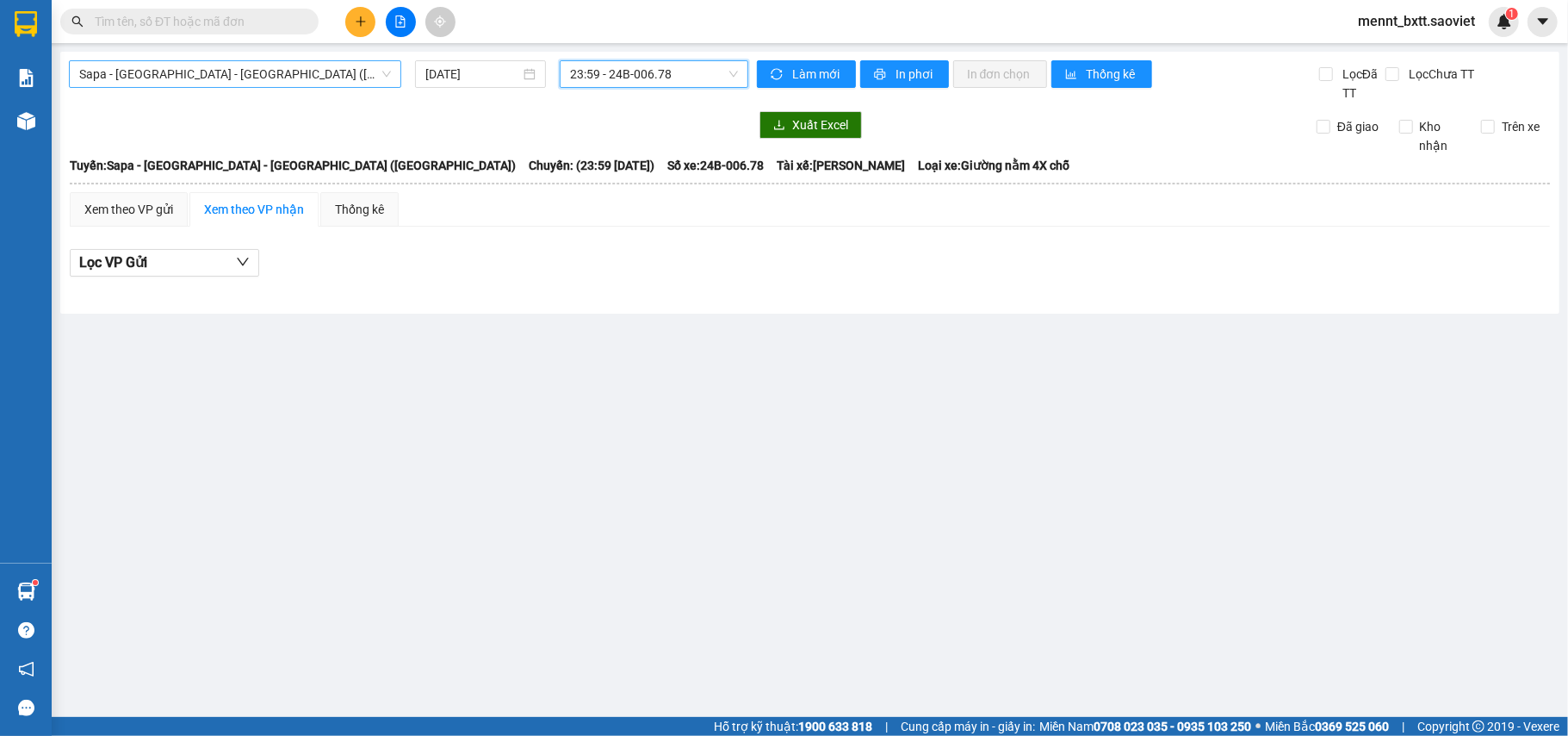
click at [276, 67] on span "Sapa - [GEOGRAPHIC_DATA] - [GEOGRAPHIC_DATA] ([GEOGRAPHIC_DATA])" at bounding box center [235, 74] width 312 height 26
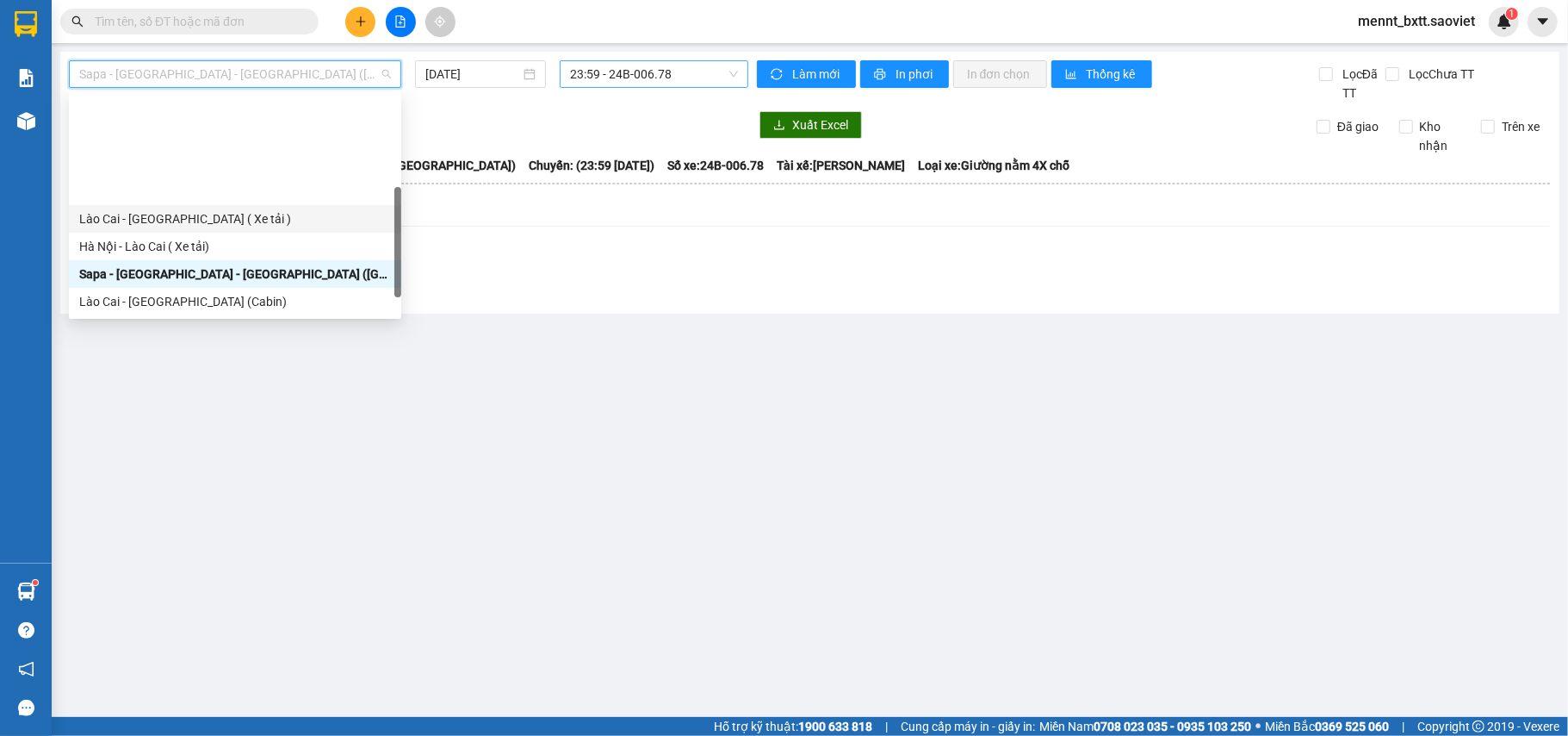
scroll to position [138, 0]
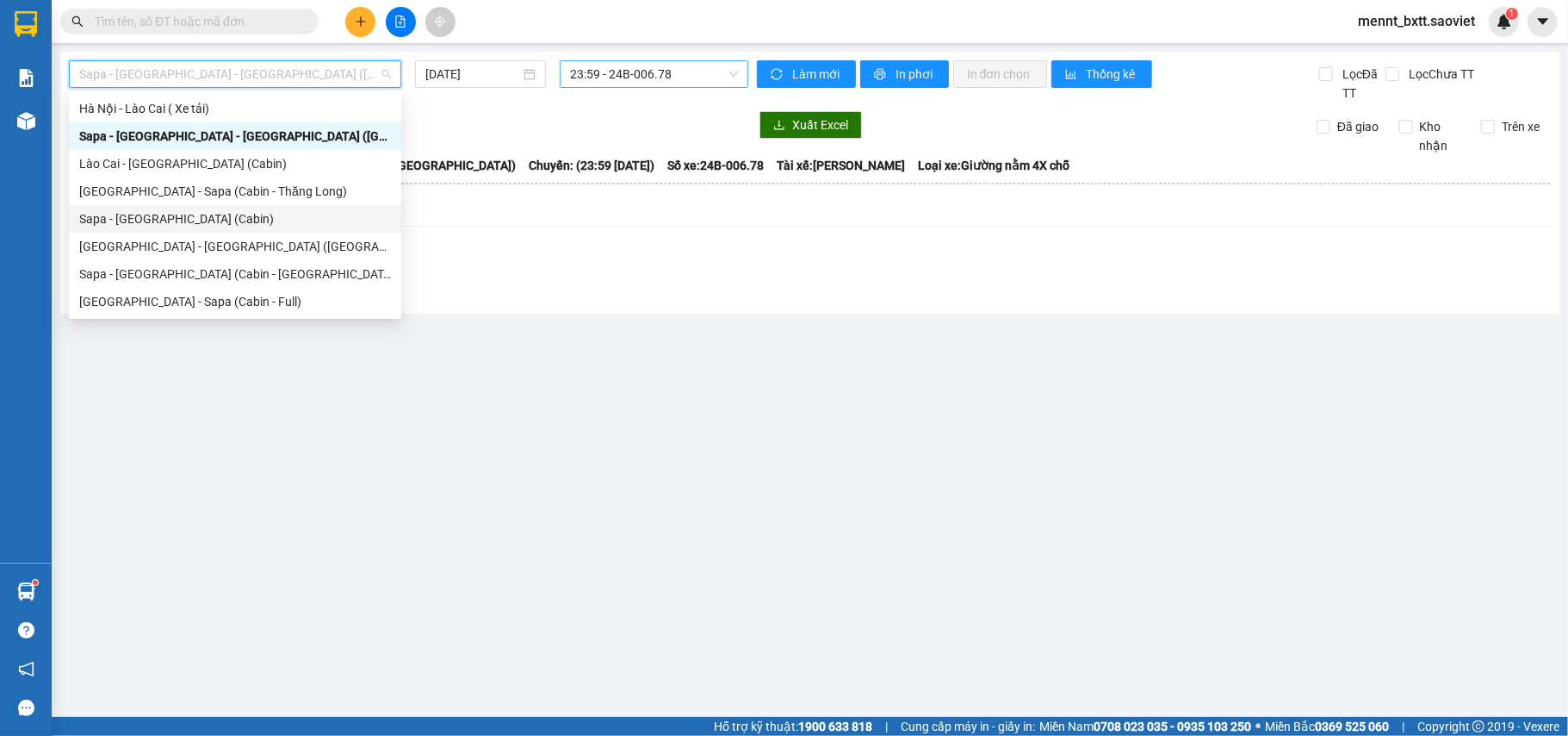
click at [222, 210] on div "Sapa - [GEOGRAPHIC_DATA] (Cabin)" at bounding box center [235, 219] width 312 height 19
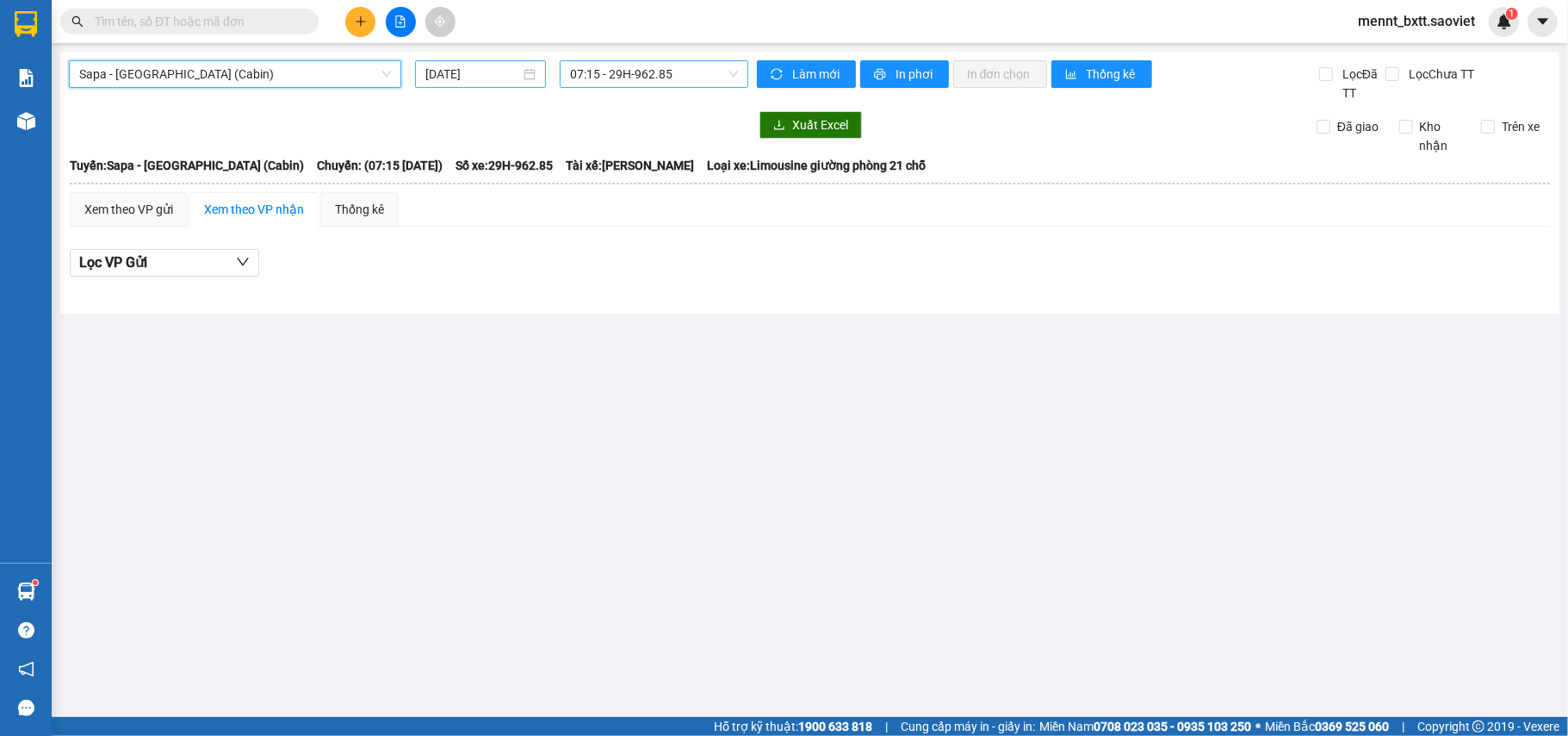
click at [429, 74] on input "16/08/2025" at bounding box center [473, 74] width 95 height 19
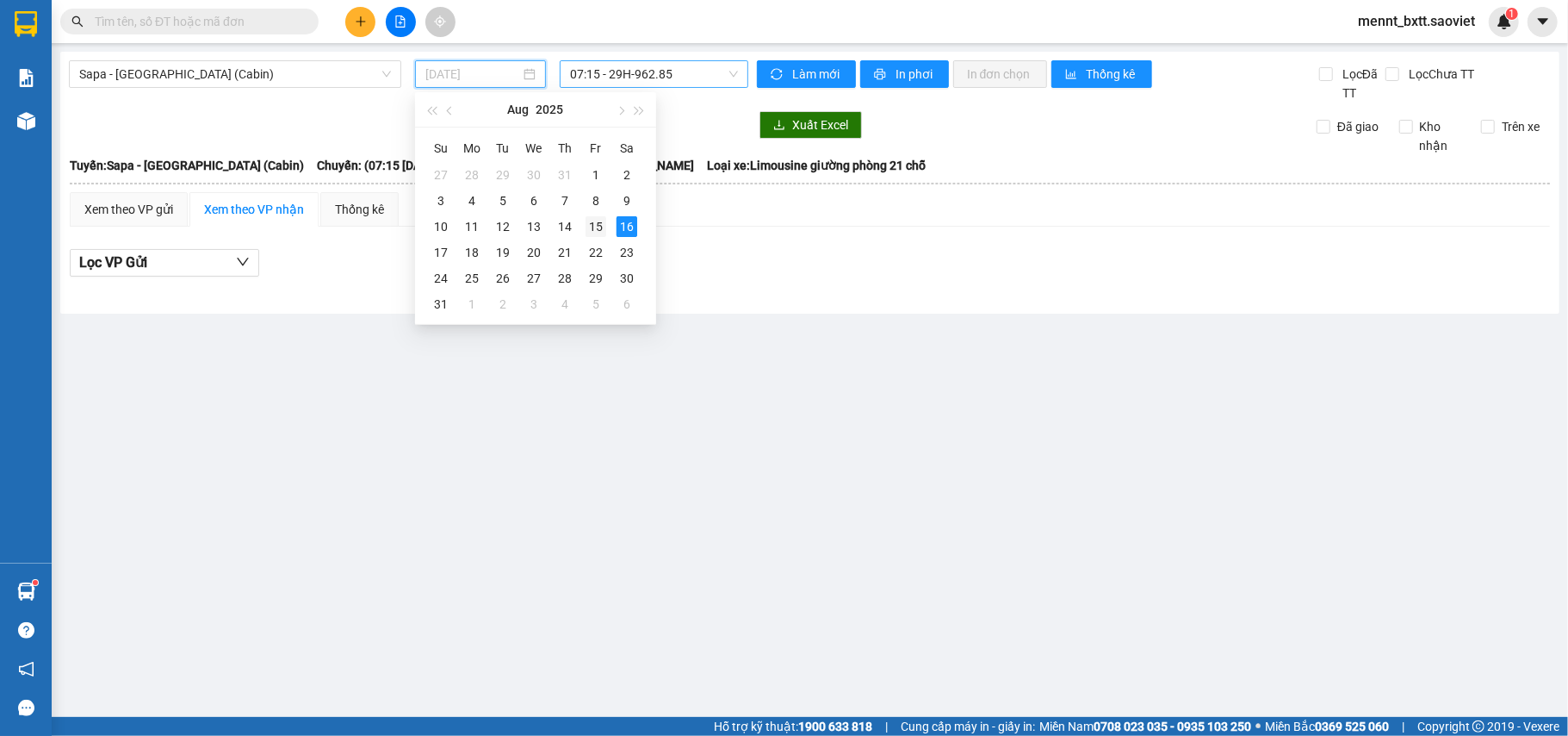
click at [596, 222] on div "15" at bounding box center [596, 226] width 20 height 20
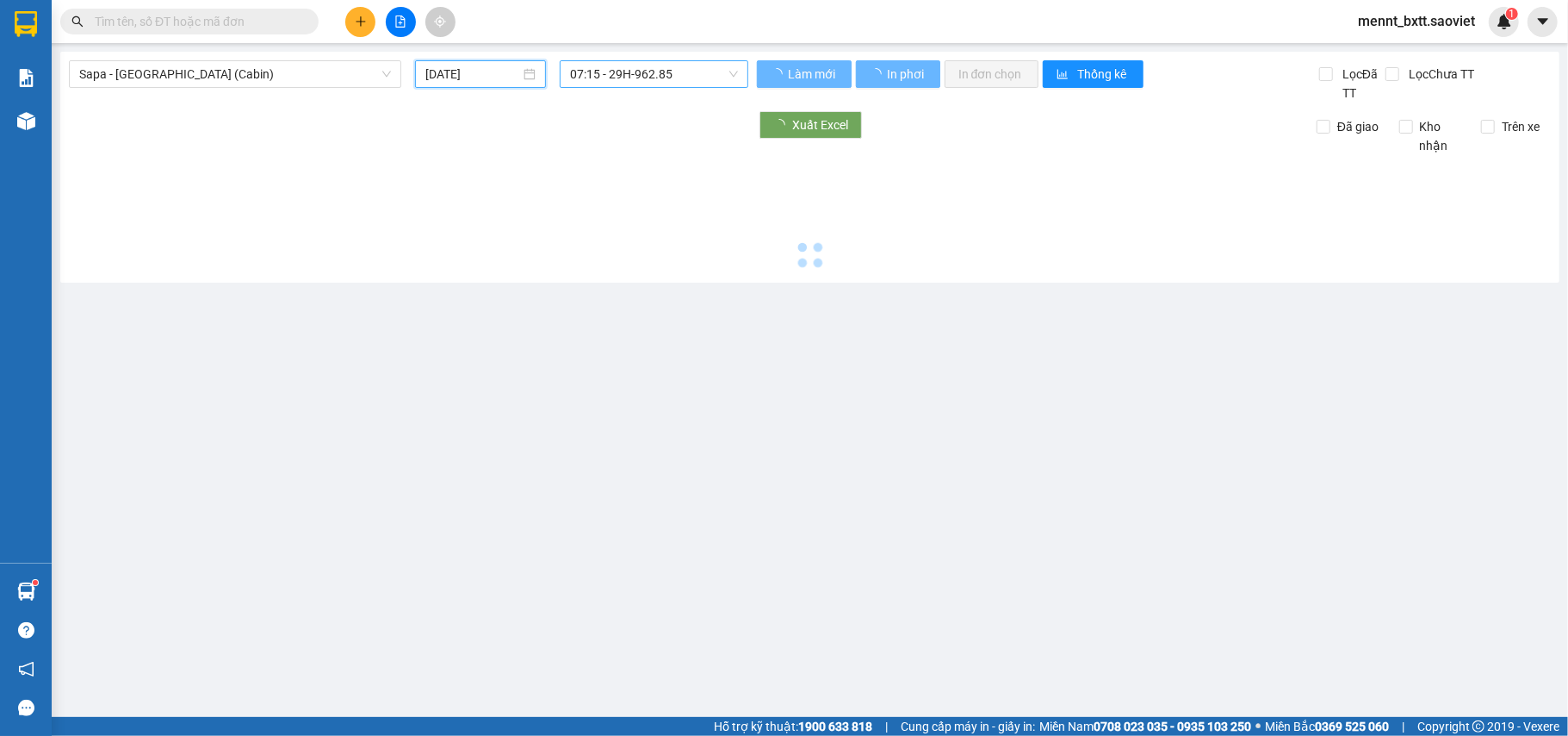
type input "[DATE]"
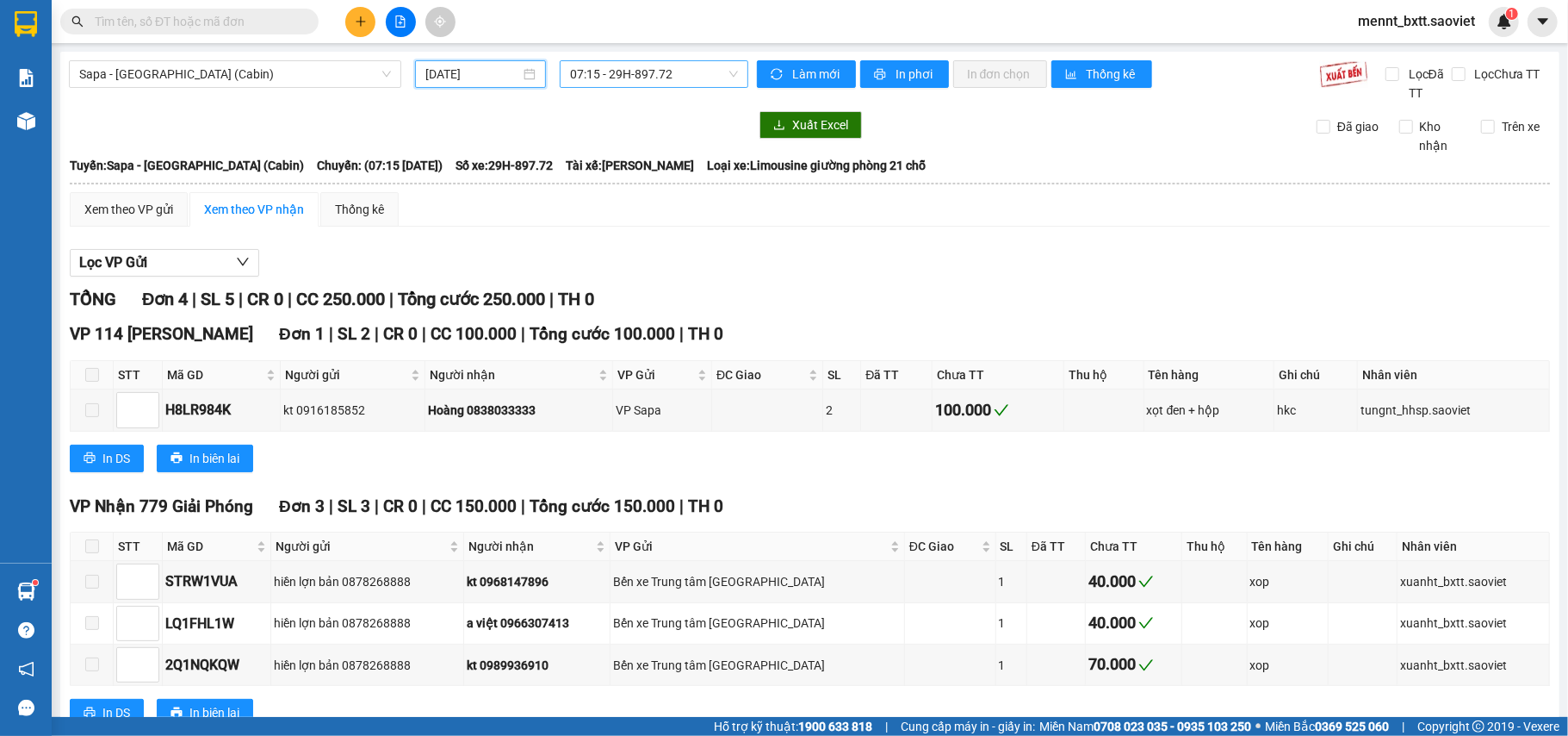
click at [579, 73] on span "07:15 - 29H-897.72" at bounding box center [654, 74] width 168 height 26
type input "6080"
click at [596, 104] on div "23:58 - 29H-960.80" at bounding box center [632, 109] width 135 height 19
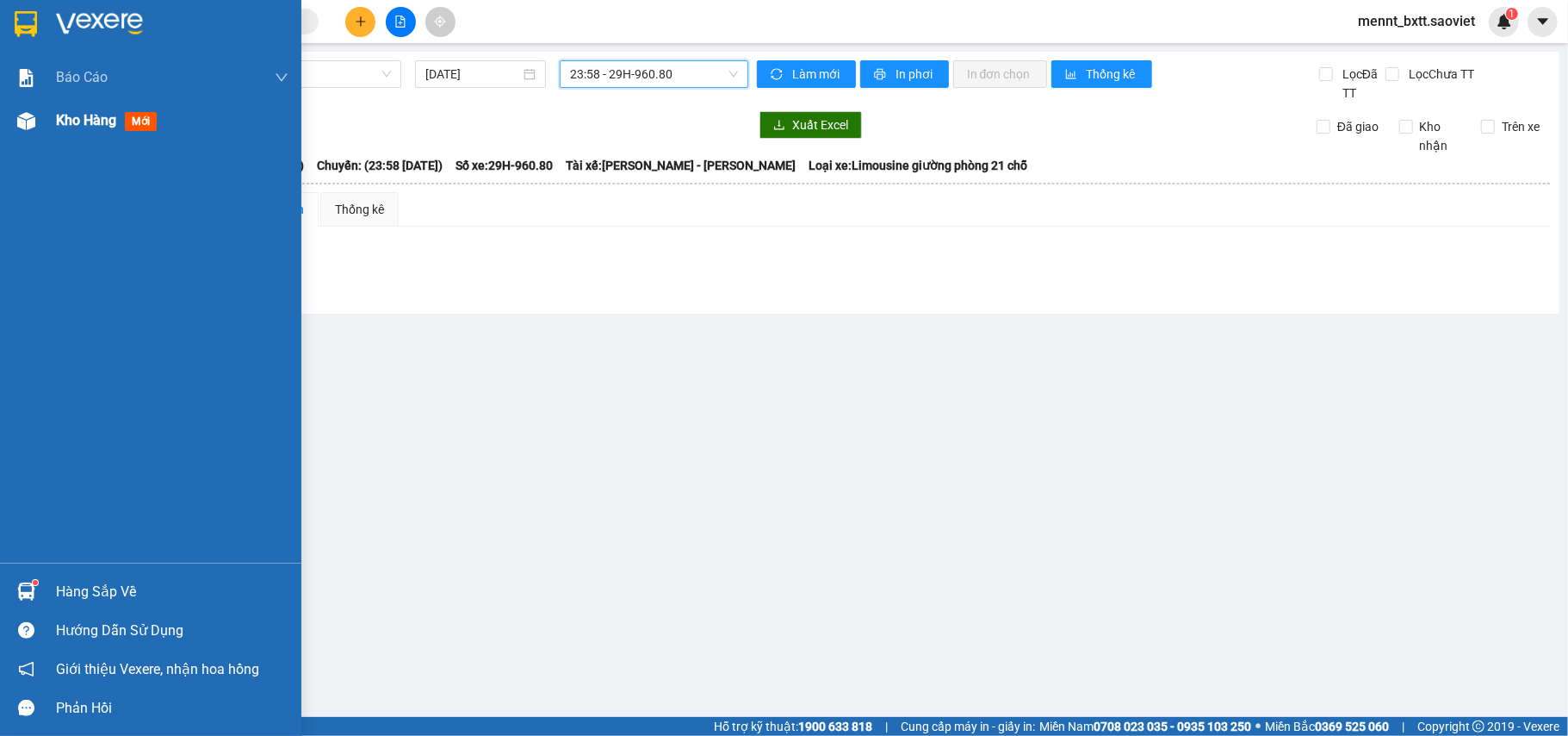
click at [67, 112] on span "Kho hàng" at bounding box center [85, 121] width 60 height 17
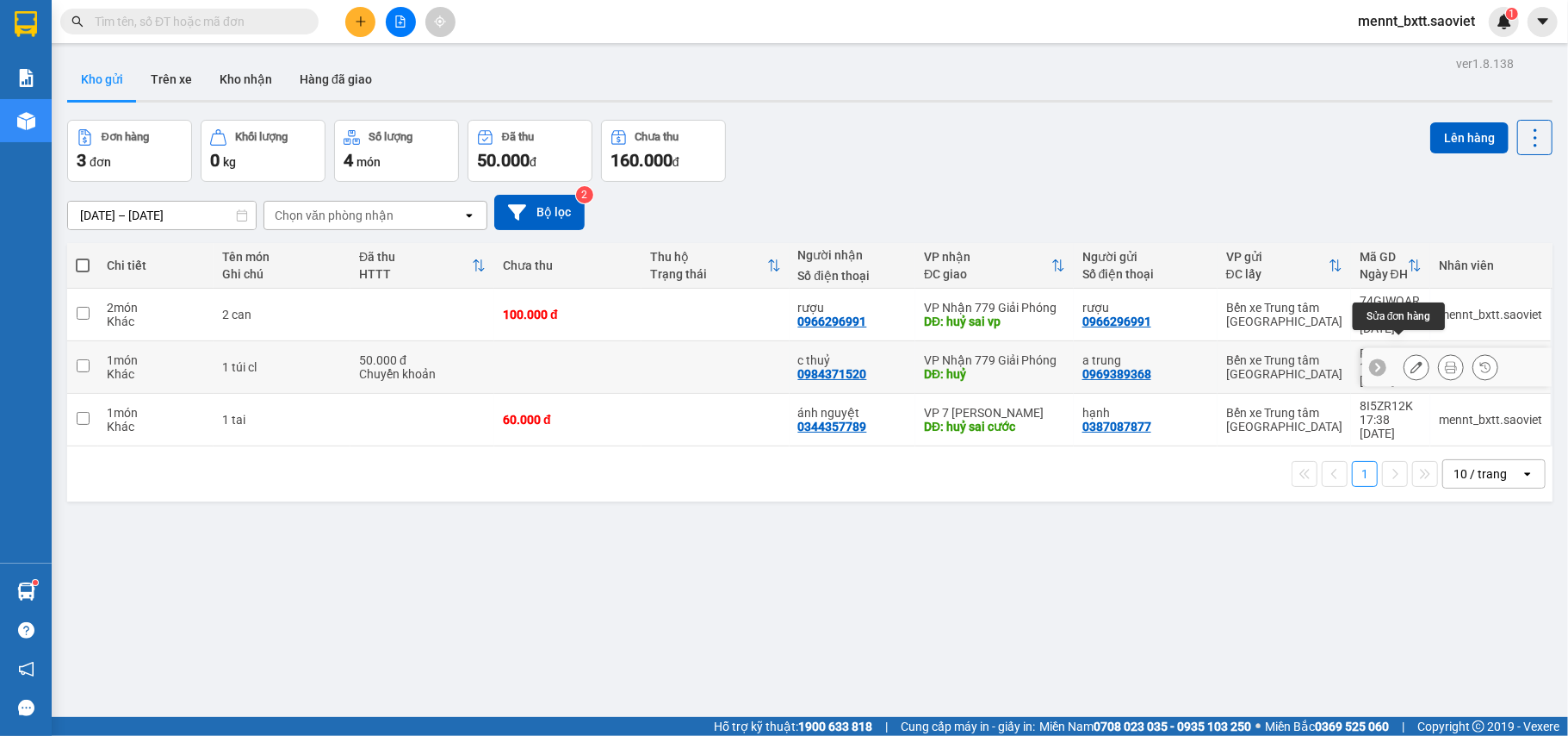
click at [1411, 361] on icon at bounding box center [1417, 367] width 12 height 12
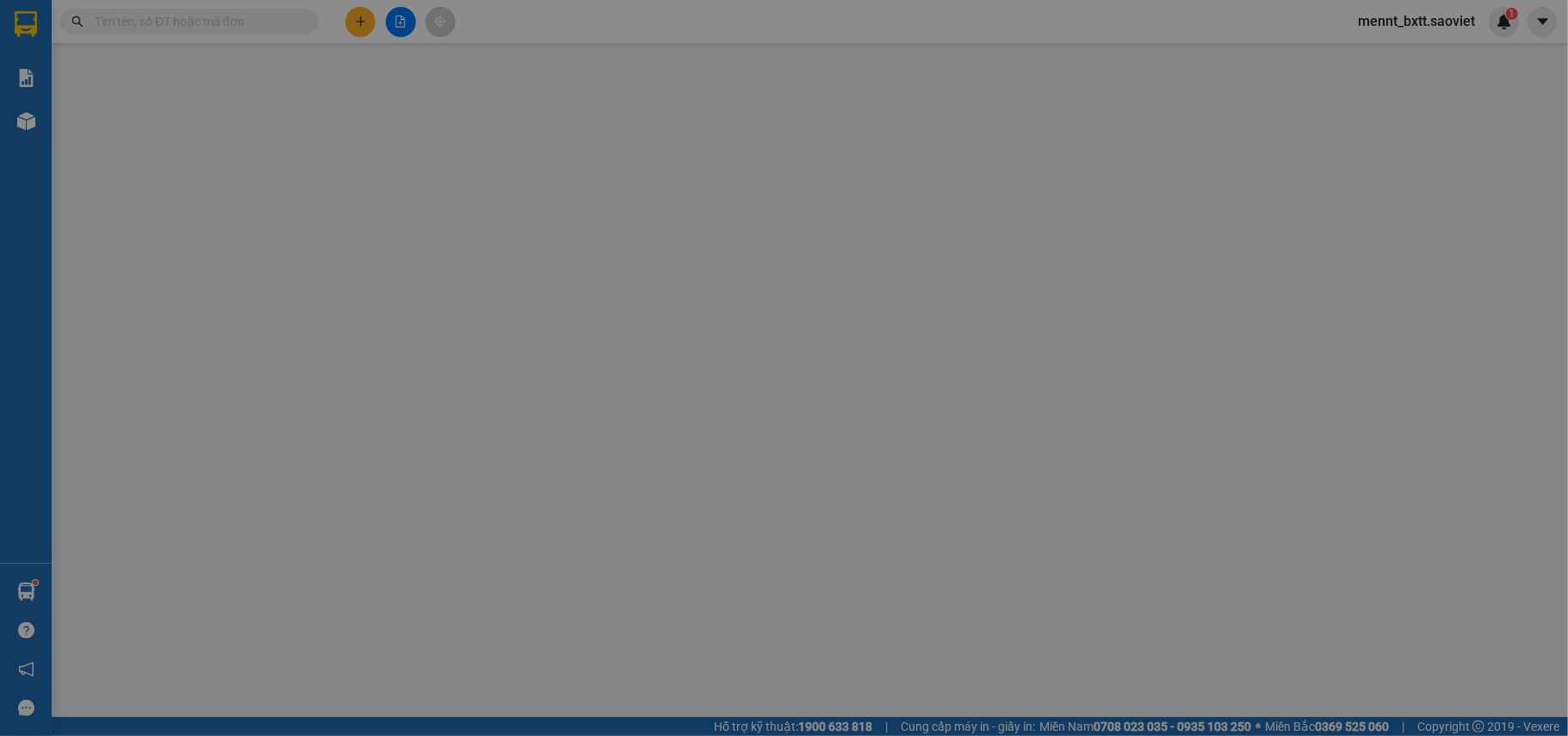
type input "0969389368"
type input "a trung"
type input "0984371520"
type input "c thuỷ"
type input "huỷ"
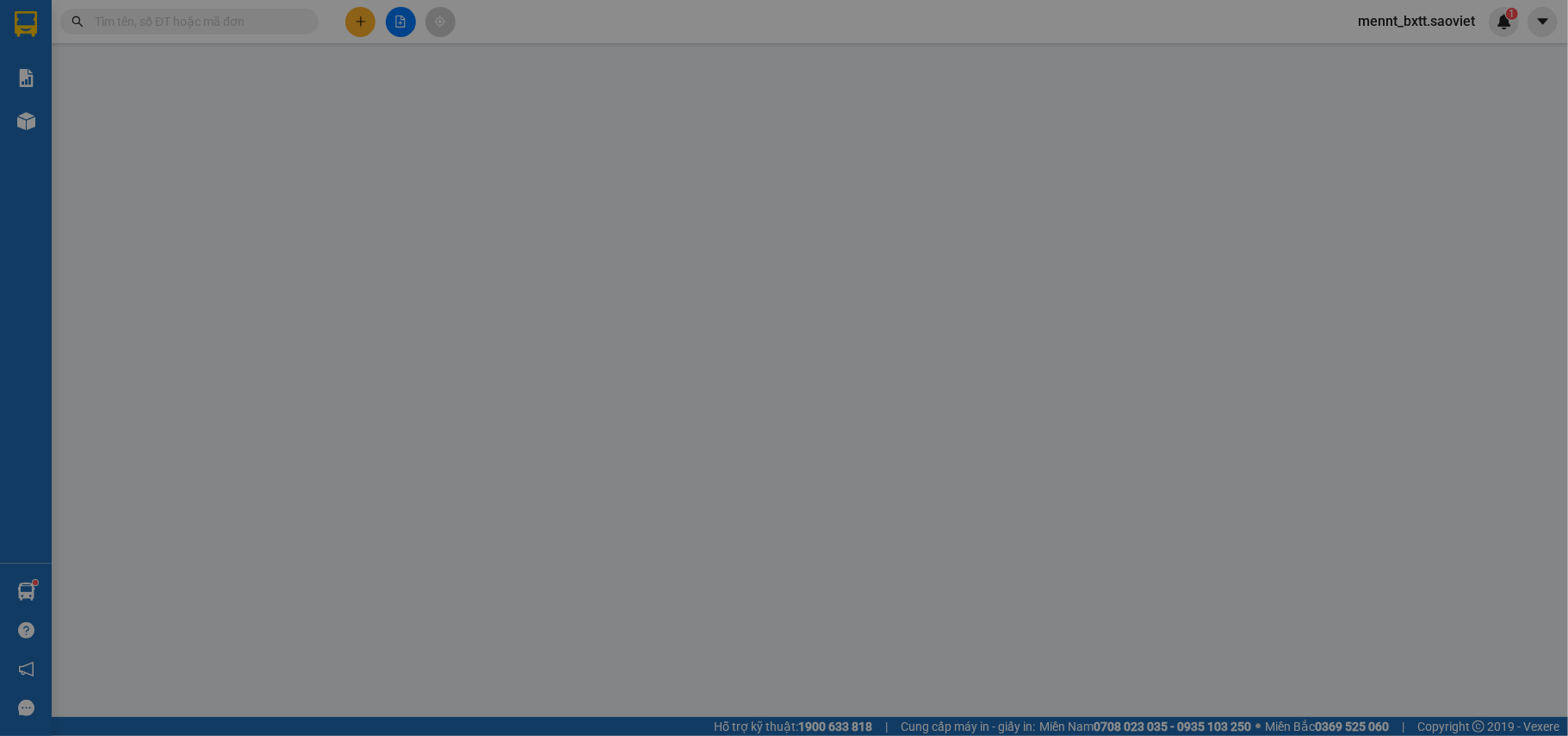
type input "50.000"
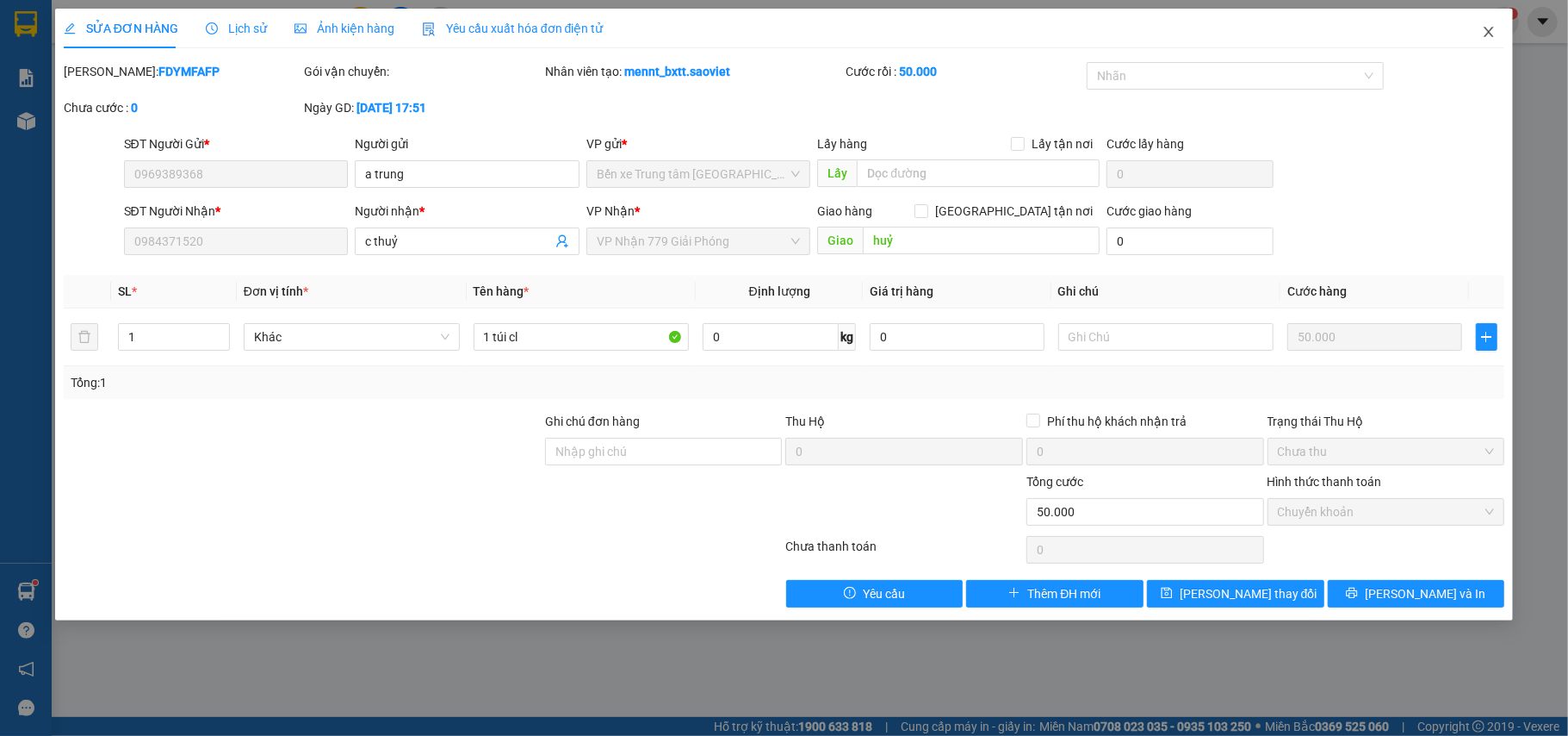
click at [1494, 31] on icon "close" at bounding box center [1489, 32] width 14 height 14
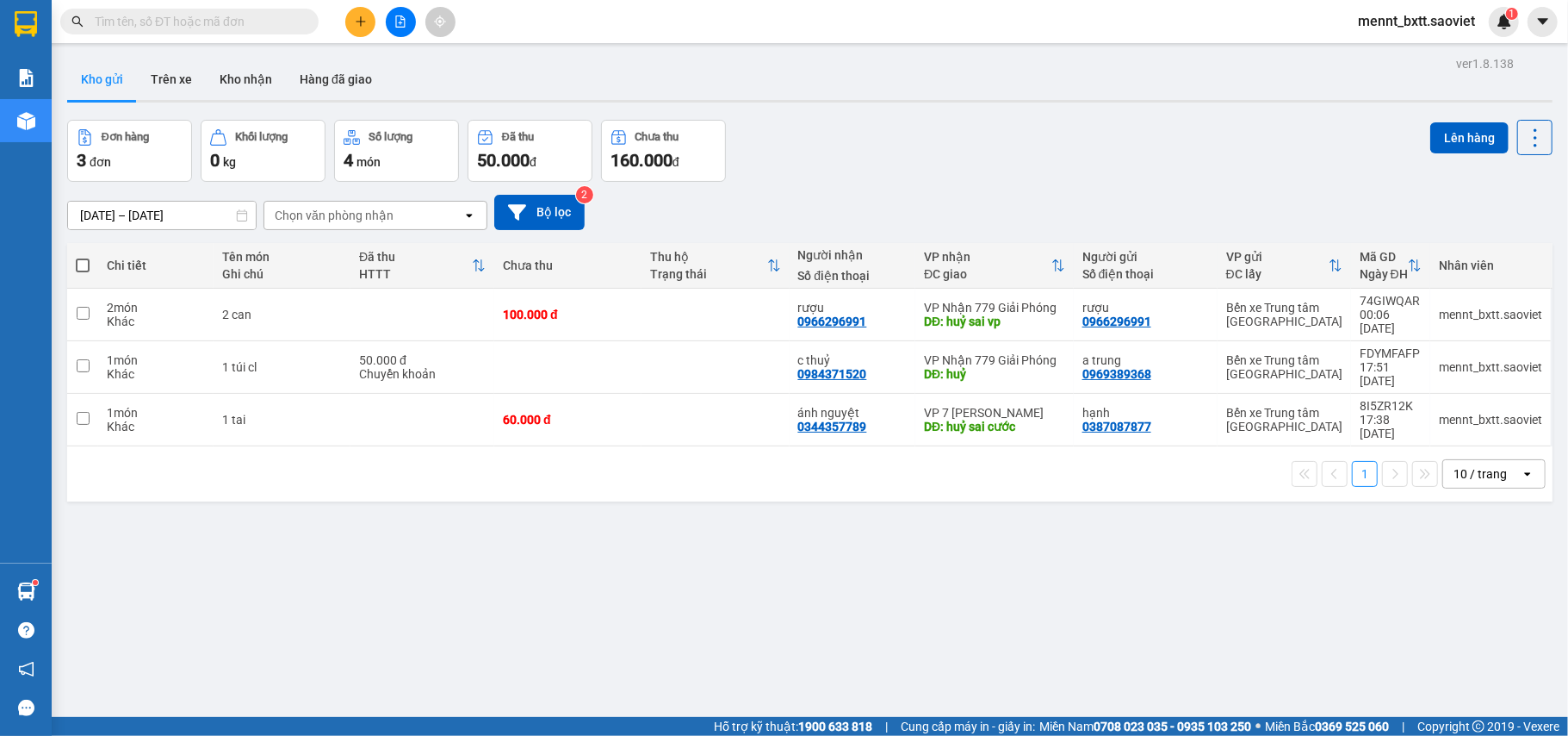
click at [1331, 15] on div "Kết quả tìm kiếm ( 0 ) Bộ lọc No Data mennt_bxtt.saoviet 1" at bounding box center [784, 21] width 1568 height 43
click at [1382, 22] on span "mennt_bxtt.saoviet" at bounding box center [1417, 20] width 145 height 21
click at [1392, 54] on span "Đăng xuất" at bounding box center [1424, 53] width 109 height 19
